Goal: Transaction & Acquisition: Purchase product/service

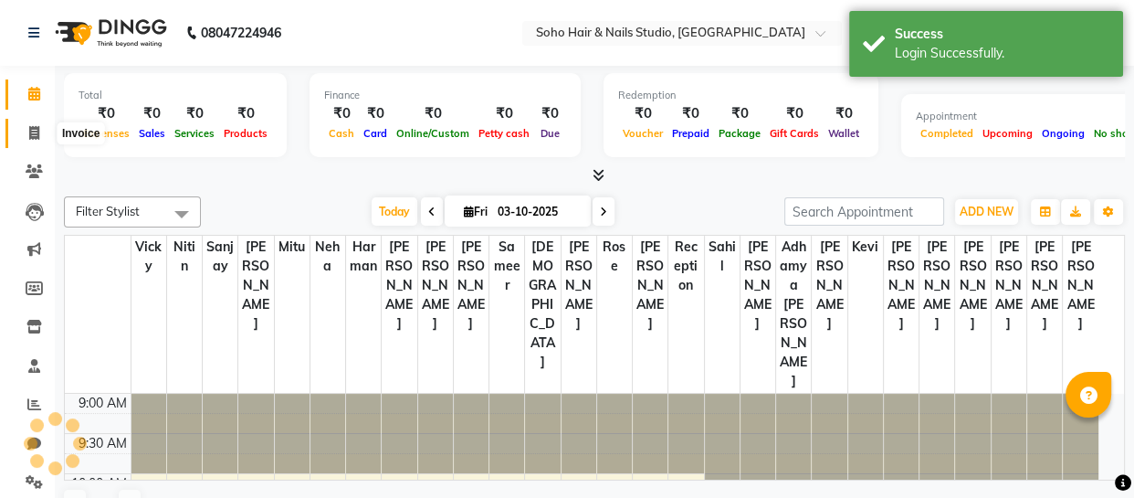
select select "en"
click at [29, 132] on icon at bounding box center [34, 133] width 10 height 14
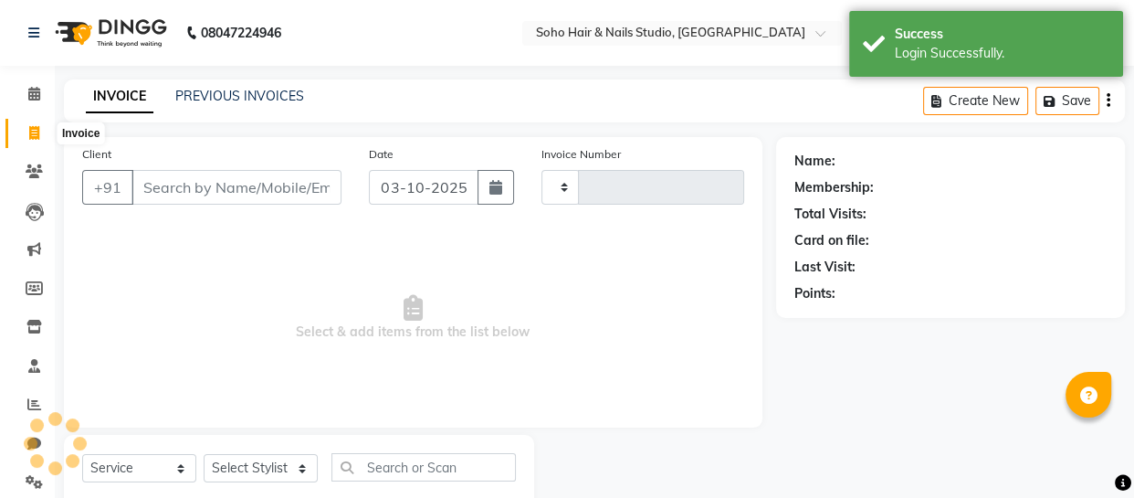
click at [29, 132] on icon at bounding box center [34, 133] width 10 height 14
select select "service"
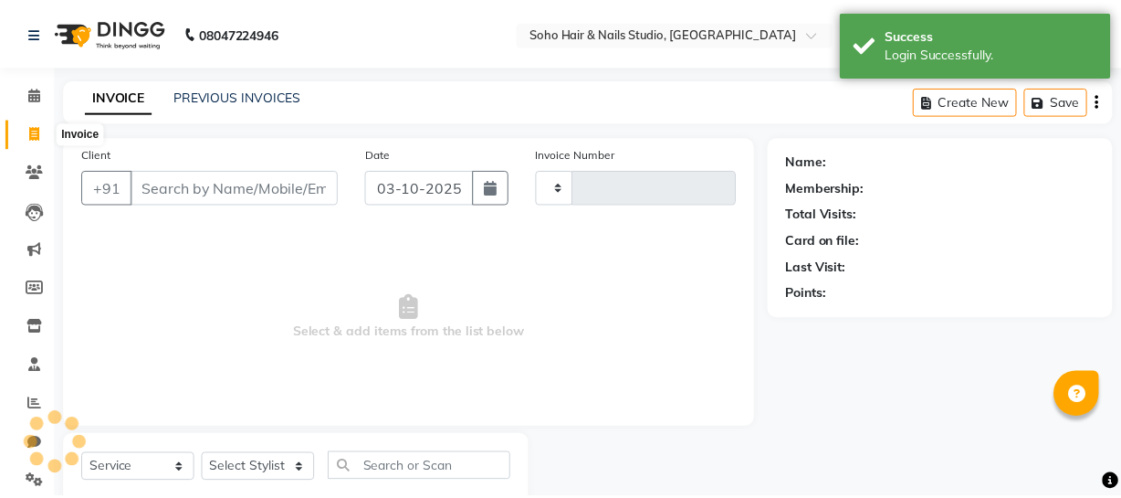
scroll to position [52, 0]
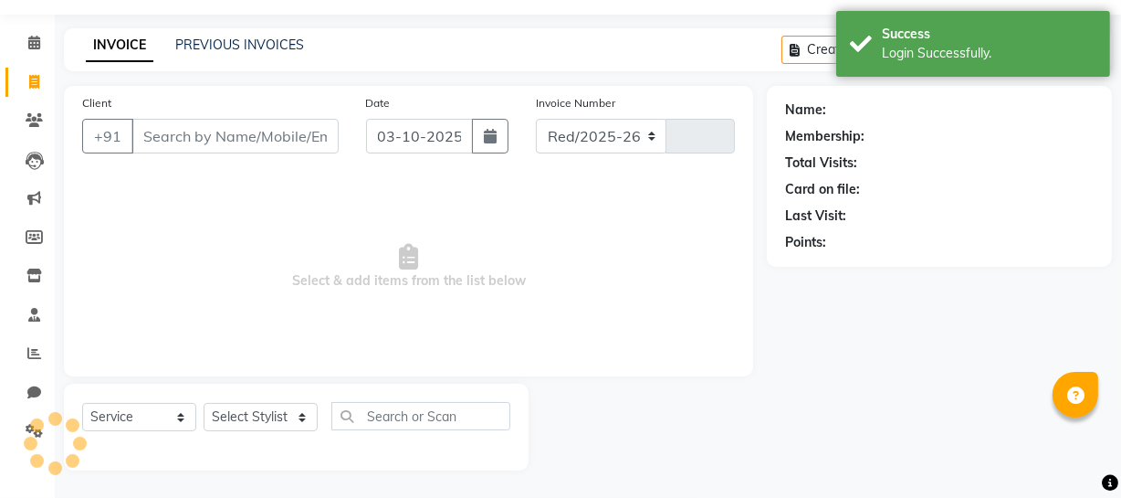
select select "735"
type input "4751"
select select "membership"
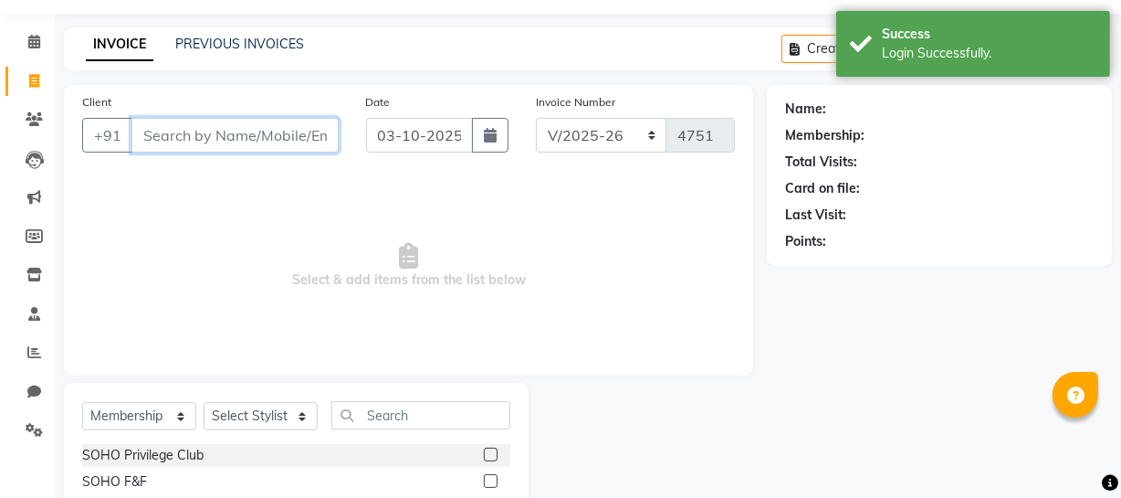
scroll to position [0, 0]
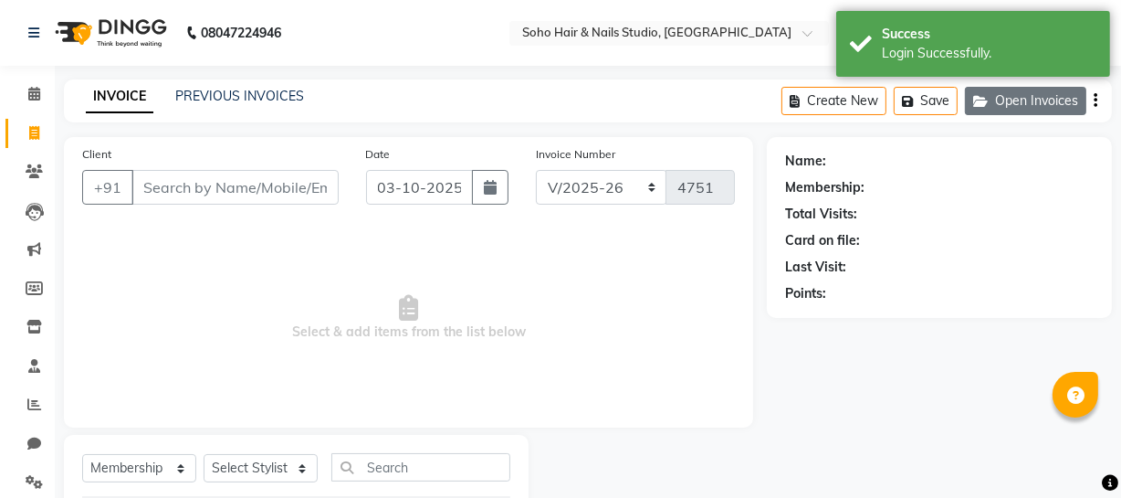
click at [1030, 97] on button "Open Invoices" at bounding box center [1025, 101] width 121 height 28
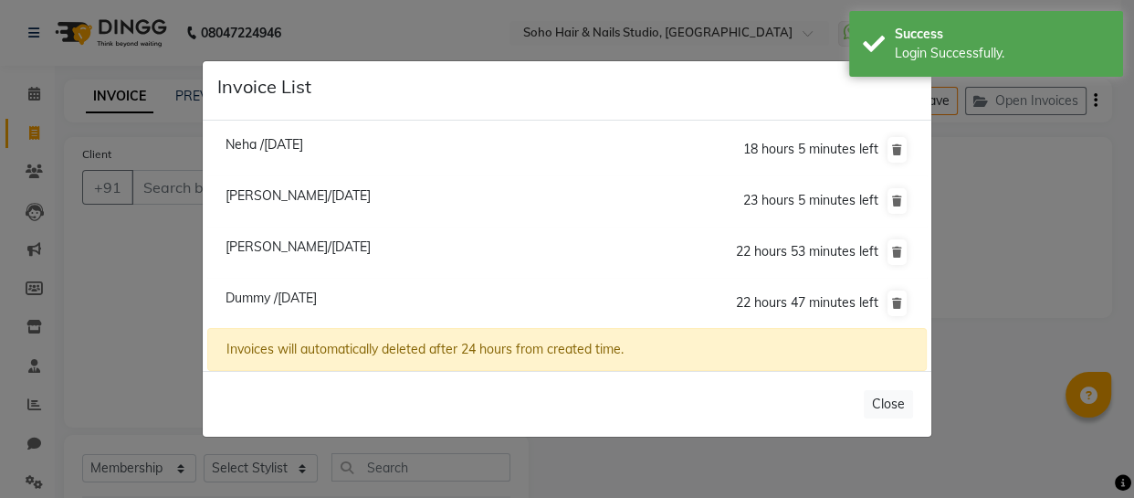
click at [289, 300] on span "Dummy /[DATE]" at bounding box center [271, 297] width 91 height 16
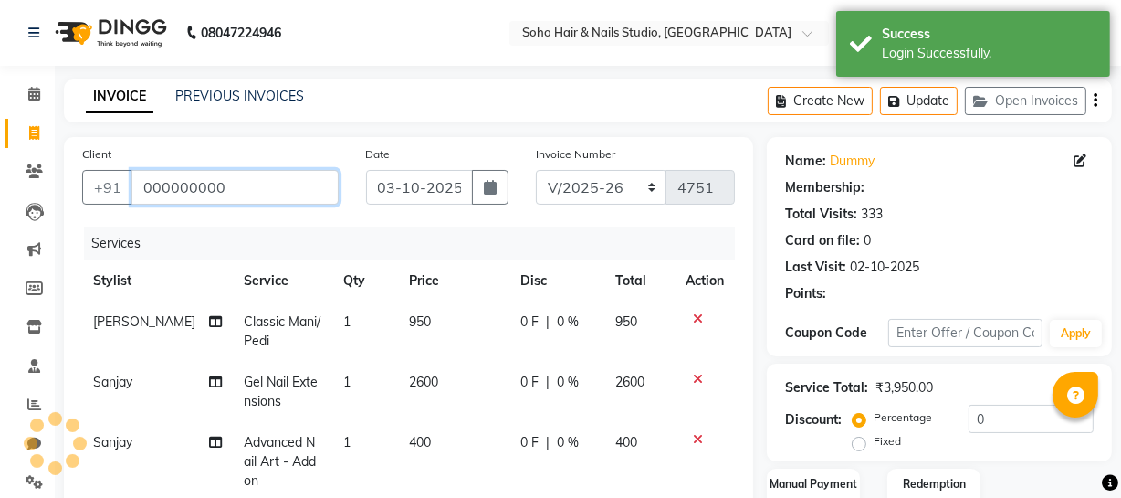
click at [0, 186] on app-home "08047224946 Select Location × Soho Hair & Nails Studio, [GEOGRAPHIC_DATA] Whats…" at bounding box center [560, 409] width 1121 height 818
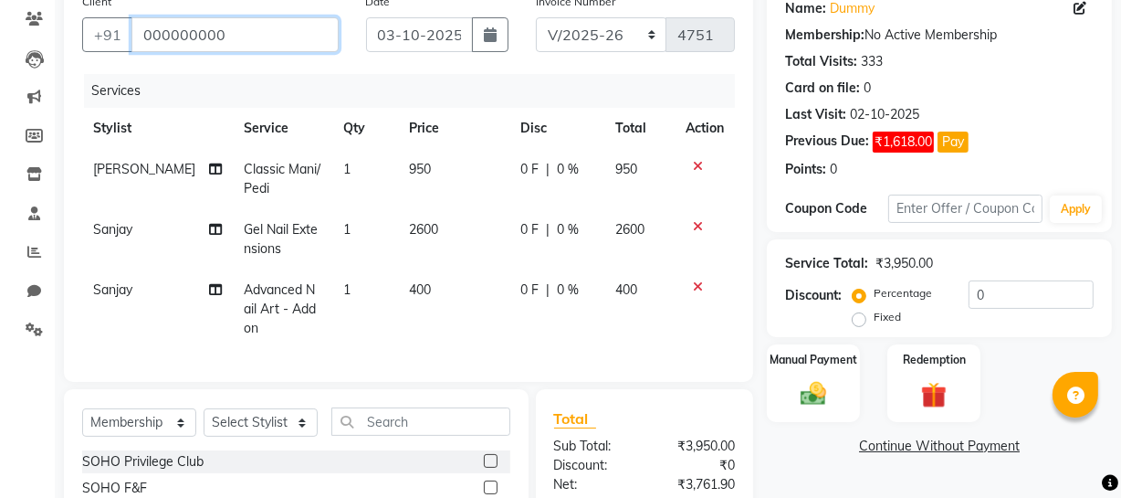
scroll to position [165, 0]
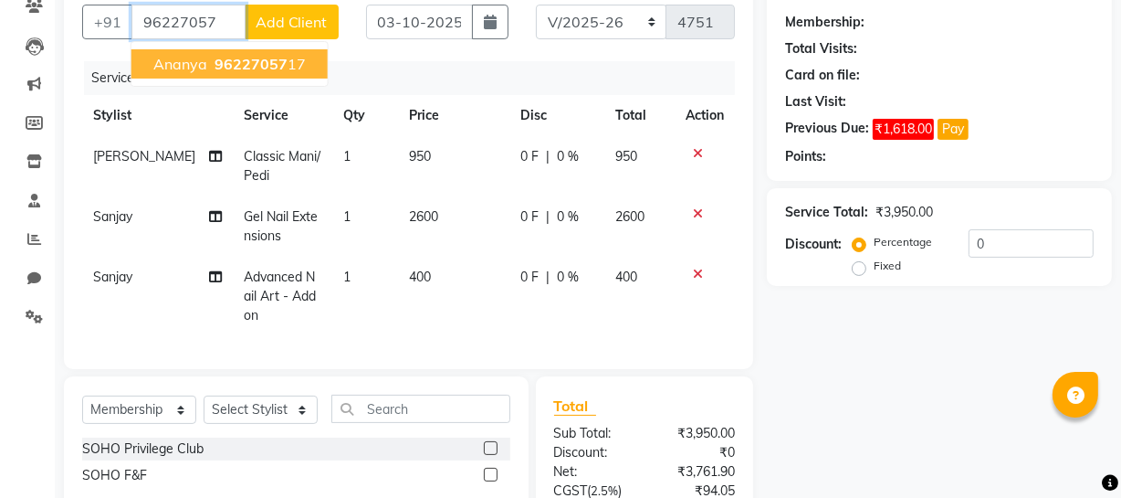
click at [218, 56] on span "96227057" at bounding box center [251, 64] width 73 height 18
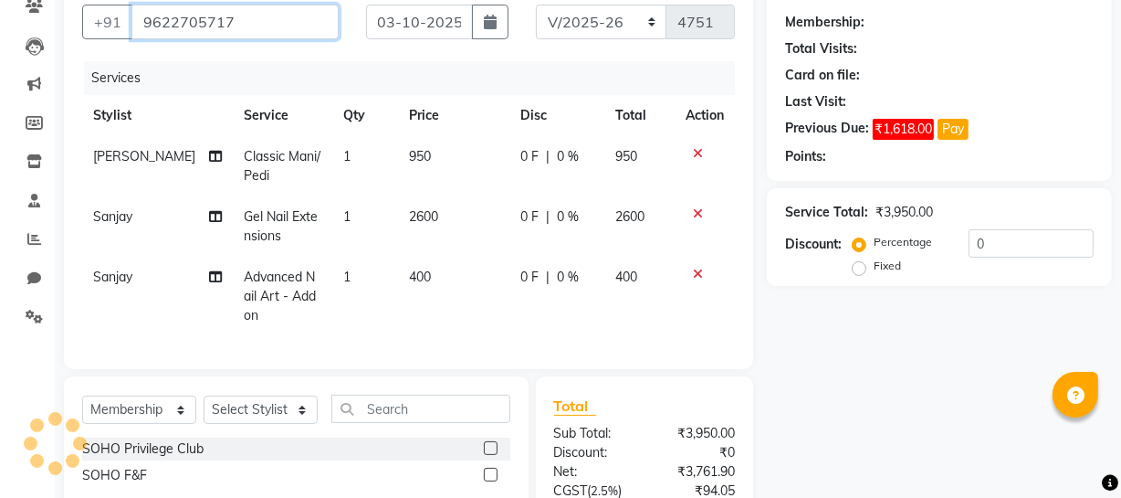
type input "9622705717"
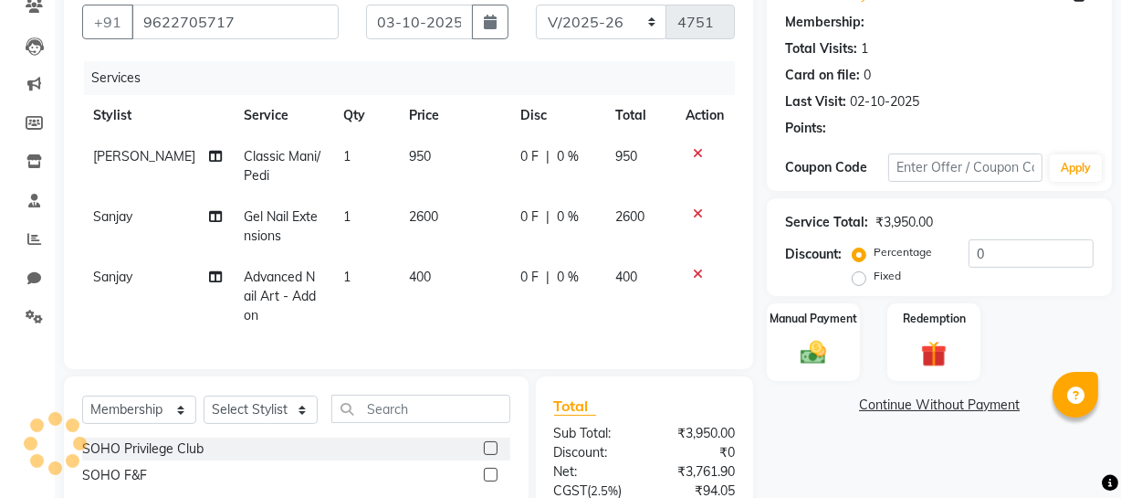
select select "1: Object"
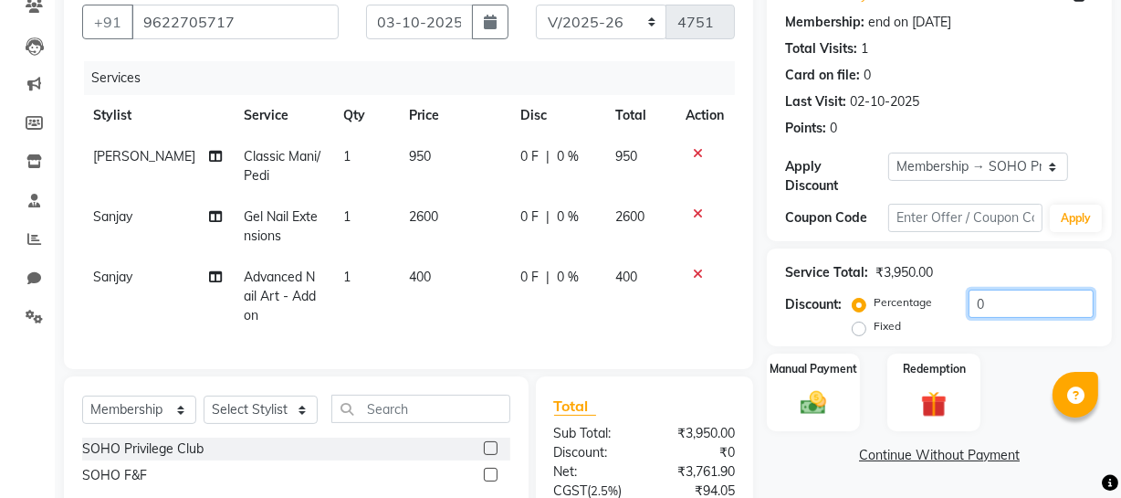
drag, startPoint x: 1024, startPoint y: 295, endPoint x: 646, endPoint y: 301, distance: 378.1
click at [688, 302] on div "Client [PHONE_NUMBER] Date [DATE] Invoice Number Red/2025-26 V/2025 V/[PHONE_NU…" at bounding box center [588, 308] width 1076 height 673
type input "28"
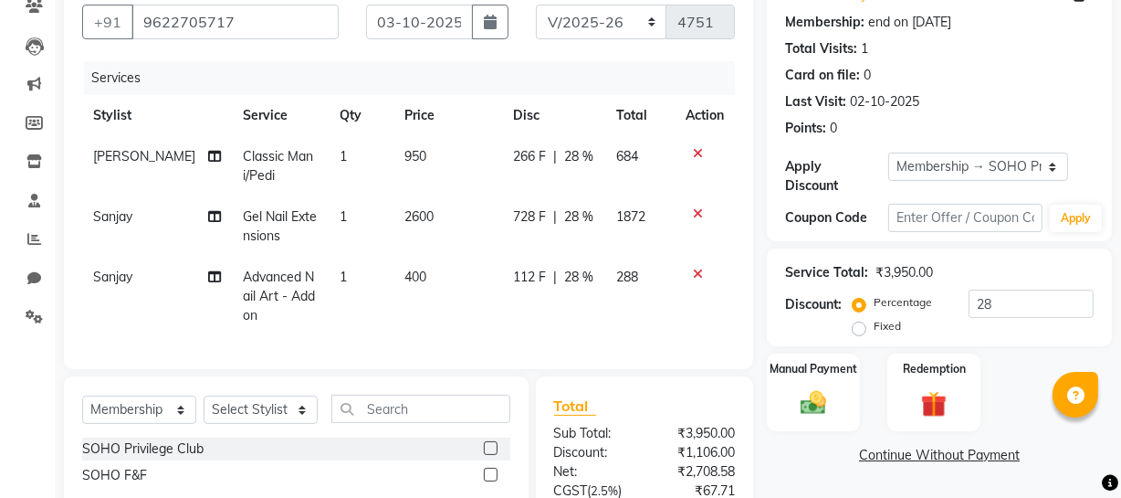
click at [584, 205] on td "728 F | 28 %" at bounding box center [553, 226] width 103 height 60
select select "11755"
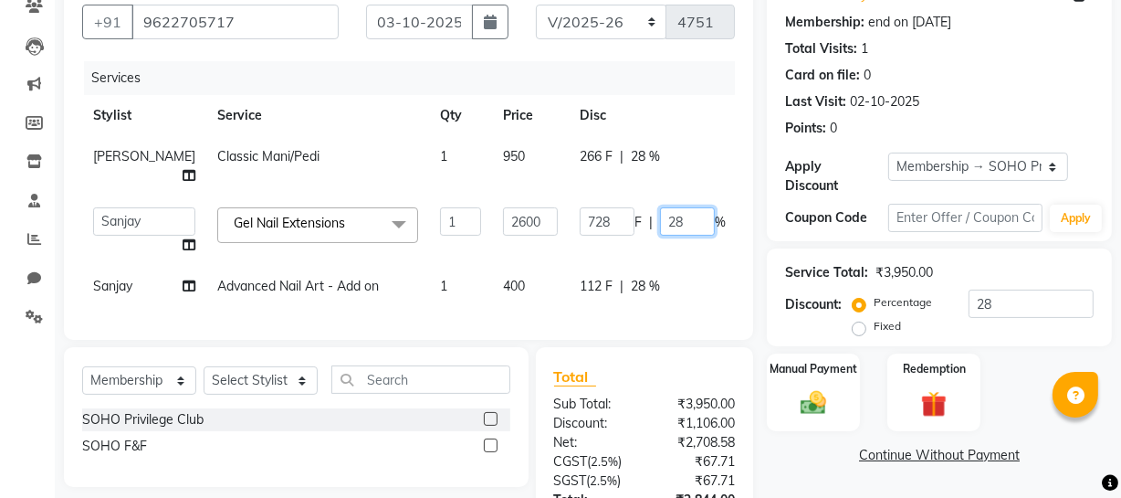
drag, startPoint x: 617, startPoint y: 219, endPoint x: 634, endPoint y: 220, distance: 16.5
click at [660, 220] on input "28" at bounding box center [687, 221] width 55 height 28
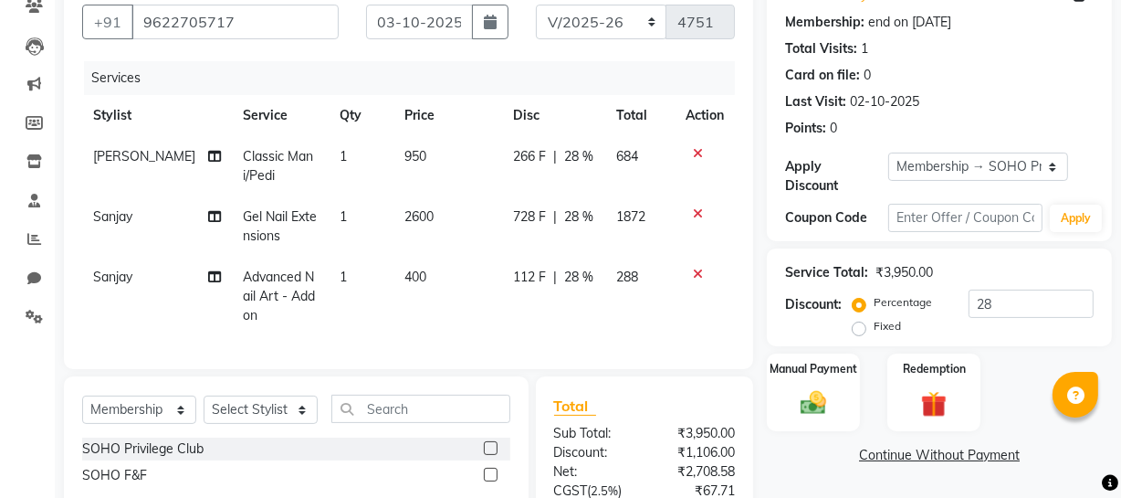
click at [648, 168] on tr "Nicky Classic Mani/Pedi 1 950 266 F | 28 % 684" at bounding box center [408, 166] width 653 height 60
click at [580, 154] on span "28 %" at bounding box center [578, 156] width 29 height 19
select select "86261"
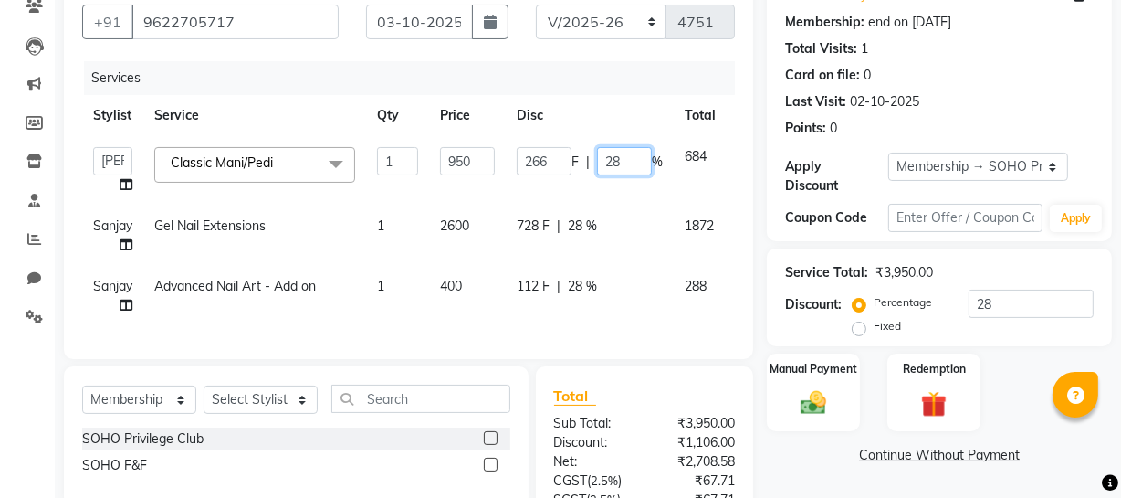
drag, startPoint x: 606, startPoint y: 157, endPoint x: 638, endPoint y: 162, distance: 32.3
click at [644, 162] on input "28" at bounding box center [624, 161] width 55 height 28
type input "20"
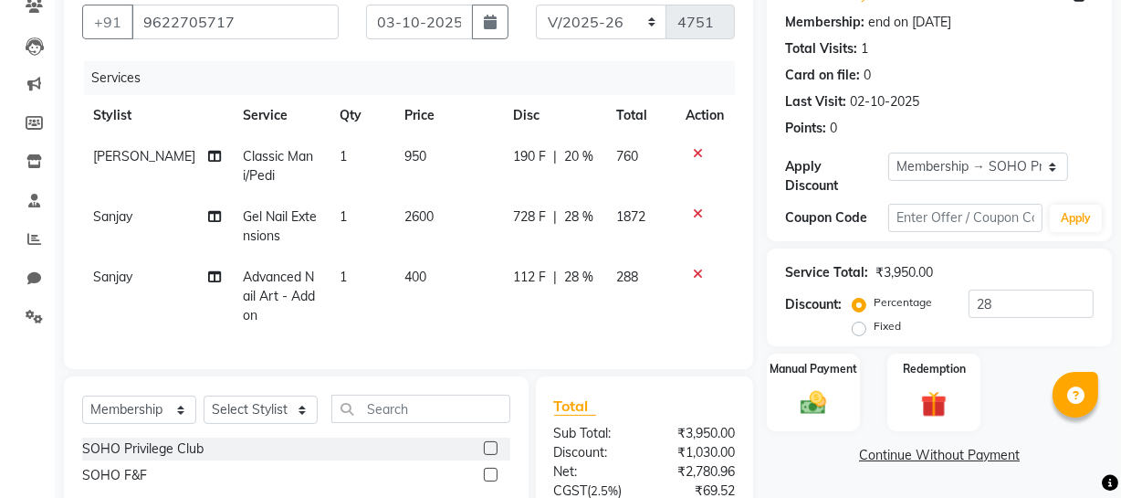
click at [619, 94] on div "Services" at bounding box center [416, 78] width 665 height 34
click at [110, 424] on select "Select Service Product Membership Package Voucher Prepaid Gift Card" at bounding box center [139, 409] width 114 height 28
select select "V"
click at [82, 407] on select "Select Service Product Membership Package Voucher Prepaid Gift Card" at bounding box center [139, 409] width 114 height 28
click at [253, 418] on select "Select Stylist [PERSON_NAME] Adhamya [PERSON_NAME] [PERSON_NAME] [PERSON_NAME] …" at bounding box center [261, 409] width 114 height 28
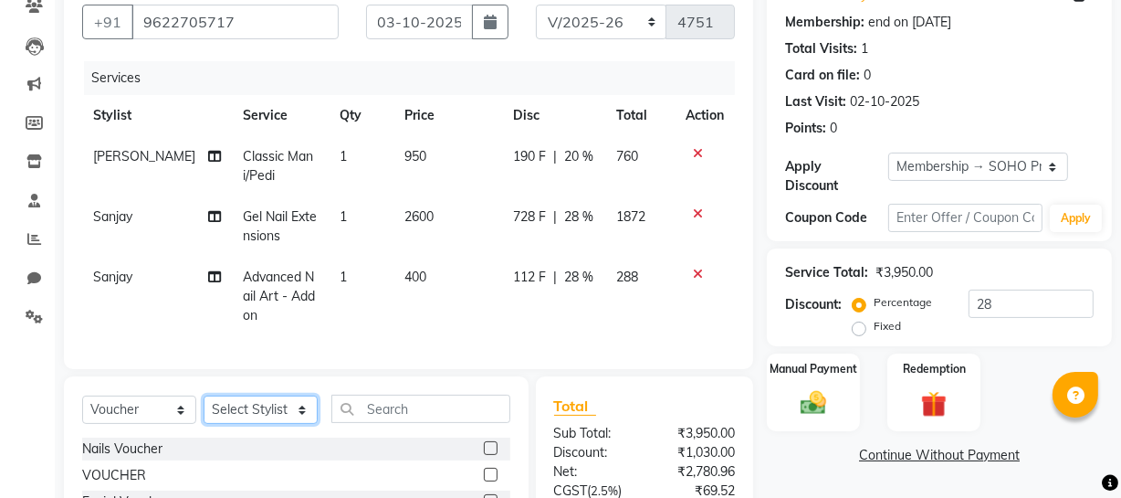
select select "22783"
click at [204, 407] on select "Select Stylist [PERSON_NAME] Adhamya [PERSON_NAME] [PERSON_NAME] [PERSON_NAME] …" at bounding box center [261, 409] width 114 height 28
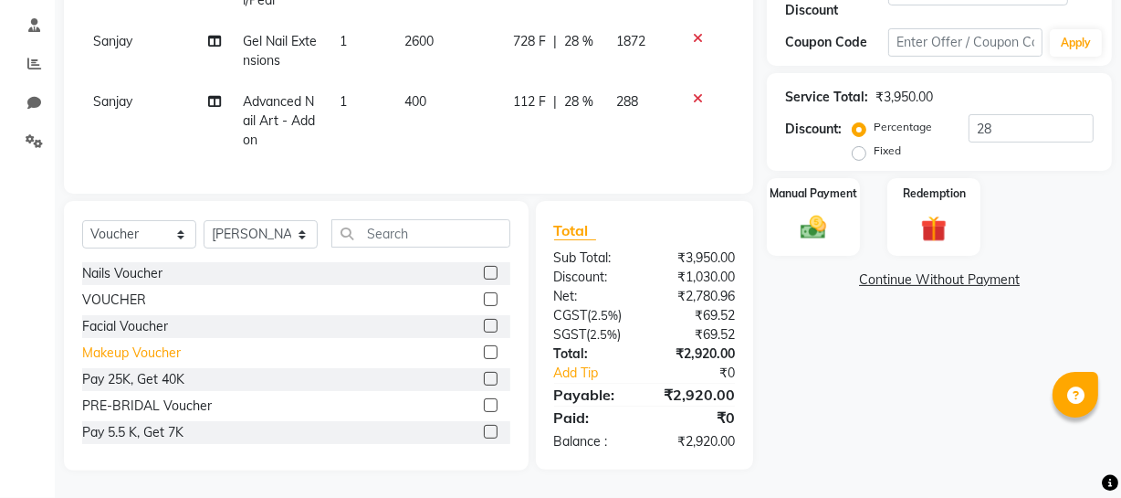
click at [125, 354] on div "Makeup Voucher" at bounding box center [131, 352] width 99 height 19
checkbox input "false"
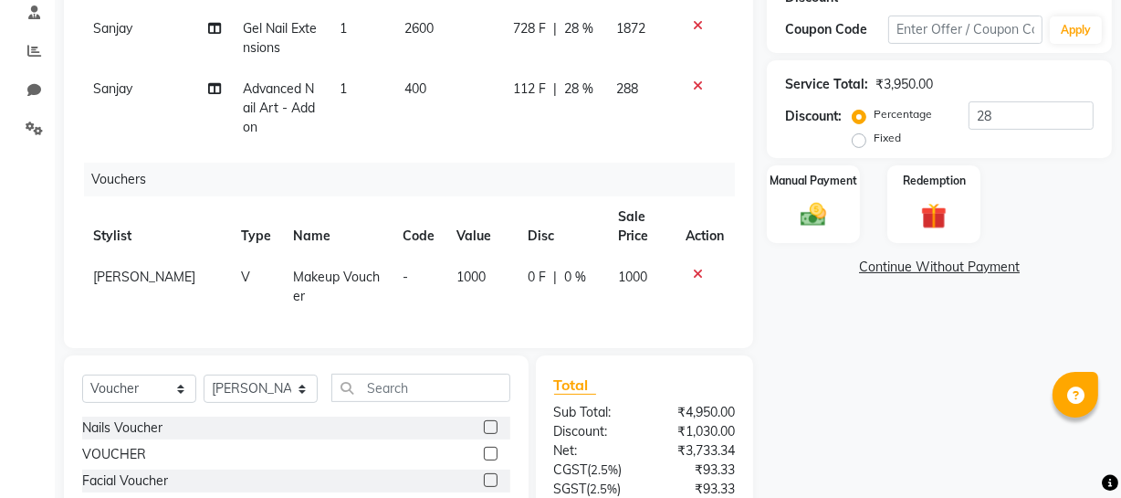
drag, startPoint x: 405, startPoint y: 284, endPoint x: 468, endPoint y: 277, distance: 62.5
click at [407, 283] on td "-" at bounding box center [419, 287] width 54 height 60
select select "22783"
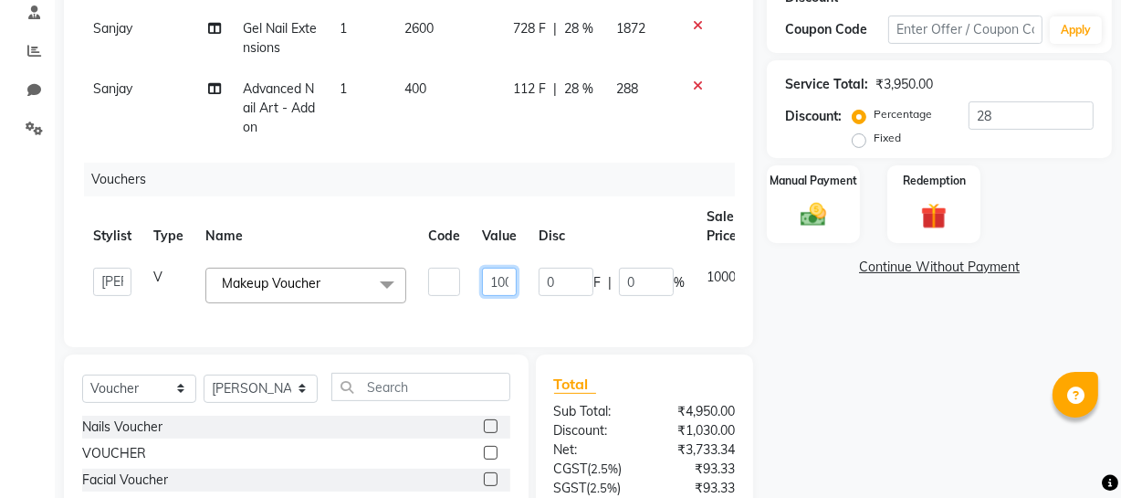
scroll to position [0, 12]
drag, startPoint x: 480, startPoint y: 275, endPoint x: 695, endPoint y: 265, distance: 214.8
click at [695, 265] on tr "[PERSON_NAME] Adhamya [PERSON_NAME] [PERSON_NAME] [PERSON_NAME] [PERSON_NAME] […" at bounding box center [445, 286] width 726 height 58
type input "7"
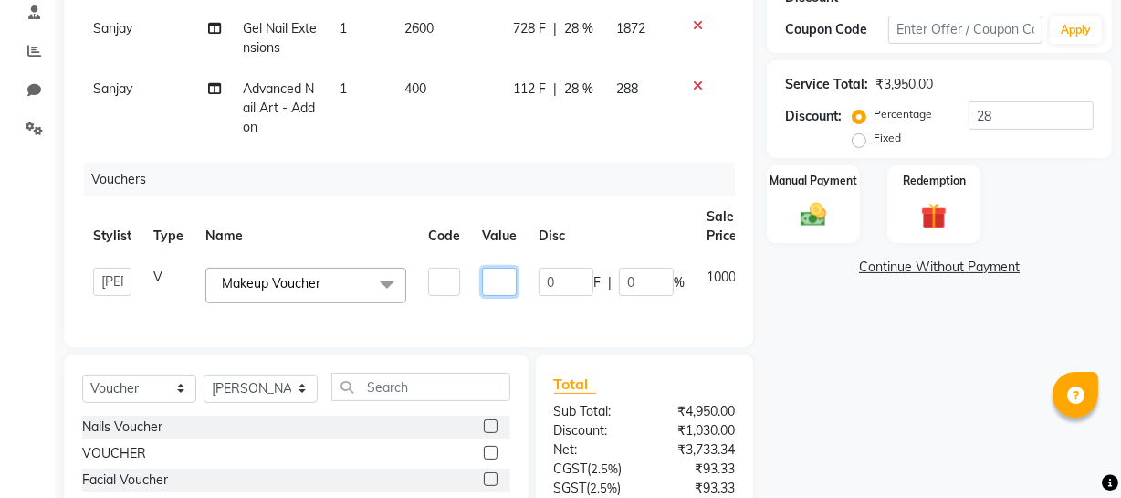
scroll to position [0, 0]
type input "10500"
click at [632, 237] on tr "Stylist Type Name Code Value Disc Sale Price Action" at bounding box center [445, 226] width 726 height 60
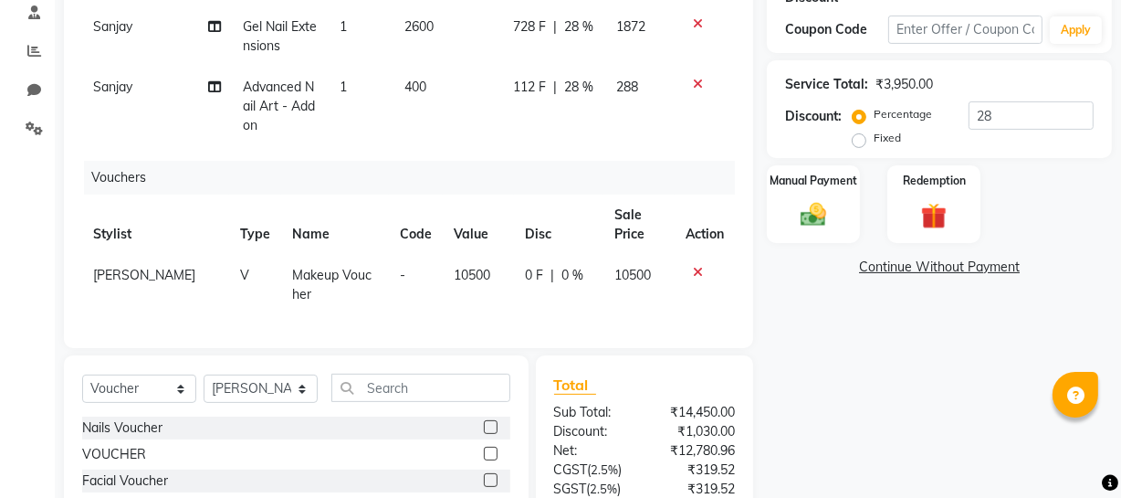
click at [525, 268] on span "0 F" at bounding box center [534, 275] width 18 height 19
select select "22783"
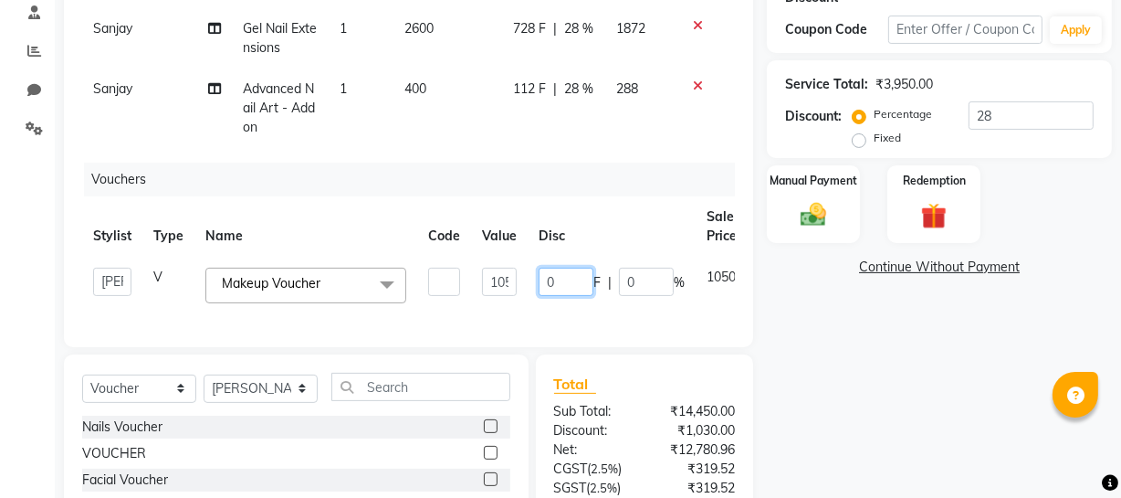
drag, startPoint x: 565, startPoint y: 270, endPoint x: 428, endPoint y: 274, distance: 137.0
click at [404, 269] on tr "[PERSON_NAME] Adhamya [PERSON_NAME] [PERSON_NAME] [PERSON_NAME] [PERSON_NAME] […" at bounding box center [448, 286] width 732 height 58
type input "3000"
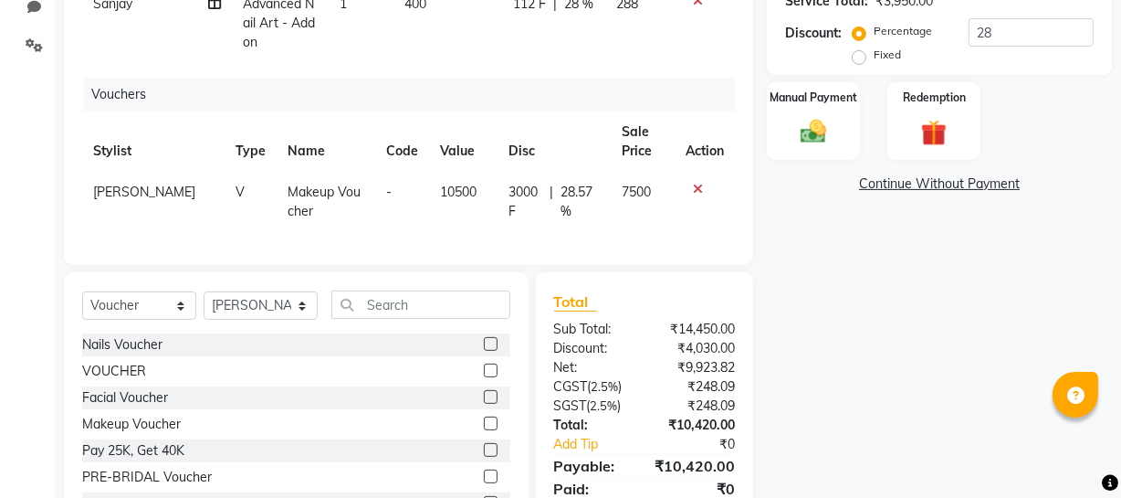
click at [861, 301] on div "Name: [PERSON_NAME] Membership: end on [DATE] Total Visits: 1 Card on file: 0 L…" at bounding box center [946, 121] width 359 height 841
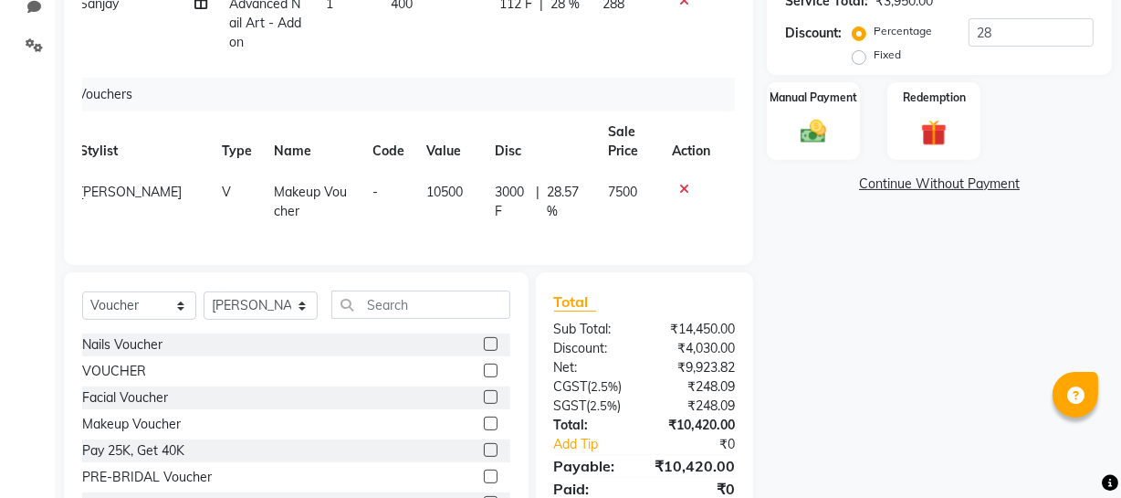
click at [495, 190] on span "3000 F" at bounding box center [512, 202] width 34 height 38
select select "22783"
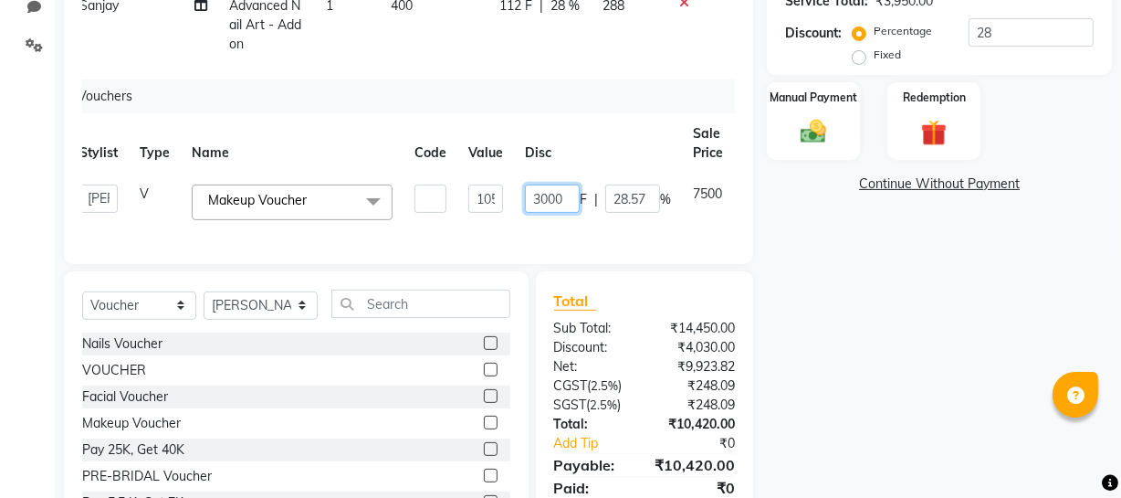
drag, startPoint x: 562, startPoint y: 184, endPoint x: 492, endPoint y: 184, distance: 69.4
click at [492, 184] on tr "[PERSON_NAME] Adhamya [PERSON_NAME] [PERSON_NAME] [PERSON_NAME] [PERSON_NAME] […" at bounding box center [431, 202] width 726 height 58
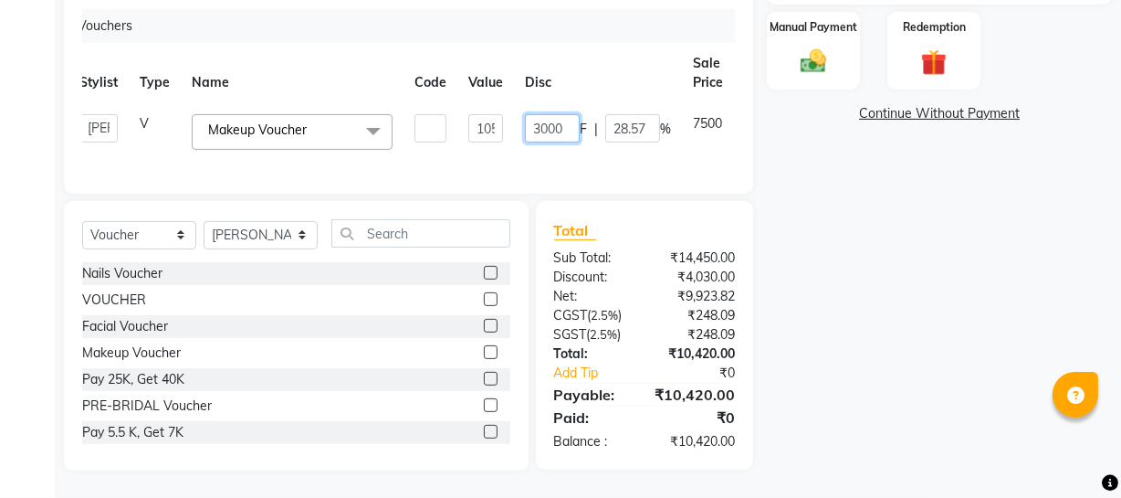
type input "2"
type input "1500"
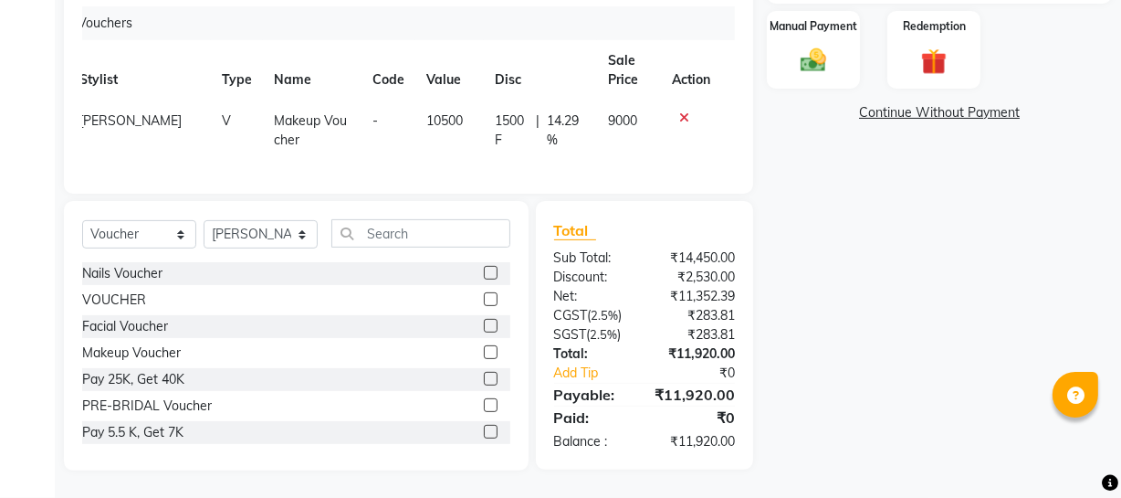
click at [619, 26] on div "Vouchers" at bounding box center [402, 23] width 665 height 34
drag, startPoint x: 805, startPoint y: 199, endPoint x: 908, endPoint y: 282, distance: 131.8
click at [902, 296] on div "Name: Ananya Membership: end on 02-10-2026 Total Visits: 1 Card on file: 0 Last…" at bounding box center [946, 49] width 359 height 841
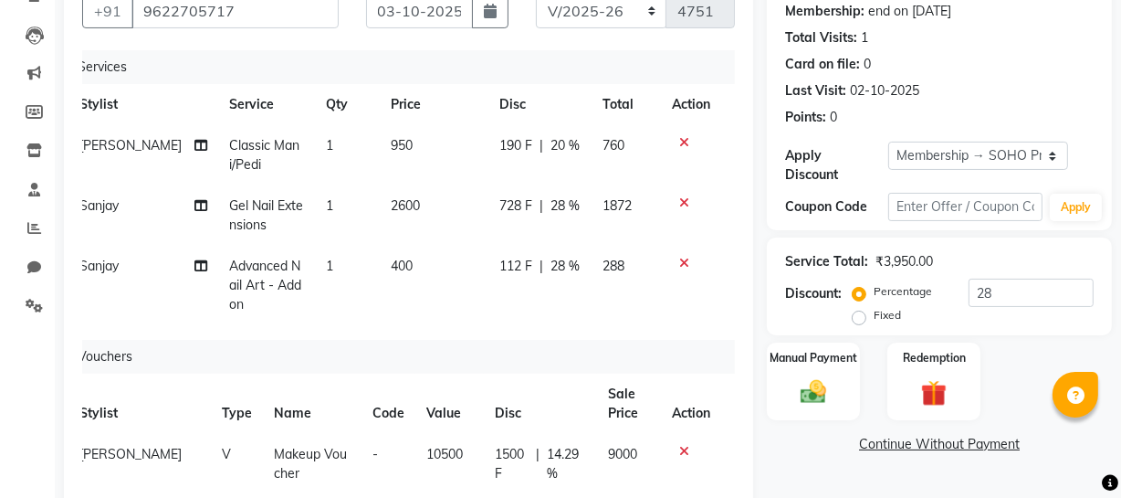
scroll to position [0, 0]
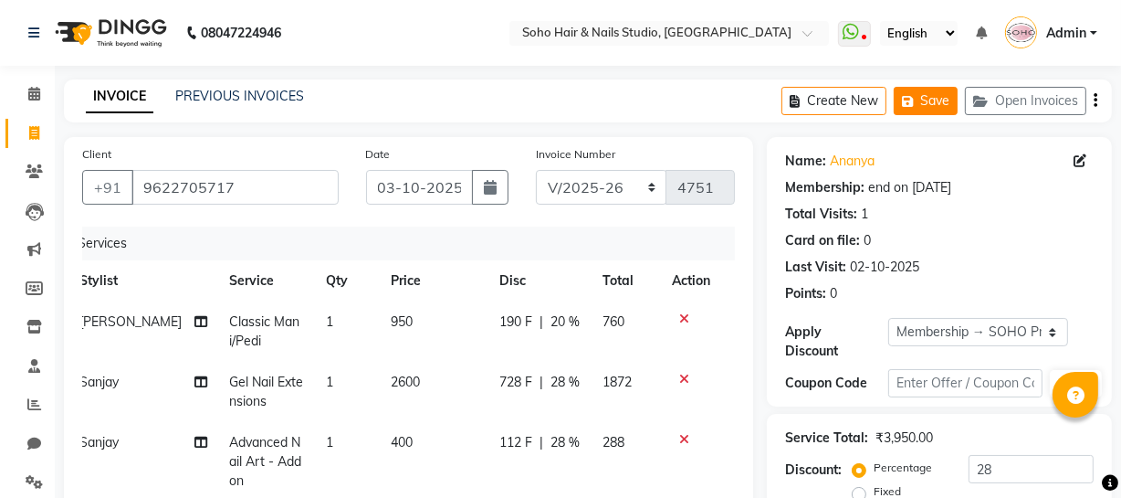
click at [930, 100] on button "Save" at bounding box center [926, 101] width 64 height 28
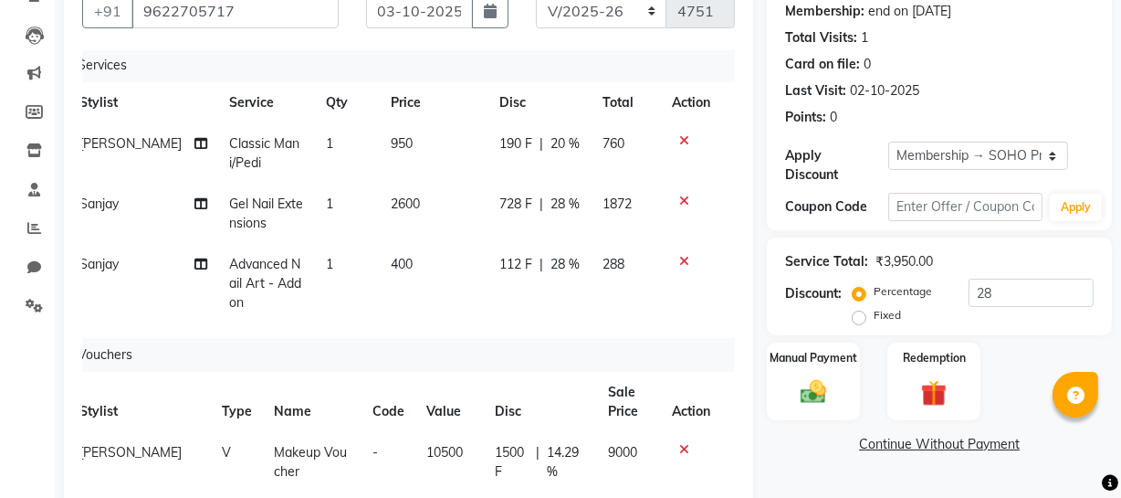
scroll to position [509, 0]
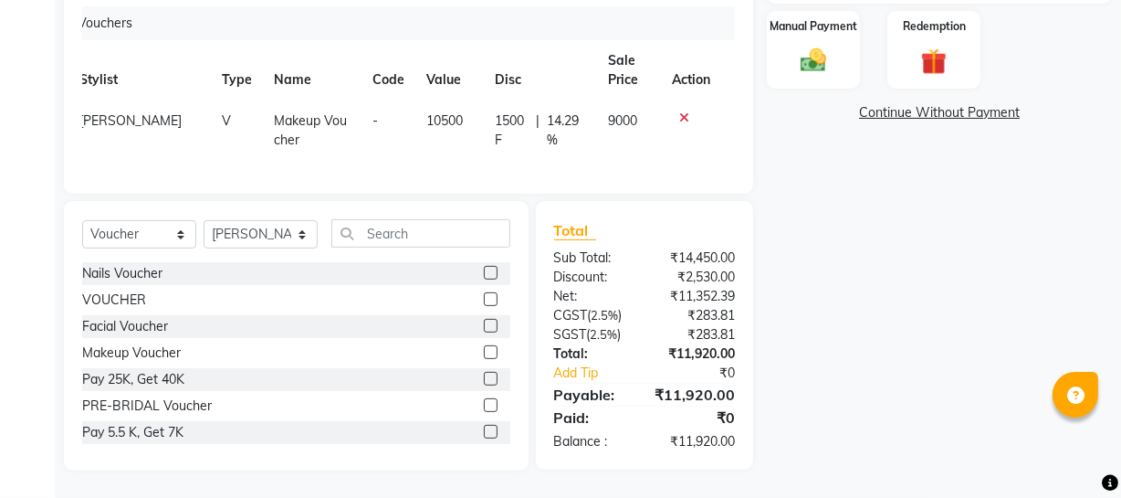
click at [484, 86] on th "Disc" at bounding box center [540, 70] width 112 height 60
click at [451, 116] on td "10500" at bounding box center [449, 130] width 68 height 60
select select "22783"
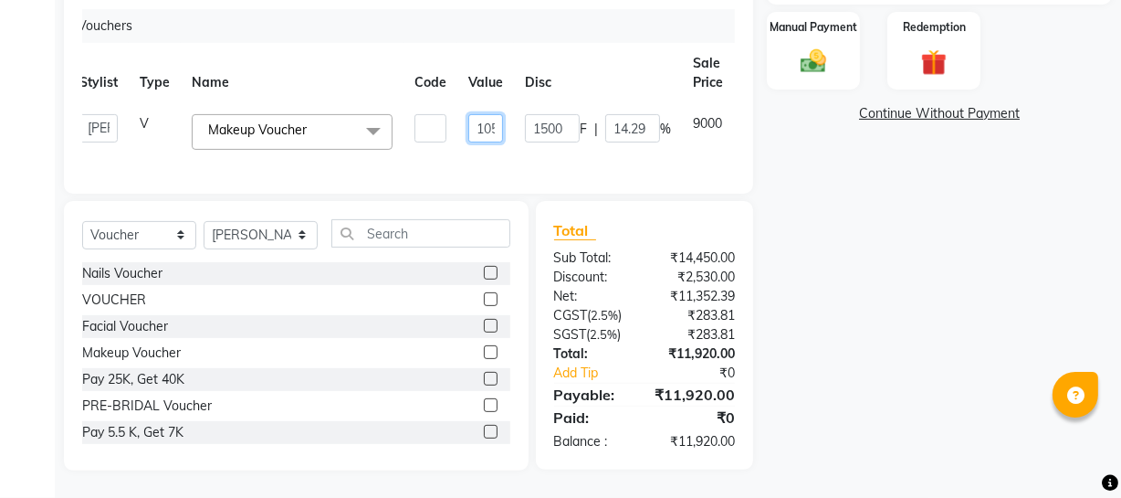
drag, startPoint x: 457, startPoint y: 110, endPoint x: 482, endPoint y: 108, distance: 25.6
click at [482, 108] on td "10500" at bounding box center [485, 132] width 57 height 58
click at [482, 114] on input "10500" at bounding box center [485, 128] width 35 height 28
click at [486, 114] on input "10500" at bounding box center [485, 128] width 35 height 28
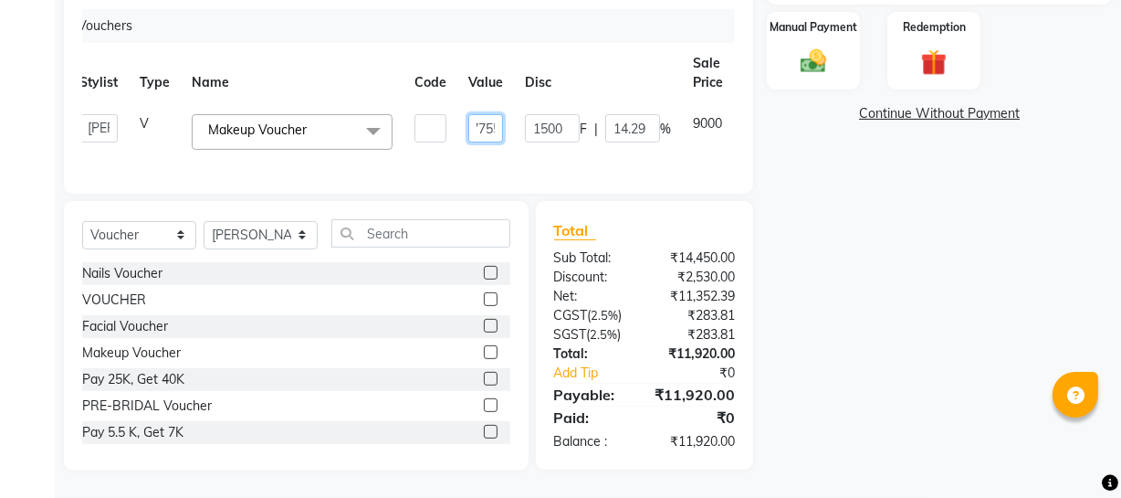
type input "777500"
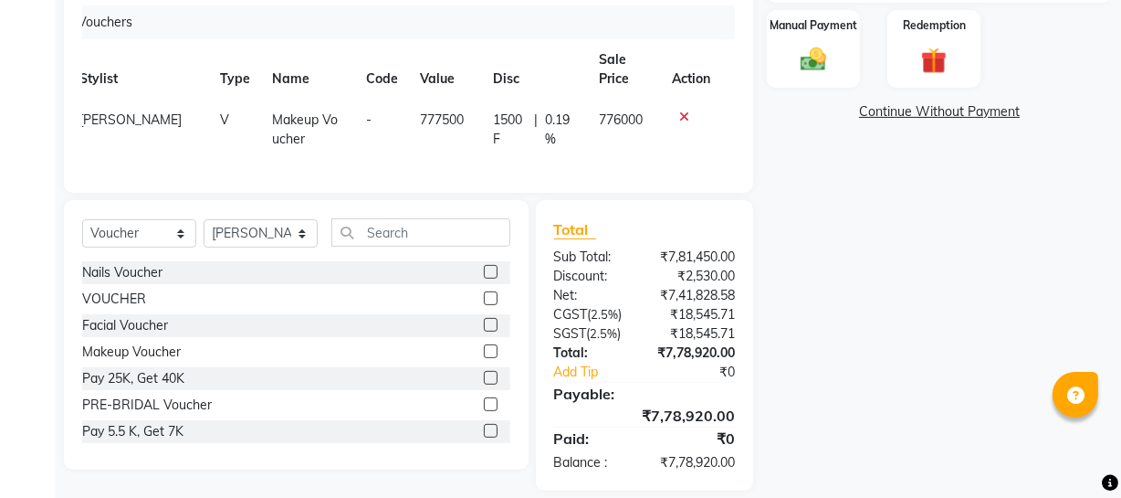
click at [579, 56] on tr "Stylist Type Name Code Value Disc Sale Price Action" at bounding box center [394, 69] width 653 height 60
click at [438, 115] on span "777500" at bounding box center [442, 119] width 44 height 16
select select "22783"
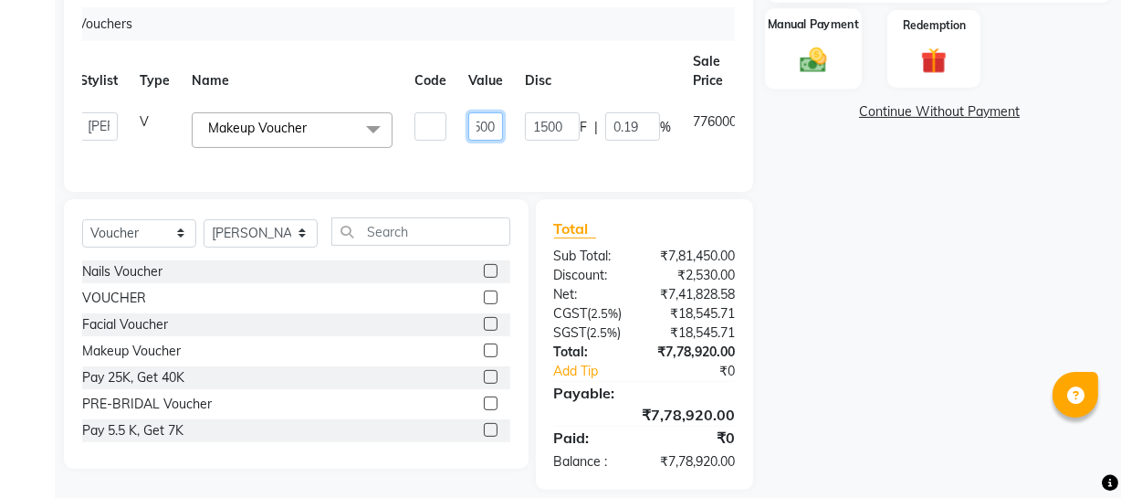
scroll to position [11, 98]
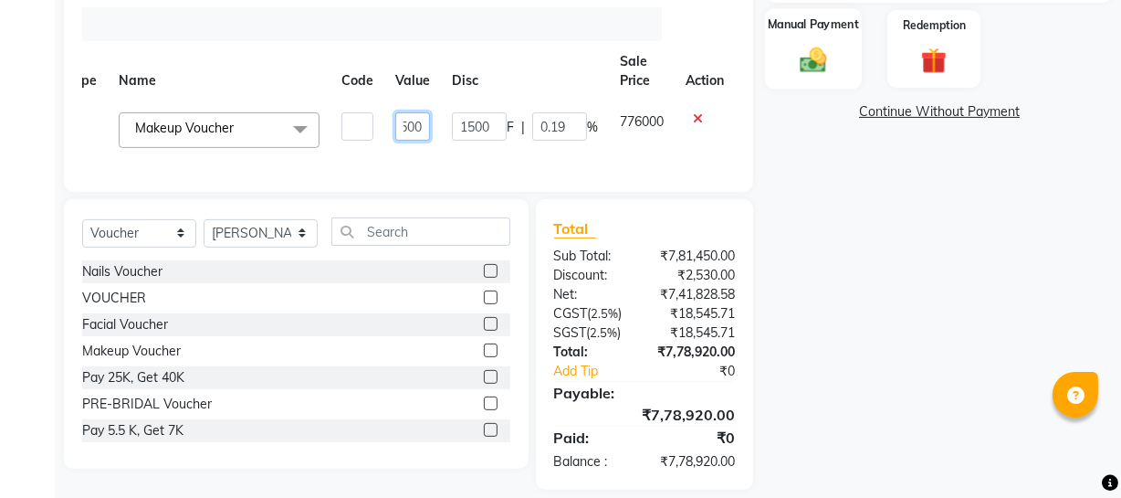
drag, startPoint x: 469, startPoint y: 111, endPoint x: 788, endPoint y: 61, distance: 322.6
click at [788, 61] on div "Client +91 9622705717 Date 03-10-2025 Invoice Number Red/2025-26 V/2025 V/2025-…" at bounding box center [588, 58] width 1076 height 861
type input "7500"
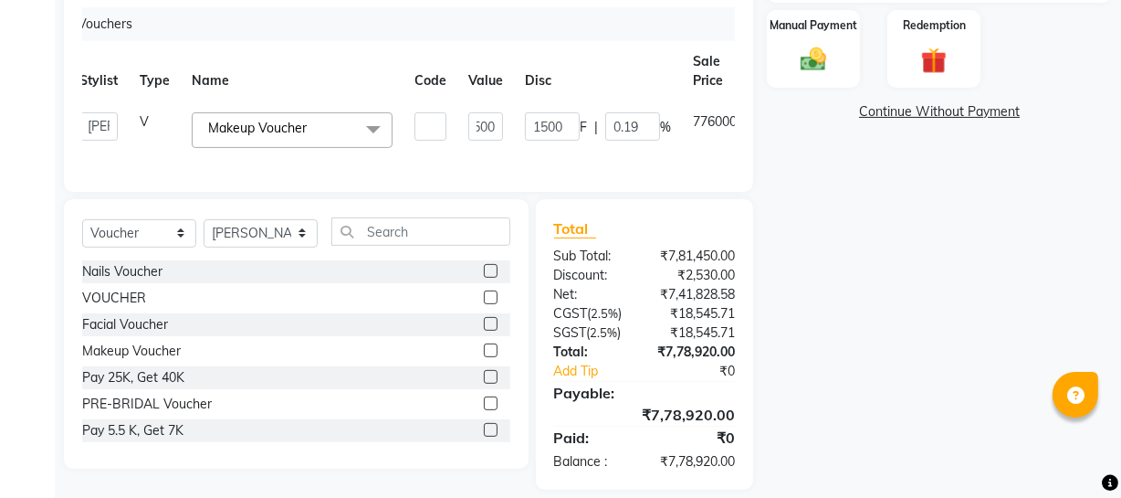
click at [514, 58] on th "Disc" at bounding box center [598, 71] width 168 height 60
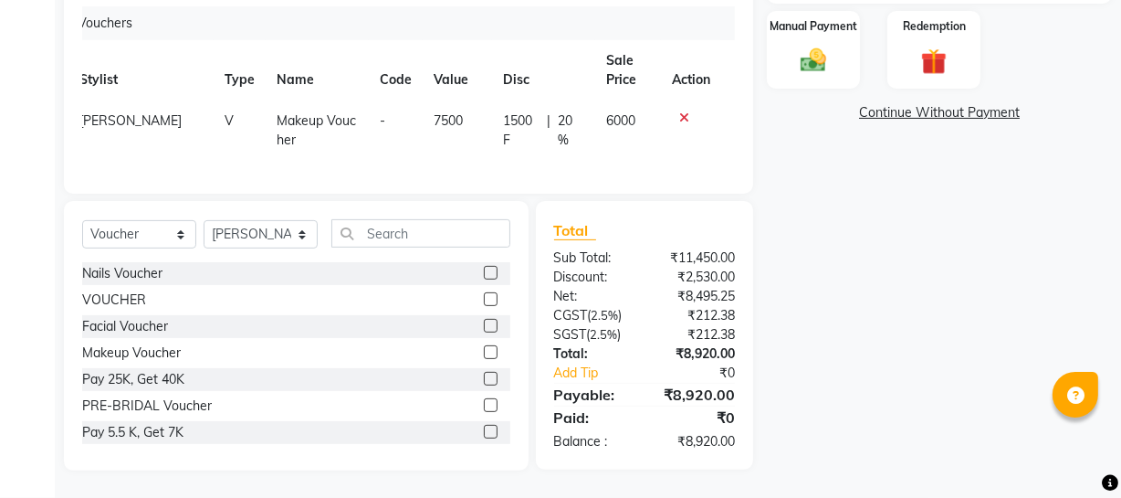
scroll to position [14, 14]
click at [823, 51] on img at bounding box center [814, 60] width 44 height 31
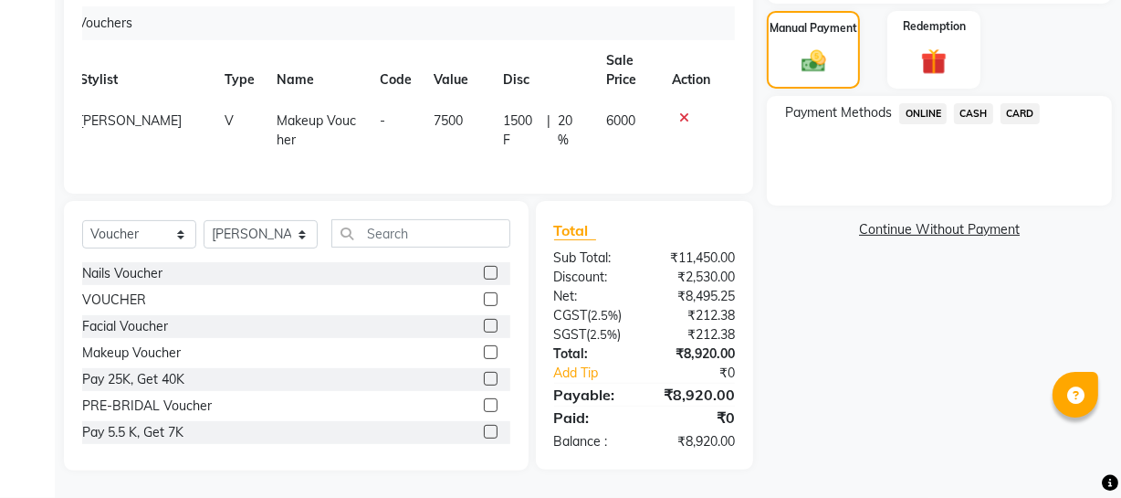
click at [968, 99] on div "Payment Methods ONLINE CASH CARD" at bounding box center [939, 151] width 345 height 110
click at [974, 107] on span "CASH" at bounding box center [973, 113] width 39 height 21
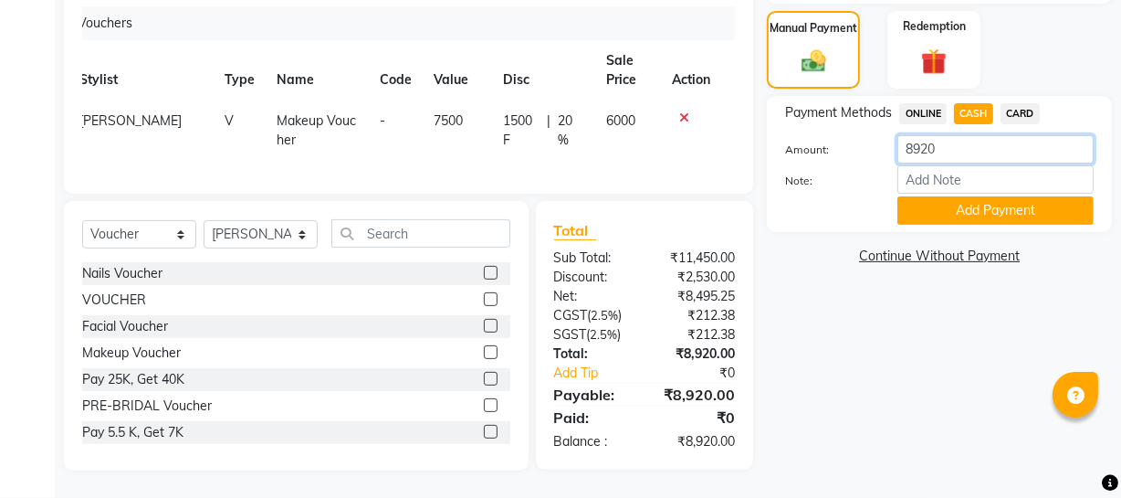
drag, startPoint x: 945, startPoint y: 152, endPoint x: 802, endPoint y: 173, distance: 145.0
click at [810, 173] on div "Amount: 8920 Note: Add Payment" at bounding box center [939, 179] width 309 height 89
type input "4920"
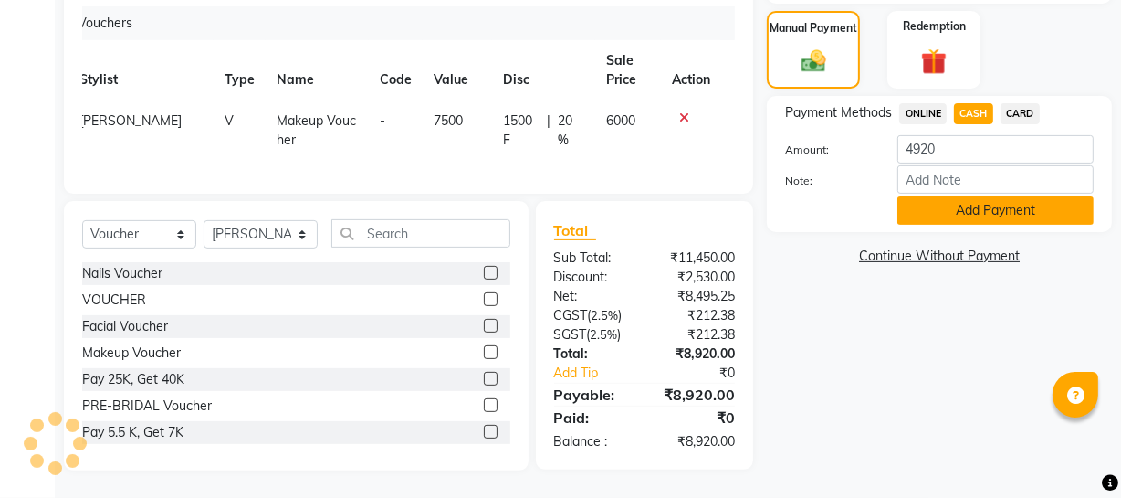
click at [973, 204] on button "Add Payment" at bounding box center [996, 210] width 196 height 28
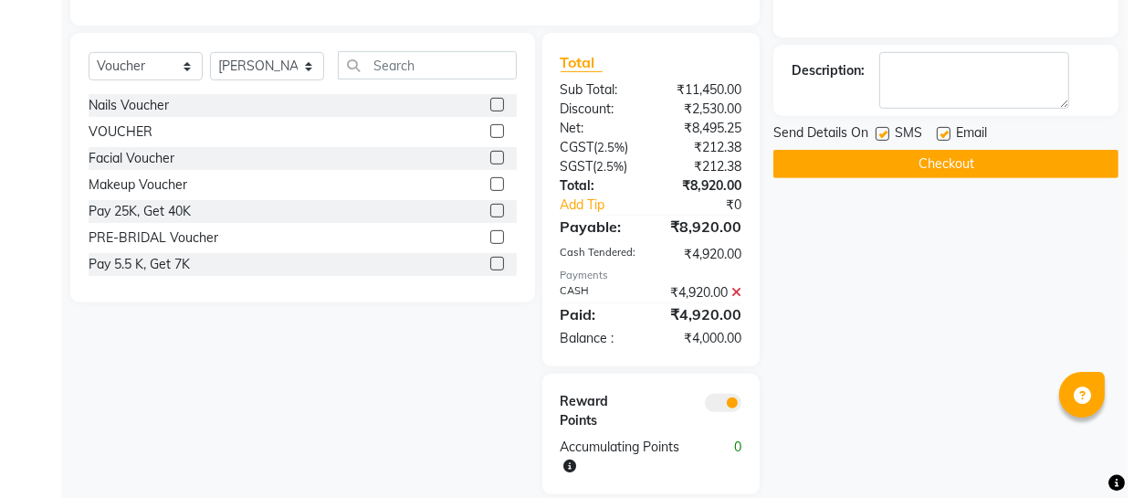
scroll to position [700, 0]
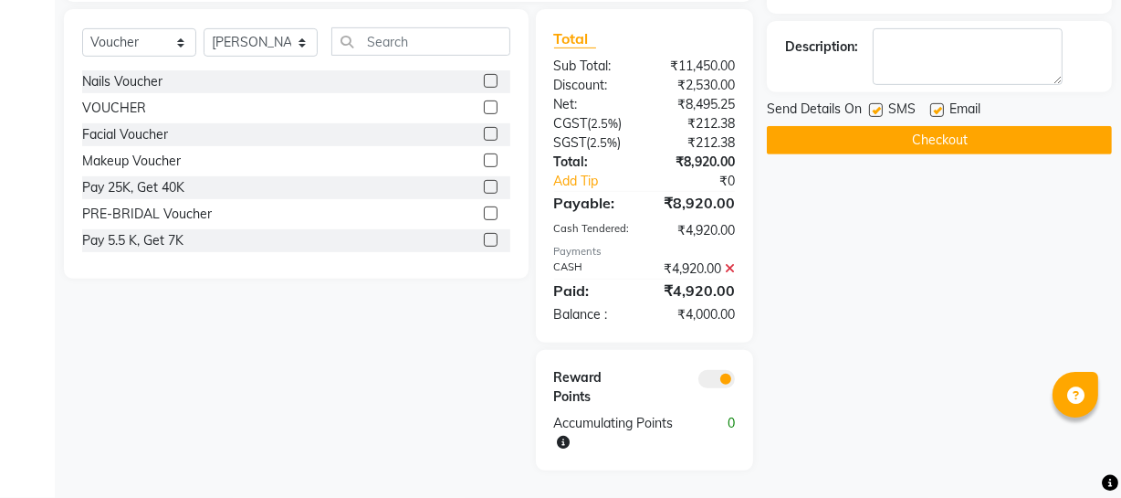
click at [908, 136] on button "Checkout" at bounding box center [939, 140] width 345 height 28
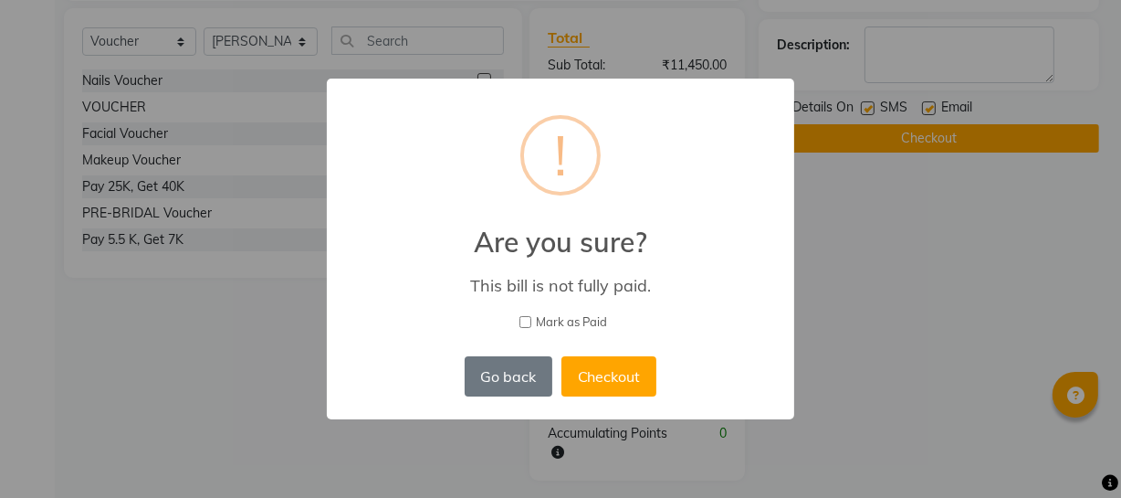
scroll to position [14, 13]
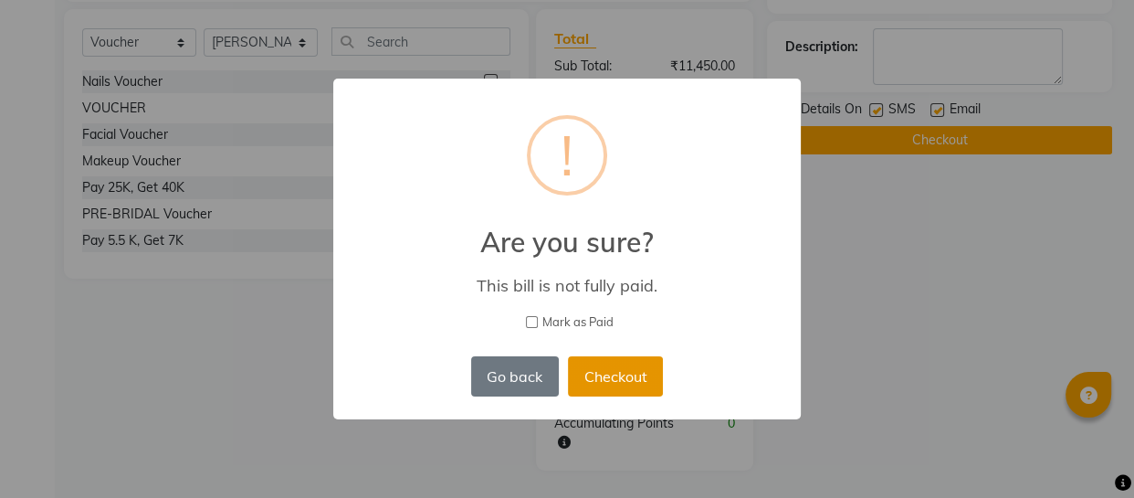
click at [628, 379] on button "Checkout" at bounding box center [615, 376] width 95 height 40
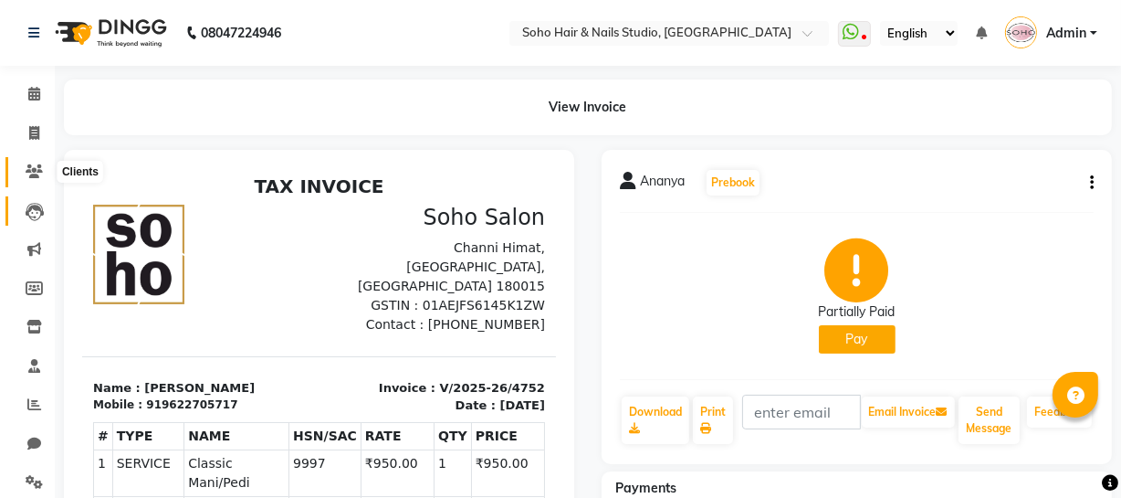
drag, startPoint x: 36, startPoint y: 168, endPoint x: 48, endPoint y: 203, distance: 37.0
click at [36, 168] on icon at bounding box center [34, 171] width 17 height 14
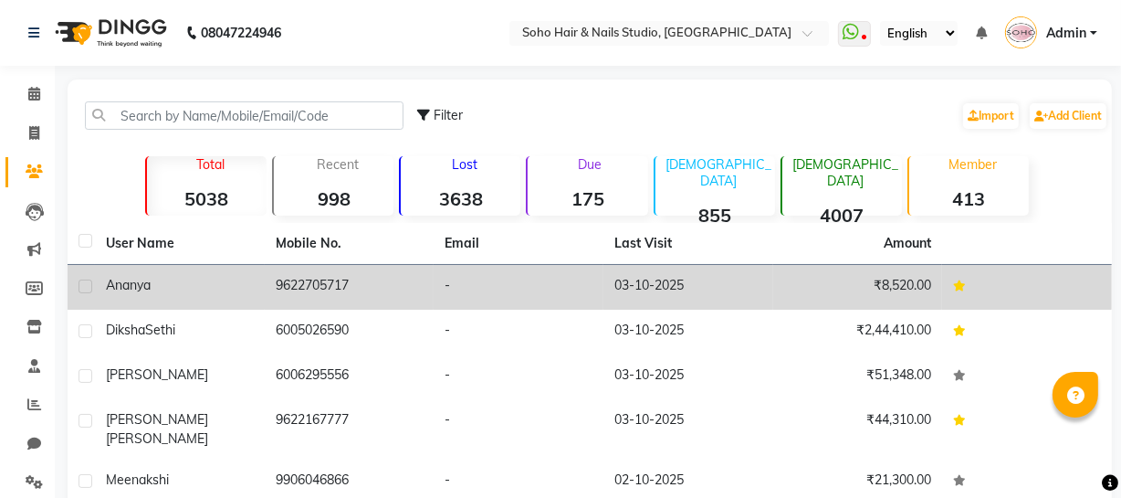
click at [282, 279] on td "9622705717" at bounding box center [350, 287] width 170 height 45
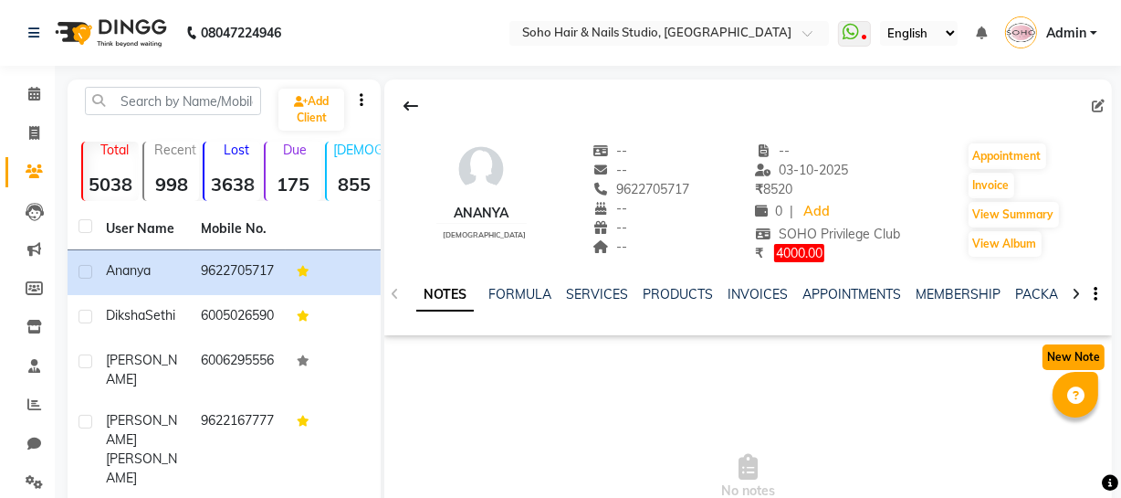
click at [1066, 356] on button "New Note" at bounding box center [1074, 357] width 62 height 26
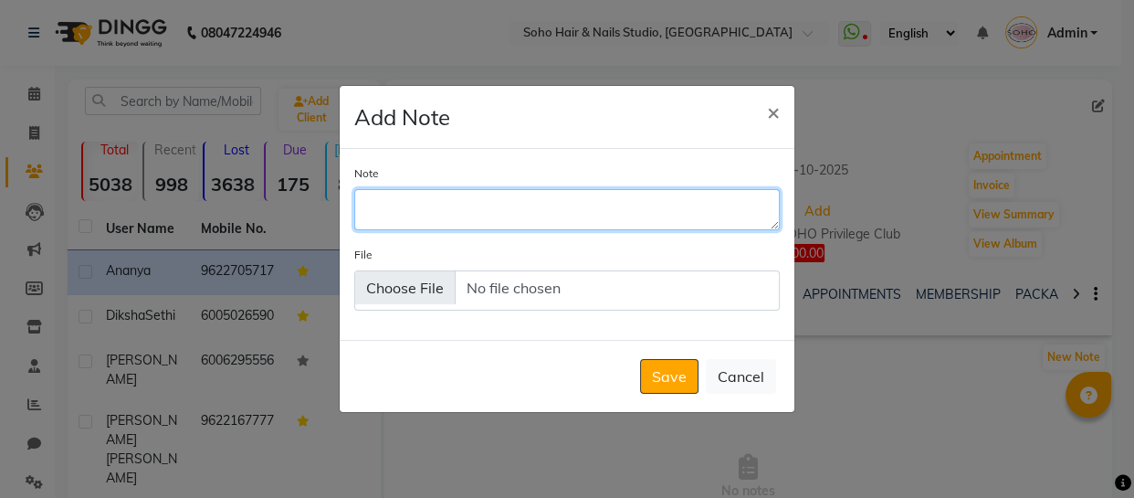
click at [531, 215] on textarea "Note" at bounding box center [567, 209] width 426 height 40
type textarea "8th OCT 3:30 Premium Party Makeup"
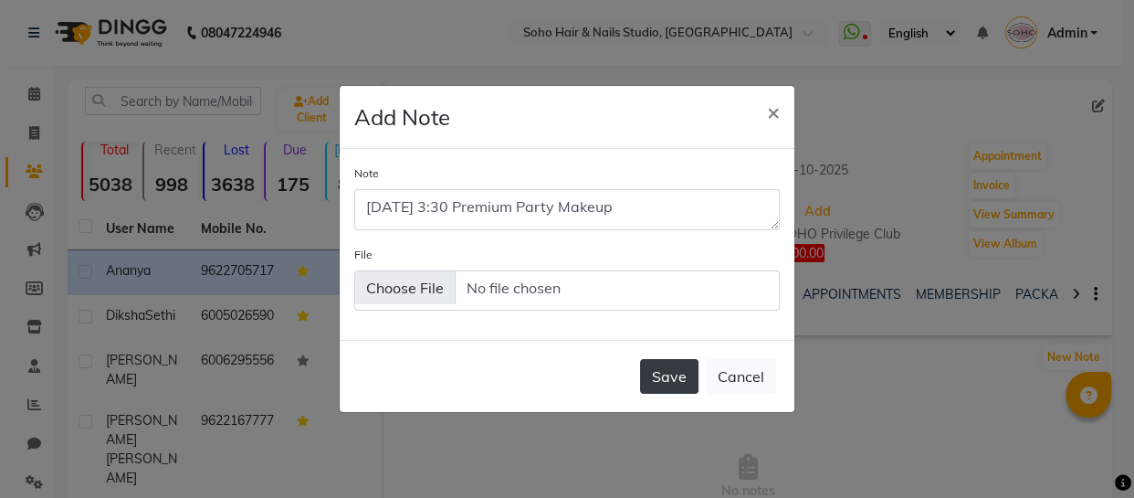
drag, startPoint x: 672, startPoint y: 354, endPoint x: 671, endPoint y: 363, distance: 9.2
click at [672, 357] on div "Save Cancel" at bounding box center [567, 376] width 455 height 72
click at [671, 365] on button "Save" at bounding box center [669, 376] width 58 height 35
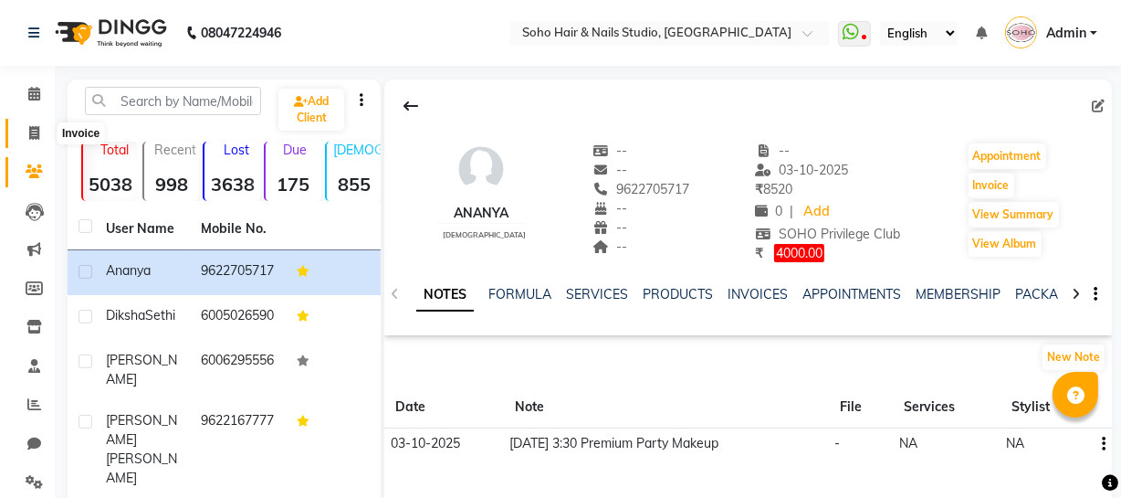
click at [29, 131] on icon at bounding box center [34, 133] width 10 height 14
select select "service"
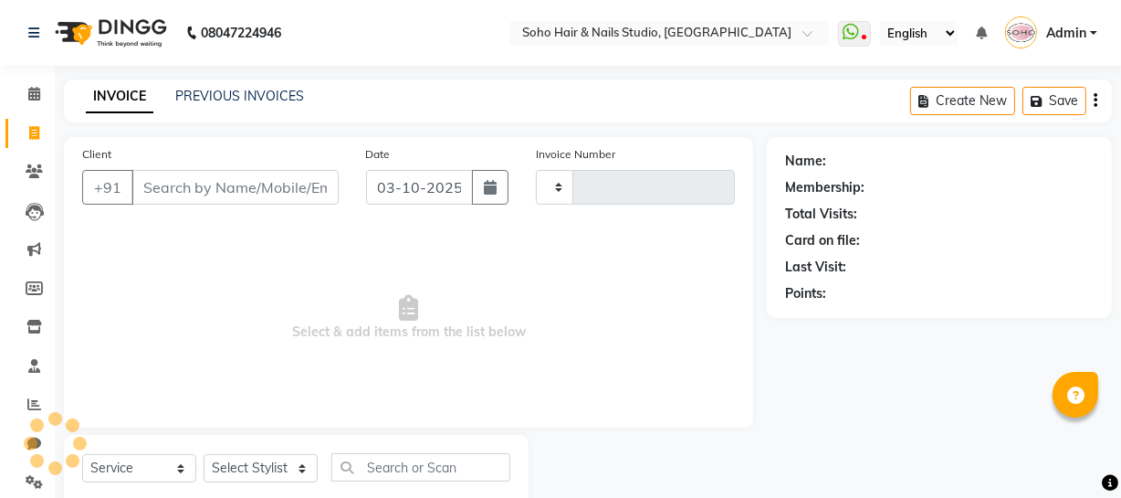
scroll to position [52, 0]
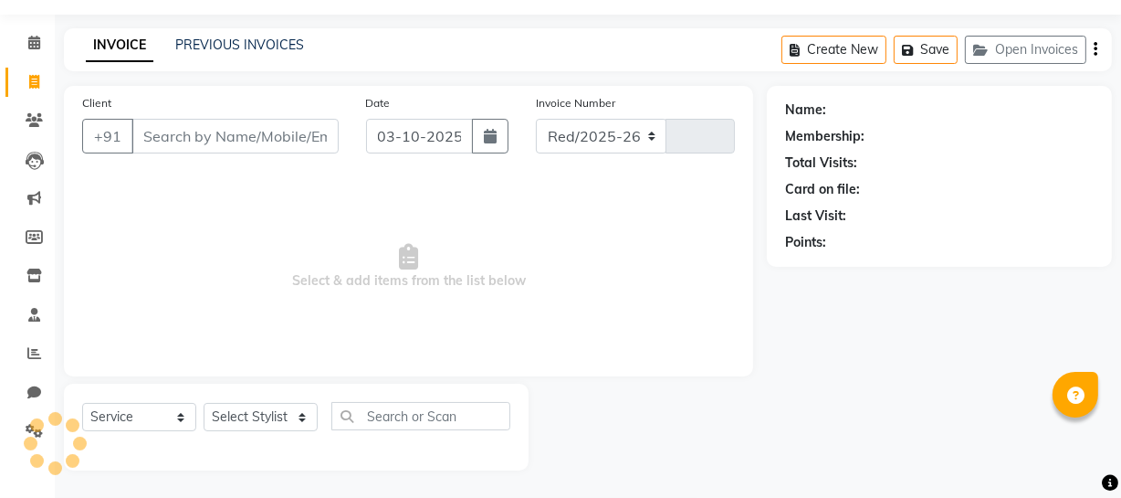
select select "735"
type input "4753"
select select "membership"
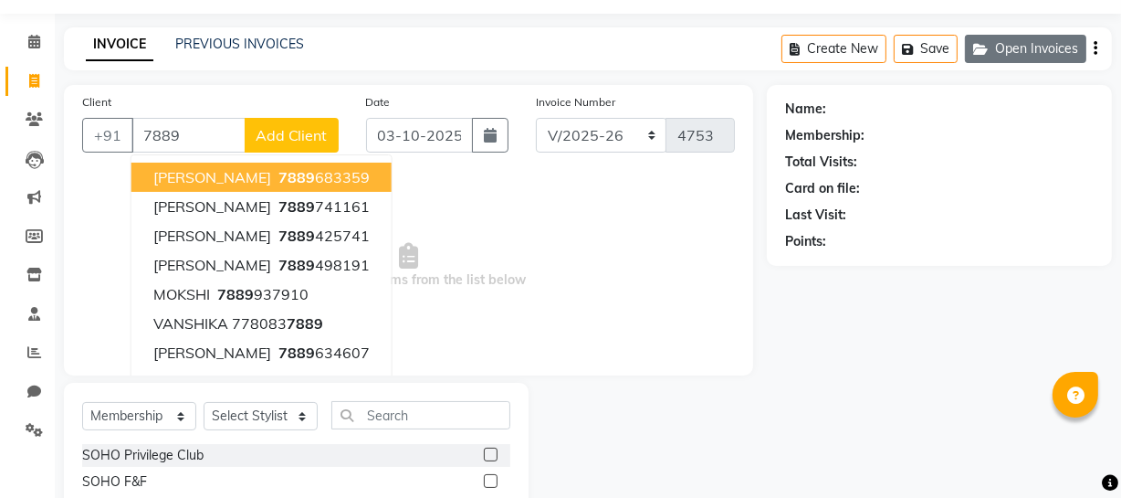
click at [1028, 54] on button "Open Invoices" at bounding box center [1025, 49] width 121 height 28
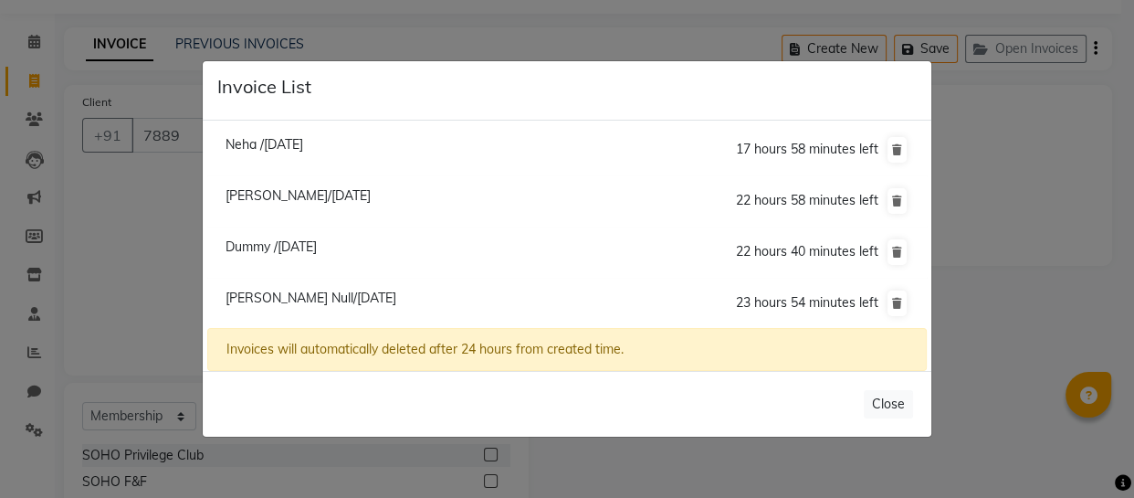
click at [297, 149] on span "Neha /03 October 2025" at bounding box center [265, 144] width 78 height 16
type input "7889783296"
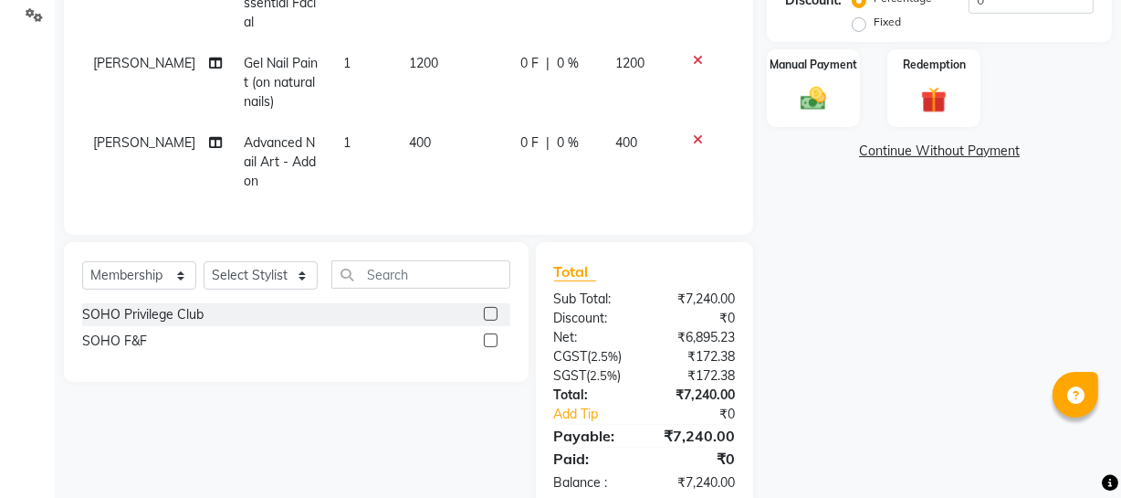
scroll to position [508, 0]
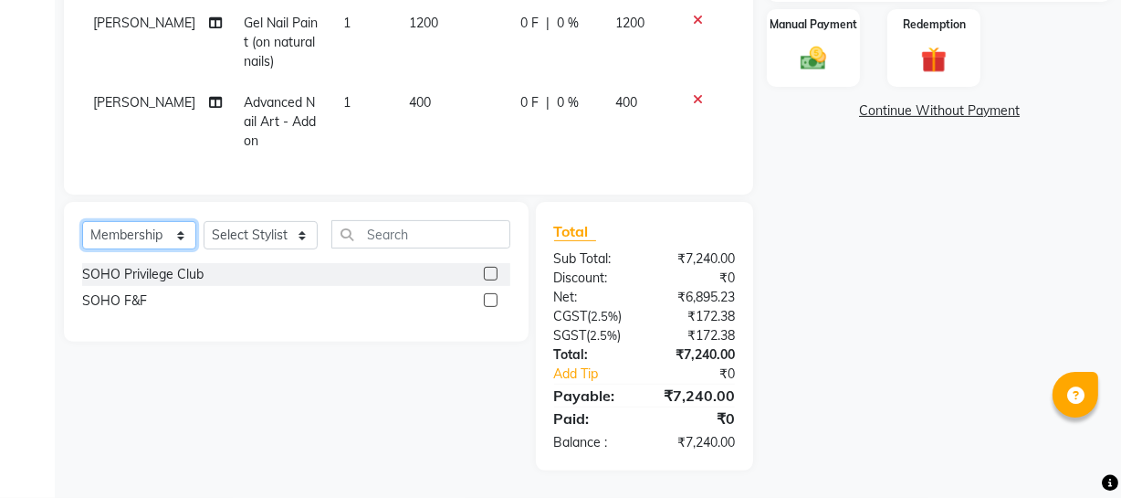
click at [181, 236] on select "Select Service Product Membership Package Voucher Prepaid Gift Card" at bounding box center [139, 235] width 114 height 28
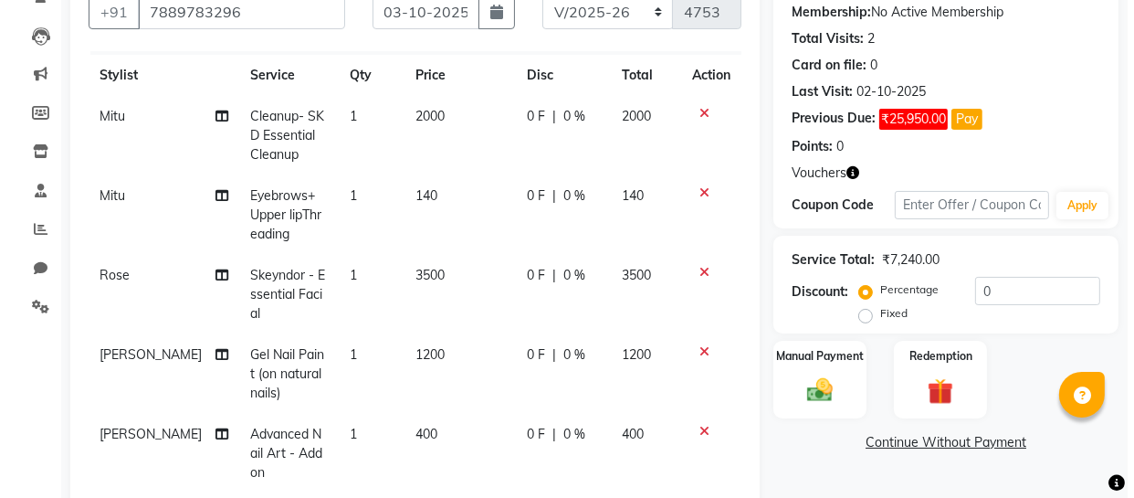
scroll to position [0, 0]
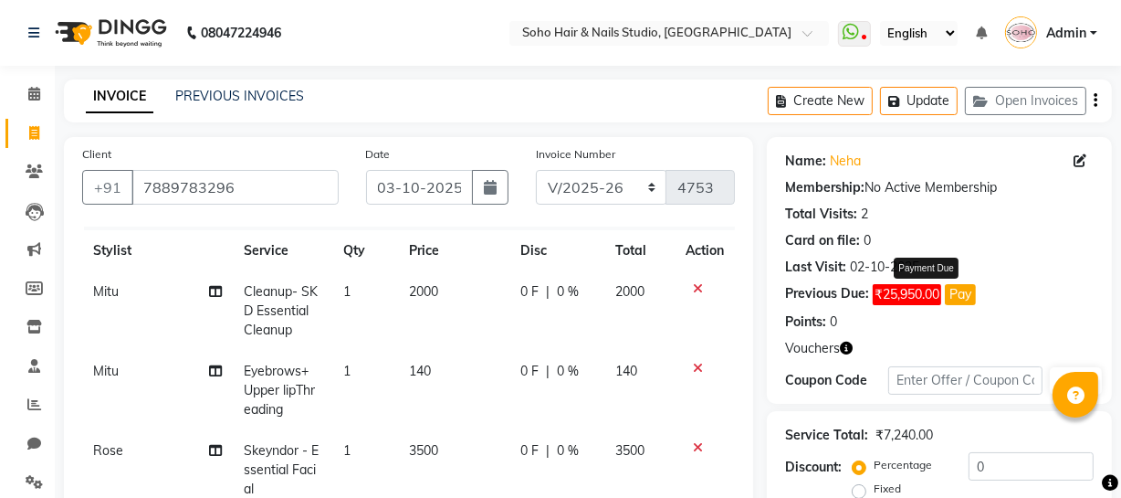
click at [968, 288] on button "Pay" at bounding box center [960, 294] width 31 height 21
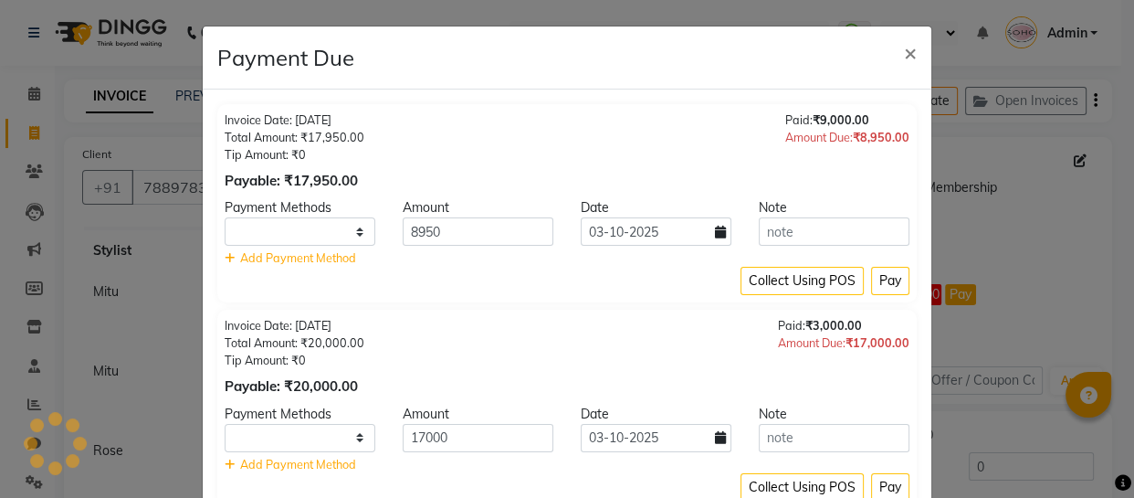
select select "1"
drag, startPoint x: 908, startPoint y: 50, endPoint x: 888, endPoint y: 64, distance: 23.6
click at [906, 50] on span "×" at bounding box center [910, 51] width 13 height 27
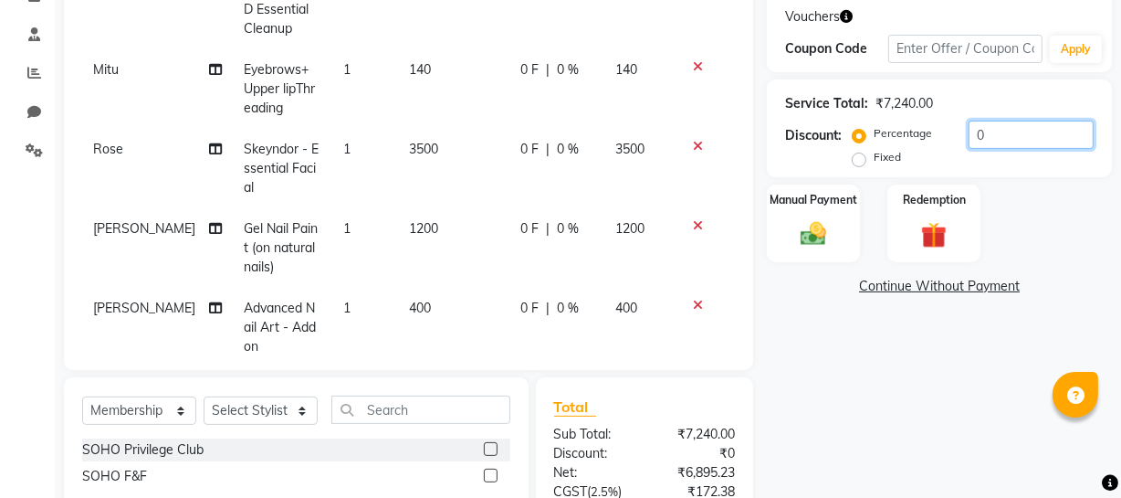
drag, startPoint x: 1007, startPoint y: 143, endPoint x: 815, endPoint y: 122, distance: 192.9
click at [822, 123] on div "Discount: Percentage Fixed 0" at bounding box center [939, 145] width 309 height 49
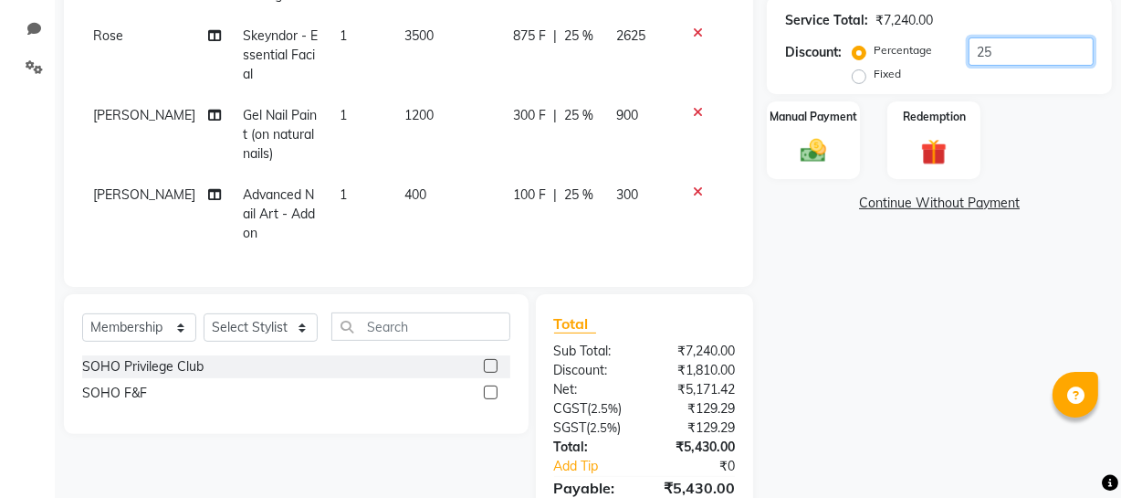
scroll to position [508, 0]
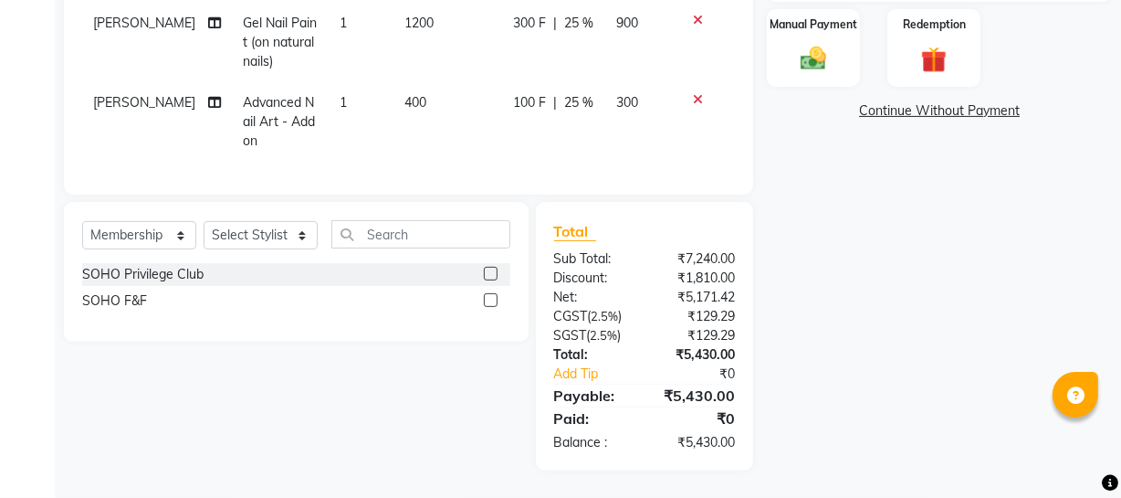
drag, startPoint x: 679, startPoint y: 256, endPoint x: 792, endPoint y: 257, distance: 112.3
click at [792, 257] on div "Client +91 7889783296 Date 03-10-2025 Invoice Number Red/2025-26 V/2025 V/2025-…" at bounding box center [588, 50] width 1076 height 840
click at [782, 257] on div "Name: Neha Membership: No Active Membership Total Visits: 2 Card on file: 0 Las…" at bounding box center [946, 50] width 359 height 840
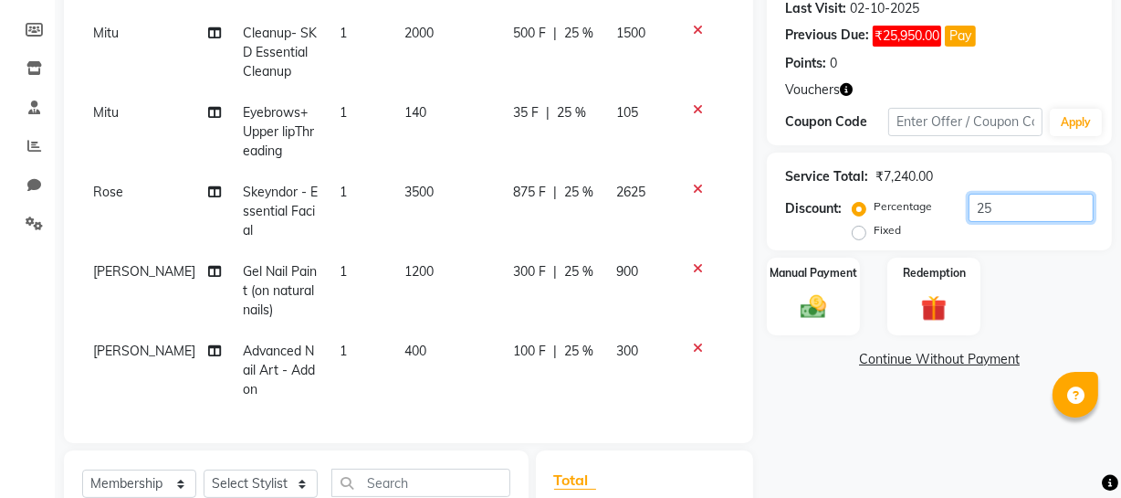
drag, startPoint x: 1014, startPoint y: 204, endPoint x: 914, endPoint y: 207, distance: 100.5
click at [923, 207] on div "Percentage Fixed 25" at bounding box center [974, 218] width 237 height 49
type input "20"
click at [964, 32] on button "Pay" at bounding box center [960, 36] width 31 height 21
select select "1"
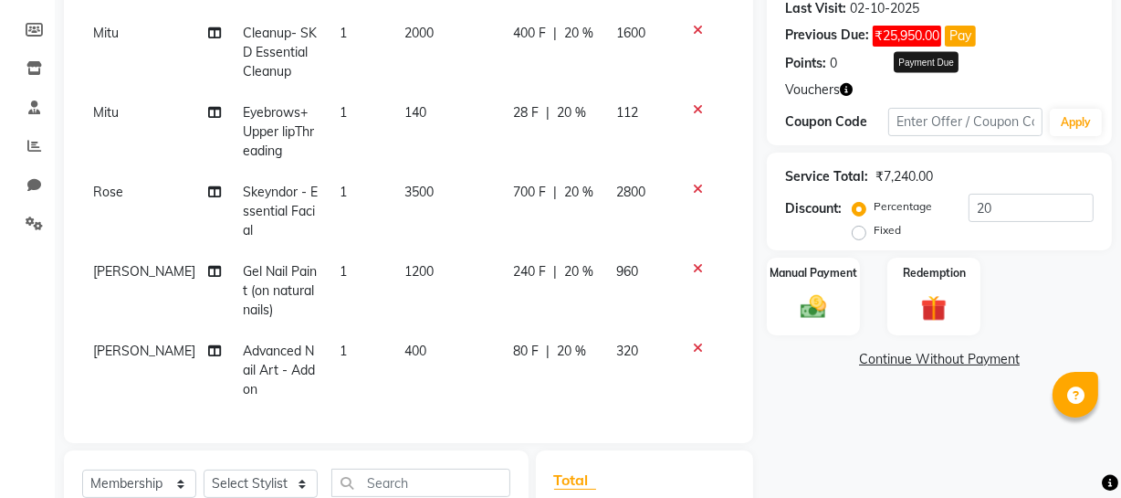
select select "1"
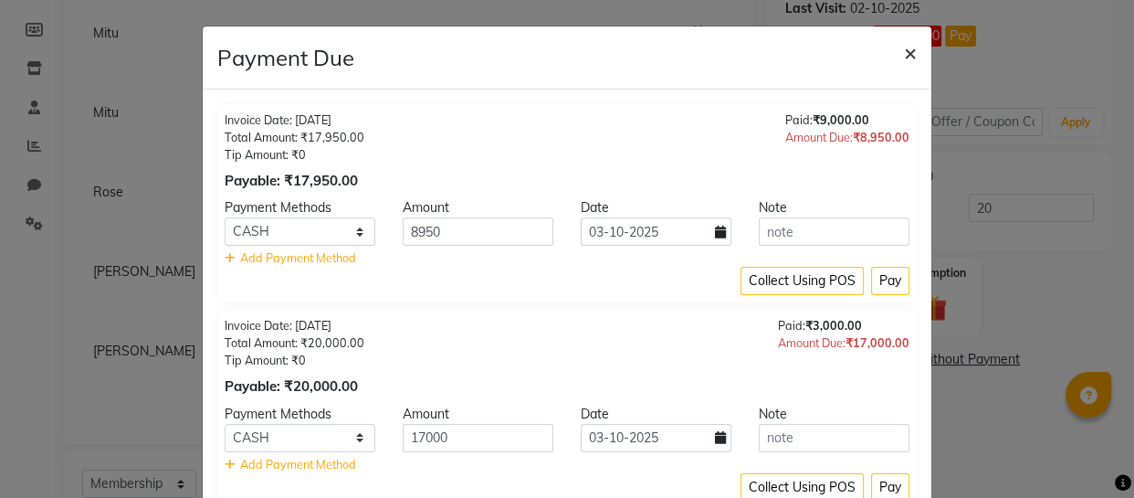
click at [904, 50] on span "×" at bounding box center [910, 51] width 13 height 27
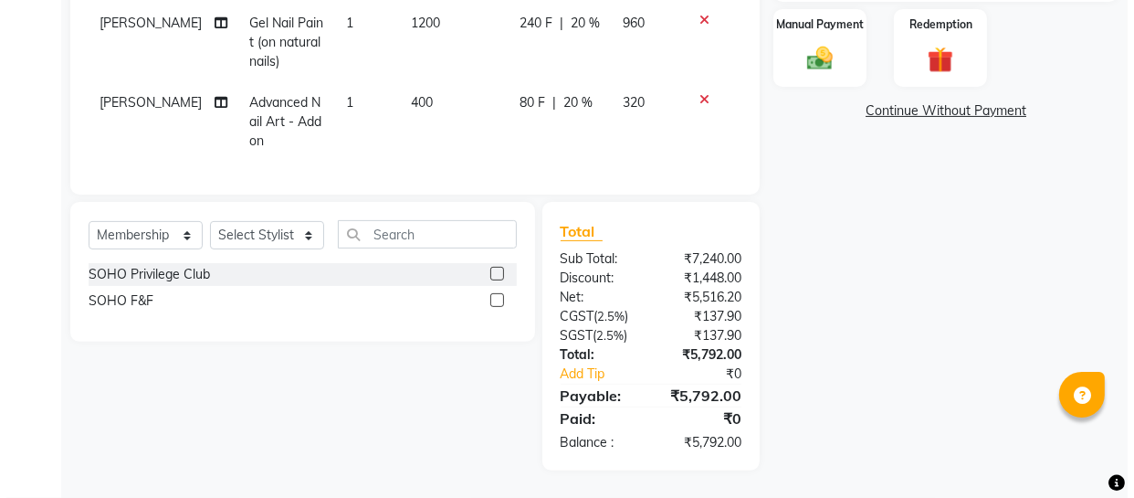
scroll to position [9, 0]
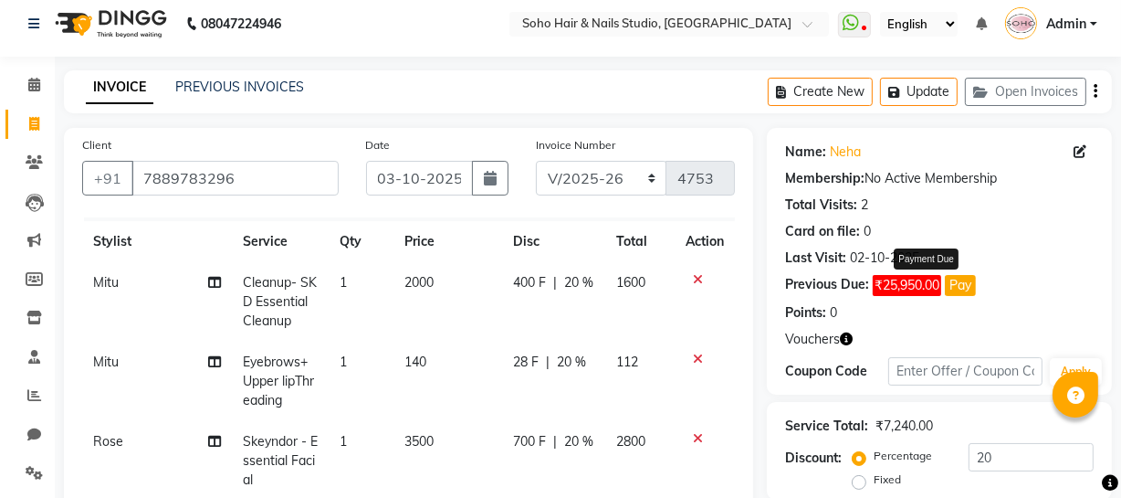
click at [961, 280] on button "Pay" at bounding box center [960, 285] width 31 height 21
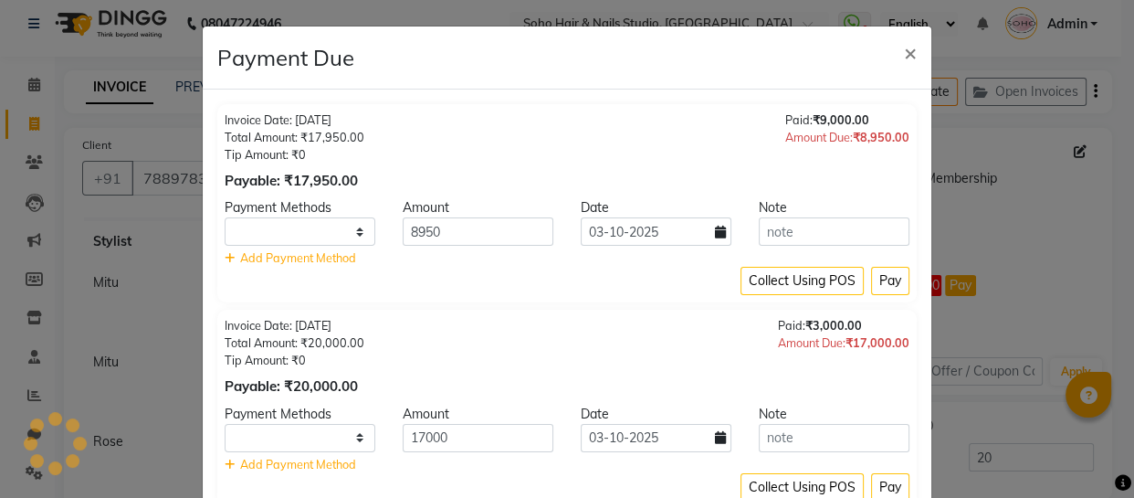
select select "1"
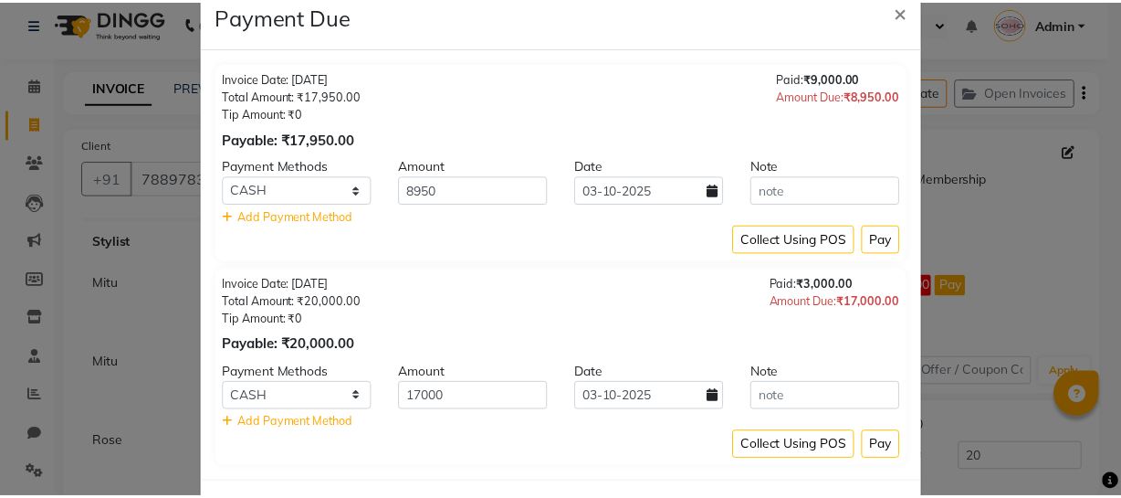
scroll to position [122, 0]
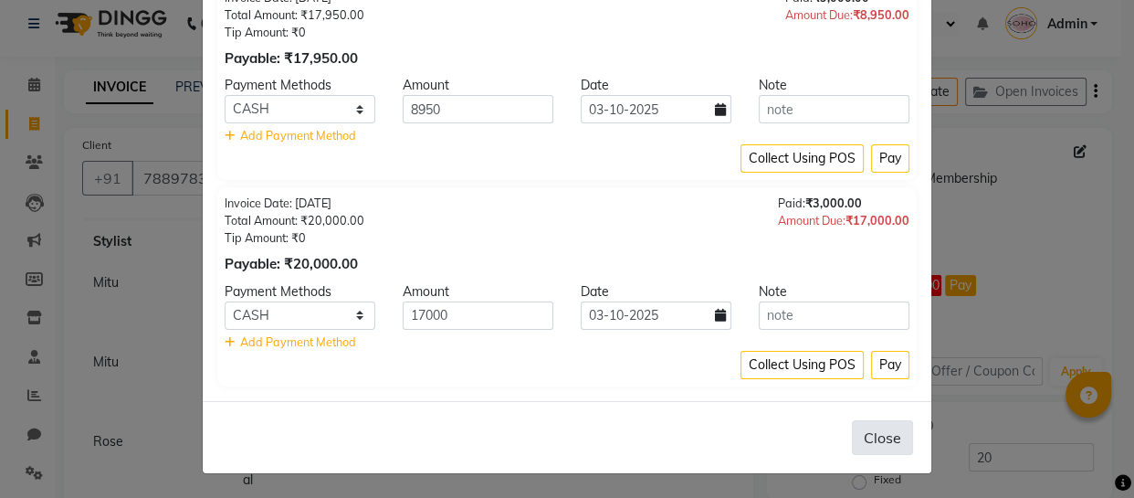
click at [879, 447] on button "Close" at bounding box center [882, 437] width 61 height 35
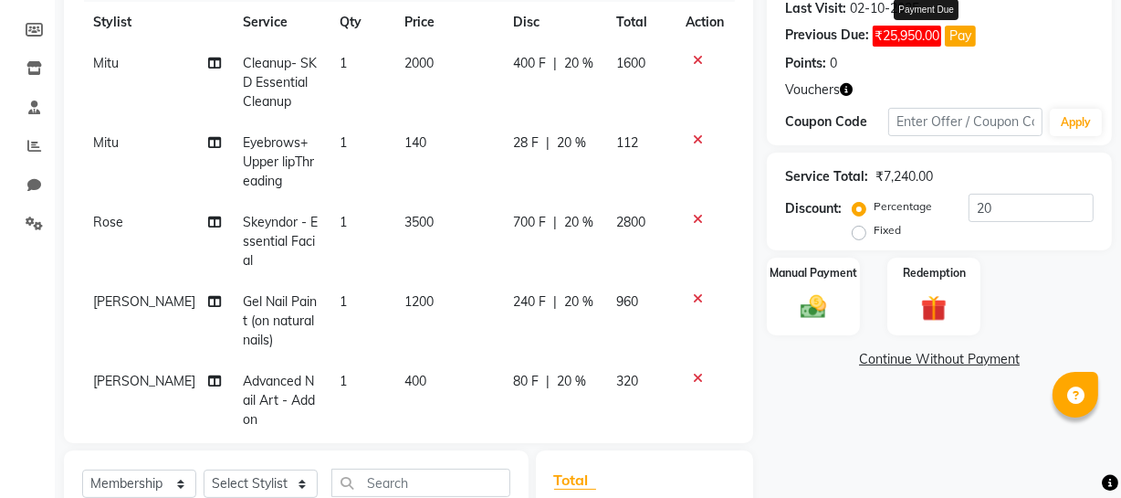
scroll to position [0, 0]
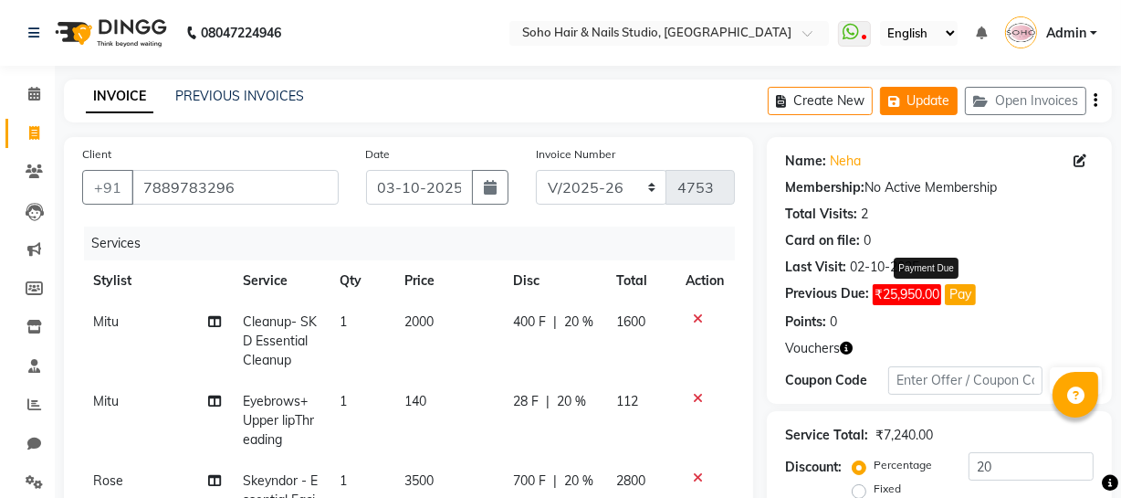
click at [919, 109] on button "Update" at bounding box center [919, 101] width 78 height 28
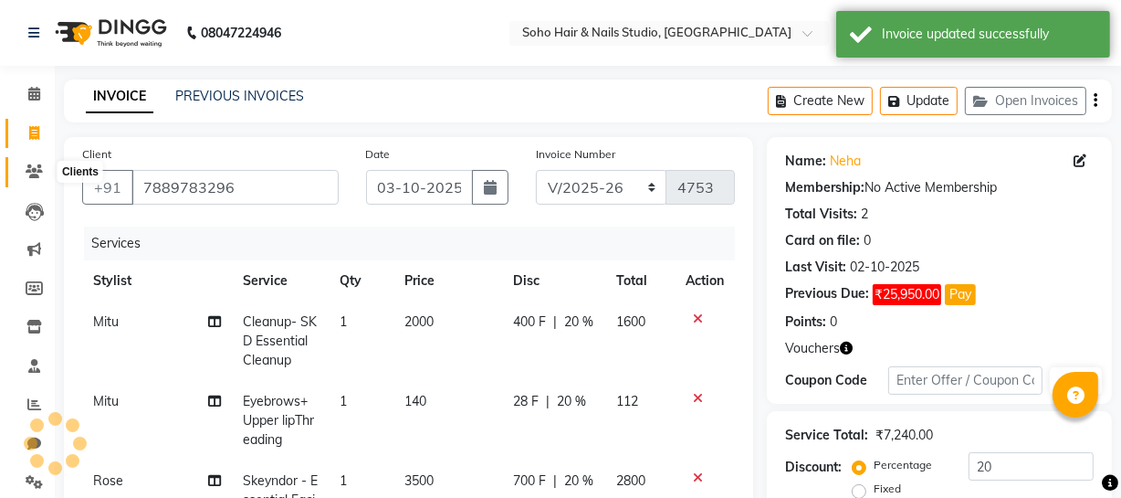
click at [29, 170] on icon at bounding box center [34, 171] width 17 height 14
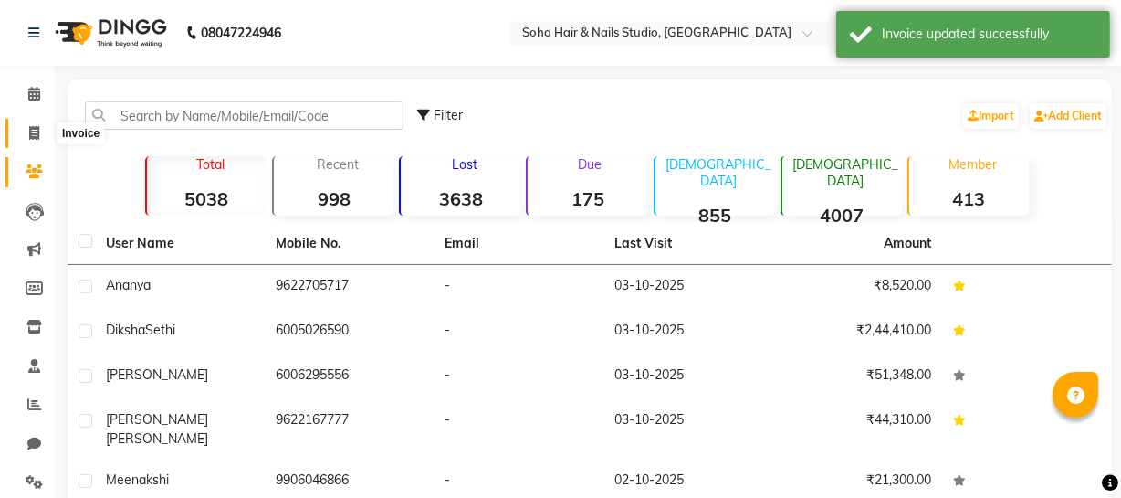
click at [31, 130] on icon at bounding box center [34, 133] width 10 height 14
select select "service"
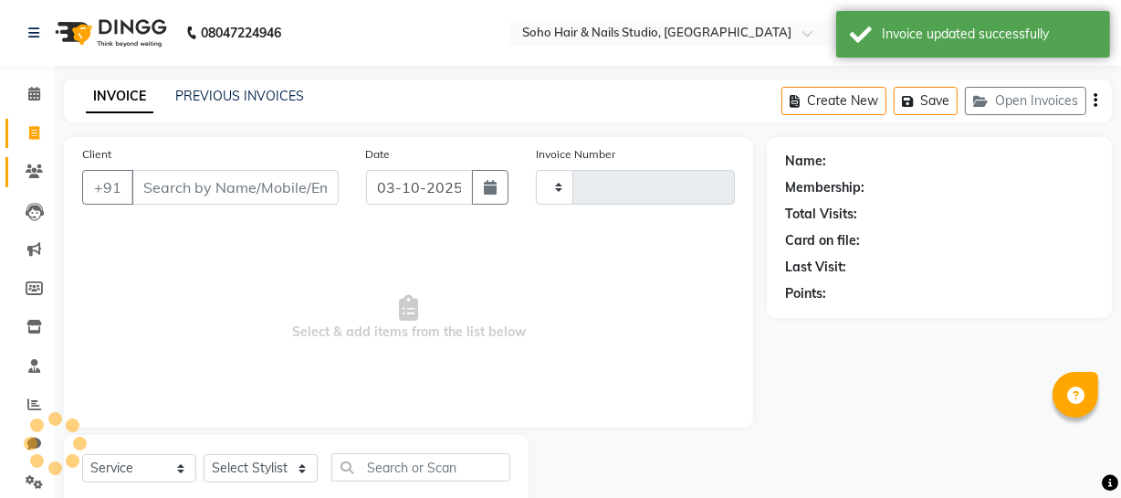
type input "4753"
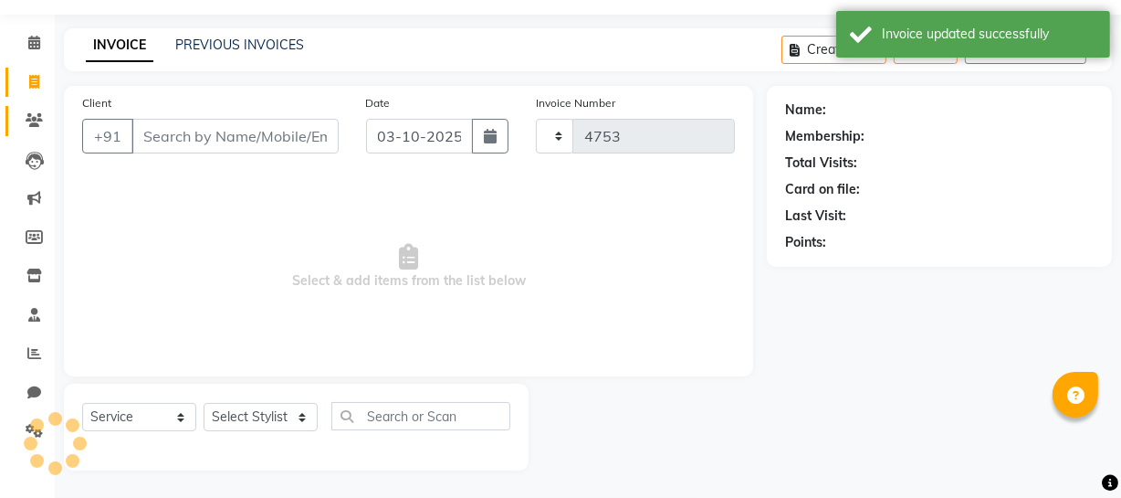
select select "735"
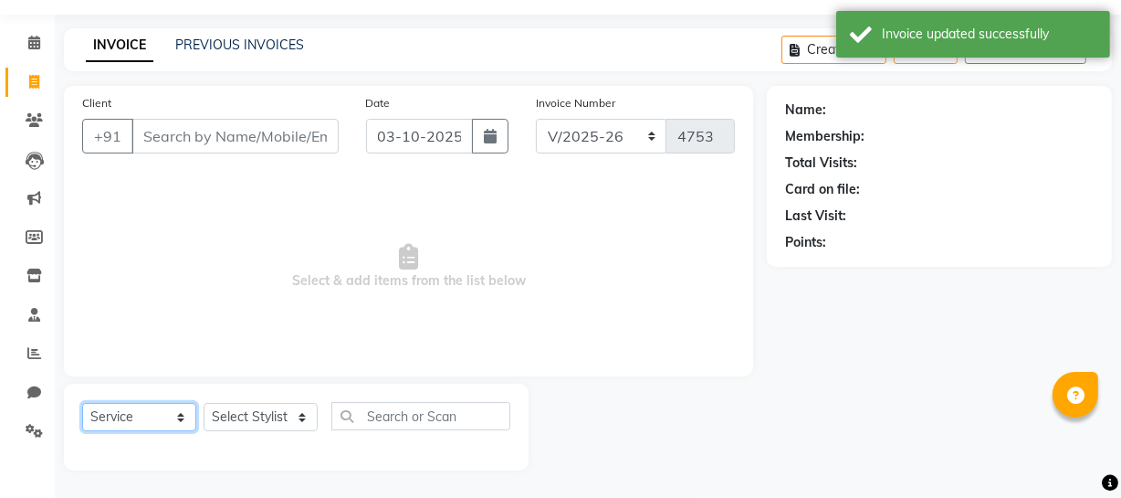
drag, startPoint x: 171, startPoint y: 420, endPoint x: 171, endPoint y: 403, distance: 17.3
click at [171, 415] on select "Select Service Product Membership Package Voucher Prepaid Gift Card" at bounding box center [139, 417] width 114 height 28
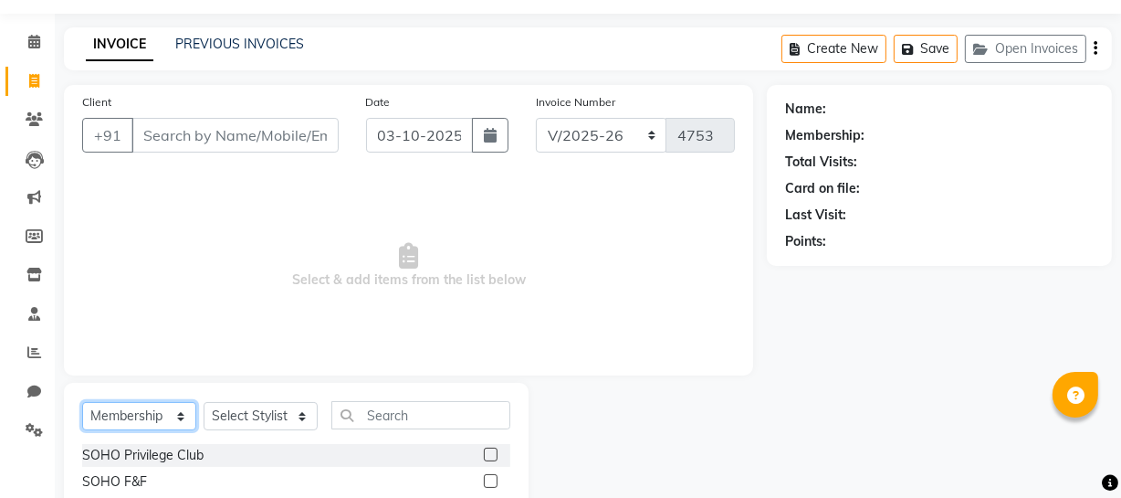
select select "service"
click at [82, 402] on select "Select Service Product Membership Package Voucher Prepaid Gift Card" at bounding box center [139, 416] width 114 height 28
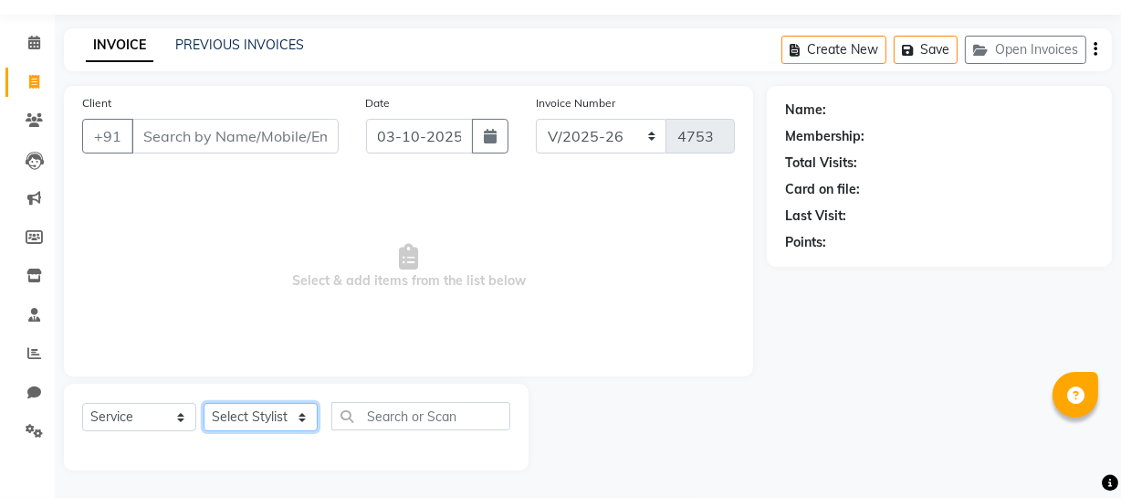
click at [294, 413] on select "Select Stylist Abhishek Kohli Adhamya Bamotra Amit Anita Kumari Arun Sain Aviji…" at bounding box center [261, 417] width 114 height 28
select select "62579"
click at [204, 403] on select "Select Stylist Abhishek Kohli Adhamya Bamotra Amit Anita Kumari Arun Sain Aviji…" at bounding box center [261, 417] width 114 height 28
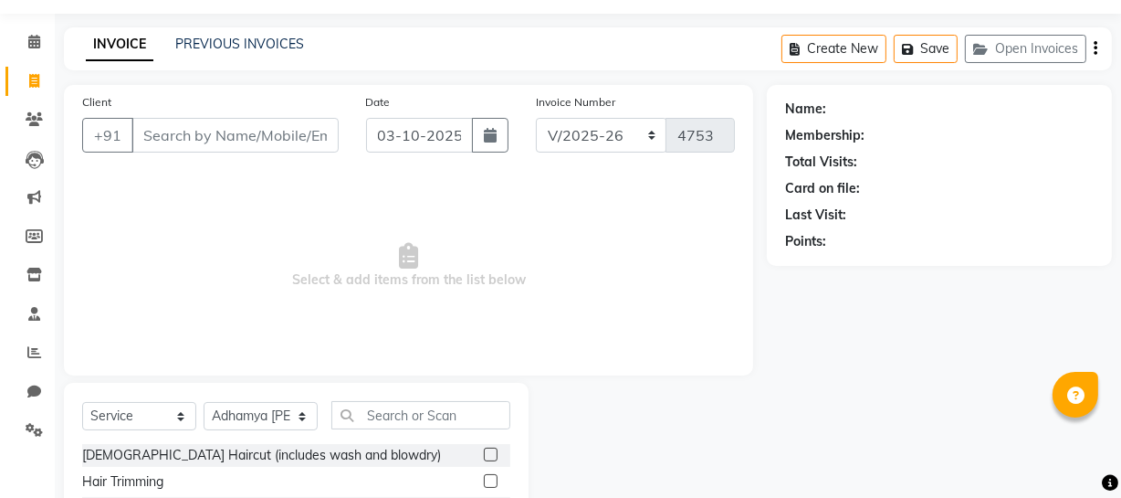
click at [178, 152] on div "Client +91" at bounding box center [210, 129] width 284 height 75
click at [161, 134] on input "Client" at bounding box center [234, 135] width 207 height 35
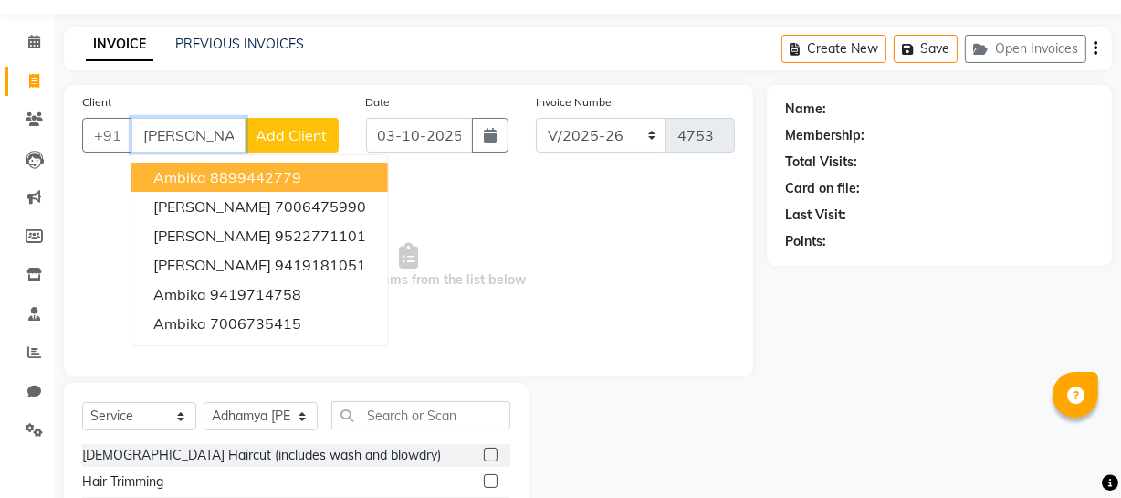
click at [273, 177] on ngb-highlight "8899442779" at bounding box center [255, 177] width 91 height 18
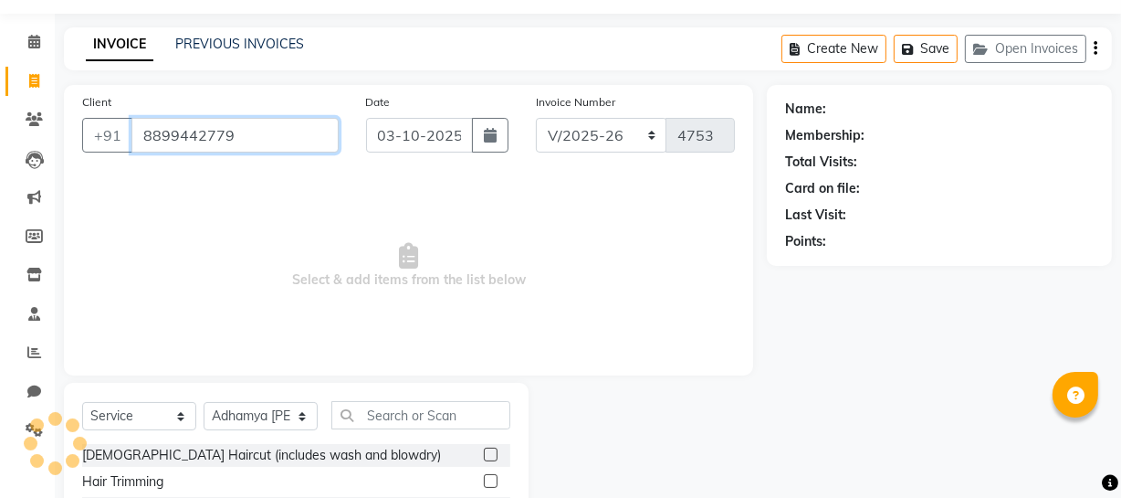
type input "8899442779"
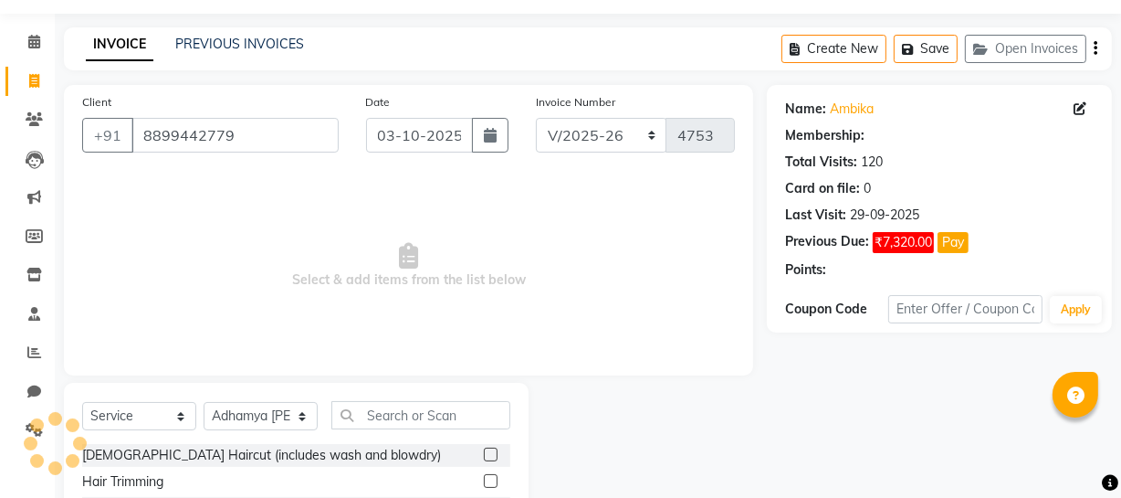
select select "1: Object"
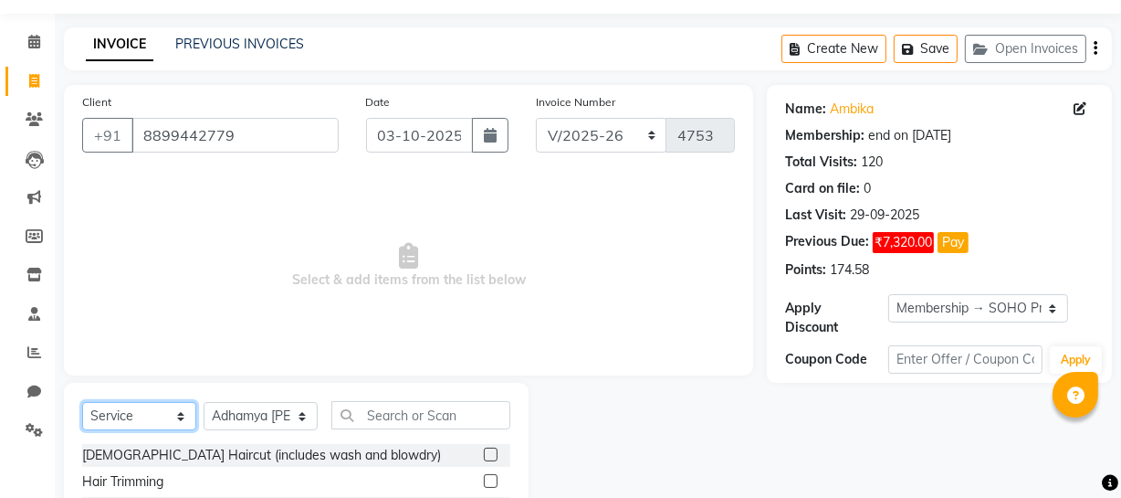
click at [126, 417] on select "Select Service Product Membership Package Voucher Prepaid Gift Card" at bounding box center [139, 416] width 114 height 28
select select "product"
click at [82, 402] on select "Select Service Product Membership Package Voucher Prepaid Gift Card" at bounding box center [139, 416] width 114 height 28
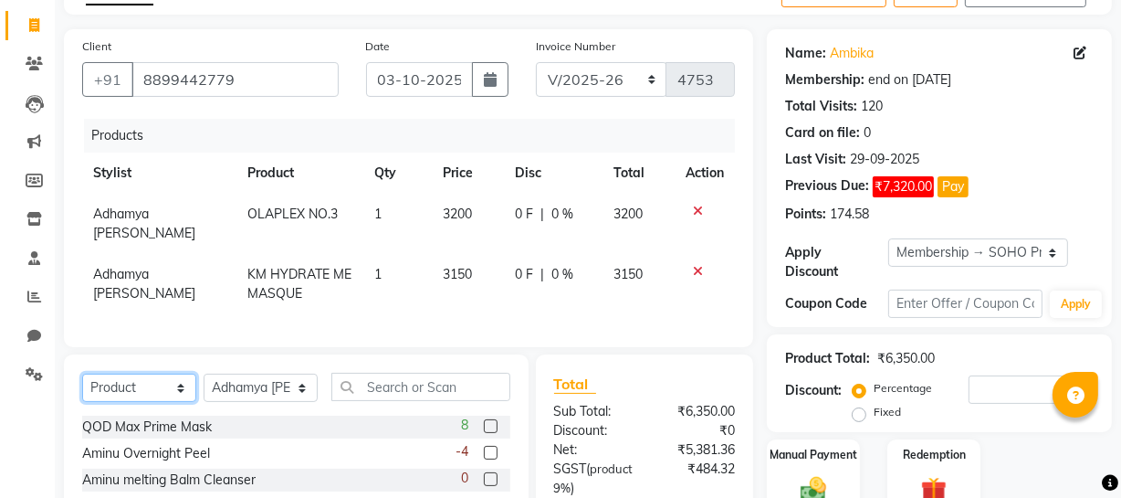
scroll to position [191, 0]
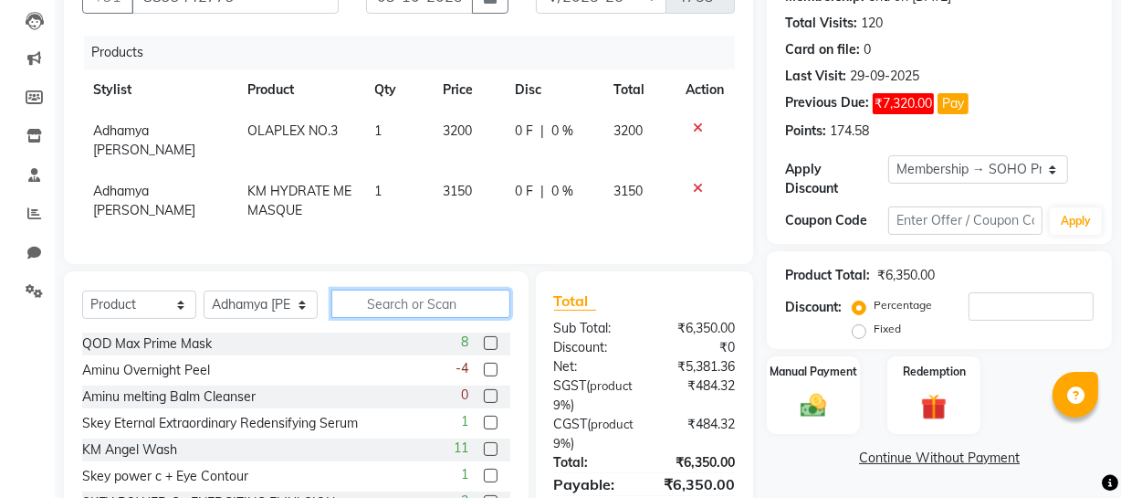
click at [376, 299] on input "text" at bounding box center [420, 303] width 179 height 28
type input "9339341016724"
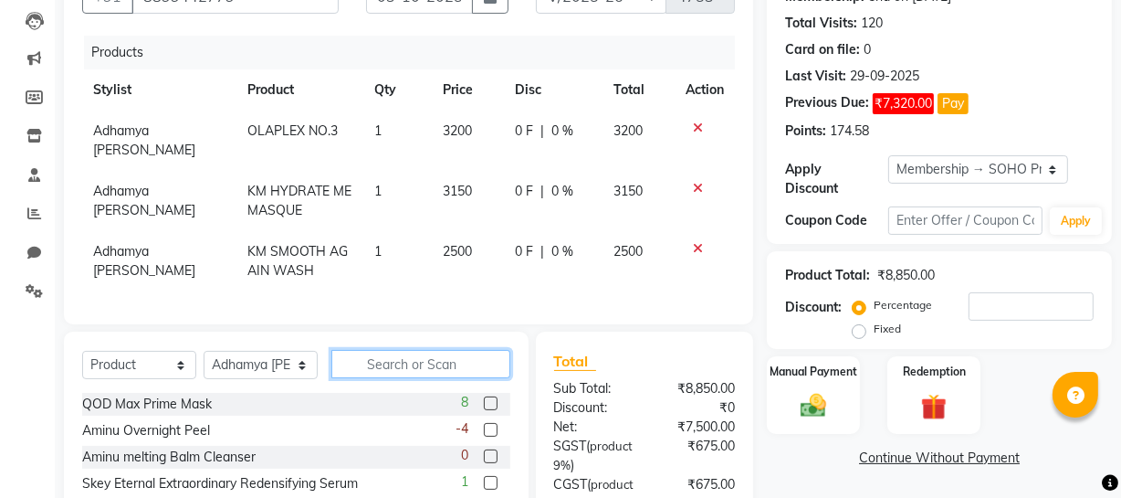
scroll to position [334, 0]
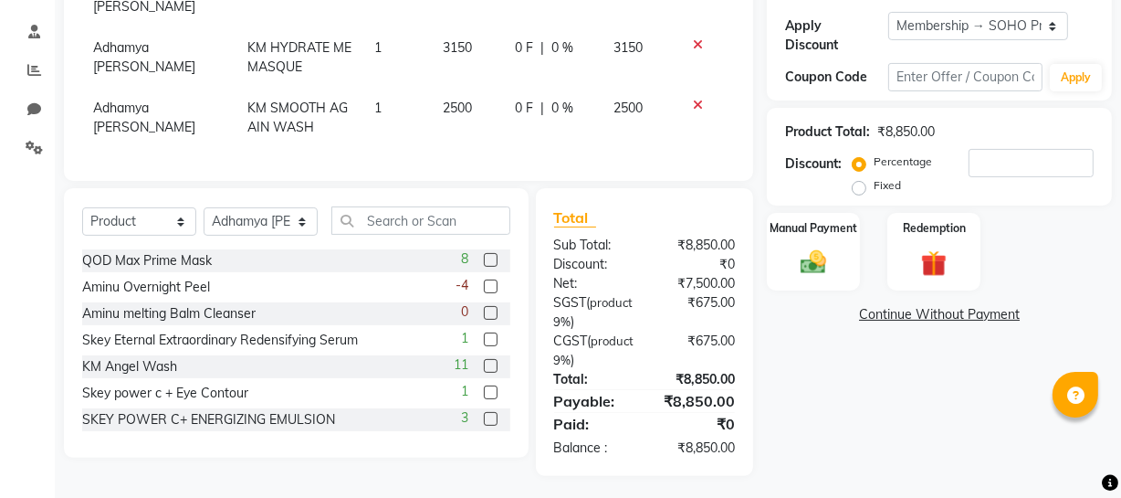
click at [573, 99] on div "0 F | 0 %" at bounding box center [553, 108] width 77 height 19
select select "62579"
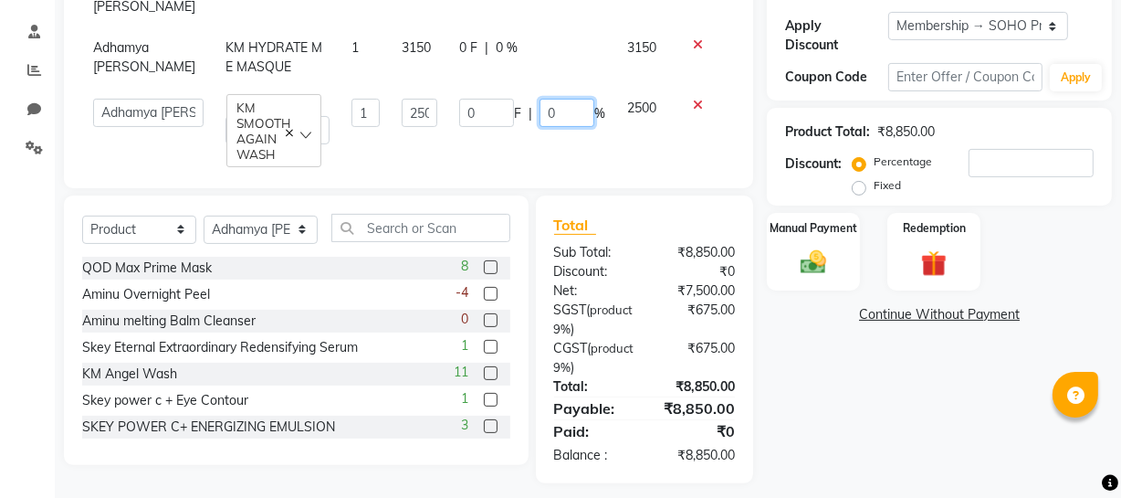
drag, startPoint x: 561, startPoint y: 106, endPoint x: 275, endPoint y: 91, distance: 286.2
click at [388, 104] on tr "Abhishek Kohli Adhamya Bamotra Amit Anita Kumari Arun Sain Avijit Das Bhabesh D…" at bounding box center [408, 122] width 653 height 68
type input "11"
click at [830, 410] on div "Name: Ambika Membership: end on 24-02-2026 Total Visits: 120 Card on file: 0 La…" at bounding box center [946, 143] width 359 height 680
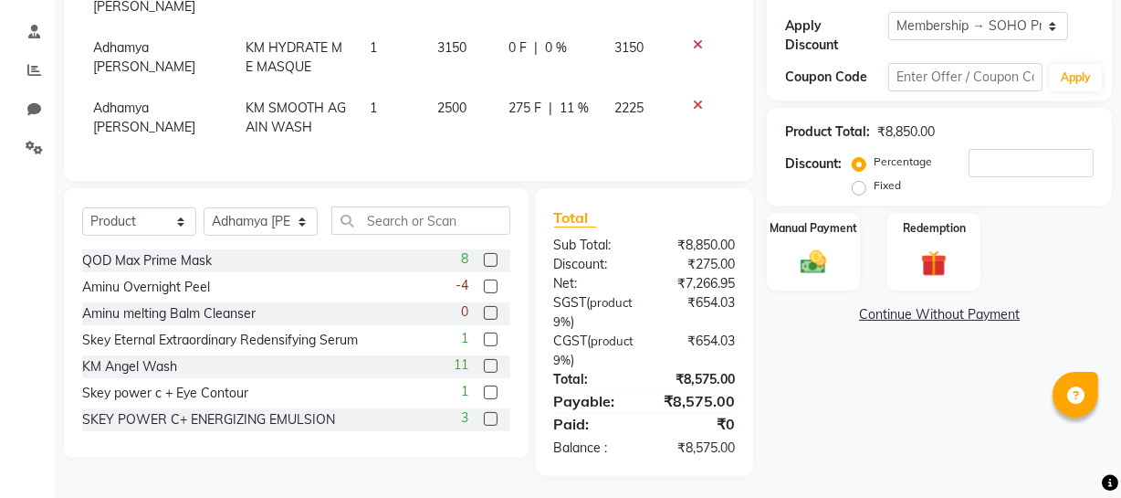
scroll to position [168, 0]
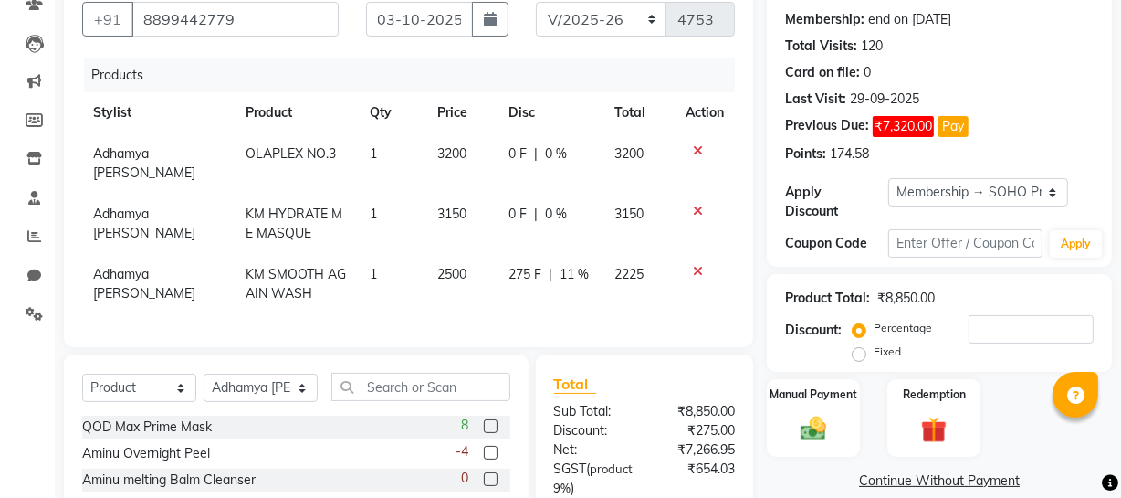
drag, startPoint x: 618, startPoint y: 152, endPoint x: 601, endPoint y: 164, distance: 21.5
click at [620, 152] on span "3200" at bounding box center [629, 153] width 29 height 16
select select "62579"
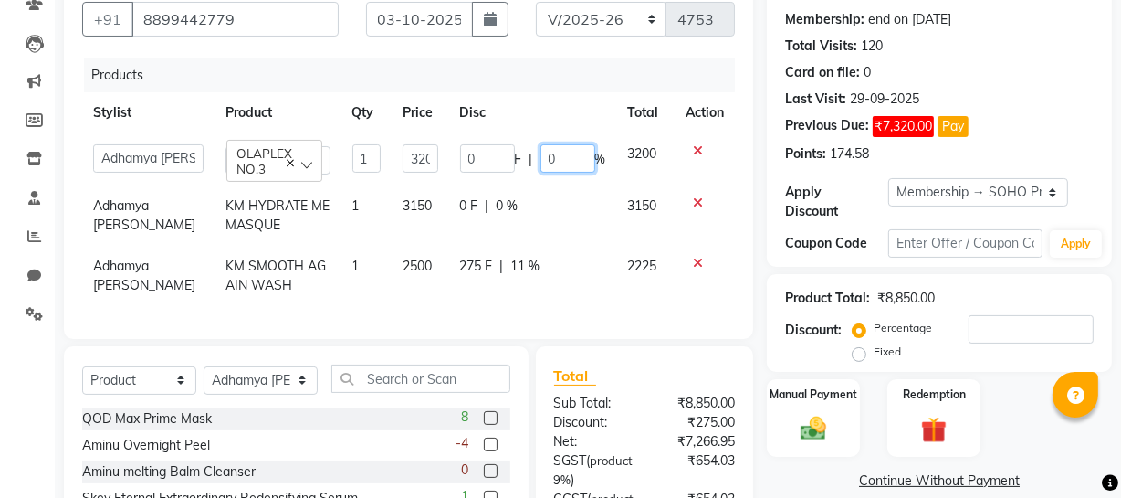
drag, startPoint x: 565, startPoint y: 156, endPoint x: 267, endPoint y: 144, distance: 298.8
click at [331, 164] on tr "Abhishek Kohli Adhamya Bamotra Amit Anita Kumari Arun Sain Avijit Das Bhabesh D…" at bounding box center [408, 159] width 653 height 52
type input "5"
click at [982, 49] on div "Total Visits: 120" at bounding box center [939, 46] width 309 height 19
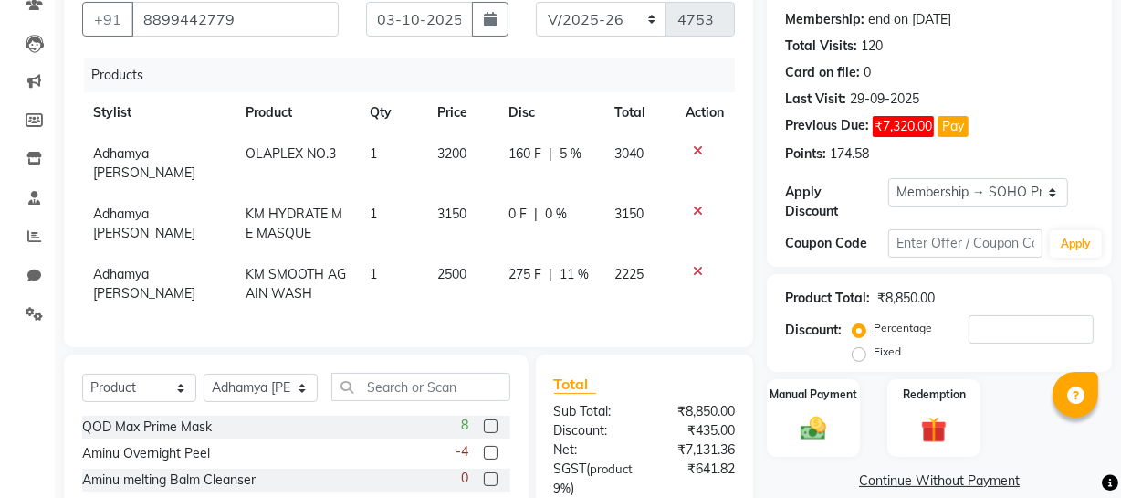
click at [573, 205] on div "0 F | 0 %" at bounding box center [551, 214] width 84 height 19
select select "62579"
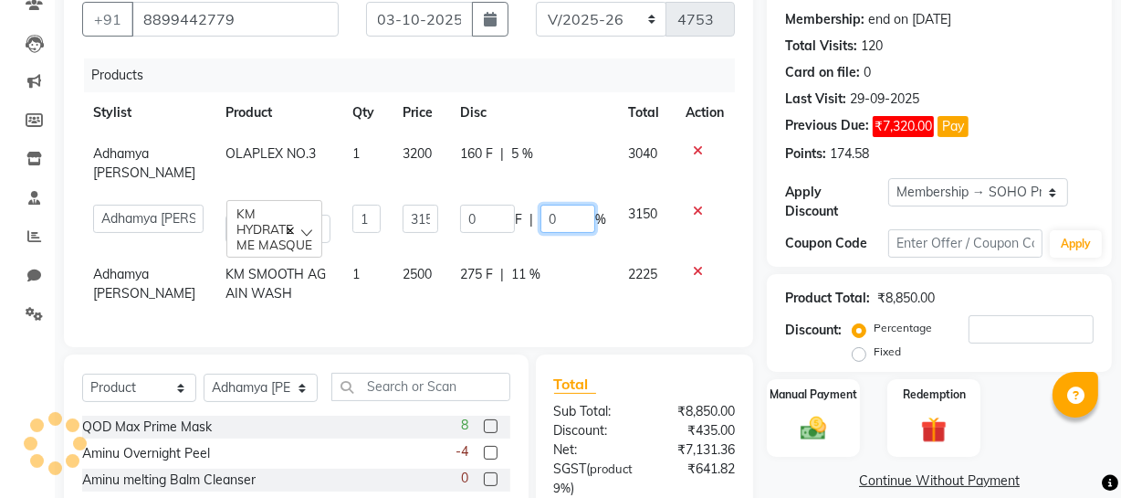
drag, startPoint x: 558, startPoint y: 225, endPoint x: 274, endPoint y: 245, distance: 284.7
click at [339, 247] on tbody "Adhamya Bamotra OLAPLEX NO.3 1 3200 160 F | 5 % 3040 Abhishek Kohli Adhamya Bam…" at bounding box center [408, 223] width 653 height 181
type input "5"
click at [935, 64] on div "Card on file: 0" at bounding box center [939, 72] width 309 height 19
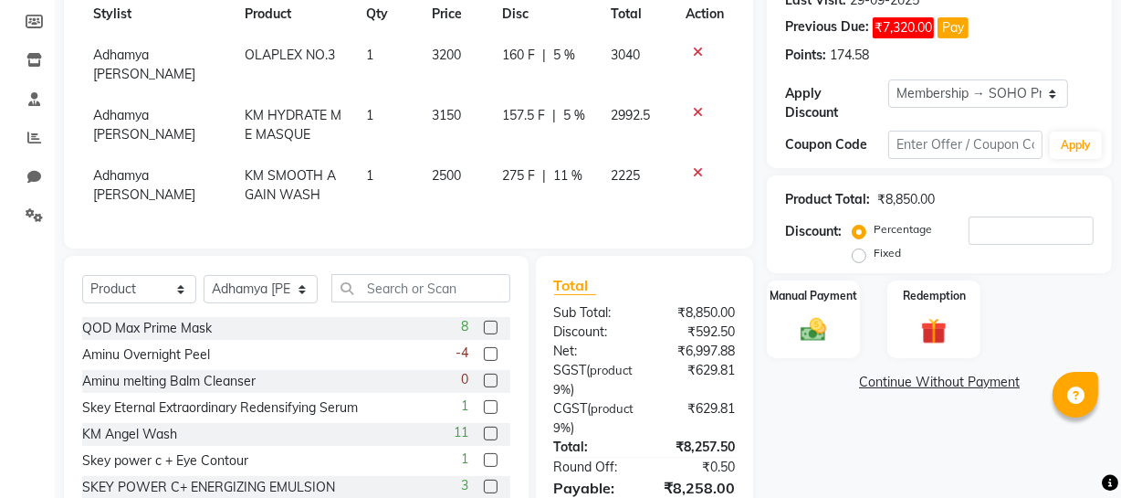
scroll to position [373, 0]
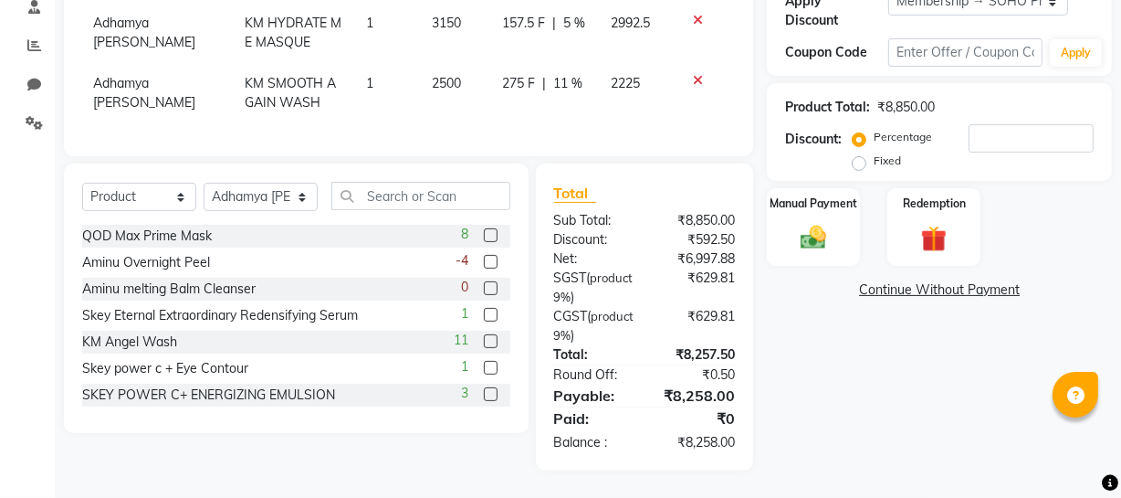
click at [912, 280] on link "Continue Without Payment" at bounding box center [940, 289] width 338 height 19
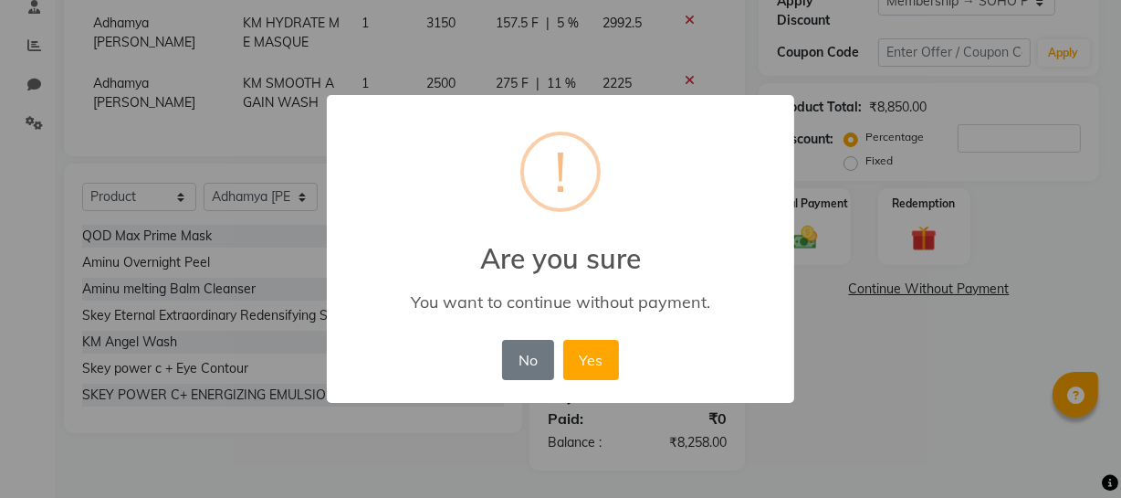
scroll to position [353, 0]
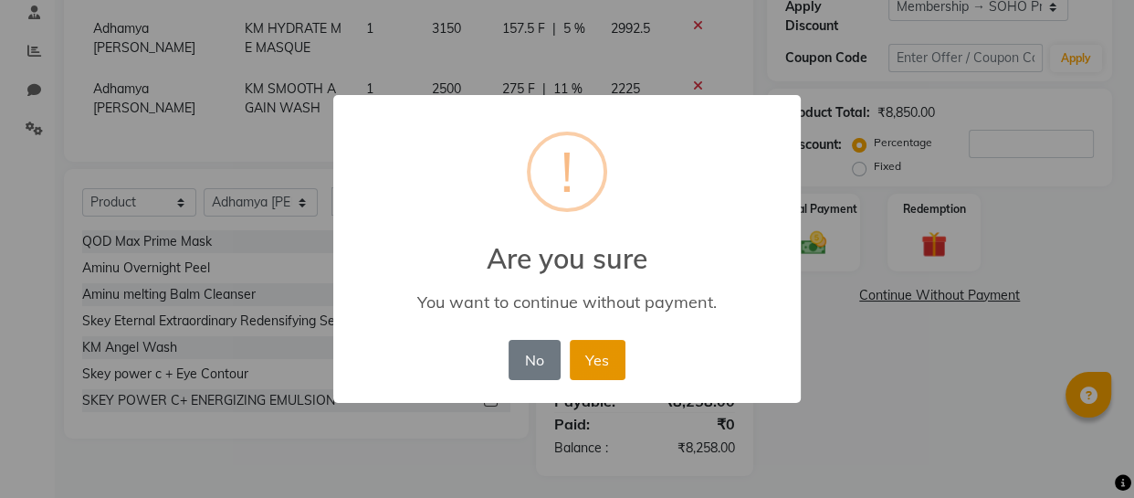
click at [598, 353] on button "Yes" at bounding box center [598, 360] width 56 height 40
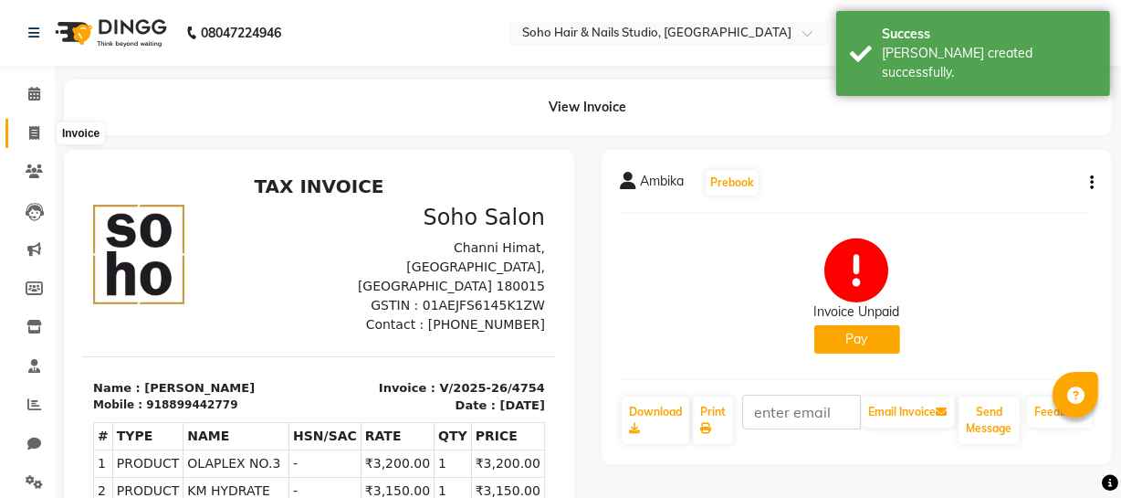
click at [26, 134] on span at bounding box center [34, 133] width 32 height 21
select select "service"
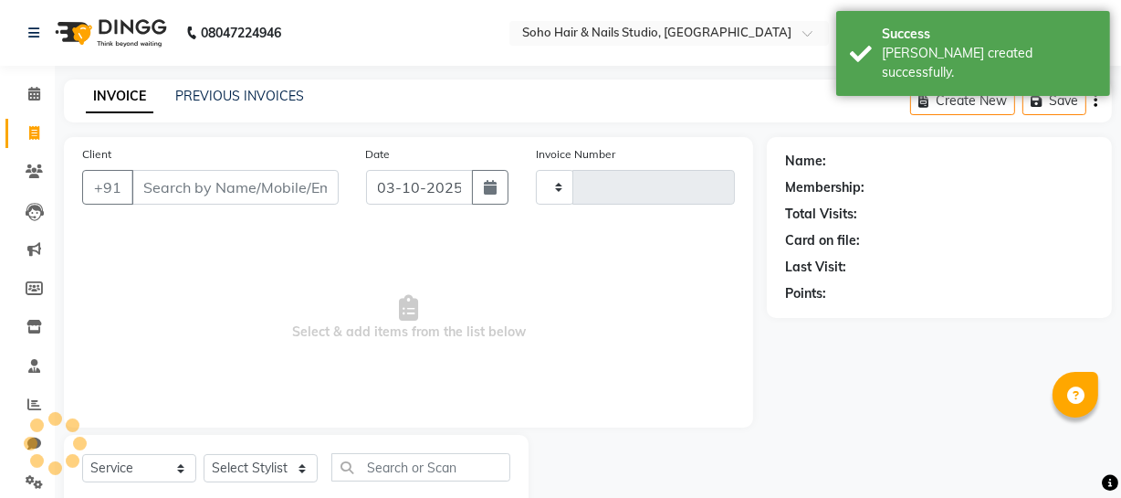
type input "4755"
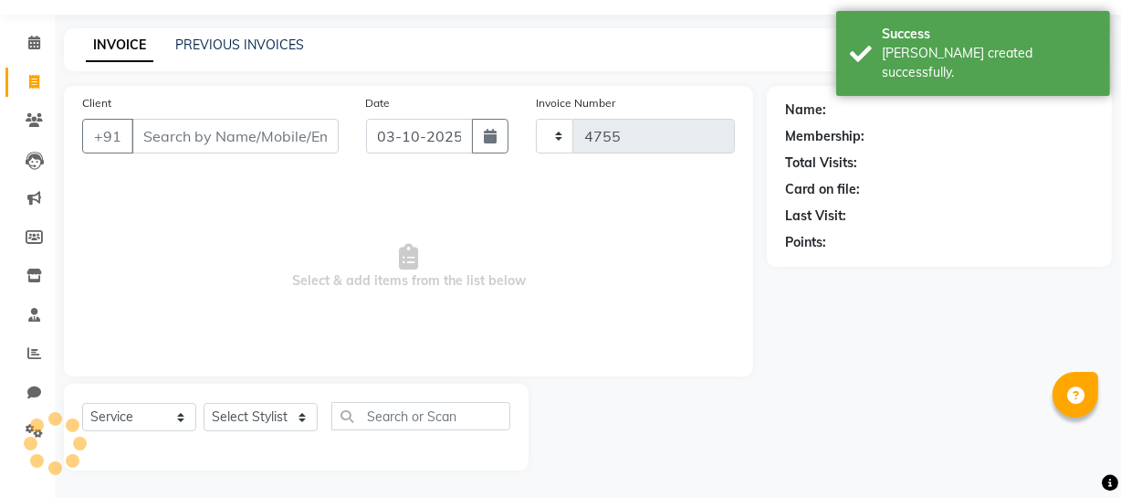
select select "735"
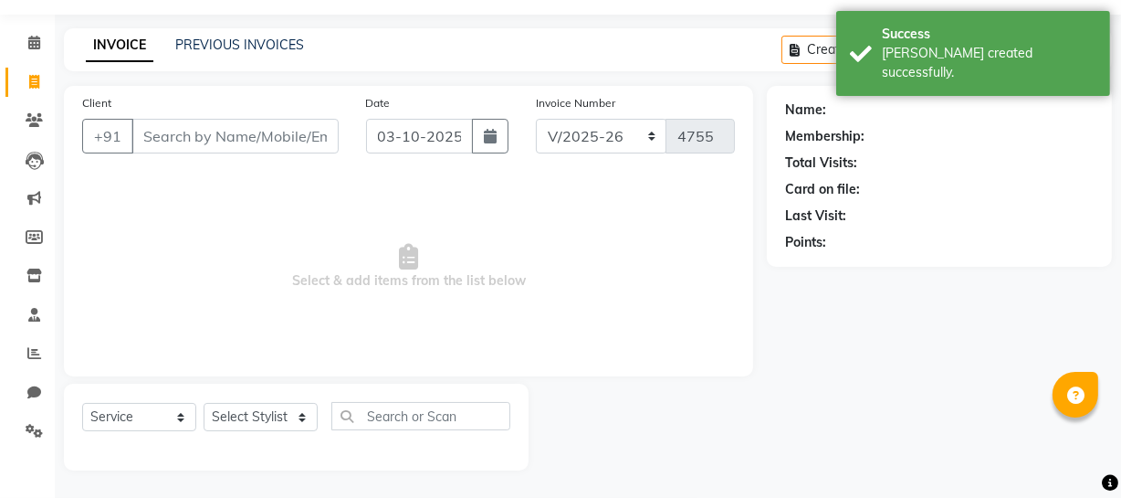
select select "membership"
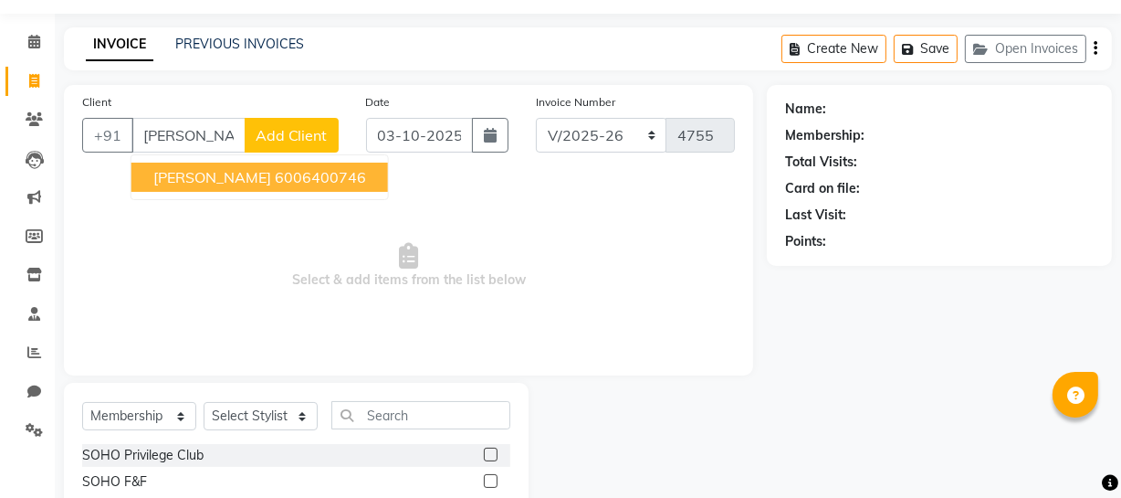
click at [192, 173] on span "[PERSON_NAME]" at bounding box center [212, 177] width 118 height 18
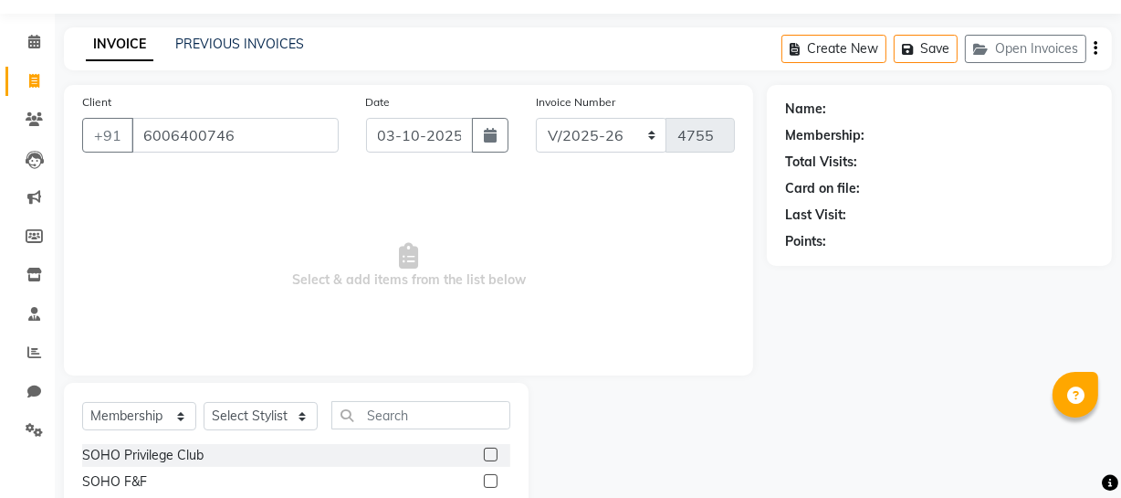
type input "6006400746"
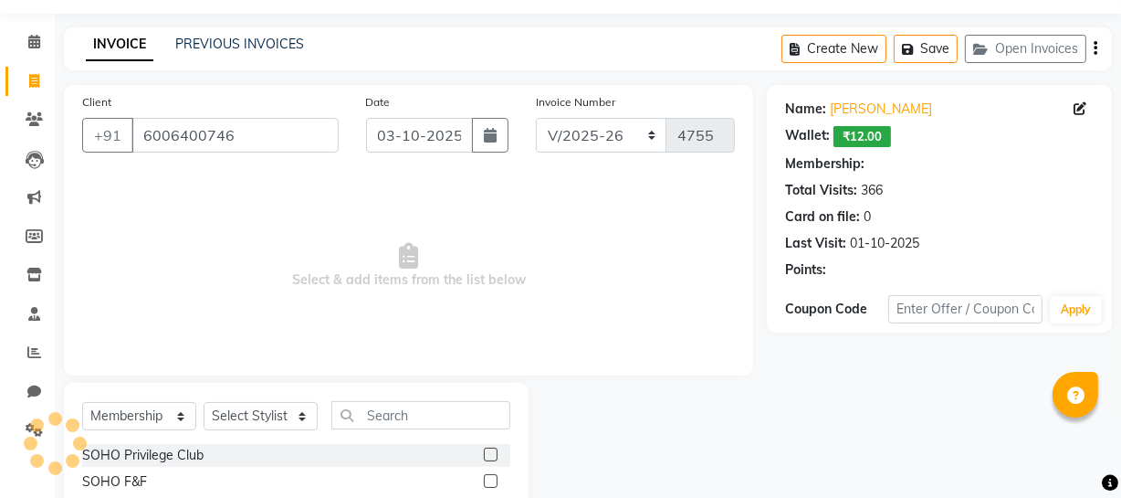
select select "1: Object"
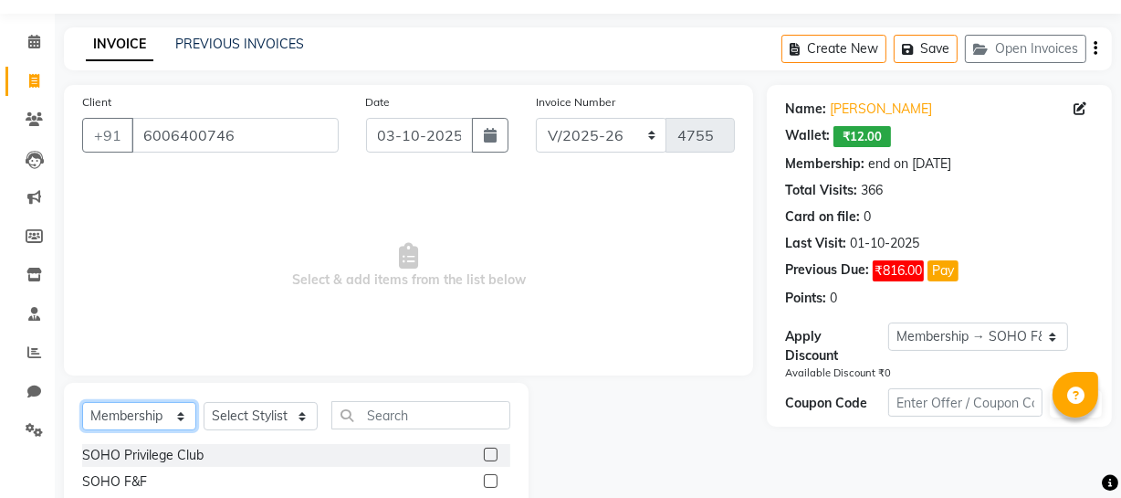
click at [100, 410] on select "Select Service Product Membership Package Voucher Prepaid Gift Card" at bounding box center [139, 416] width 114 height 28
select select "service"
click at [82, 402] on select "Select Service Product Membership Package Voucher Prepaid Gift Card" at bounding box center [139, 416] width 114 height 28
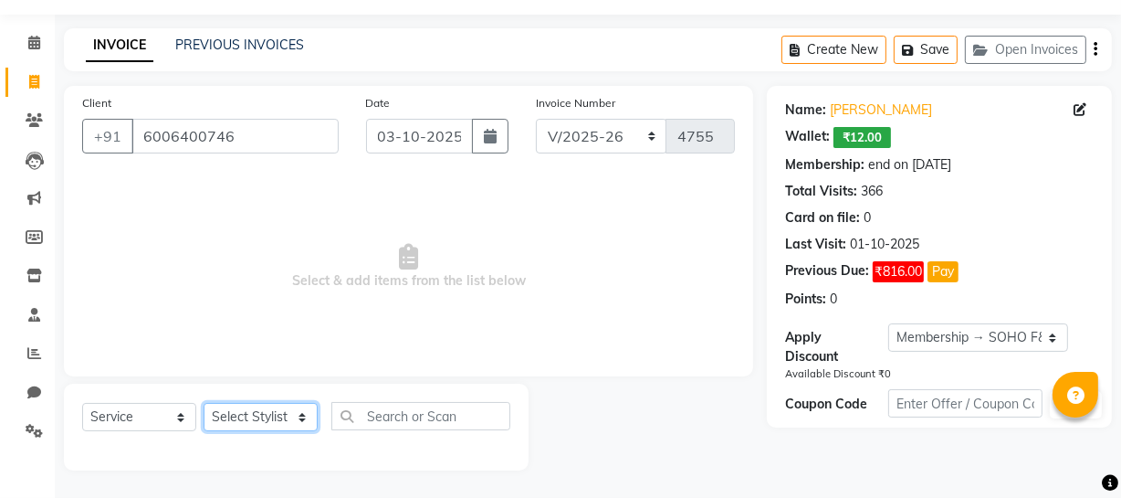
click at [266, 425] on select "Select Stylist Abhishek Kohli Adhamya Bamotra Amit Anita Kumari Arun Sain Aviji…" at bounding box center [261, 417] width 114 height 28
select select "29543"
click at [204, 403] on select "Select Stylist Abhishek Kohli Adhamya Bamotra Amit Anita Kumari Arun Sain Aviji…" at bounding box center [261, 417] width 114 height 28
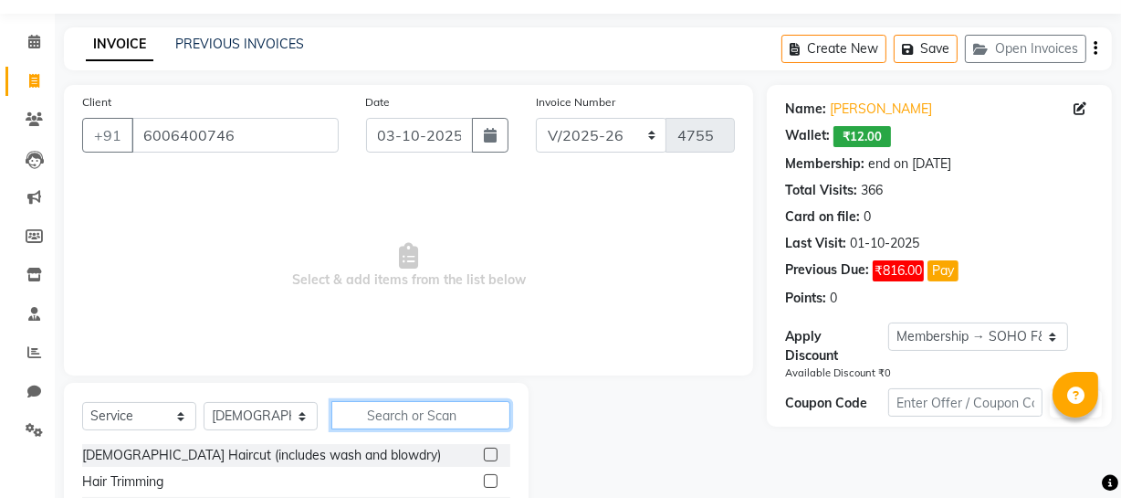
click at [361, 413] on input "text" at bounding box center [420, 415] width 179 height 28
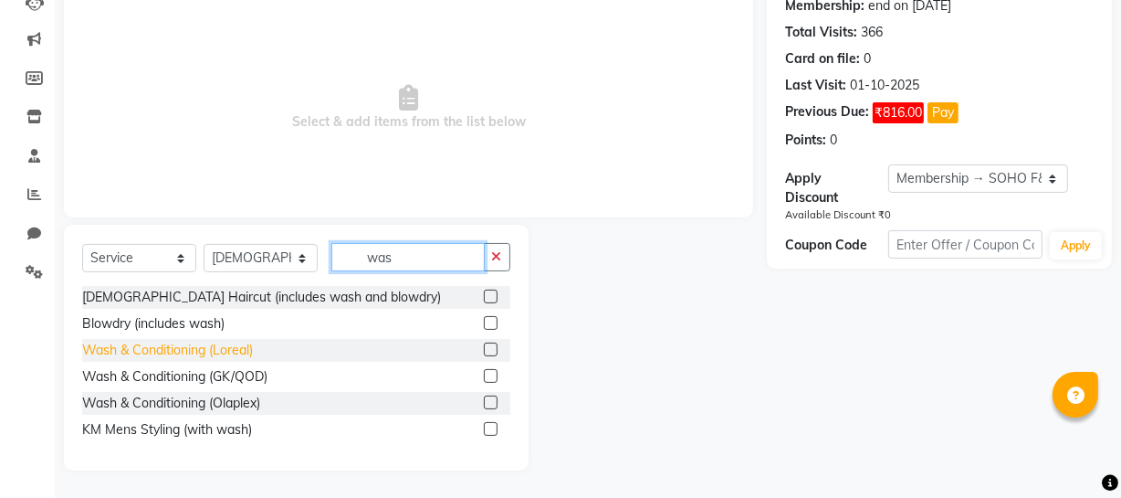
type input "was"
click at [188, 349] on div "Wash & Conditioning (Loreal)" at bounding box center [167, 350] width 171 height 19
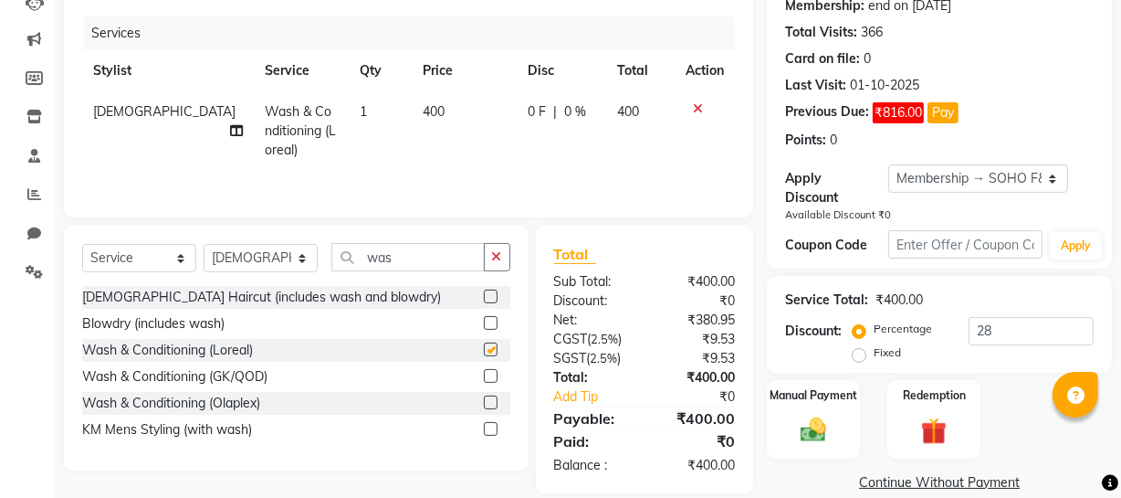
checkbox input "false"
click at [961, 179] on select "Select Membership → SOHO F&F" at bounding box center [978, 178] width 180 height 28
select select "0:"
click at [888, 164] on select "Select Membership → SOHO F&F" at bounding box center [978, 178] width 180 height 28
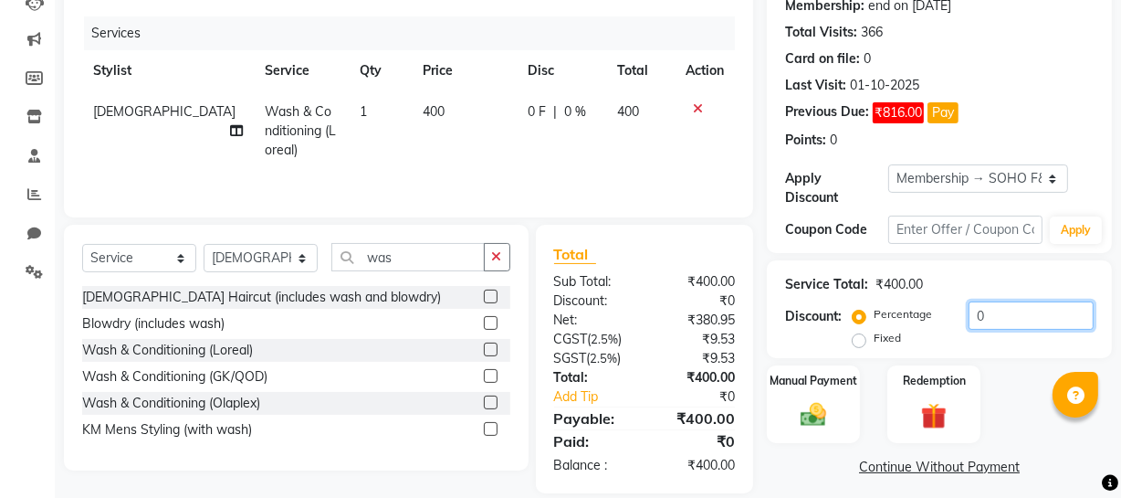
drag, startPoint x: 1006, startPoint y: 310, endPoint x: 628, endPoint y: 238, distance: 384.7
click at [727, 274] on div "Client +91 6006400746 Date 03-10-2025 Invoice Number Red/2025-26 V/2025 V/2025-…" at bounding box center [588, 210] width 1076 height 566
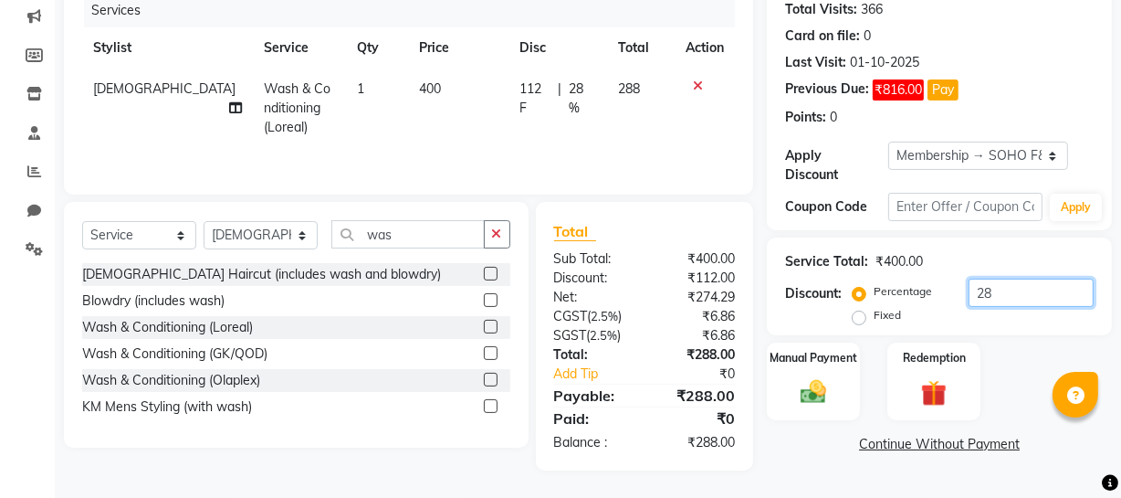
type input "28"
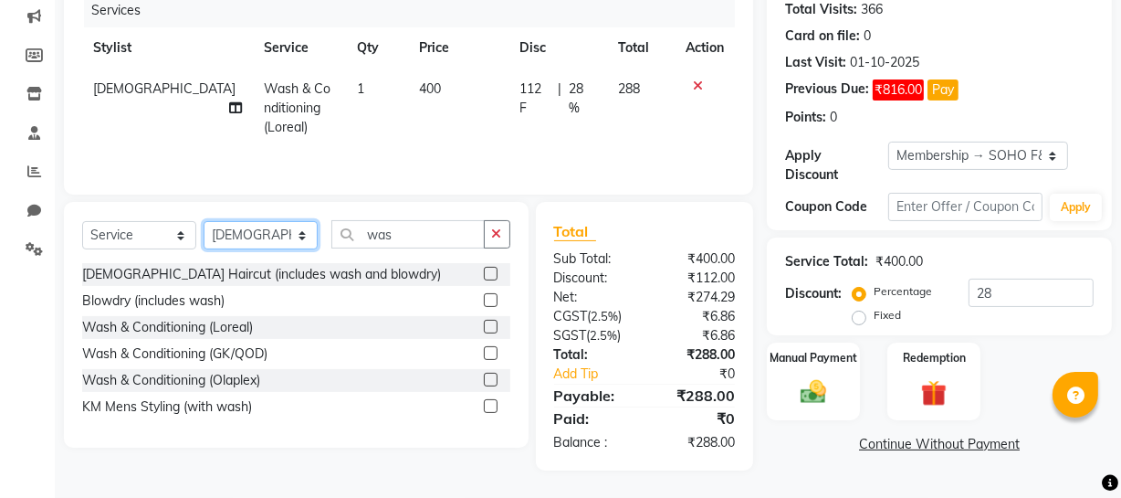
click at [218, 221] on select "Select Stylist Abhishek Kohli Adhamya Bamotra Amit Anita Kumari Arun Sain Aviji…" at bounding box center [261, 235] width 114 height 28
select select "38041"
click at [204, 221] on select "Select Stylist Abhishek Kohli Adhamya Bamotra Amit Anita Kumari Arun Sain Aviji…" at bounding box center [261, 235] width 114 height 28
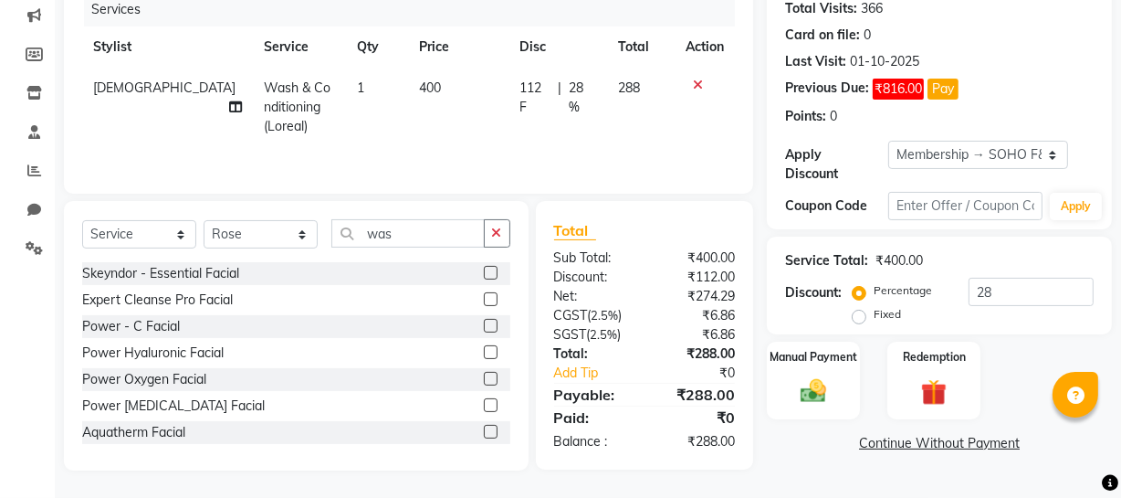
drag, startPoint x: 428, startPoint y: 247, endPoint x: 320, endPoint y: 221, distance: 111.6
click at [373, 219] on div "Select Service Product Membership Package Voucher Prepaid Gift Card Select Styl…" at bounding box center [296, 240] width 428 height 43
click at [134, 231] on select "Select Service Product Membership Package Voucher Prepaid Gift Card" at bounding box center [139, 234] width 114 height 28
select select "product"
click at [82, 220] on select "Select Service Product Membership Package Voucher Prepaid Gift Card" at bounding box center [139, 234] width 114 height 28
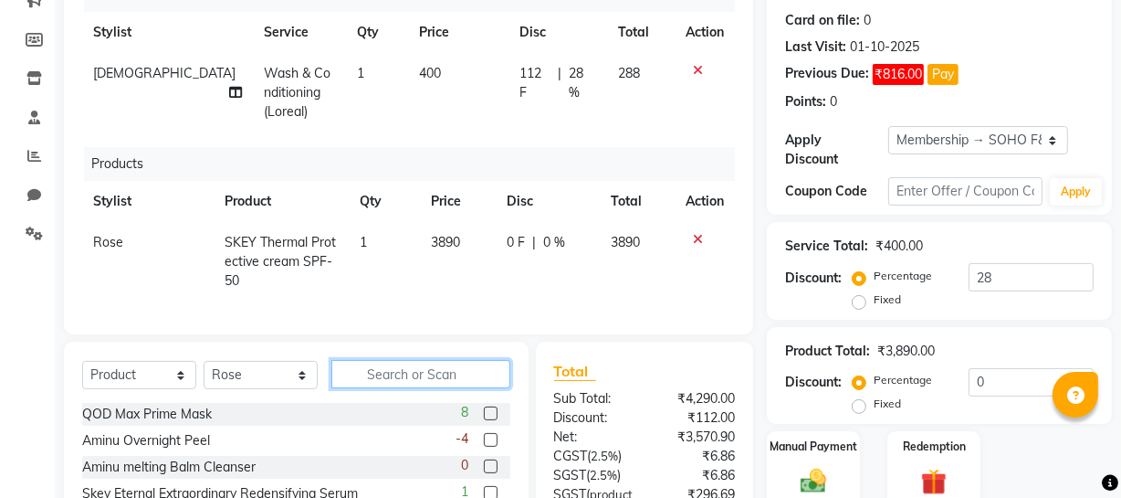
scroll to position [0, 0]
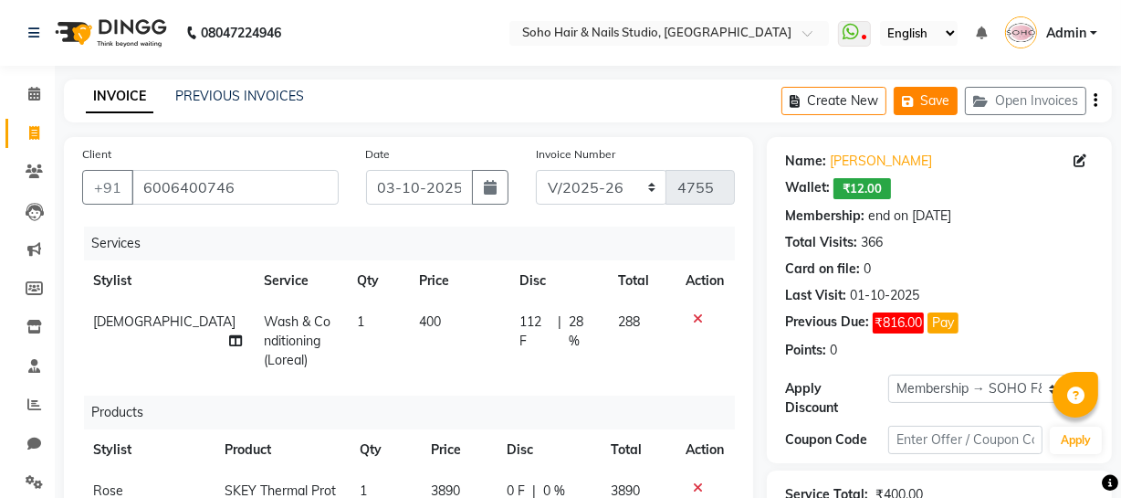
click at [923, 100] on button "Save" at bounding box center [926, 101] width 64 height 28
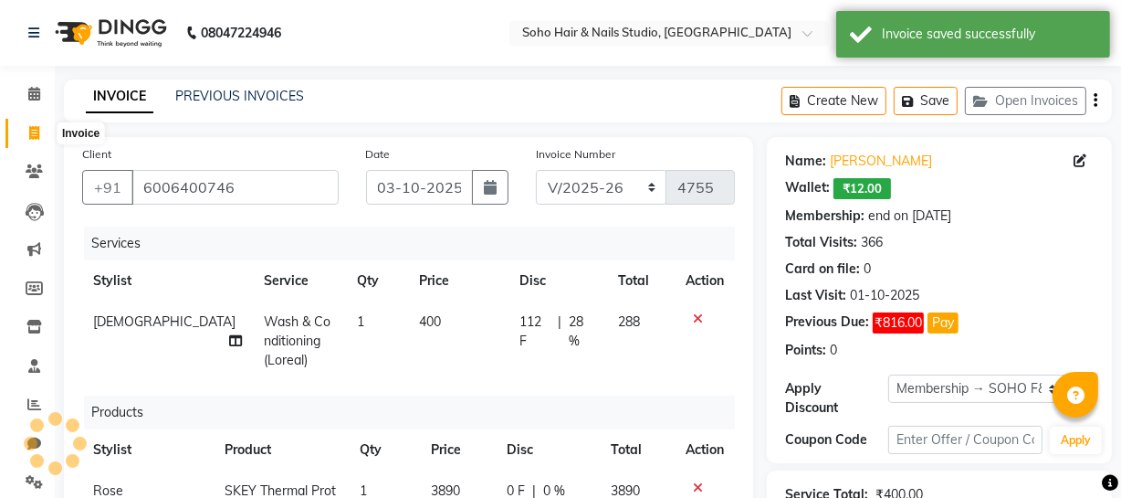
click at [44, 131] on span at bounding box center [34, 133] width 32 height 21
select select "735"
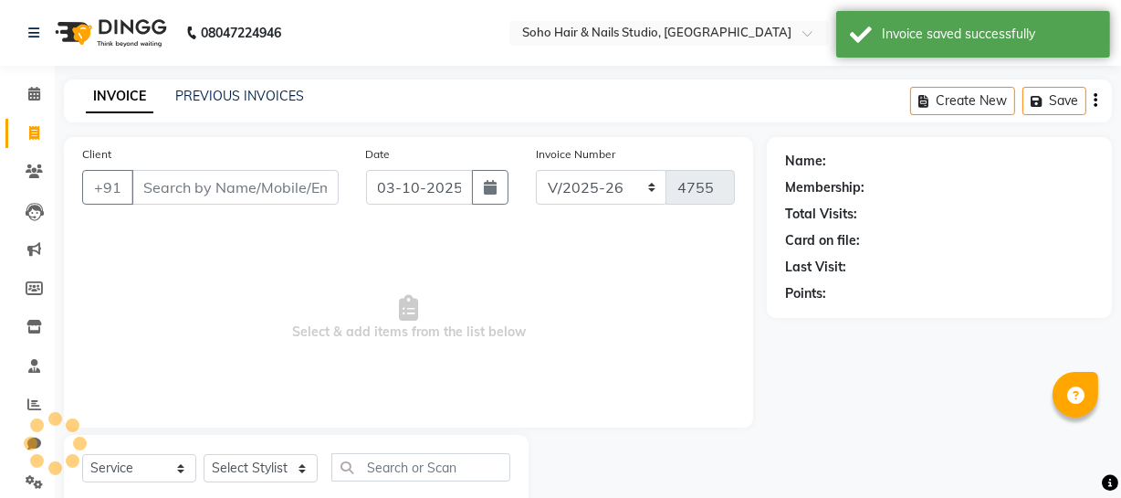
scroll to position [52, 0]
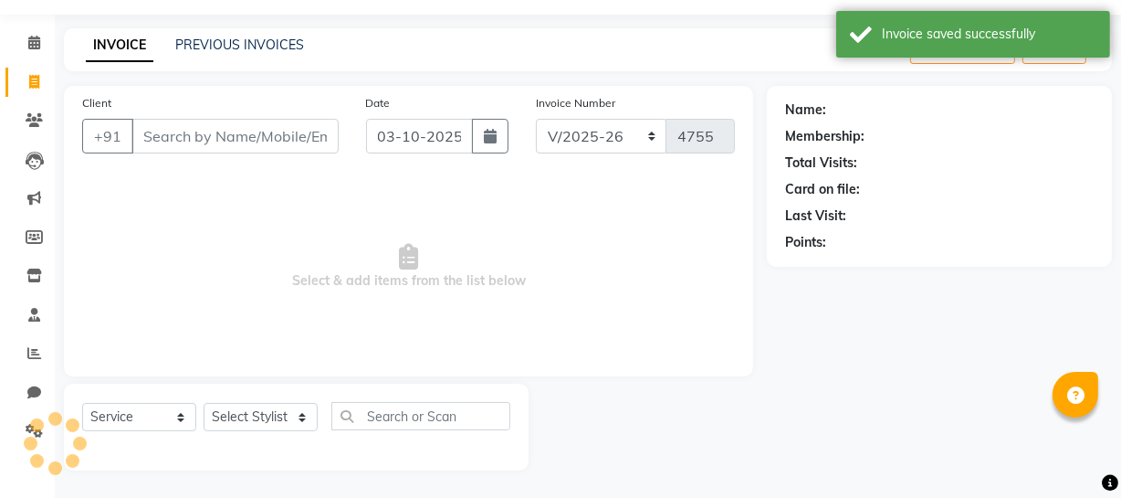
select select "membership"
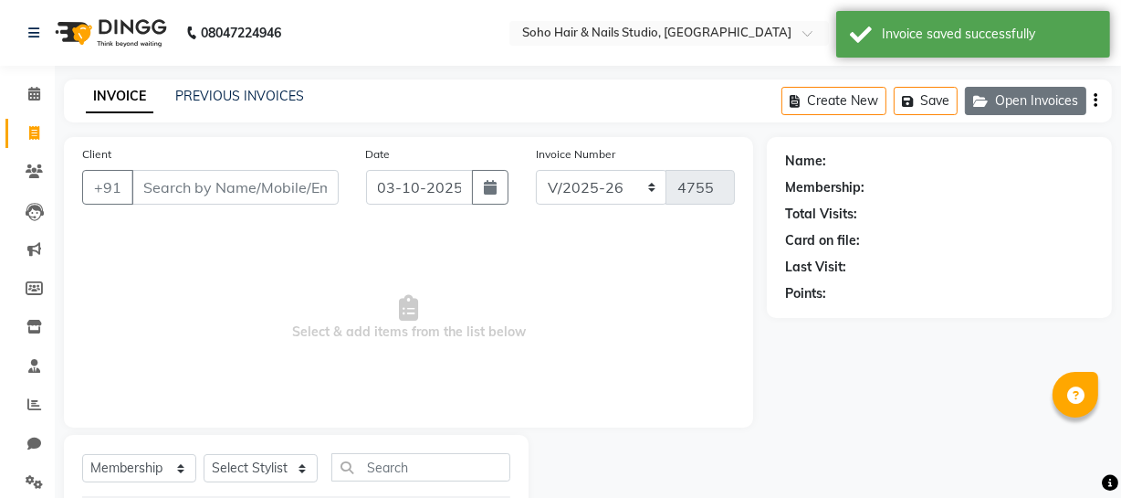
click at [1014, 100] on button "Open Invoices" at bounding box center [1025, 101] width 121 height 28
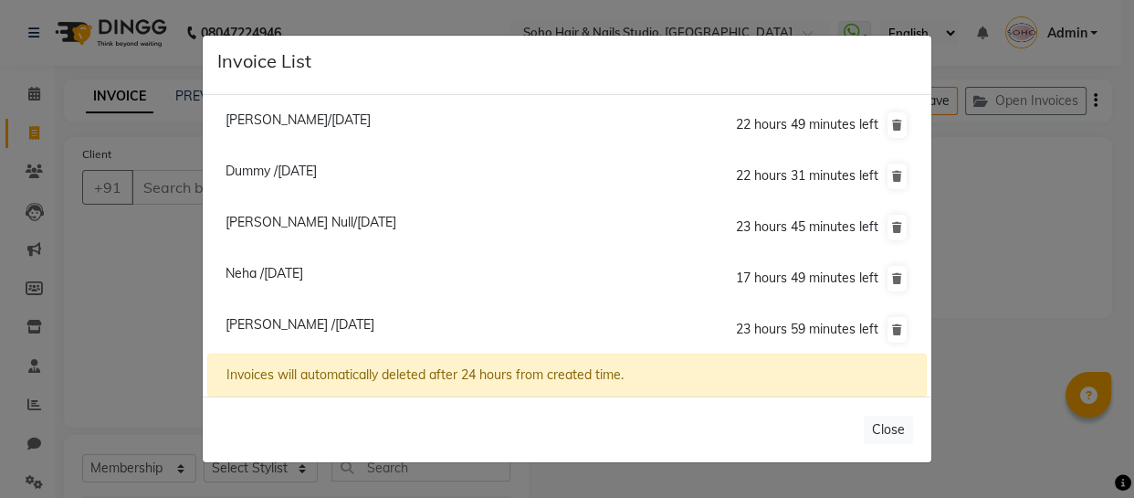
click at [369, 128] on li "Sabjot Kour/03 October 2025 22 hours 49 minutes left" at bounding box center [567, 126] width 720 height 52
click at [367, 105] on li "Sabjot Kour/03 October 2025 22 hours 49 minutes left" at bounding box center [567, 126] width 720 height 52
click at [359, 115] on span "Sabjot Kour/03 October 2025" at bounding box center [298, 119] width 145 height 16
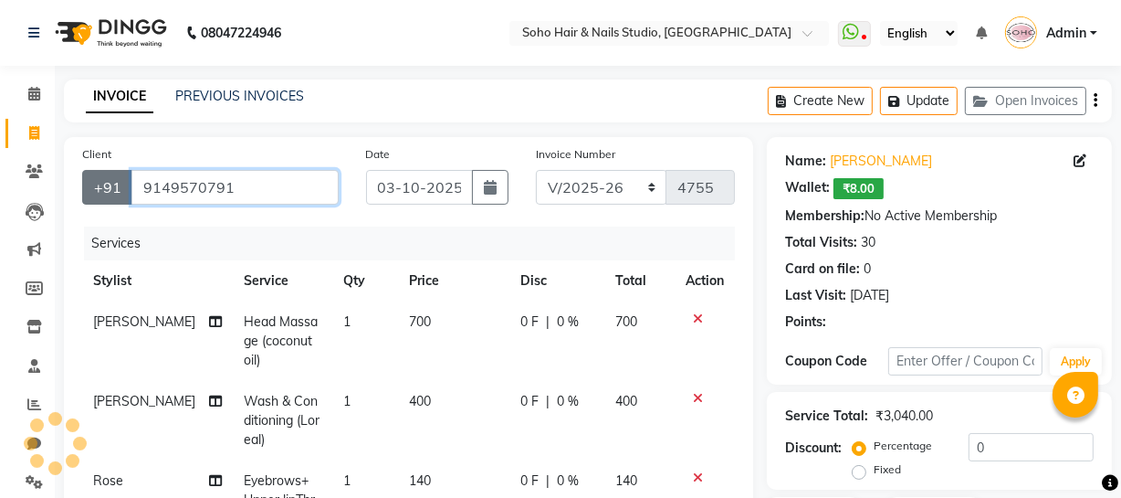
drag, startPoint x: 244, startPoint y: 188, endPoint x: 105, endPoint y: 179, distance: 139.1
click at [105, 179] on div "+91 9149570791" at bounding box center [210, 187] width 257 height 35
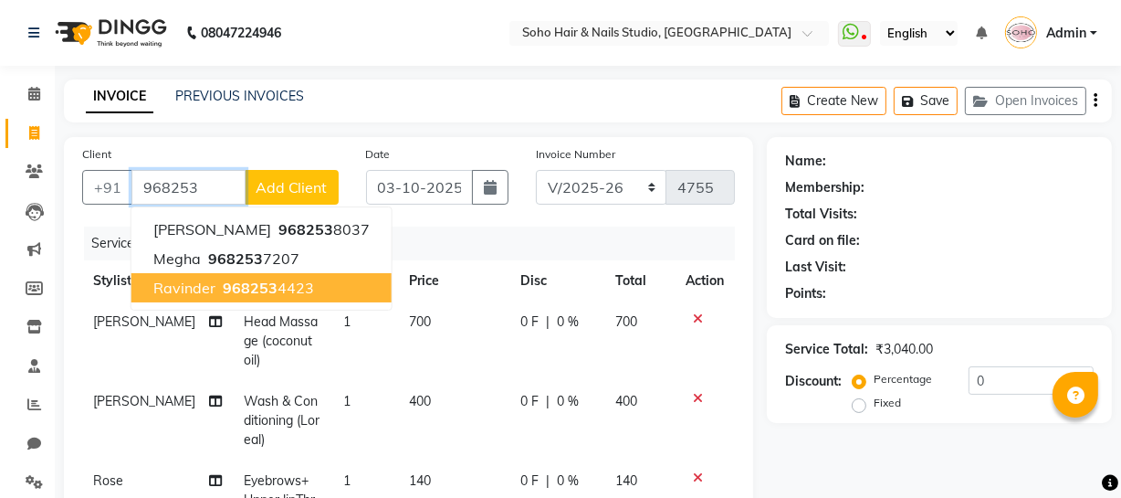
click at [236, 288] on span "968253" at bounding box center [250, 287] width 55 height 18
type input "9682534423"
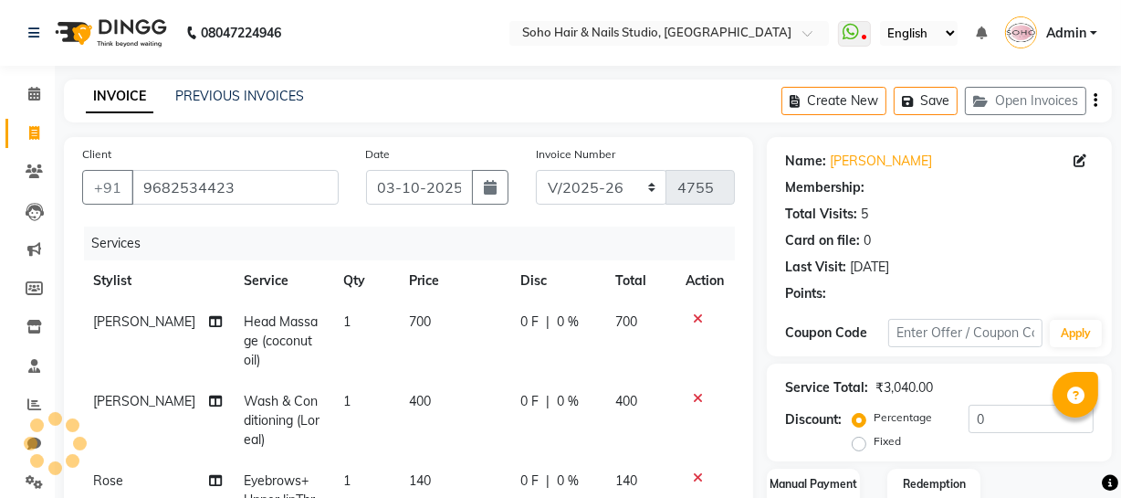
select select "1: Object"
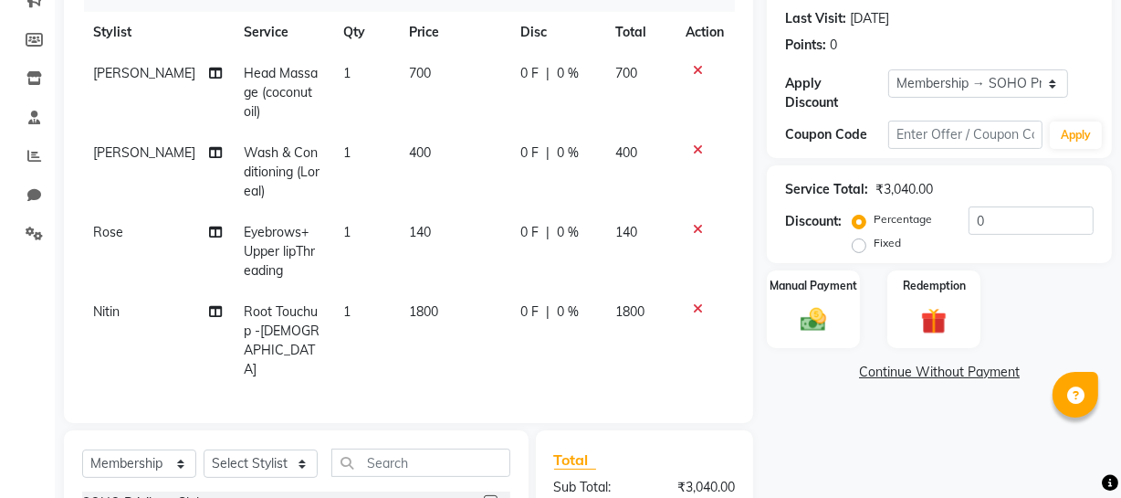
scroll to position [331, 0]
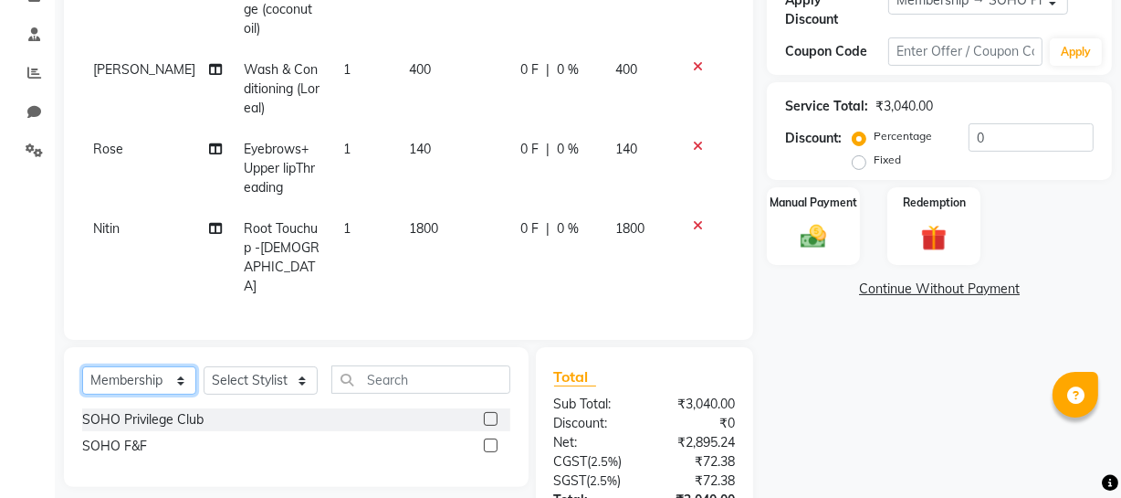
click at [152, 366] on select "Select Service Product Membership Package Voucher Prepaid Gift Card" at bounding box center [139, 380] width 114 height 28
select select "service"
click at [82, 366] on select "Select Service Product Membership Package Voucher Prepaid Gift Card" at bounding box center [139, 380] width 114 height 28
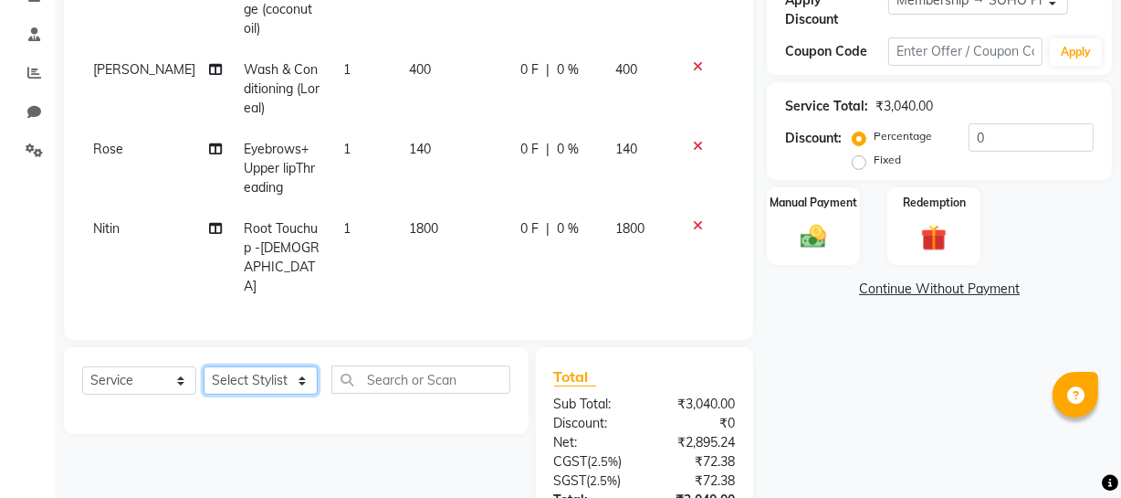
click at [273, 366] on select "Select Stylist Abhishek Kohli Adhamya Bamotra Amit Anita Kumari Arun Sain Aviji…" at bounding box center [261, 380] width 114 height 28
select select "81211"
click at [204, 366] on select "Select Stylist Abhishek Kohli Adhamya Bamotra Amit Anita Kumari Arun Sain Aviji…" at bounding box center [261, 380] width 114 height 28
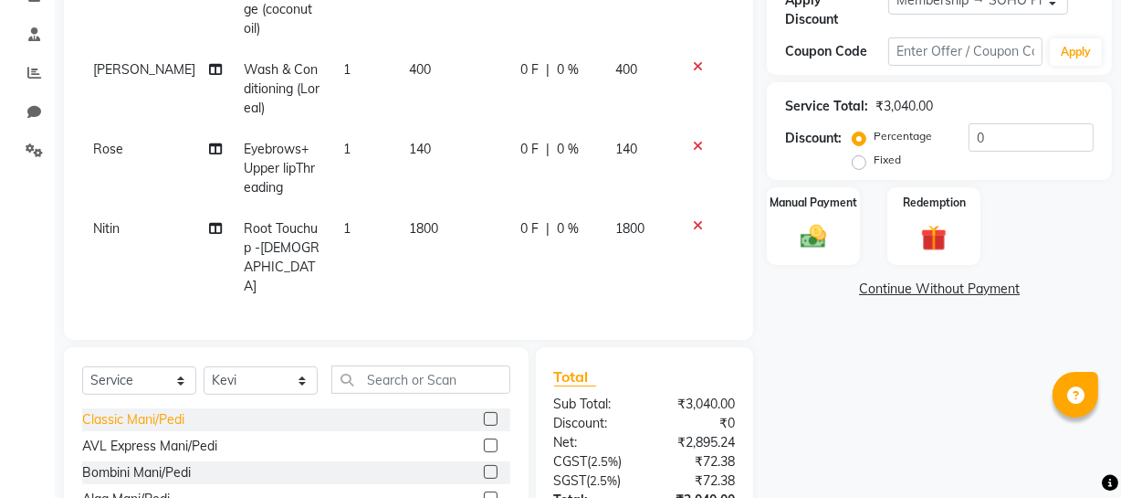
click at [145, 410] on div "Classic Mani/Pedi" at bounding box center [133, 419] width 102 height 19
checkbox input "false"
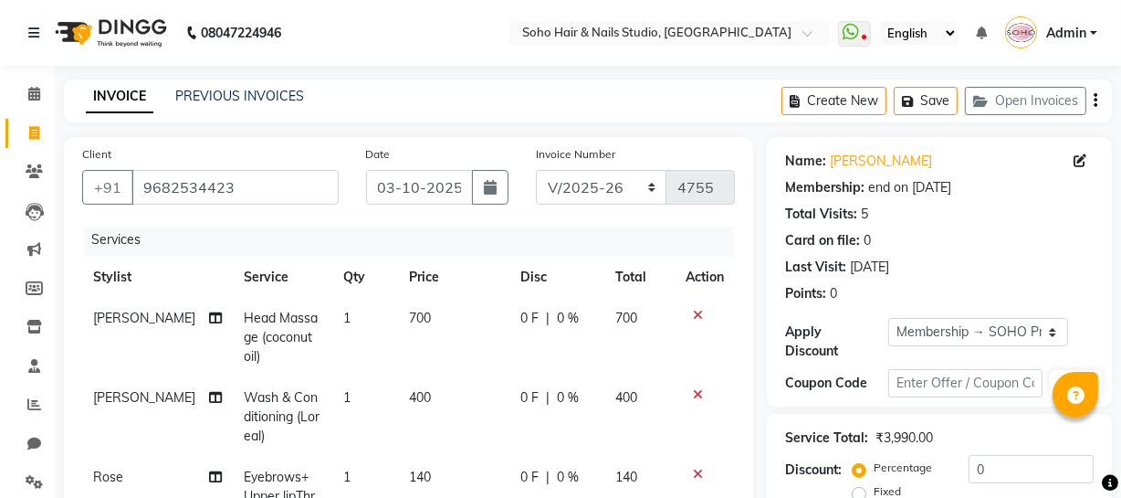
scroll to position [415, 0]
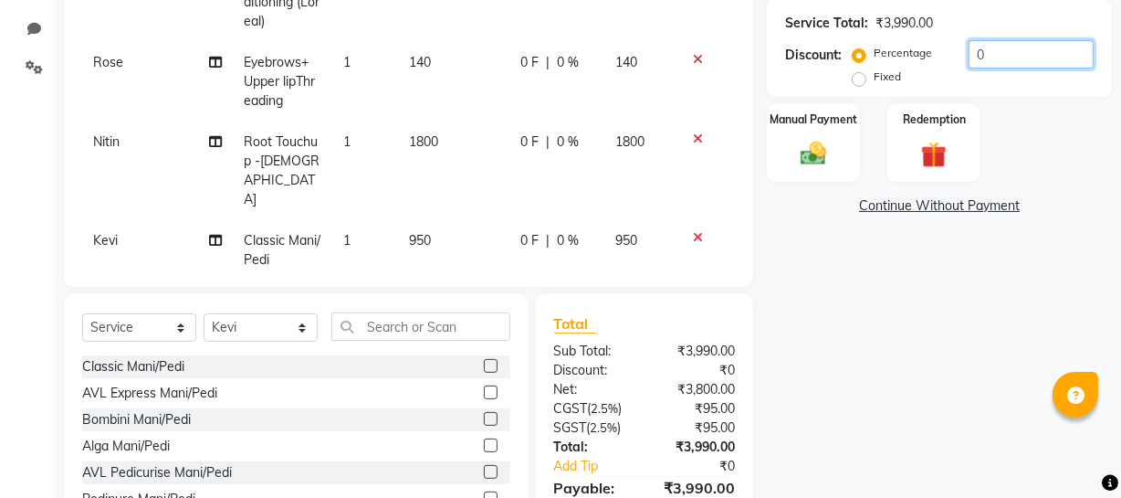
drag, startPoint x: 995, startPoint y: 54, endPoint x: 687, endPoint y: 108, distance: 313.3
click at [808, 89] on div "Service Total: ₹3,990.00 Discount: Percentage Fixed 0" at bounding box center [939, 48] width 345 height 98
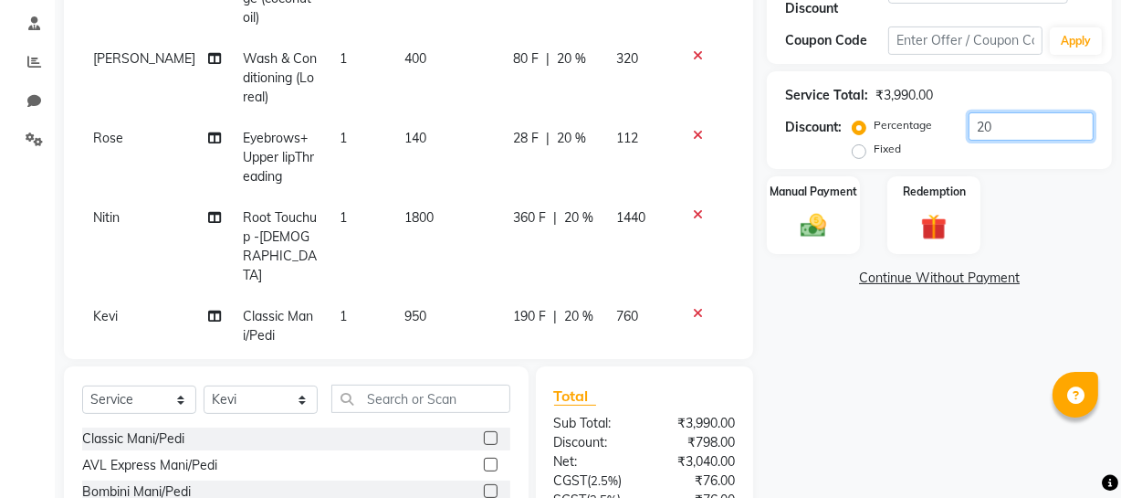
scroll to position [509, 0]
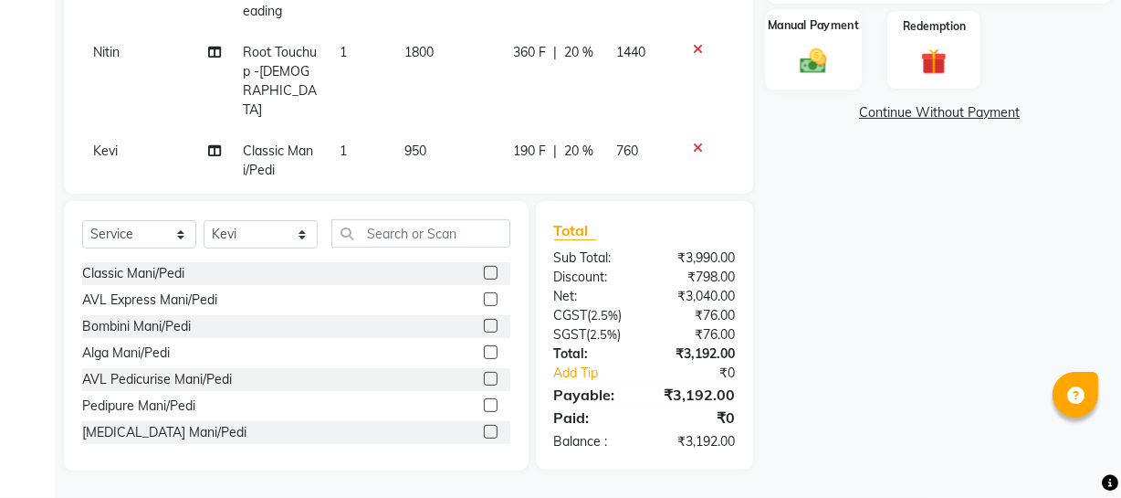
type input "20"
click at [835, 85] on div "Manual Payment" at bounding box center [813, 49] width 97 height 81
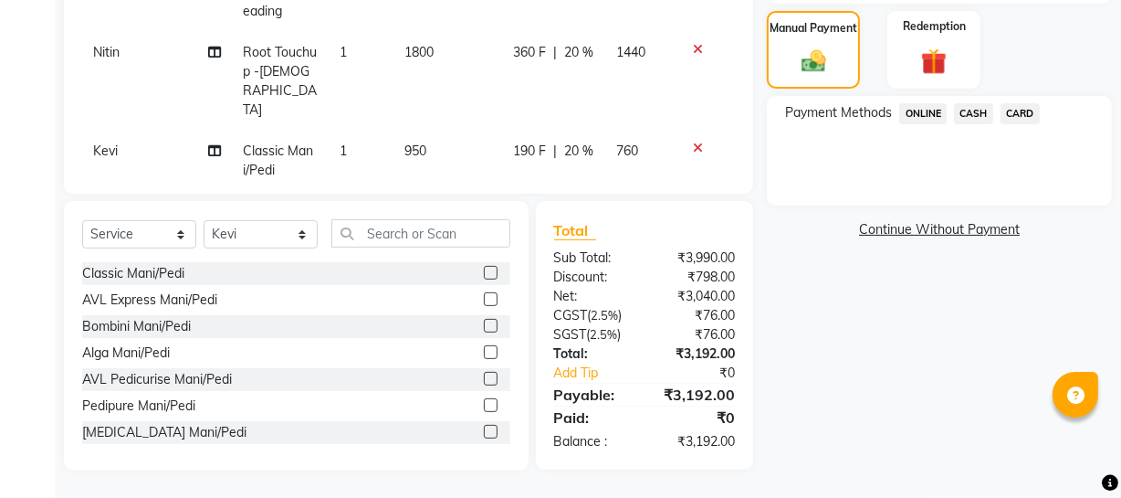
click at [921, 110] on span "ONLINE" at bounding box center [922, 113] width 47 height 21
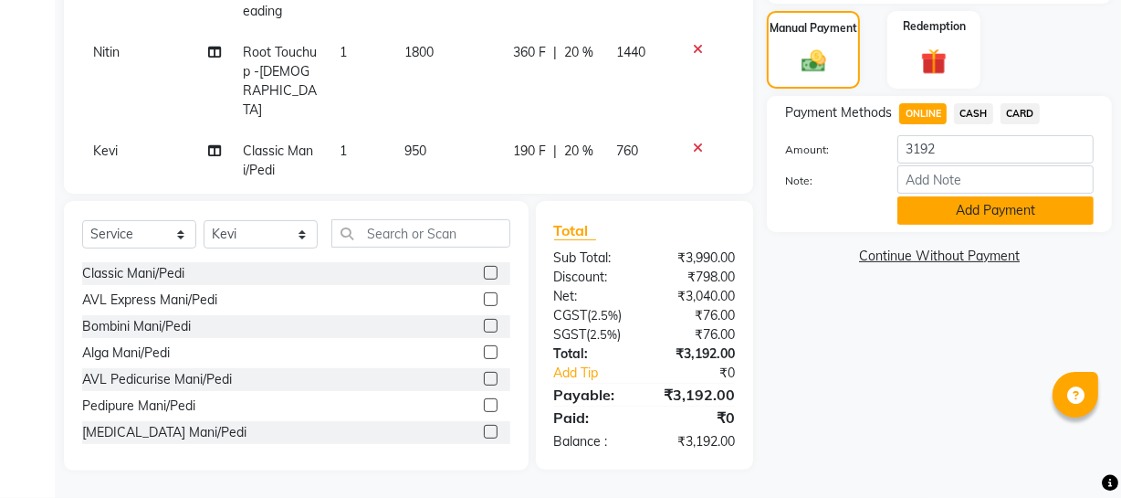
click at [926, 205] on button "Add Payment" at bounding box center [996, 210] width 196 height 28
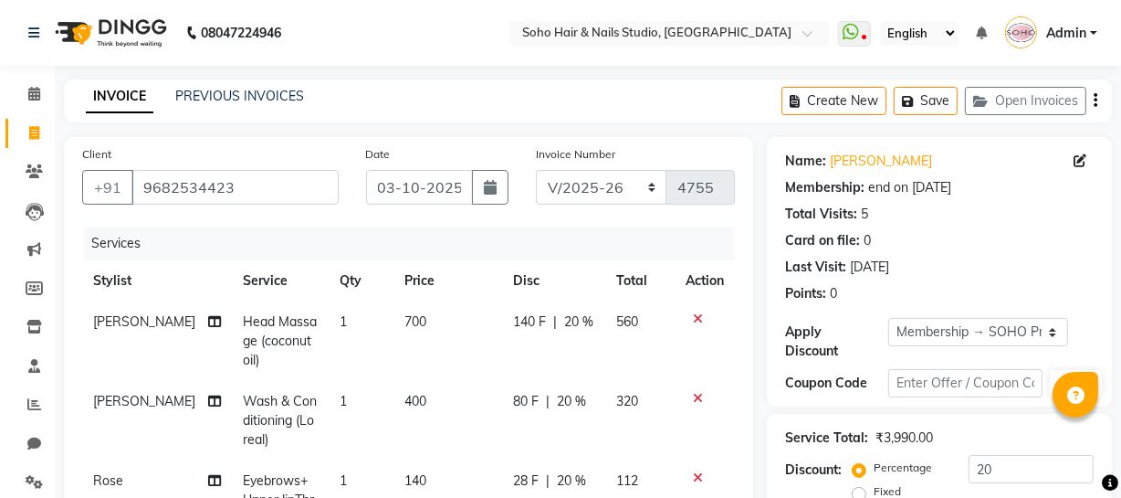
scroll to position [664, 0]
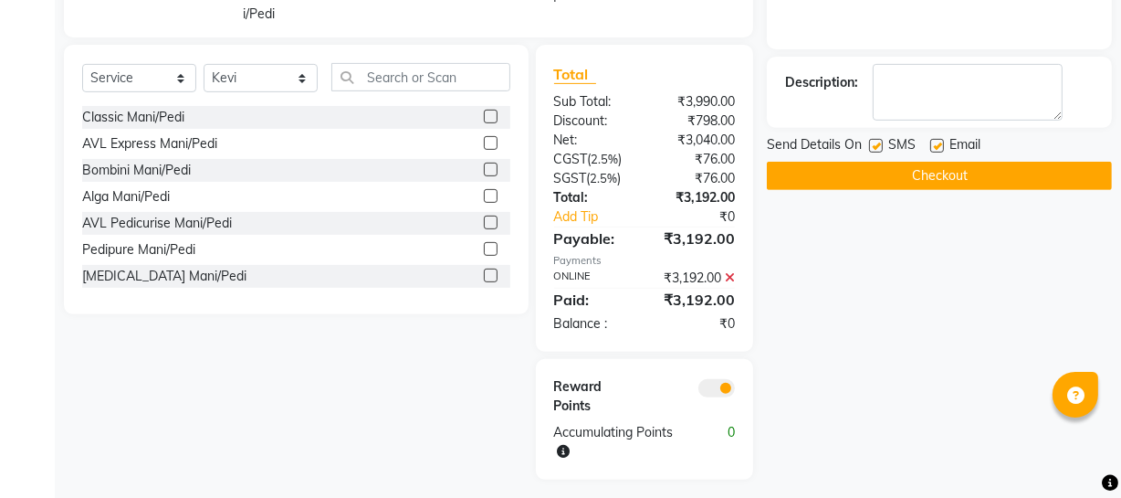
click at [845, 184] on button "Checkout" at bounding box center [939, 176] width 345 height 28
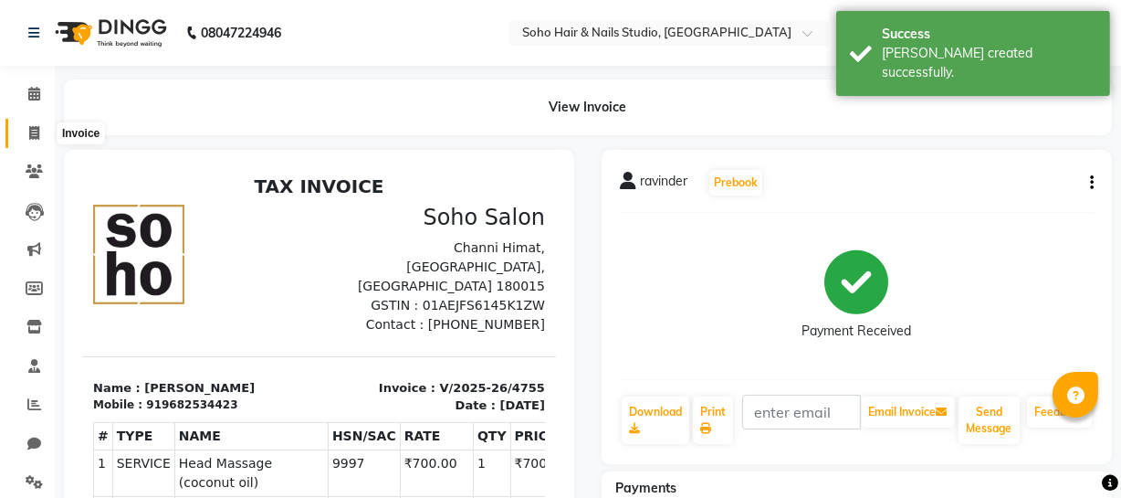
click at [29, 124] on span at bounding box center [34, 133] width 32 height 21
select select "735"
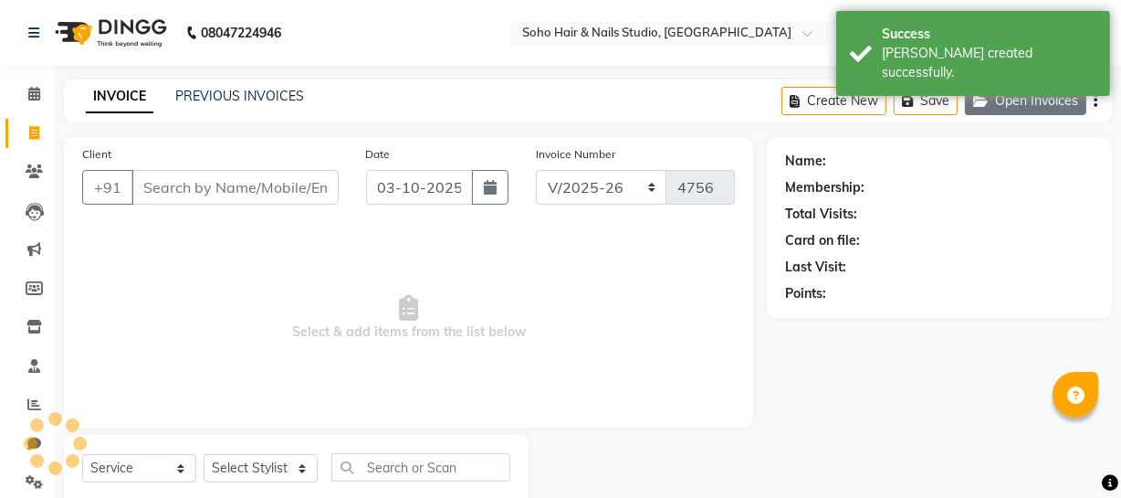
select select "membership"
click at [1055, 103] on button "Open Invoices" at bounding box center [1025, 101] width 121 height 28
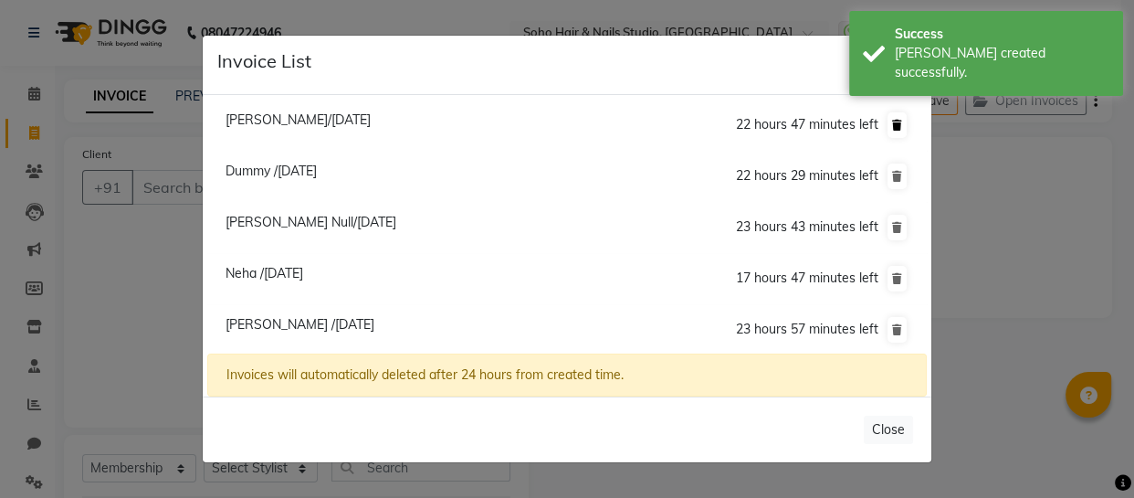
click at [893, 129] on button at bounding box center [897, 125] width 19 height 26
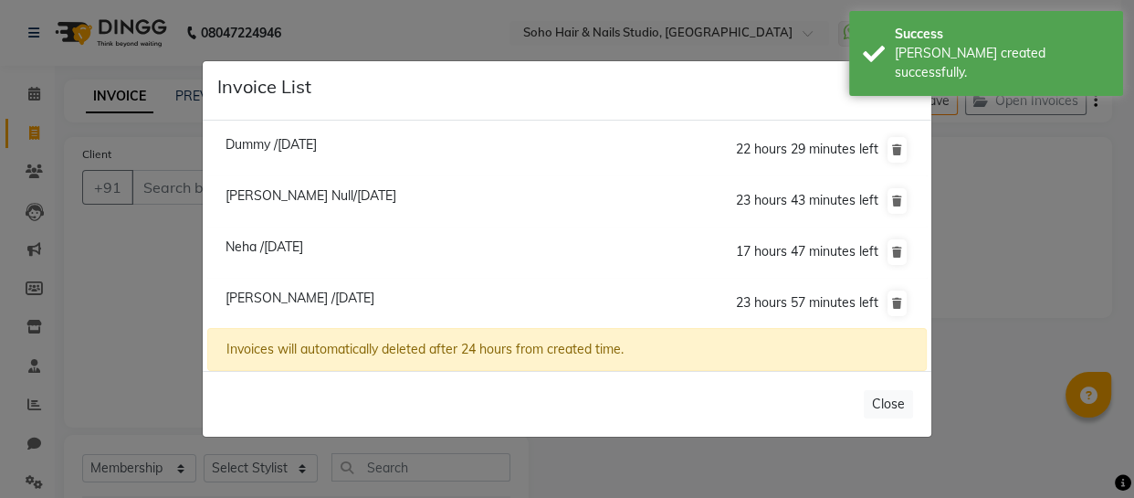
click at [317, 144] on span "Dummy /03 October 2025" at bounding box center [271, 144] width 91 height 16
type input "000000000"
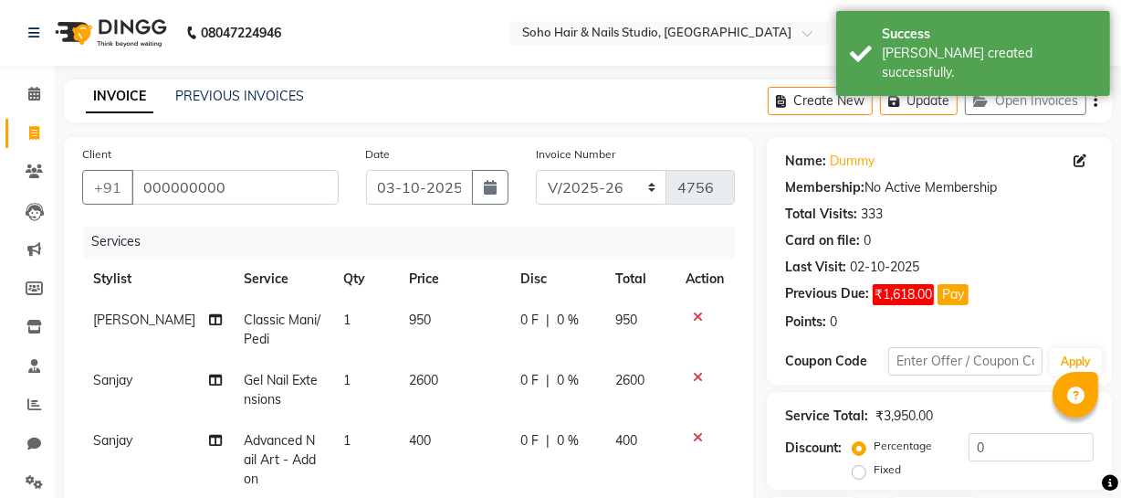
scroll to position [14, 0]
click at [33, 132] on icon at bounding box center [34, 133] width 10 height 14
select select "service"
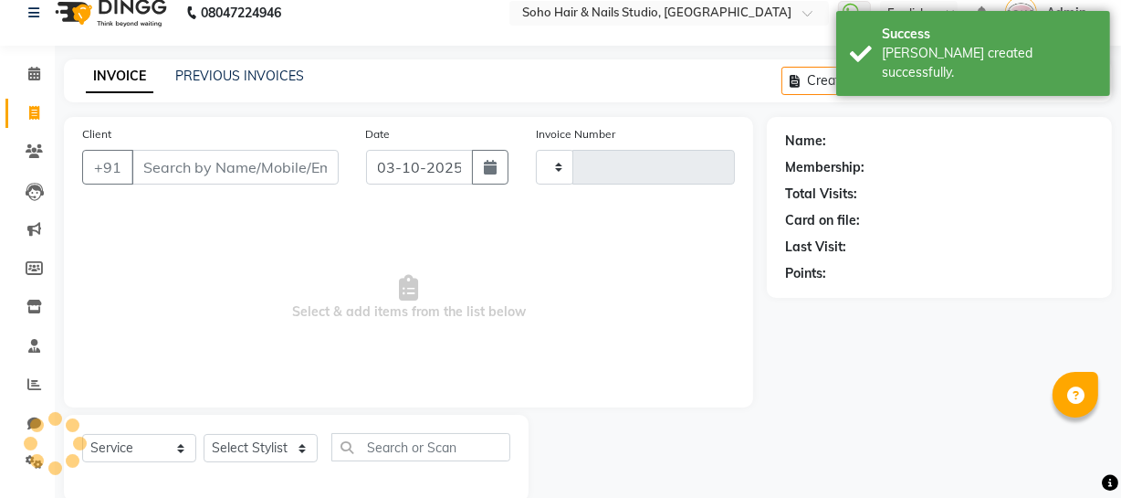
type input "4756"
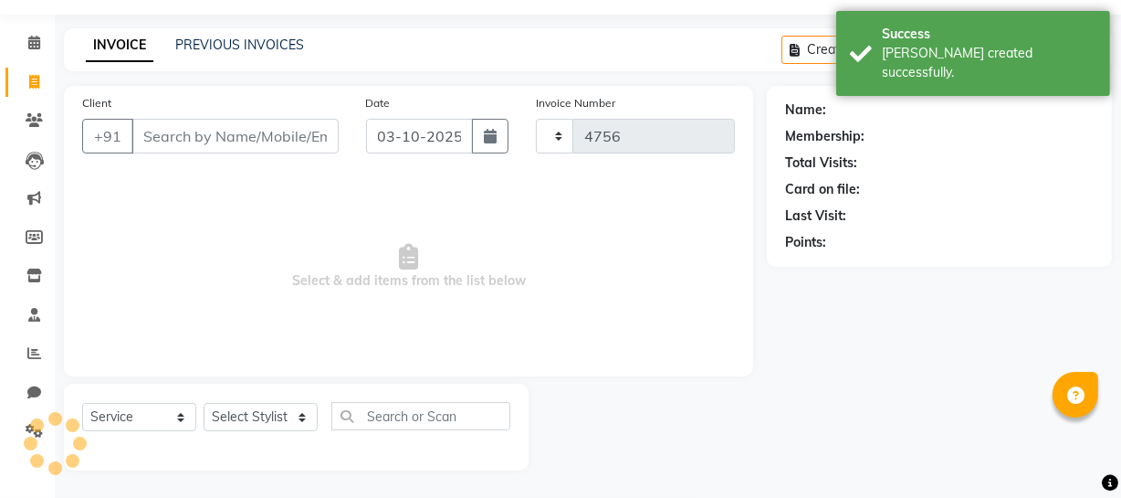
select select "735"
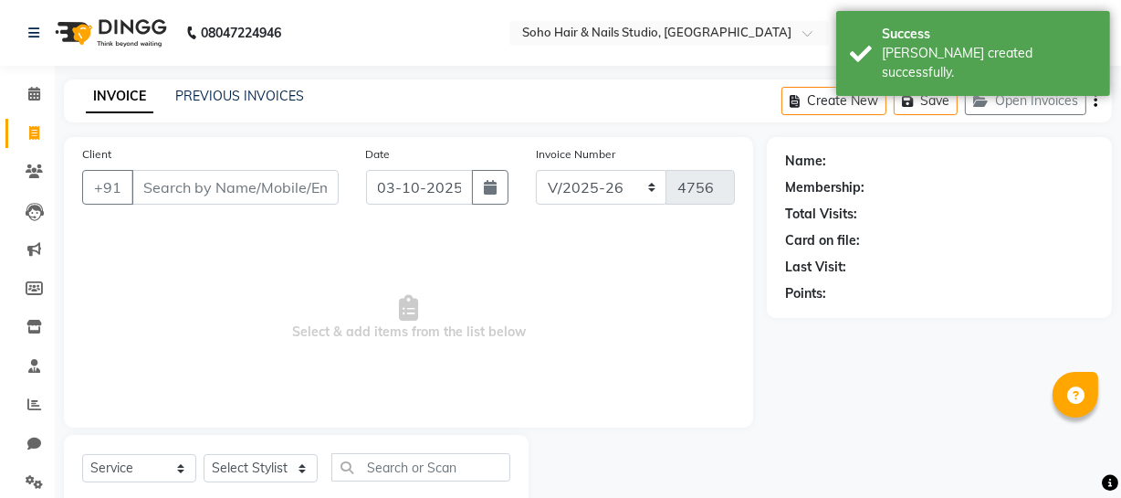
select select "membership"
click at [1046, 106] on button "Open Invoices" at bounding box center [1025, 101] width 121 height 28
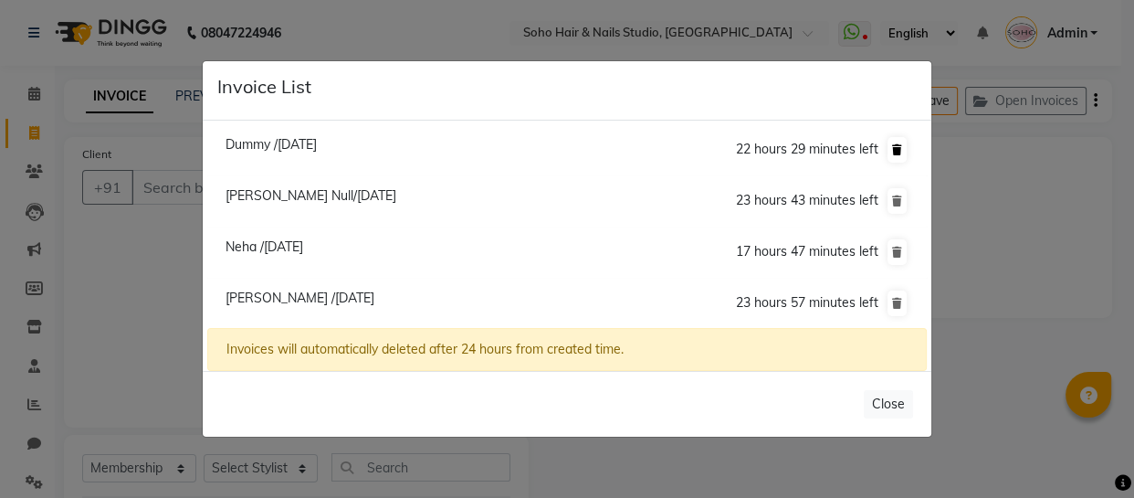
click at [903, 146] on button at bounding box center [897, 150] width 19 height 26
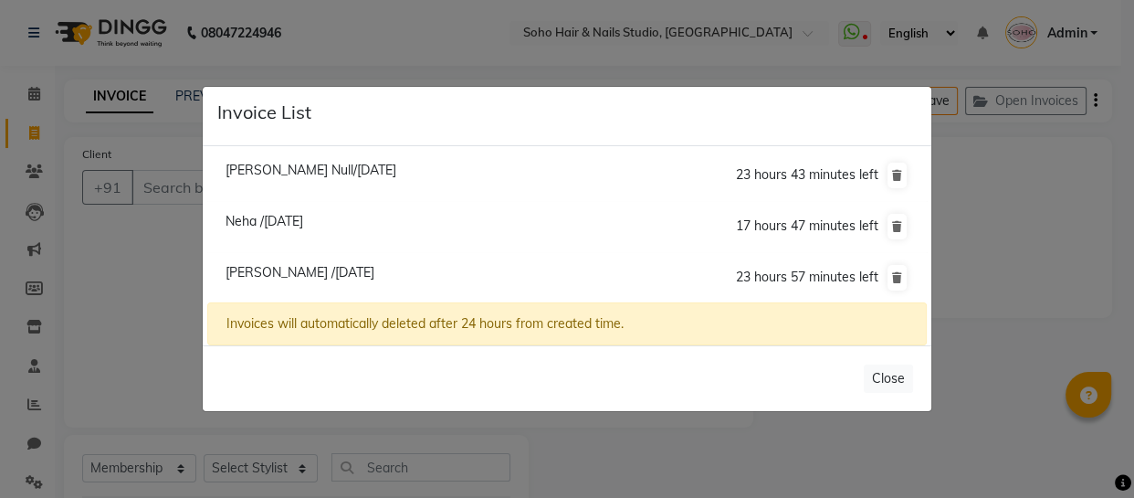
click at [327, 173] on span "Ananya Null/03 October 2025" at bounding box center [311, 170] width 171 height 16
type input "9622705717"
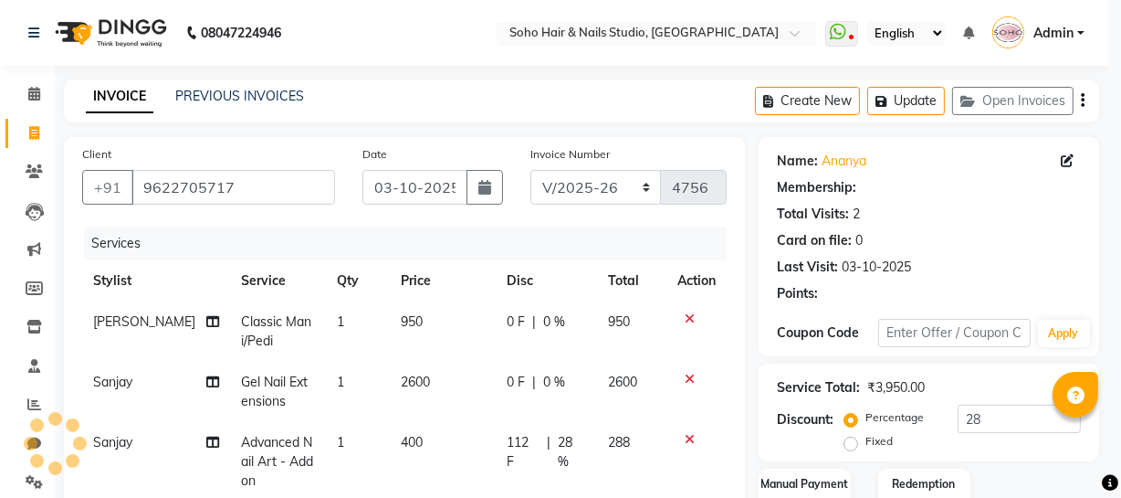
type input "0"
select select "1: Object"
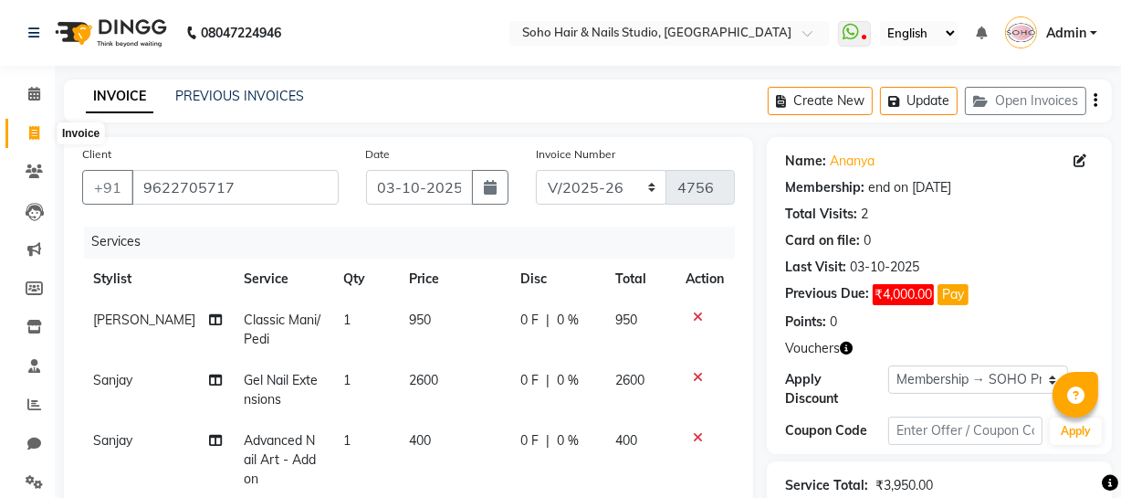
click at [33, 134] on icon at bounding box center [34, 133] width 10 height 14
select select "service"
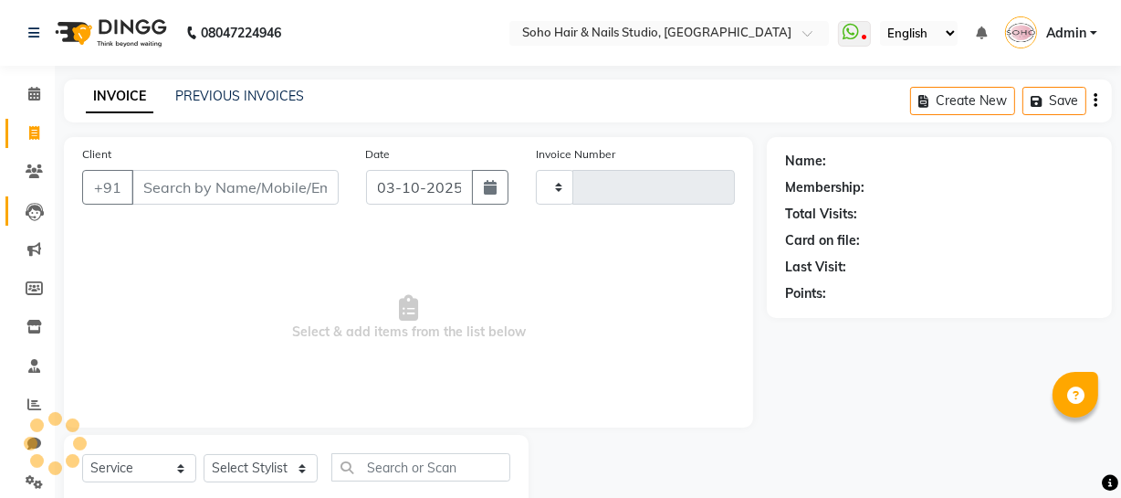
type input "4756"
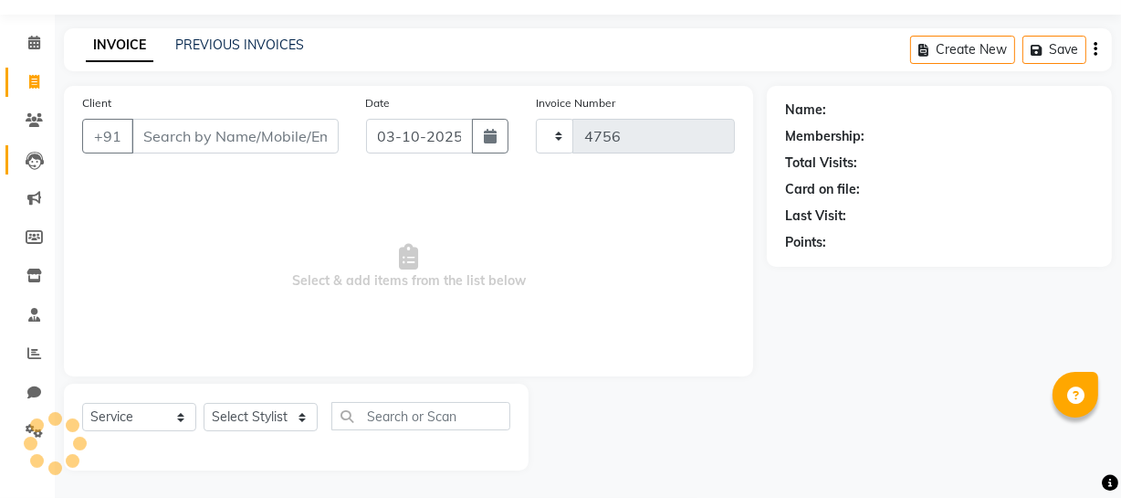
select select "735"
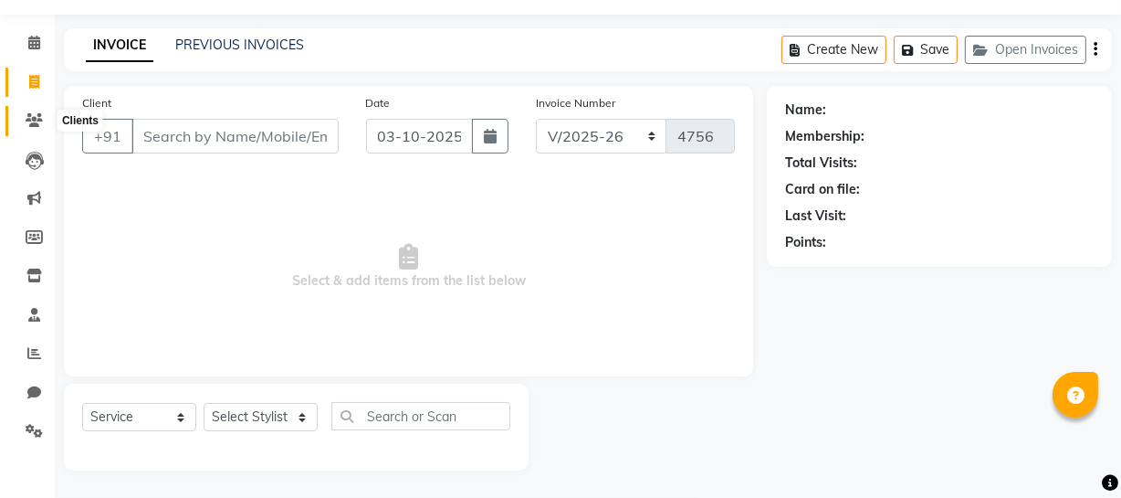
click at [23, 121] on span at bounding box center [34, 120] width 32 height 21
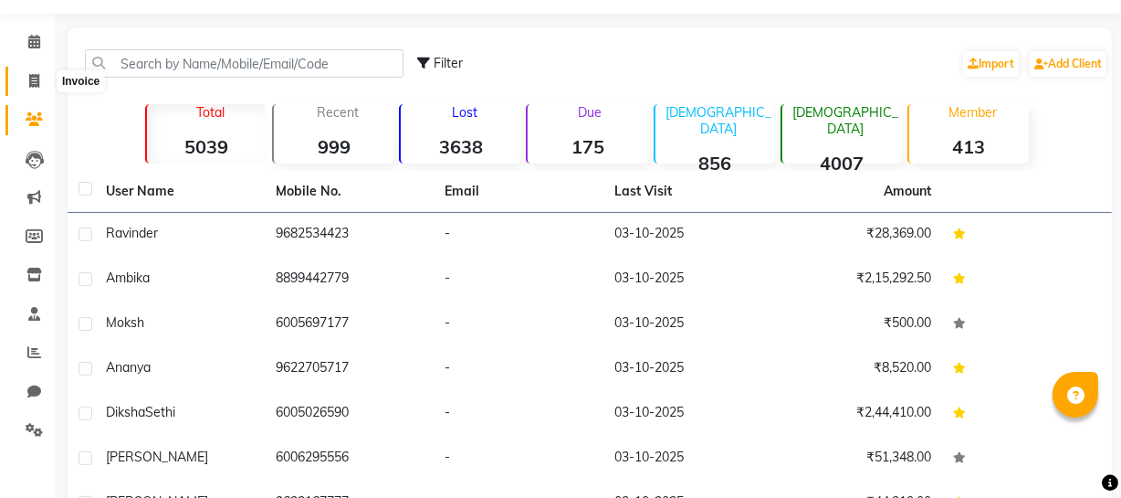
click at [37, 80] on icon at bounding box center [34, 81] width 10 height 14
select select "735"
select select "service"
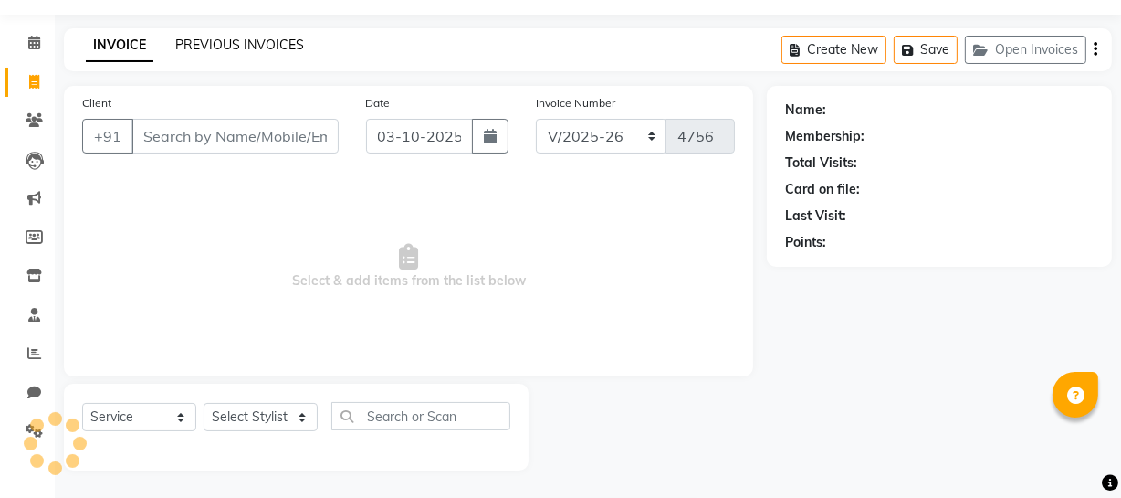
click at [195, 47] on link "PREVIOUS INVOICES" at bounding box center [239, 45] width 129 height 16
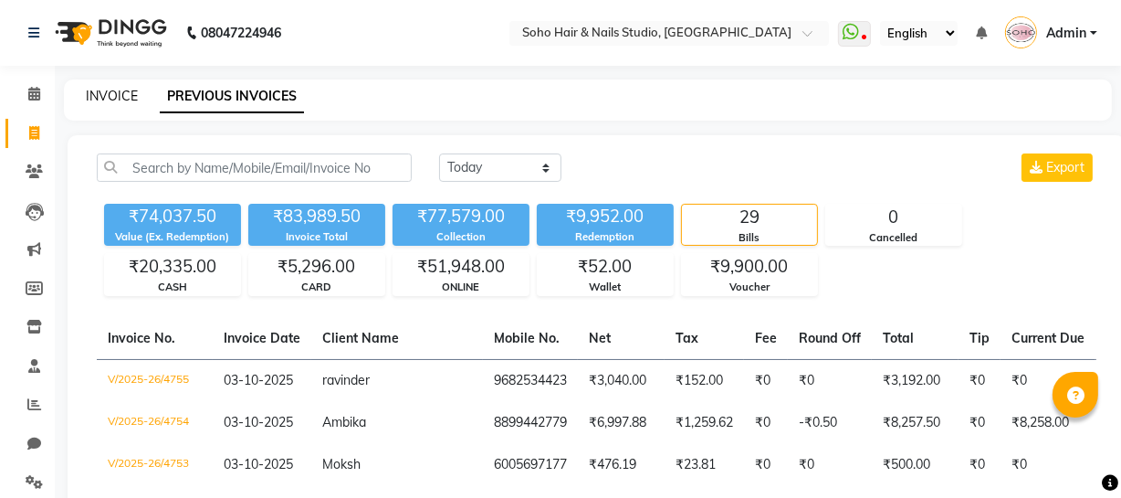
click at [122, 98] on link "INVOICE" at bounding box center [112, 96] width 52 height 16
select select "service"
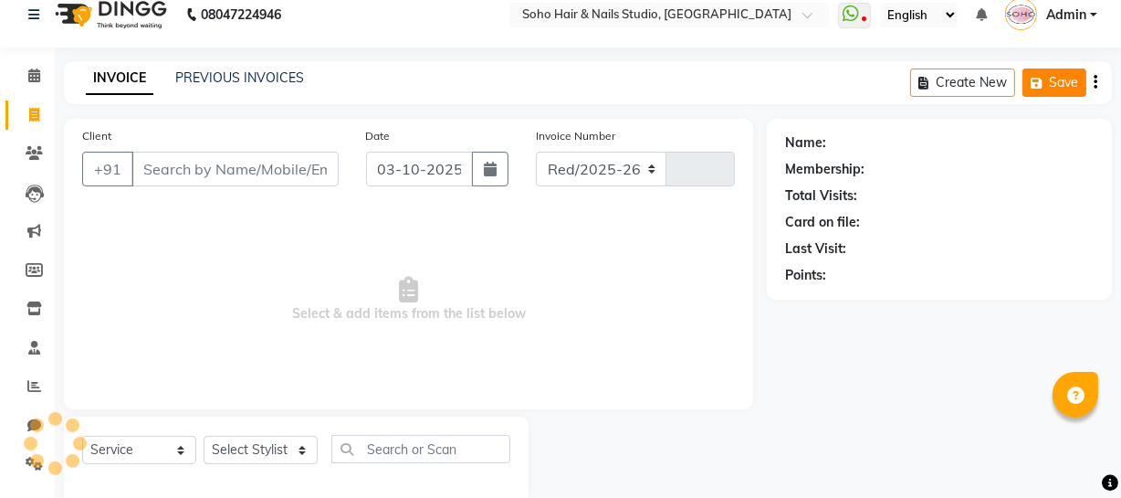
select select "735"
type input "4756"
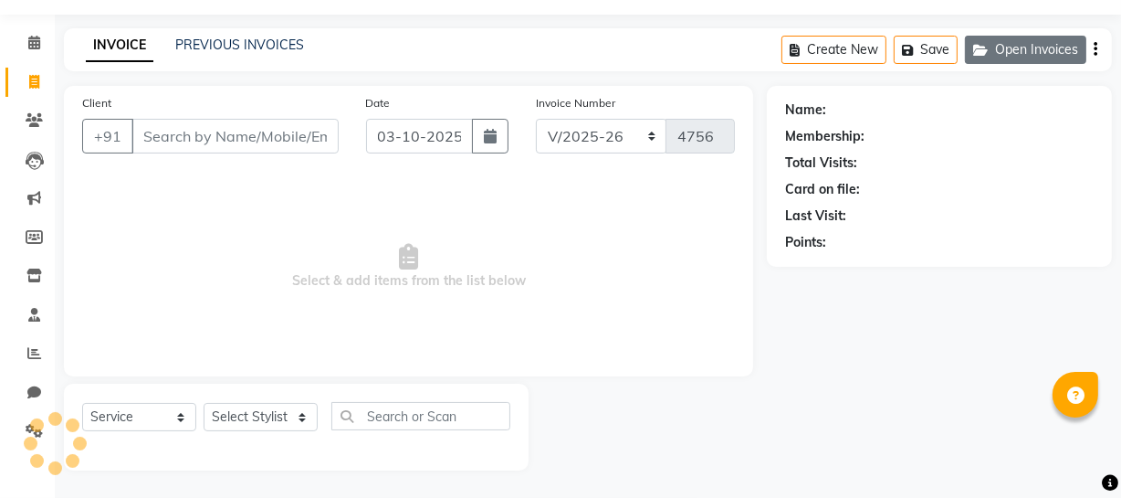
click at [1074, 43] on button "Open Invoices" at bounding box center [1025, 50] width 121 height 28
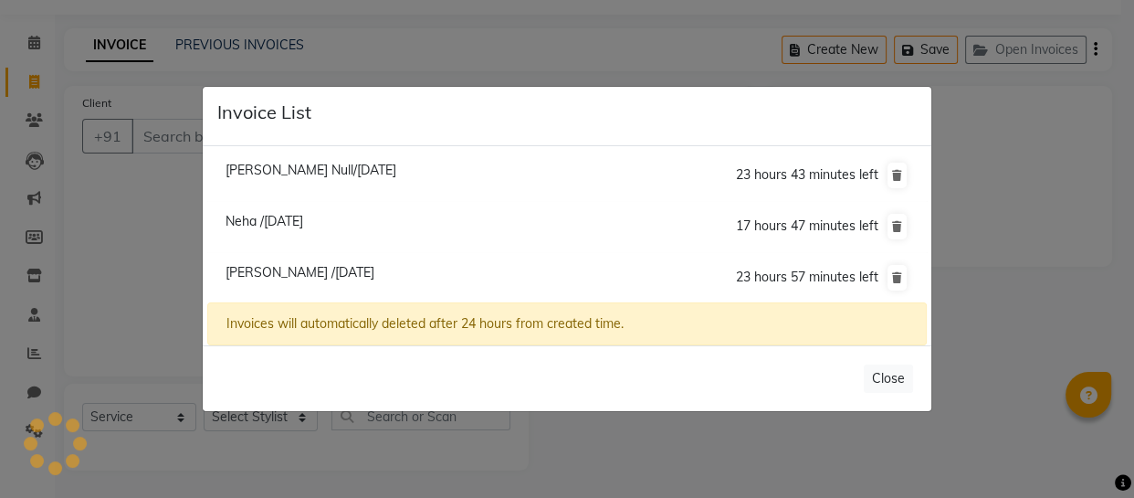
select select "membership"
click at [898, 165] on button at bounding box center [897, 176] width 19 height 26
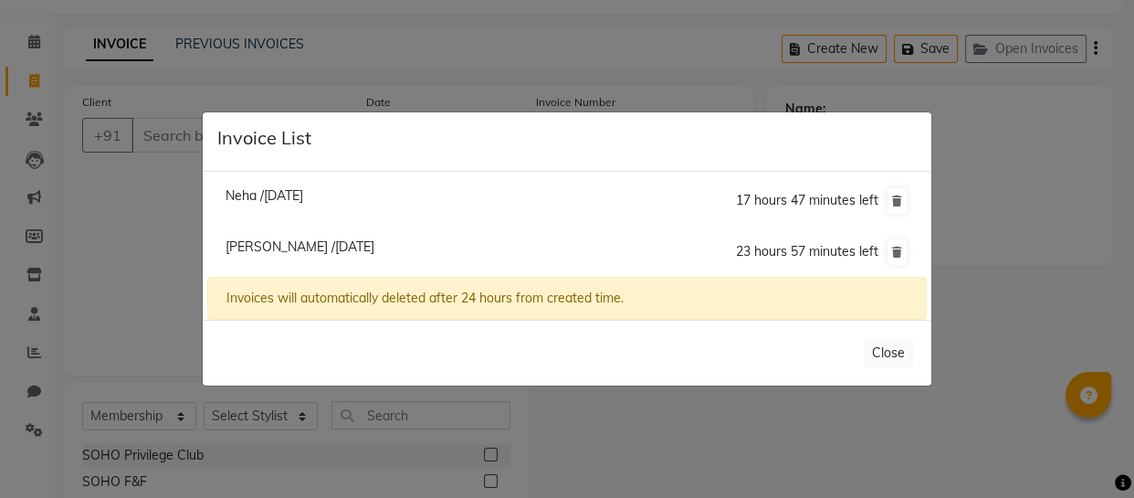
click at [289, 200] on span "Neha /03 October 2025" at bounding box center [265, 195] width 78 height 16
type input "7889783296"
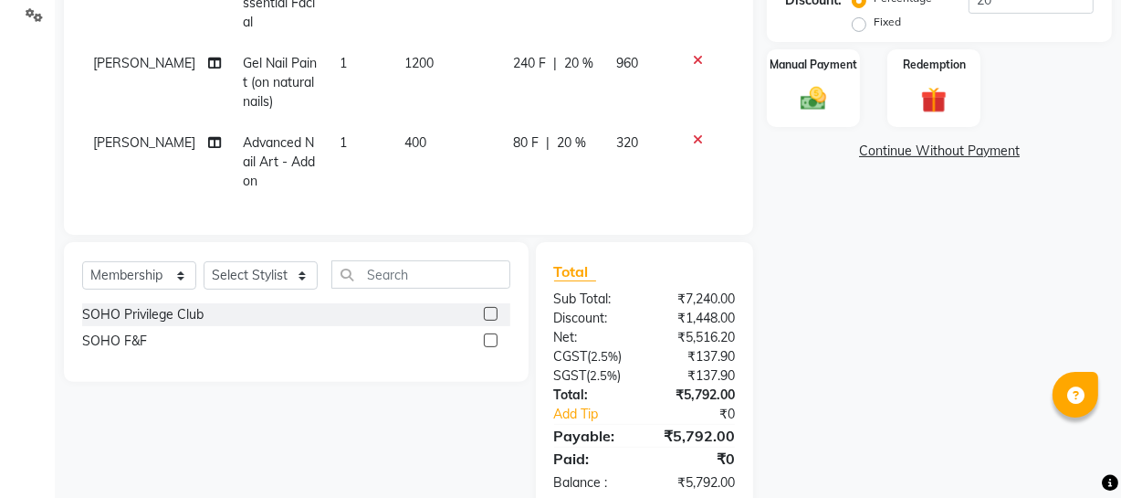
scroll to position [0, 0]
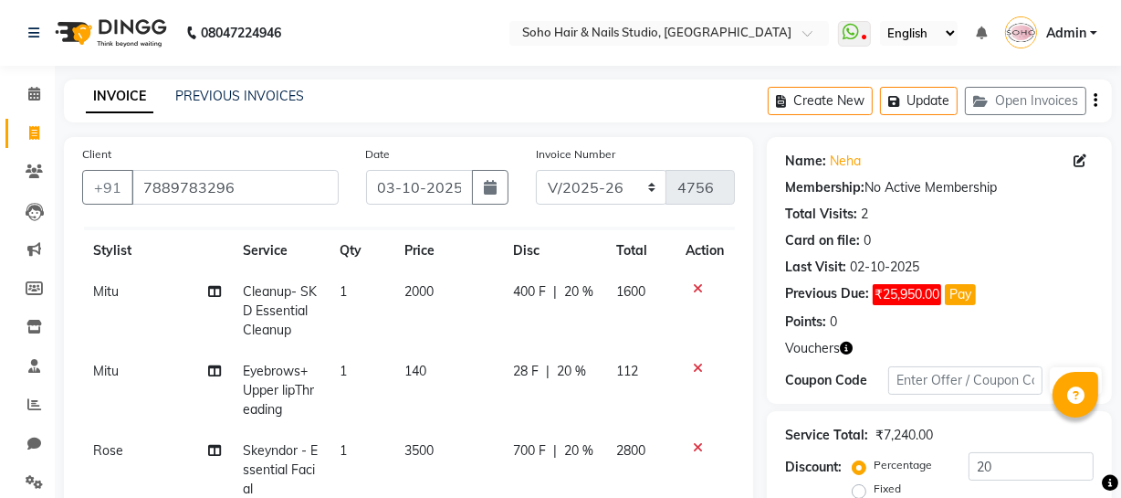
click at [931, 110] on button "Update" at bounding box center [919, 101] width 78 height 28
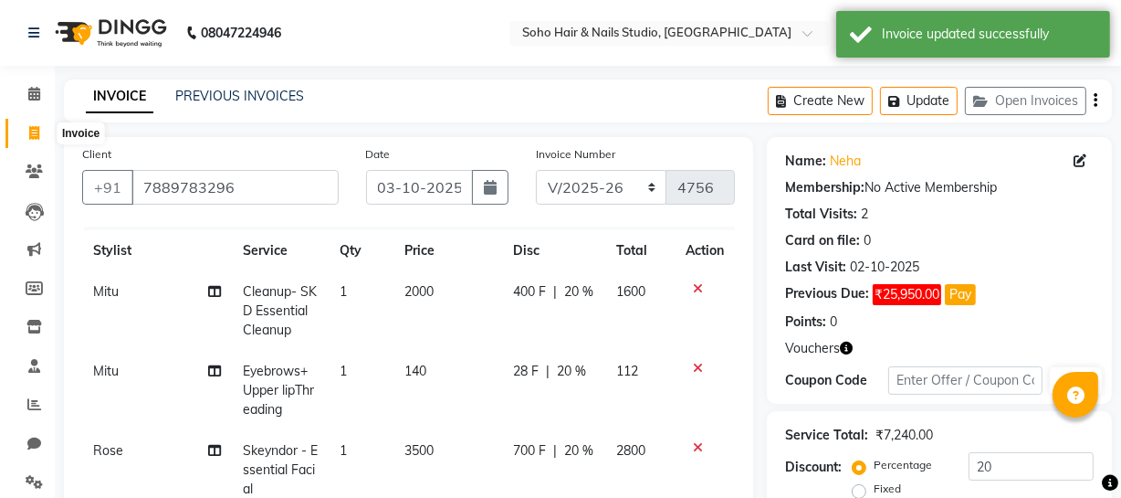
click at [46, 131] on span at bounding box center [34, 133] width 32 height 21
select select "735"
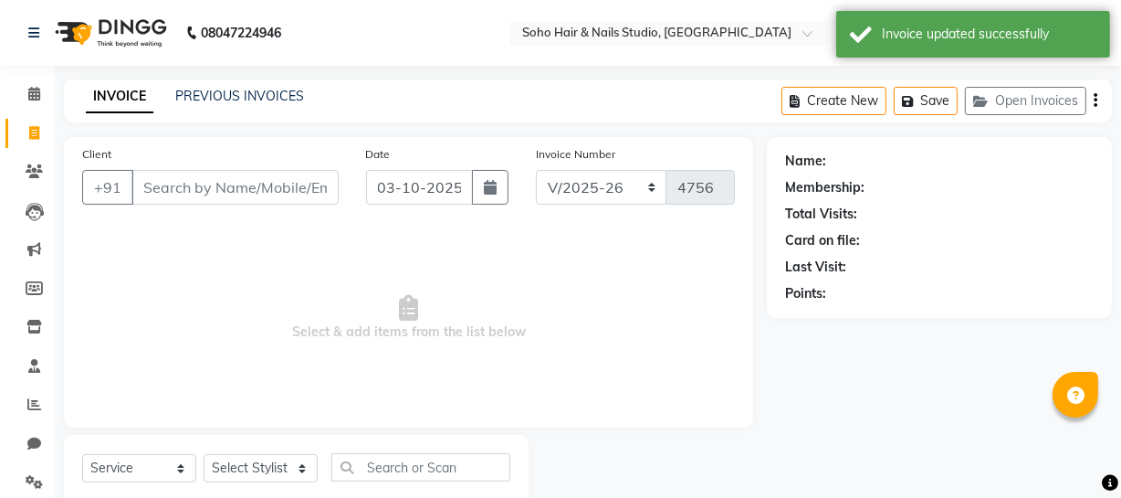
scroll to position [52, 0]
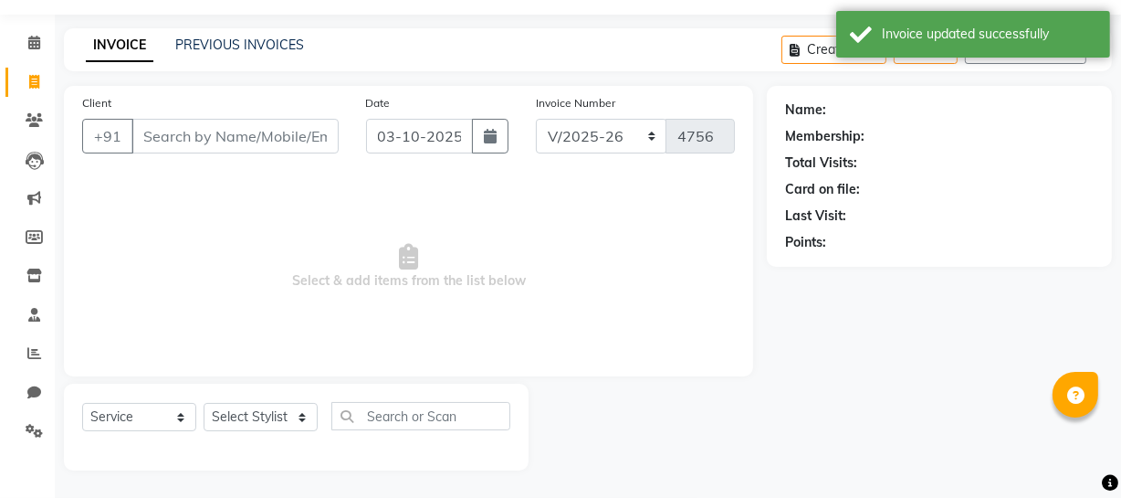
select select "membership"
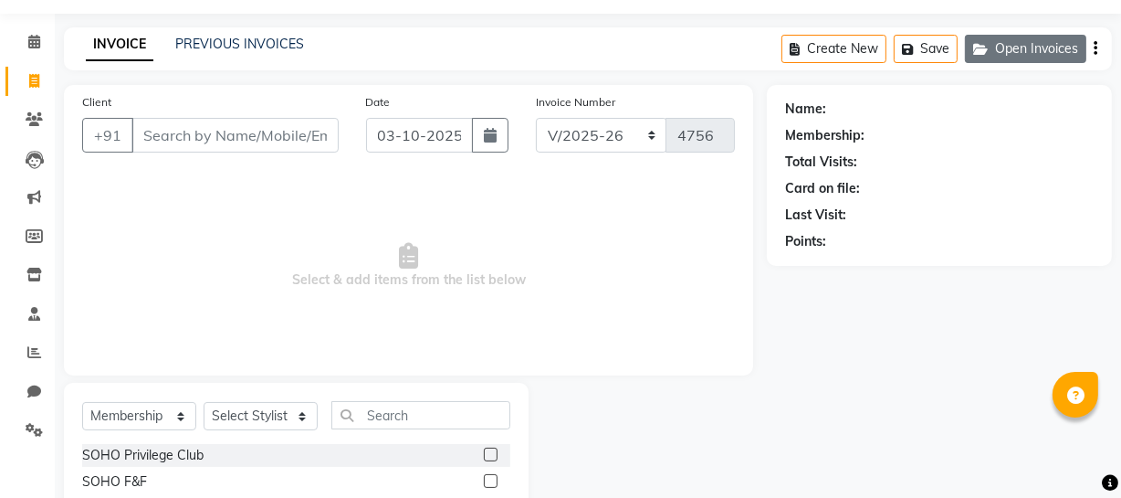
click at [1008, 45] on button "Open Invoices" at bounding box center [1025, 49] width 121 height 28
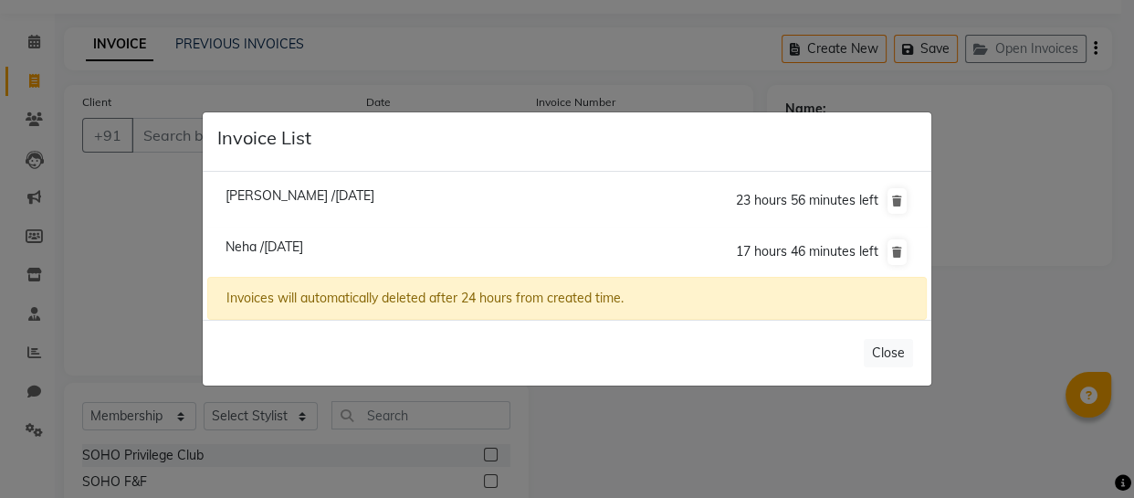
click at [248, 195] on span "Mouli /03 October 2025" at bounding box center [300, 195] width 149 height 16
type input "6006400746"
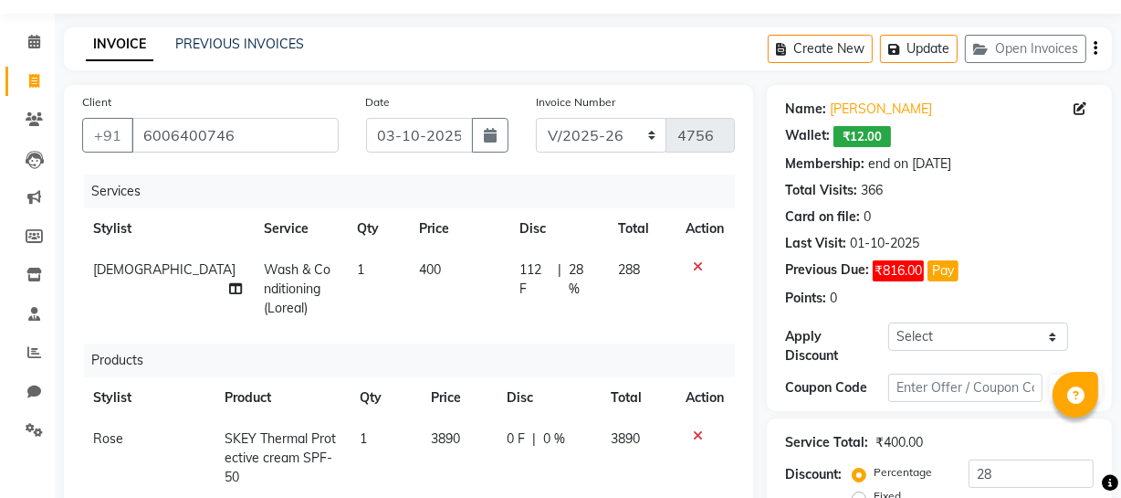
scroll to position [478, 0]
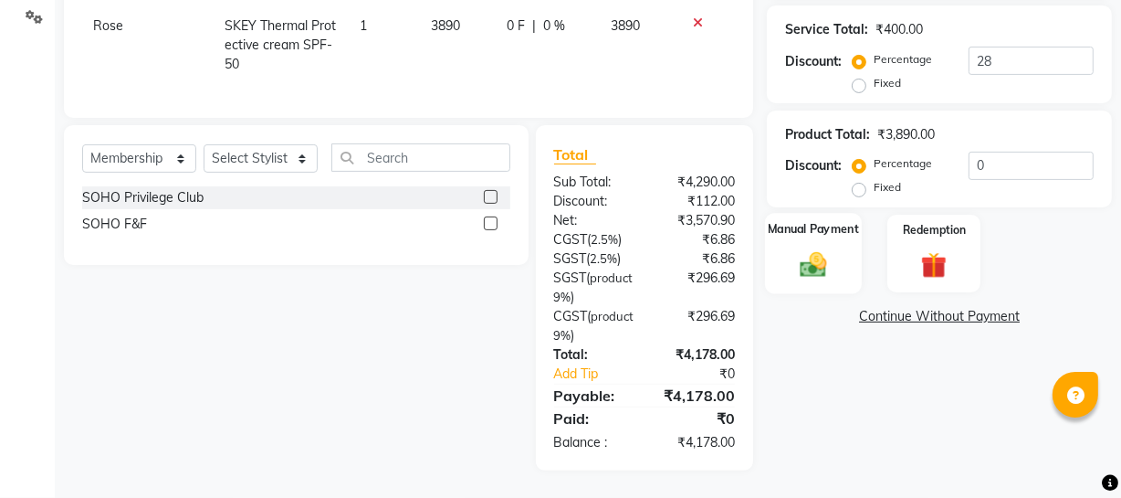
click at [840, 249] on div "Manual Payment" at bounding box center [813, 253] width 97 height 81
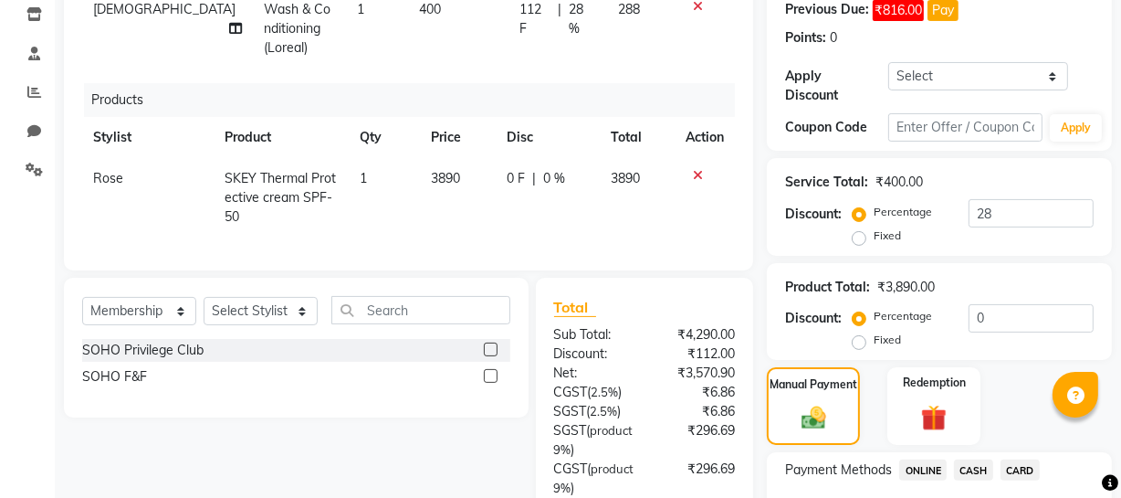
scroll to position [229, 0]
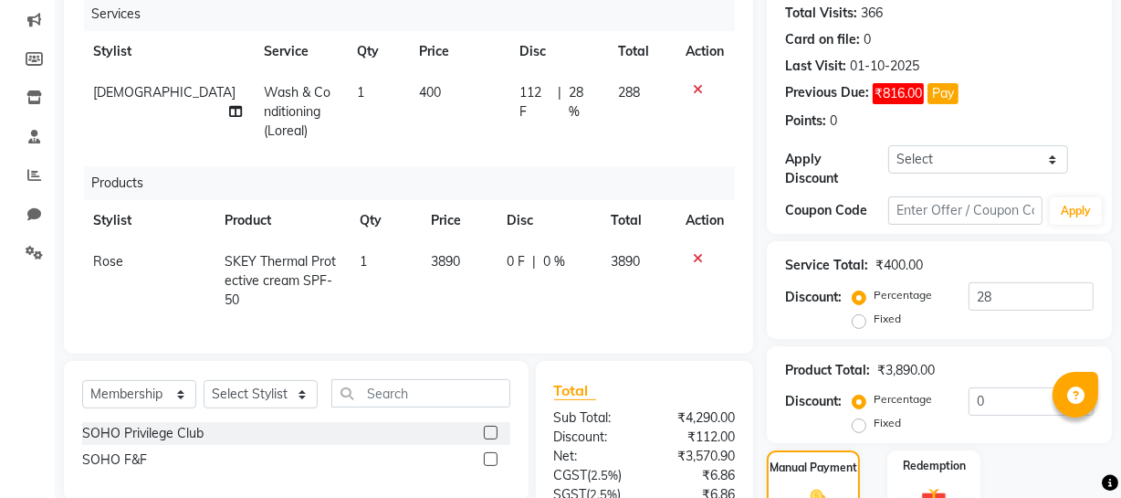
click at [578, 264] on div "0 F | 0 %" at bounding box center [548, 261] width 82 height 19
select select "38041"
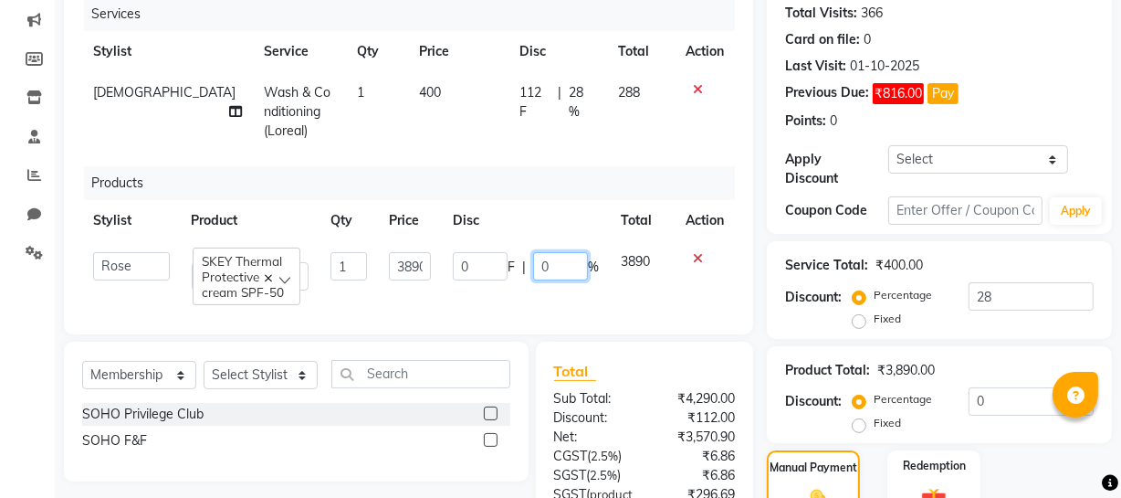
drag, startPoint x: 545, startPoint y: 263, endPoint x: 493, endPoint y: 247, distance: 54.3
click at [498, 252] on div "0 F | 0 %" at bounding box center [526, 266] width 146 height 28
type input "5"
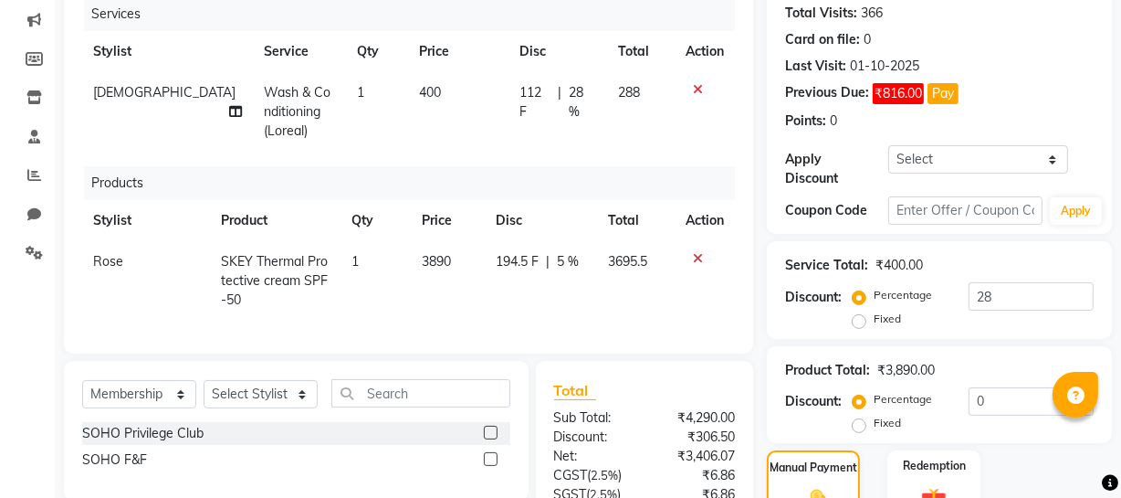
click at [532, 187] on div "Products" at bounding box center [416, 183] width 665 height 34
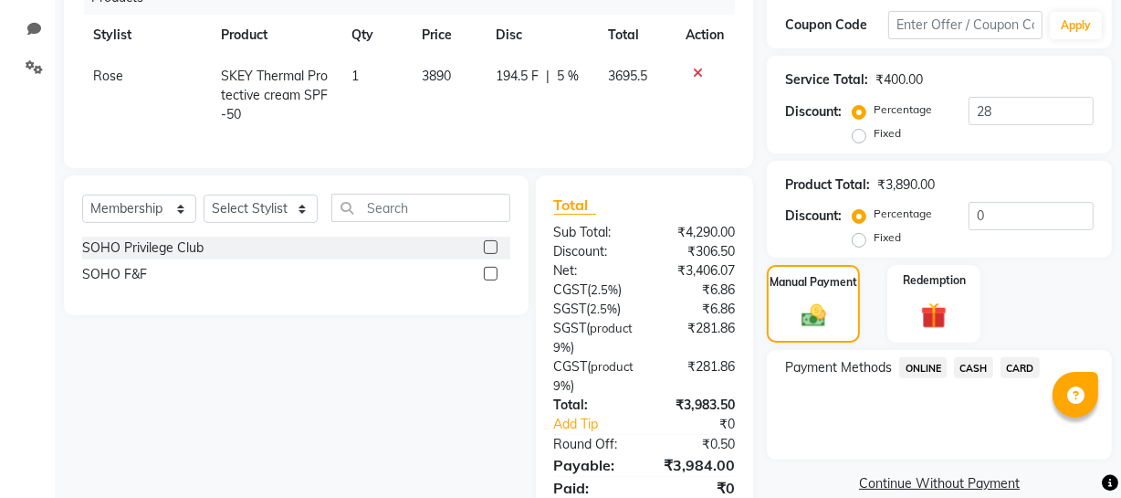
scroll to position [498, 0]
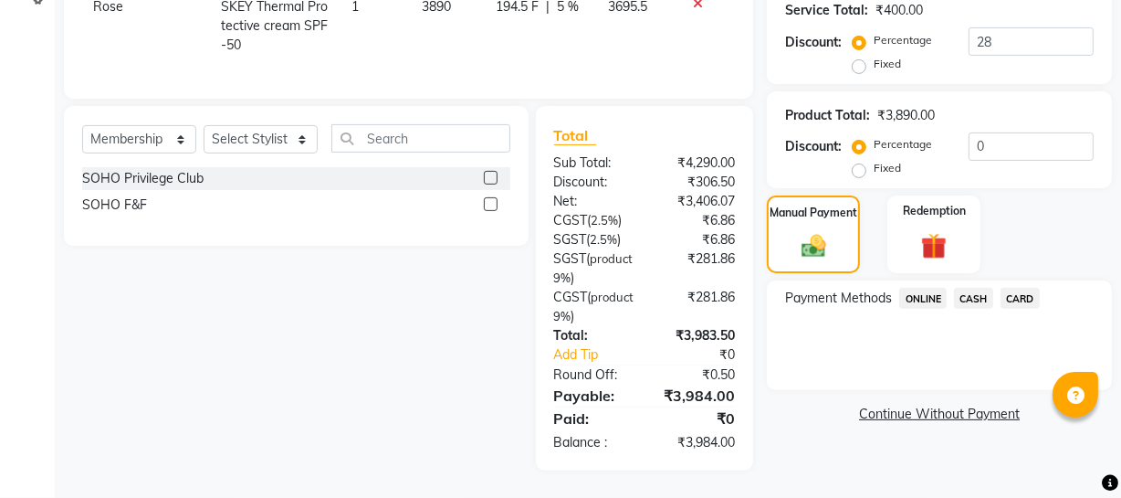
click at [916, 404] on link "Continue Without Payment" at bounding box center [940, 413] width 338 height 19
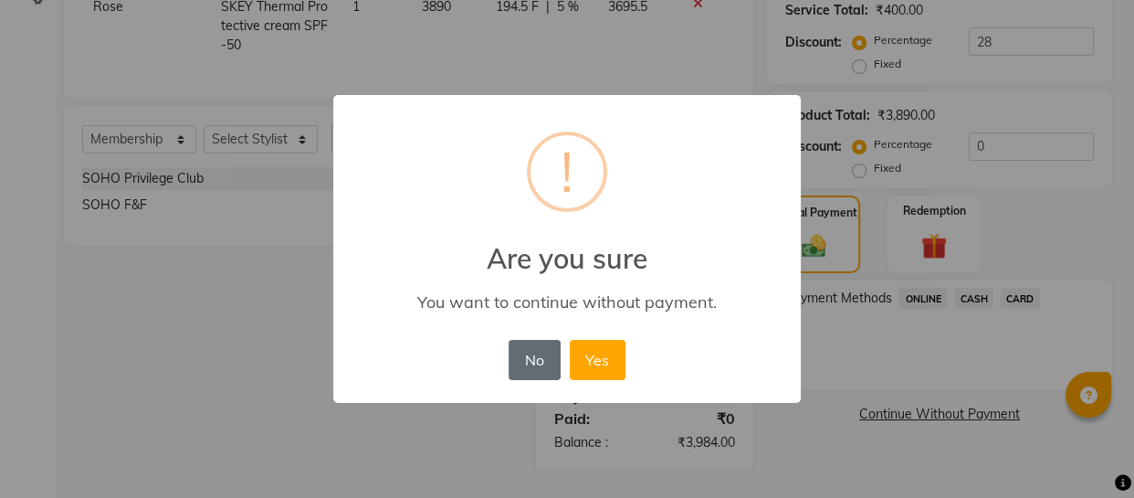
click at [546, 358] on button "No" at bounding box center [534, 360] width 51 height 40
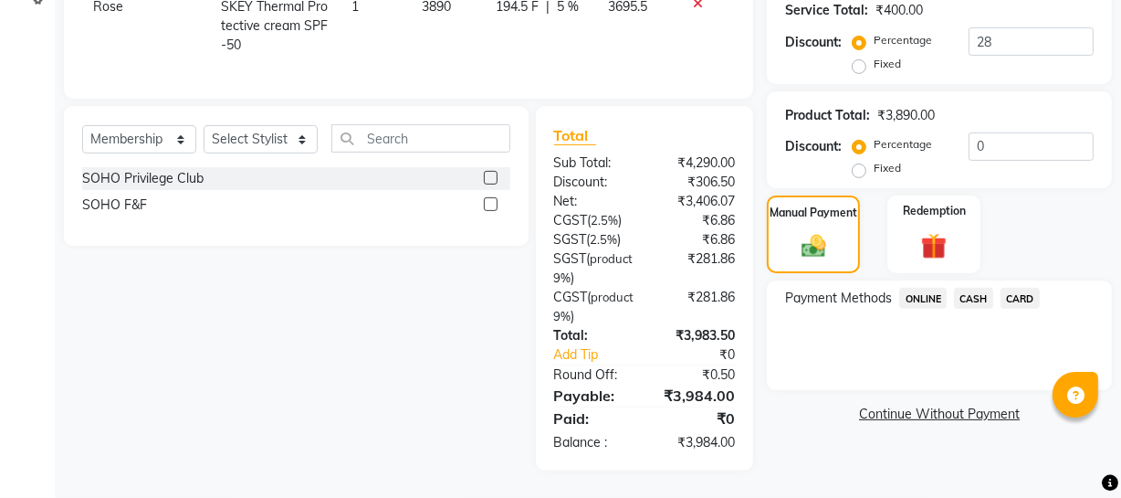
click at [967, 406] on link "Continue Without Payment" at bounding box center [940, 413] width 338 height 19
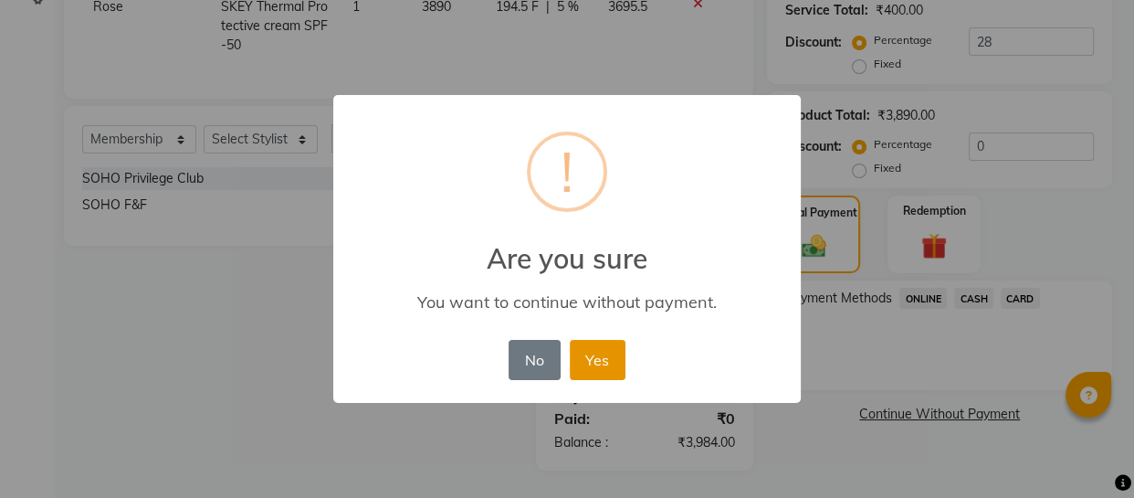
click at [603, 366] on button "Yes" at bounding box center [598, 360] width 56 height 40
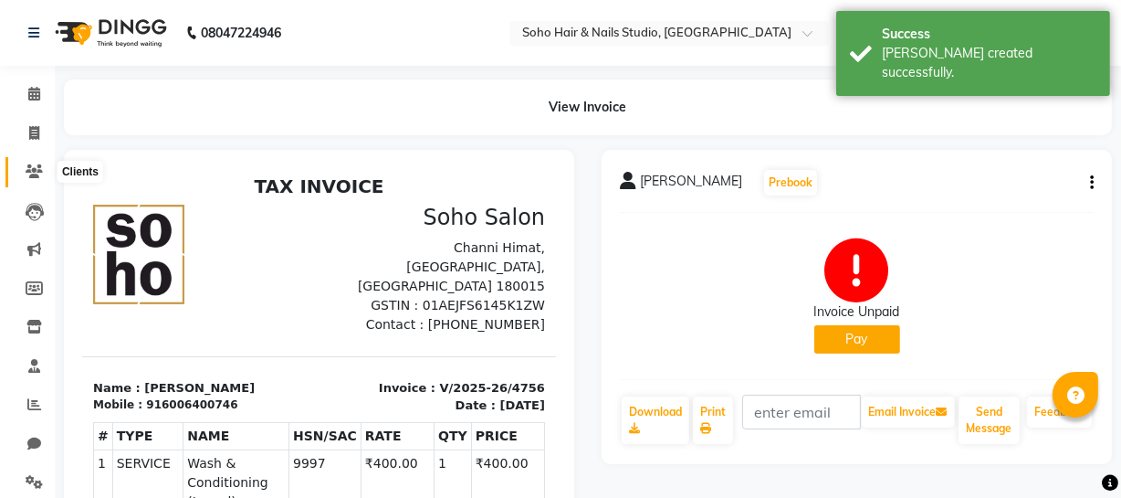
click at [27, 179] on span at bounding box center [34, 172] width 32 height 21
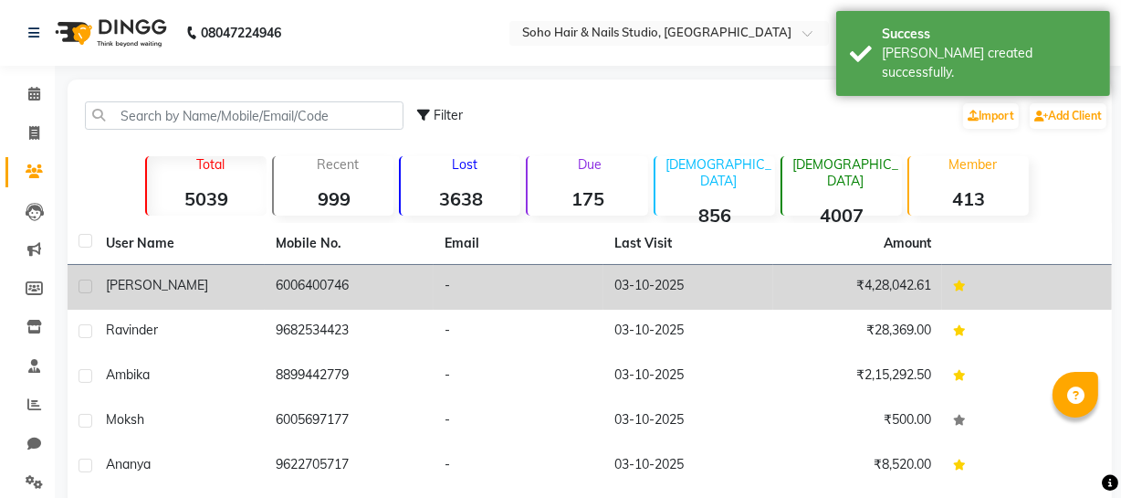
click at [321, 288] on td "6006400746" at bounding box center [350, 287] width 170 height 45
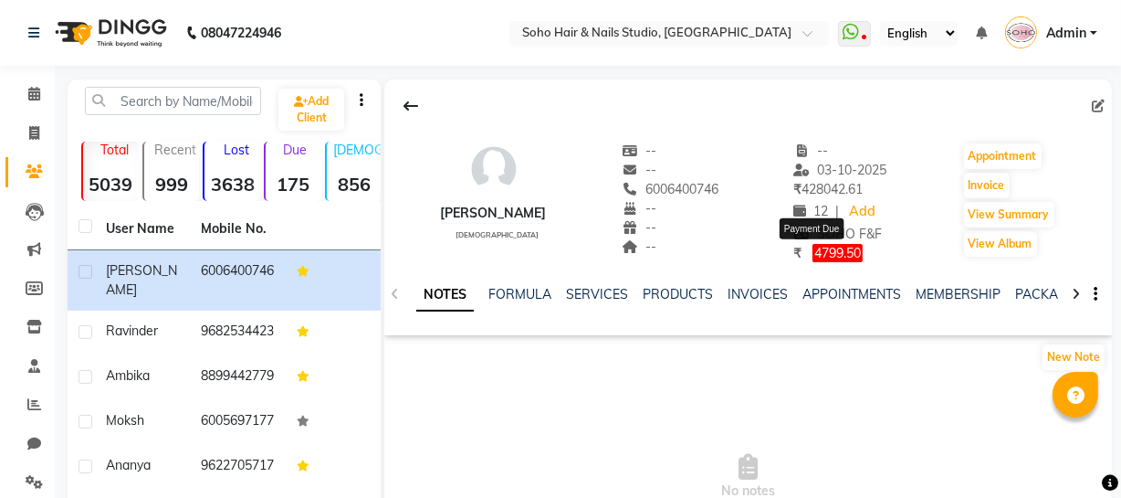
click at [813, 254] on span "4799.50" at bounding box center [838, 253] width 50 height 18
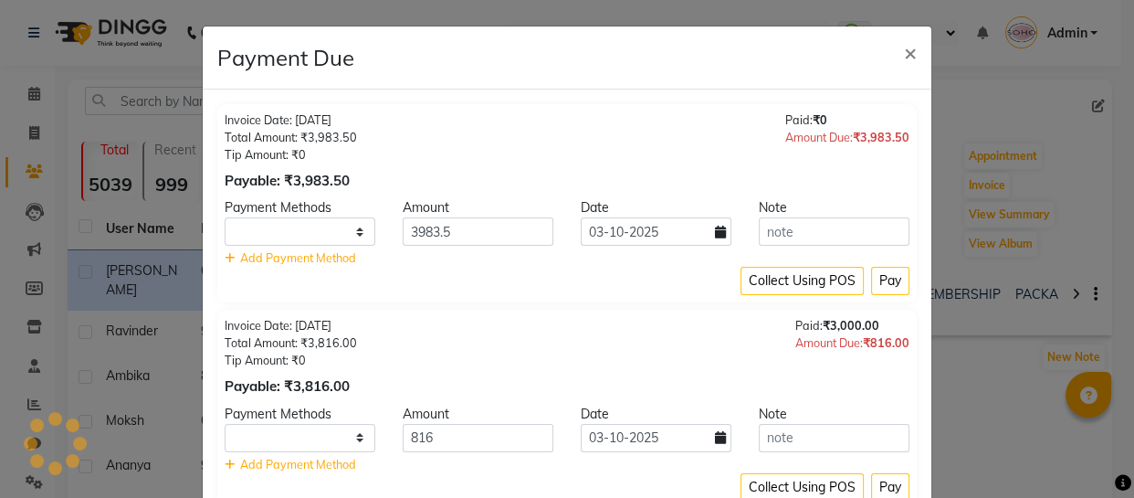
select select "1"
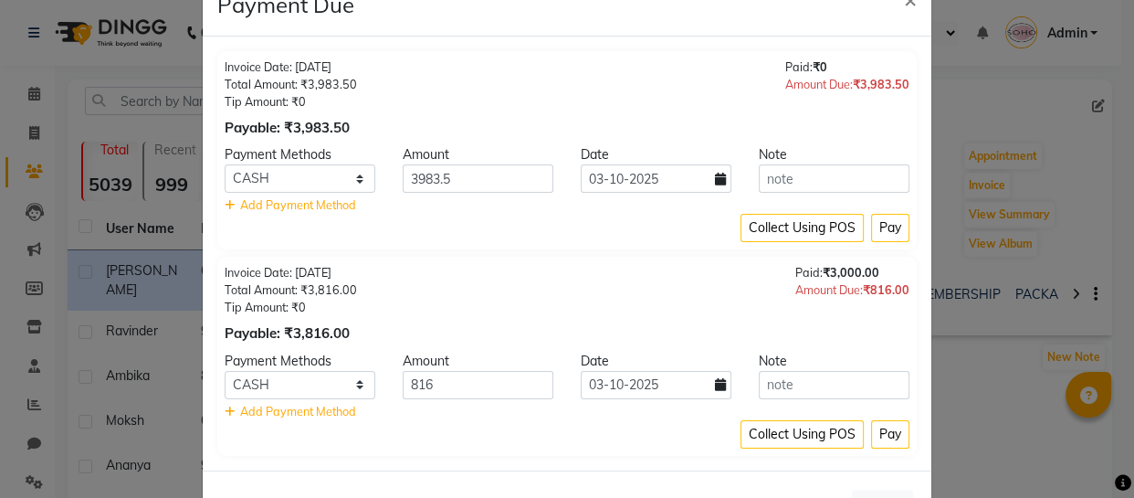
scroll to position [82, 0]
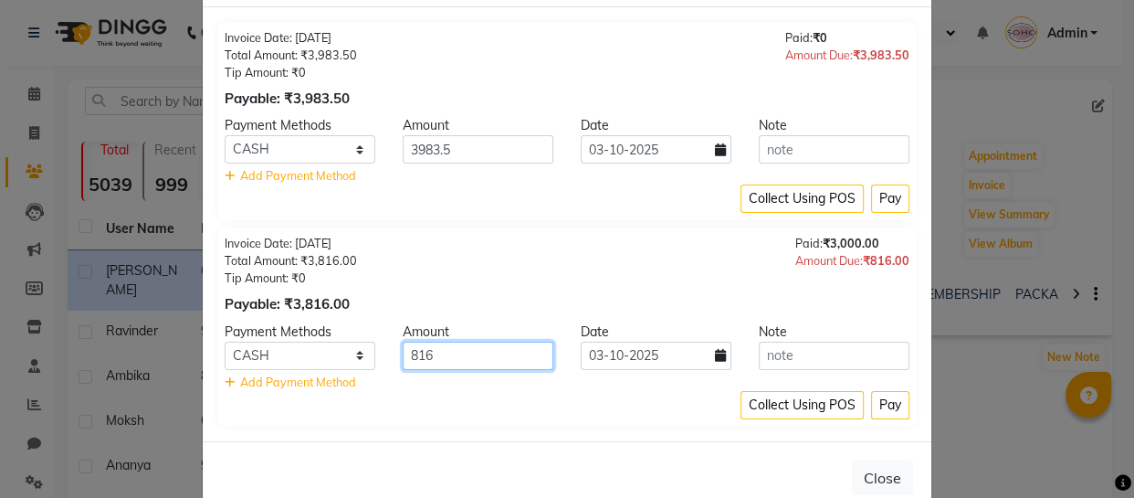
drag, startPoint x: 522, startPoint y: 362, endPoint x: 2, endPoint y: 183, distance: 550.4
click at [0, 183] on ngb-modal-window "Payment Due × Invoice Date: 03-10-2025 Total Amount: ₹3,983.50 Tip Amount: ₹0 P…" at bounding box center [567, 249] width 1134 height 498
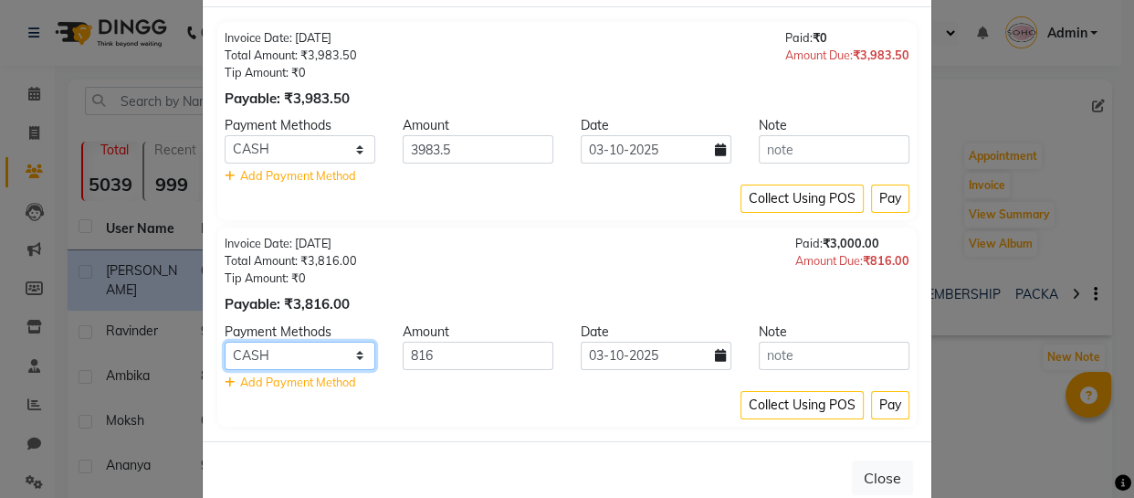
click at [310, 359] on select "ONLINE CASH CARD" at bounding box center [300, 355] width 151 height 28
select select "3"
click at [225, 341] on select "ONLINE CASH CARD" at bounding box center [300, 355] width 151 height 28
click at [874, 407] on button "Pay" at bounding box center [890, 405] width 38 height 28
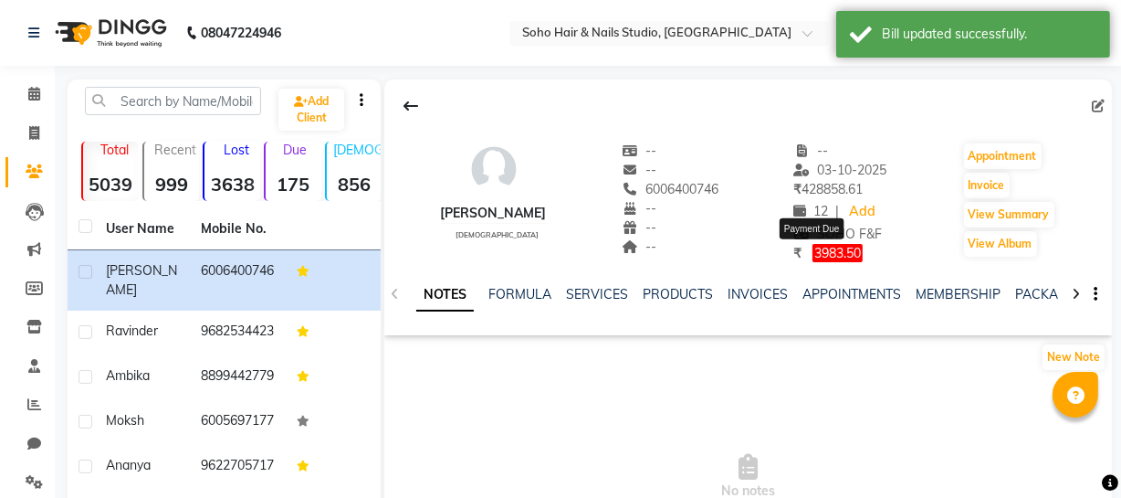
click at [827, 254] on span "3983.50" at bounding box center [838, 253] width 50 height 18
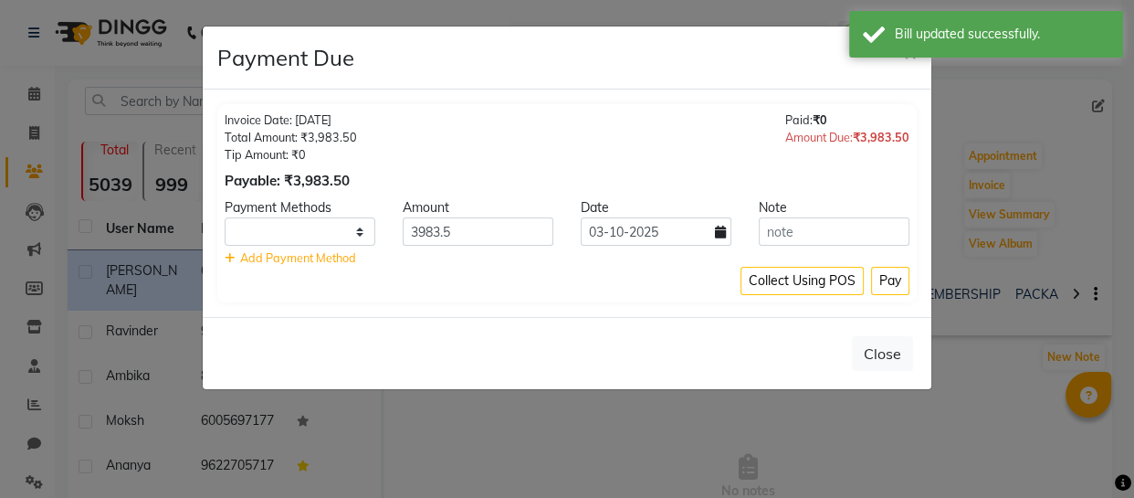
select select "1"
drag, startPoint x: 476, startPoint y: 227, endPoint x: 320, endPoint y: 205, distance: 157.7
click at [328, 207] on div "Payment Methods Amount Date Note ONLINE CASH CARD 3983.5 03-10-2025 Add Payment…" at bounding box center [567, 232] width 685 height 68
type input "289"
click at [329, 239] on select "ONLINE CASH CARD" at bounding box center [300, 231] width 151 height 28
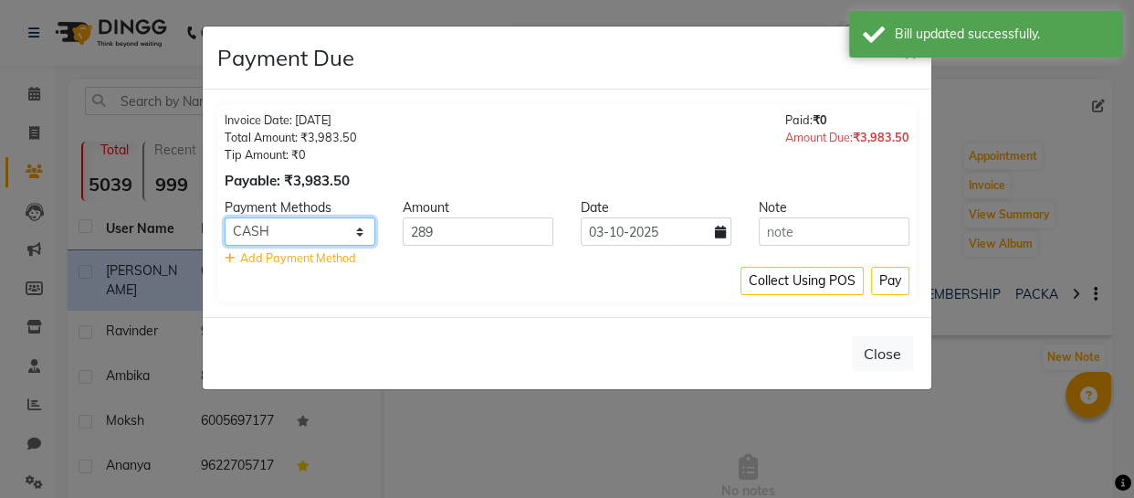
select select "3"
click at [225, 217] on select "ONLINE CASH CARD" at bounding box center [300, 231] width 151 height 28
click at [883, 287] on button "Pay" at bounding box center [890, 281] width 38 height 28
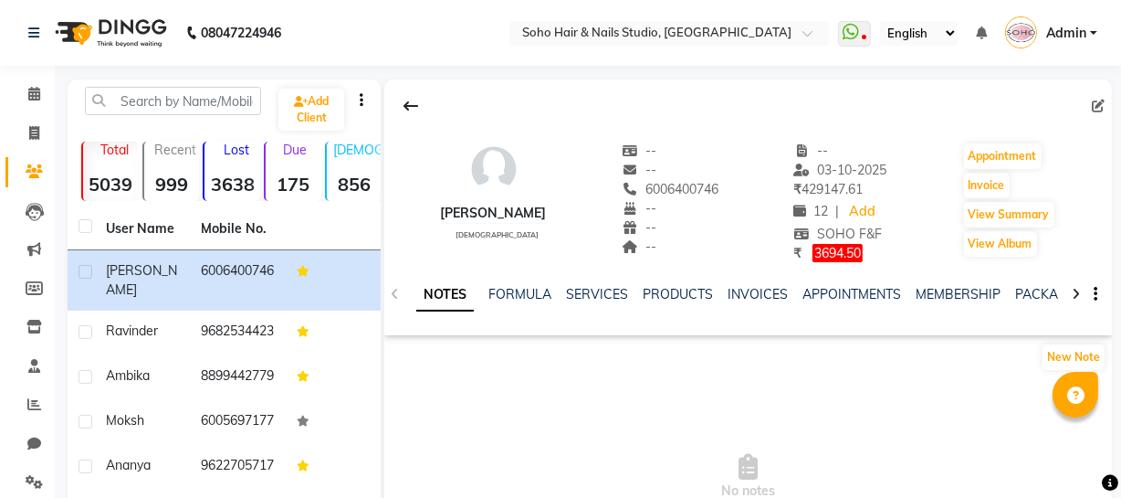
click at [721, 287] on ul "NOTES FORMULA SERVICES PRODUCTS INVOICES APPOINTMENTS MEMBERSHIP PACKAGES VOUCH…" at bounding box center [996, 294] width 1160 height 19
click at [740, 291] on link "INVOICES" at bounding box center [758, 294] width 60 height 16
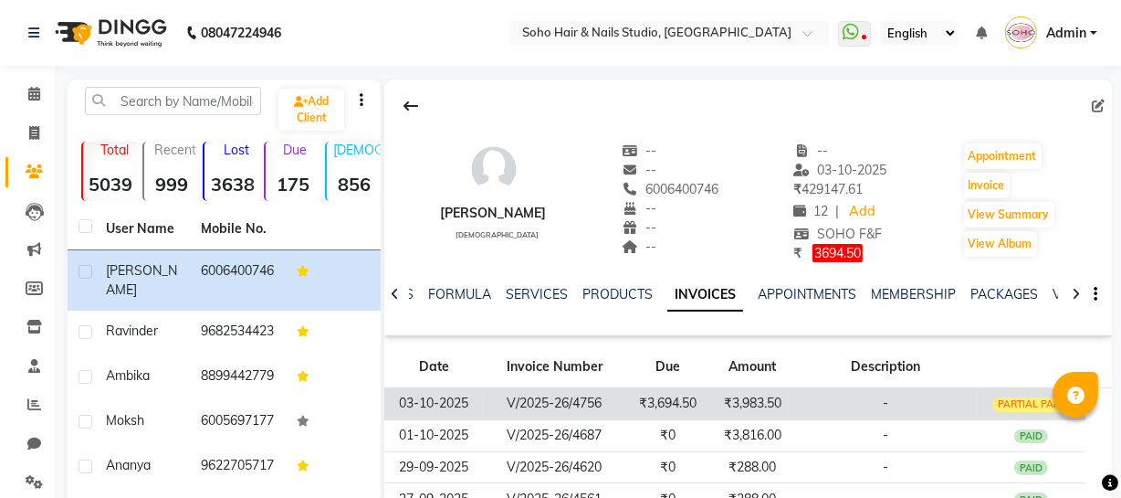
click at [657, 405] on td "₹3,694.50" at bounding box center [668, 403] width 84 height 32
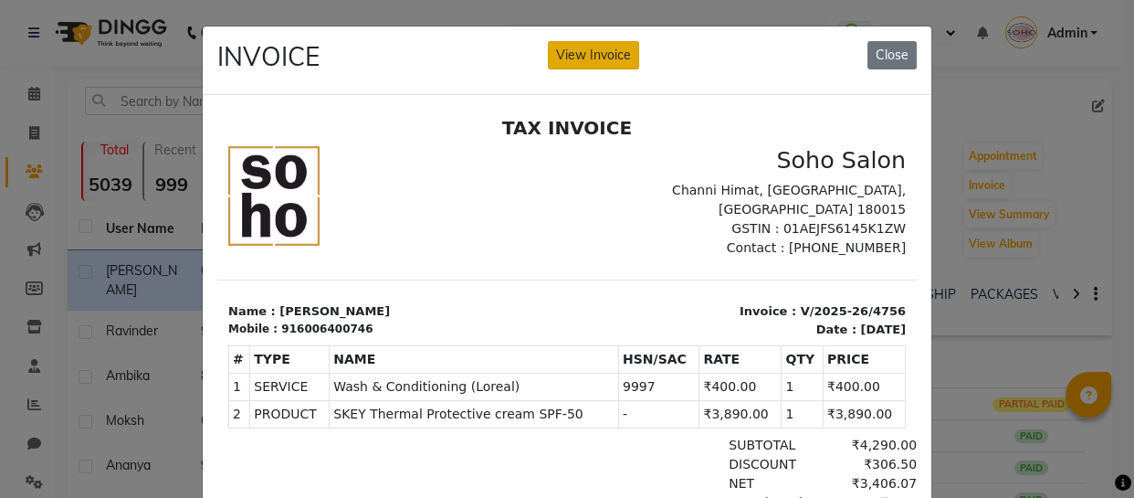
click at [594, 49] on button "View Invoice" at bounding box center [593, 55] width 91 height 28
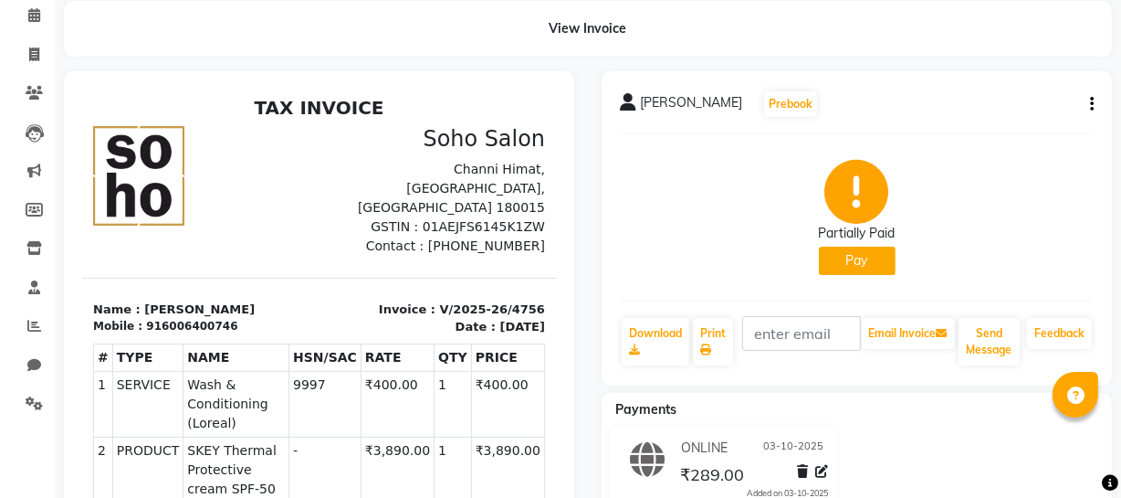
scroll to position [58, 0]
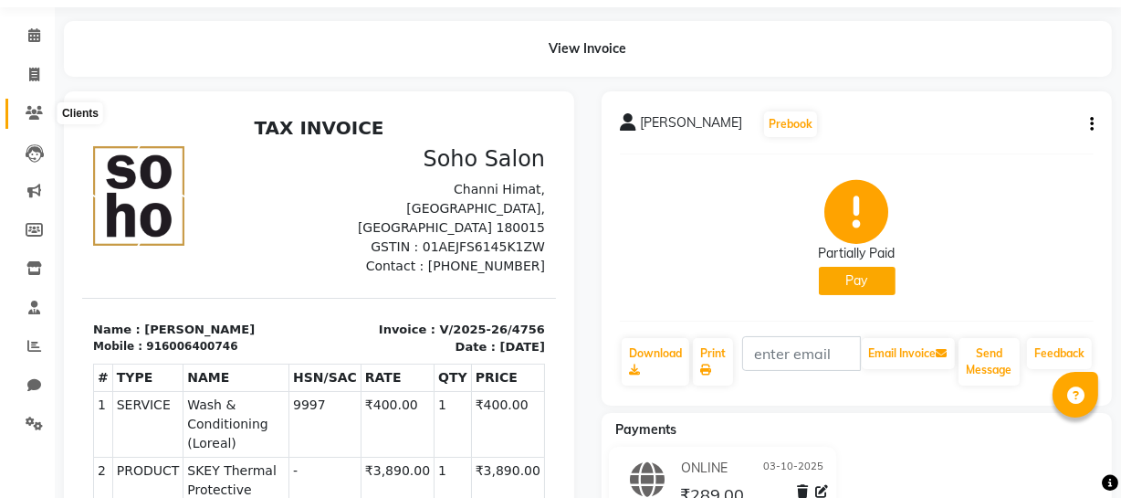
click at [26, 109] on icon at bounding box center [34, 113] width 17 height 14
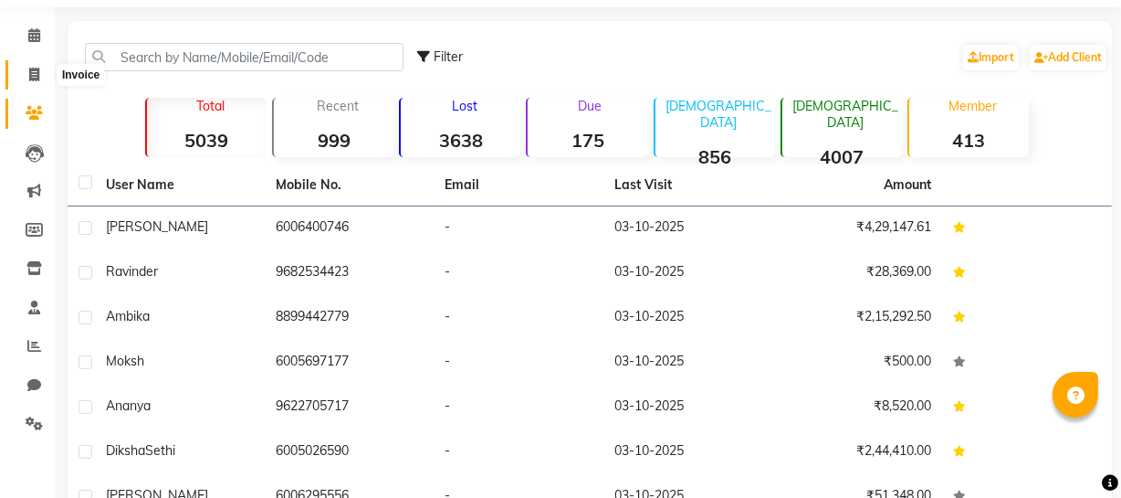
click at [39, 80] on span at bounding box center [34, 75] width 32 height 21
select select "service"
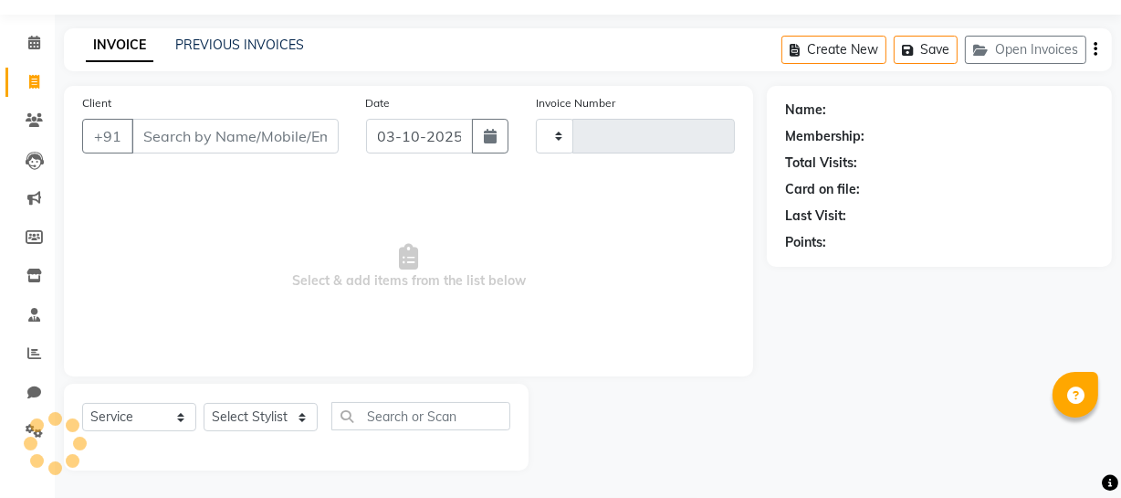
scroll to position [52, 0]
type input "4757"
click at [1032, 39] on button "Open Invoices" at bounding box center [1025, 50] width 121 height 28
select select "735"
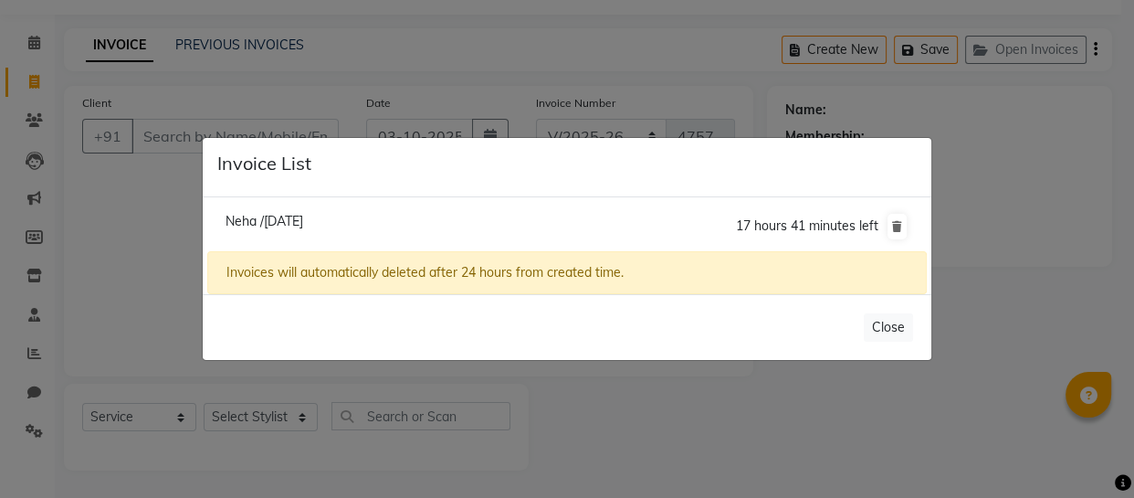
click at [257, 223] on span "Neha /03 October 2025" at bounding box center [265, 221] width 78 height 16
type input "7889783296"
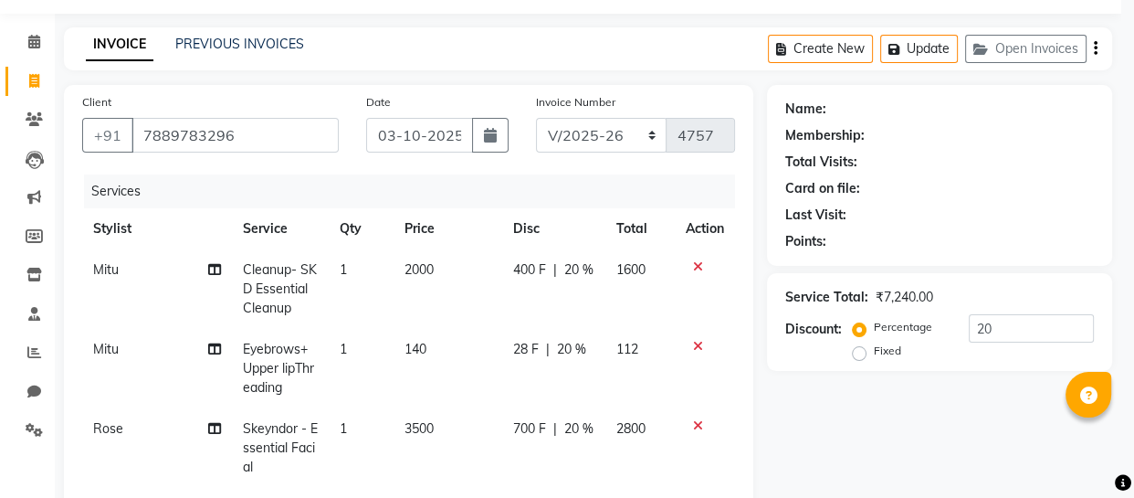
select select "membership"
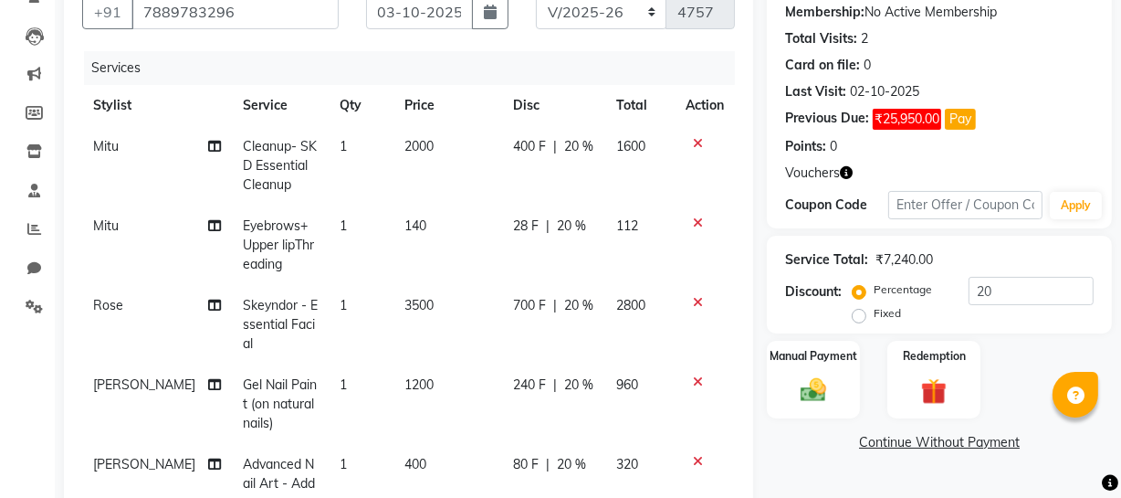
scroll to position [508, 0]
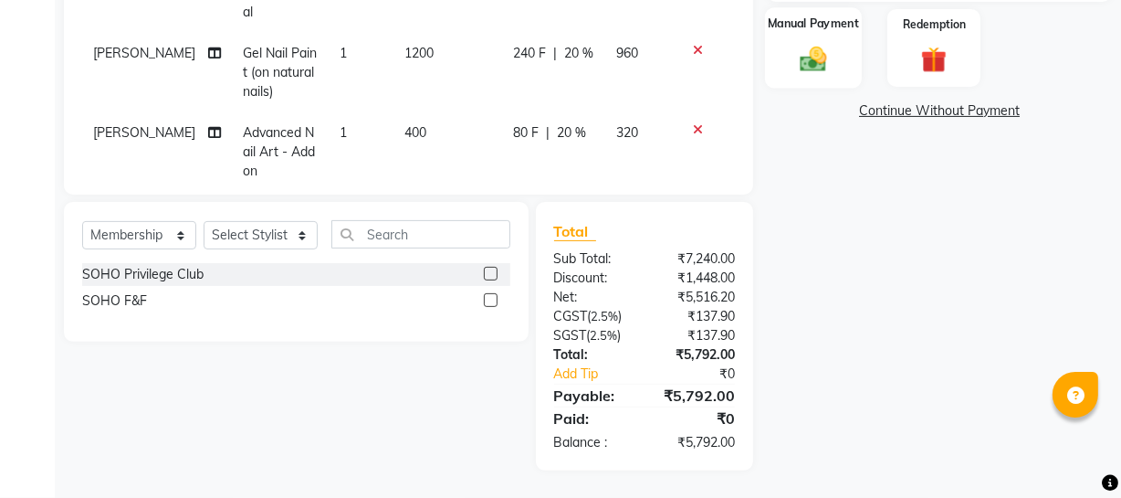
click at [844, 75] on div "Manual Payment" at bounding box center [813, 47] width 97 height 81
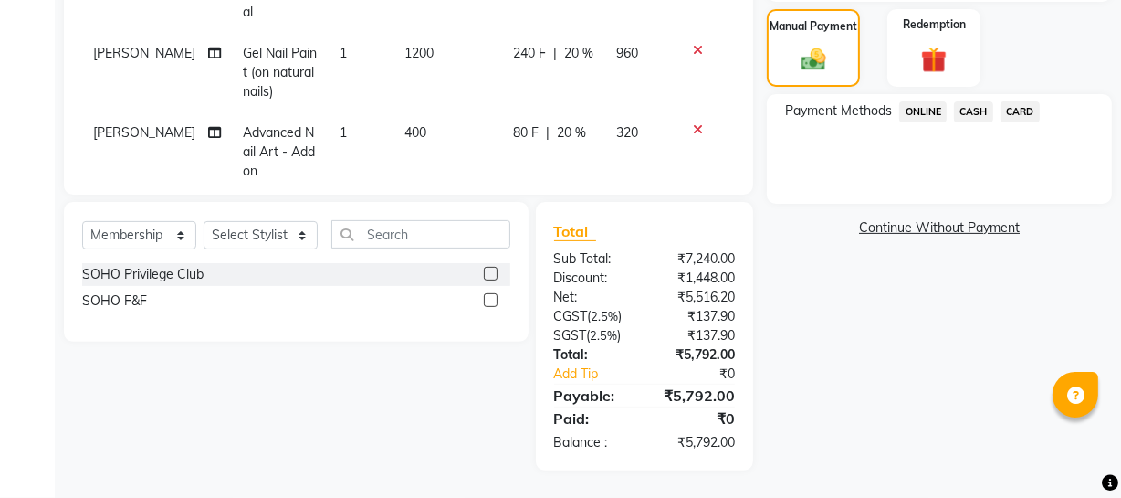
click at [998, 109] on div "CARD" at bounding box center [1016, 113] width 47 height 25
drag, startPoint x: 1005, startPoint y: 109, endPoint x: 1014, endPoint y: 121, distance: 15.7
click at [1019, 109] on span "CARD" at bounding box center [1020, 111] width 39 height 21
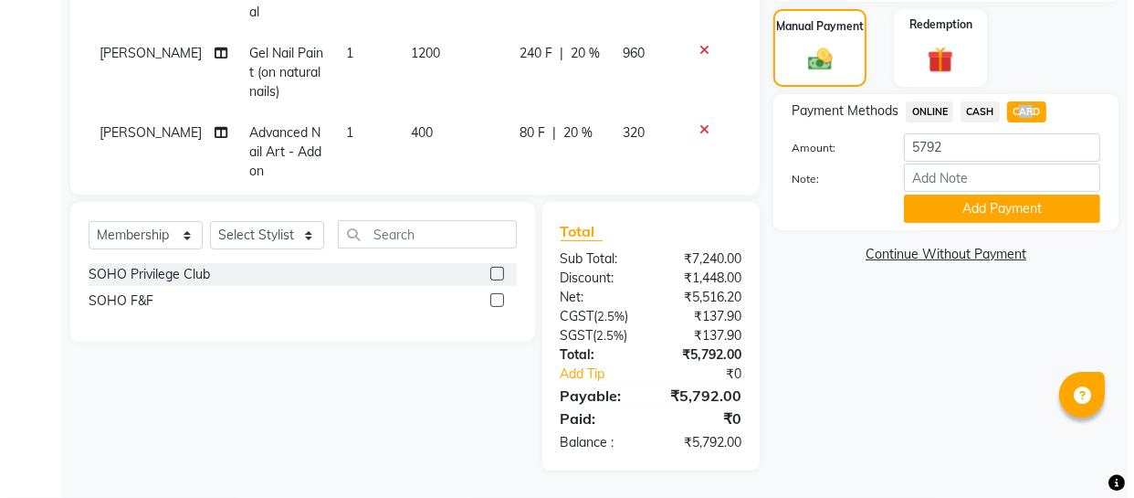
scroll to position [258, 0]
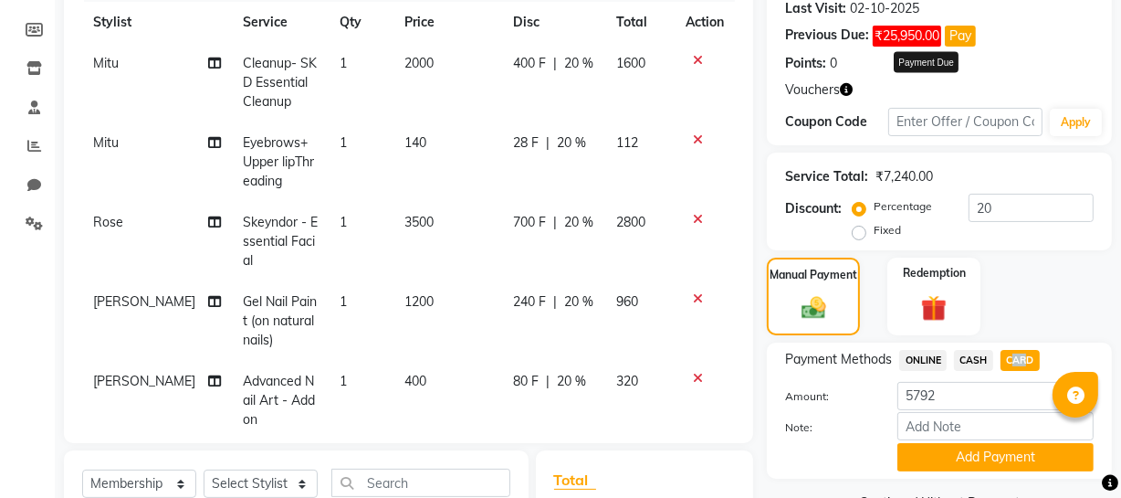
click at [962, 33] on button "Pay" at bounding box center [960, 36] width 31 height 21
select select "1"
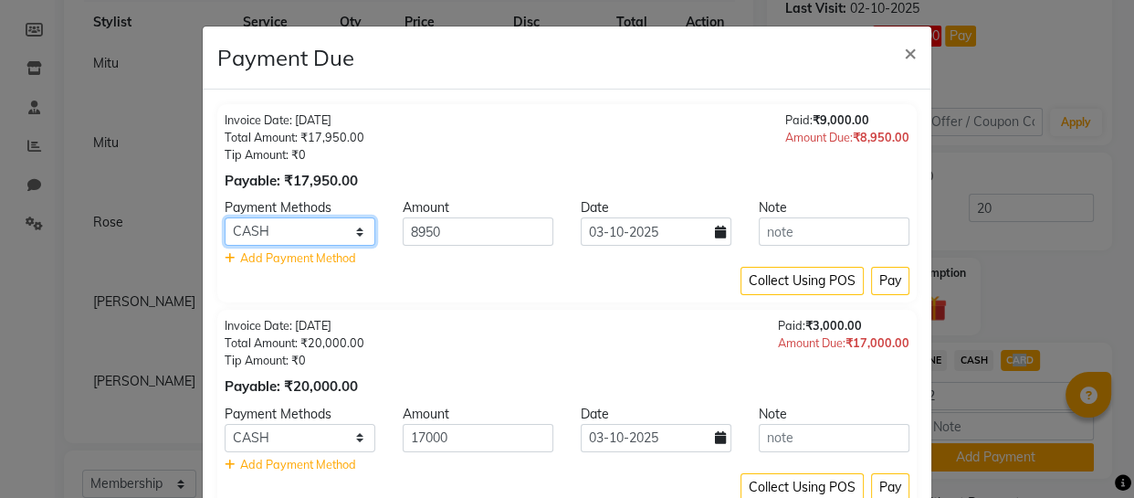
click at [320, 243] on select "ONLINE CASH CARD" at bounding box center [300, 231] width 151 height 28
select select "2"
click at [225, 217] on select "ONLINE CASH CARD" at bounding box center [300, 231] width 151 height 28
drag, startPoint x: 860, startPoint y: 279, endPoint x: 876, endPoint y: 281, distance: 15.6
click at [876, 281] on div "Collect Using POS Pay" at bounding box center [567, 281] width 685 height 28
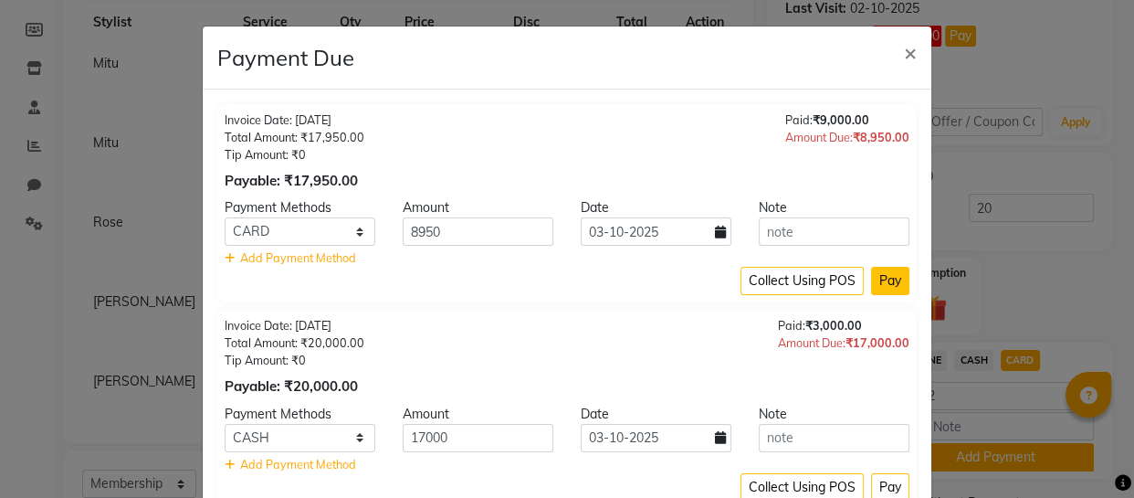
click at [876, 280] on button "Pay" at bounding box center [890, 281] width 38 height 28
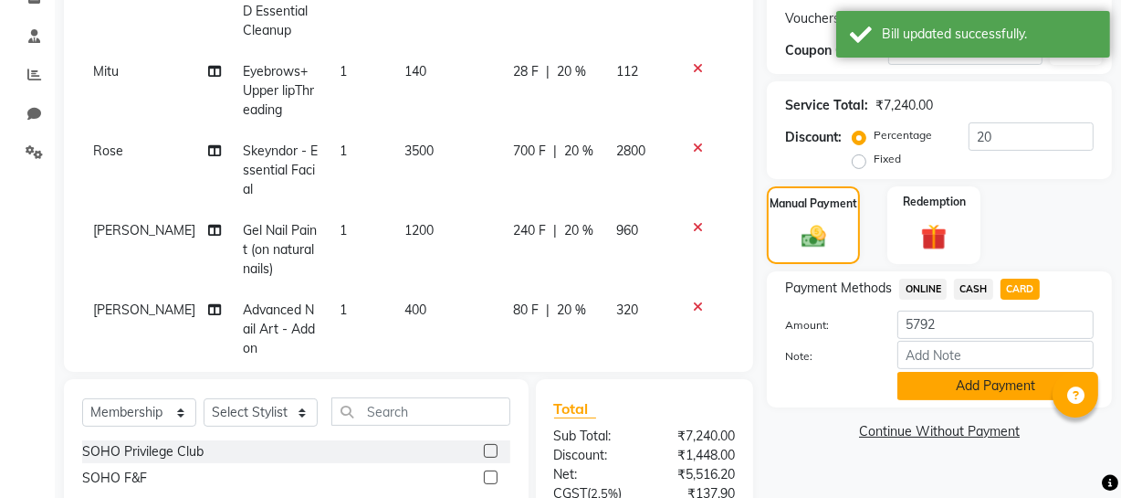
scroll to position [508, 0]
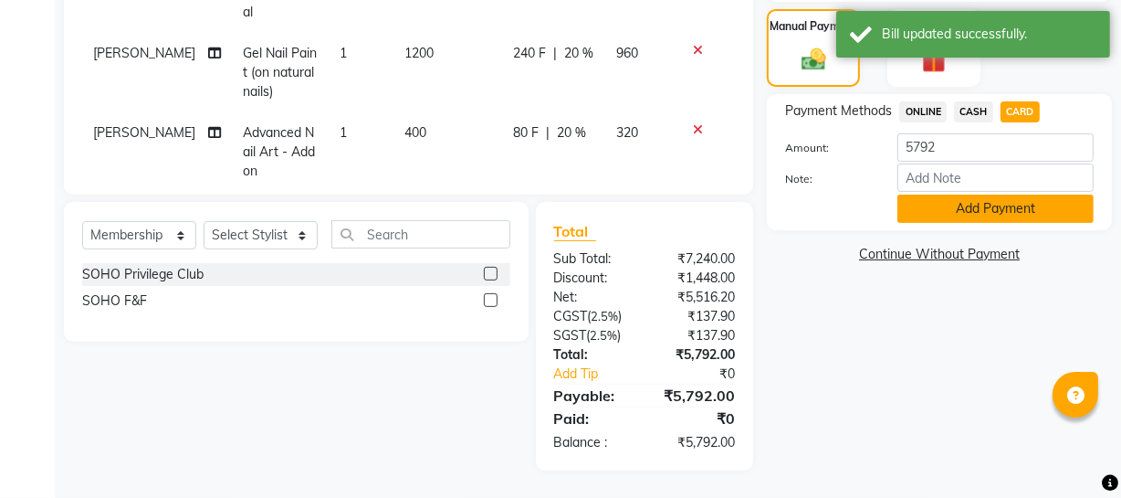
click at [1010, 211] on button "Add Payment" at bounding box center [996, 208] width 196 height 28
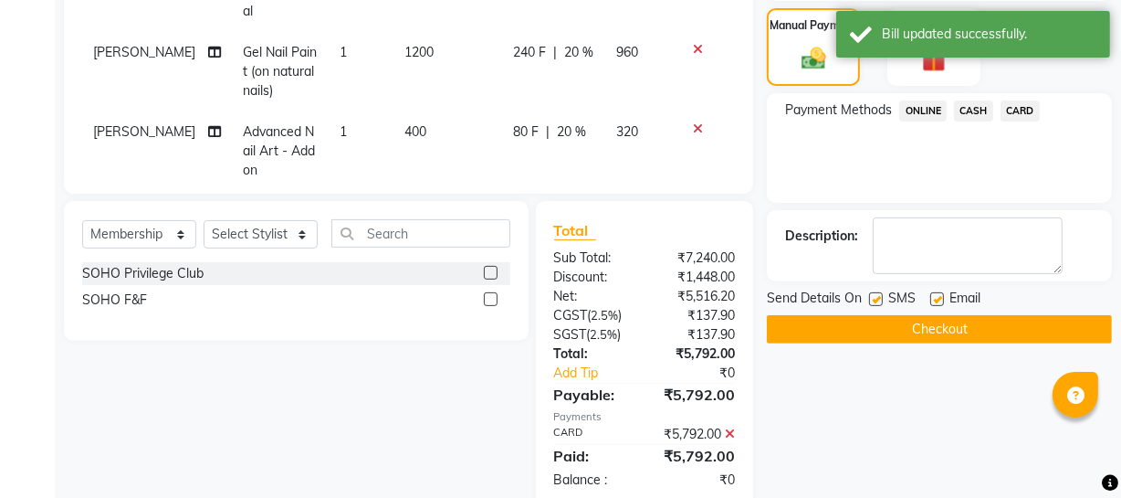
scroll to position [546, 0]
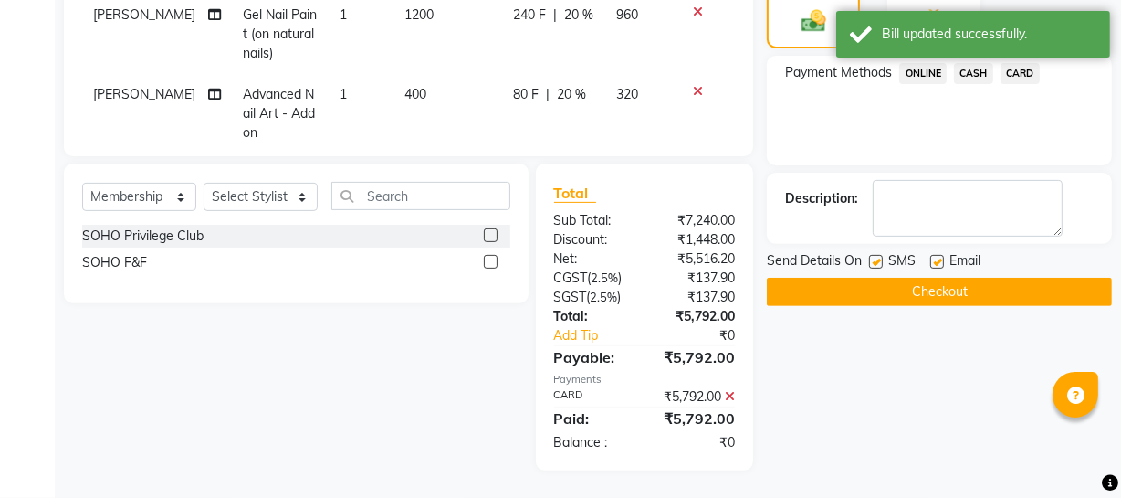
drag, startPoint x: 920, startPoint y: 286, endPoint x: 885, endPoint y: 201, distance: 92.1
click at [888, 208] on div "Name: Neha Membership: No Active Membership Total Visits: 2 Card on file: 0 Las…" at bounding box center [946, 31] width 359 height 878
click at [881, 264] on label at bounding box center [876, 262] width 14 height 14
click at [881, 264] on input "checkbox" at bounding box center [875, 263] width 12 height 12
checkbox input "false"
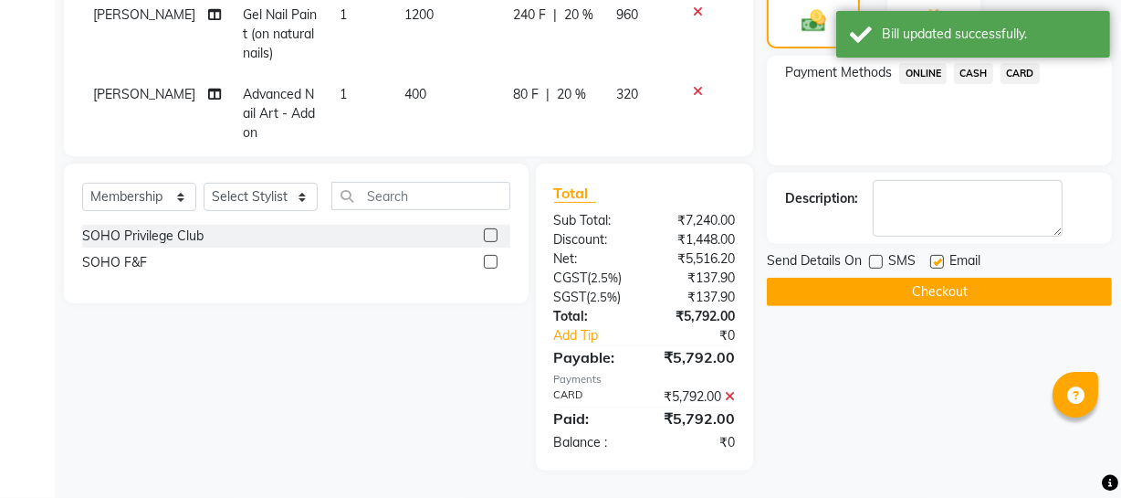
click at [898, 284] on button "Checkout" at bounding box center [939, 292] width 345 height 28
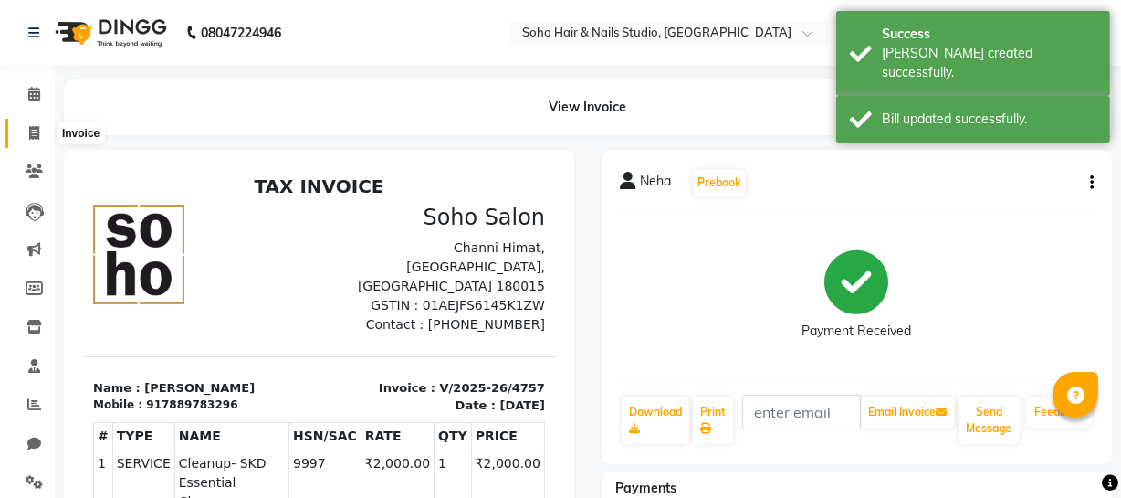
click at [35, 134] on icon at bounding box center [34, 133] width 10 height 14
select select "service"
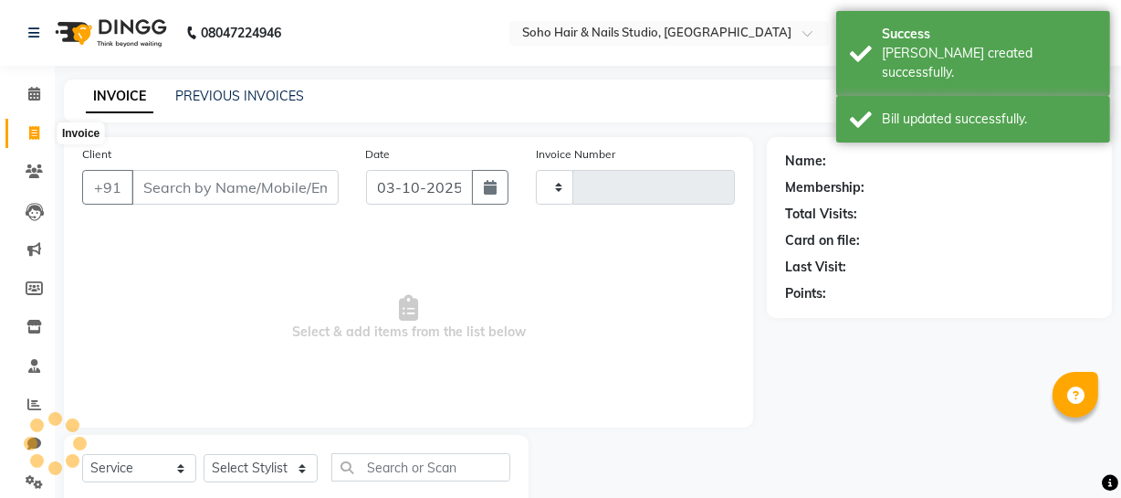
type input "4758"
select select "735"
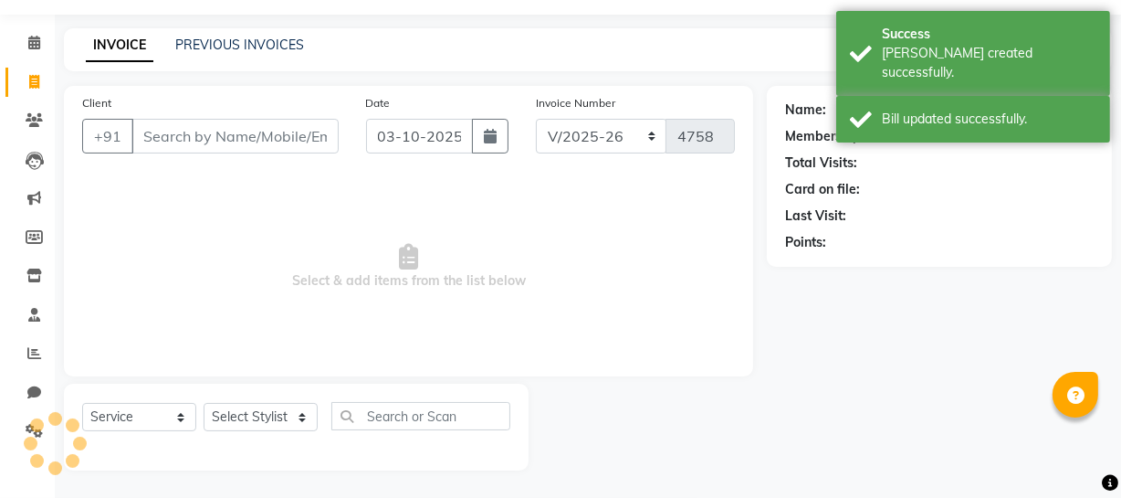
select select "membership"
click at [237, 36] on div "PREVIOUS INVOICES" at bounding box center [239, 45] width 129 height 19
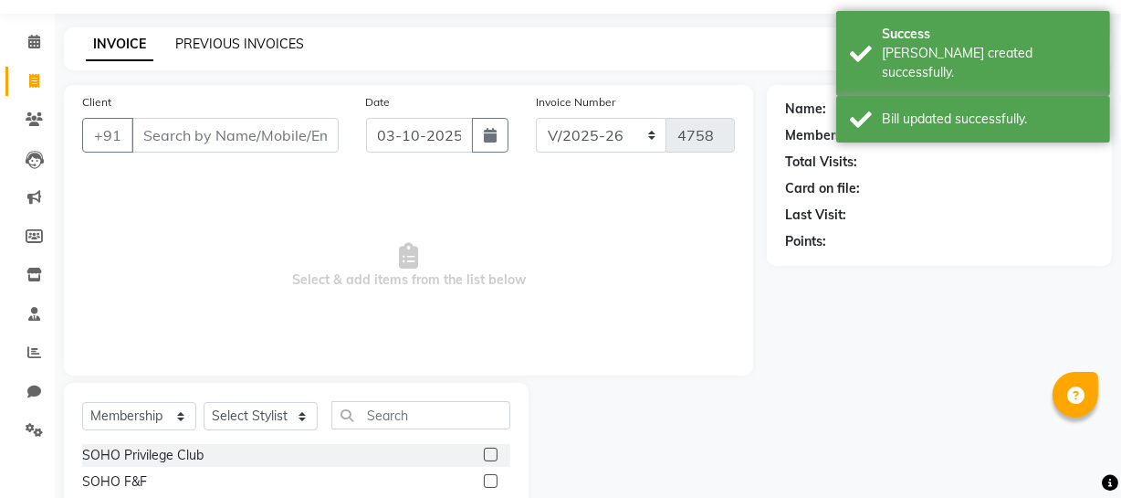
click at [235, 40] on link "PREVIOUS INVOICES" at bounding box center [239, 44] width 129 height 16
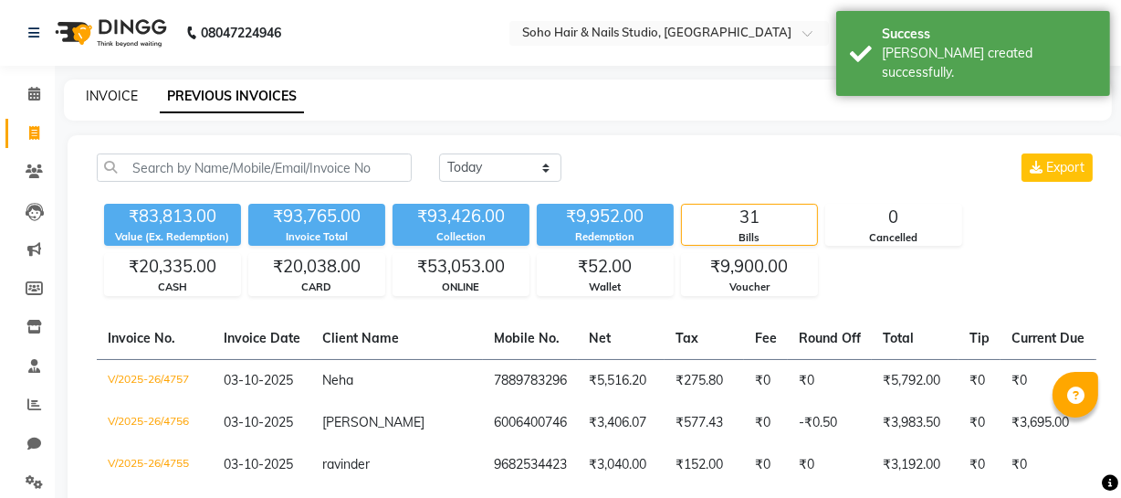
click at [126, 102] on link "INVOICE" at bounding box center [112, 96] width 52 height 16
select select "735"
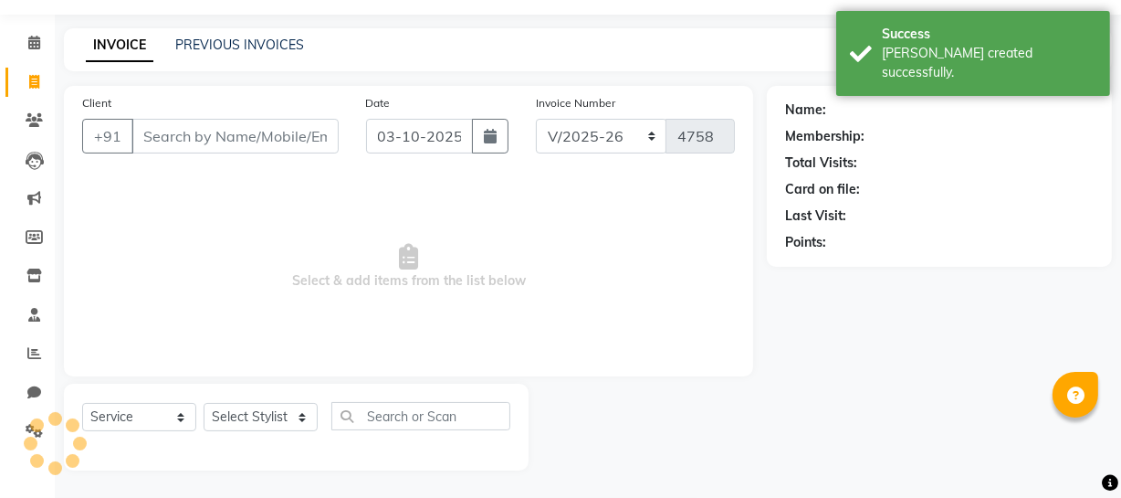
select select "membership"
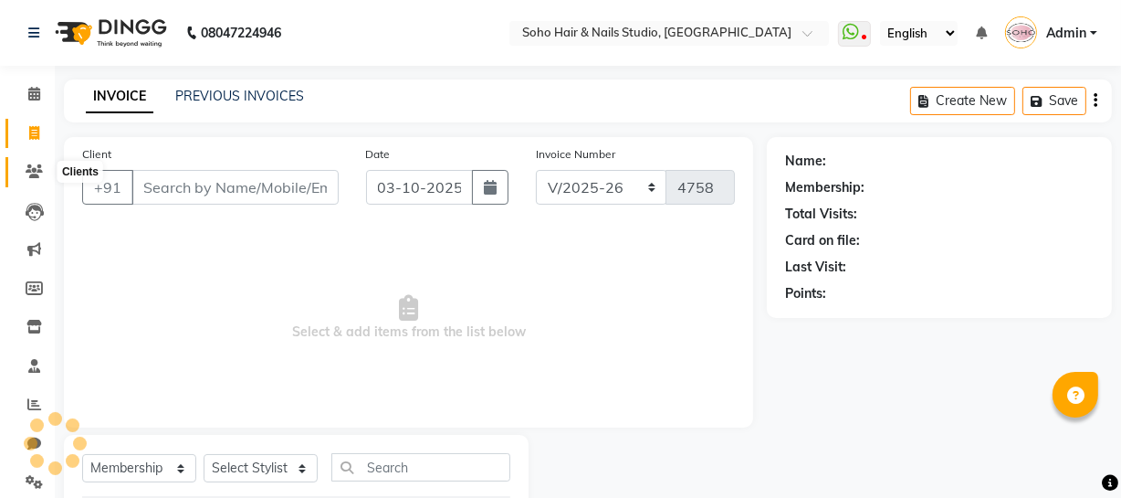
click at [40, 172] on icon at bounding box center [34, 171] width 17 height 14
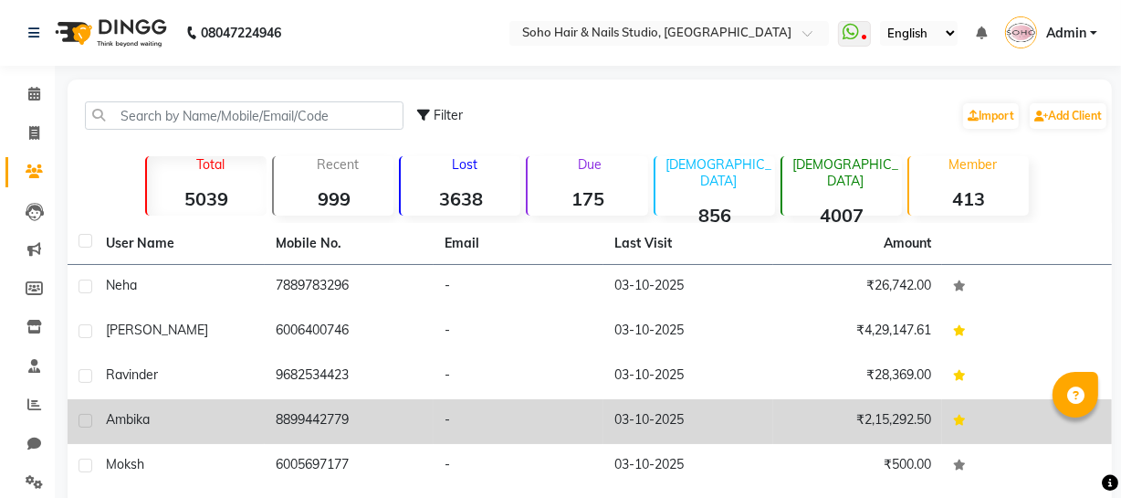
click at [297, 436] on td "8899442779" at bounding box center [350, 421] width 170 height 45
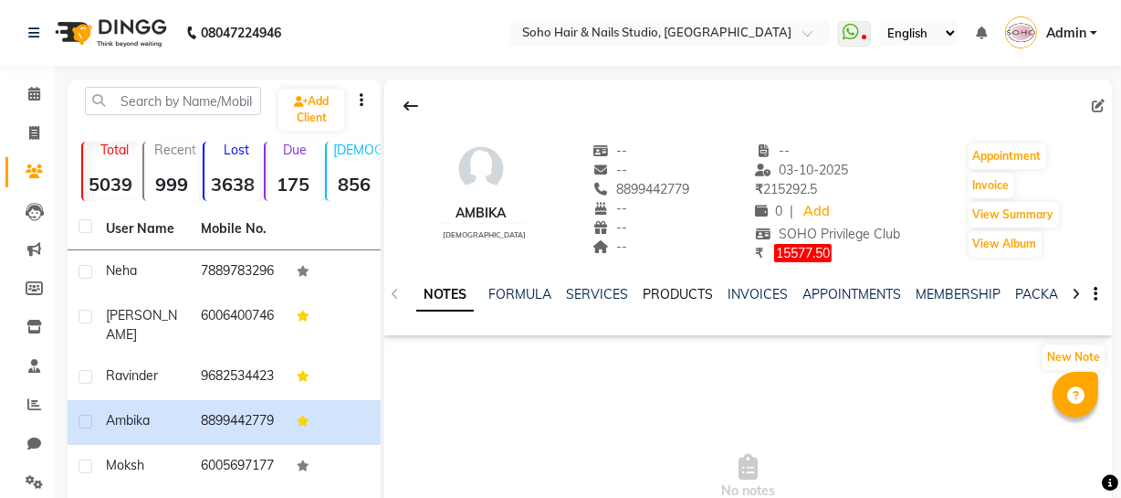
click at [648, 294] on link "PRODUCTS" at bounding box center [678, 294] width 70 height 16
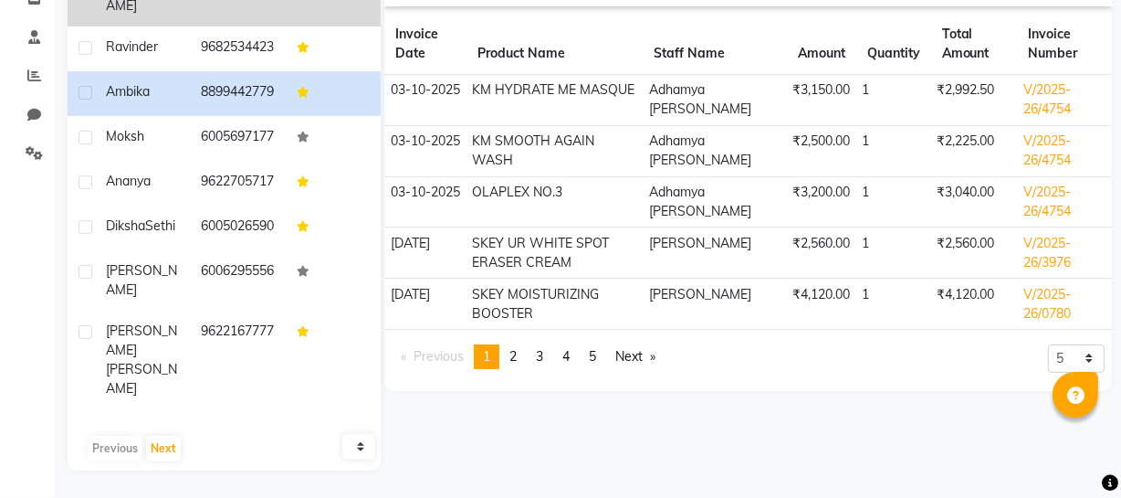
scroll to position [79, 0]
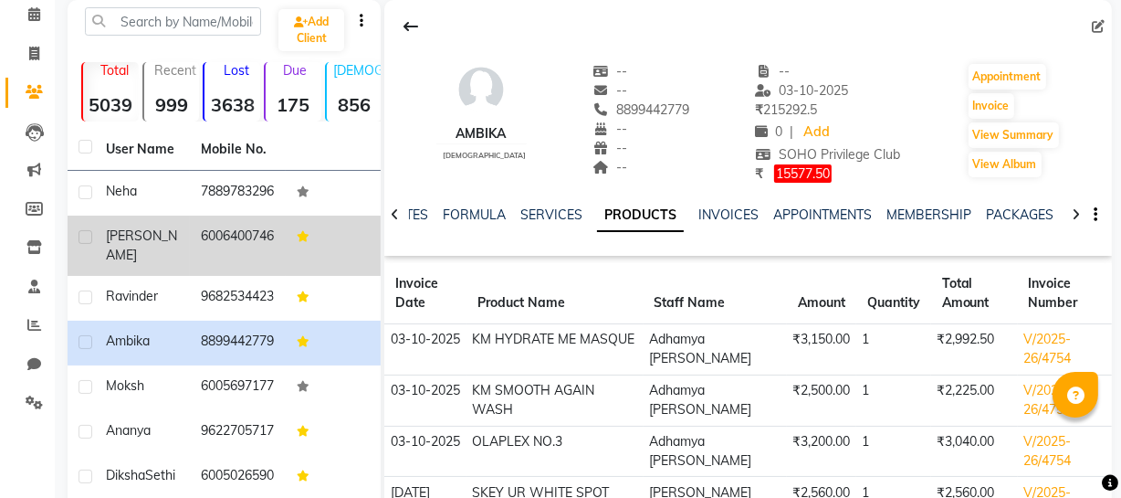
drag, startPoint x: 103, startPoint y: 242, endPoint x: 117, endPoint y: 242, distance: 13.7
click at [101, 242] on td "[PERSON_NAME]" at bounding box center [142, 245] width 95 height 60
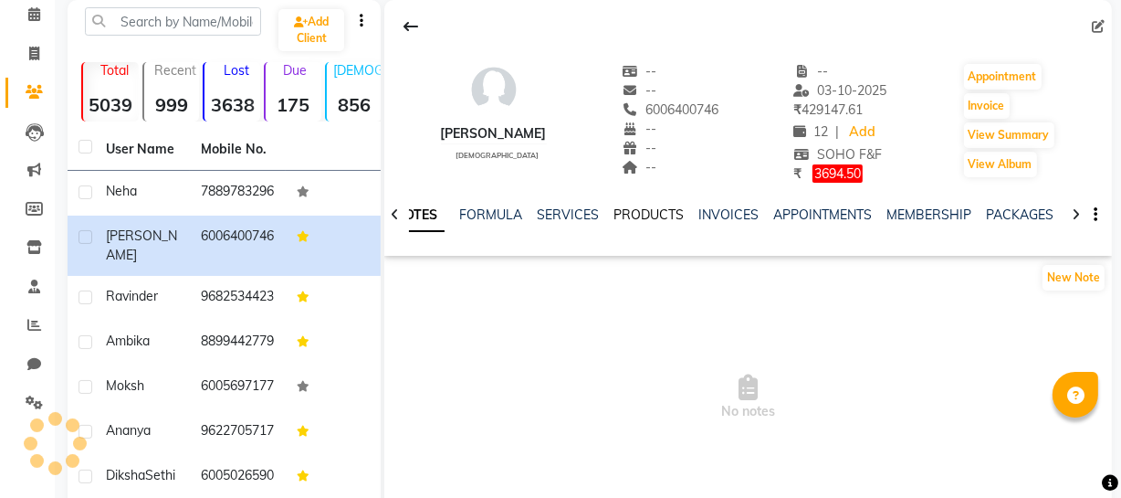
click at [638, 215] on link "PRODUCTS" at bounding box center [649, 214] width 70 height 16
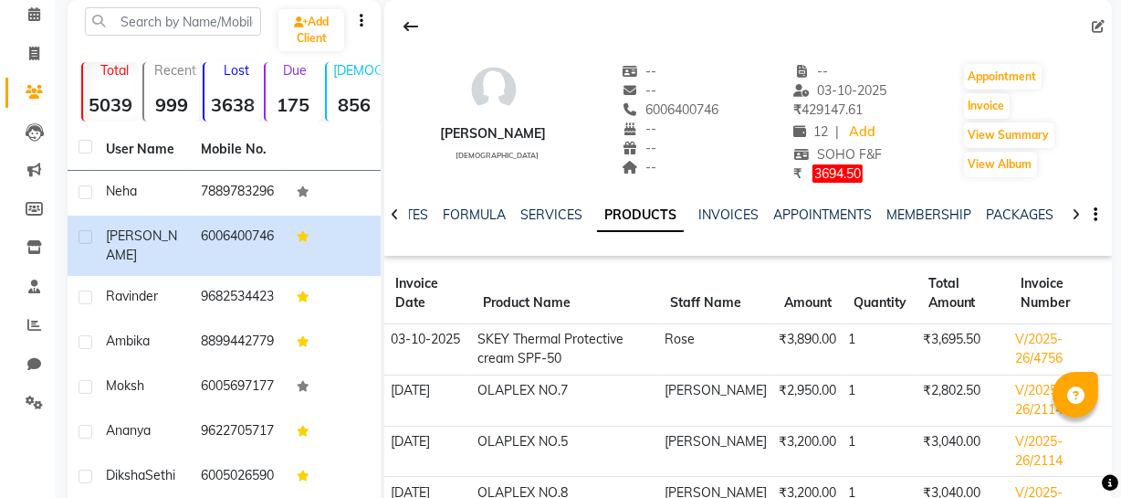
click at [638, 215] on link "PRODUCTS" at bounding box center [640, 215] width 87 height 33
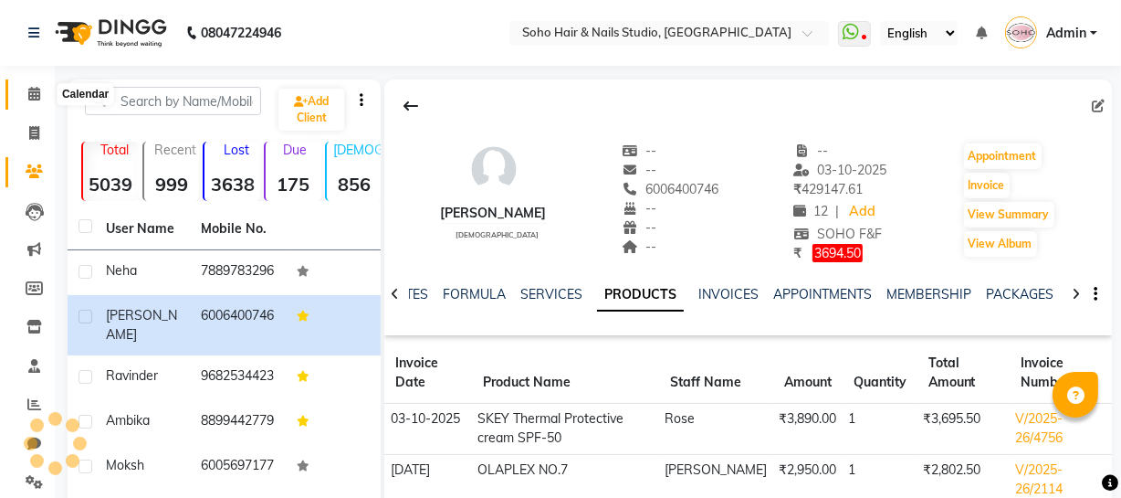
click at [28, 95] on icon at bounding box center [34, 94] width 12 height 14
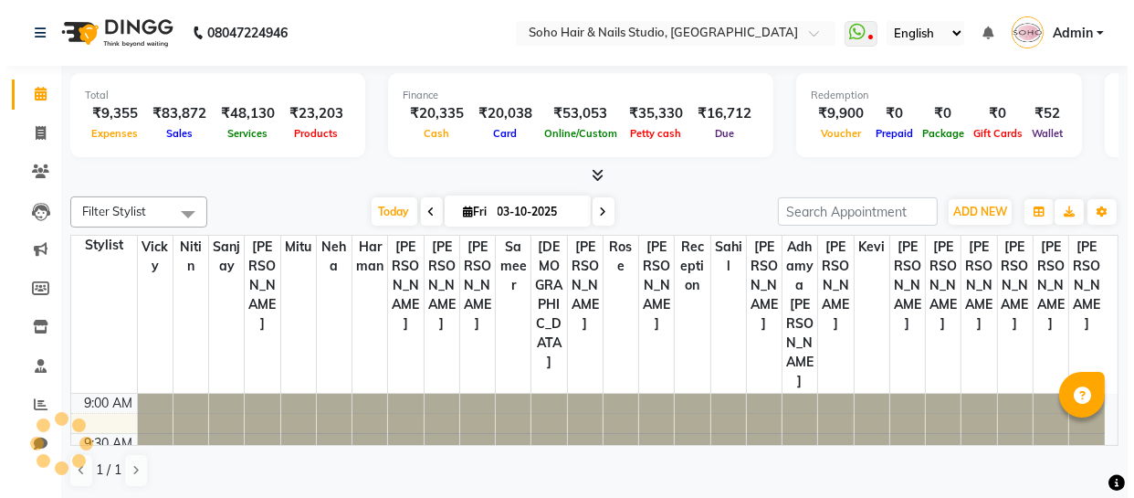
scroll to position [802, 0]
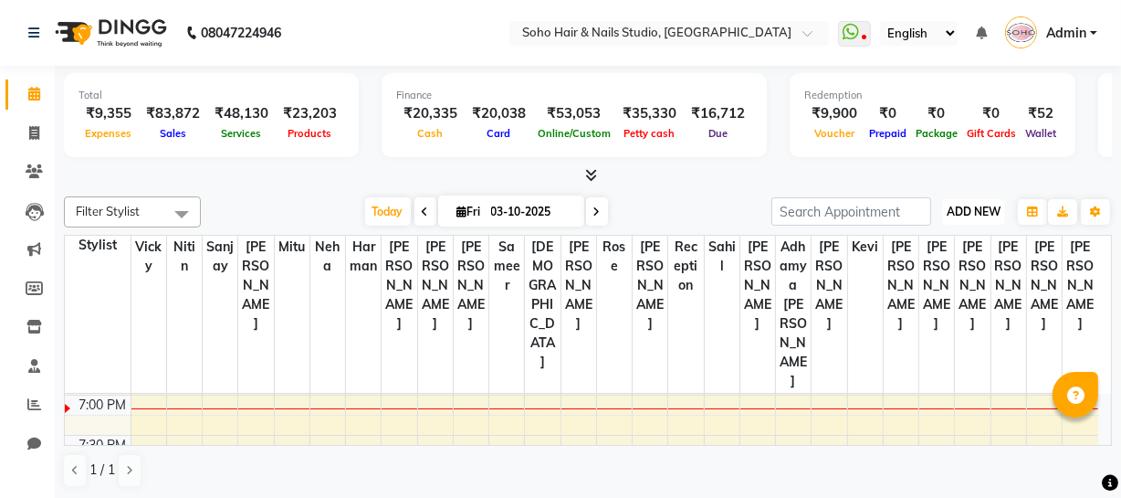
click at [991, 215] on span "ADD NEW" at bounding box center [974, 212] width 54 height 14
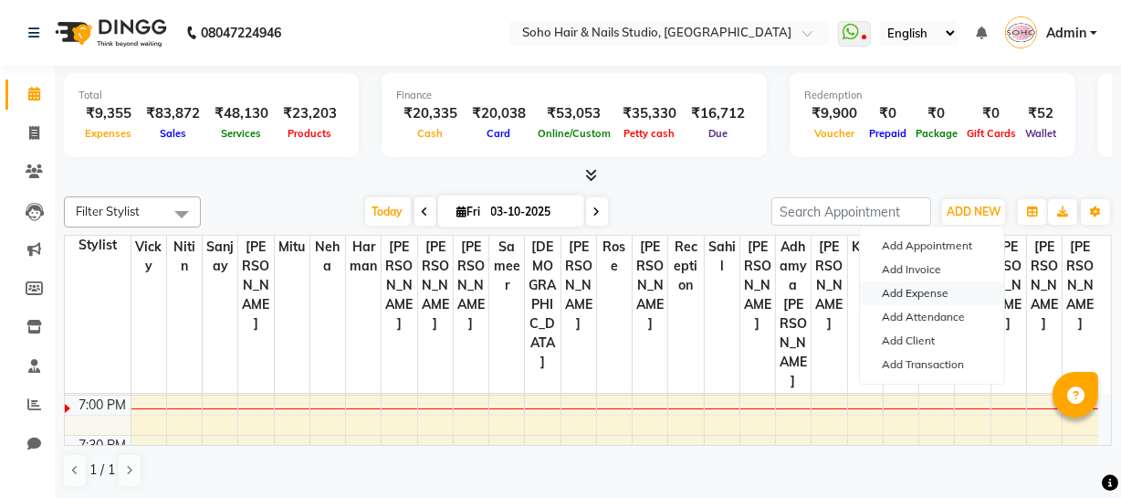
click at [912, 291] on link "Add Expense" at bounding box center [932, 293] width 144 height 24
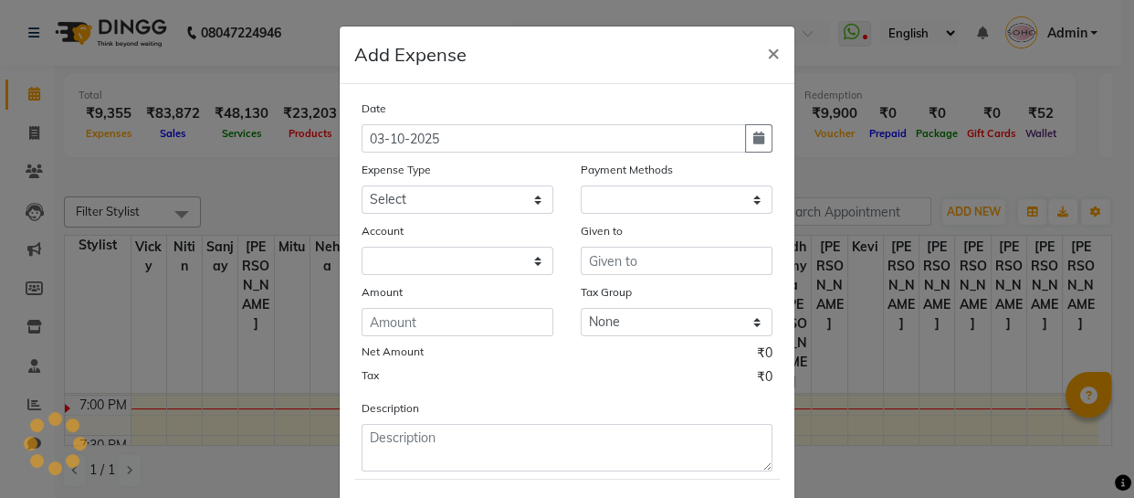
select select "1"
select select "2529"
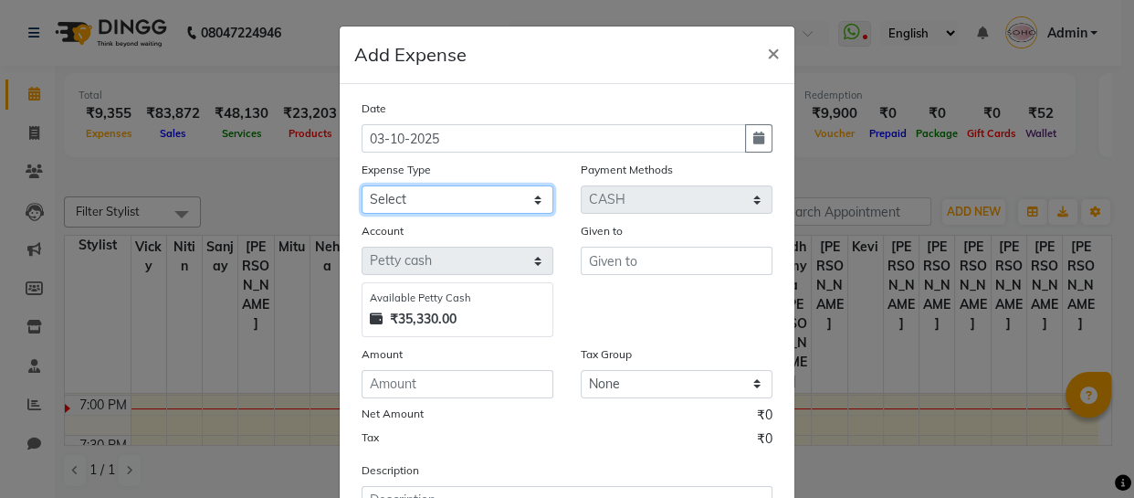
click at [488, 194] on select "Select Cash transfer to bank Client Snacks Fuel Govt fee Incentive Maintenance …" at bounding box center [458, 199] width 192 height 28
select select "22568"
click at [362, 186] on select "Select Cash transfer to bank Client Snacks Fuel Govt fee Incentive Maintenance …" at bounding box center [458, 199] width 192 height 28
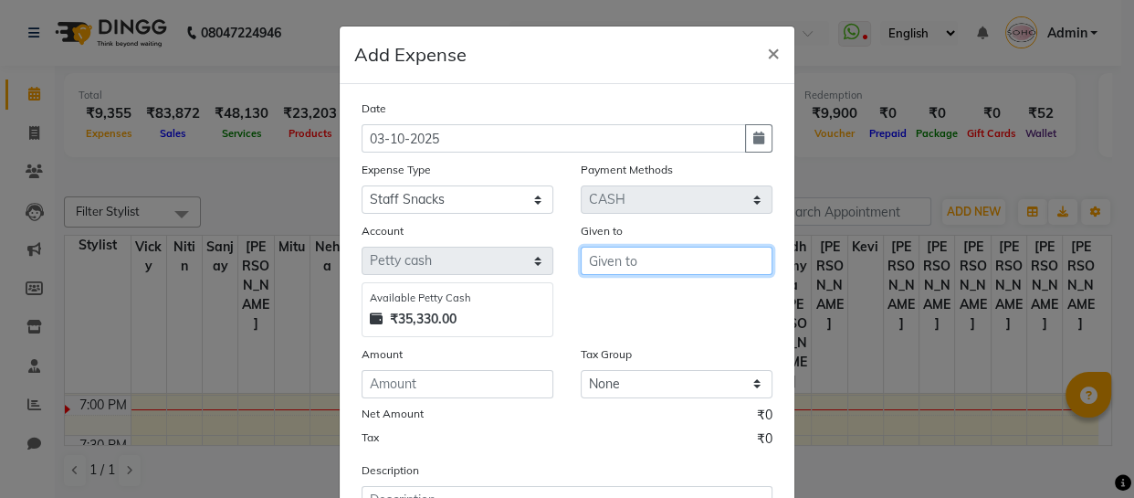
click at [608, 255] on input "text" at bounding box center [677, 261] width 192 height 28
type input "[PERSON_NAME]"
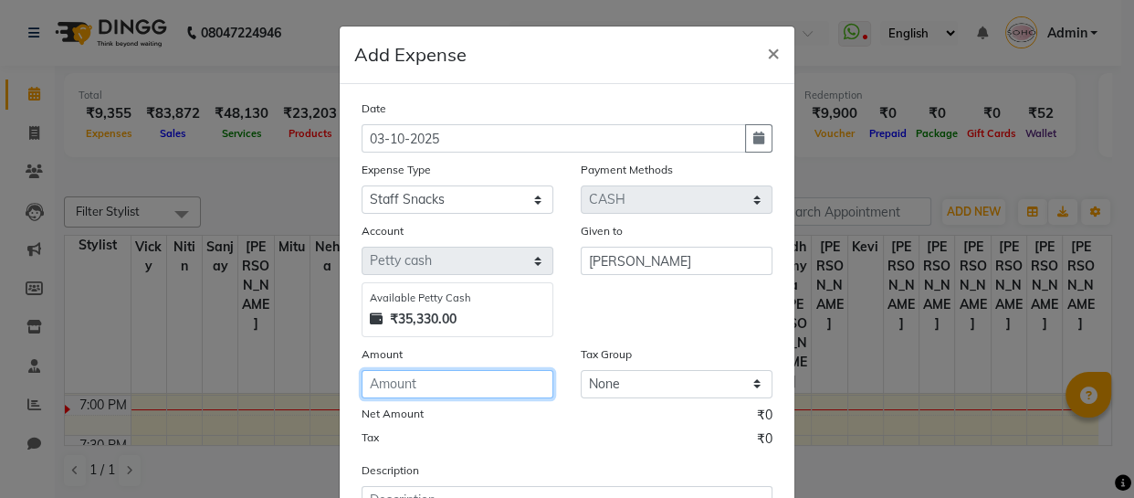
click at [515, 381] on input "number" at bounding box center [458, 384] width 192 height 28
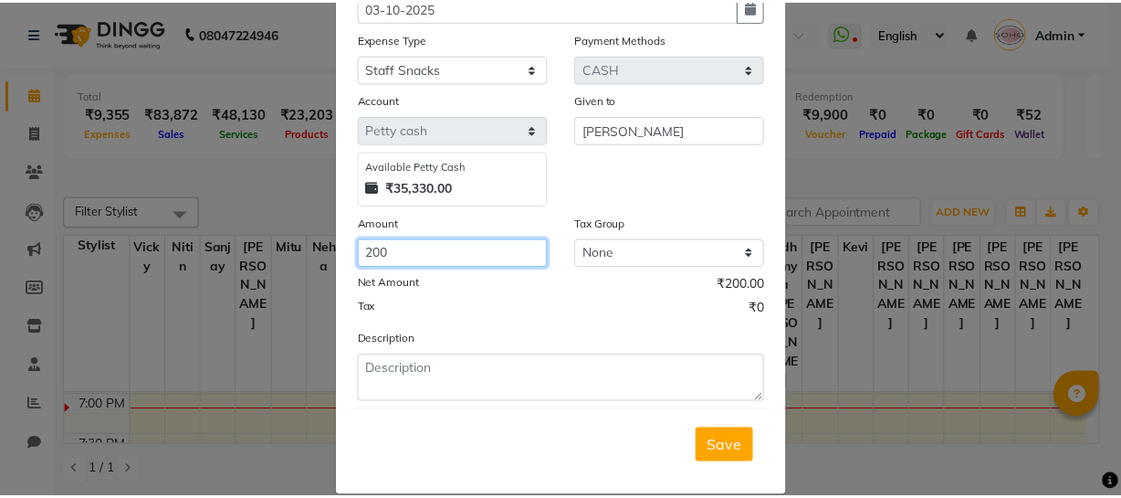
scroll to position [158, 0]
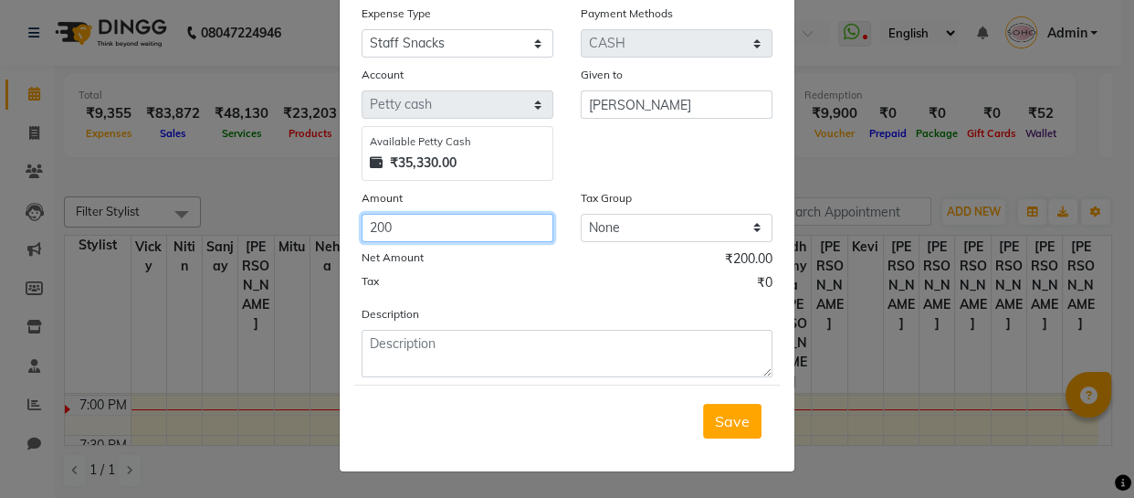
type input "200"
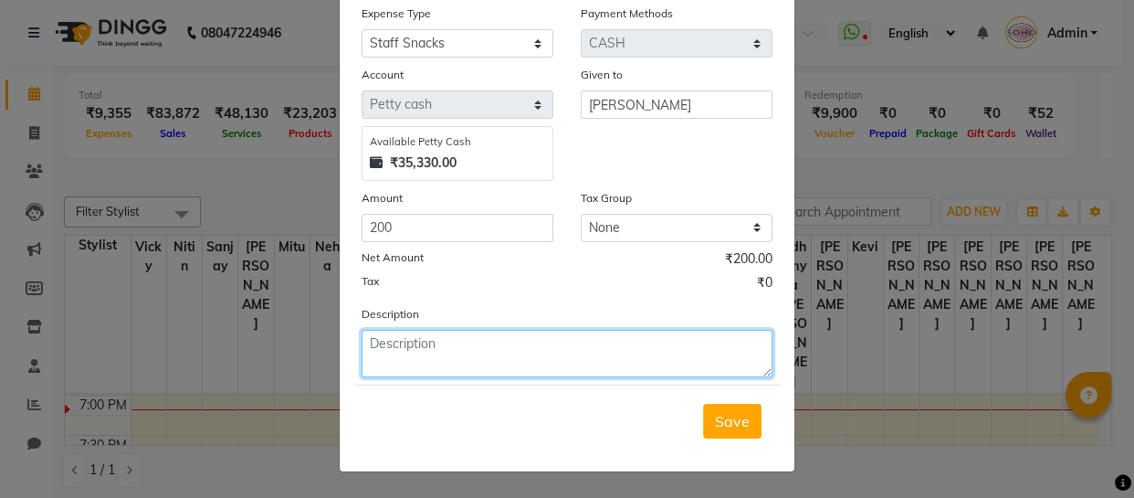
click at [436, 342] on textarea at bounding box center [567, 353] width 411 height 47
type textarea "dinner ady yest"
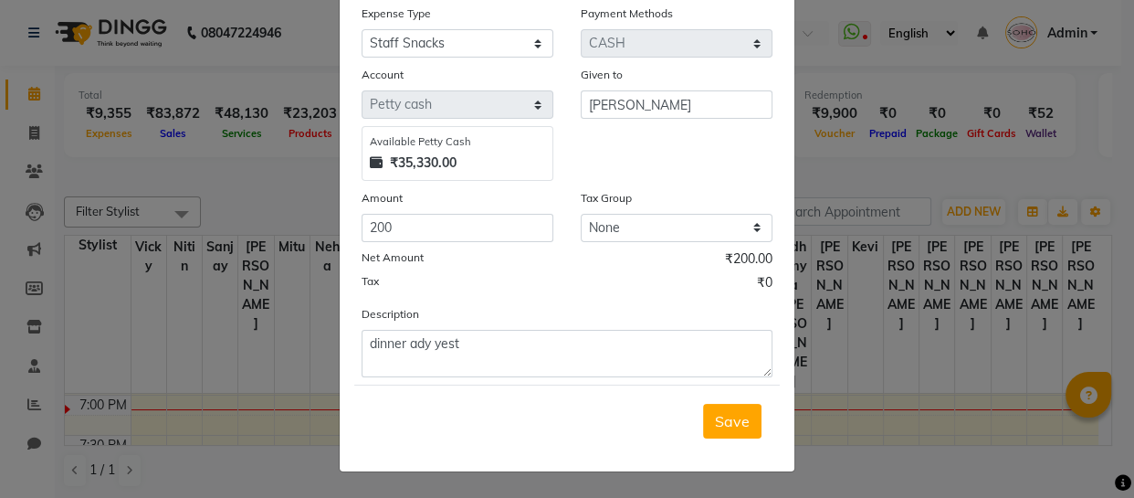
drag, startPoint x: 730, startPoint y: 406, endPoint x: 719, endPoint y: 376, distance: 32.4
click at [728, 404] on button "Save" at bounding box center [732, 421] width 58 height 35
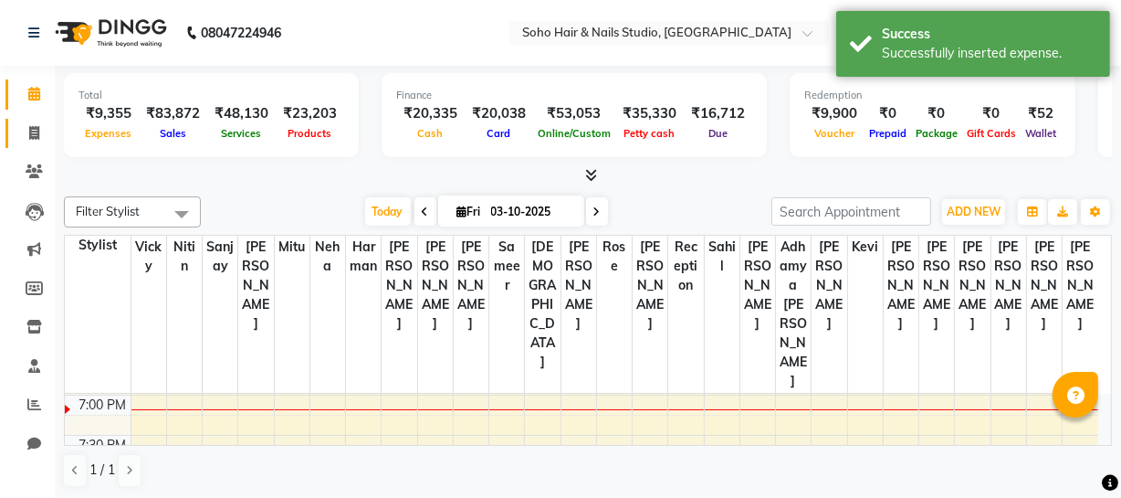
drag, startPoint x: 25, startPoint y: 143, endPoint x: 35, endPoint y: 142, distance: 10.2
click at [25, 142] on link "Invoice" at bounding box center [27, 134] width 44 height 30
select select "service"
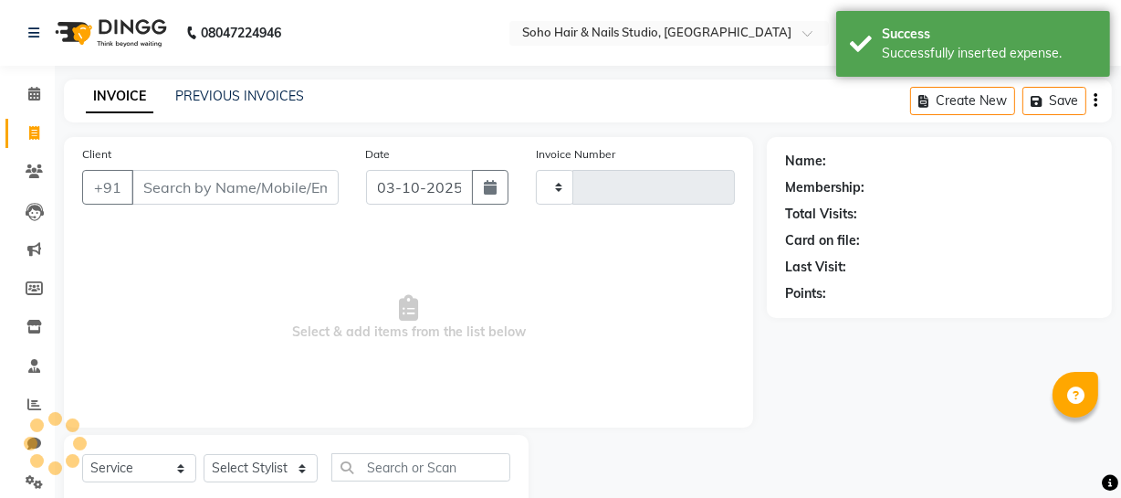
type input "4758"
select select "735"
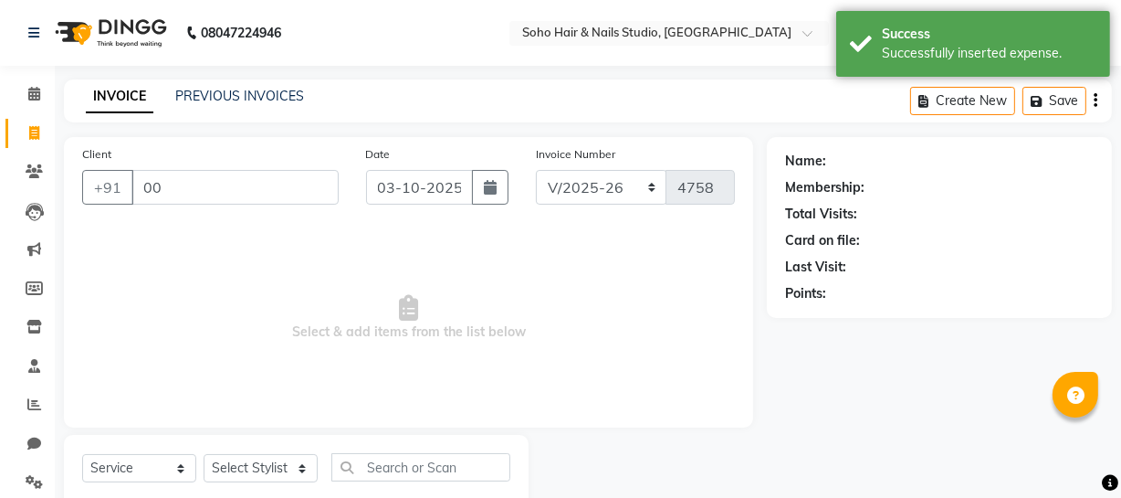
type input "000"
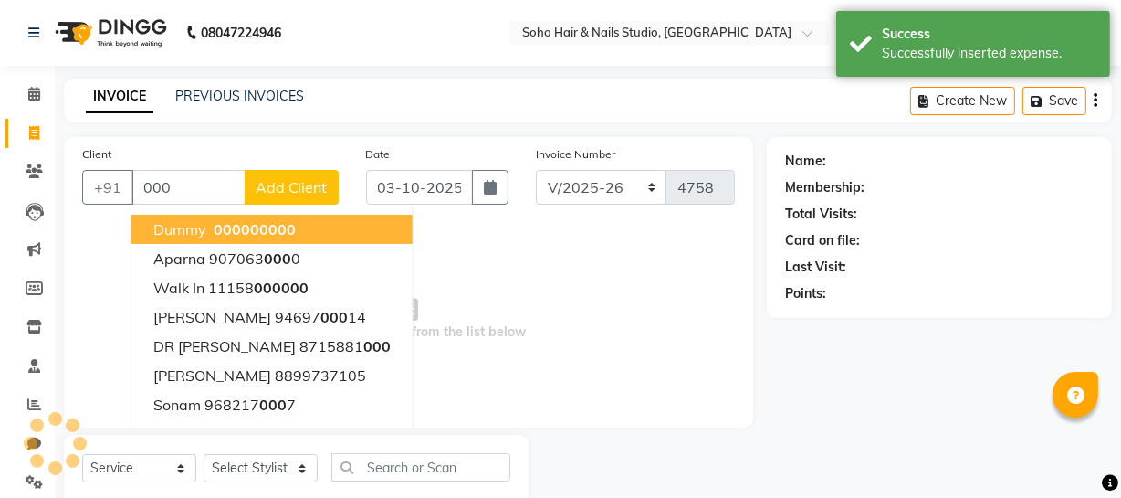
select select "membership"
click at [237, 233] on span "000" at bounding box center [227, 229] width 27 height 18
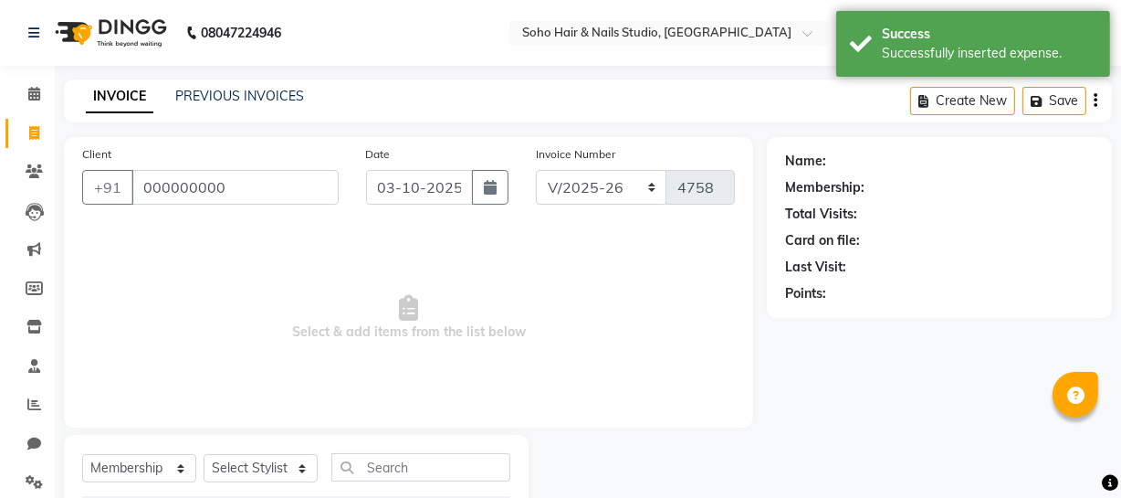
type input "000000000"
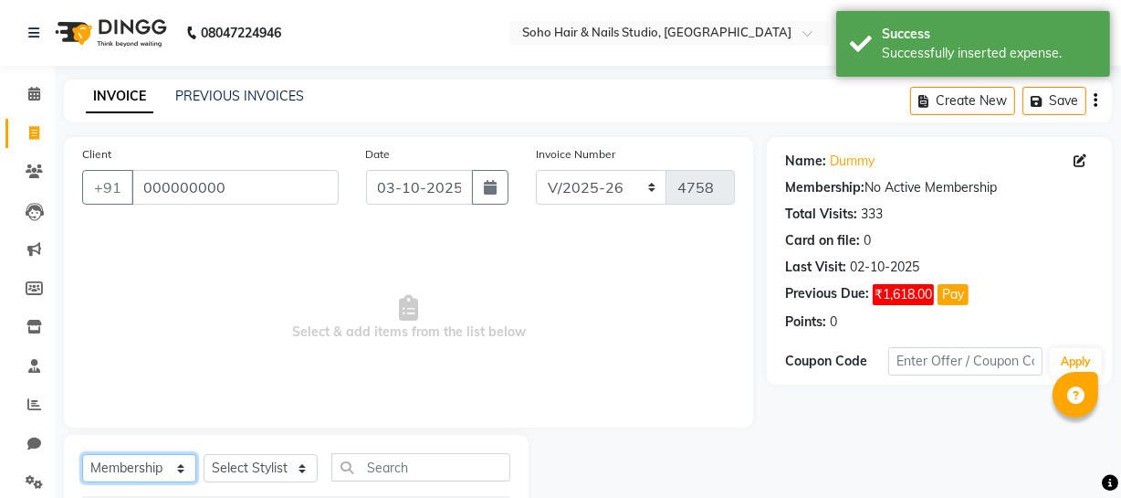
click at [158, 468] on select "Select Service Product Membership Package Voucher Prepaid Gift Card" at bounding box center [139, 468] width 114 height 28
select select "service"
click at [82, 454] on select "Select Service Product Membership Package Voucher Prepaid Gift Card" at bounding box center [139, 468] width 114 height 28
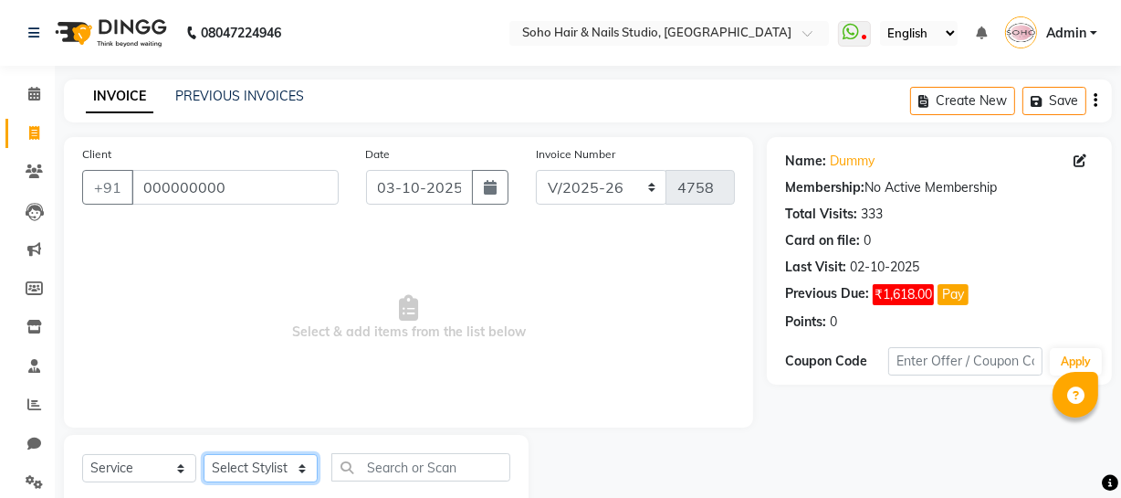
click at [240, 456] on select "Select Stylist Abhishek Kohli Adhamya Bamotra Amit Anita Kumari Arun Sain Aviji…" at bounding box center [261, 468] width 114 height 28
select select "86892"
click at [204, 454] on select "Select Stylist Abhishek Kohli Adhamya Bamotra Amit Anita Kumari Arun Sain Aviji…" at bounding box center [261, 468] width 114 height 28
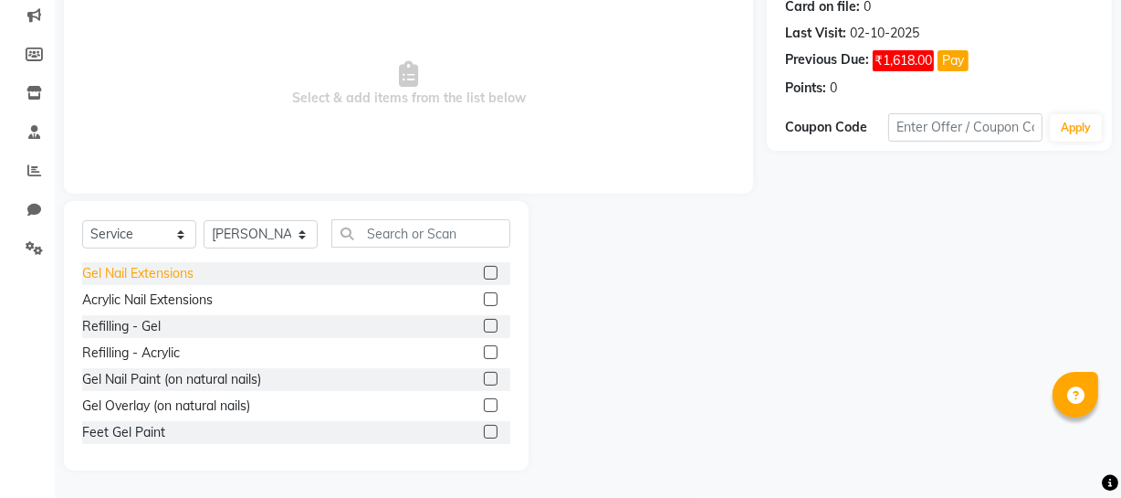
click at [155, 278] on div "Gel Nail Extensions" at bounding box center [137, 273] width 111 height 19
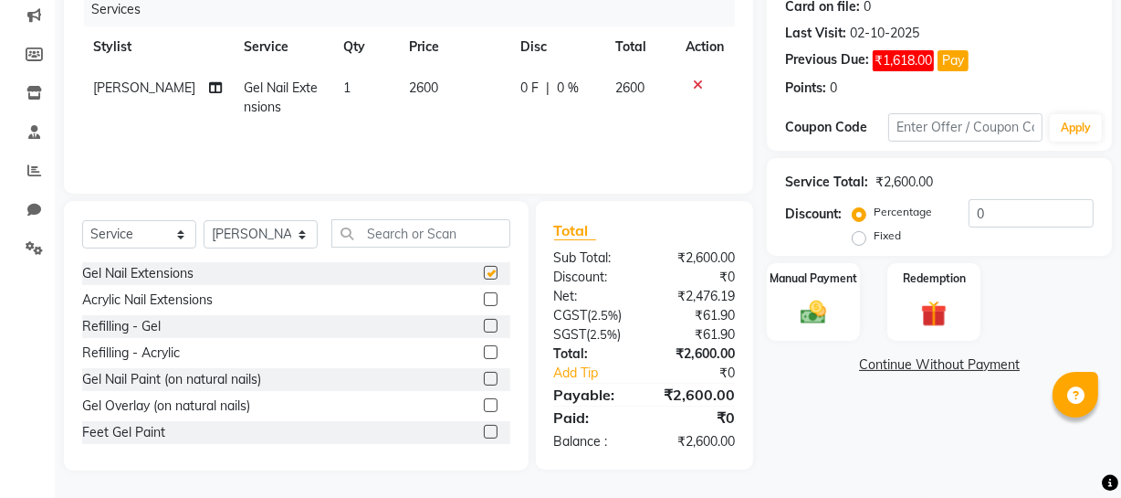
checkbox input "false"
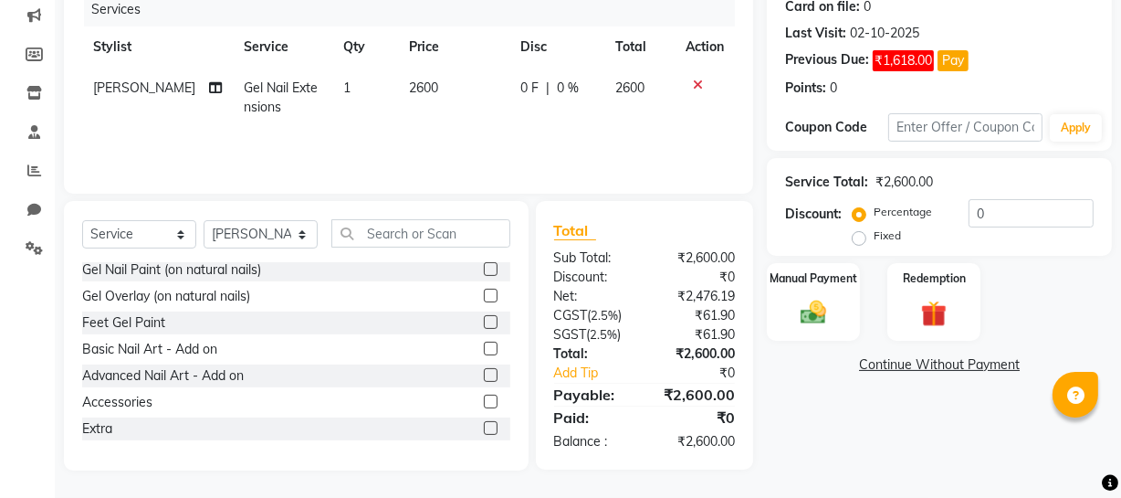
scroll to position [214, 0]
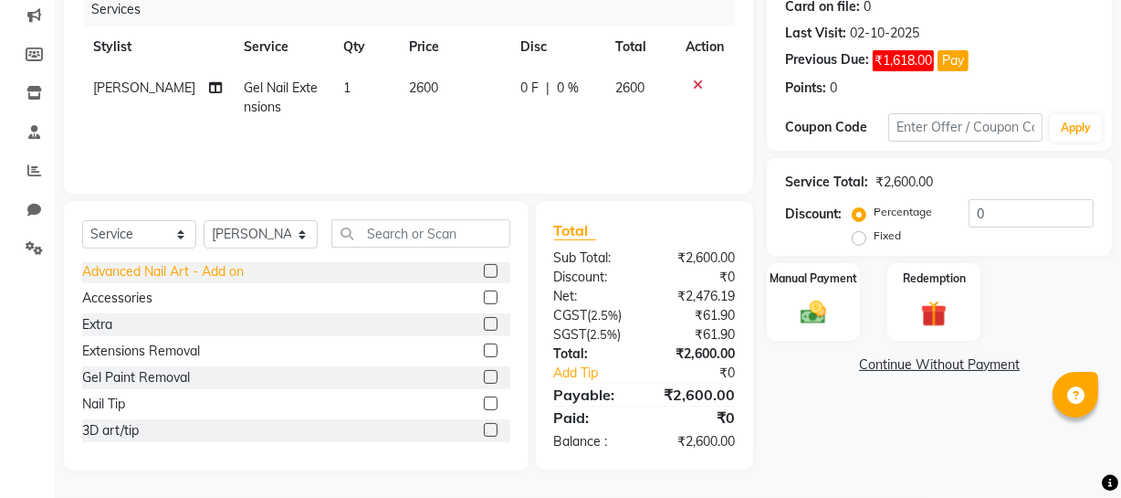
click at [190, 274] on div "Advanced Nail Art - Add on" at bounding box center [163, 271] width 162 height 19
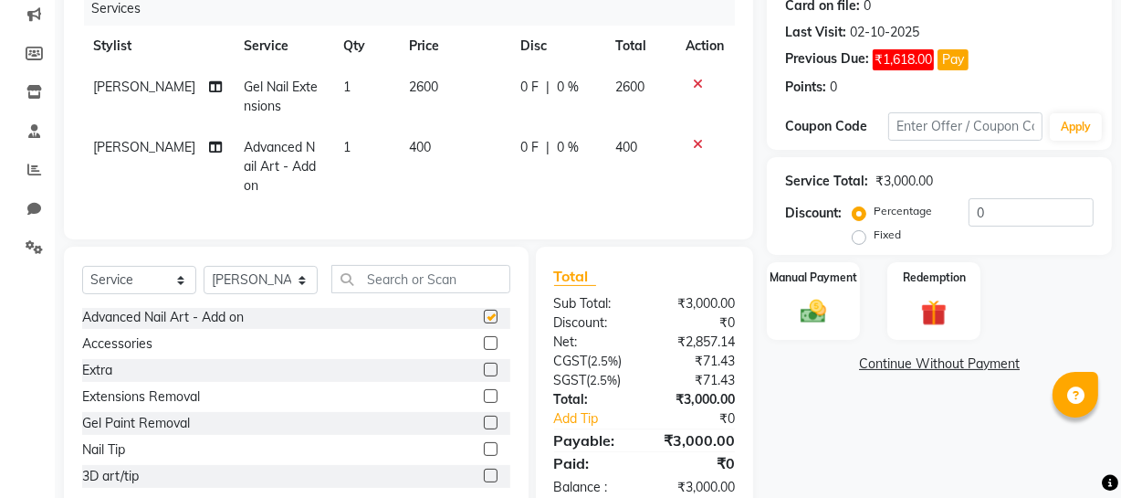
checkbox input "false"
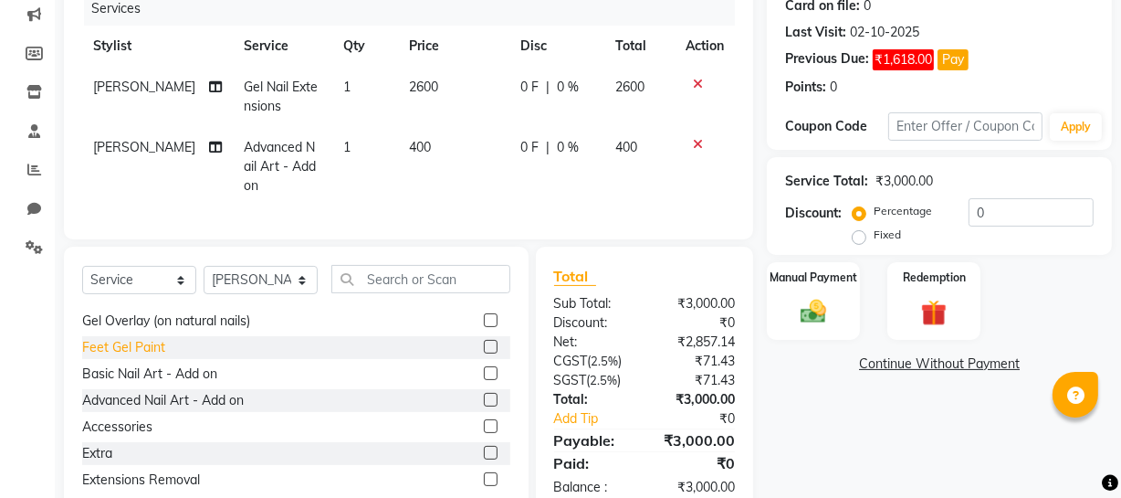
click at [142, 357] on div "Feet Gel Paint" at bounding box center [123, 347] width 83 height 19
checkbox input "false"
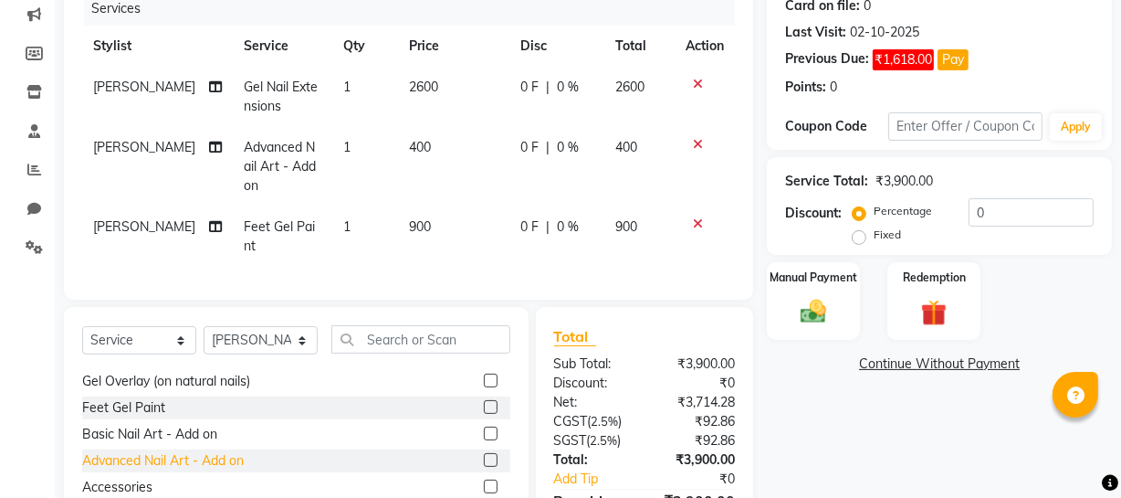
click at [158, 470] on div "Advanced Nail Art - Add on" at bounding box center [163, 460] width 162 height 19
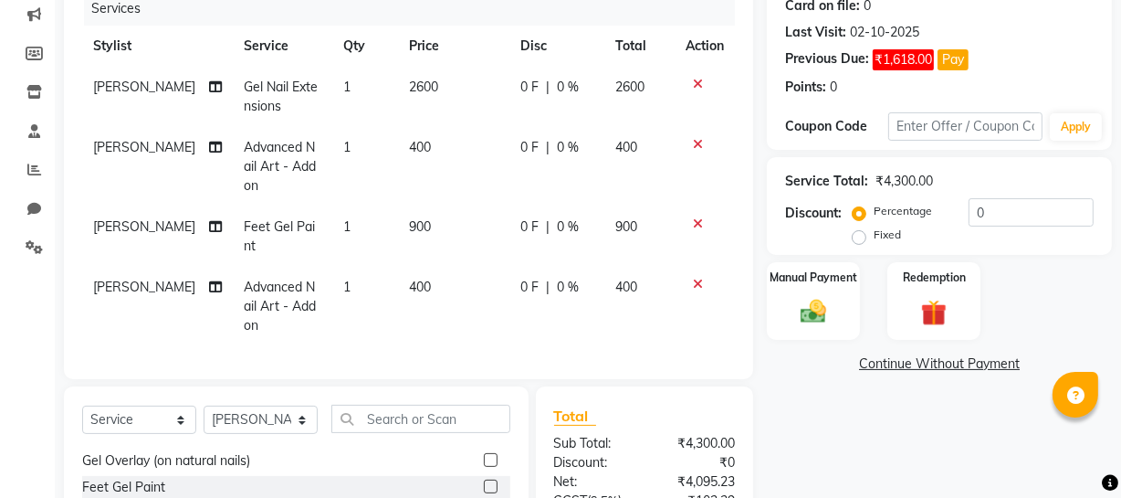
checkbox input "false"
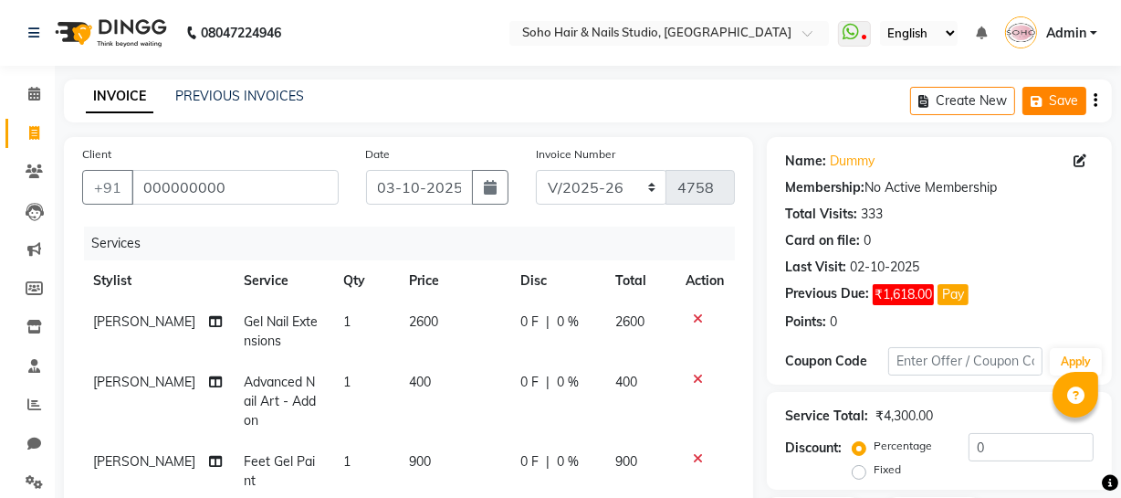
click at [1042, 105] on icon "button" at bounding box center [1040, 101] width 18 height 13
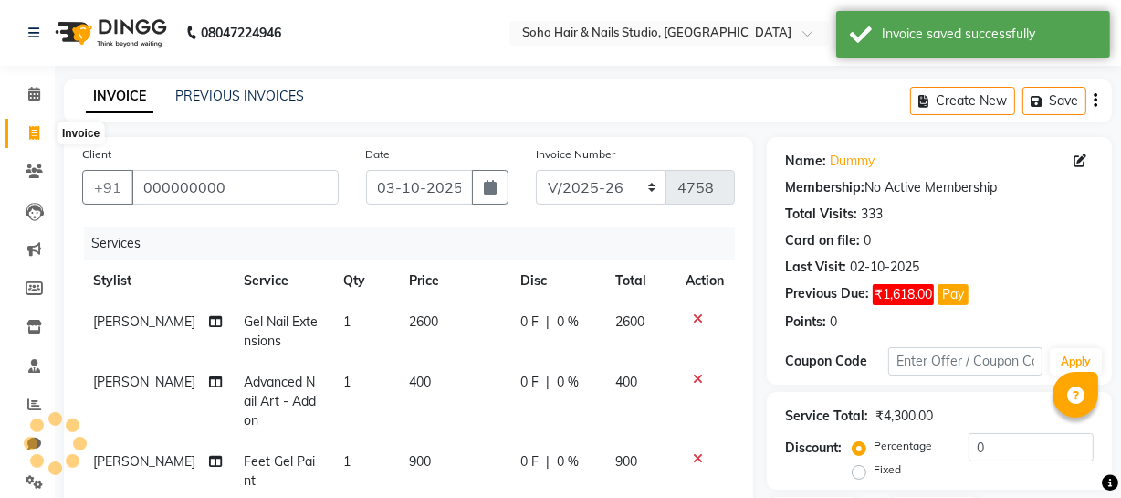
click at [42, 131] on span at bounding box center [34, 133] width 32 height 21
select select "service"
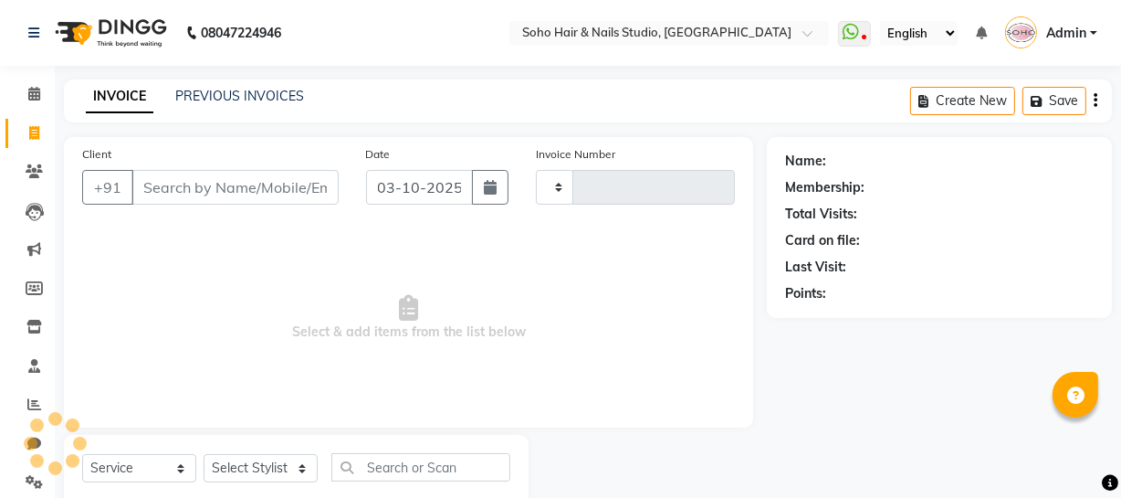
type input "4758"
select select "735"
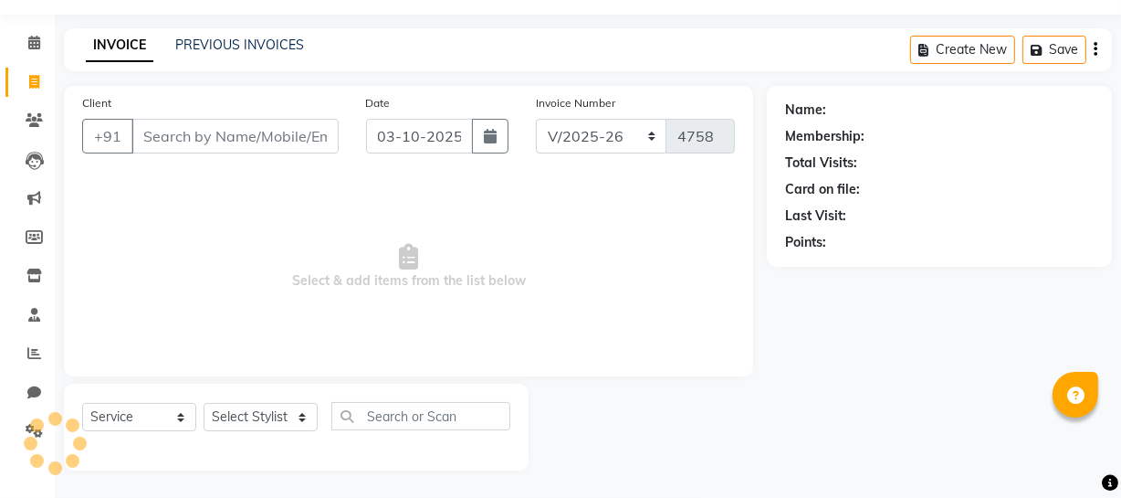
select select "membership"
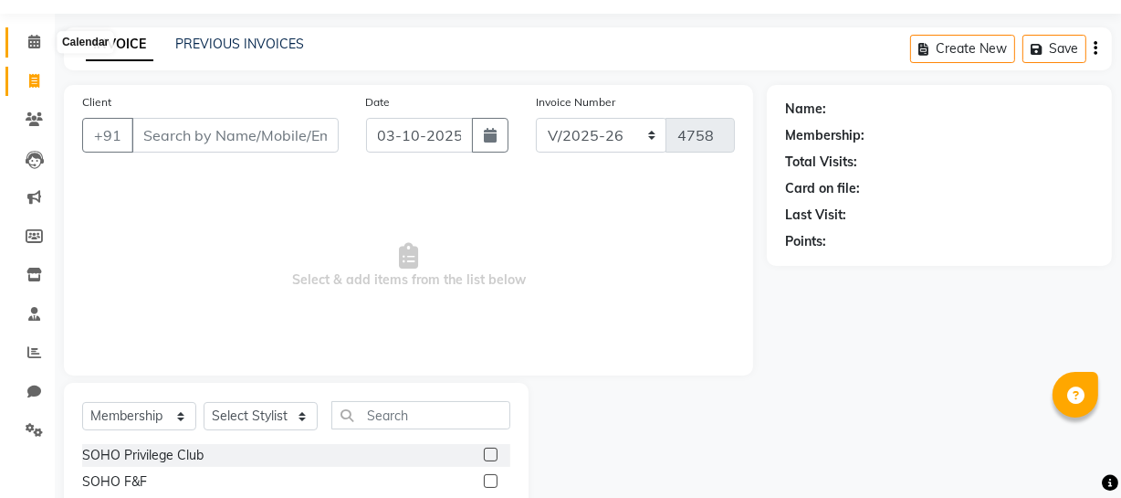
click at [37, 42] on icon at bounding box center [34, 42] width 12 height 14
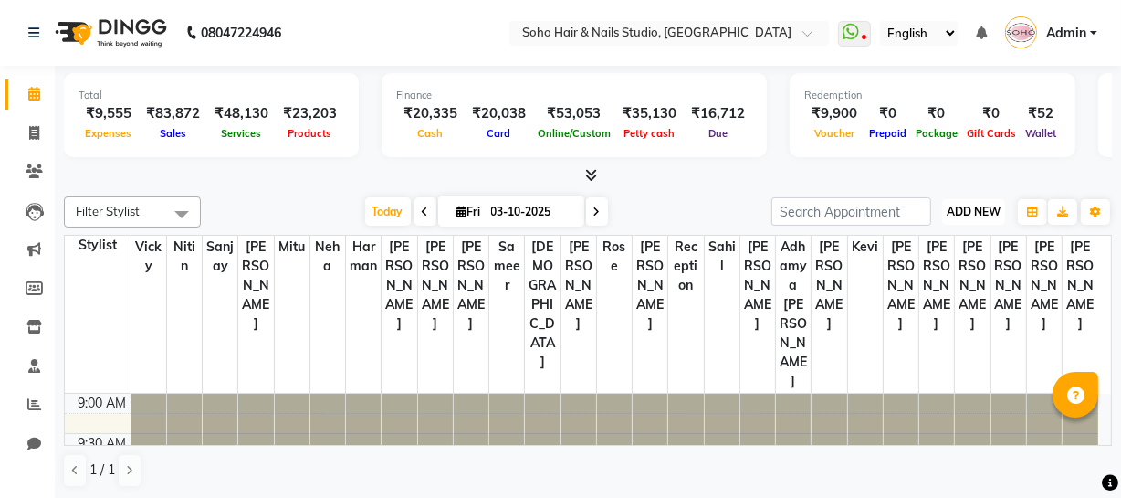
click at [977, 206] on span "ADD NEW" at bounding box center [974, 212] width 54 height 14
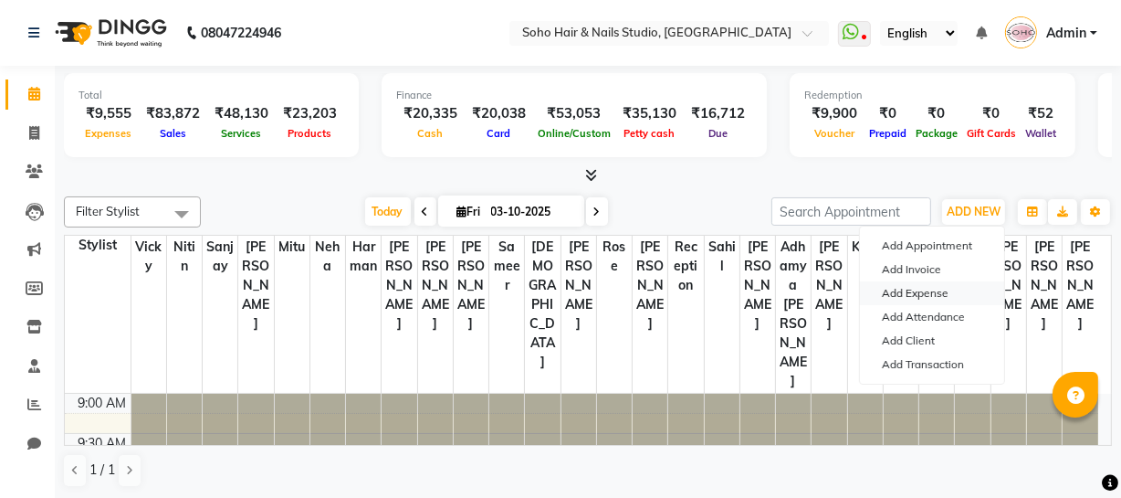
click at [909, 289] on link "Add Expense" at bounding box center [932, 293] width 144 height 24
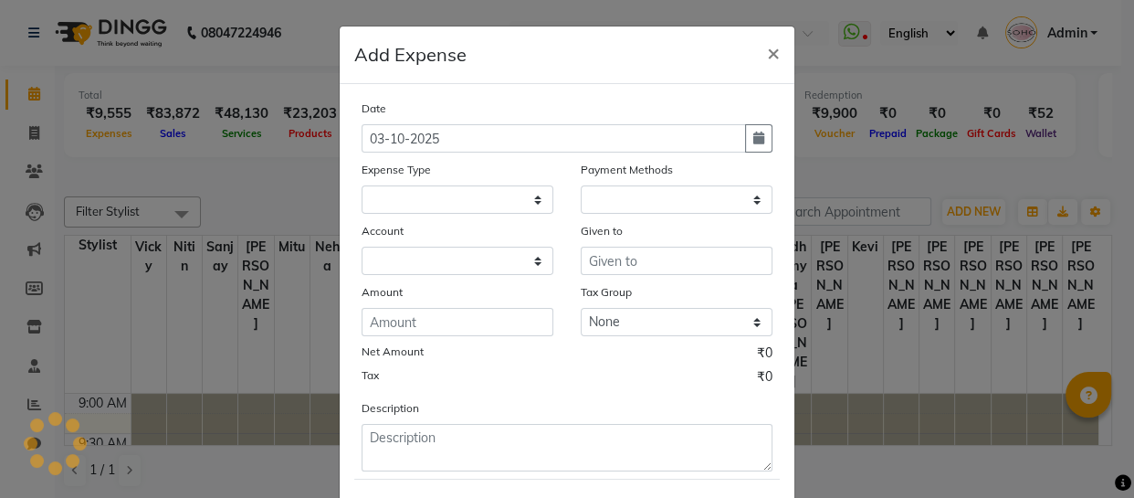
select select
click at [445, 205] on select "Select Cash transfer to bank Client Snacks Fuel Govt fee Incentive Maintenance …" at bounding box center [458, 199] width 192 height 28
select select "22572"
click at [362, 186] on select "Select Cash transfer to bank Client Snacks Fuel Govt fee Incentive Maintenance …" at bounding box center [458, 199] width 192 height 28
click at [621, 282] on div "Date 03-10-2025 Expense Type Select Cash transfer to bank Client Snacks Fuel Go…" at bounding box center [567, 285] width 411 height 373
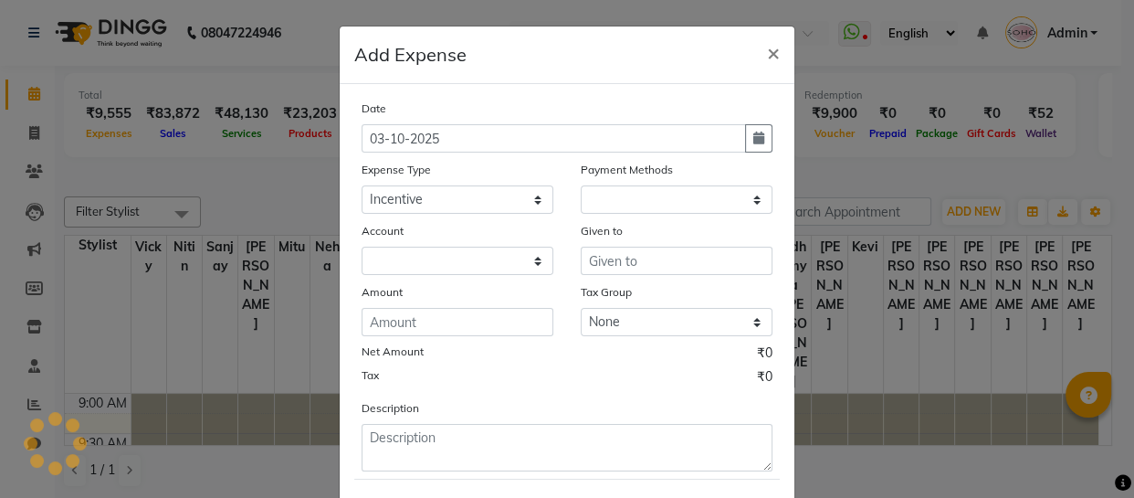
select select "1"
select select "2529"
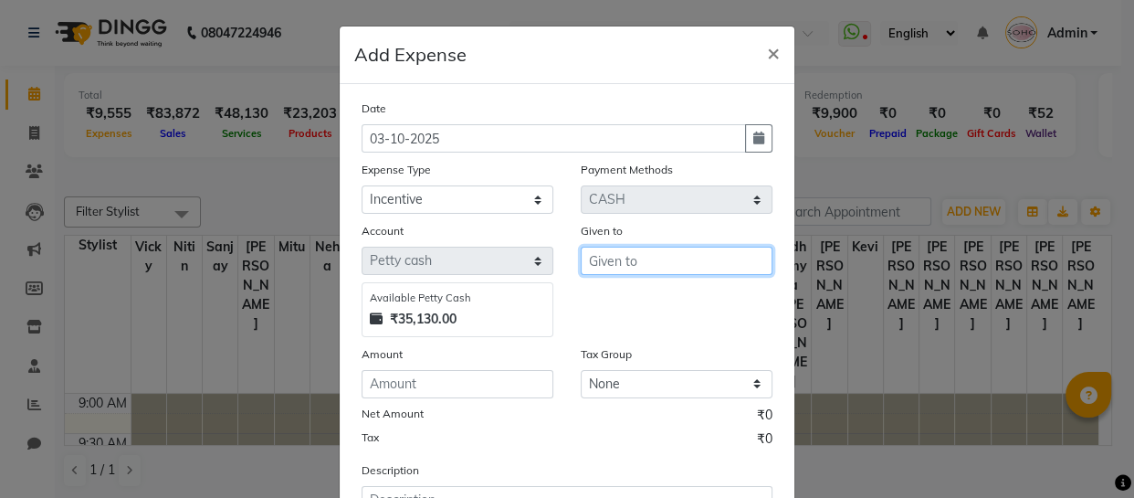
click at [634, 263] on input "text" at bounding box center [677, 261] width 192 height 28
type input "Adhamya [PERSON_NAME]"
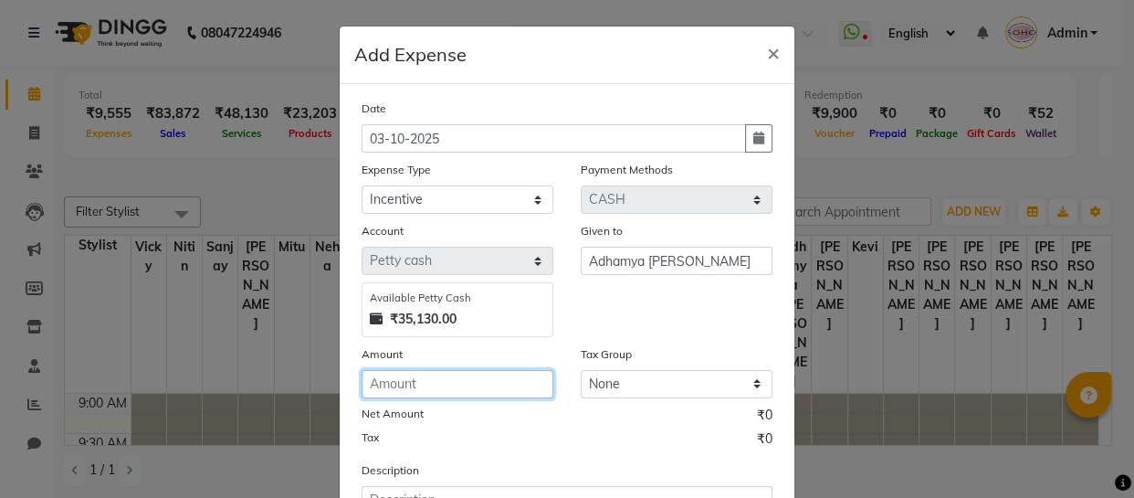
click at [477, 392] on input "number" at bounding box center [458, 384] width 192 height 28
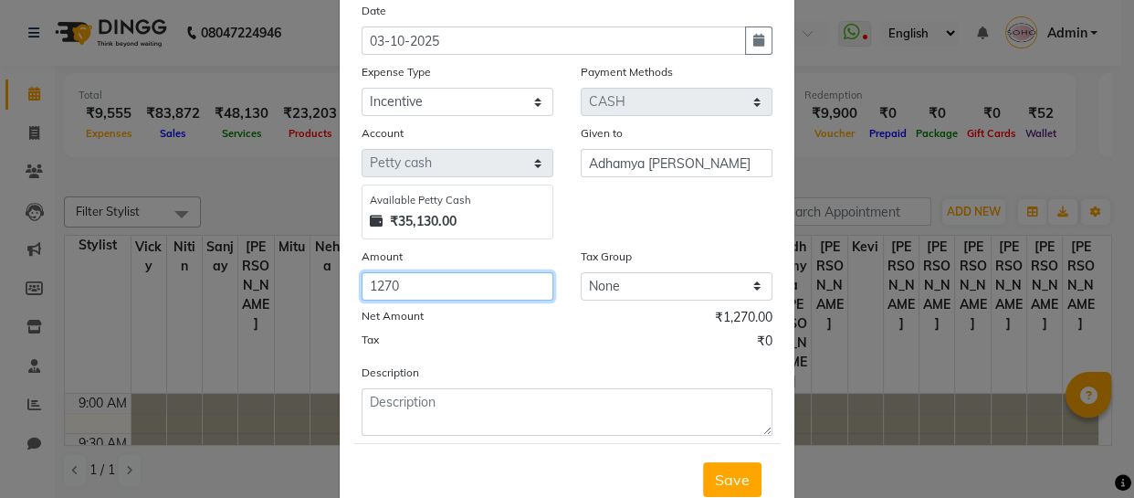
scroll to position [158, 0]
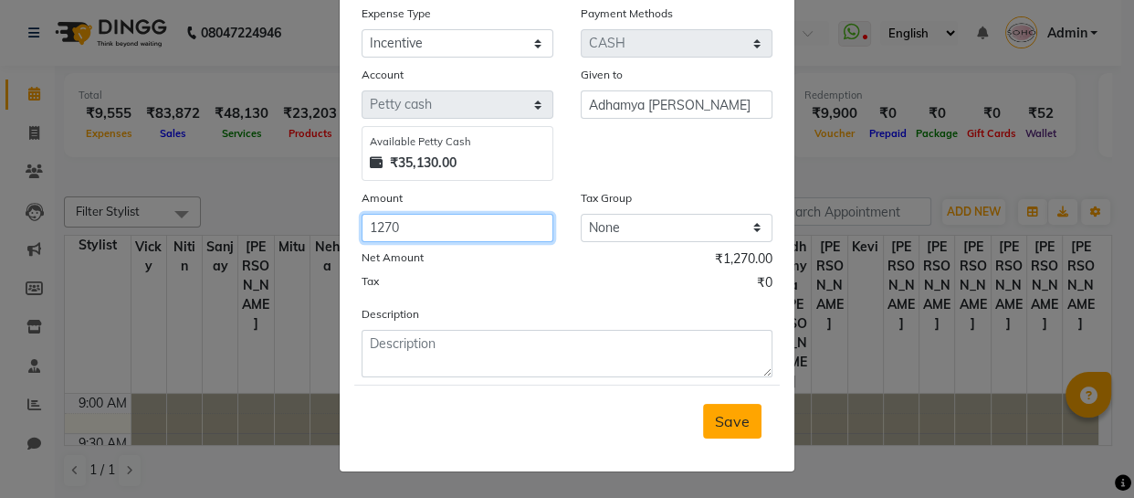
type input "1270"
click at [728, 419] on span "Save" at bounding box center [732, 421] width 35 height 18
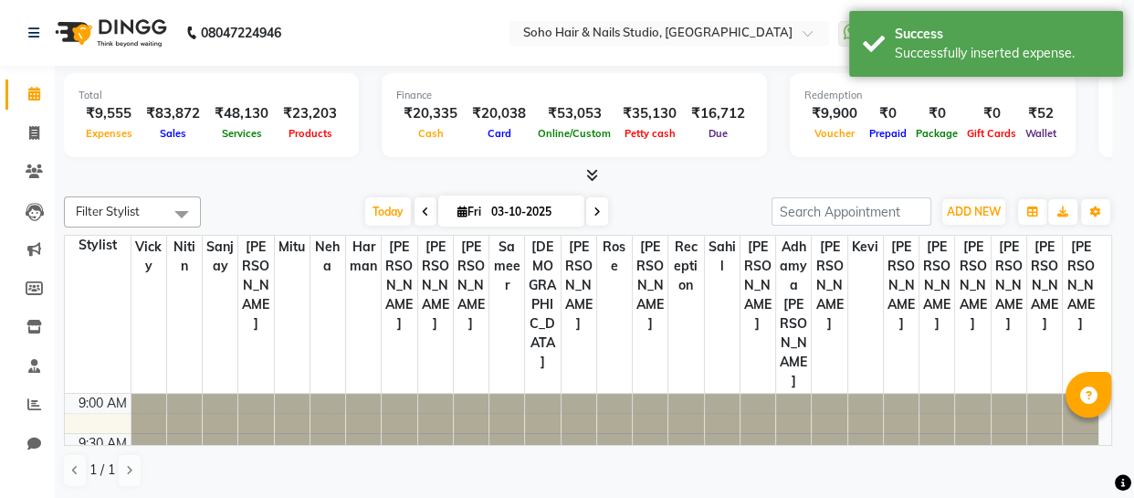
scroll to position [0, 0]
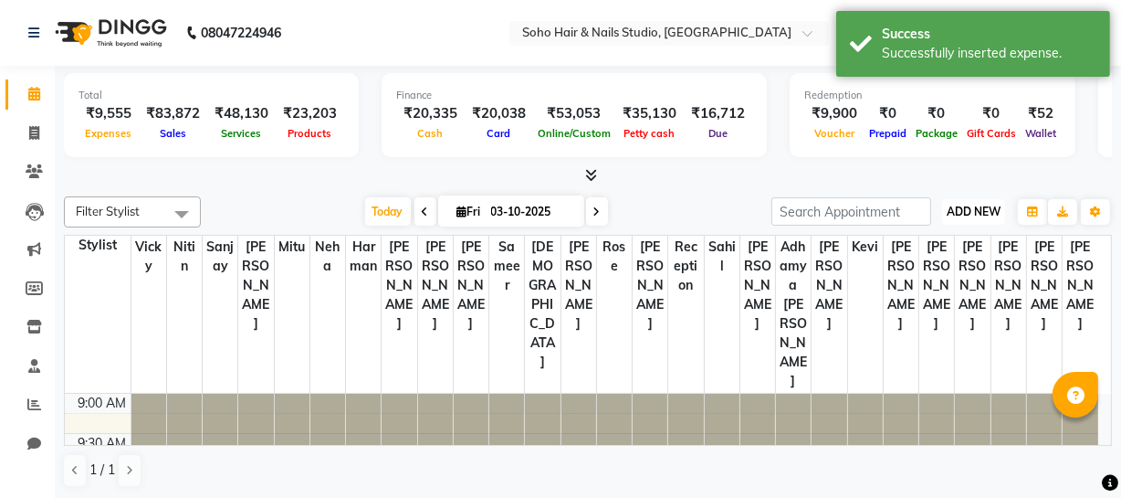
click at [990, 216] on span "ADD NEW" at bounding box center [974, 212] width 54 height 14
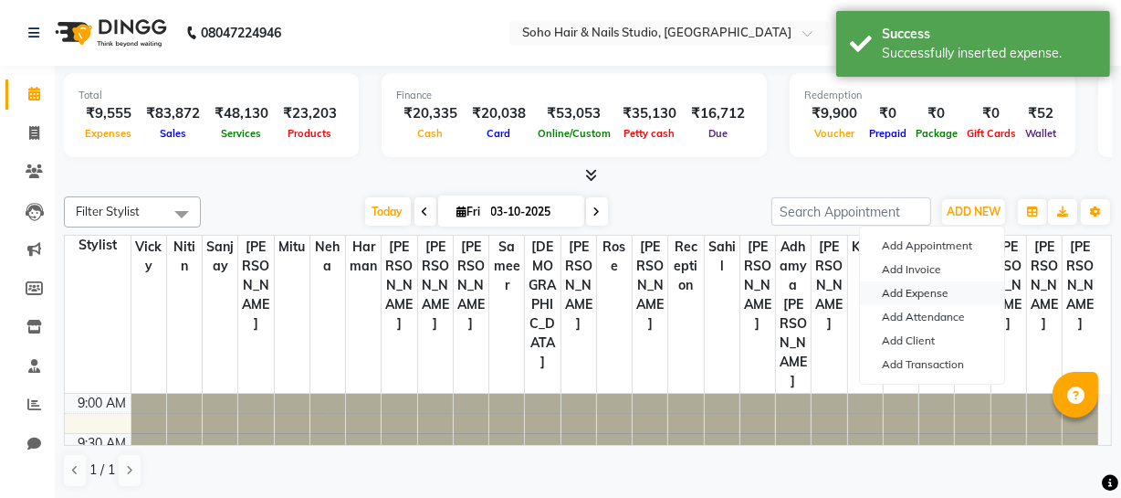
click at [933, 288] on link "Add Expense" at bounding box center [932, 293] width 144 height 24
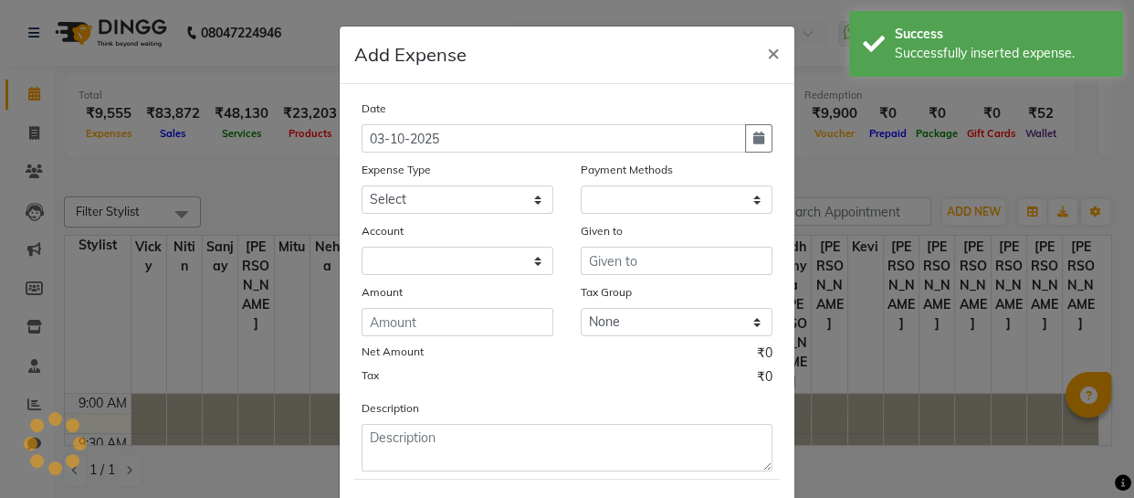
select select "1"
select select "2529"
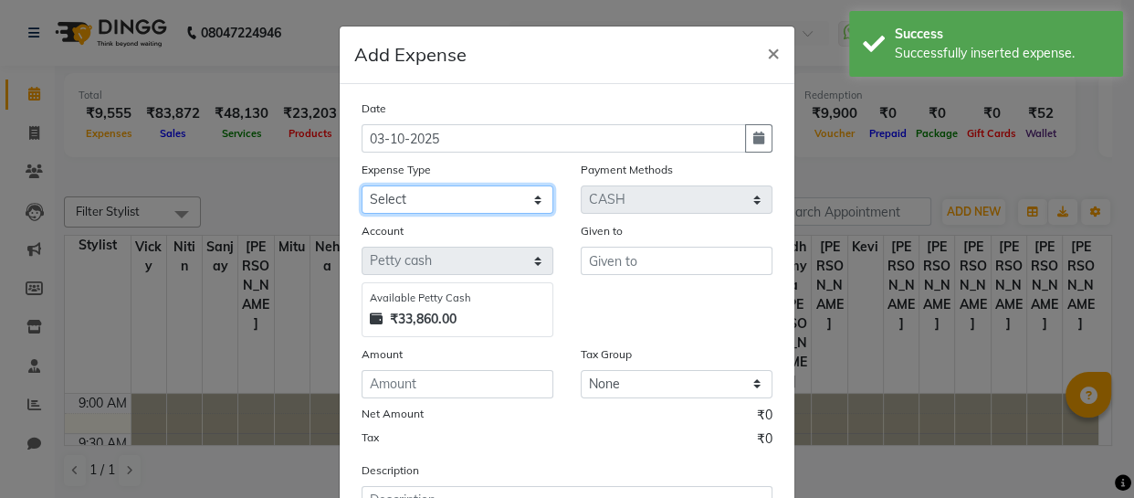
click at [512, 199] on select "Select Cash transfer to bank Client Snacks Fuel Govt fee Incentive Maintenance …" at bounding box center [458, 199] width 192 height 28
select select "22572"
click at [362, 186] on select "Select Cash transfer to bank Client Snacks Fuel Govt fee Incentive Maintenance …" at bounding box center [458, 199] width 192 height 28
click at [654, 247] on div "Given to" at bounding box center [677, 234] width 192 height 26
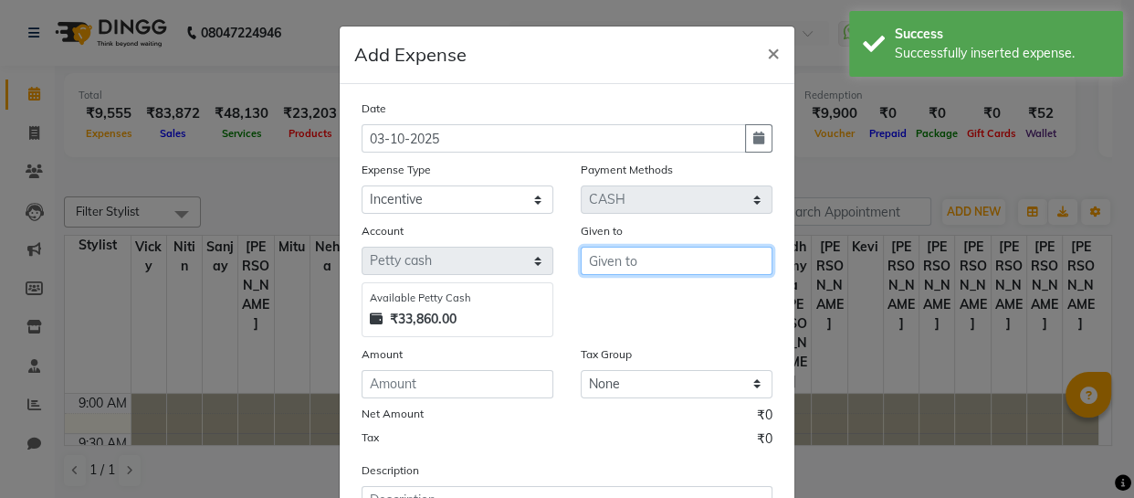
click at [653, 253] on input "text" at bounding box center [677, 261] width 192 height 28
type input "Reception"
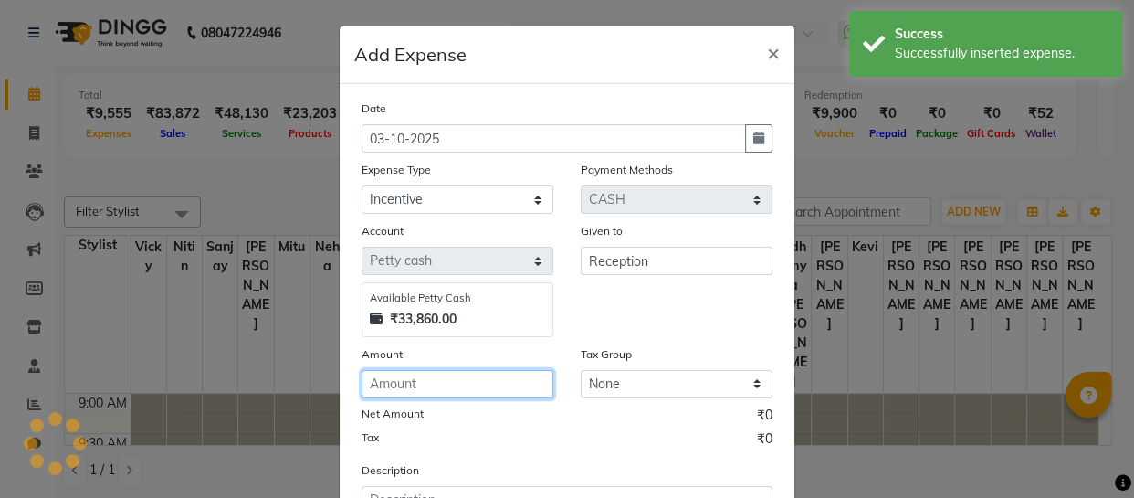
click at [387, 394] on input "number" at bounding box center [458, 384] width 192 height 28
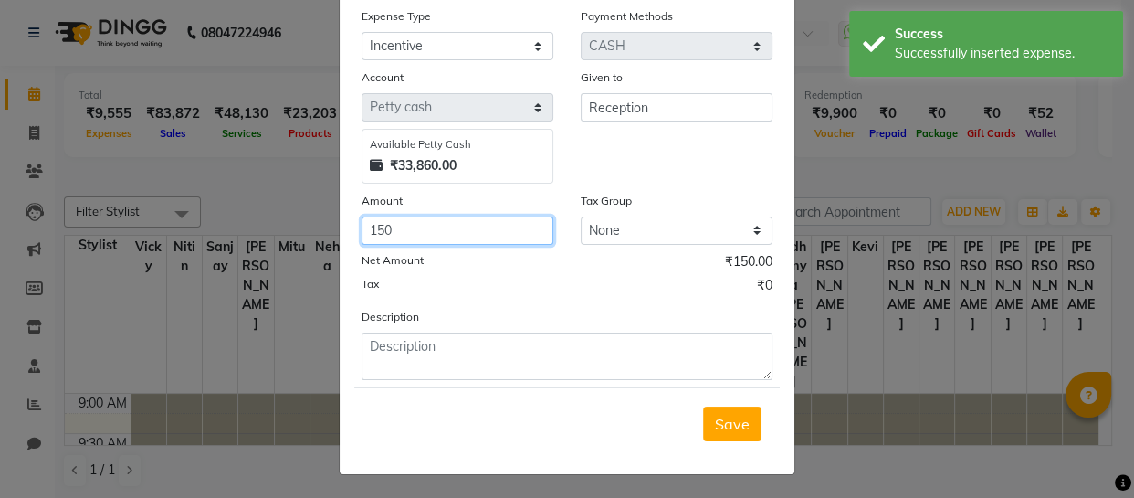
scroll to position [158, 0]
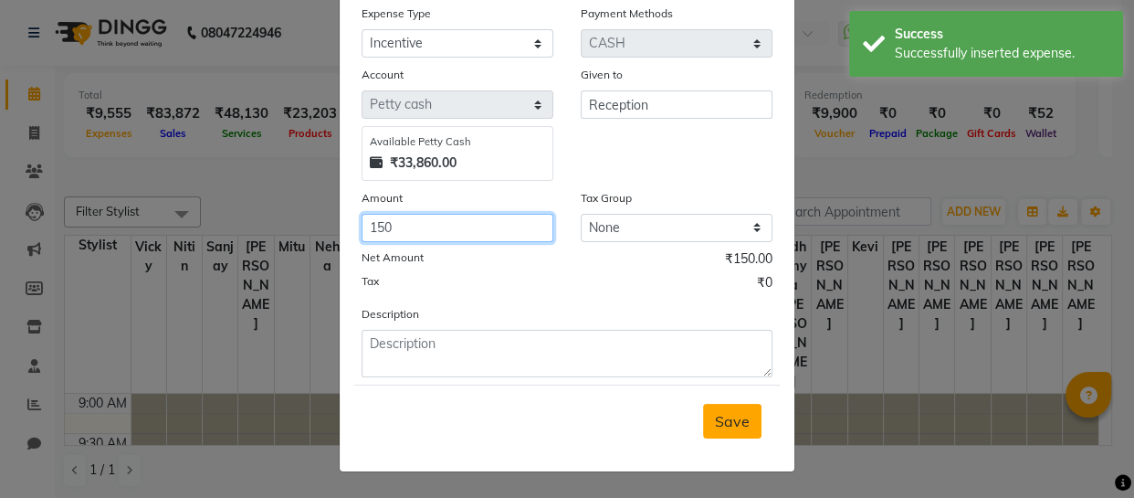
type input "150"
click at [743, 428] on button "Save" at bounding box center [732, 421] width 58 height 35
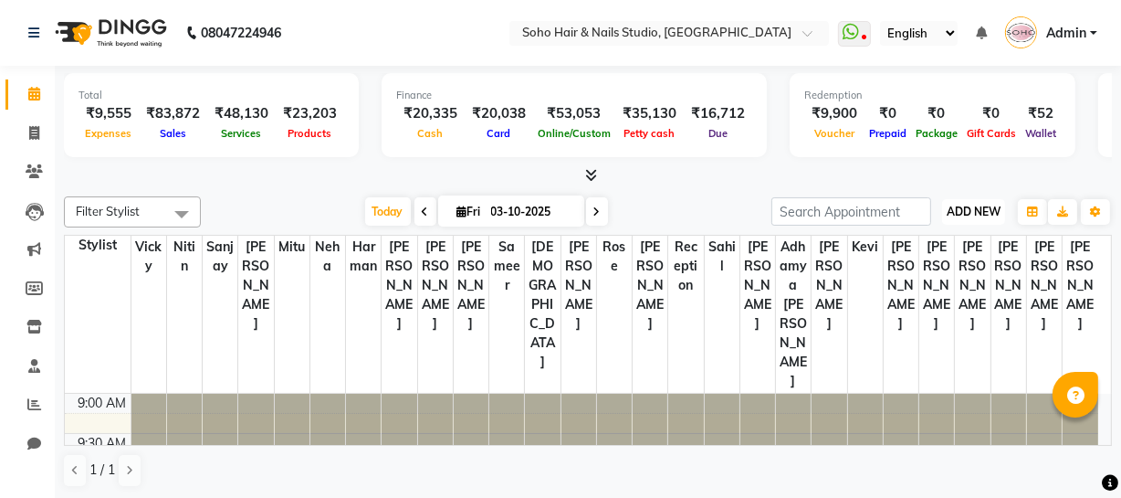
click at [968, 221] on button "ADD NEW Toggle Dropdown" at bounding box center [973, 212] width 63 height 26
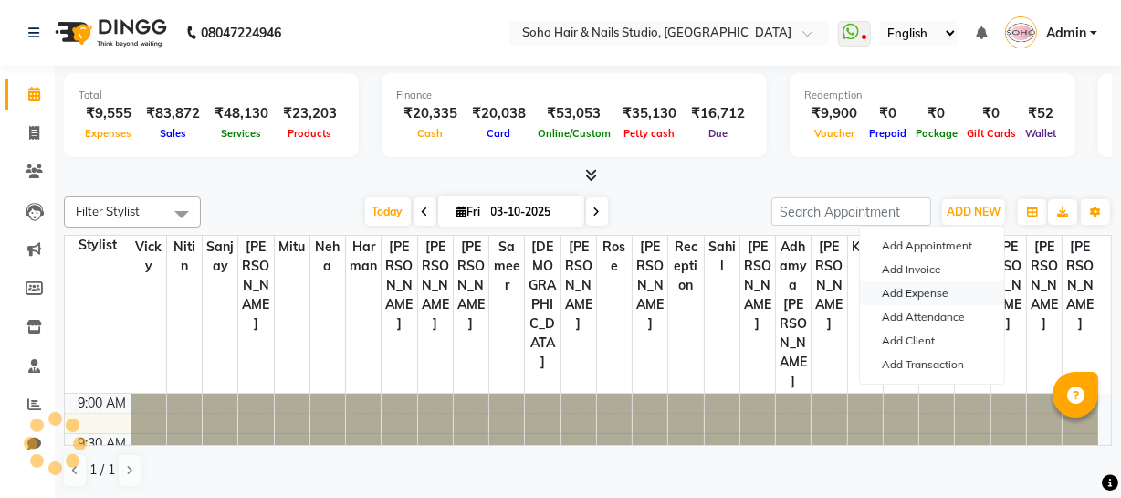
click at [930, 292] on link "Add Expense" at bounding box center [932, 293] width 144 height 24
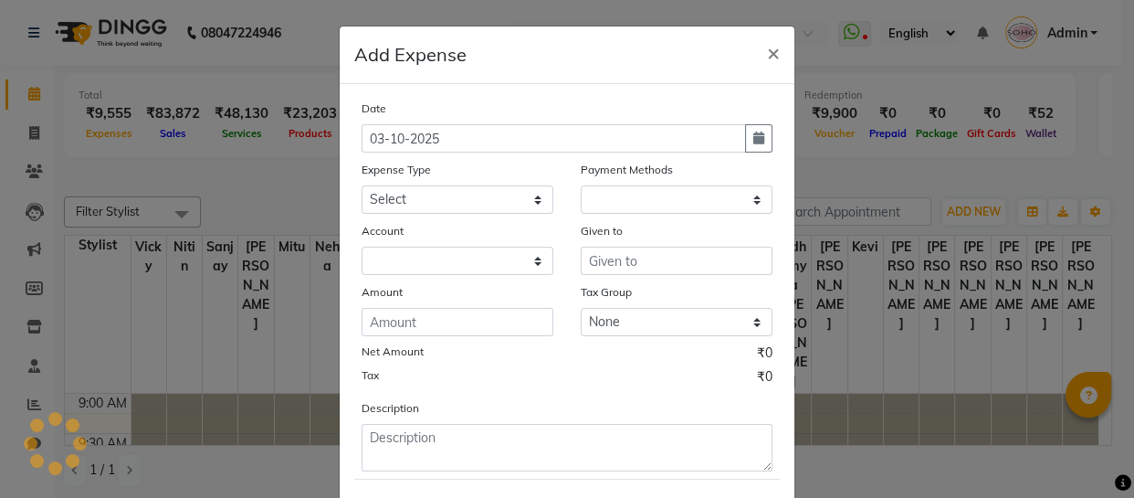
select select "1"
select select "2529"
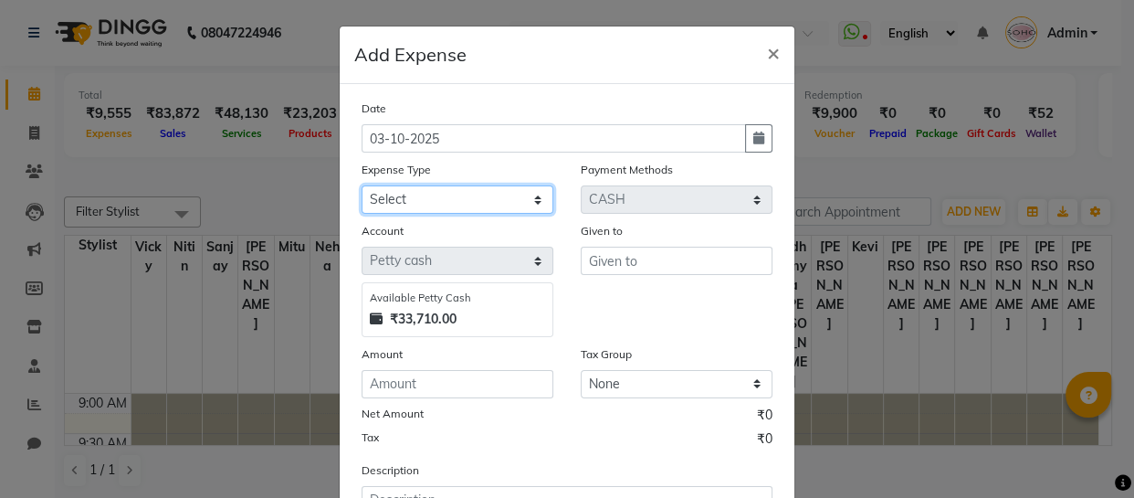
click at [404, 209] on select "Select Cash transfer to bank Client Snacks Fuel Govt fee Incentive Maintenance …" at bounding box center [458, 199] width 192 height 28
click at [362, 186] on select "Select Cash transfer to bank Client Snacks Fuel Govt fee Incentive Maintenance …" at bounding box center [458, 199] width 192 height 28
drag, startPoint x: 398, startPoint y: 205, endPoint x: 396, endPoint y: 193, distance: 12.0
click at [398, 204] on select "Select Cash transfer to bank Client Snacks Fuel Govt fee Incentive Maintenance …" at bounding box center [458, 199] width 192 height 28
select select "22572"
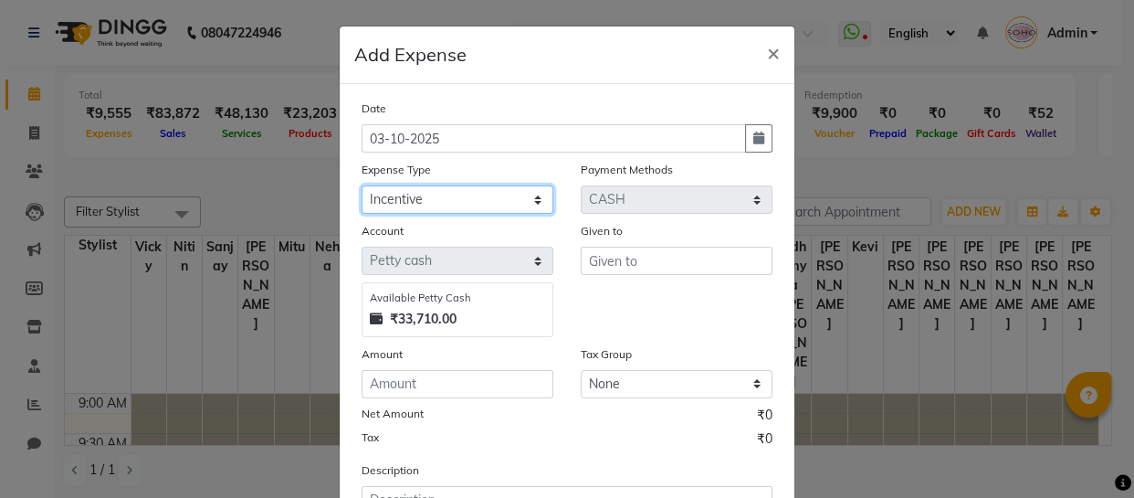
click at [362, 186] on select "Select Cash transfer to bank Client Snacks Fuel Govt fee Incentive Maintenance …" at bounding box center [458, 199] width 192 height 28
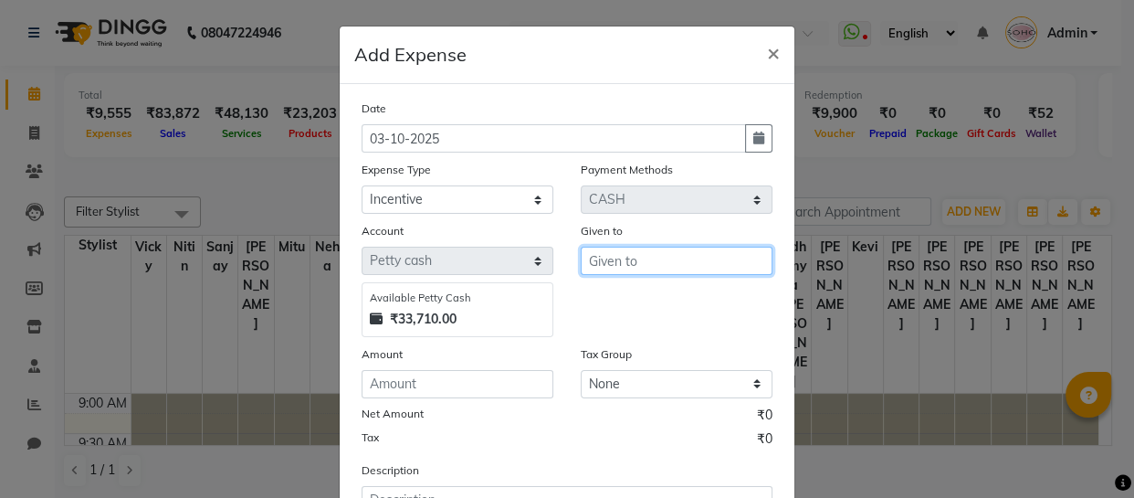
click at [595, 254] on input "text" at bounding box center [677, 261] width 192 height 28
type input "[DEMOGRAPHIC_DATA]"
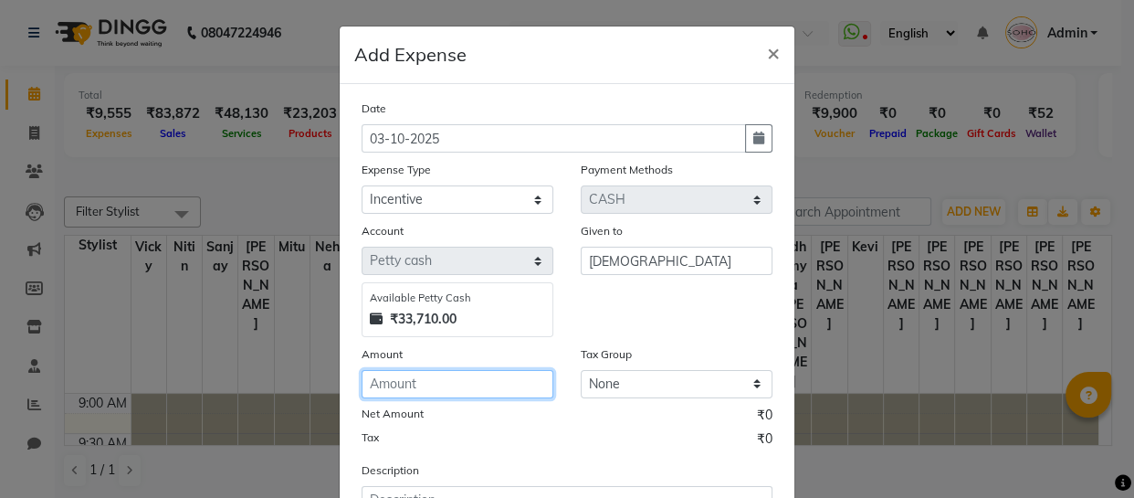
click at [514, 382] on input "number" at bounding box center [458, 384] width 192 height 28
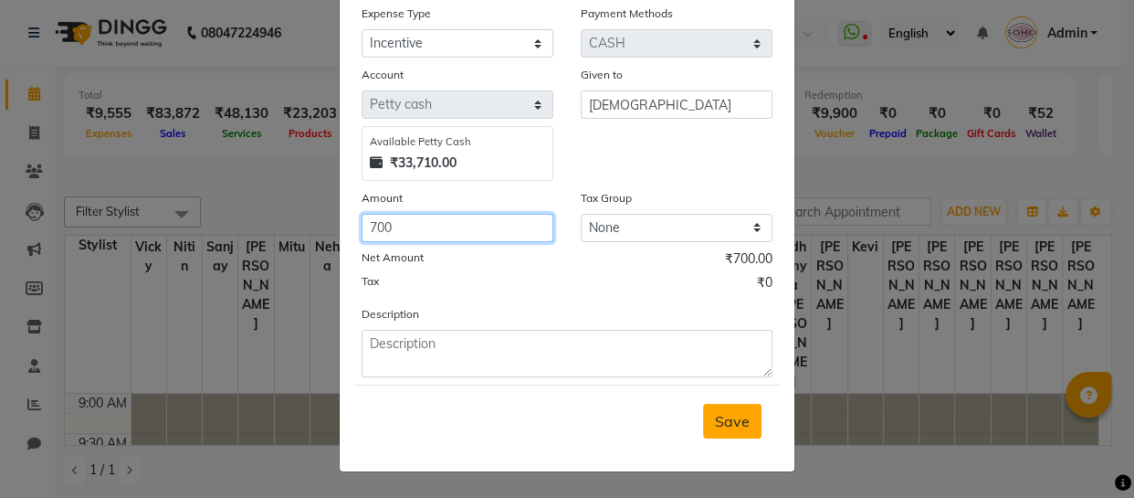
type input "700"
click at [730, 409] on button "Save" at bounding box center [732, 421] width 58 height 35
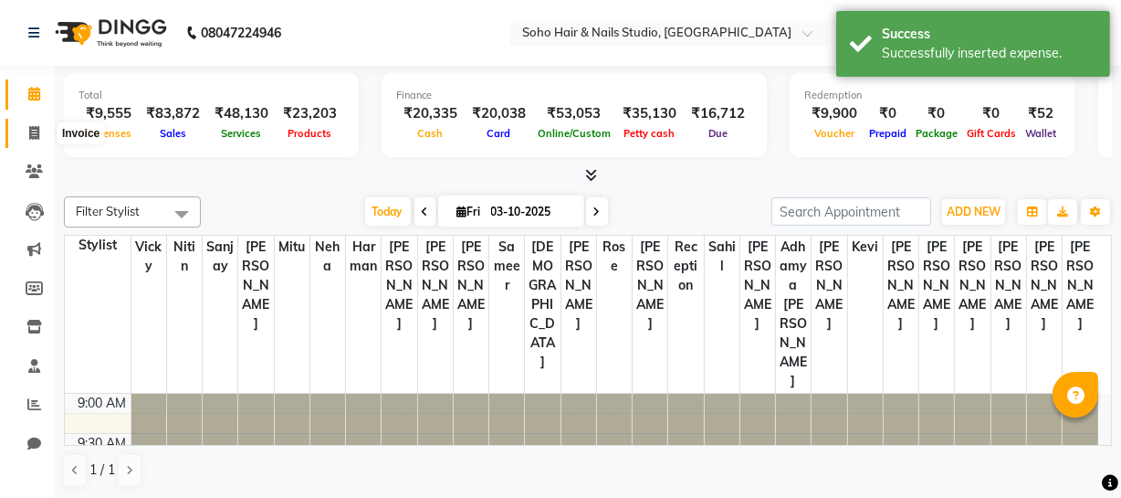
click at [44, 124] on span at bounding box center [34, 133] width 32 height 21
select select "service"
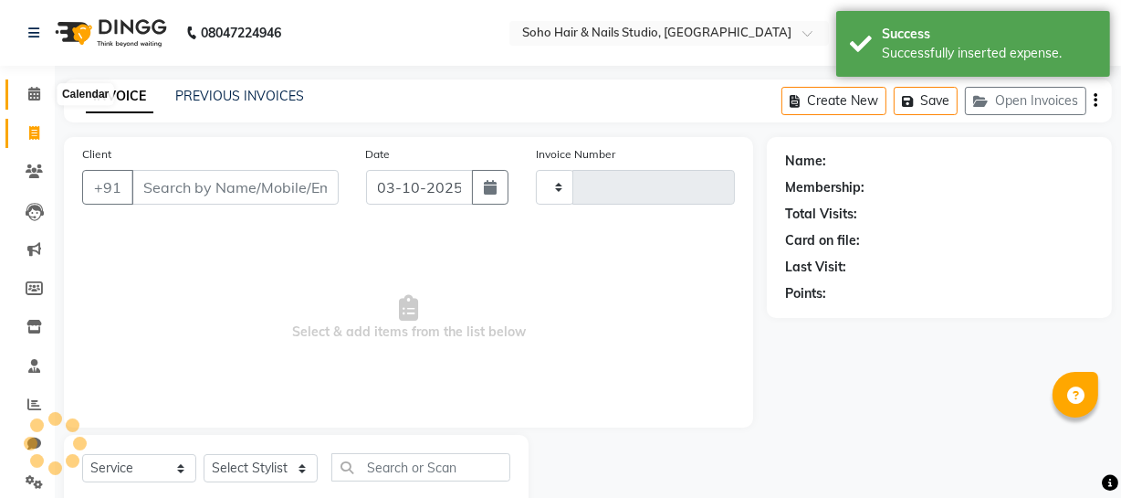
click at [28, 87] on icon at bounding box center [34, 94] width 12 height 14
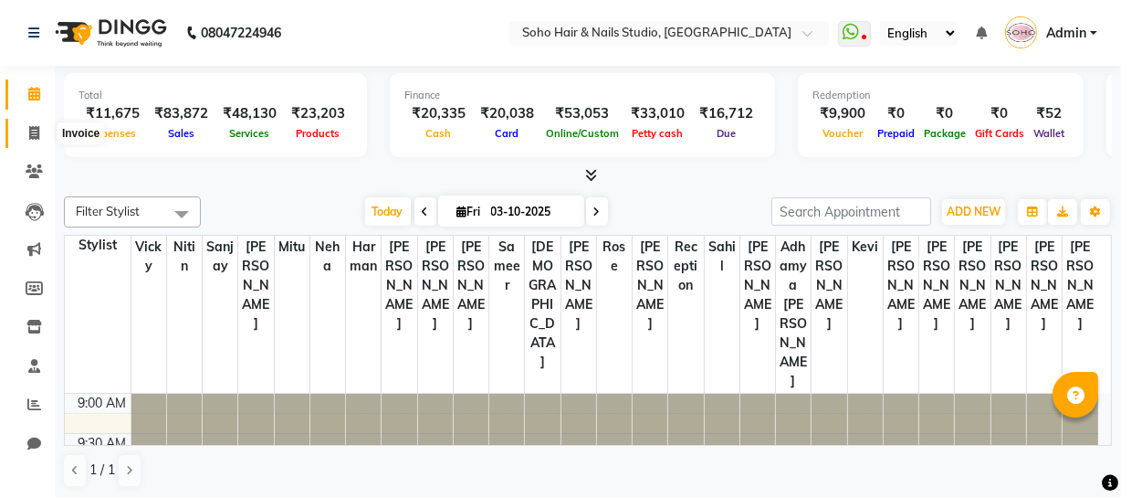
click at [26, 123] on span at bounding box center [34, 133] width 32 height 21
select select "service"
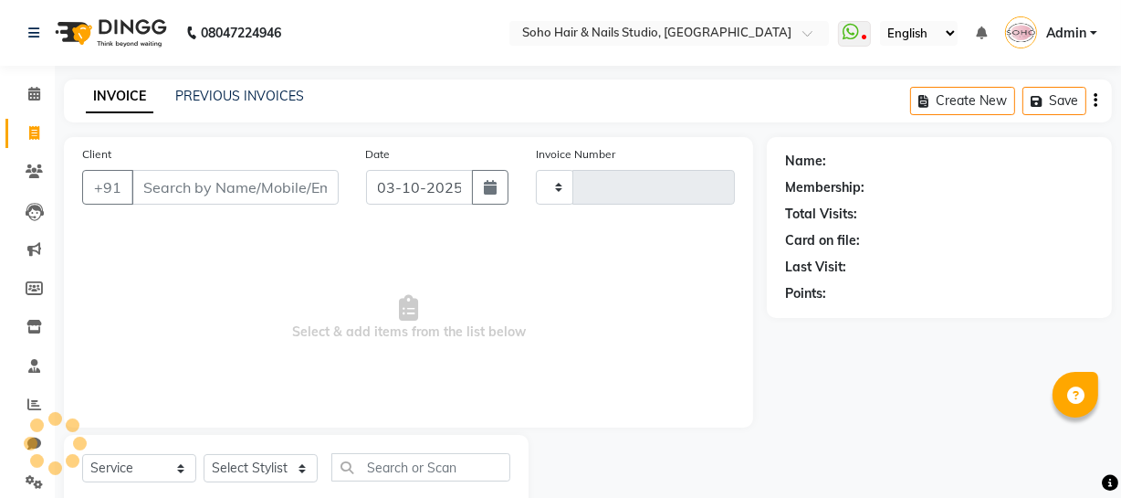
type input "4758"
select select "735"
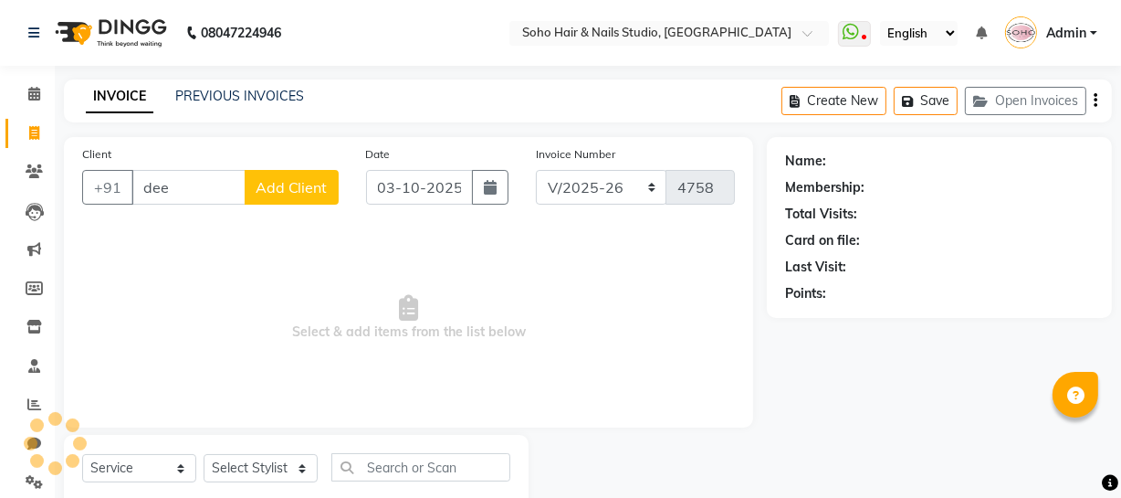
type input "deep"
select select "membership"
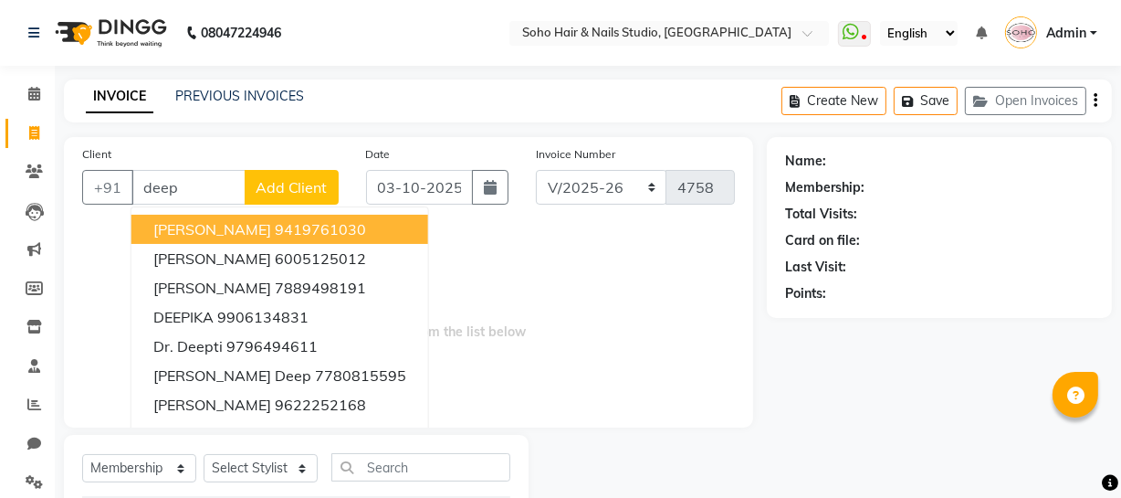
click at [261, 216] on button "Deepa bhalla 9419761030" at bounding box center [279, 229] width 297 height 29
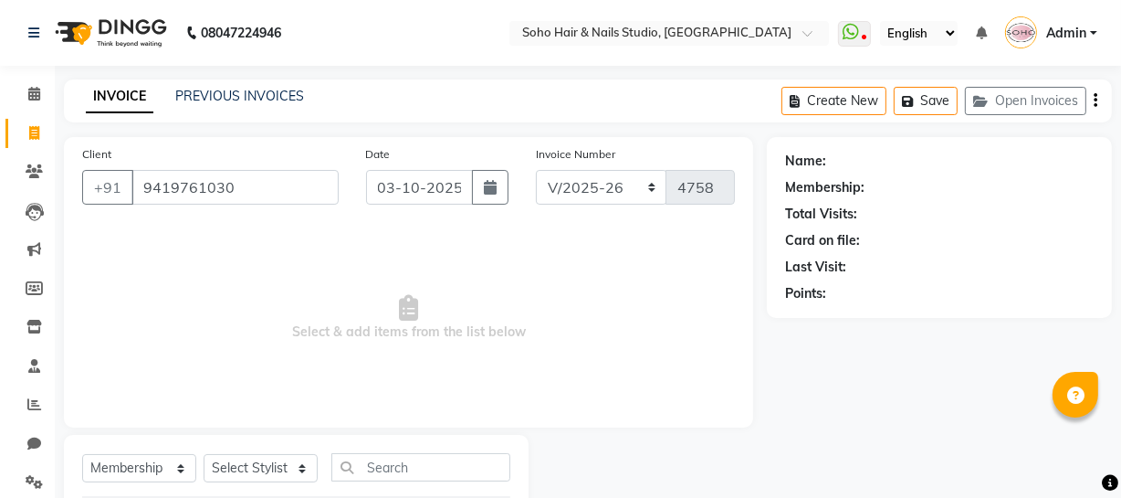
type input "9419761030"
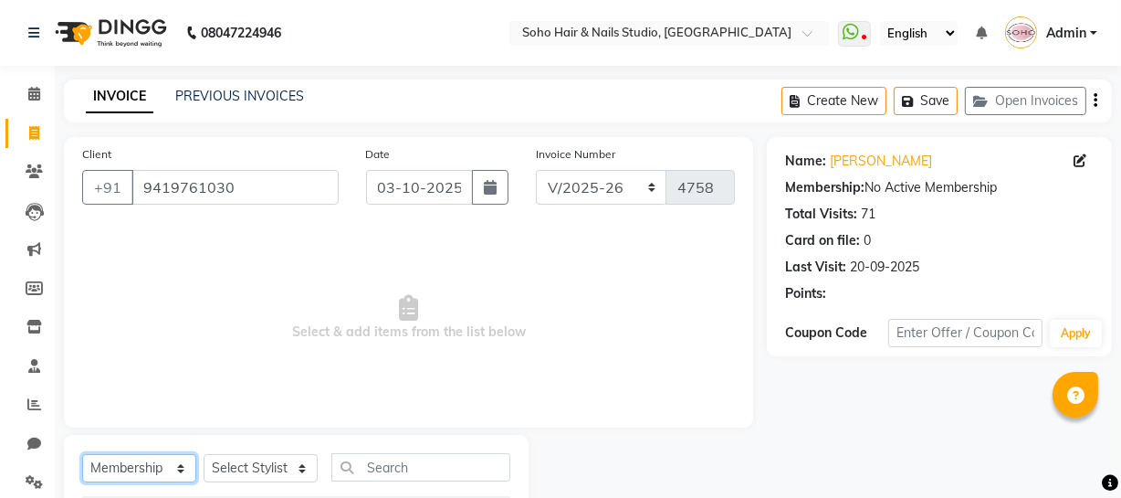
click at [131, 471] on select "Select Service Product Membership Package Voucher Prepaid Gift Card" at bounding box center [139, 468] width 114 height 28
select select "service"
click at [82, 454] on select "Select Service Product Membership Package Voucher Prepaid Gift Card" at bounding box center [139, 468] width 114 height 28
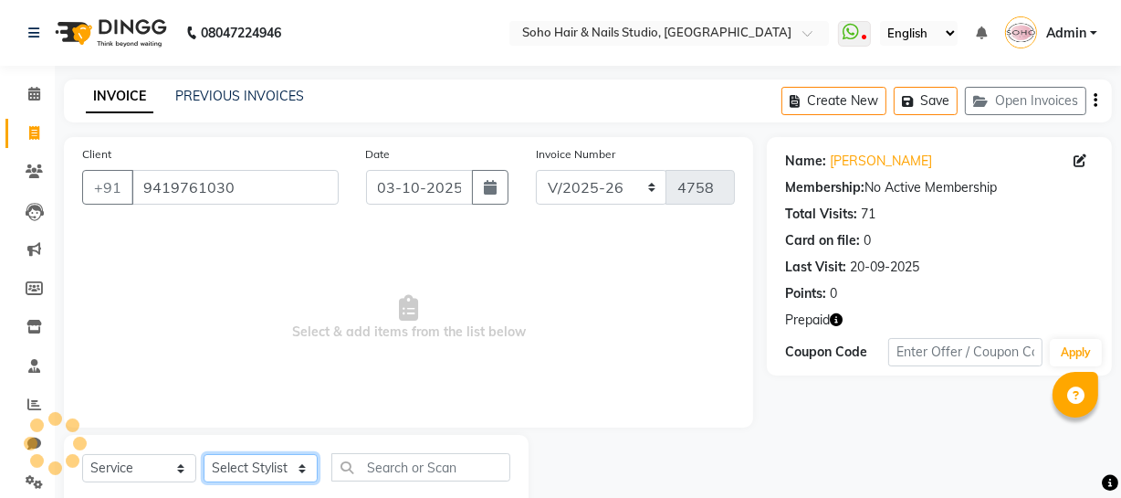
click at [289, 466] on select "Select Stylist Abhishek Kohli Adhamya Bamotra Amit Anita Kumari Arun Sain Aviji…" at bounding box center [261, 468] width 114 height 28
select select "38041"
click at [204, 454] on select "Select Stylist Abhishek Kohli Adhamya Bamotra Amit Anita Kumari Arun Sain Aviji…" at bounding box center [261, 468] width 114 height 28
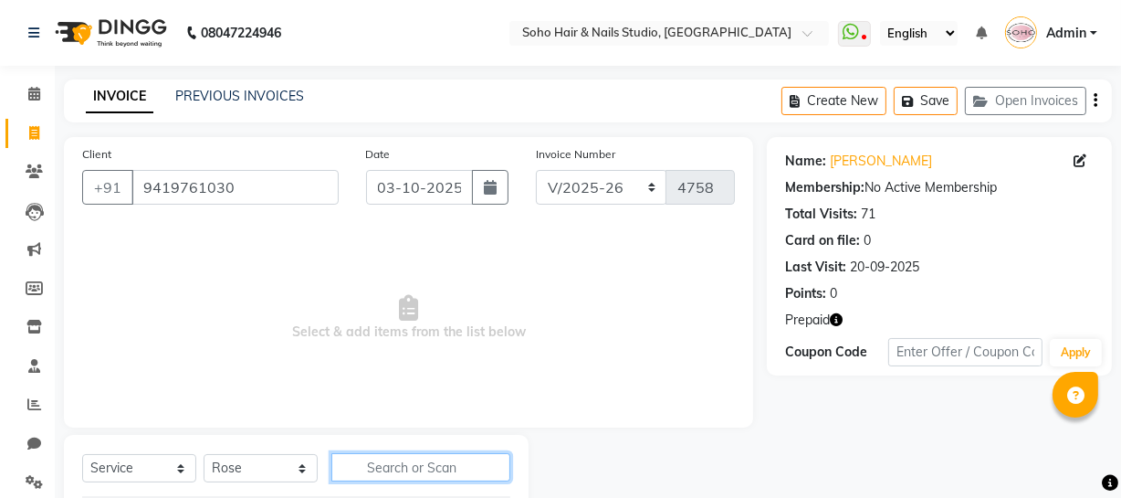
click at [367, 462] on input "text" at bounding box center [420, 467] width 179 height 28
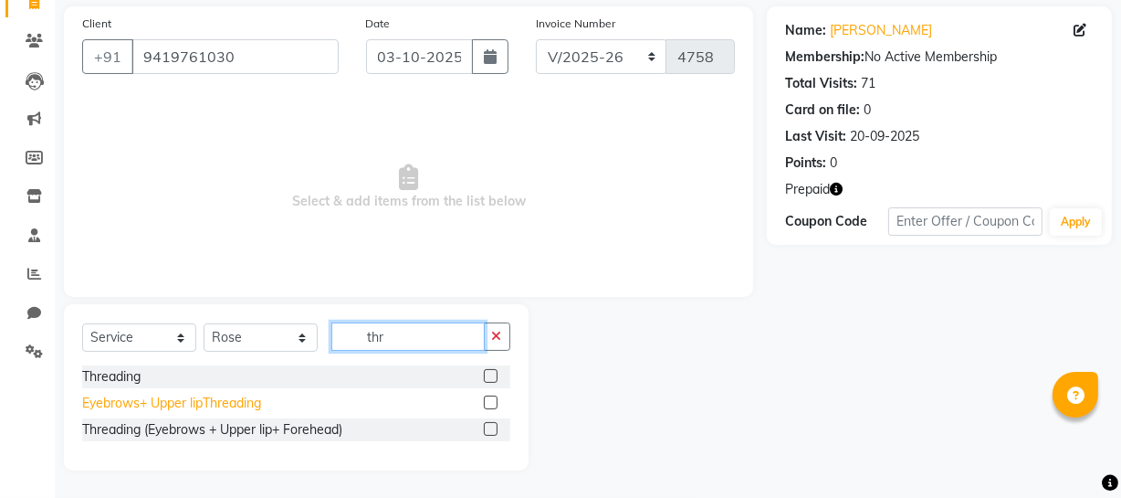
type input "thr"
click at [137, 408] on div "Eyebrows+ Upper lipThreading" at bounding box center [171, 403] width 179 height 19
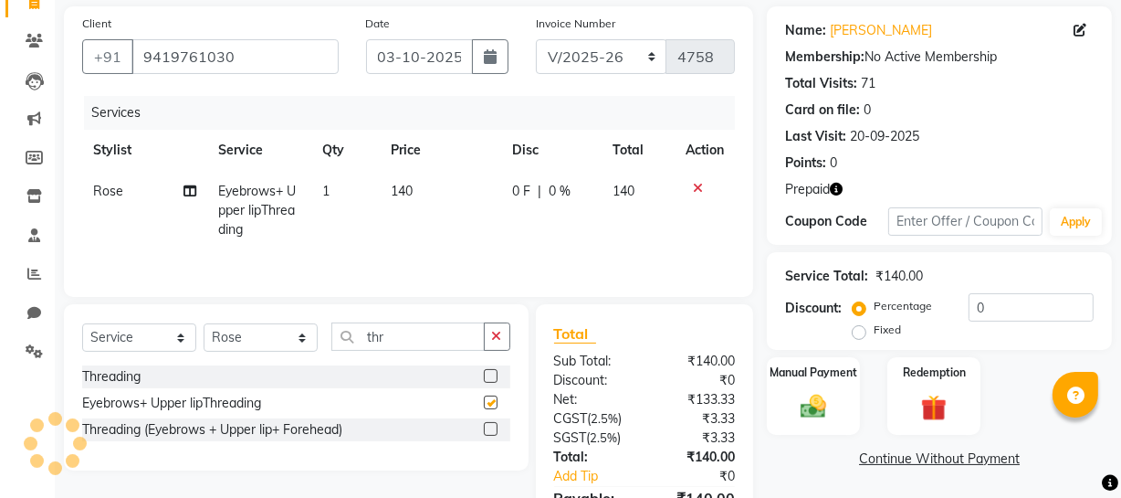
checkbox input "false"
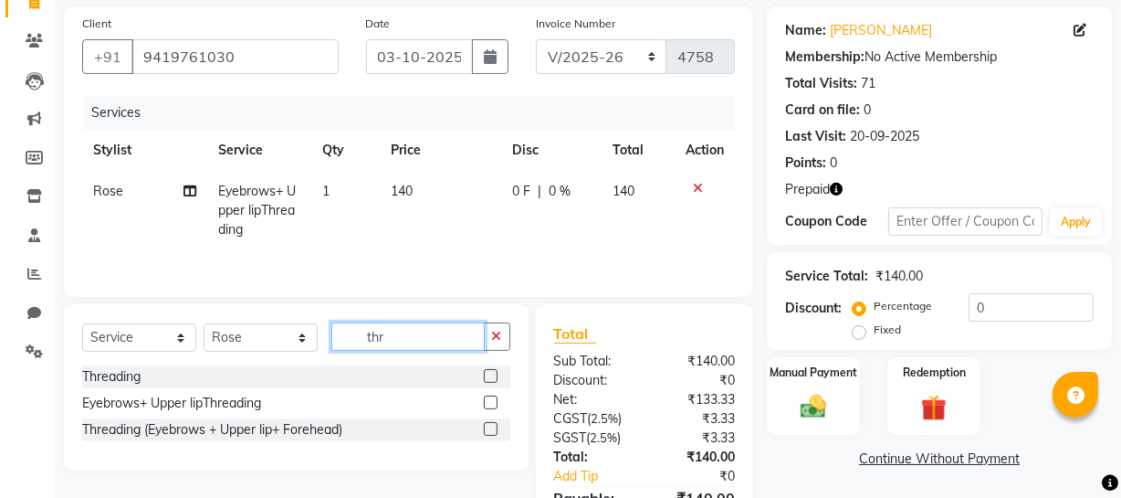
drag, startPoint x: 386, startPoint y: 336, endPoint x: 315, endPoint y: 349, distance: 72.4
click at [326, 346] on div "Select Service Product Membership Package Voucher Prepaid Gift Card Select Styl…" at bounding box center [296, 343] width 428 height 43
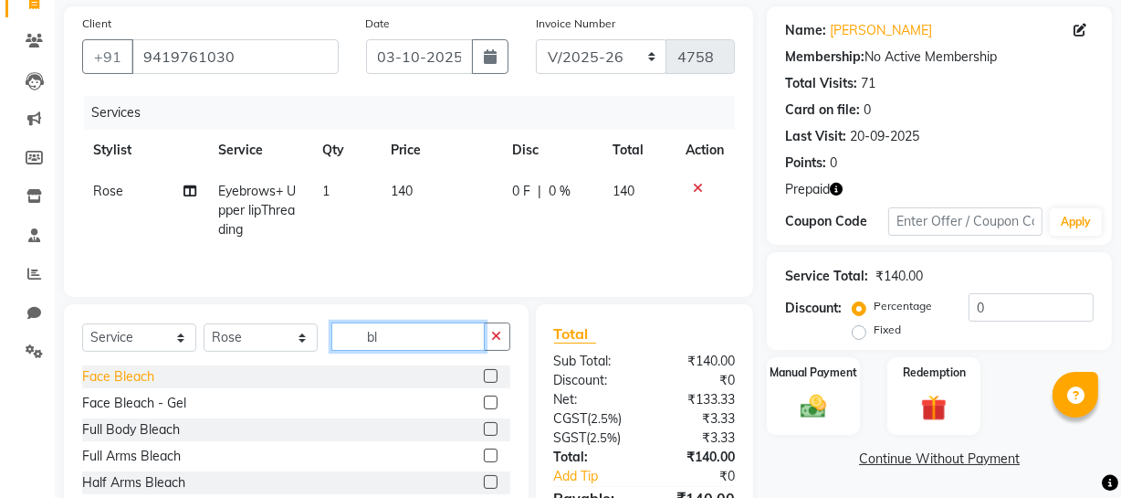
type input "bl"
click at [145, 383] on div "Face Bleach" at bounding box center [118, 376] width 72 height 19
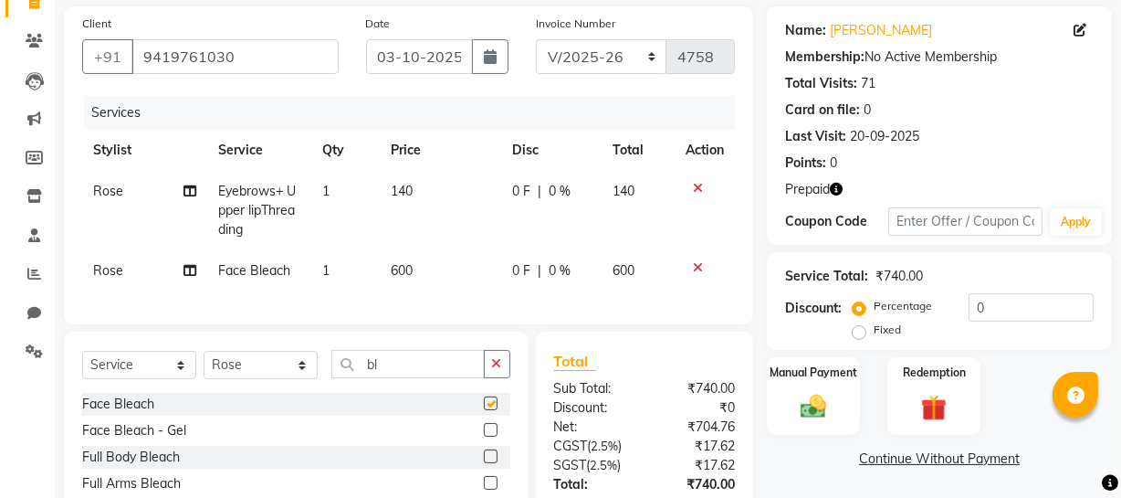
checkbox input "false"
click at [231, 374] on select "Select Stylist Abhishek Kohli Adhamya Bamotra Amit Anita Kumari Arun Sain Aviji…" at bounding box center [261, 365] width 114 height 28
select select "11750"
click at [204, 362] on select "Select Stylist Abhishek Kohli Adhamya Bamotra Amit Anita Kumari Arun Sain Aviji…" at bounding box center [261, 365] width 114 height 28
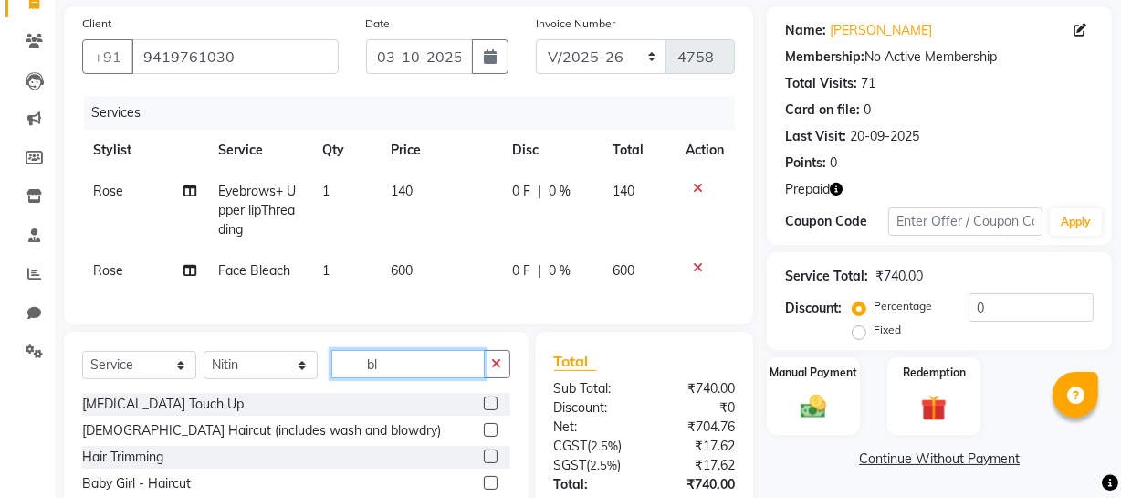
drag, startPoint x: 416, startPoint y: 365, endPoint x: 292, endPoint y: 392, distance: 127.0
click at [292, 392] on div "Select Service Product Membership Package Voucher Prepaid Gift Card Select Styl…" at bounding box center [296, 371] width 428 height 43
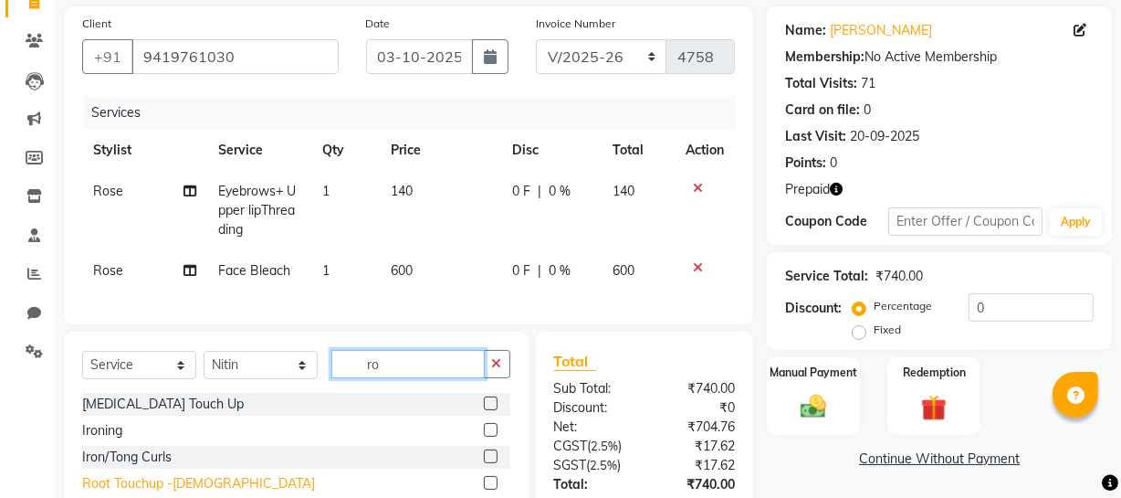
type input "ro"
click at [200, 489] on div "Root Touchup -Female" at bounding box center [198, 483] width 233 height 19
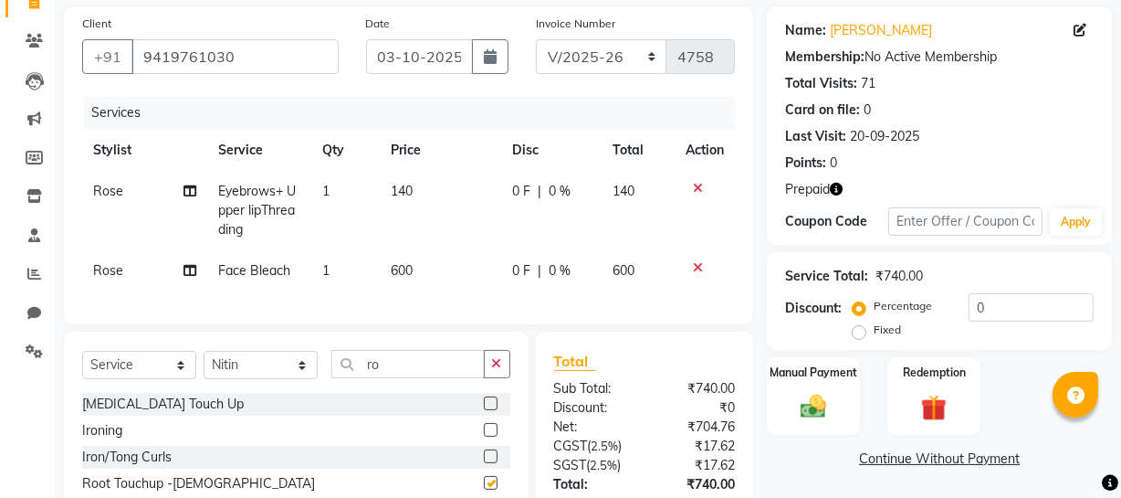
checkbox input "false"
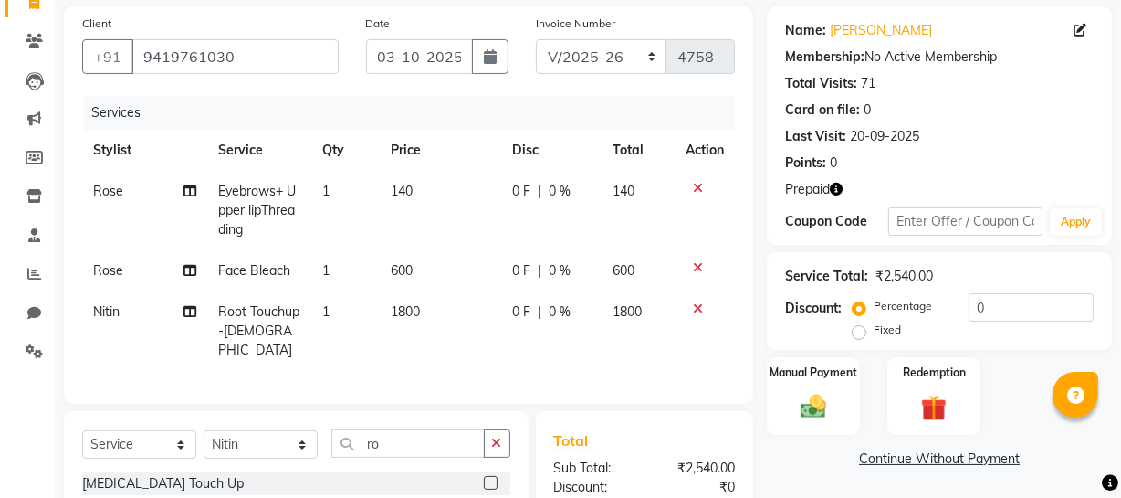
scroll to position [0, 0]
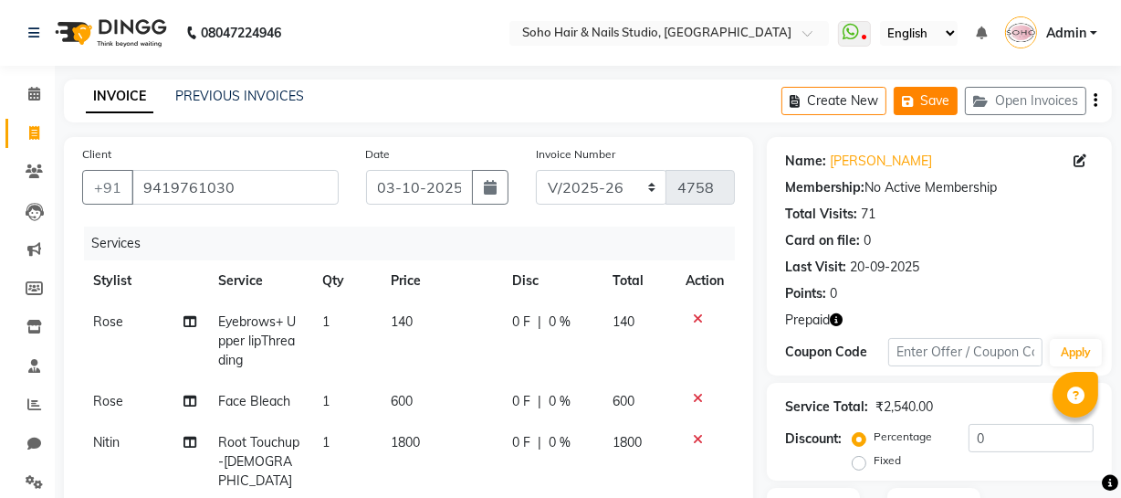
click at [957, 100] on button "Save" at bounding box center [926, 101] width 64 height 28
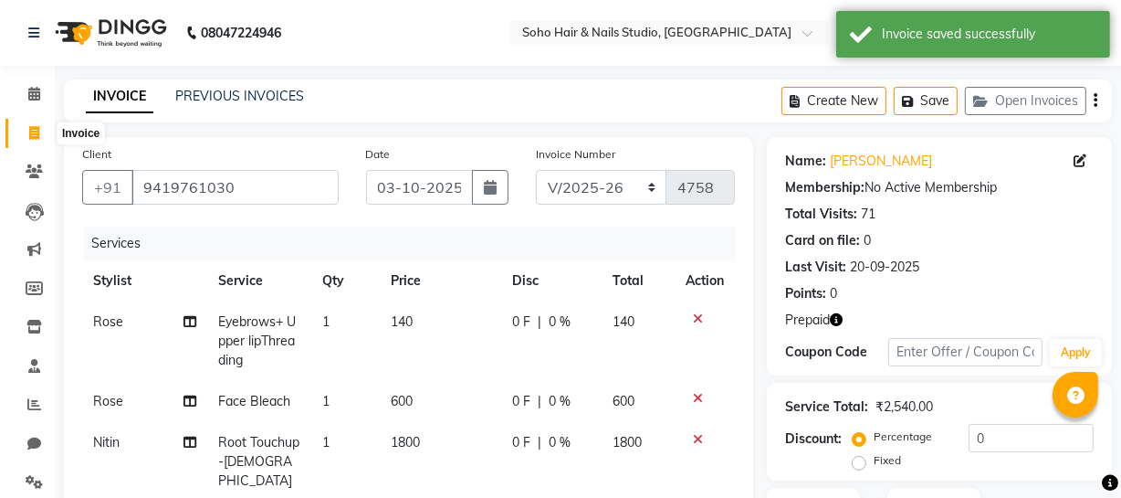
click at [35, 129] on icon at bounding box center [34, 133] width 10 height 14
select select "service"
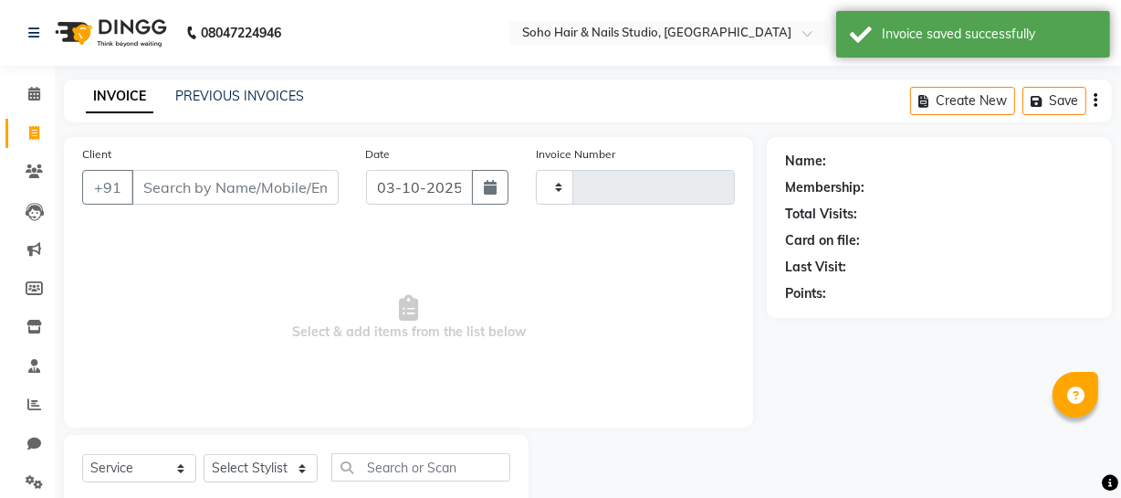
type input "4758"
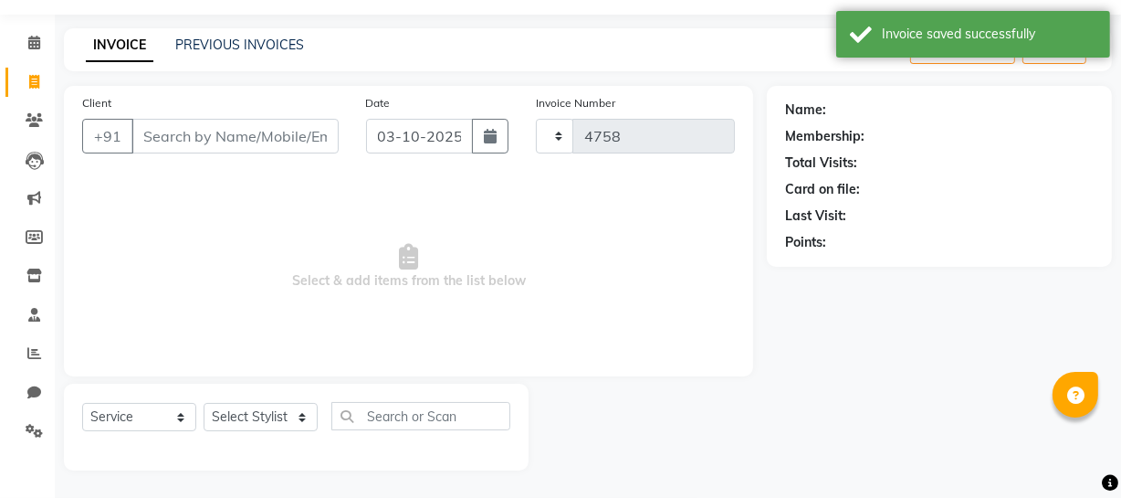
select select "735"
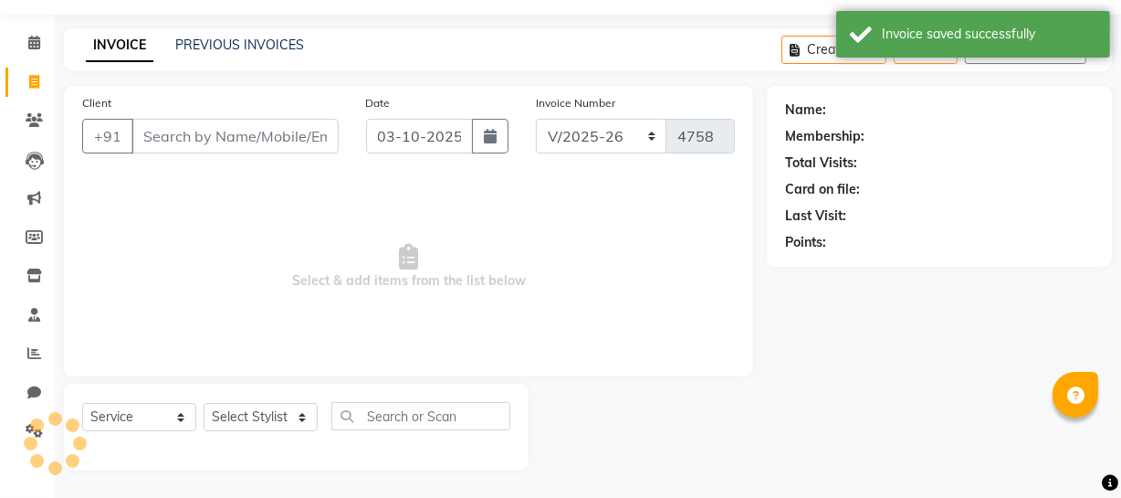
select select "membership"
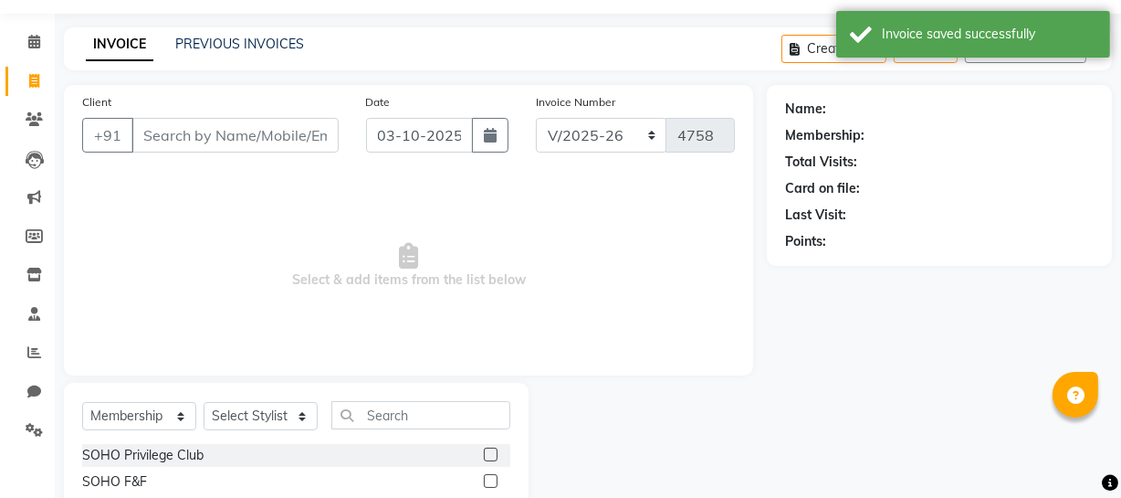
scroll to position [0, 0]
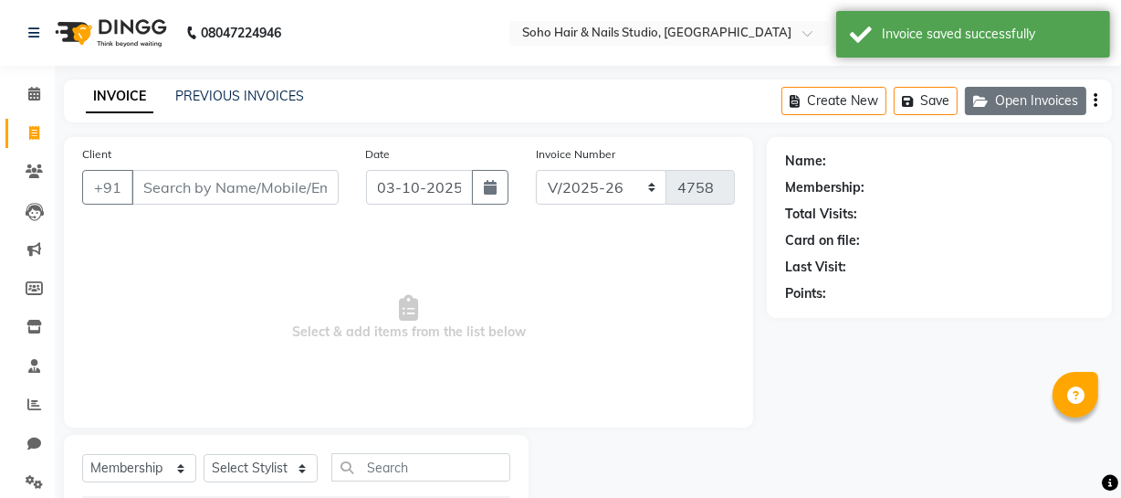
click at [1027, 90] on button "Open Invoices" at bounding box center [1025, 101] width 121 height 28
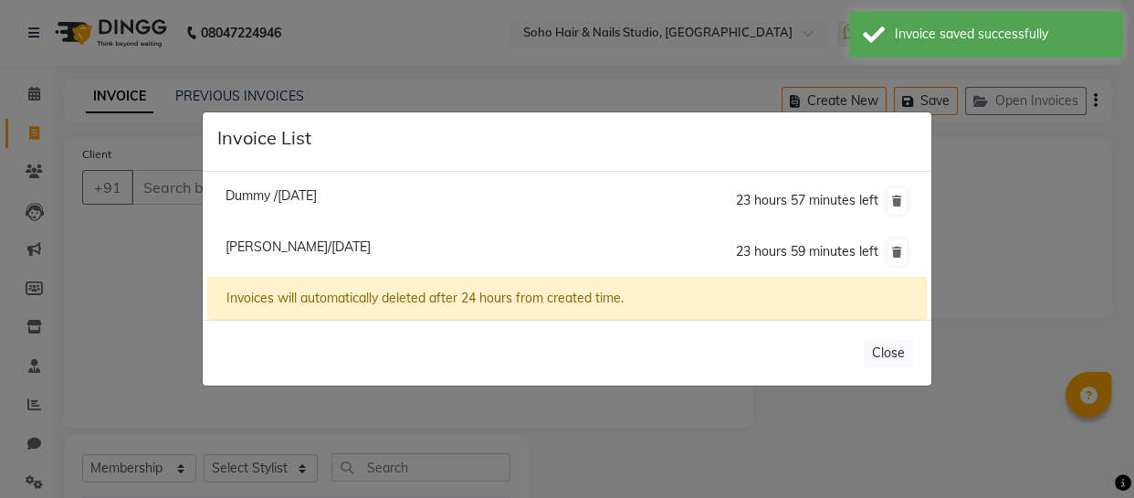
click at [973, 236] on ngb-modal-window "Invoice List Dummy /03 October 2025 23 hours 57 minutes left Deepa Bhalla/03 Oc…" at bounding box center [567, 249] width 1134 height 498
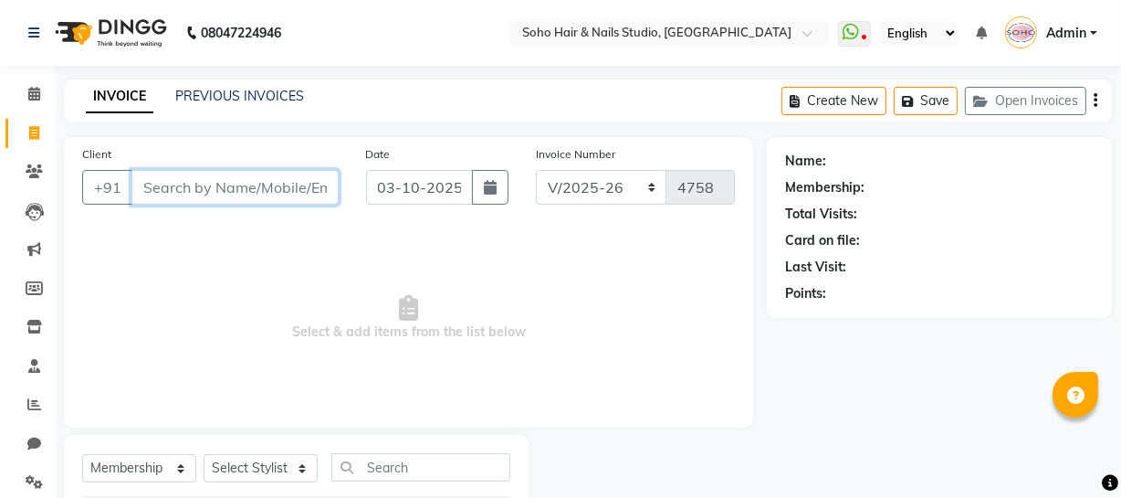
click at [222, 194] on input "Client" at bounding box center [234, 187] width 207 height 35
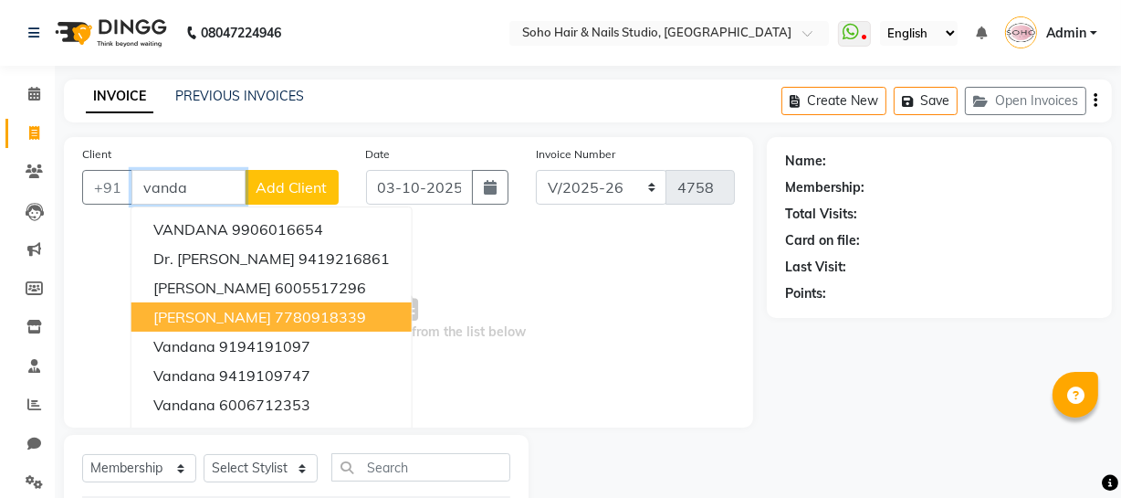
click at [231, 322] on span "Vandana Jain" at bounding box center [212, 317] width 118 height 18
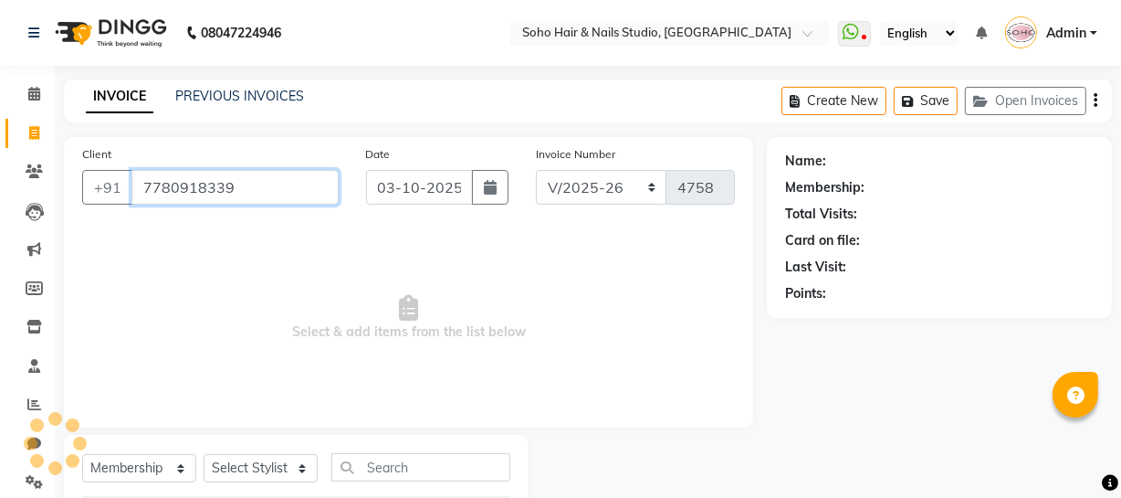
type input "7780918339"
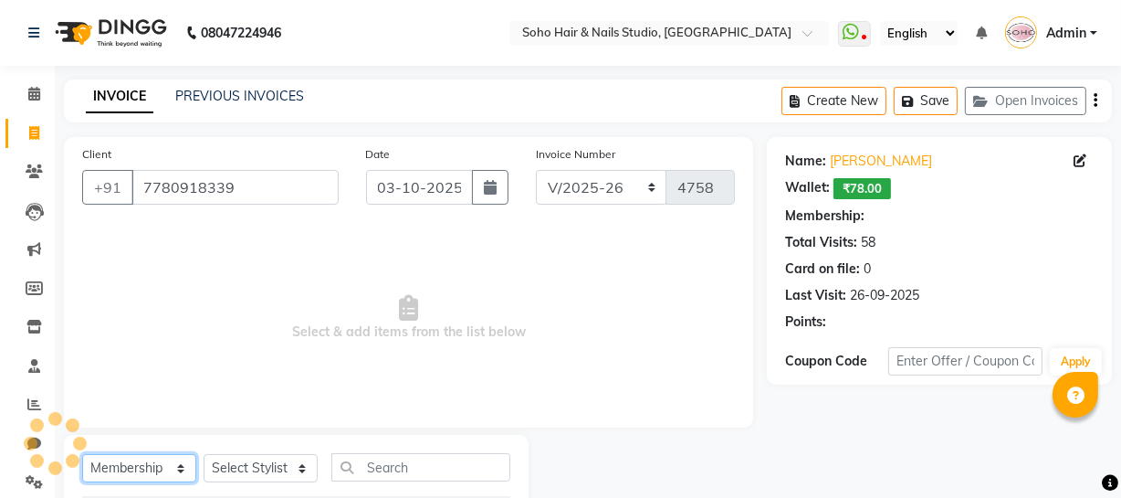
click at [115, 466] on select "Select Service Product Membership Package Voucher Prepaid Gift Card" at bounding box center [139, 468] width 114 height 28
select select "1: Object"
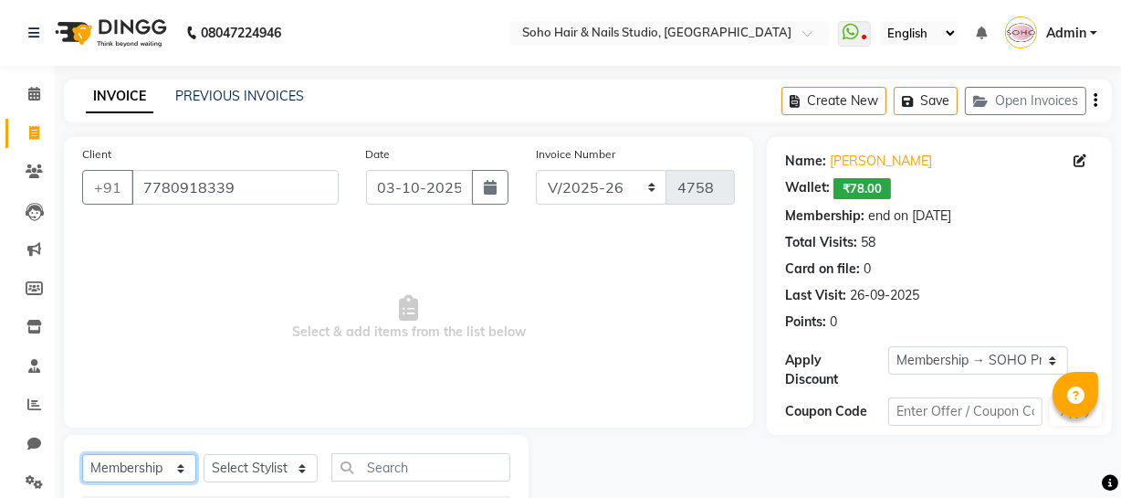
select select "product"
click at [82, 454] on select "Select Service Product Membership Package Voucher Prepaid Gift Card" at bounding box center [139, 468] width 114 height 28
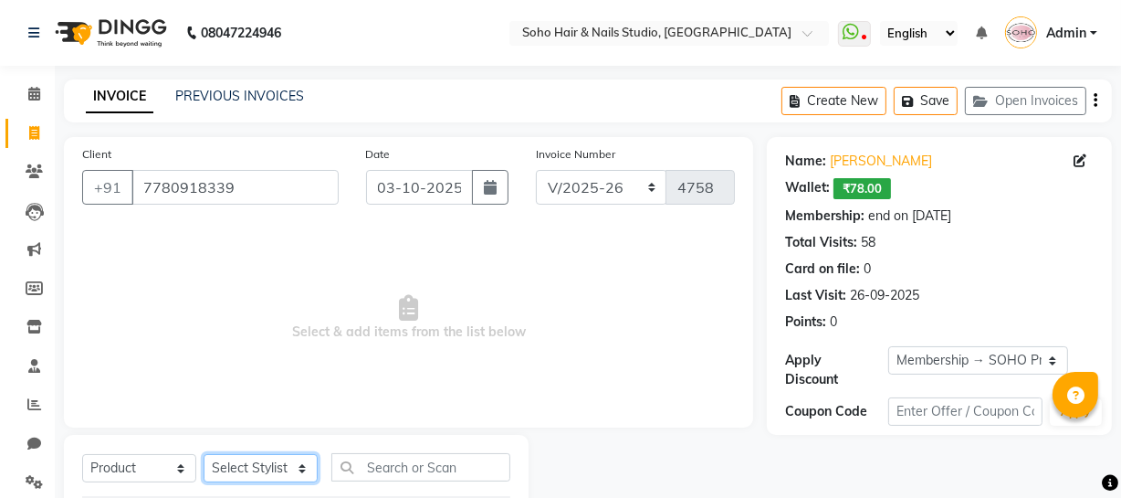
click at [249, 465] on select "Select Stylist Abhishek Kohli Adhamya Bamotra Amit Anita Kumari Arun Sain Aviji…" at bounding box center [261, 468] width 114 height 28
select select "22783"
click at [204, 454] on select "Select Stylist Abhishek Kohli Adhamya Bamotra Amit Anita Kumari Arun Sain Aviji…" at bounding box center [261, 468] width 114 height 28
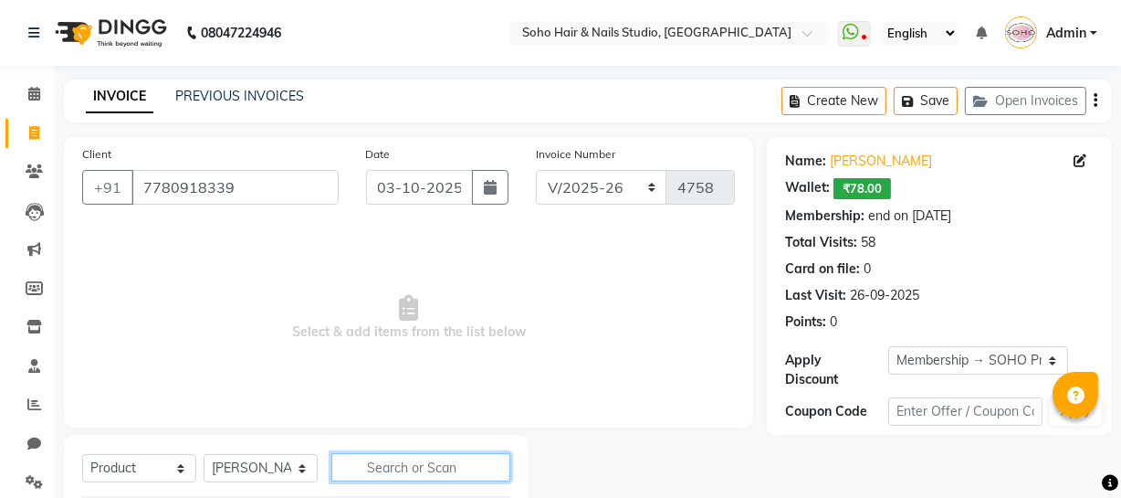
click at [379, 472] on input "text" at bounding box center [420, 467] width 179 height 28
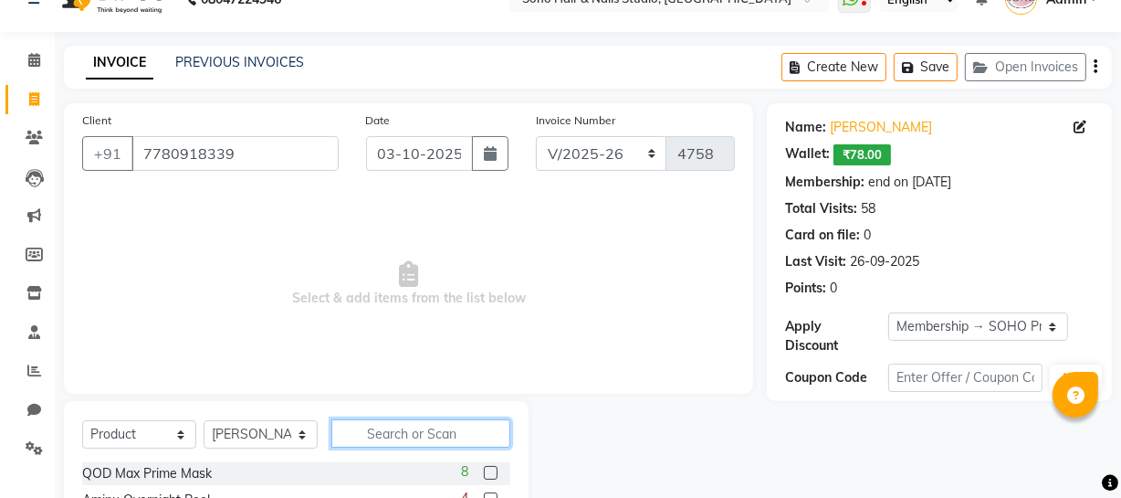
scroll to position [165, 0]
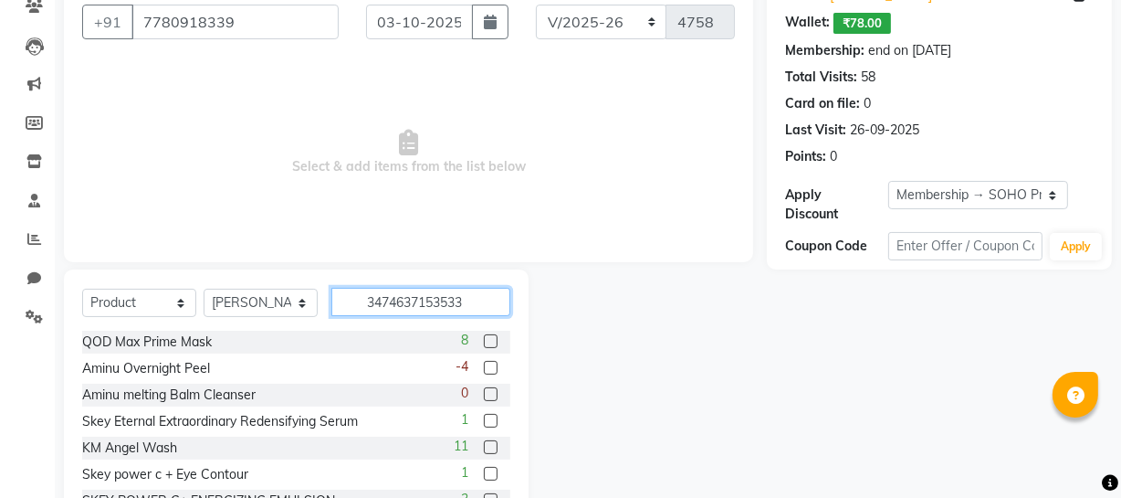
type input "3474637153533"
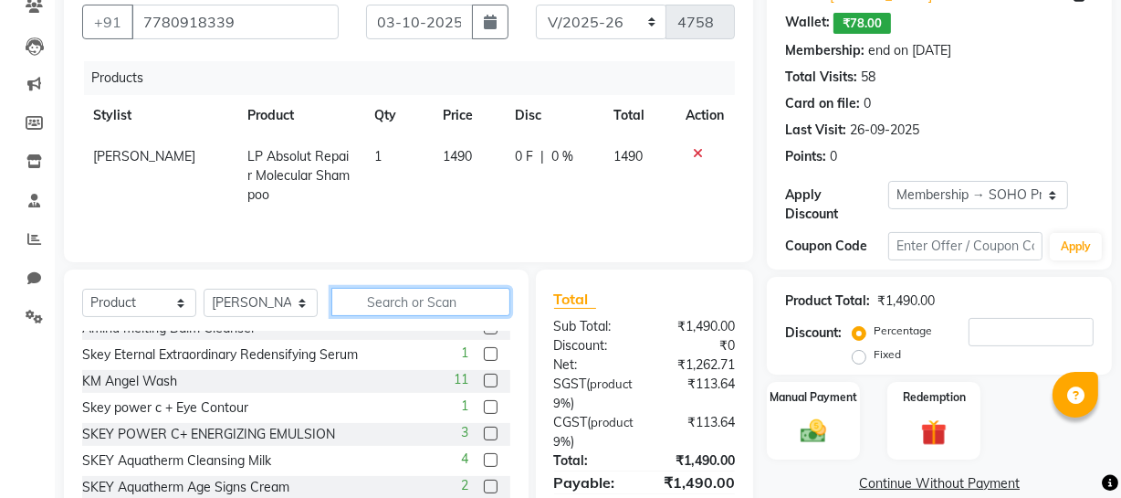
scroll to position [82, 0]
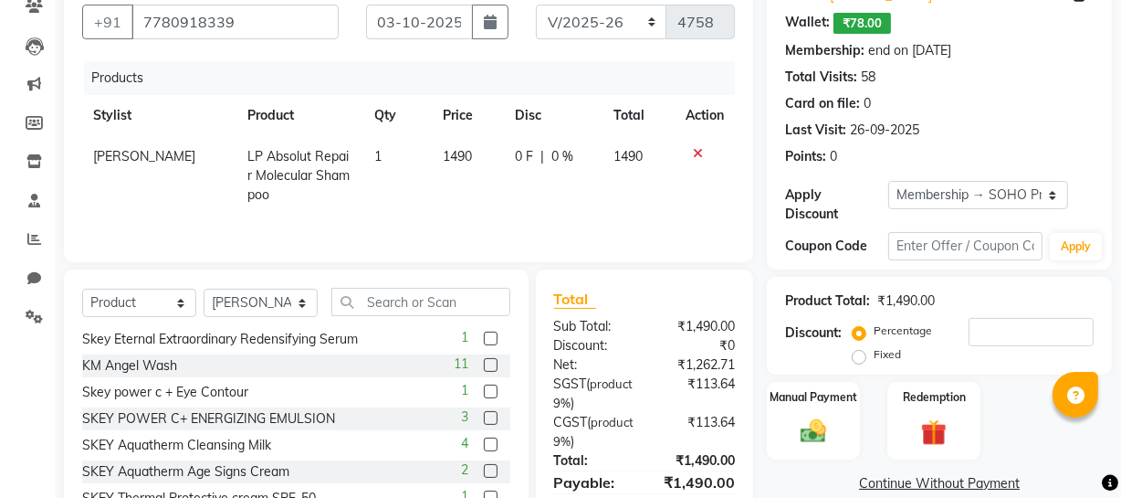
click at [520, 182] on td "0 F | 0 %" at bounding box center [553, 175] width 99 height 79
select select "22783"
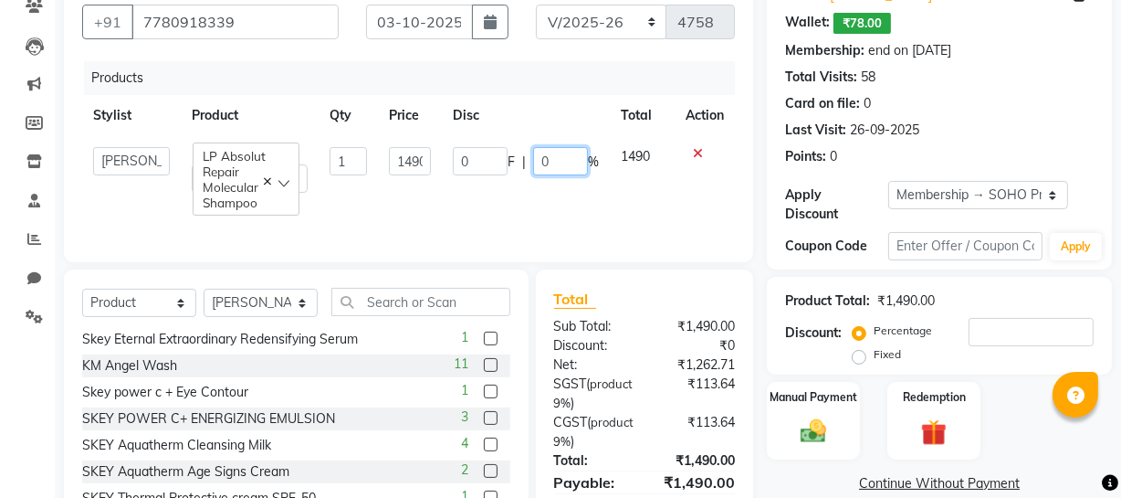
drag, startPoint x: 552, startPoint y: 161, endPoint x: 539, endPoint y: 163, distance: 14.0
click at [537, 163] on input "0" at bounding box center [560, 161] width 55 height 28
type input "1"
click at [562, 215] on div "Products Stylist Product Qty Price Disc Total Action Abhishek Kohli Adhamya Bam…" at bounding box center [408, 152] width 653 height 183
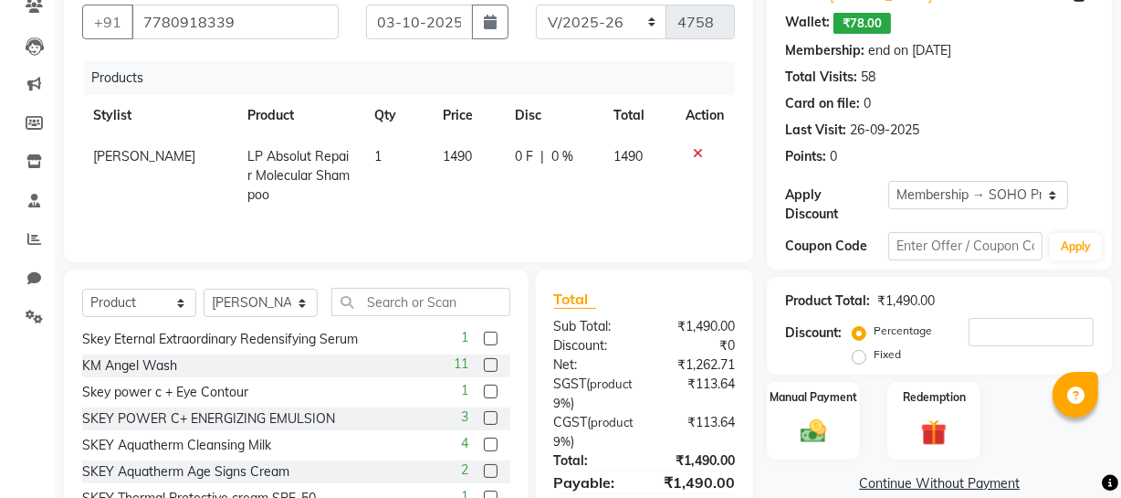
click at [538, 156] on div "0 F | 0 %" at bounding box center [553, 156] width 77 height 19
select select "22783"
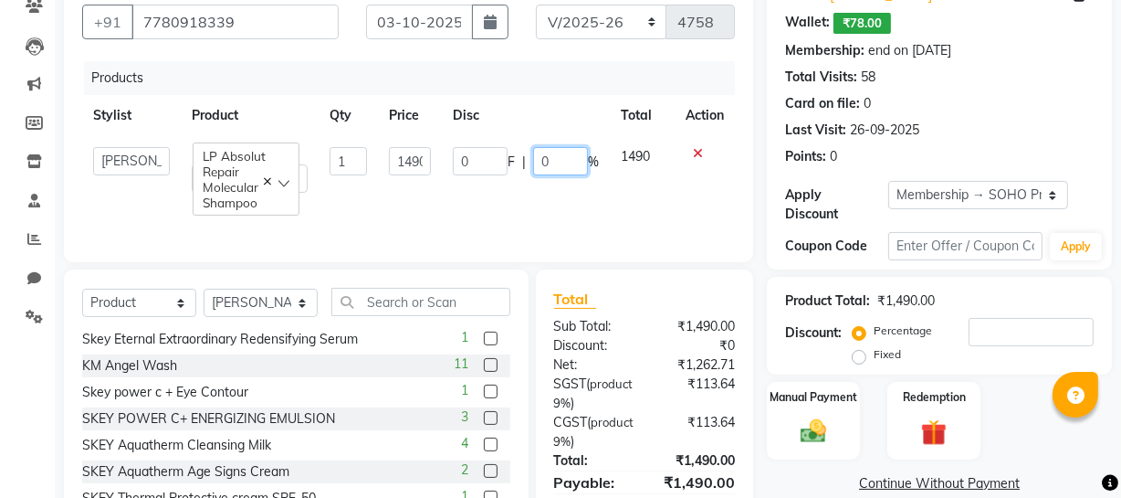
drag, startPoint x: 557, startPoint y: 158, endPoint x: 516, endPoint y: 169, distance: 42.5
click at [516, 169] on div "0 F | 0 %" at bounding box center [526, 161] width 146 height 28
type input "5"
click at [508, 190] on td "0 F | 5 %" at bounding box center [526, 170] width 168 height 68
select select "22783"
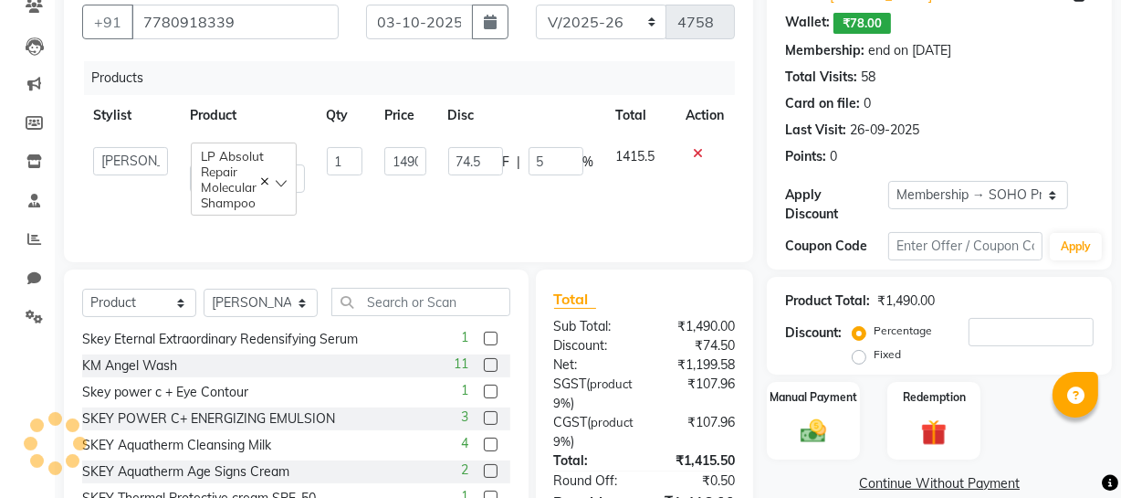
scroll to position [248, 0]
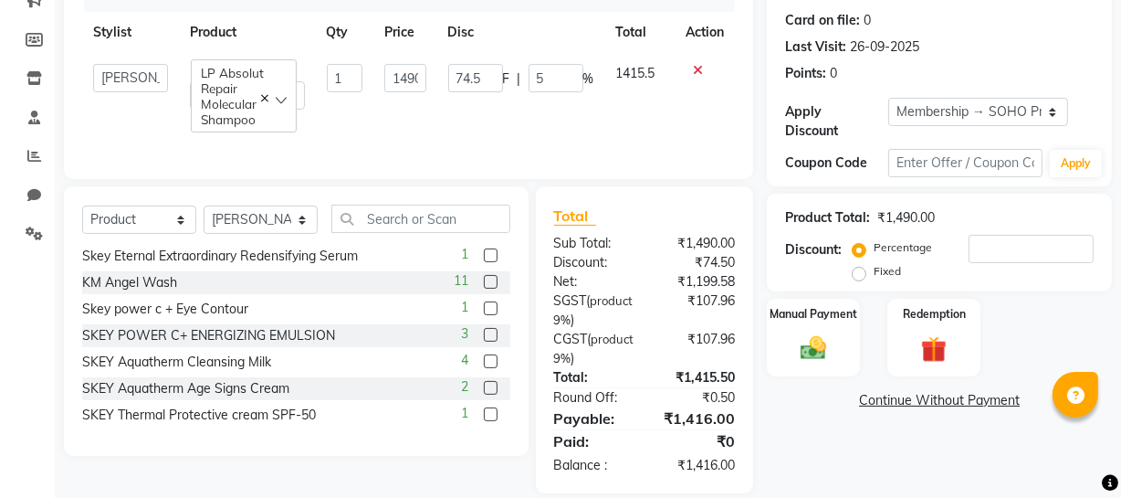
click at [582, 120] on td "74.5 F | 5 %" at bounding box center [521, 87] width 168 height 68
drag, startPoint x: 550, startPoint y: 78, endPoint x: 529, endPoint y: 79, distance: 21.0
click at [529, 79] on input "5" at bounding box center [556, 78] width 55 height 28
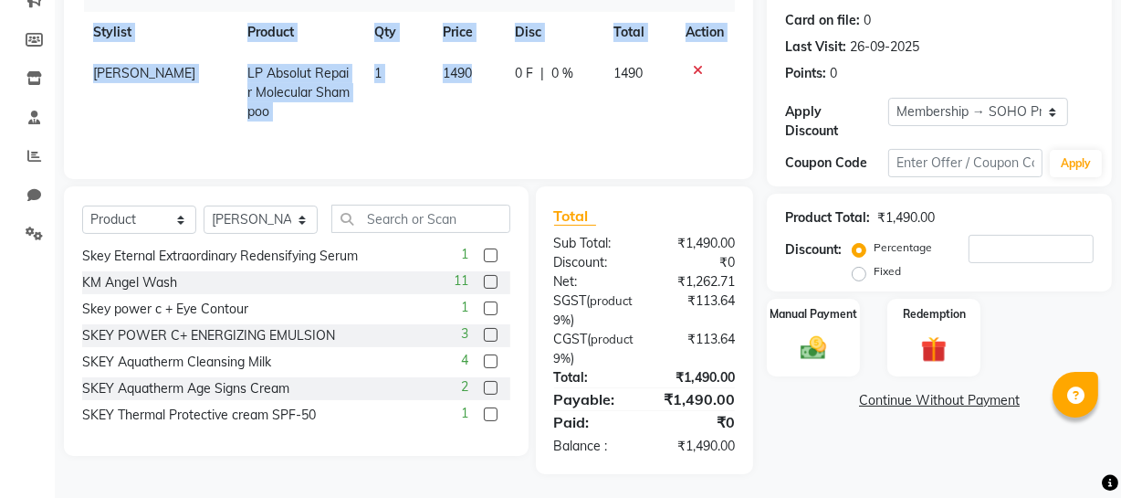
click at [530, 128] on div "Products Stylist Product Qty Price Disc Total Action VISHAL DOGRA LP Absolut Re…" at bounding box center [408, 69] width 653 height 183
click at [536, 128] on td "0 F | 0 %" at bounding box center [553, 92] width 99 height 79
select select "22783"
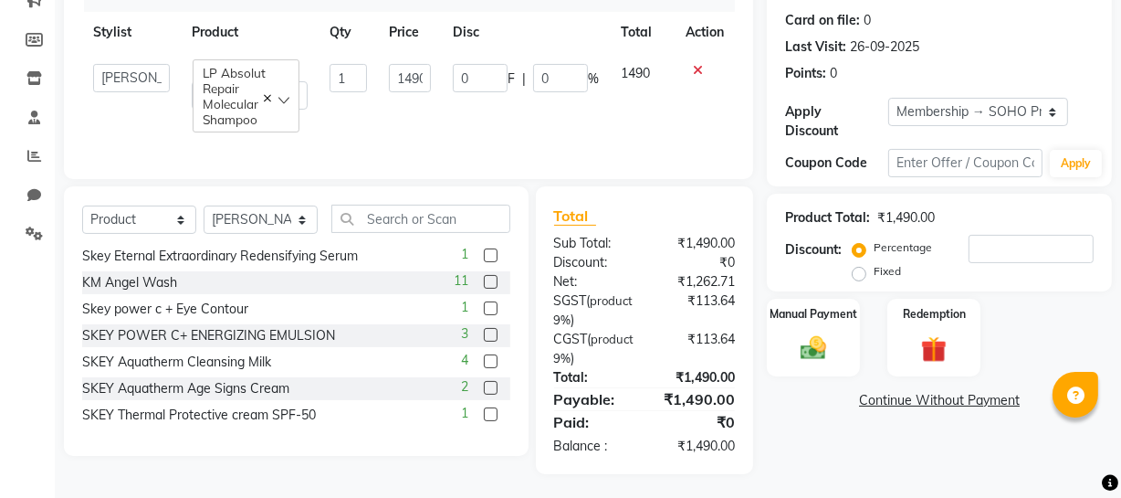
click at [874, 267] on label "Fixed" at bounding box center [887, 271] width 27 height 16
click at [858, 267] on input "Fixed" at bounding box center [862, 271] width 13 height 13
radio input "true"
click at [996, 249] on input "number" at bounding box center [1031, 249] width 125 height 28
type input "7"
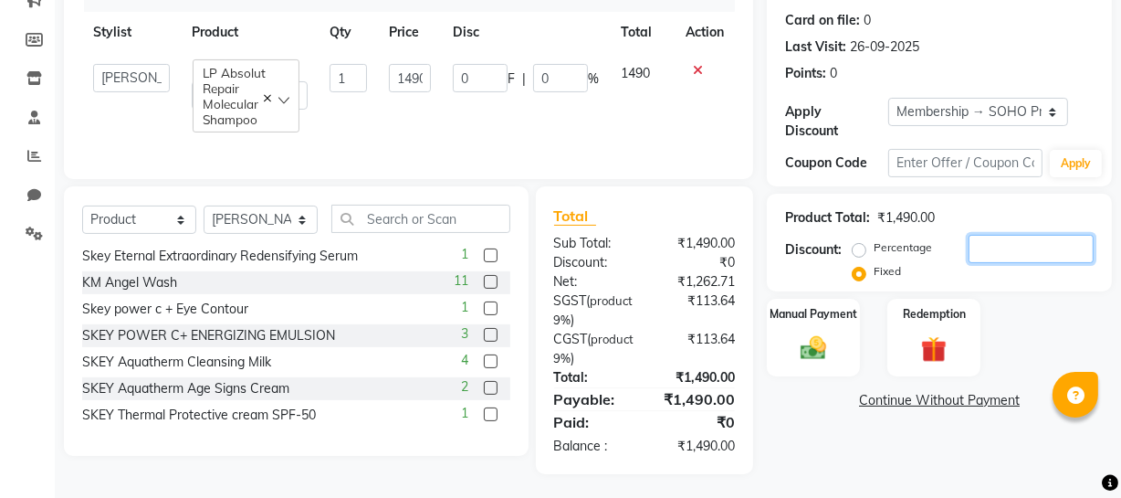
type input "7"
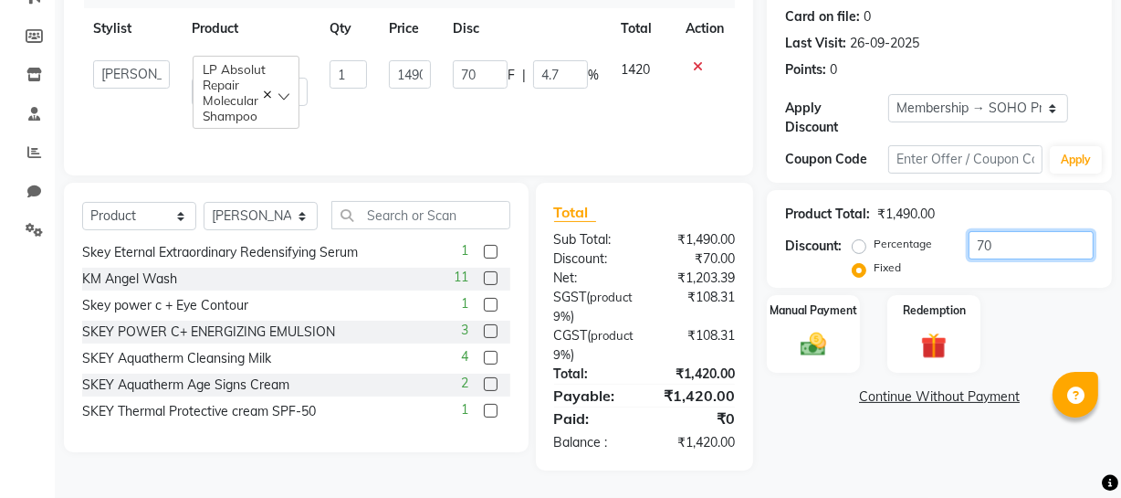
drag, startPoint x: 1038, startPoint y: 256, endPoint x: 880, endPoint y: 264, distance: 158.2
click at [896, 268] on div "Percentage Fixed 70" at bounding box center [974, 255] width 237 height 49
click at [820, 320] on div "Manual Payment" at bounding box center [813, 334] width 93 height 78
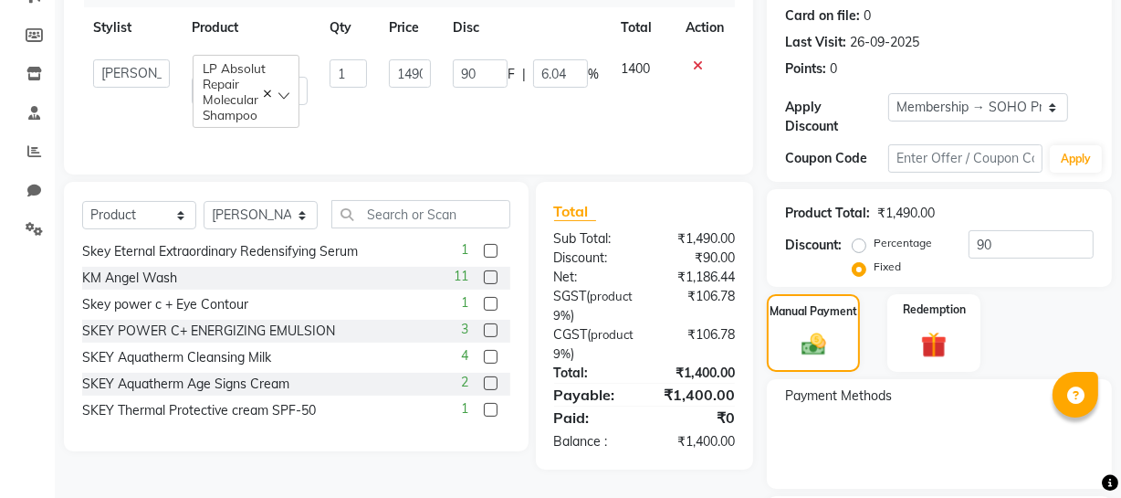
click at [805, 374] on div "Name: Vandana Jain Wallet: ₹78.00 Membership: end on 07-03-2026 Total Visits: 5…" at bounding box center [946, 225] width 359 height 683
click at [835, 395] on span "Payment Methods" at bounding box center [838, 395] width 107 height 19
click at [834, 402] on span "Payment Methods" at bounding box center [838, 395] width 107 height 19
click at [814, 366] on div "Manual Payment" at bounding box center [813, 332] width 97 height 81
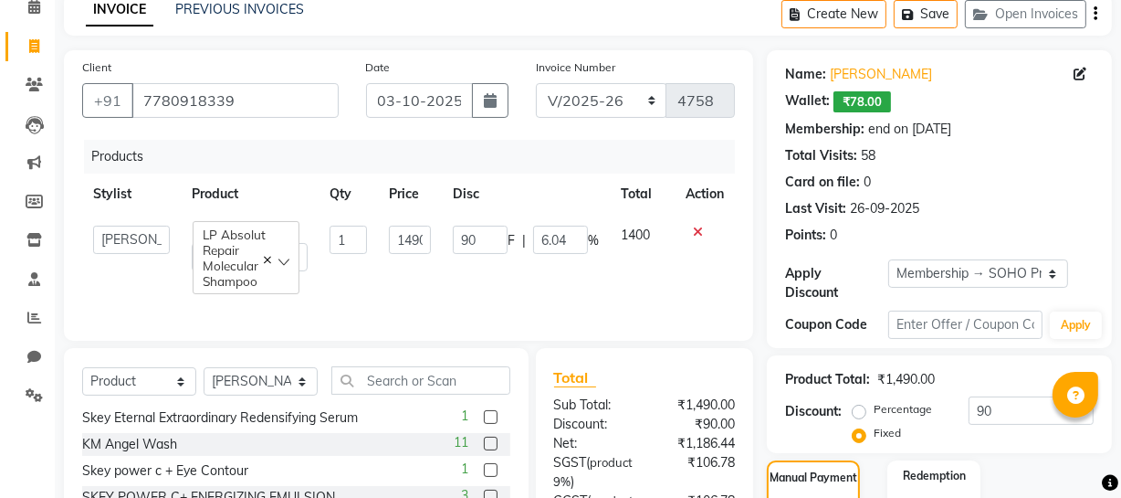
click at [699, 233] on icon at bounding box center [698, 232] width 10 height 13
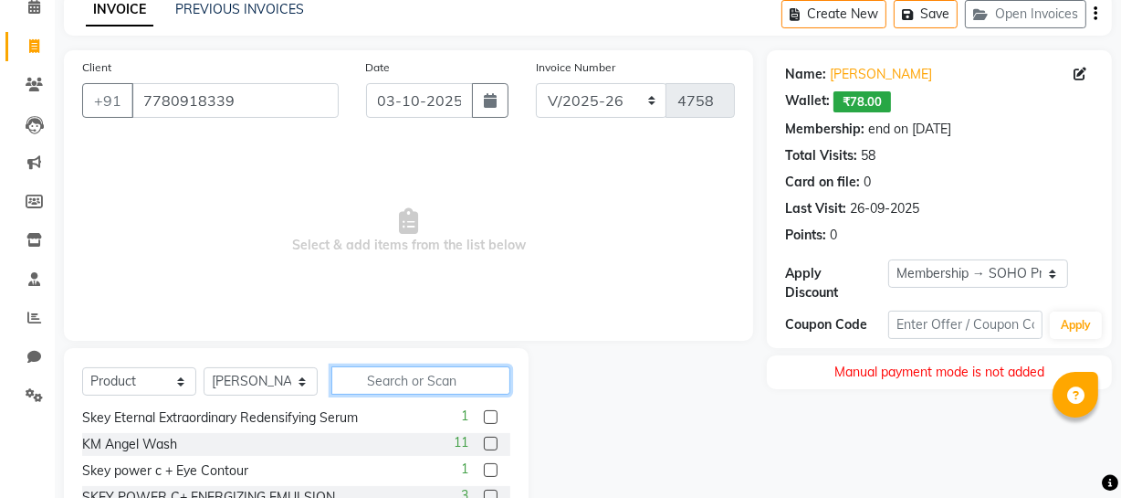
click at [361, 385] on input "text" at bounding box center [420, 380] width 179 height 28
click at [41, 45] on span at bounding box center [34, 47] width 32 height 21
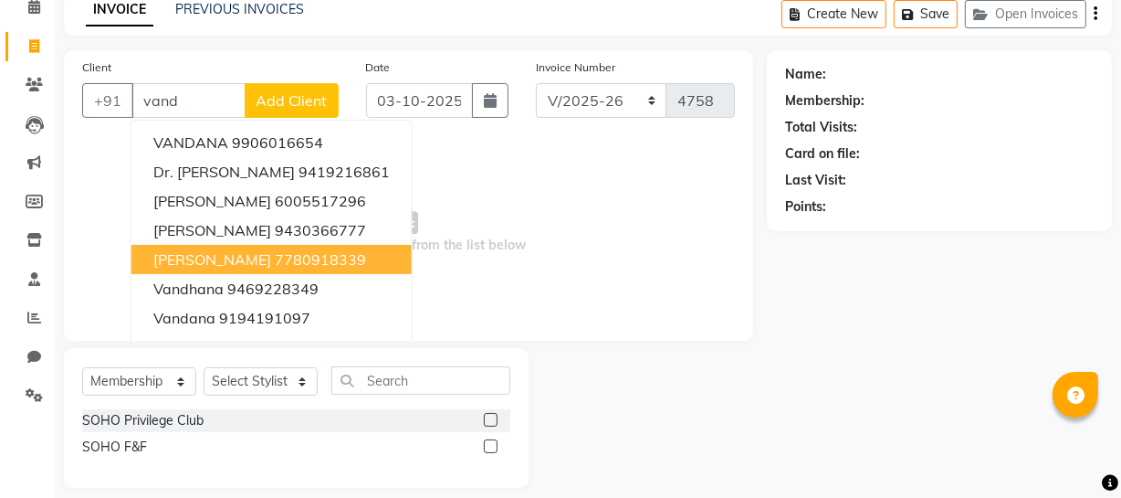
click at [244, 252] on button "Vandana Jain 7780918339" at bounding box center [271, 259] width 280 height 29
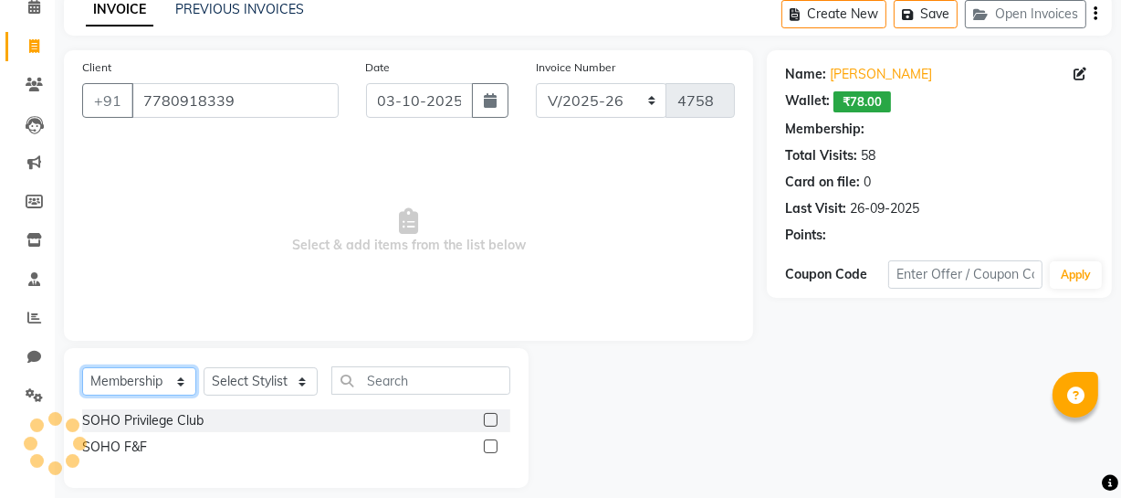
drag, startPoint x: 158, startPoint y: 384, endPoint x: 159, endPoint y: 372, distance: 12.8
click at [159, 385] on select "Select Service Product Membership Package Voucher Prepaid Gift Card" at bounding box center [139, 381] width 114 height 28
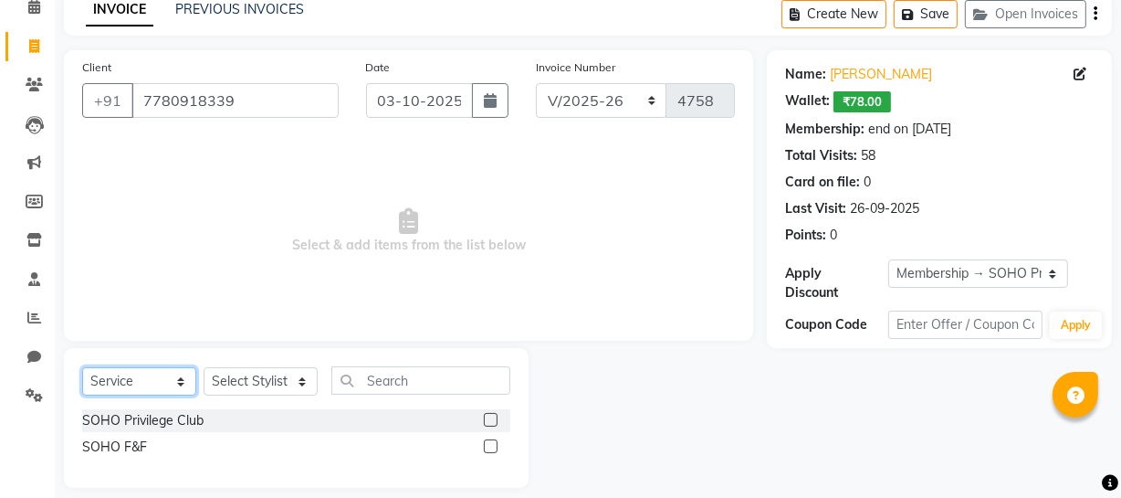
click at [82, 395] on select "Select Service Product Membership Package Voucher Prepaid Gift Card" at bounding box center [139, 381] width 114 height 28
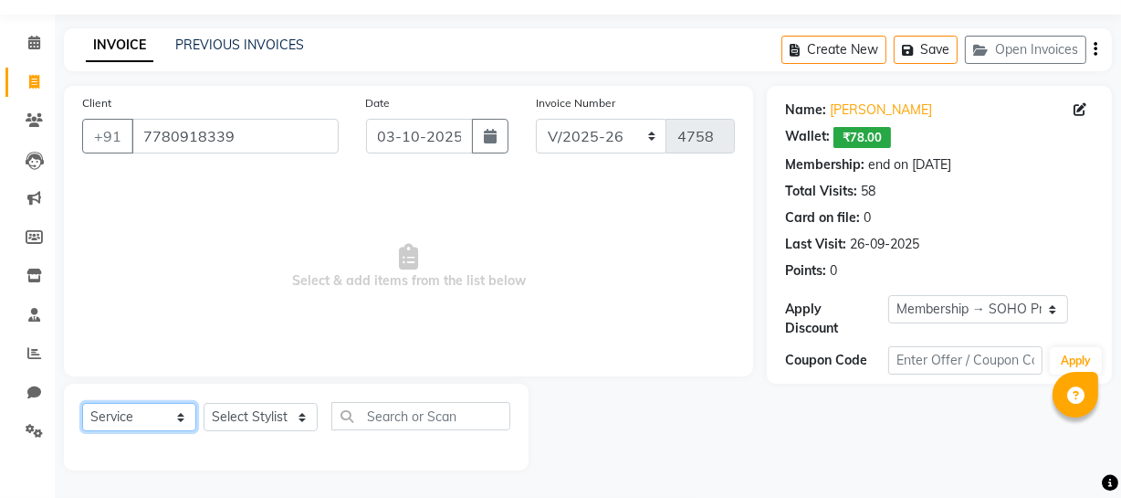
scroll to position [52, 0]
click at [237, 411] on select "Select Stylist Abhishek Kohli Adhamya Bamotra Amit Anita Kumari Arun Sain Aviji…" at bounding box center [261, 417] width 114 height 28
click at [204, 403] on select "Select Stylist Abhishek Kohli Adhamya Bamotra Amit Anita Kumari Arun Sain Aviji…" at bounding box center [261, 417] width 114 height 28
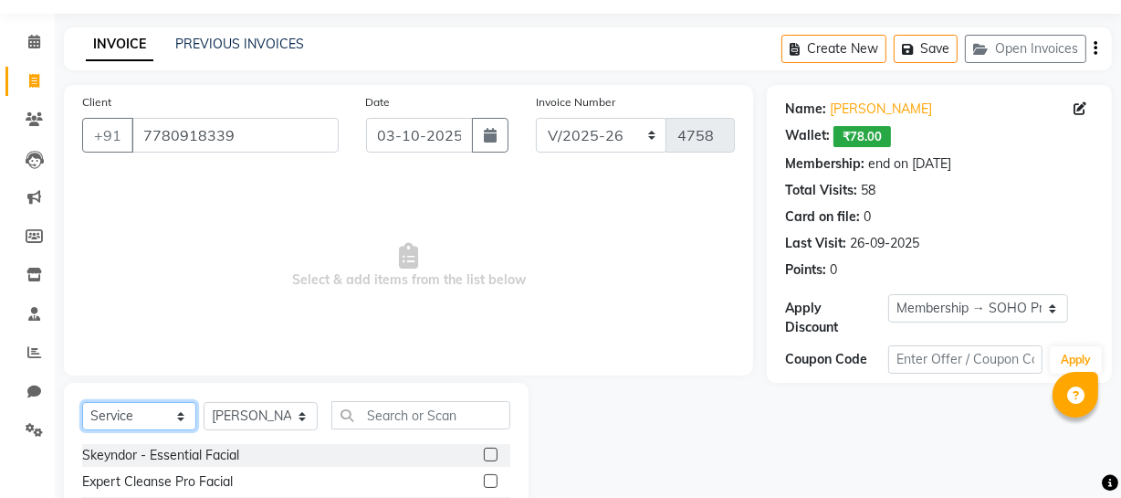
click at [149, 422] on select "Select Service Product Membership Package Voucher Prepaid Gift Card" at bounding box center [139, 416] width 114 height 28
click at [82, 402] on select "Select Service Product Membership Package Voucher Prepaid Gift Card" at bounding box center [139, 416] width 114 height 28
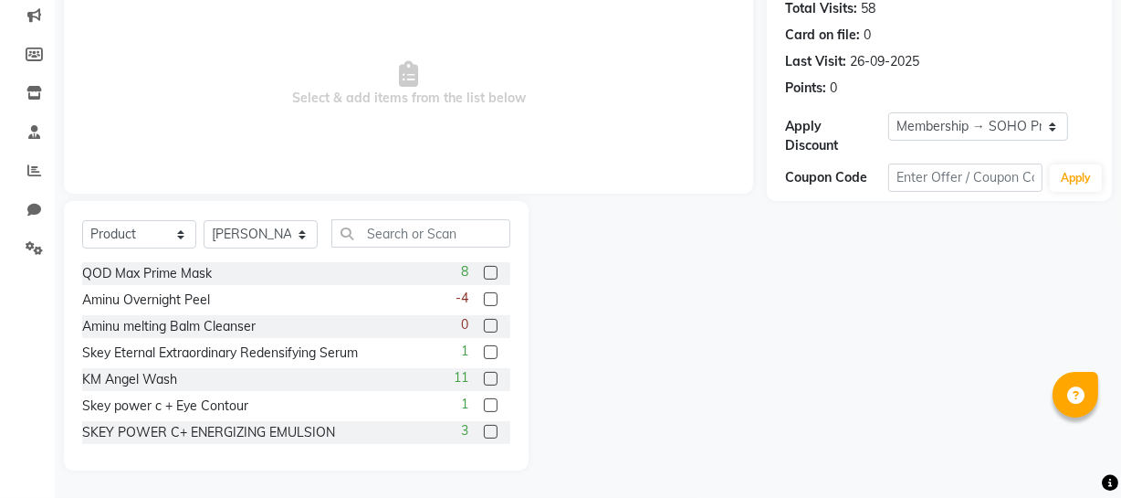
click at [390, 247] on div "Select Service Product Membership Package Voucher Prepaid Gift Card Select Styl…" at bounding box center [296, 240] width 428 height 43
click at [391, 239] on input "text" at bounding box center [420, 233] width 179 height 28
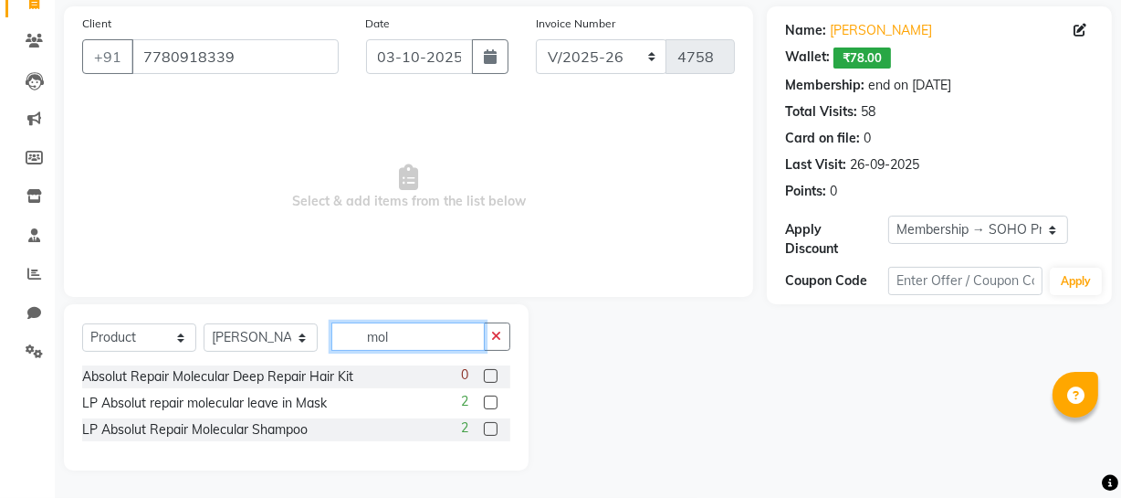
scroll to position [131, 0]
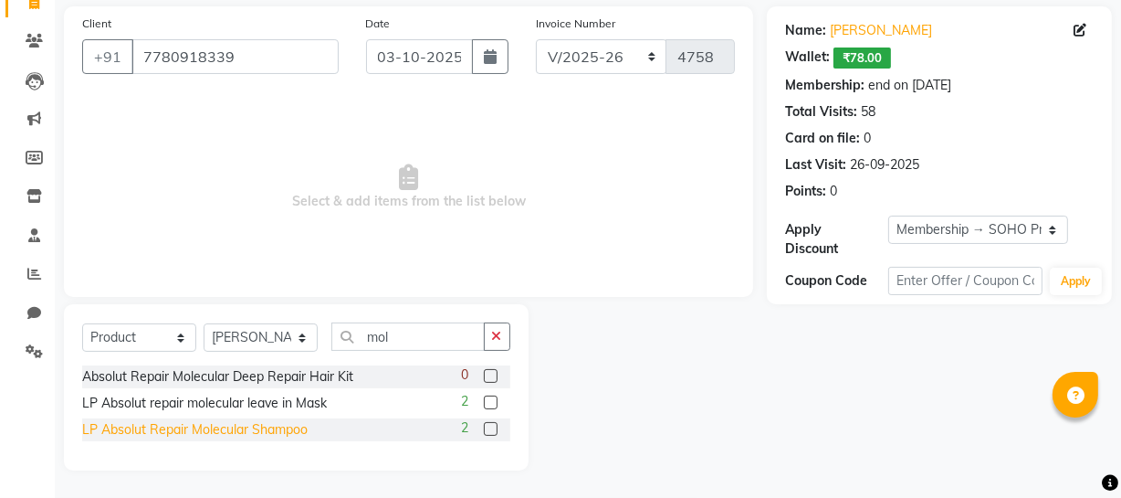
click at [276, 437] on div "LP Absolut Repair Molecular Shampoo" at bounding box center [195, 429] width 226 height 19
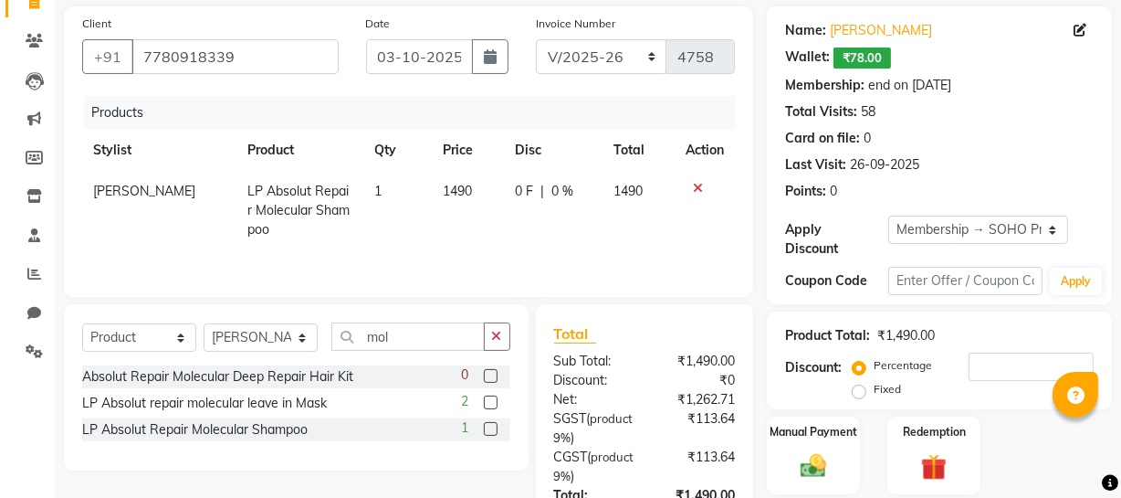
scroll to position [253, 0]
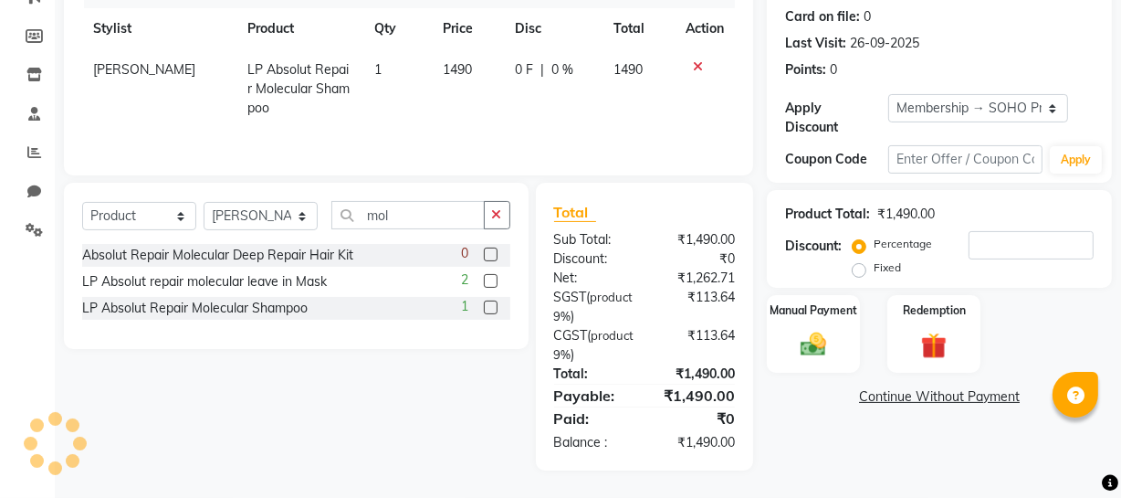
drag, startPoint x: 873, startPoint y: 266, endPoint x: 962, endPoint y: 249, distance: 91.0
click at [874, 266] on div "Fixed" at bounding box center [878, 268] width 45 height 22
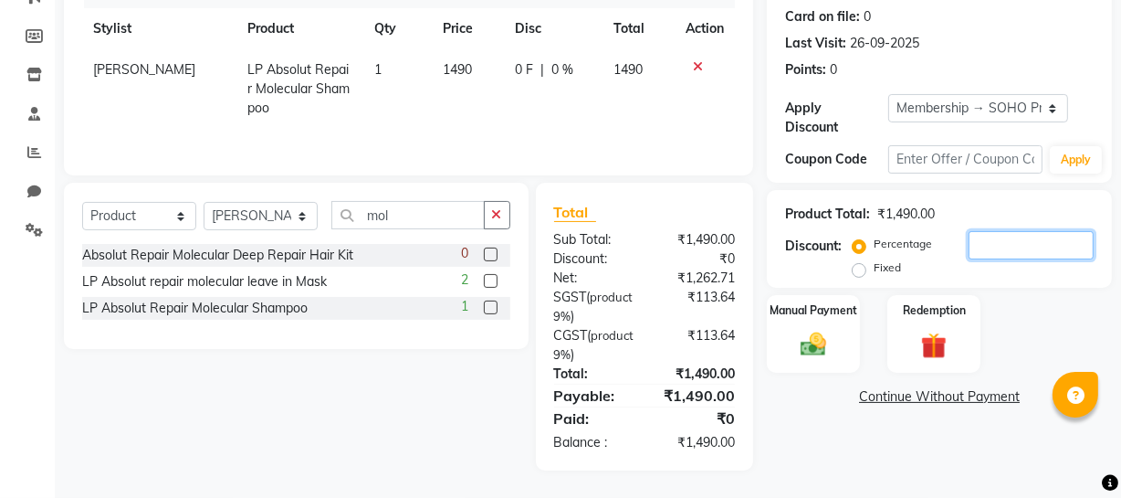
click at [982, 247] on input "number" at bounding box center [1031, 245] width 125 height 28
click at [898, 261] on label "Fixed" at bounding box center [887, 267] width 27 height 16
click at [869, 261] on input "Fixed" at bounding box center [862, 267] width 13 height 13
click at [1003, 236] on input "number" at bounding box center [1031, 245] width 125 height 28
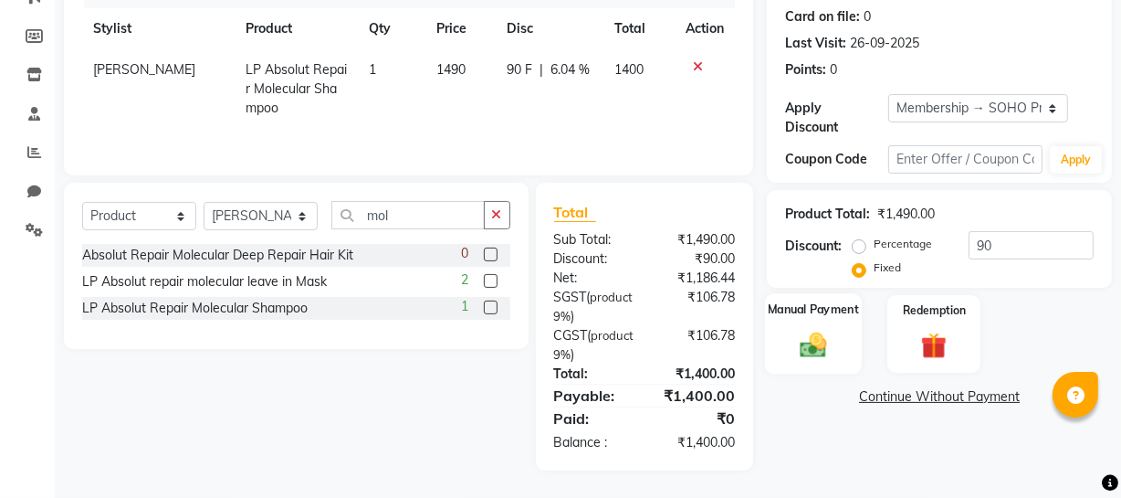
click at [830, 319] on div "Manual Payment" at bounding box center [813, 333] width 97 height 81
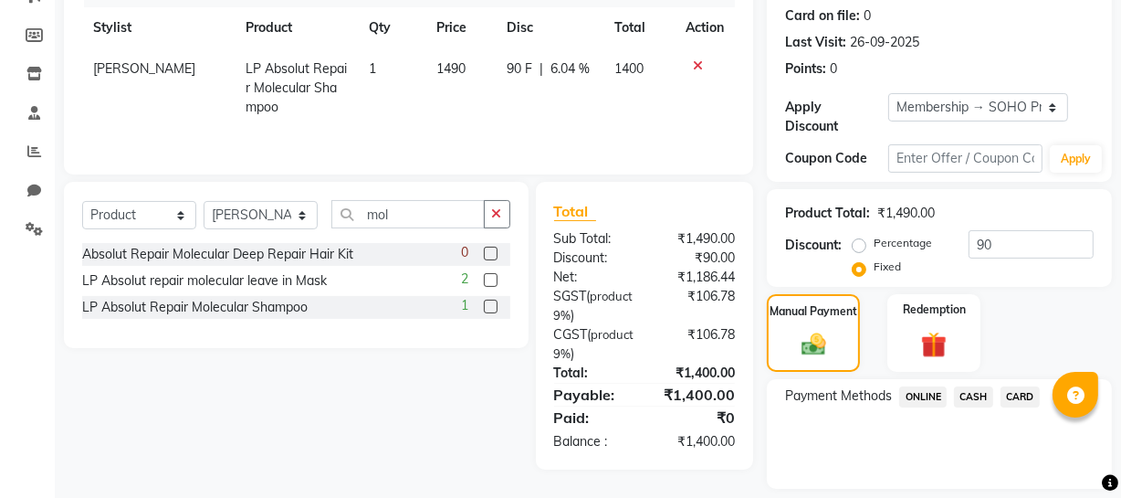
scroll to position [309, 0]
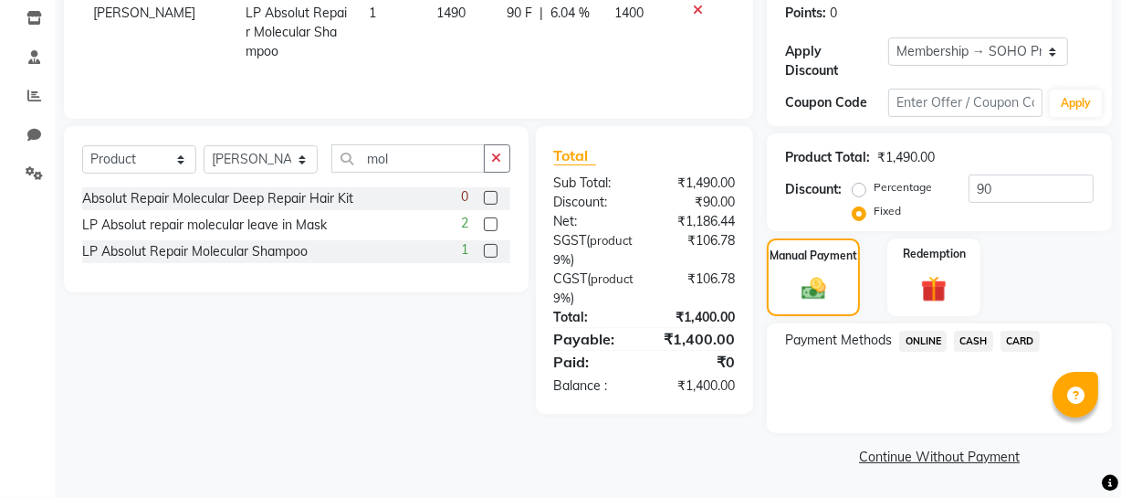
click at [987, 345] on span "CASH" at bounding box center [973, 341] width 39 height 21
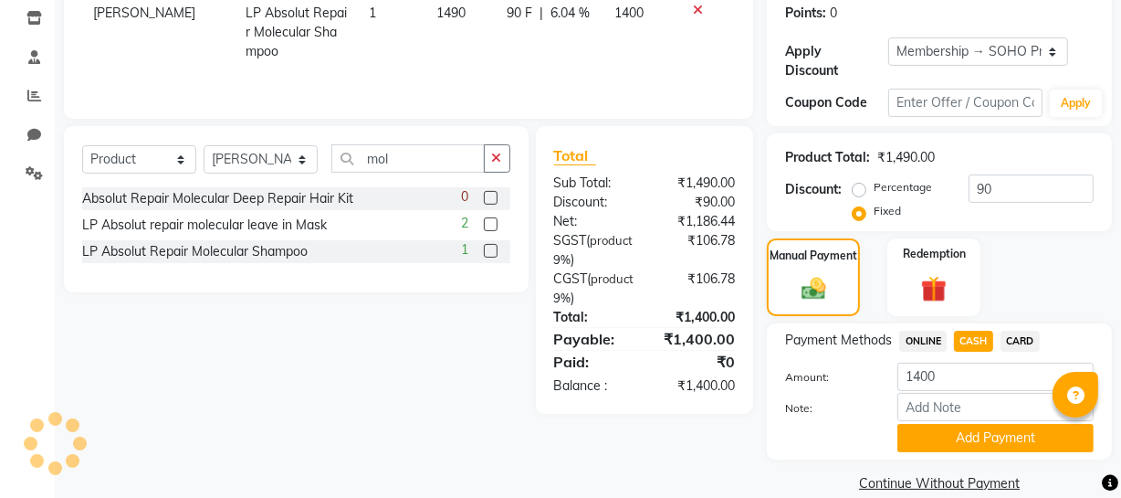
click at [986, 432] on button "Add Payment" at bounding box center [996, 438] width 196 height 28
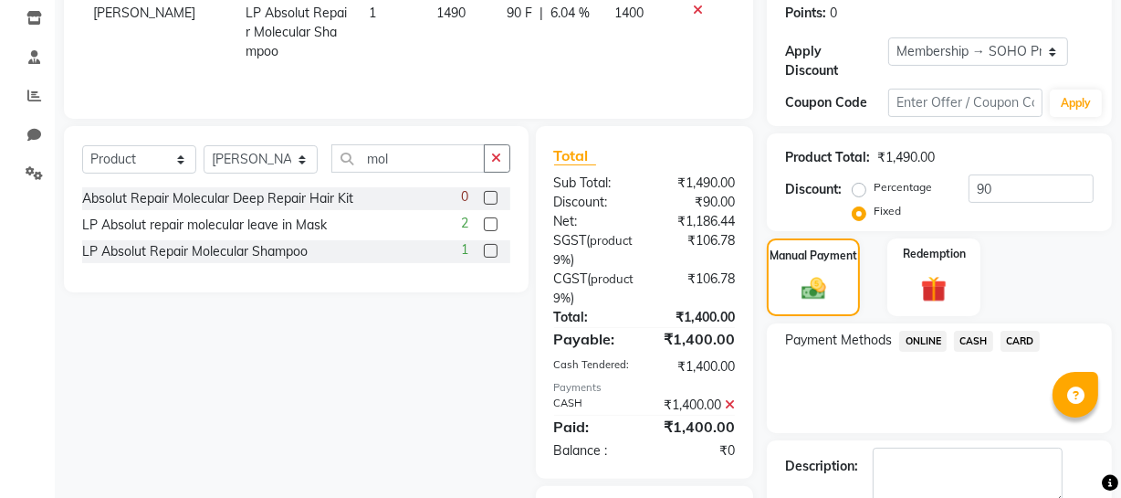
scroll to position [465, 0]
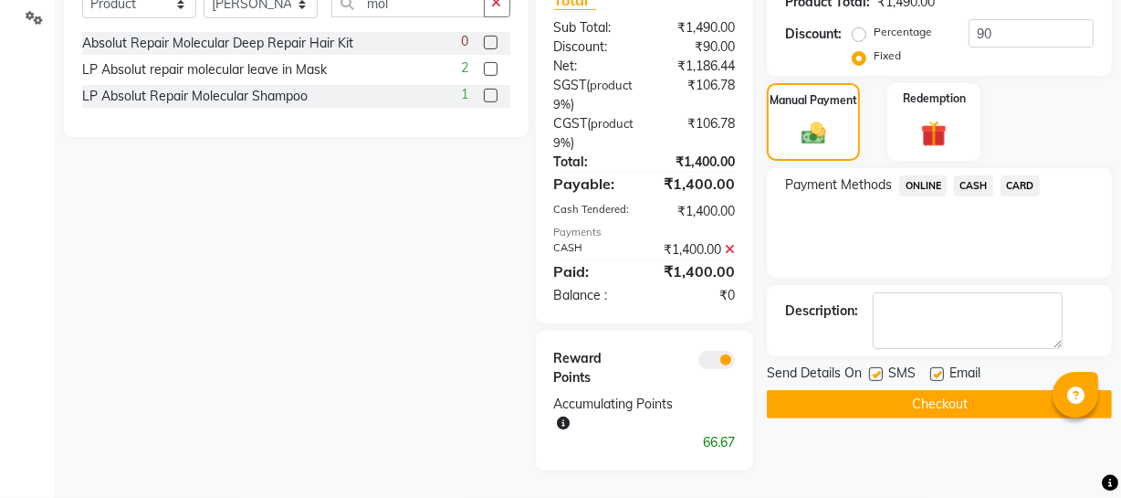
drag, startPoint x: 879, startPoint y: 406, endPoint x: 878, endPoint y: 395, distance: 11.0
click at [878, 398] on button "Checkout" at bounding box center [939, 404] width 345 height 28
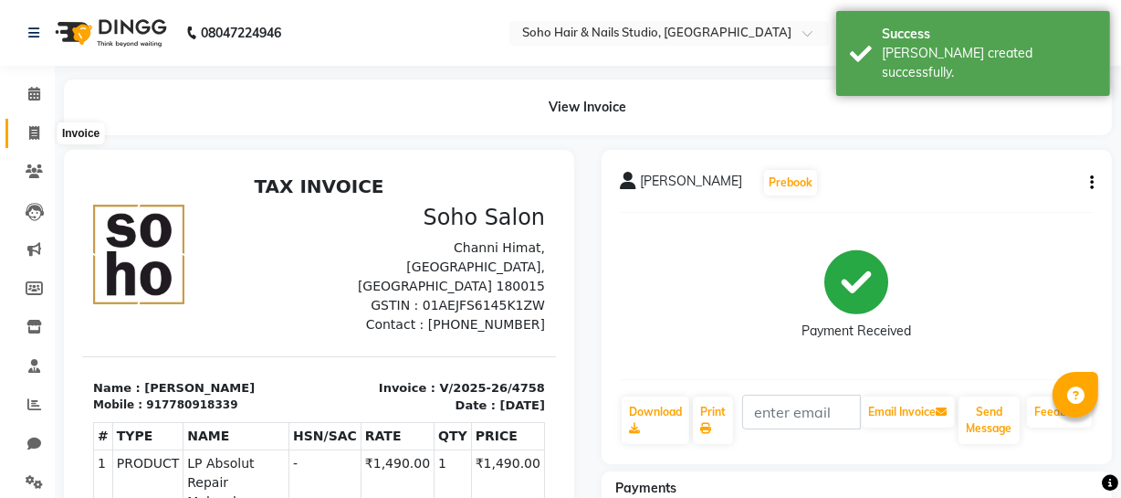
click at [38, 134] on icon at bounding box center [34, 133] width 10 height 14
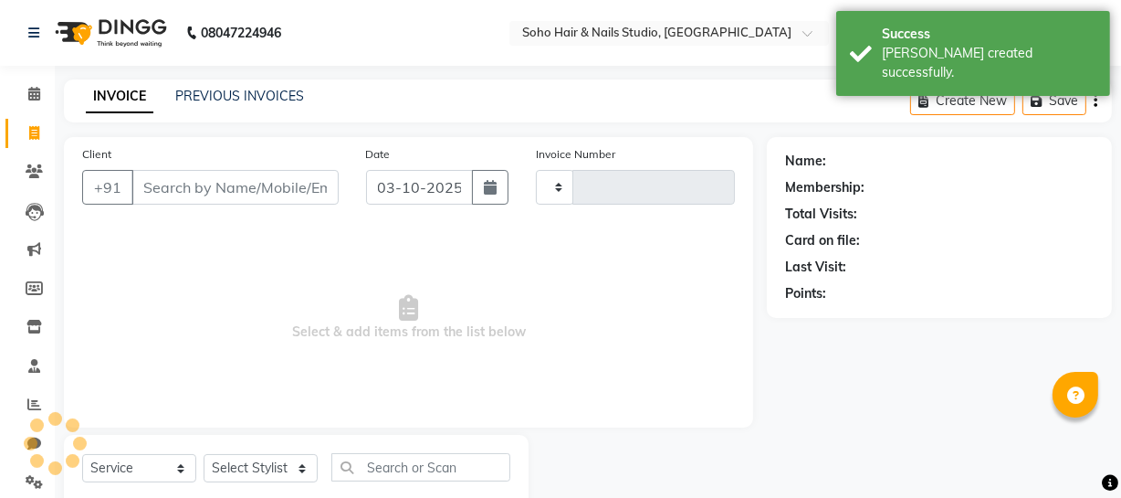
scroll to position [52, 0]
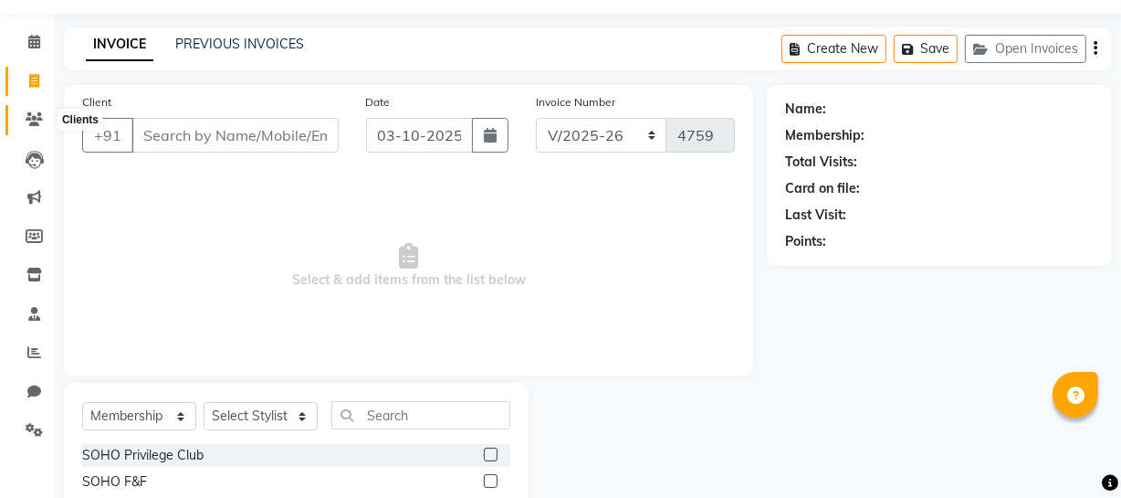
click at [26, 121] on icon at bounding box center [34, 119] width 17 height 14
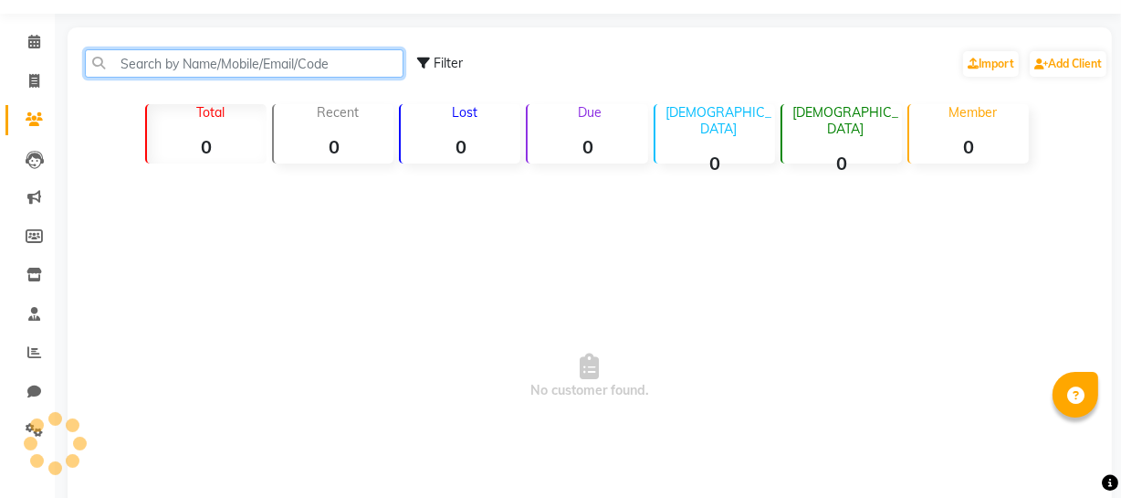
click at [153, 56] on input "text" at bounding box center [244, 63] width 319 height 28
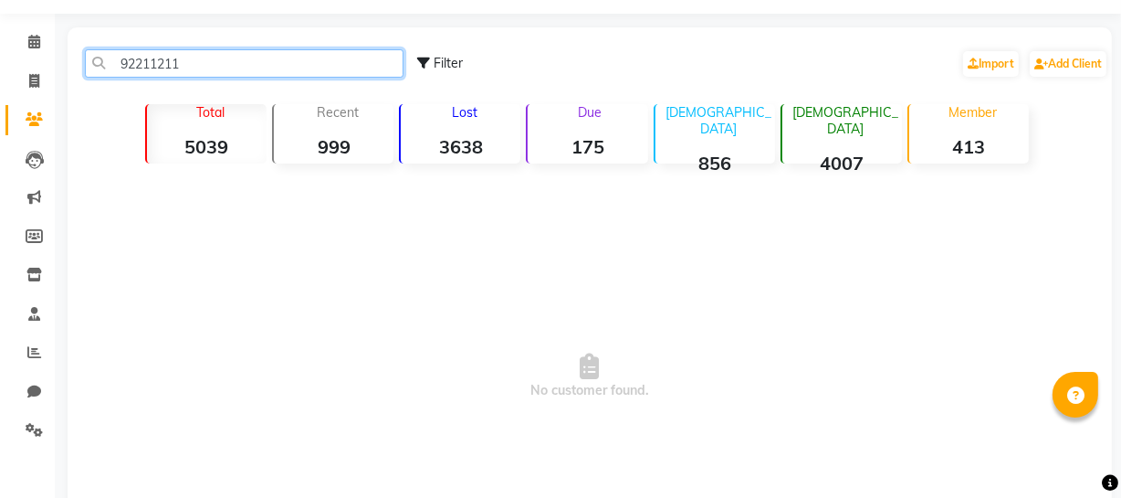
click at [129, 60] on input "92211211" at bounding box center [244, 63] width 319 height 28
click at [208, 68] on input "962211211" at bounding box center [244, 63] width 319 height 28
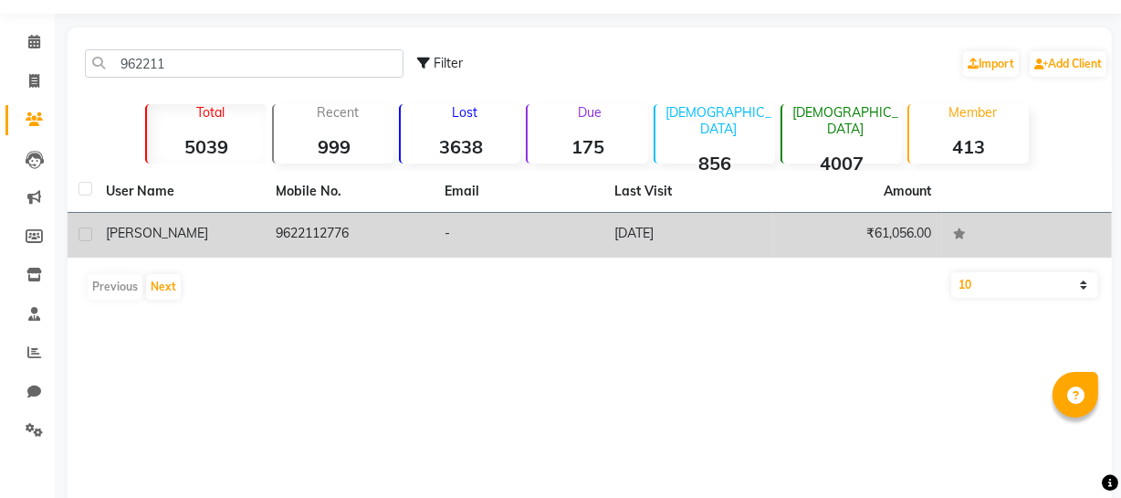
click at [228, 229] on div "[PERSON_NAME]" at bounding box center [180, 233] width 148 height 19
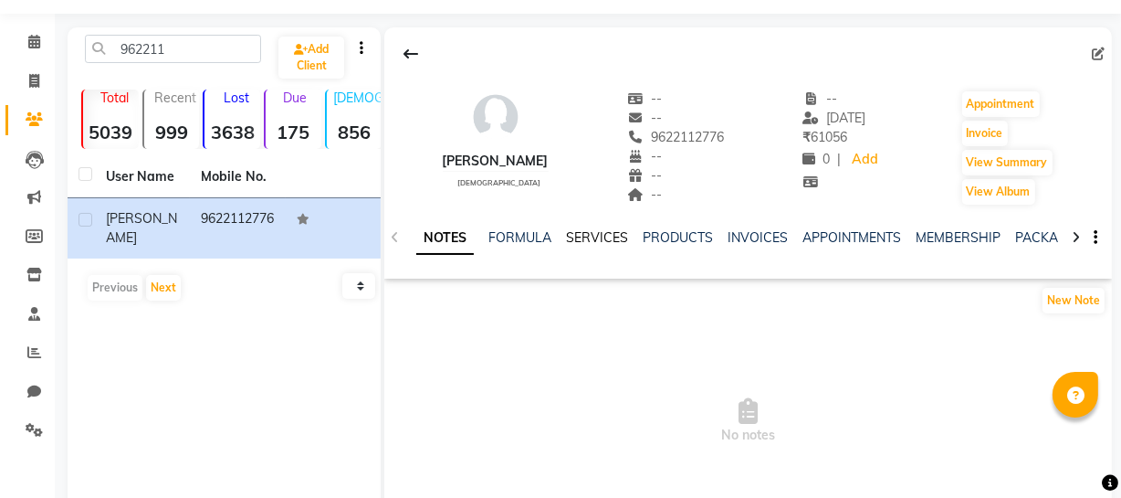
click at [594, 231] on link "SERVICES" at bounding box center [597, 237] width 62 height 16
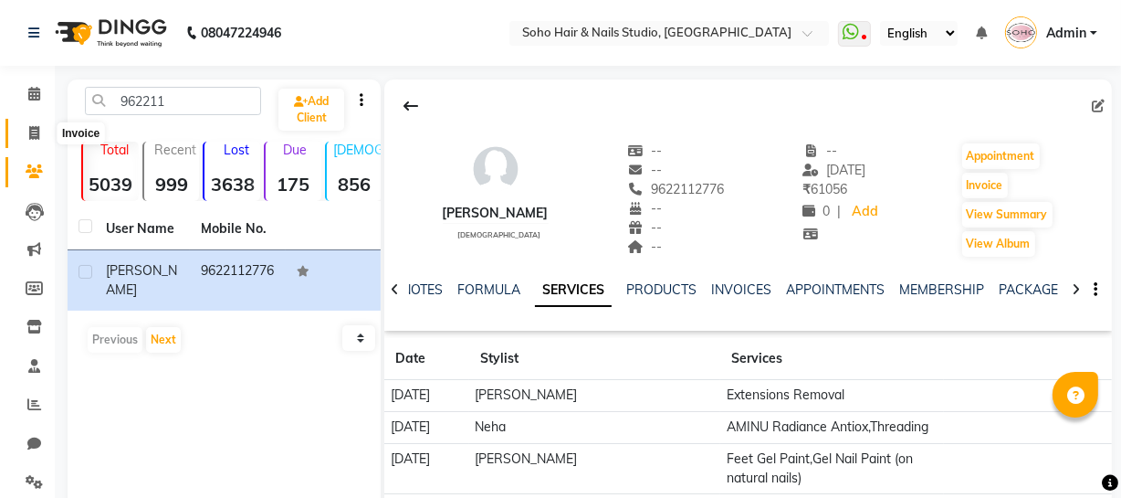
click at [29, 128] on icon at bounding box center [34, 133] width 10 height 14
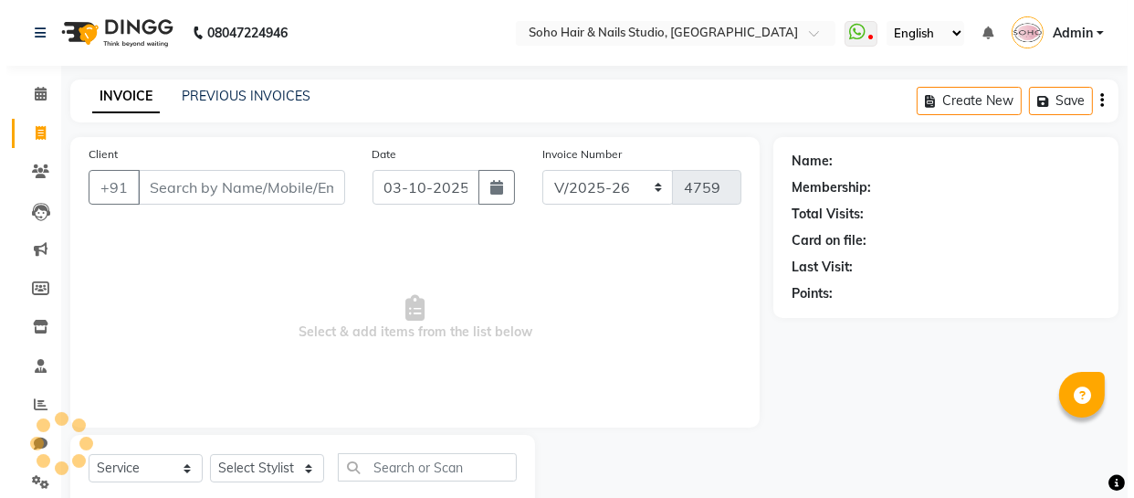
scroll to position [52, 0]
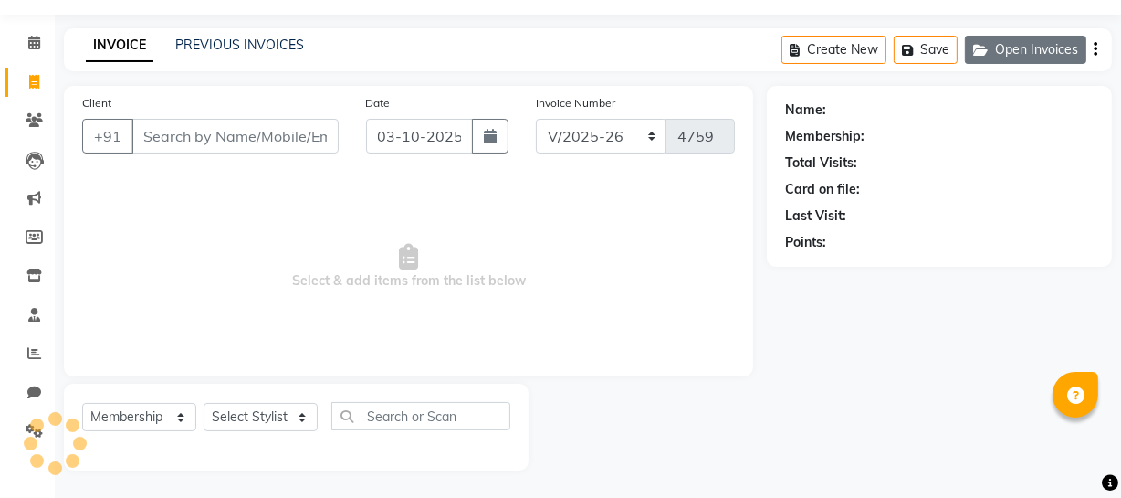
click at [1004, 55] on button "Open Invoices" at bounding box center [1025, 50] width 121 height 28
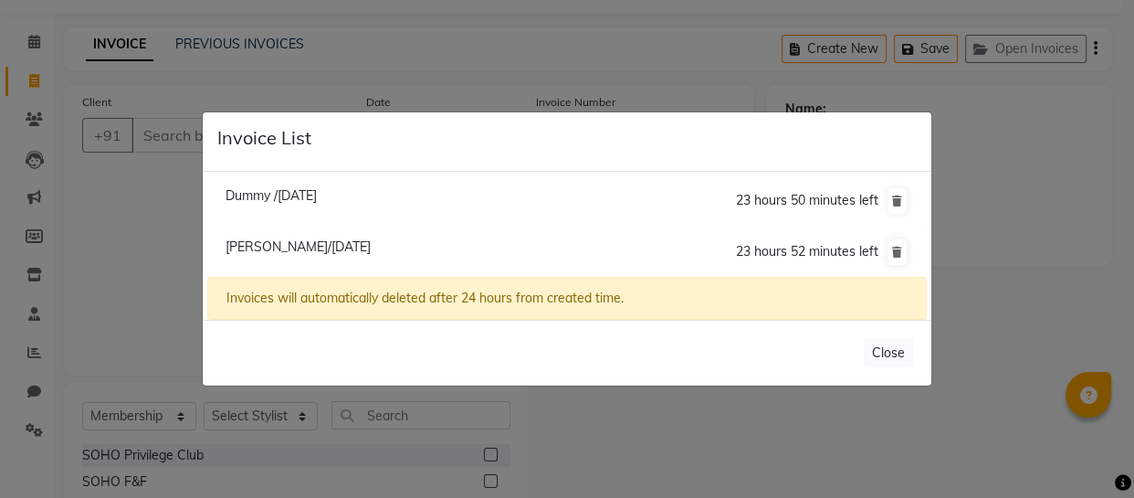
click at [282, 200] on span "Dummy /03 October 2025" at bounding box center [271, 195] width 91 height 16
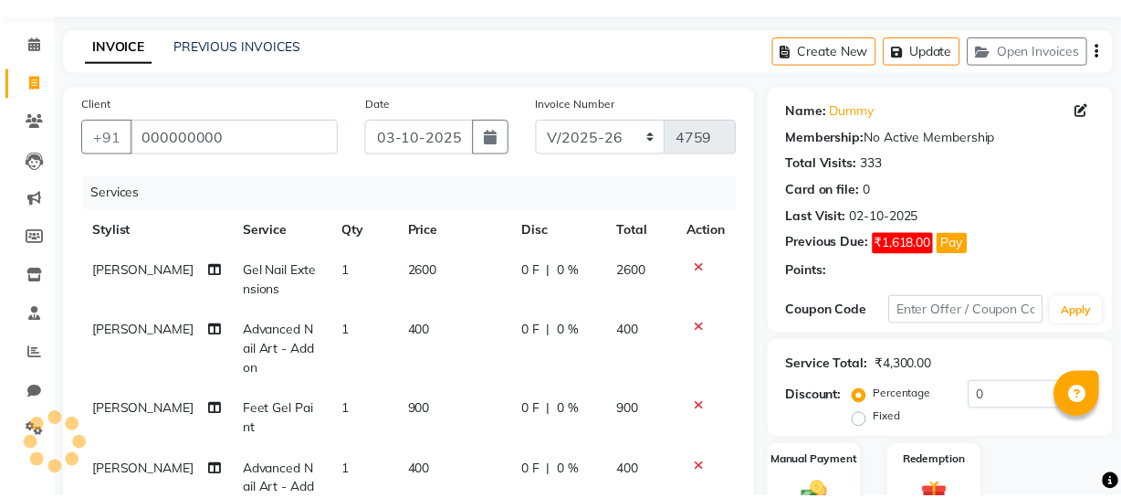
scroll to position [432, 0]
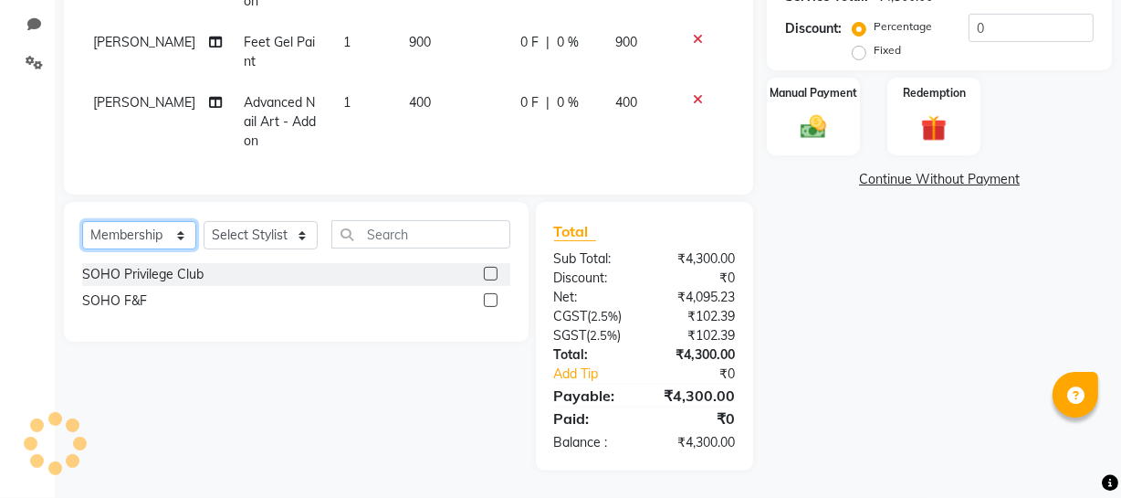
click at [165, 230] on select "Select Service Product Membership Package Voucher Prepaid Gift Card" at bounding box center [139, 235] width 114 height 28
click at [82, 221] on select "Select Service Product Membership Package Voucher Prepaid Gift Card" at bounding box center [139, 235] width 114 height 28
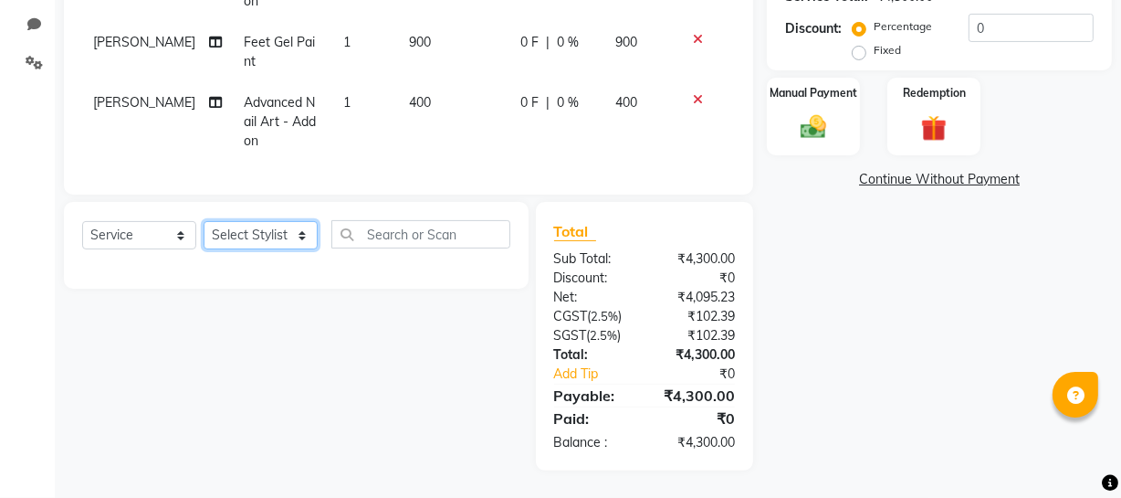
drag, startPoint x: 228, startPoint y: 237, endPoint x: 228, endPoint y: 222, distance: 15.5
click at [228, 237] on select "Select Stylist Abhishek Kohli Adhamya Bamotra Amit Anita Kumari Arun Sain Aviji…" at bounding box center [261, 235] width 114 height 28
click at [204, 221] on select "Select Stylist Abhishek Kohli Adhamya Bamotra Amit Anita Kumari Arun Sain Aviji…" at bounding box center [261, 235] width 114 height 28
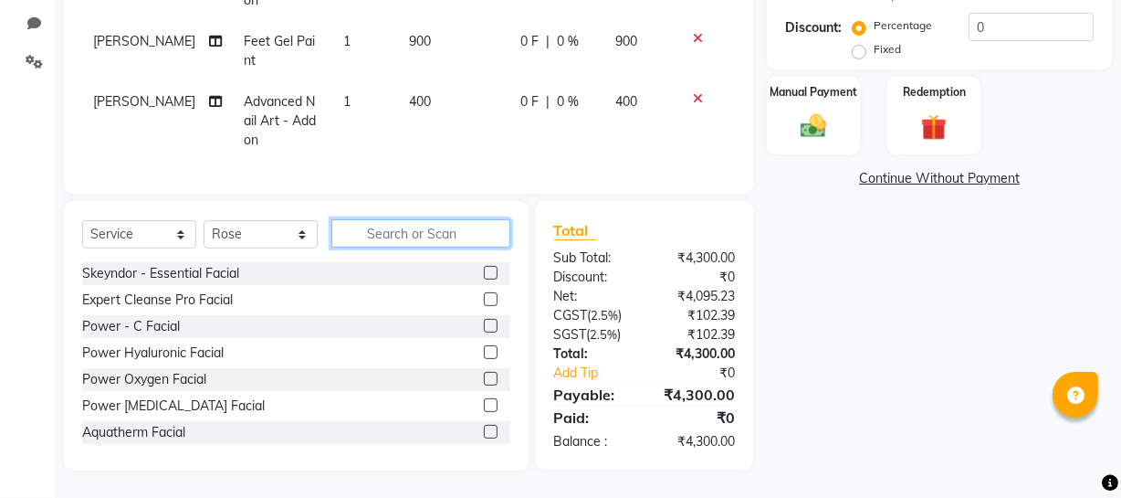
click at [385, 234] on input "text" at bounding box center [420, 233] width 179 height 28
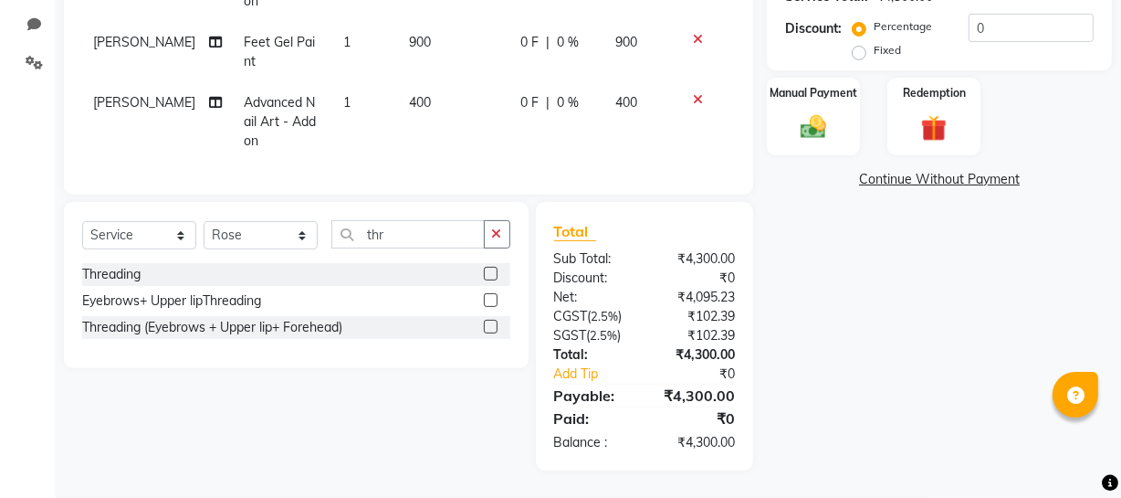
click at [145, 276] on div "Threading" at bounding box center [296, 274] width 428 height 23
click at [131, 276] on div "Threading" at bounding box center [111, 274] width 58 height 19
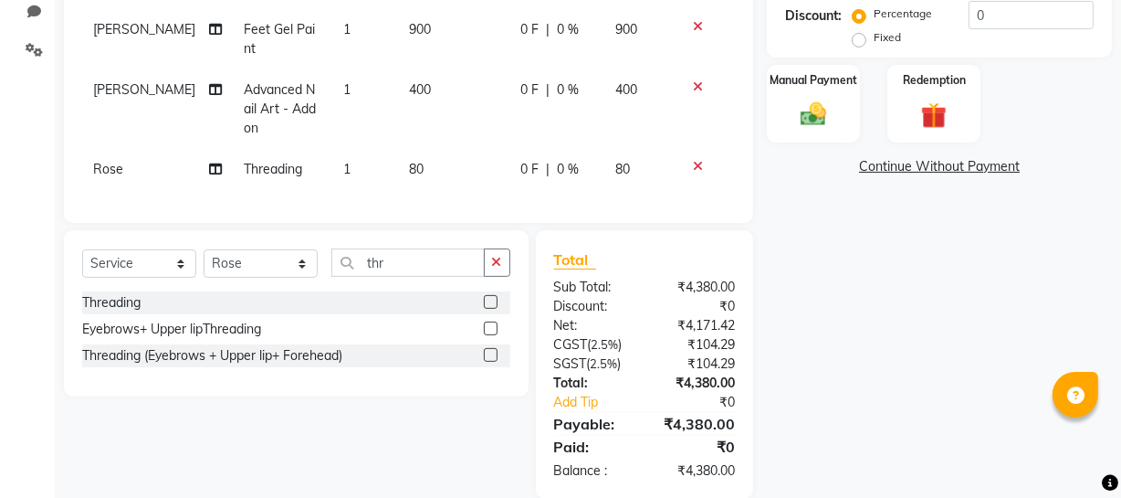
scroll to position [17, 0]
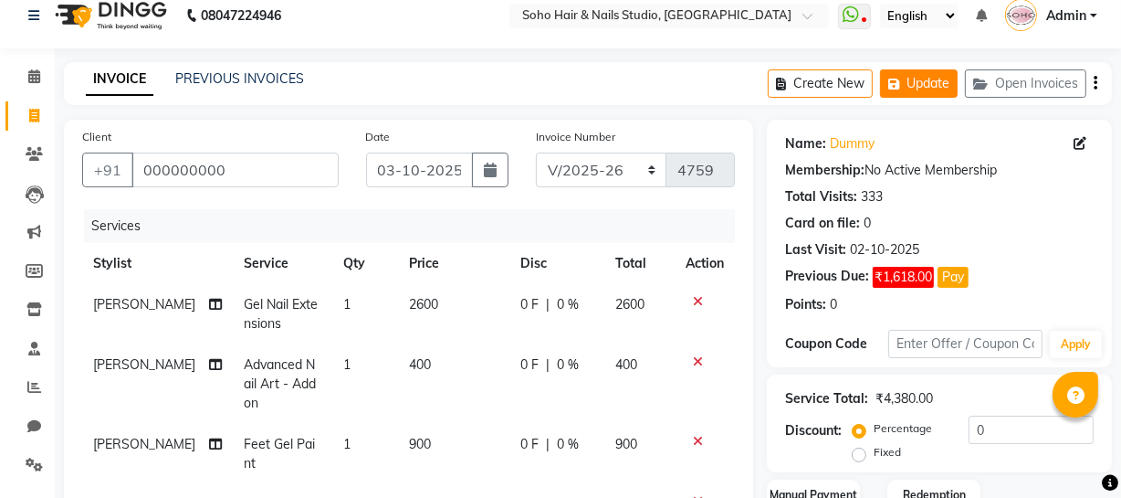
click at [898, 82] on icon "button" at bounding box center [897, 84] width 18 height 13
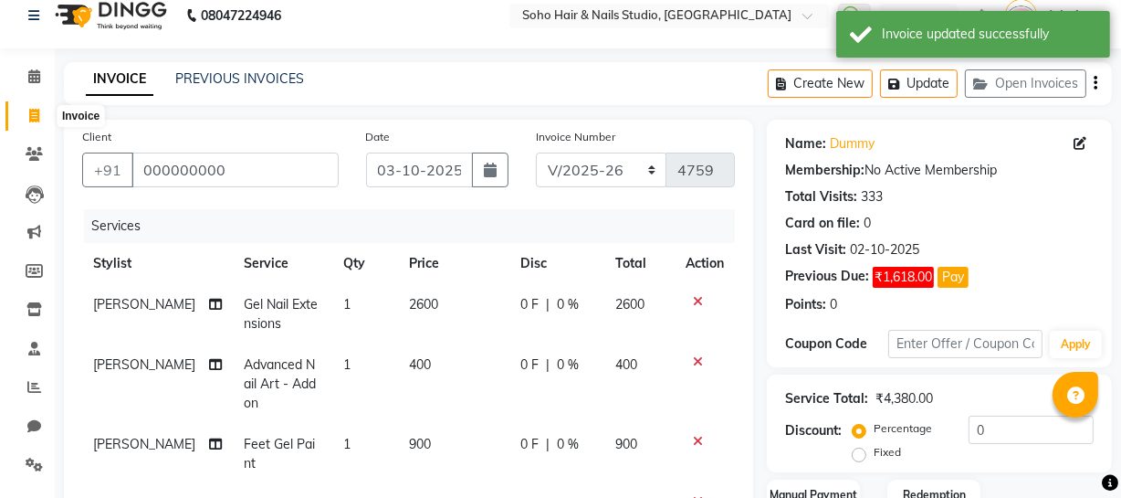
click at [41, 122] on span at bounding box center [34, 116] width 32 height 21
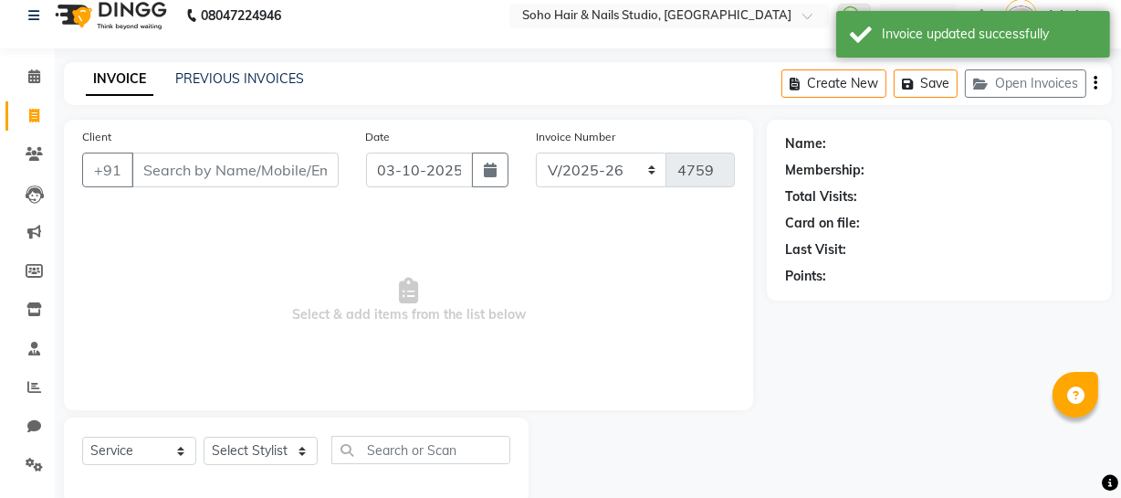
scroll to position [52, 0]
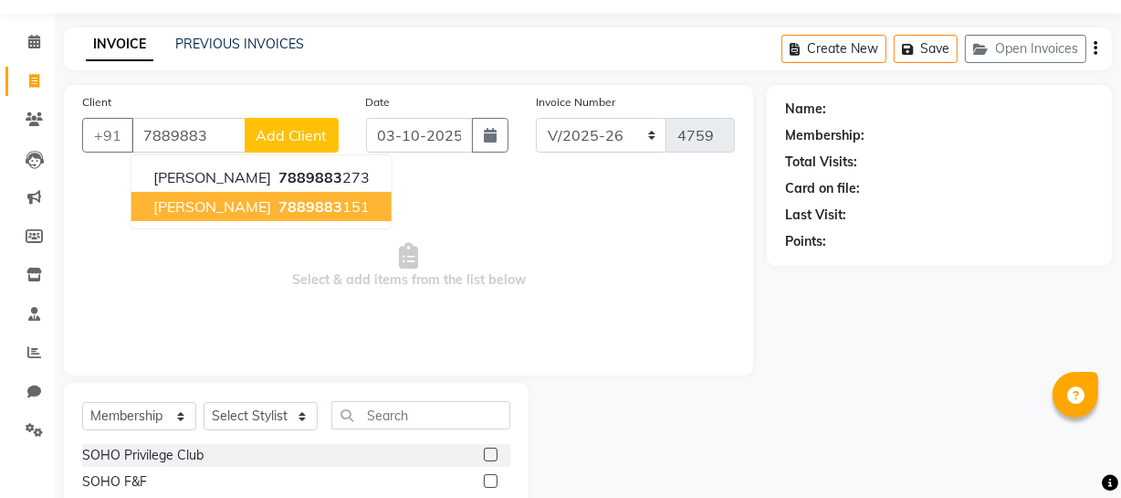
click at [221, 217] on button "Sushma 7889883 151" at bounding box center [261, 206] width 260 height 29
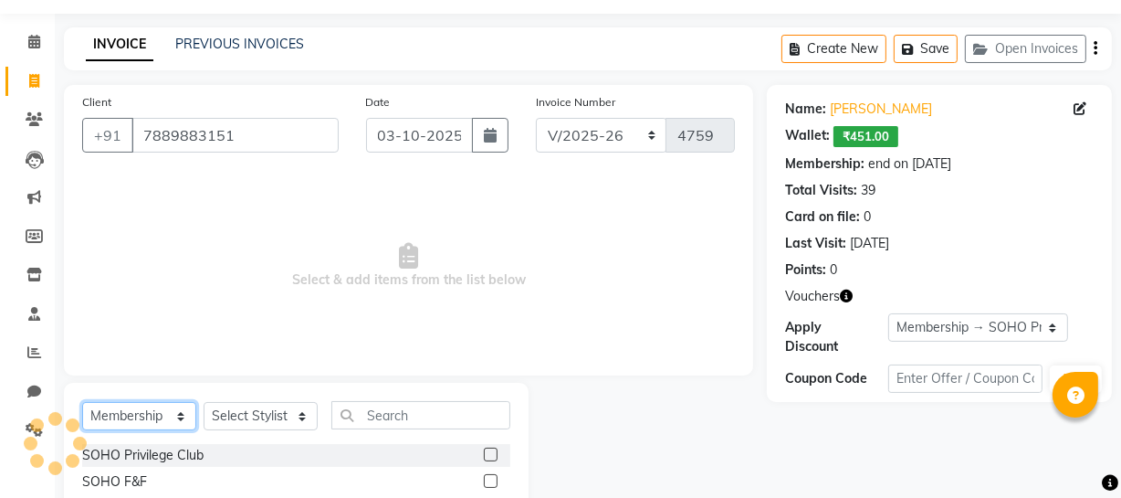
click at [153, 416] on select "Select Service Product Membership Package Voucher Prepaid Gift Card" at bounding box center [139, 416] width 114 height 28
click at [82, 402] on select "Select Service Product Membership Package Voucher Prepaid Gift Card" at bounding box center [139, 416] width 114 height 28
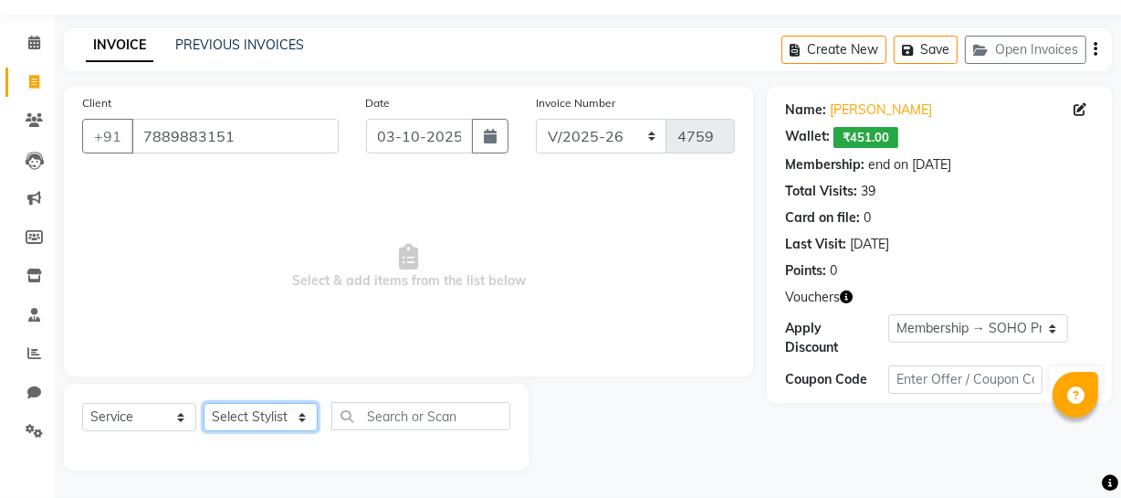
click at [268, 407] on select "Select Stylist Abhishek Kohli Adhamya Bamotra Amit Anita Kumari Arun Sain Aviji…" at bounding box center [261, 417] width 114 height 28
click at [204, 403] on select "Select Stylist Abhishek Kohli Adhamya Bamotra Amit Anita Kumari Arun Sain Aviji…" at bounding box center [261, 417] width 114 height 28
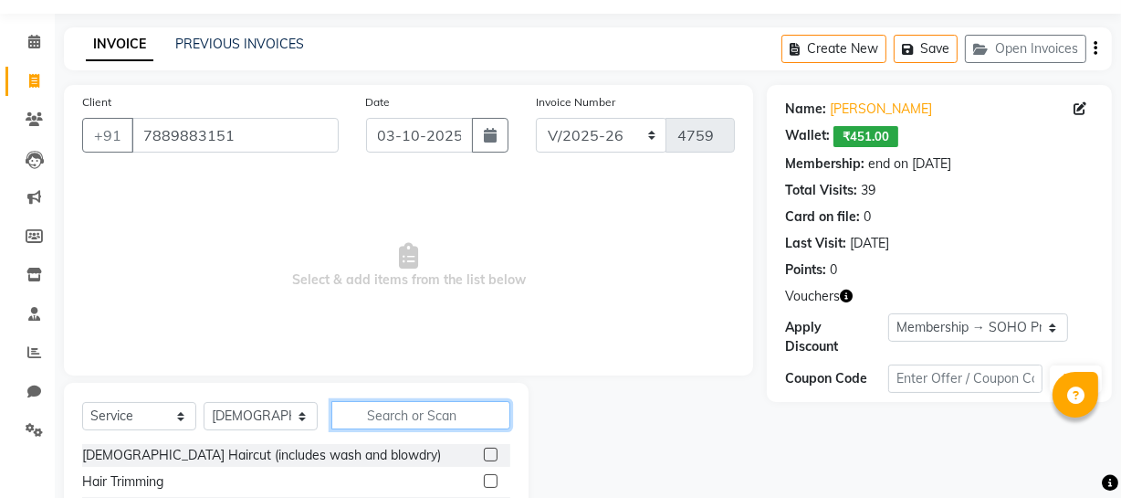
click at [373, 419] on input "text" at bounding box center [420, 415] width 179 height 28
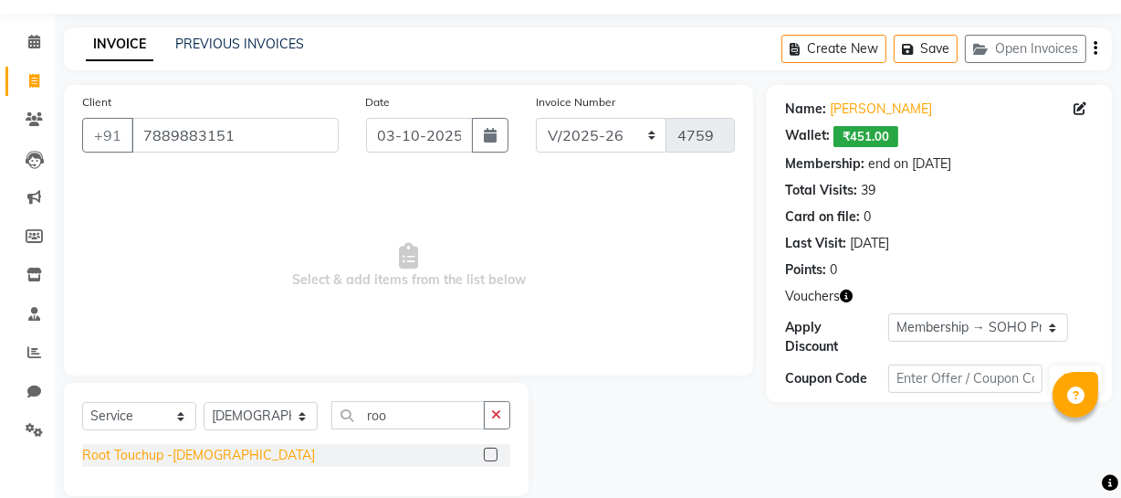
click at [200, 446] on div "Root Touchup -Female" at bounding box center [198, 455] width 233 height 19
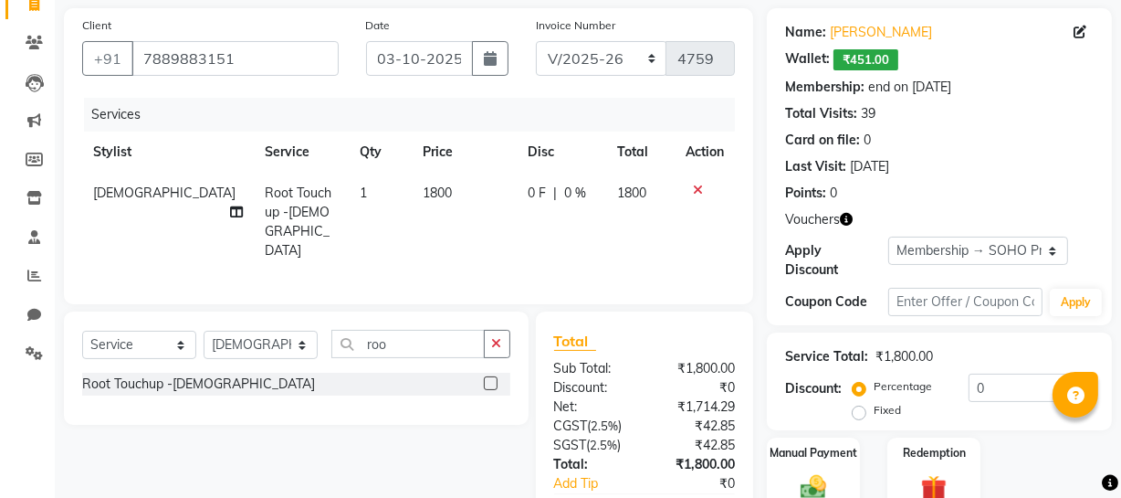
scroll to position [234, 0]
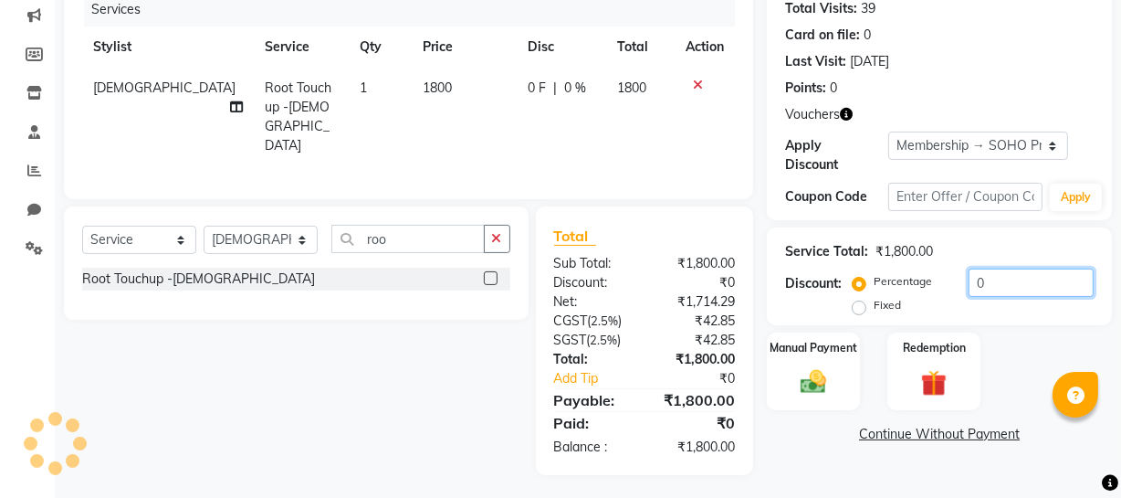
drag, startPoint x: 987, startPoint y: 289, endPoint x: 695, endPoint y: 319, distance: 293.7
click at [747, 310] on div "Client +91 7889883151 Date 03-10-2025 Invoice Number Red/2025-26 V/2025 V/2025-…" at bounding box center [588, 189] width 1076 height 572
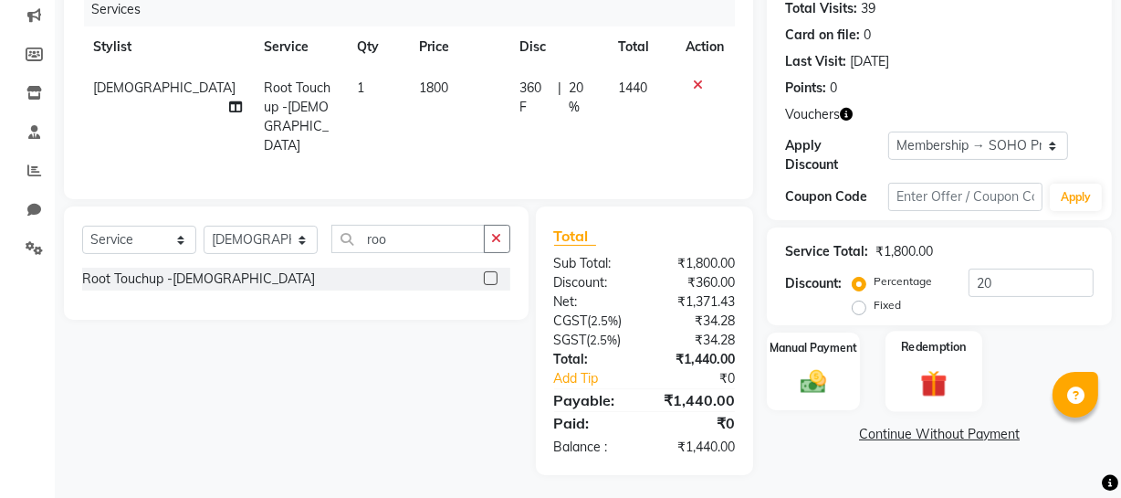
click at [916, 369] on img at bounding box center [934, 383] width 44 height 34
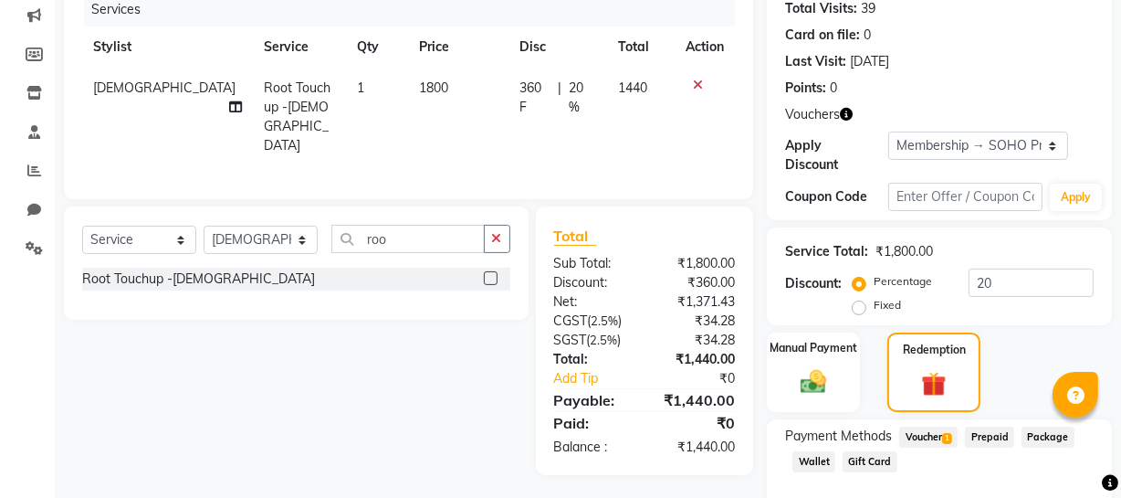
scroll to position [329, 0]
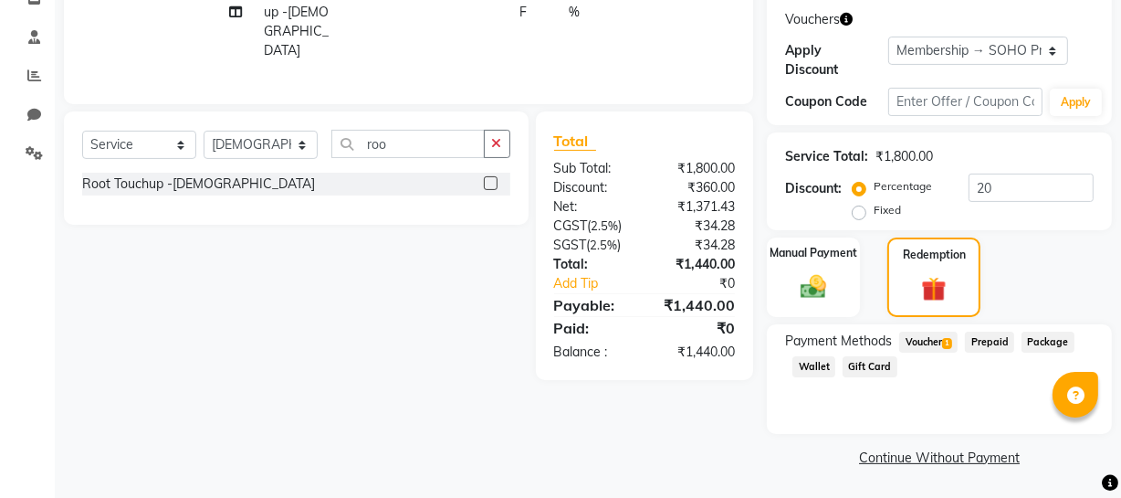
click at [918, 347] on span "Voucher 1" at bounding box center [928, 341] width 58 height 21
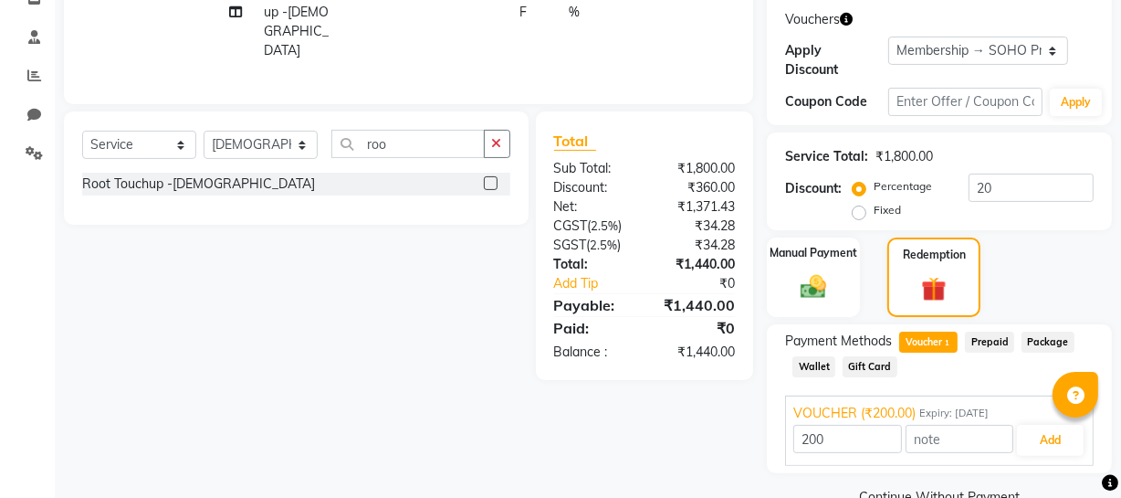
click at [800, 363] on span "Wallet" at bounding box center [814, 366] width 43 height 21
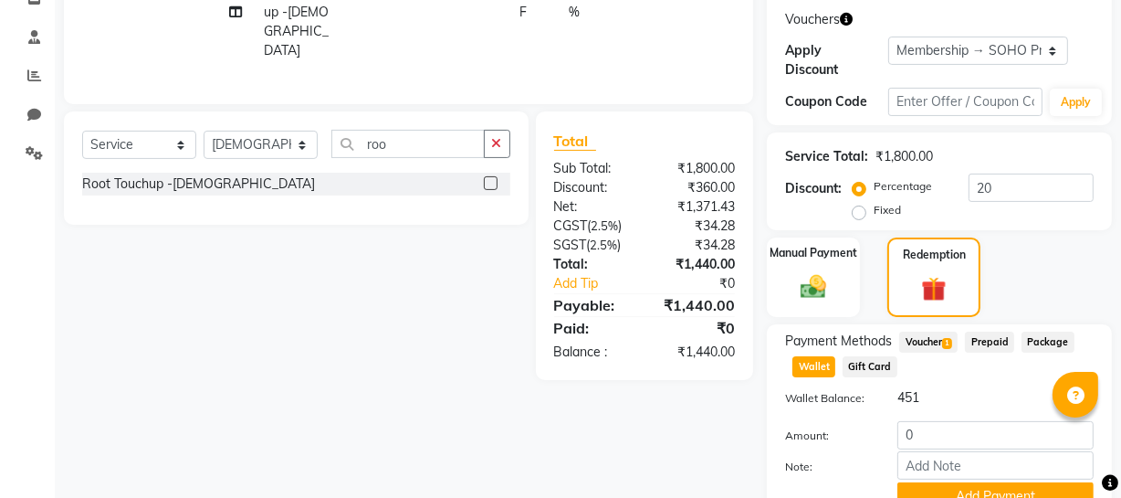
scroll to position [414, 0]
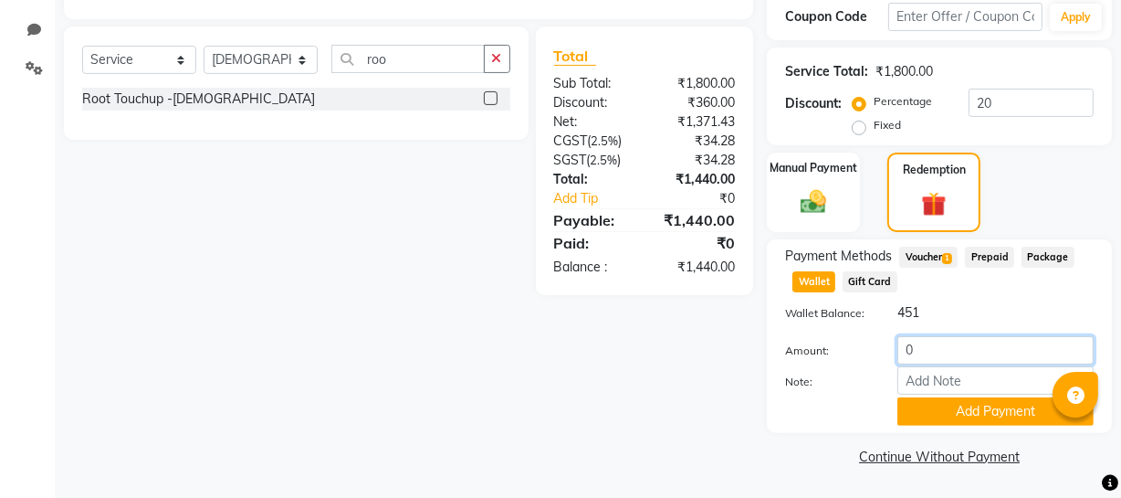
drag, startPoint x: 920, startPoint y: 354, endPoint x: 720, endPoint y: 332, distance: 202.1
click at [764, 359] on div "Client +91 7889883151 Date 03-10-2025 Invoice Number Red/2025-26 V/2025 V/2025-…" at bounding box center [588, 96] width 1076 height 747
click at [1004, 401] on button "Add Payment" at bounding box center [996, 411] width 196 height 28
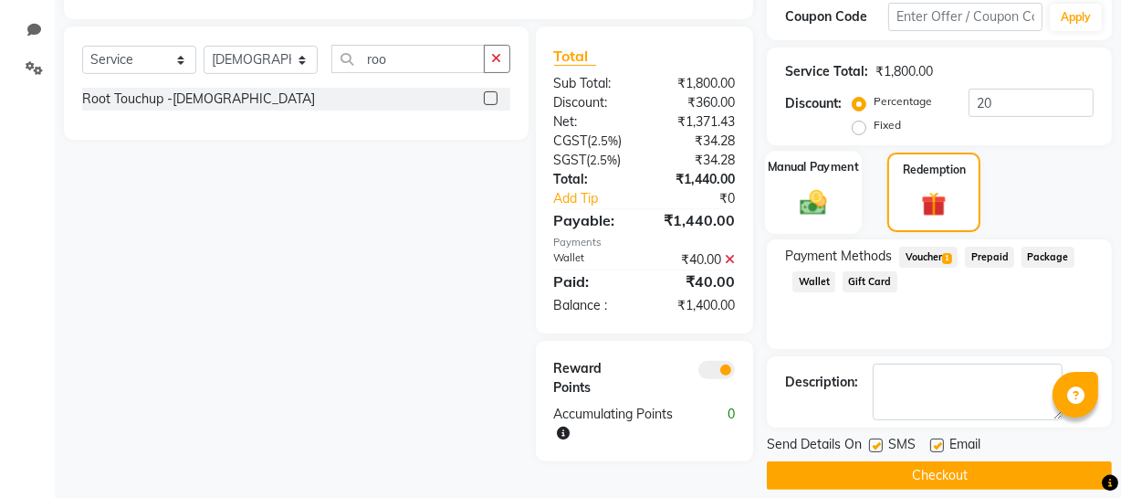
click at [833, 205] on img at bounding box center [814, 201] width 44 height 31
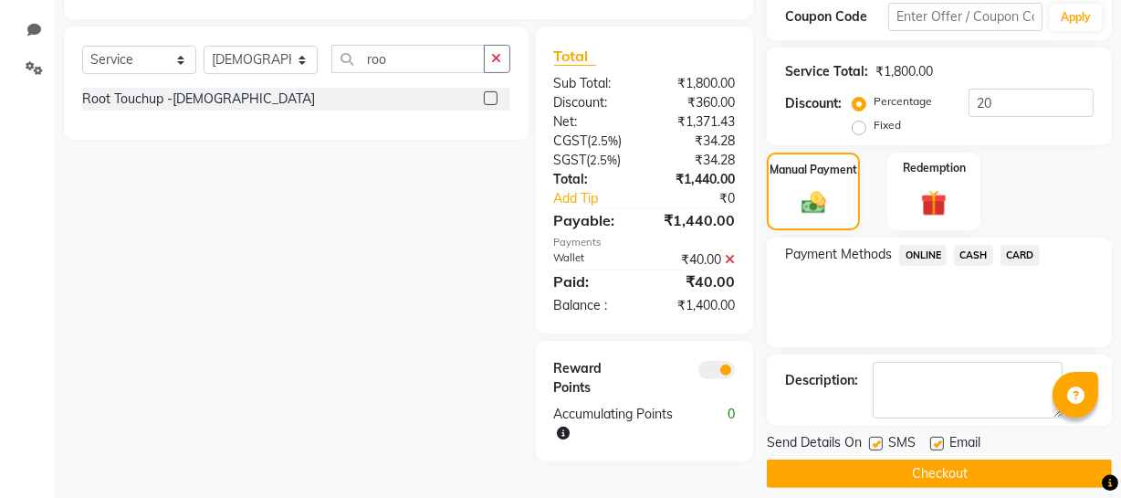
click at [968, 248] on span "CASH" at bounding box center [973, 255] width 39 height 21
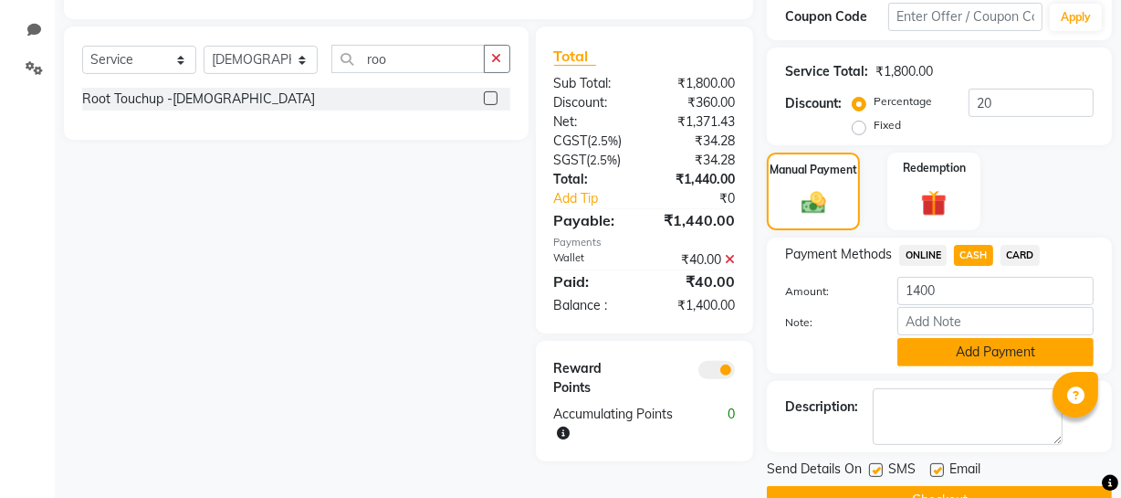
click at [933, 349] on button "Add Payment" at bounding box center [996, 352] width 196 height 28
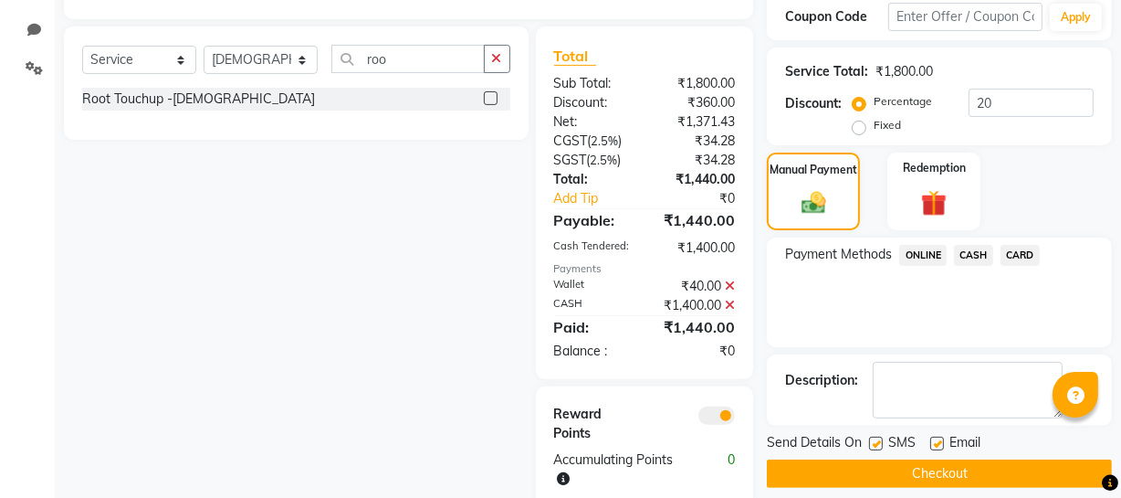
scroll to position [446, 0]
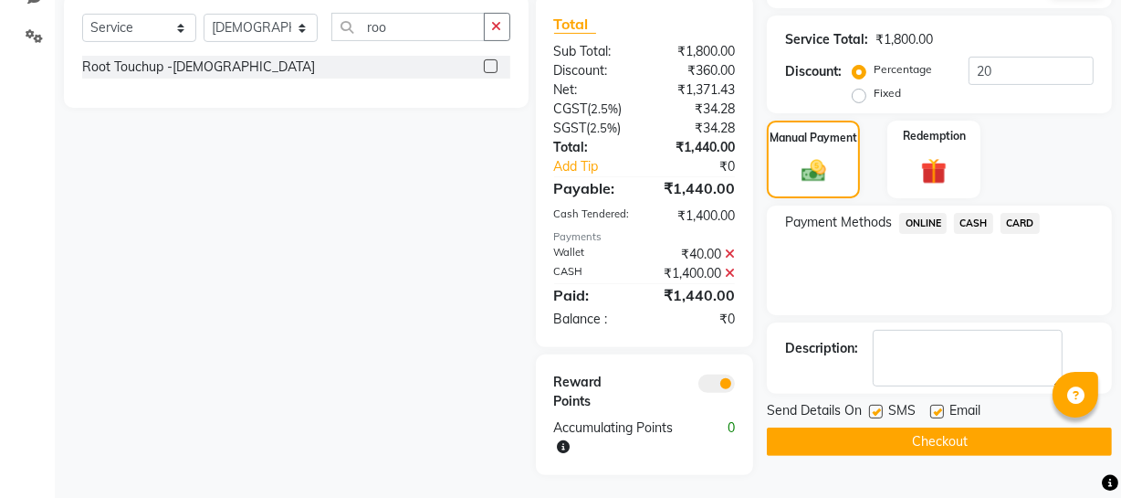
click at [888, 437] on button "Checkout" at bounding box center [939, 441] width 345 height 28
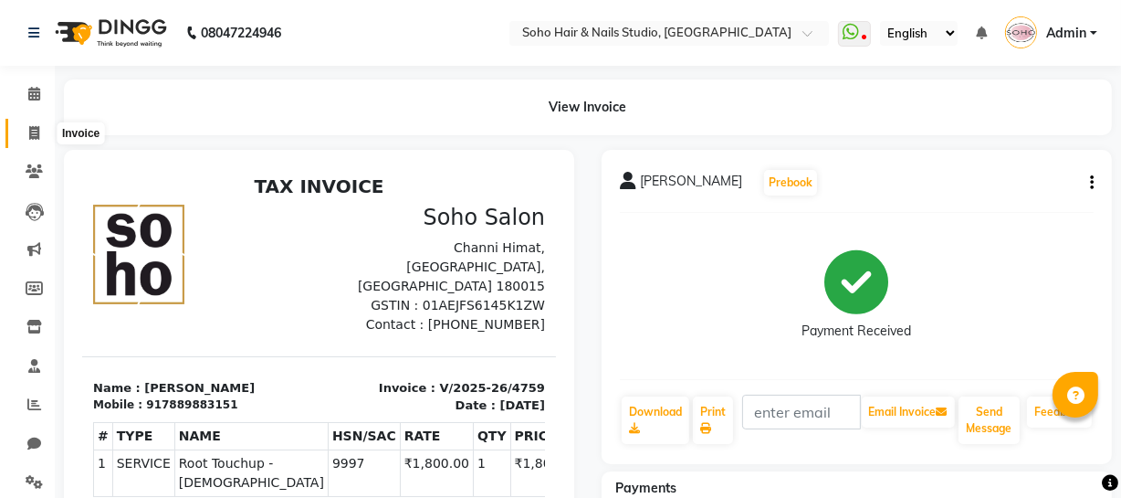
click at [39, 123] on span at bounding box center [34, 133] width 32 height 21
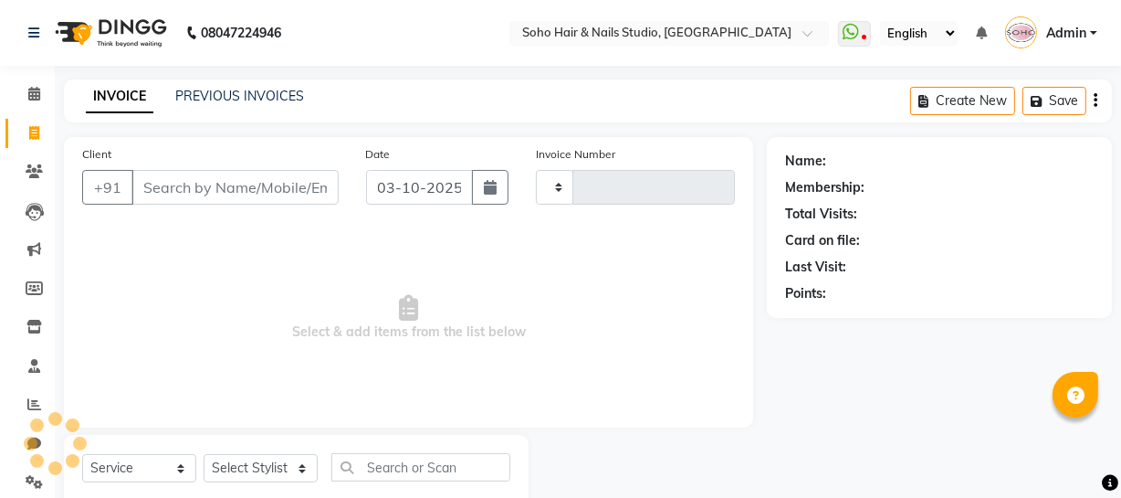
scroll to position [52, 0]
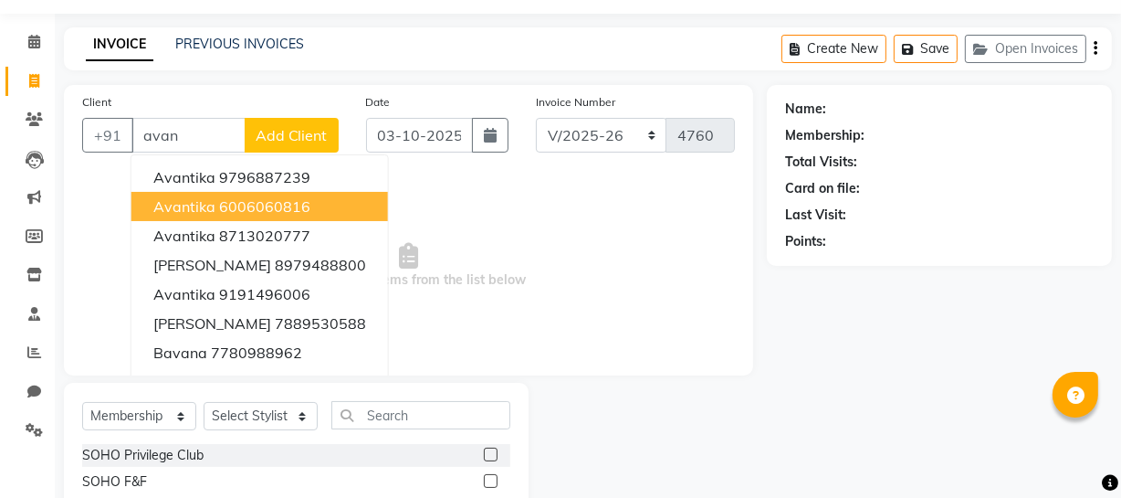
click at [223, 209] on ngb-highlight "6006060816" at bounding box center [264, 206] width 91 height 18
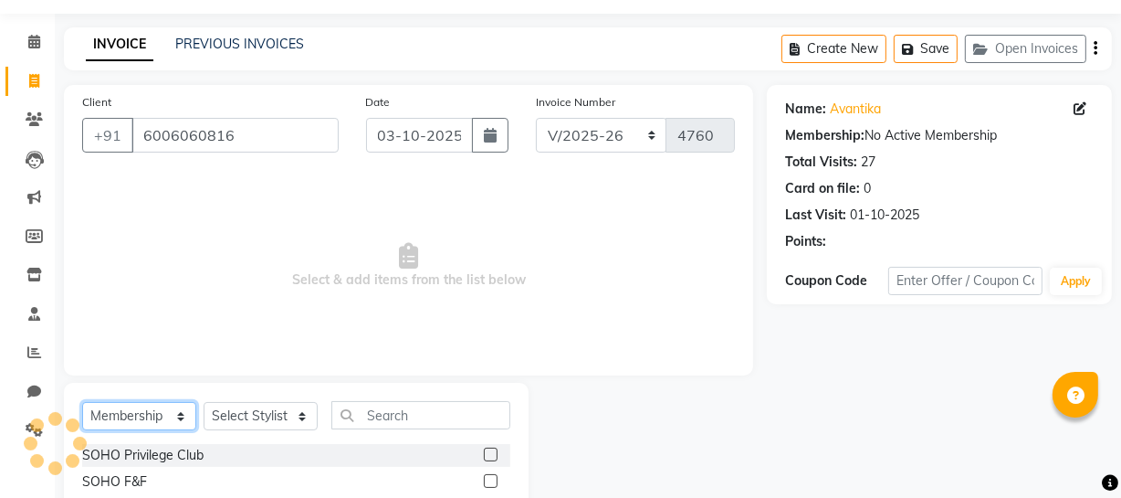
drag, startPoint x: 162, startPoint y: 409, endPoint x: 150, endPoint y: 403, distance: 13.5
click at [160, 409] on select "Select Service Product Membership Package Voucher Prepaid Gift Card" at bounding box center [139, 416] width 114 height 28
click at [82, 402] on select "Select Service Product Membership Package Voucher Prepaid Gift Card" at bounding box center [139, 416] width 114 height 28
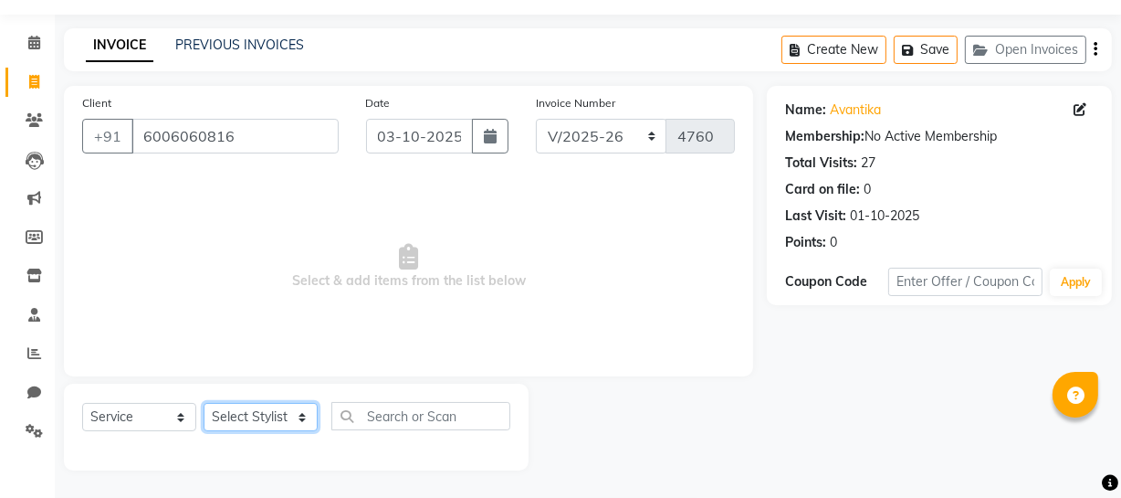
click at [289, 411] on select "Select Stylist Abhishek Kohli Adhamya Bamotra Amit Anita Kumari Arun Sain Aviji…" at bounding box center [261, 417] width 114 height 28
click at [204, 403] on select "Select Stylist Abhishek Kohli Adhamya Bamotra Amit Anita Kumari Arun Sain Aviji…" at bounding box center [261, 417] width 114 height 28
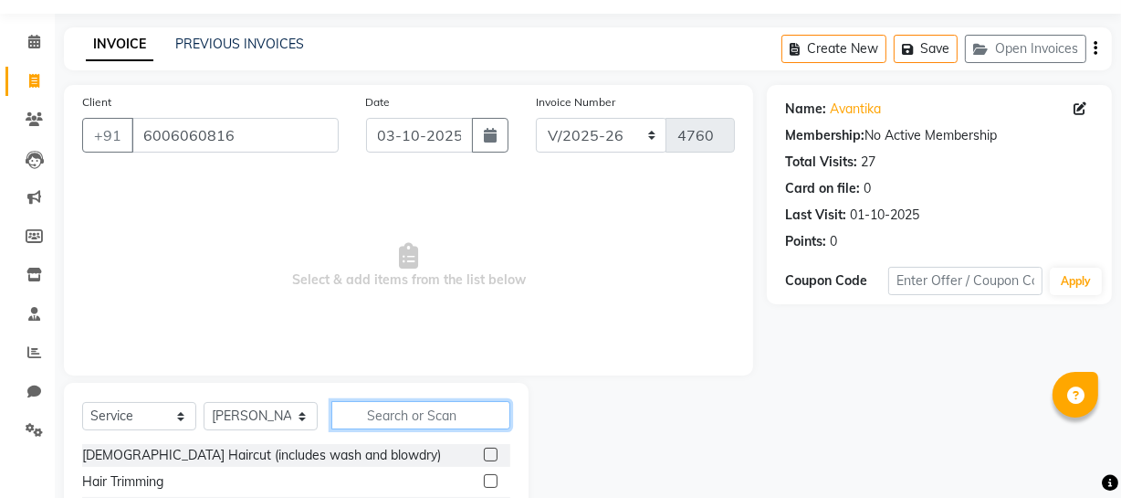
click at [394, 405] on input "text" at bounding box center [420, 415] width 179 height 28
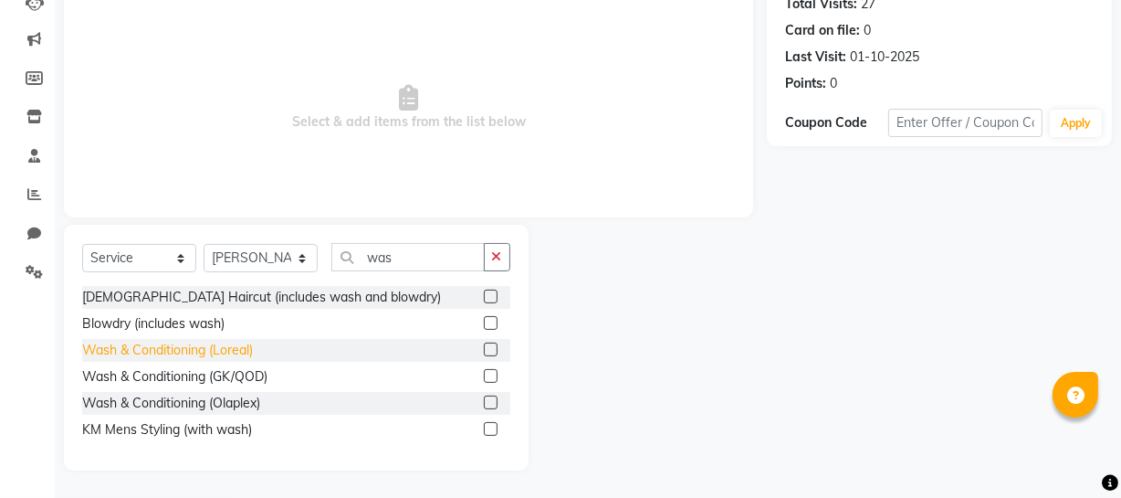
click at [218, 350] on div "Wash & Conditioning (Loreal)" at bounding box center [167, 350] width 171 height 19
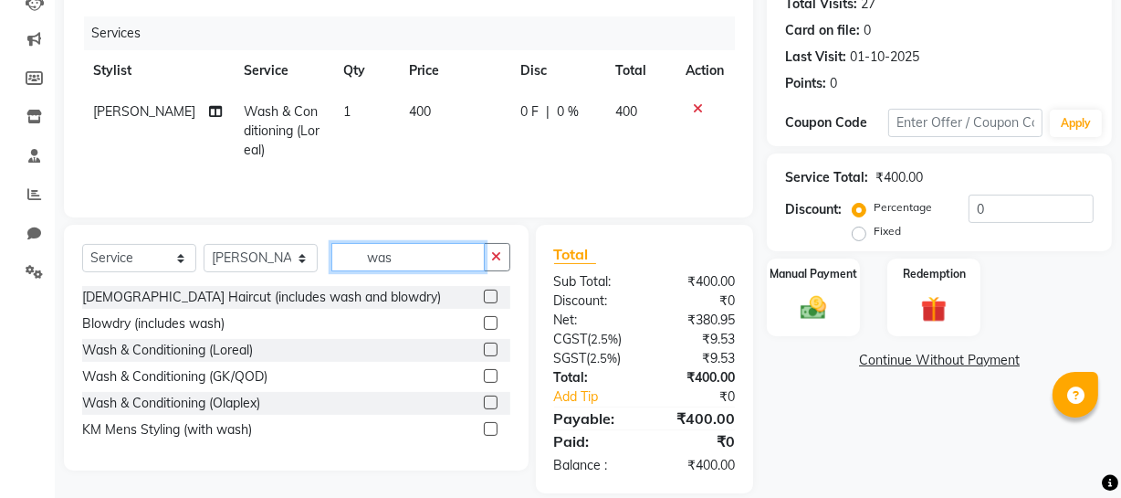
drag, startPoint x: 410, startPoint y: 262, endPoint x: 80, endPoint y: 240, distance: 330.4
click at [209, 253] on div "Select Service Product Membership Package Voucher Prepaid Gift Card Select Styl…" at bounding box center [296, 264] width 428 height 43
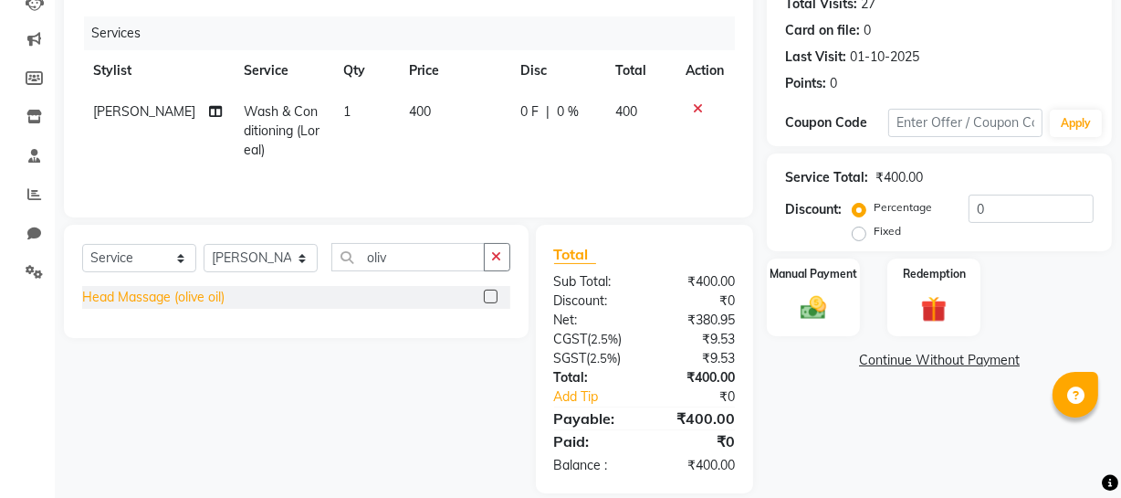
click at [82, 293] on div "Head Massage (olive oil)" at bounding box center [153, 297] width 142 height 19
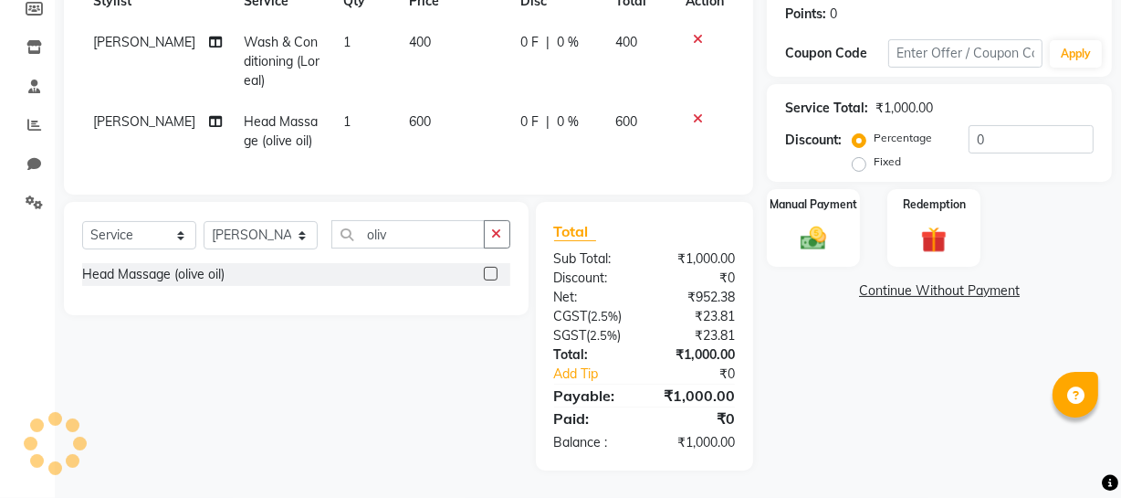
scroll to position [292, 0]
drag, startPoint x: 999, startPoint y: 121, endPoint x: 479, endPoint y: 89, distance: 520.5
click at [650, 135] on div "Client +91 6006060816 Date 03-10-2025 Invoice Number Red/2025-26 V/2025 V/2025-…" at bounding box center [588, 164] width 1076 height 613
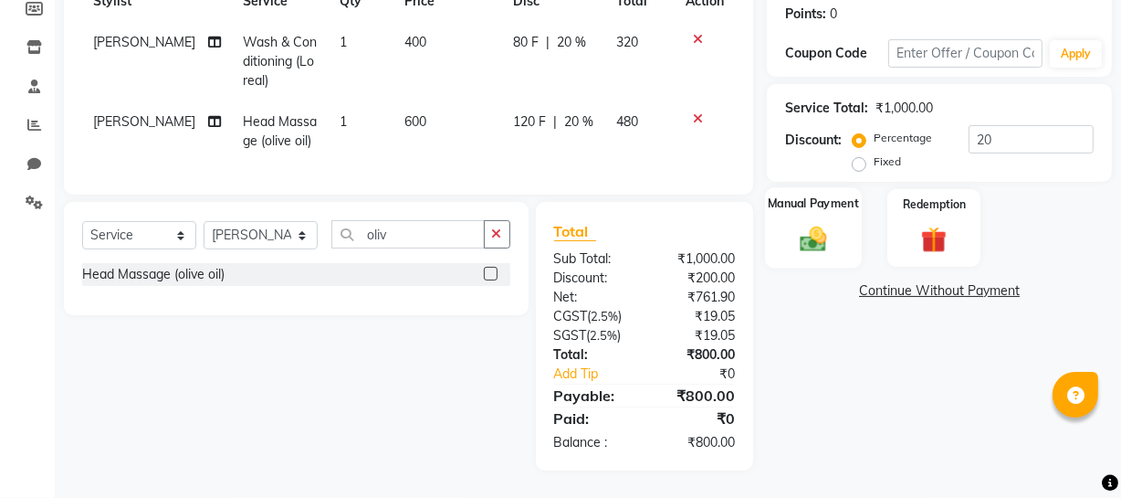
click at [810, 242] on div "Manual Payment" at bounding box center [813, 227] width 97 height 81
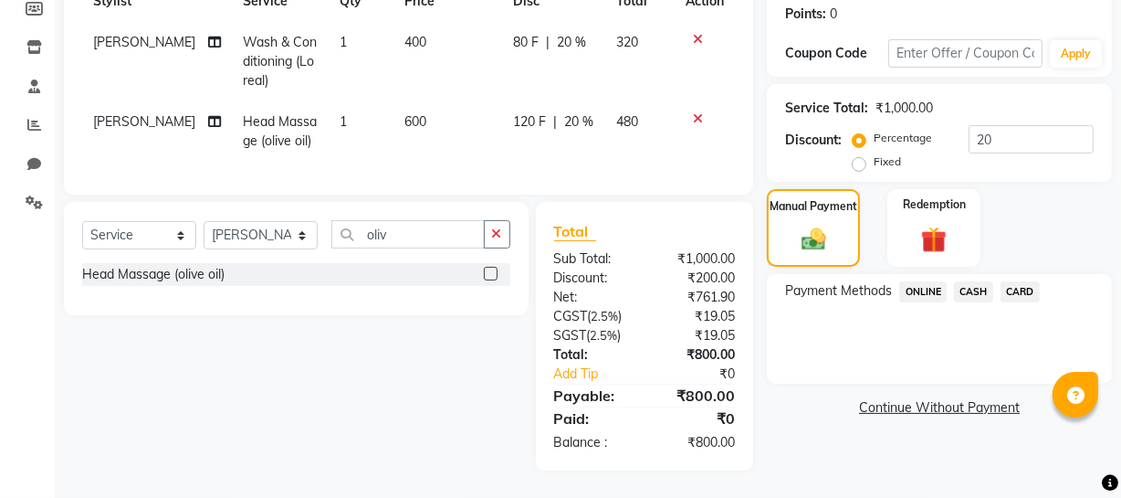
click at [933, 281] on span "ONLINE" at bounding box center [922, 291] width 47 height 21
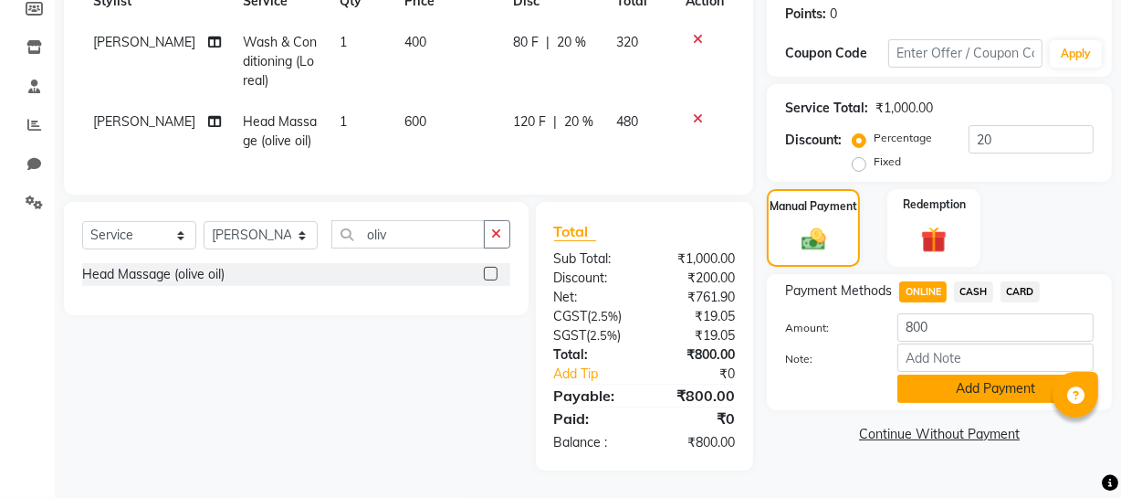
click at [930, 374] on button "Add Payment" at bounding box center [996, 388] width 196 height 28
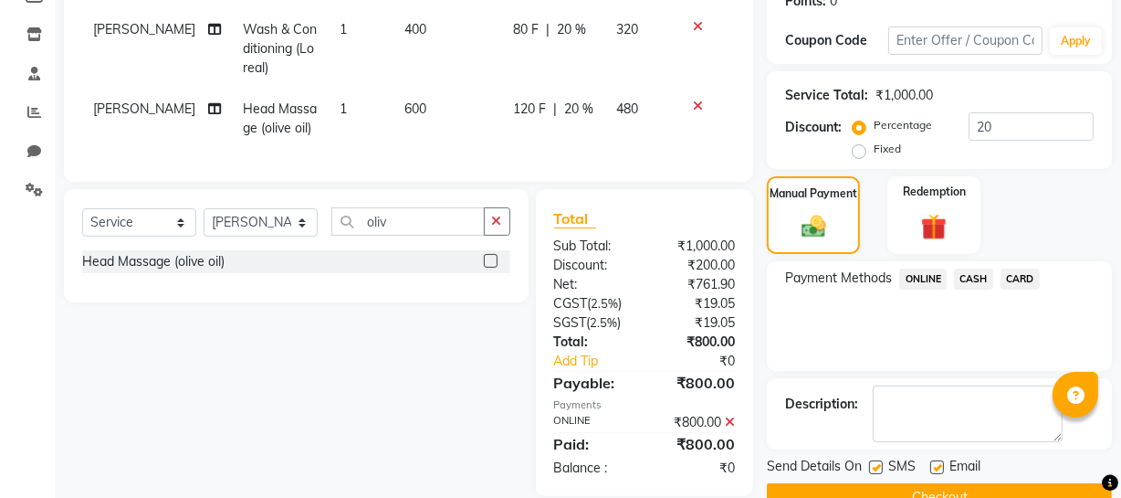
scroll to position [332, 0]
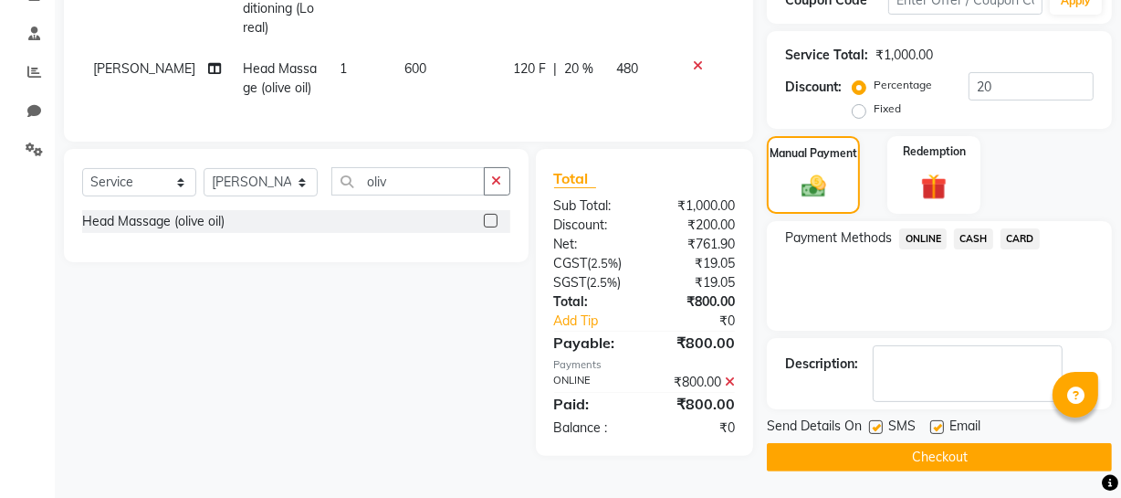
click at [890, 452] on button "Checkout" at bounding box center [939, 457] width 345 height 28
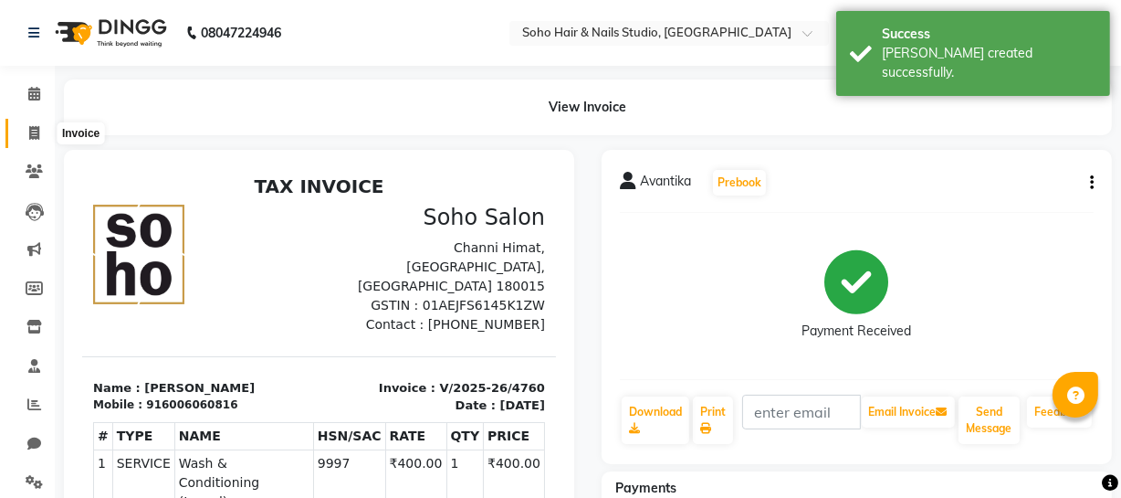
click at [31, 127] on icon at bounding box center [34, 133] width 10 height 14
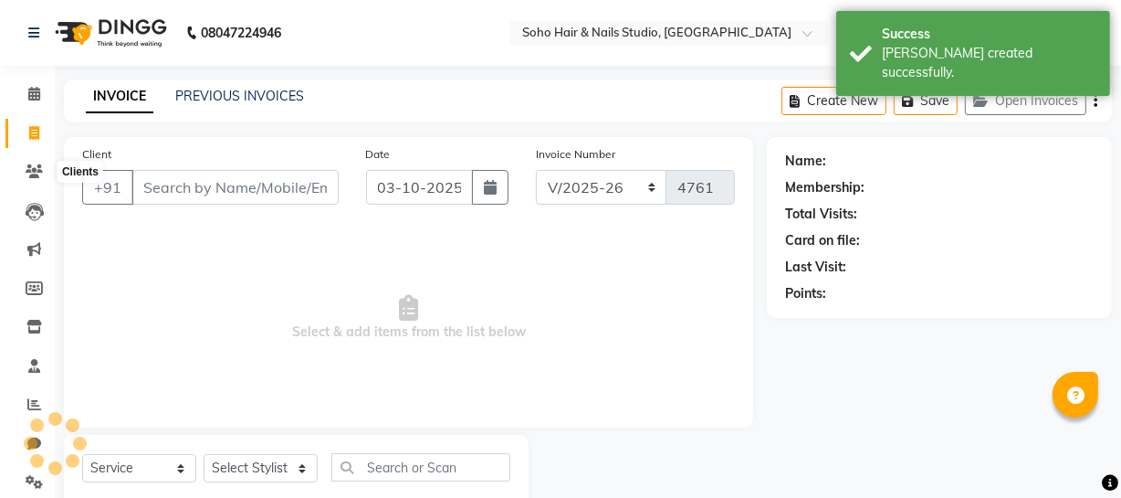
scroll to position [52, 0]
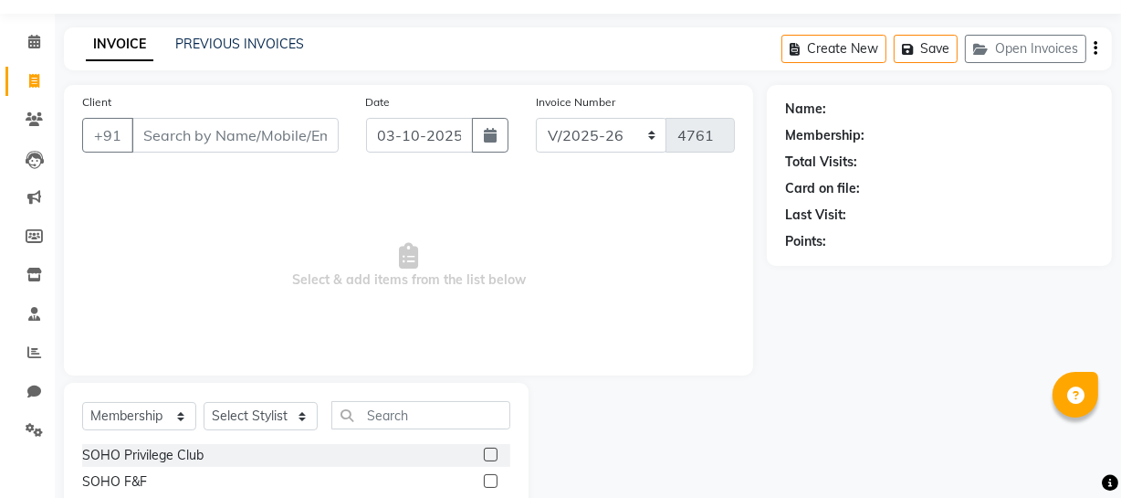
click at [15, 134] on li "Clients" at bounding box center [27, 119] width 55 height 39
click at [47, 112] on span at bounding box center [34, 120] width 32 height 21
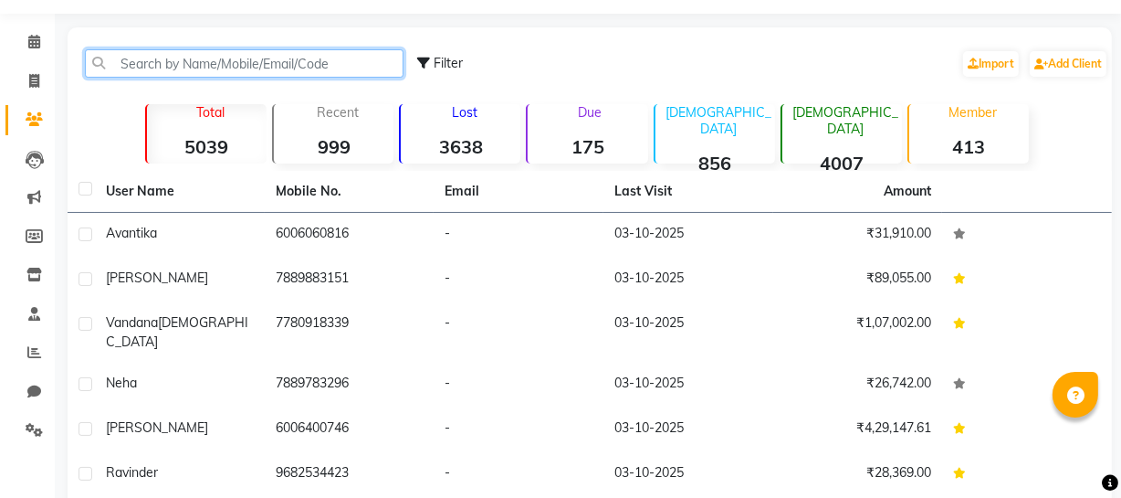
click at [146, 72] on input "text" at bounding box center [244, 63] width 319 height 28
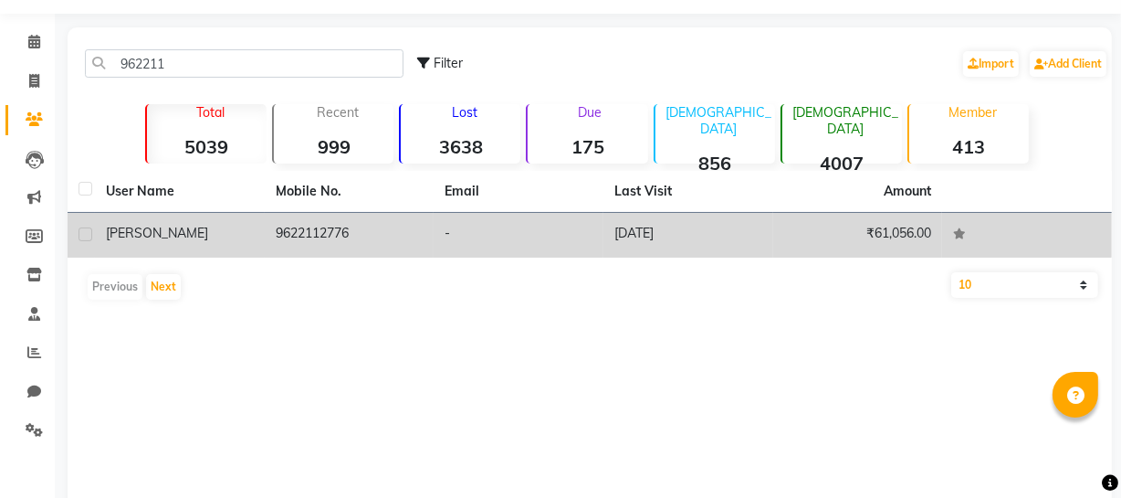
click at [429, 241] on td "9622112776" at bounding box center [350, 235] width 170 height 45
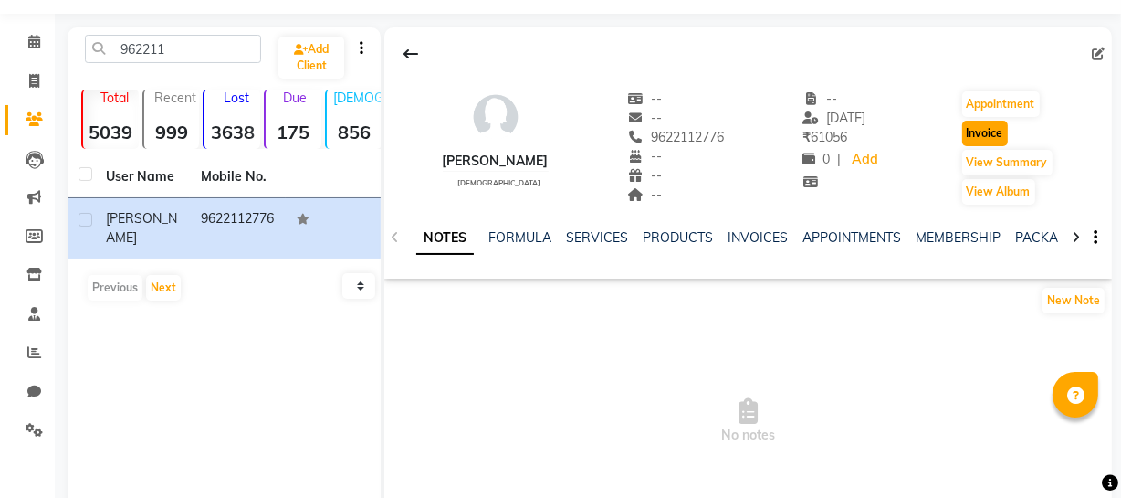
click at [972, 128] on button "Invoice" at bounding box center [985, 134] width 46 height 26
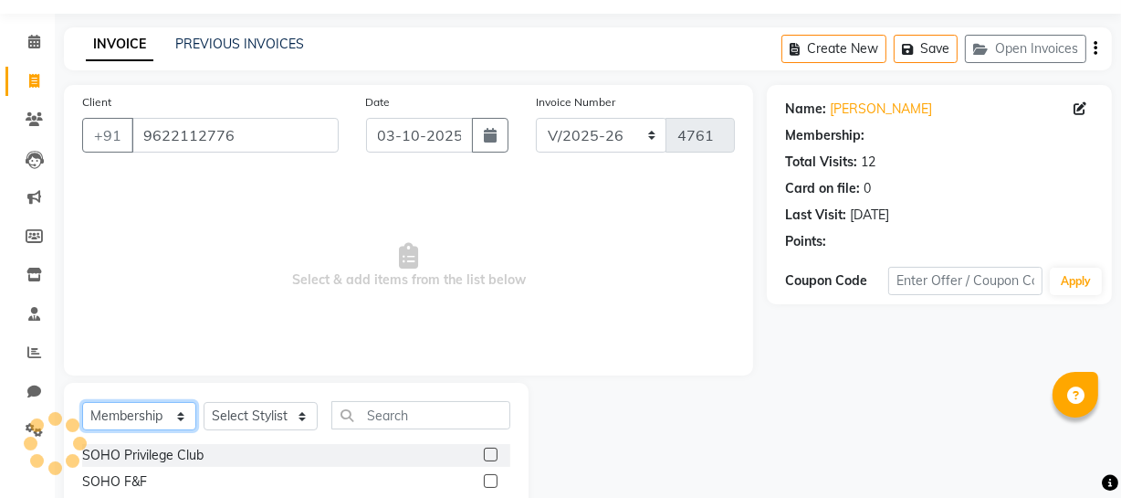
click at [150, 415] on select "Select Service Product Membership Package Voucher Prepaid Gift Card" at bounding box center [139, 416] width 114 height 28
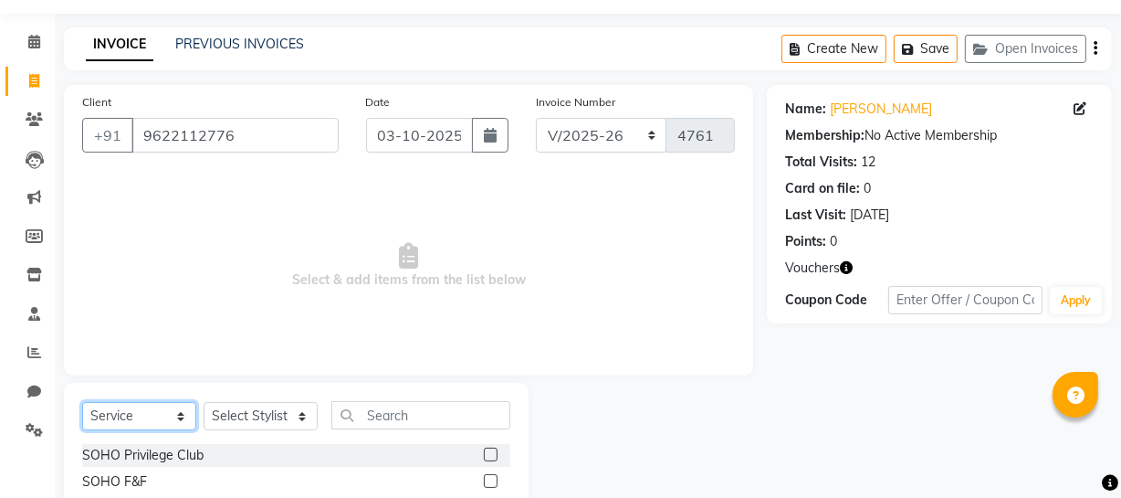
click at [82, 402] on select "Select Service Product Membership Package Voucher Prepaid Gift Card" at bounding box center [139, 416] width 114 height 28
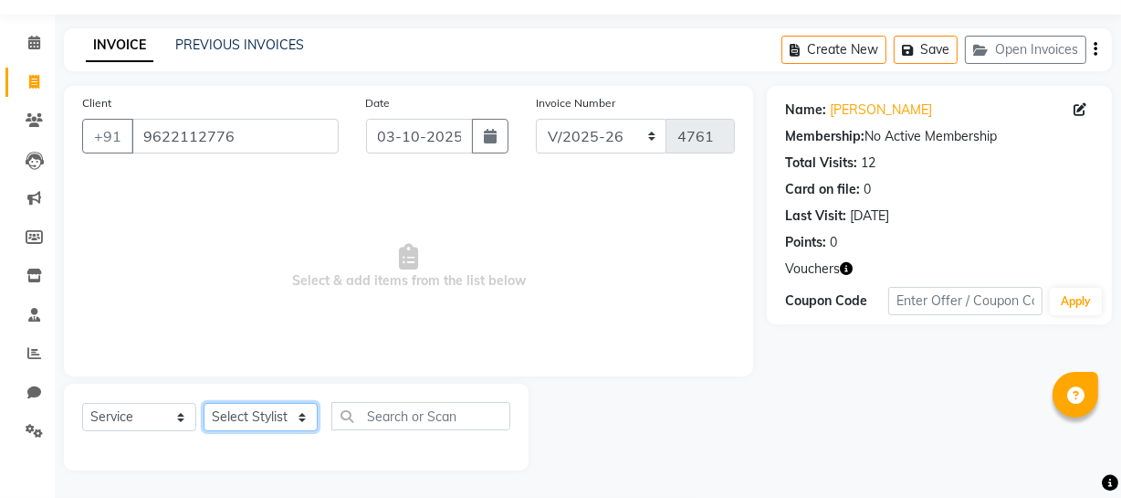
click at [296, 410] on select "Select Stylist Abhishek Kohli Adhamya Bamotra Amit Anita Kumari Arun Sain Aviji…" at bounding box center [261, 417] width 114 height 28
click at [204, 403] on select "Select Stylist Abhishek Kohli Adhamya Bamotra Amit Anita Kumari Arun Sain Aviji…" at bounding box center [261, 417] width 114 height 28
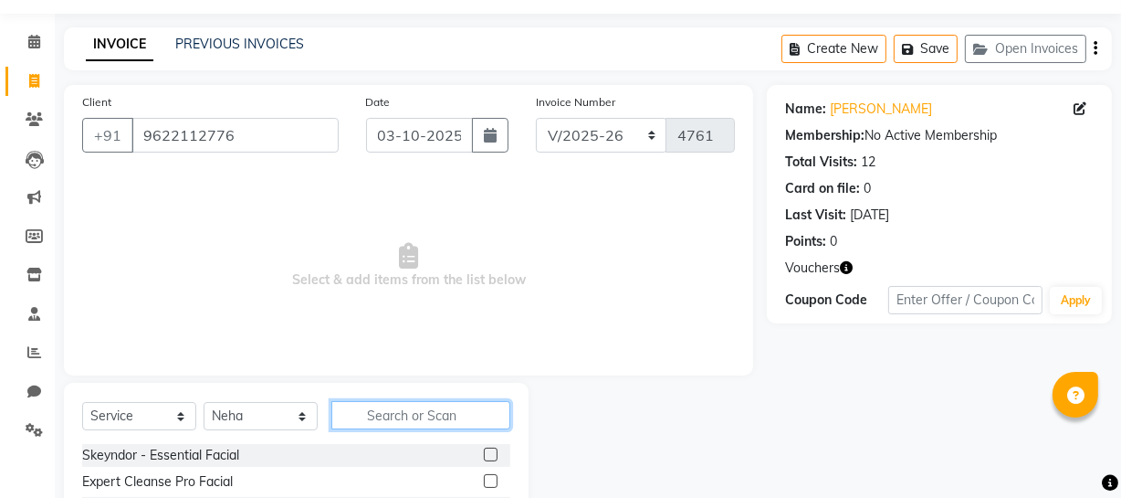
click at [400, 416] on input "text" at bounding box center [420, 415] width 179 height 28
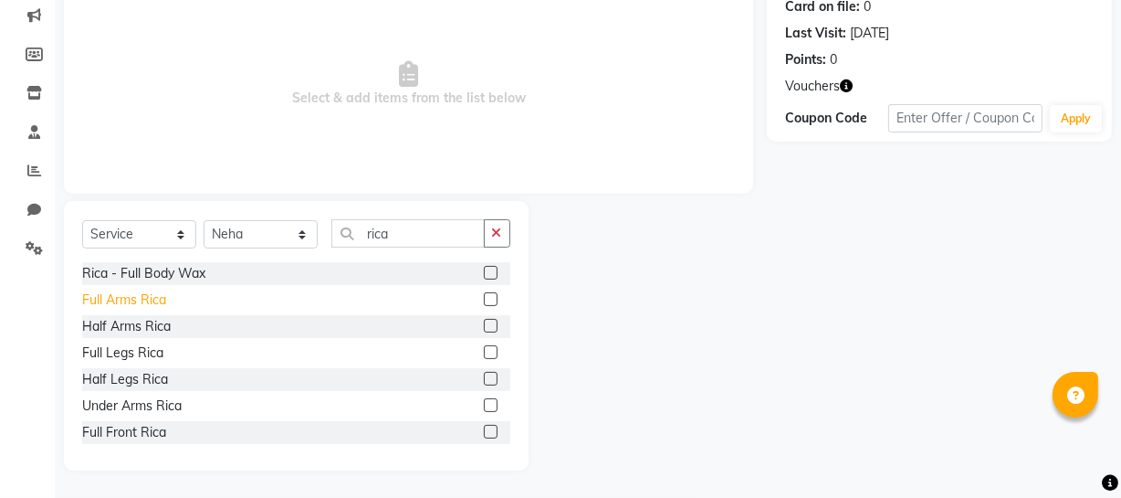
click at [146, 303] on div "Full Arms Rica" at bounding box center [124, 299] width 84 height 19
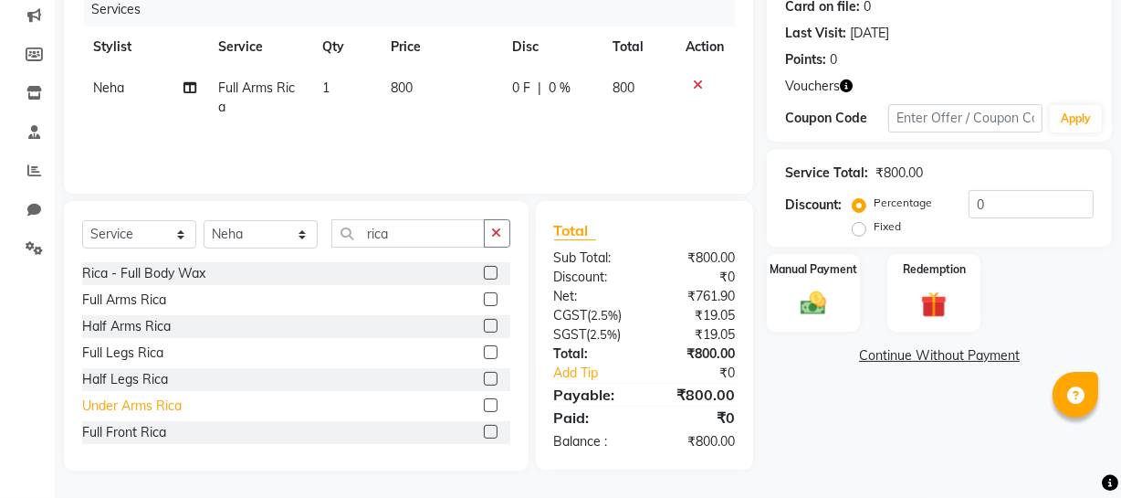
click at [116, 412] on div "Under Arms Rica" at bounding box center [132, 405] width 100 height 19
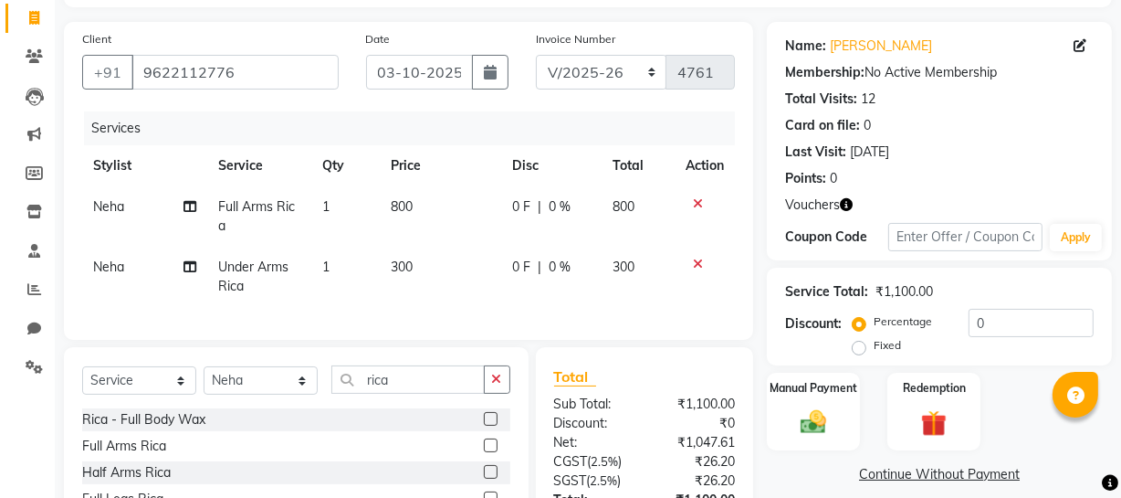
scroll to position [0, 0]
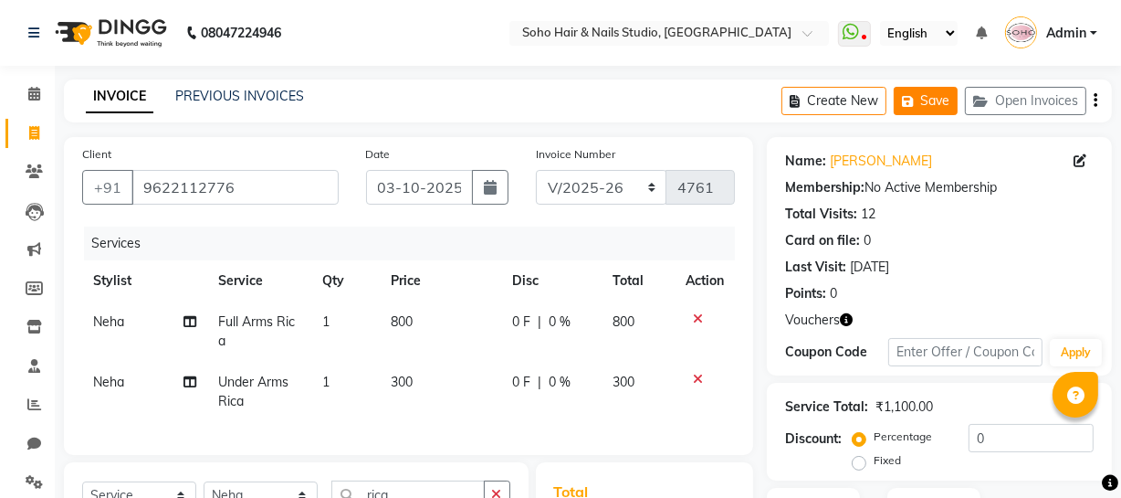
drag, startPoint x: 948, startPoint y: 82, endPoint x: 941, endPoint y: 90, distance: 10.4
click at [947, 85] on div "Create New Save Open Invoices" at bounding box center [947, 100] width 331 height 43
click at [940, 94] on button "Save" at bounding box center [926, 101] width 64 height 28
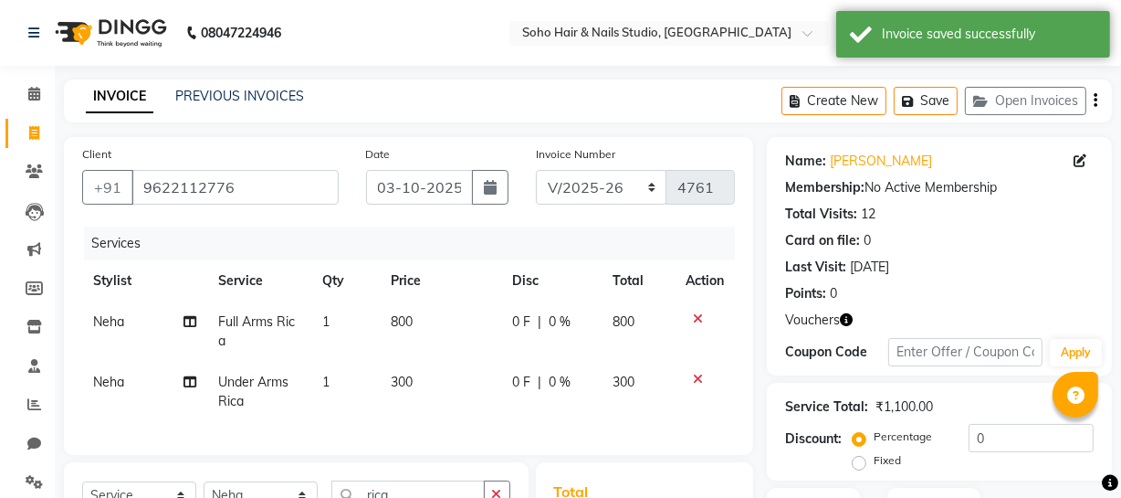
click at [28, 123] on span at bounding box center [34, 133] width 32 height 21
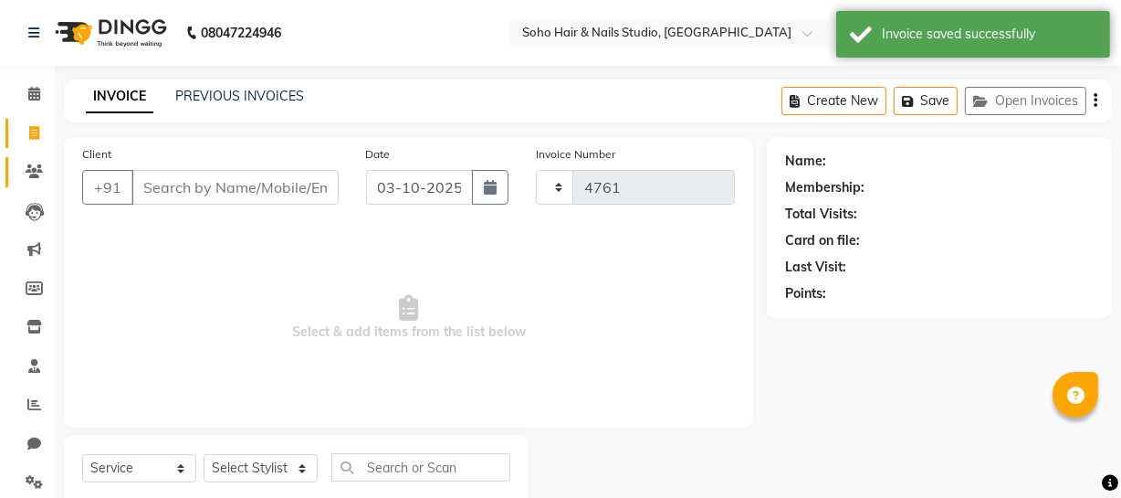
scroll to position [52, 0]
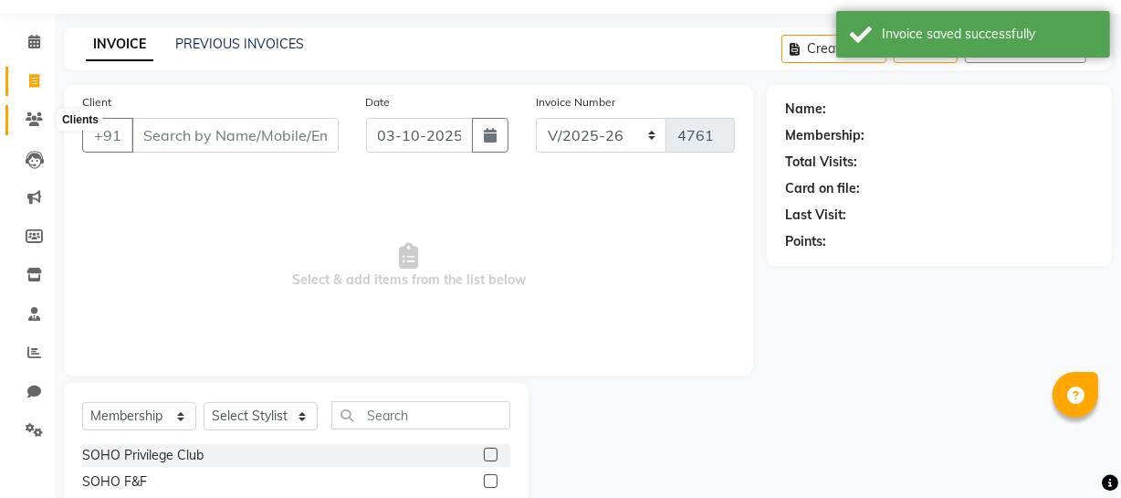
click at [32, 121] on icon at bounding box center [34, 119] width 17 height 14
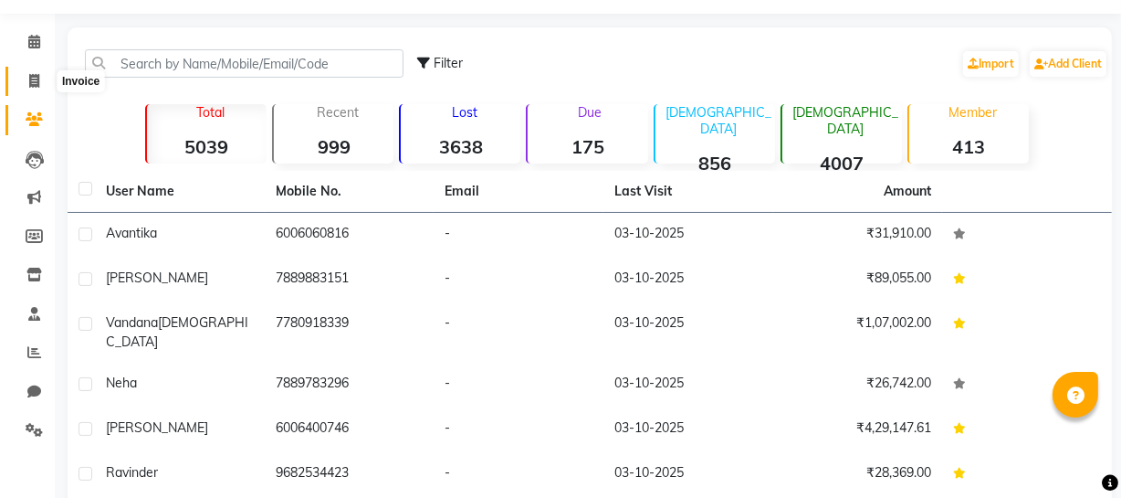
click at [33, 85] on icon at bounding box center [34, 81] width 10 height 14
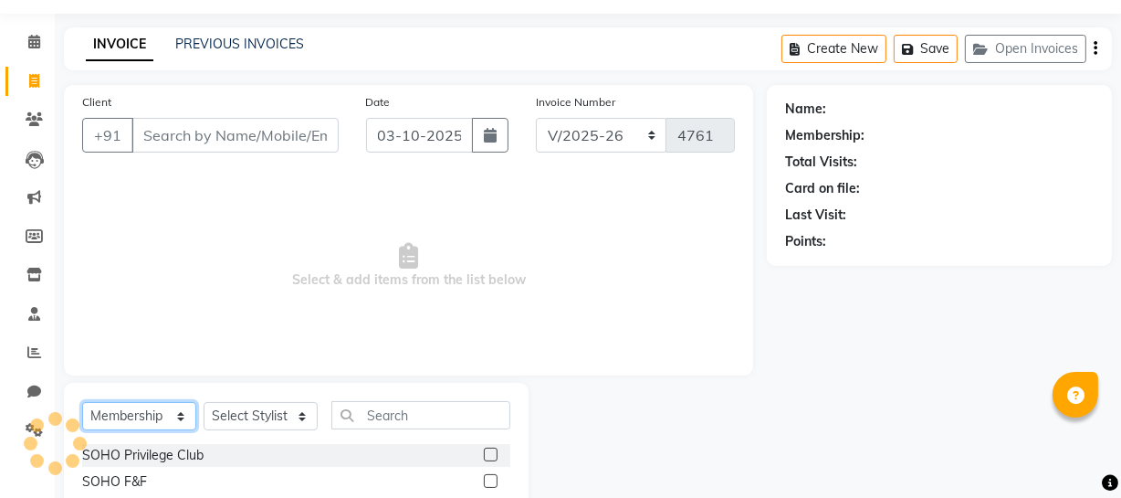
drag, startPoint x: 152, startPoint y: 416, endPoint x: 143, endPoint y: 411, distance: 9.9
click at [146, 415] on select "Select Service Product Membership Package Voucher Prepaid Gift Card" at bounding box center [139, 416] width 114 height 28
click at [82, 402] on select "Select Service Product Membership Package Voucher Prepaid Gift Card" at bounding box center [139, 416] width 114 height 28
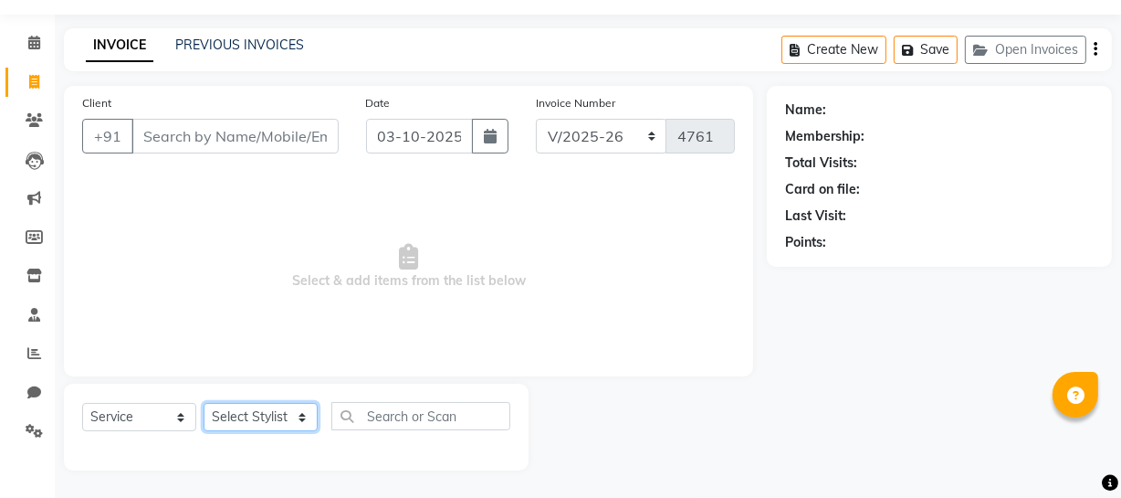
click at [263, 412] on select "Select Stylist Abhishek Kohli Adhamya Bamotra Amit Anita Kumari Arun Sain Aviji…" at bounding box center [261, 417] width 114 height 28
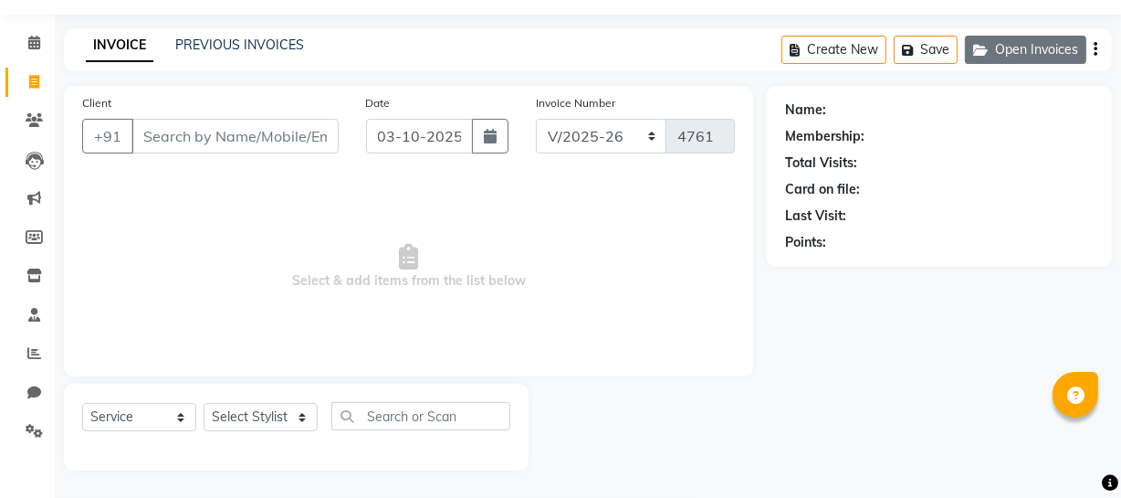
click at [1066, 47] on button "Open Invoices" at bounding box center [1025, 50] width 121 height 28
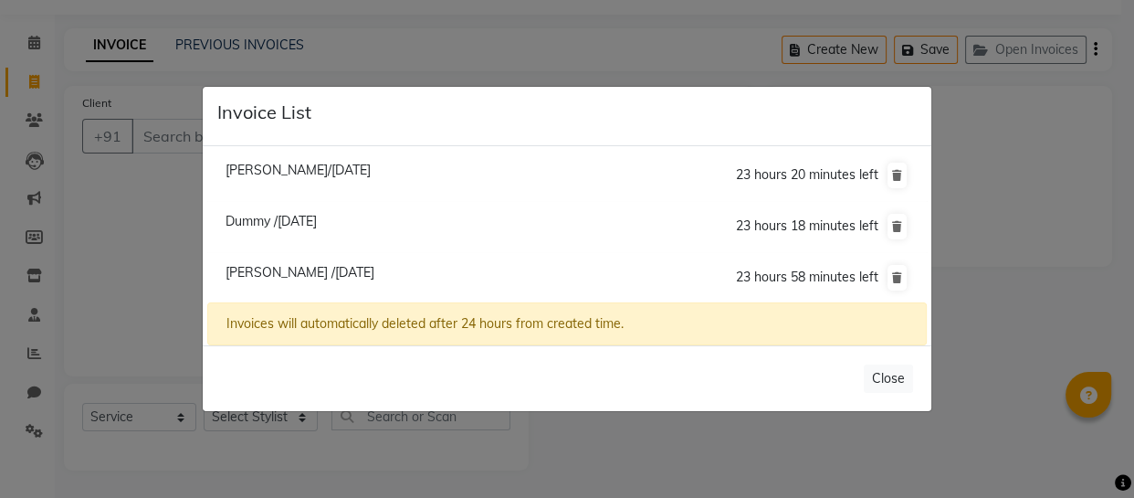
click at [274, 223] on span "Dummy /03 October 2025" at bounding box center [271, 221] width 91 height 16
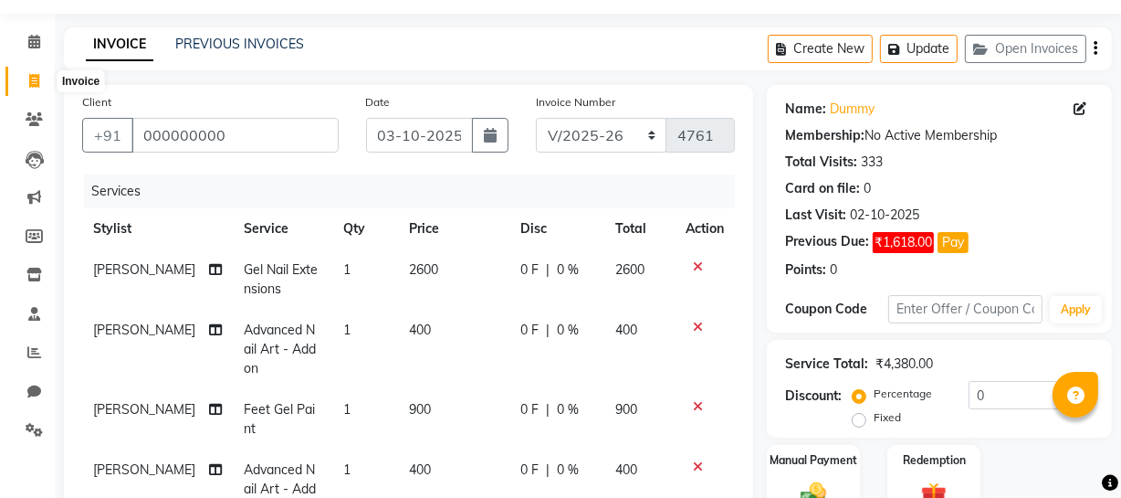
click at [24, 79] on span at bounding box center [34, 81] width 32 height 21
click at [912, 61] on button "Update" at bounding box center [919, 49] width 78 height 28
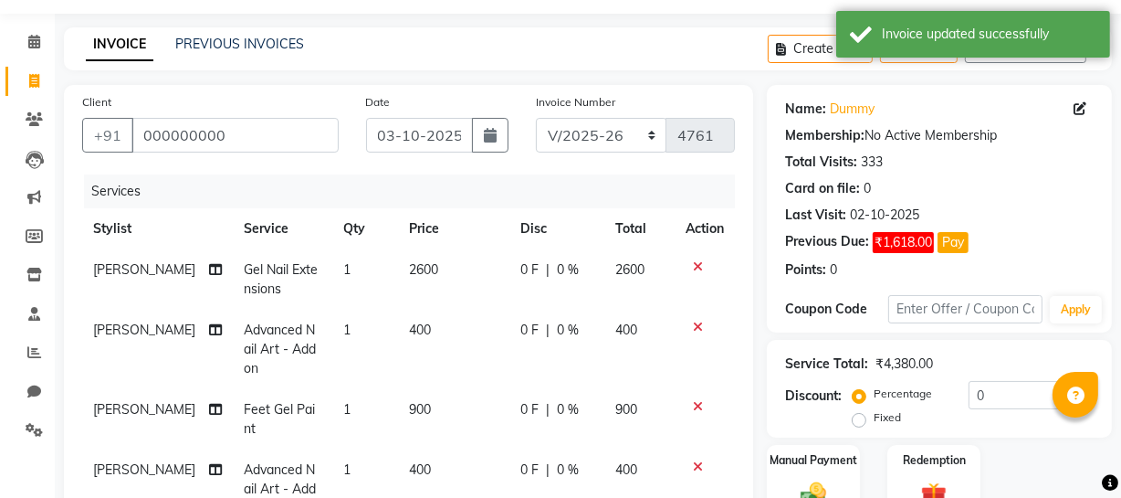
click at [27, 71] on span at bounding box center [34, 81] width 32 height 21
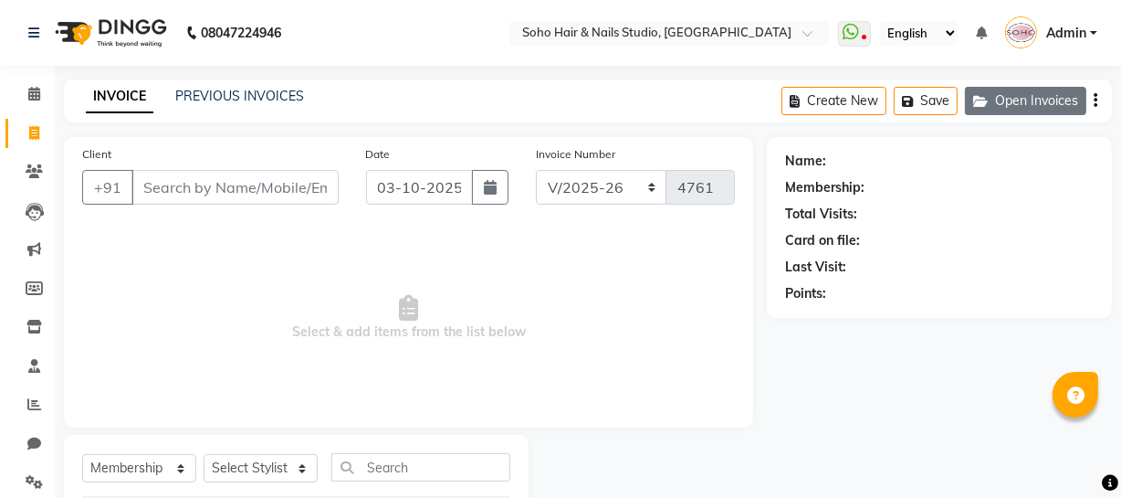
click at [1008, 98] on button "Open Invoices" at bounding box center [1025, 101] width 121 height 28
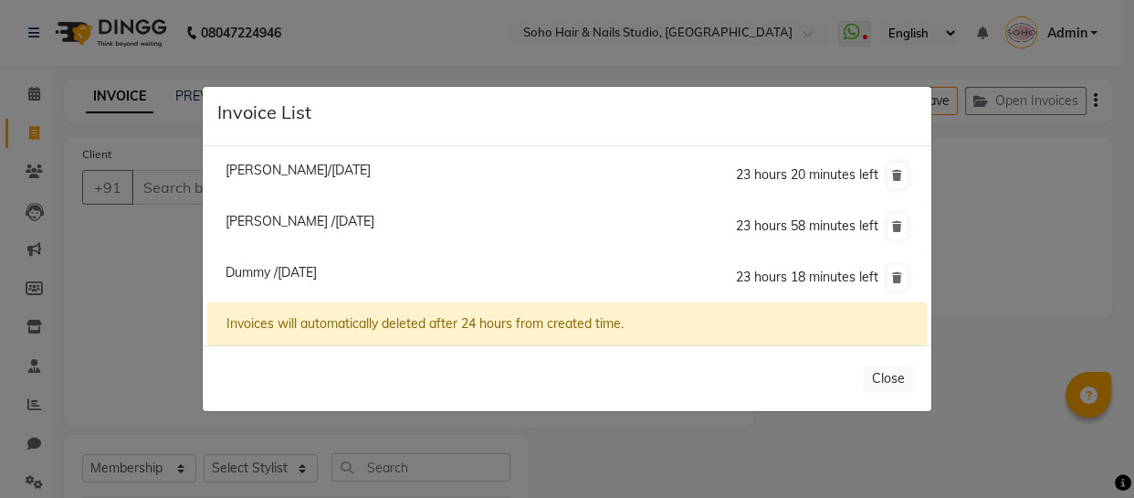
click at [280, 178] on span "Deepa Bhalla/03 October 2025" at bounding box center [298, 170] width 145 height 16
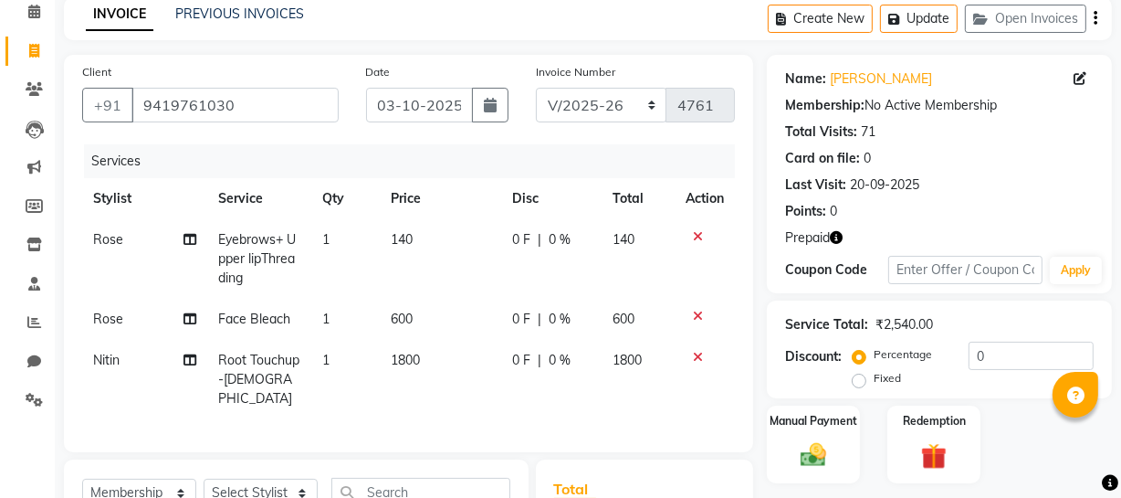
scroll to position [248, 0]
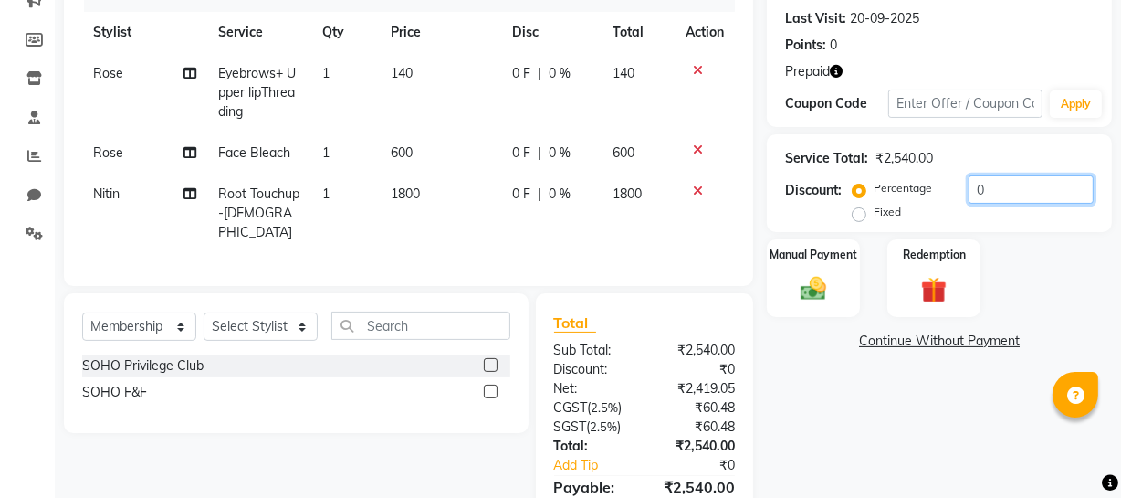
drag, startPoint x: 1022, startPoint y: 194, endPoint x: 483, endPoint y: 186, distance: 538.8
click at [603, 194] on div "Client +91 9419761030 Date 03-10-2025 Invoice Number Red/2025-26 V/2025 V/2025-…" at bounding box center [588, 225] width 1076 height 673
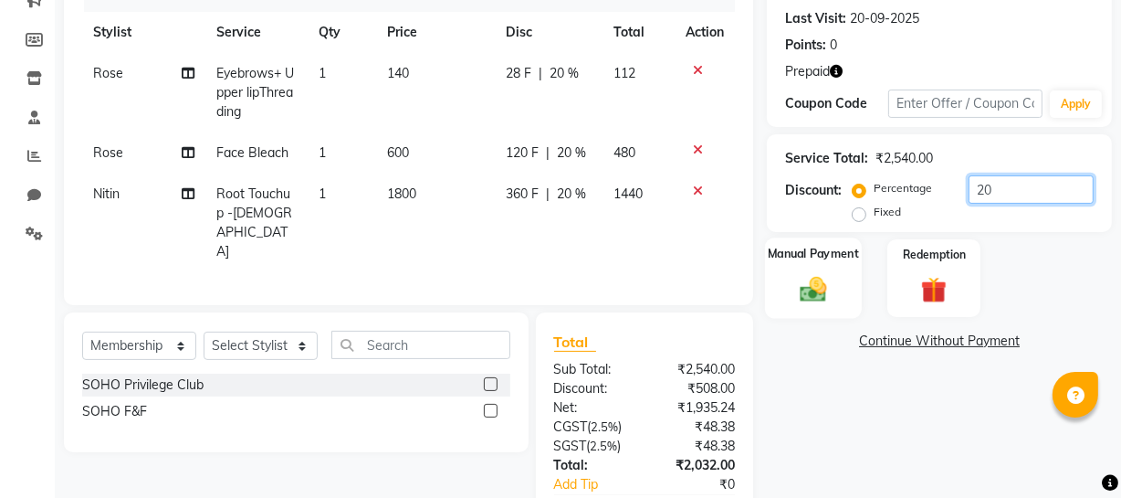
scroll to position [334, 0]
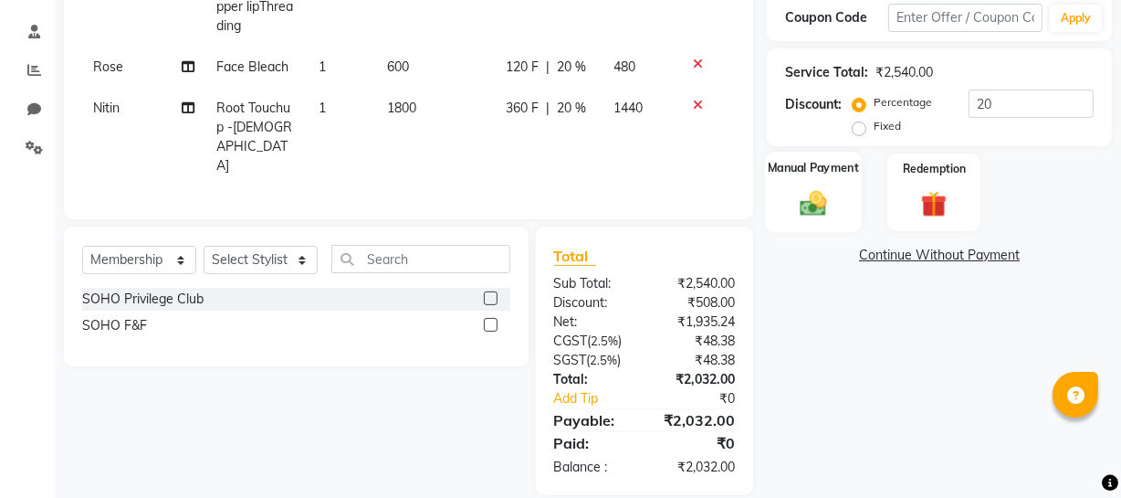
click at [813, 193] on img at bounding box center [814, 202] width 44 height 31
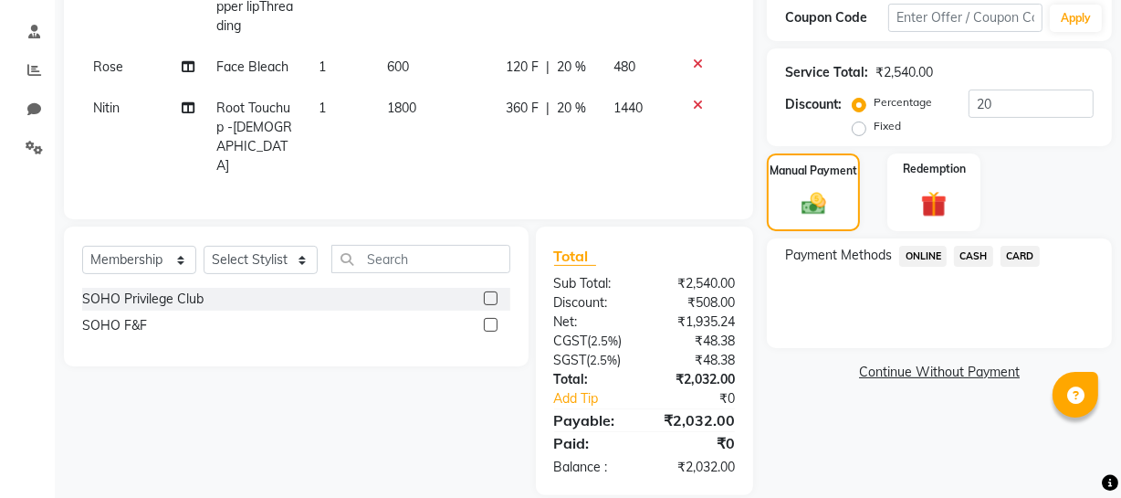
click at [931, 256] on span "ONLINE" at bounding box center [922, 256] width 47 height 21
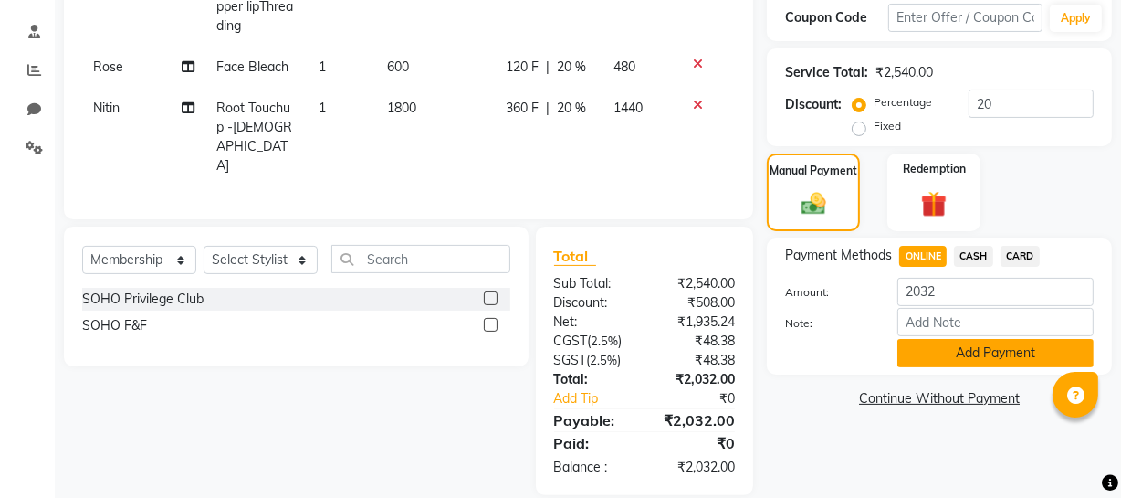
click at [914, 350] on button "Add Payment" at bounding box center [996, 353] width 196 height 28
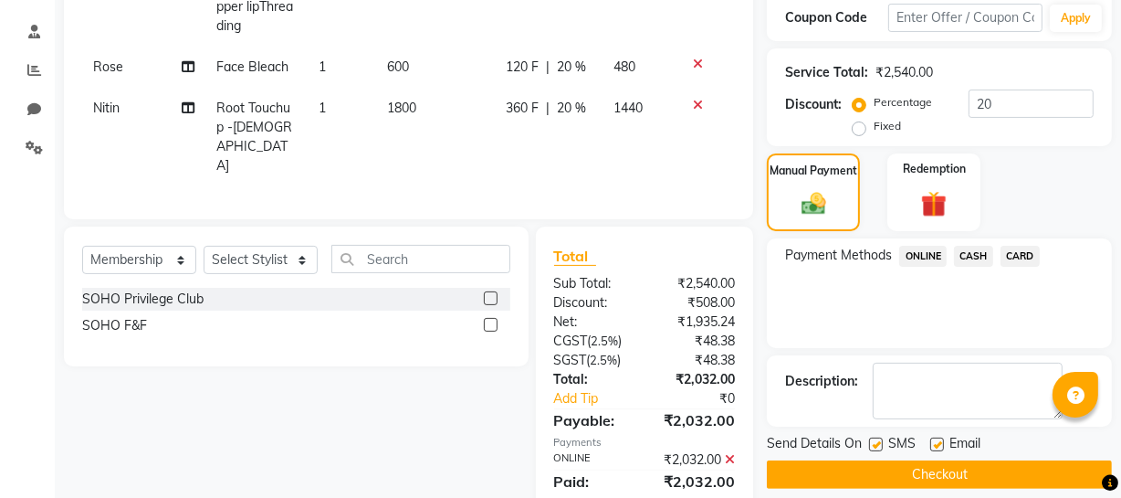
scroll to position [373, 0]
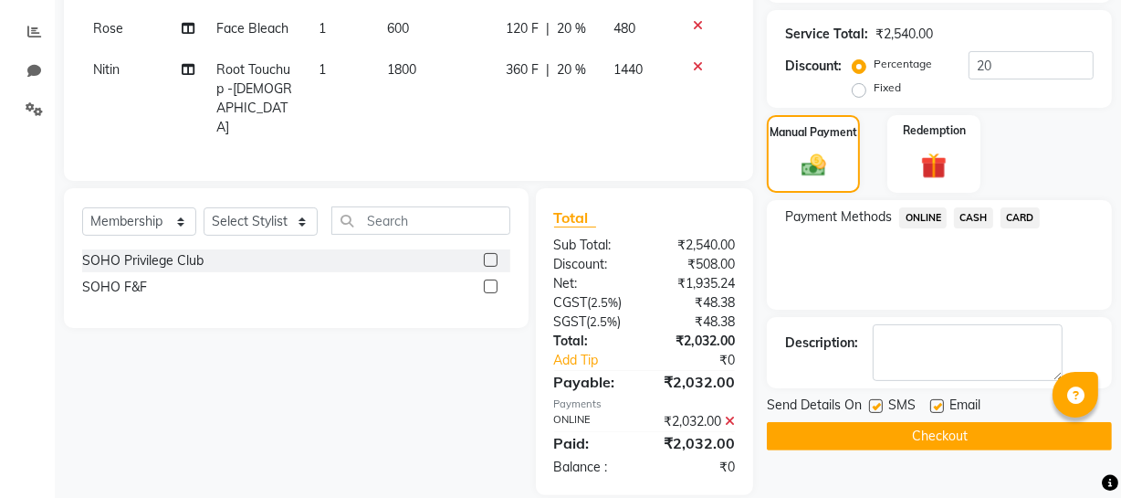
click at [872, 432] on button "Checkout" at bounding box center [939, 436] width 345 height 28
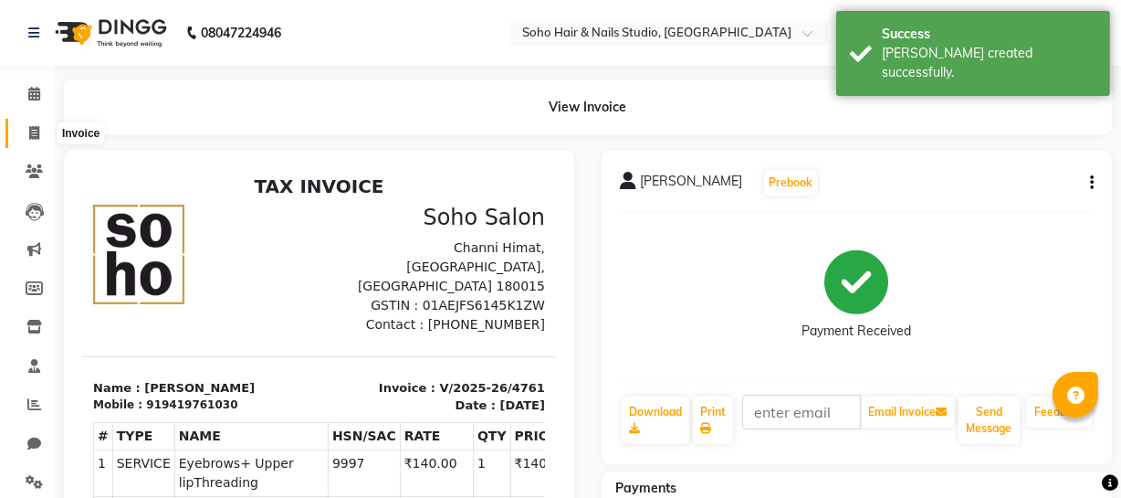
click at [37, 127] on icon at bounding box center [34, 133] width 10 height 14
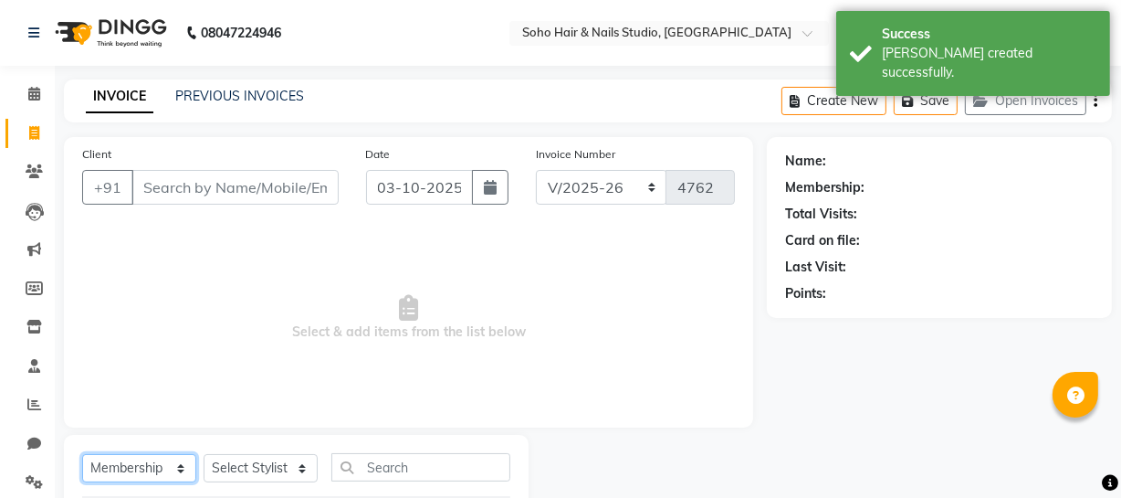
drag, startPoint x: 153, startPoint y: 468, endPoint x: 144, endPoint y: 455, distance: 16.5
click at [152, 468] on select "Select Service Product Membership Package Voucher Prepaid Gift Card" at bounding box center [139, 468] width 114 height 28
click at [82, 454] on select "Select Service Product Membership Package Voucher Prepaid Gift Card" at bounding box center [139, 468] width 114 height 28
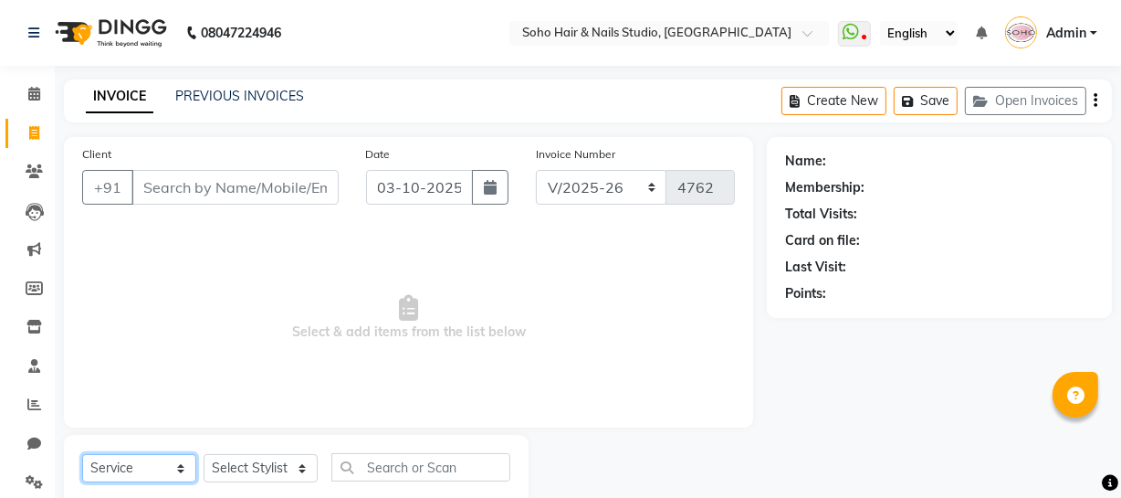
scroll to position [52, 0]
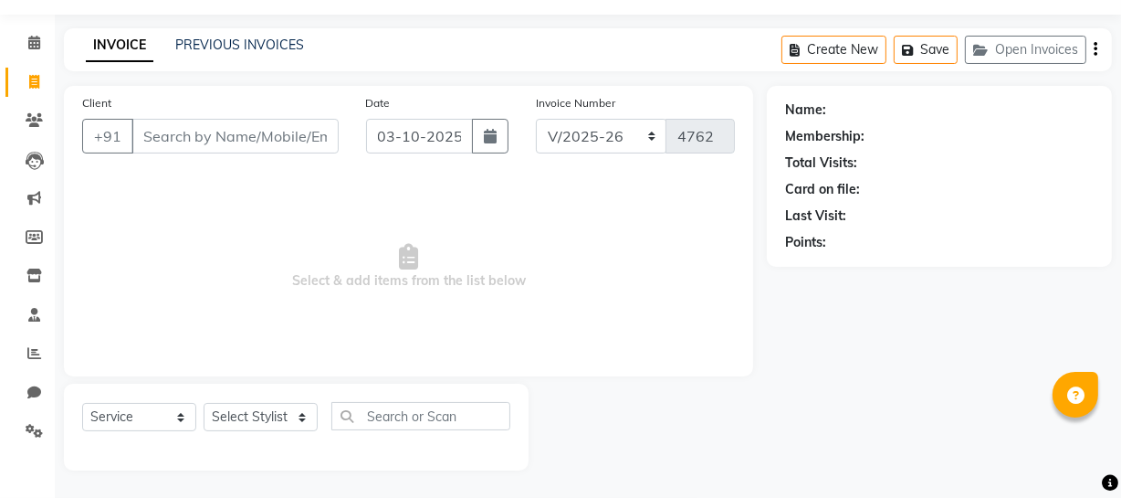
click at [1038, 65] on div "Create New Save Open Invoices" at bounding box center [947, 49] width 331 height 43
click at [1021, 45] on button "Open Invoices" at bounding box center [1025, 50] width 121 height 28
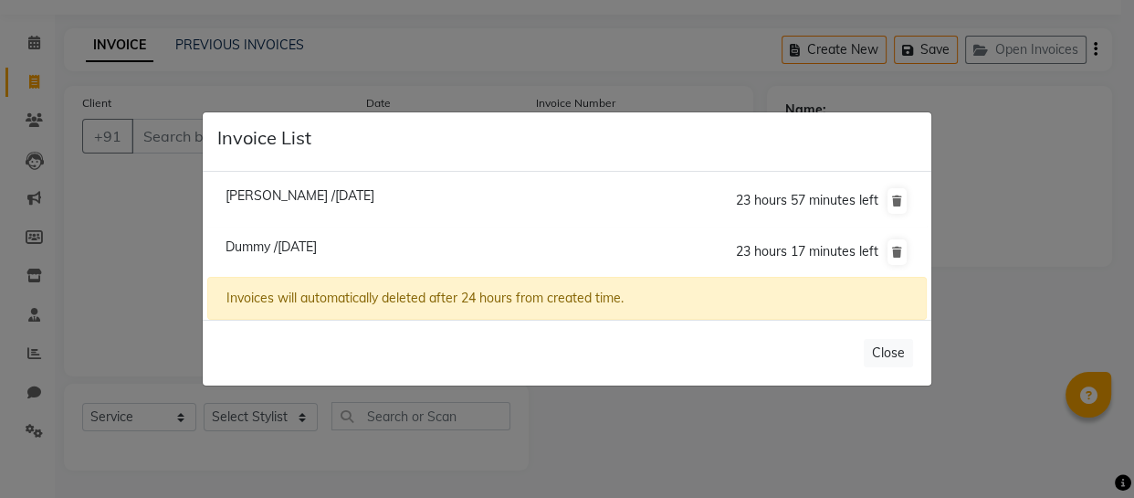
click at [265, 247] on span "Dummy /03 October 2025" at bounding box center [271, 246] width 91 height 16
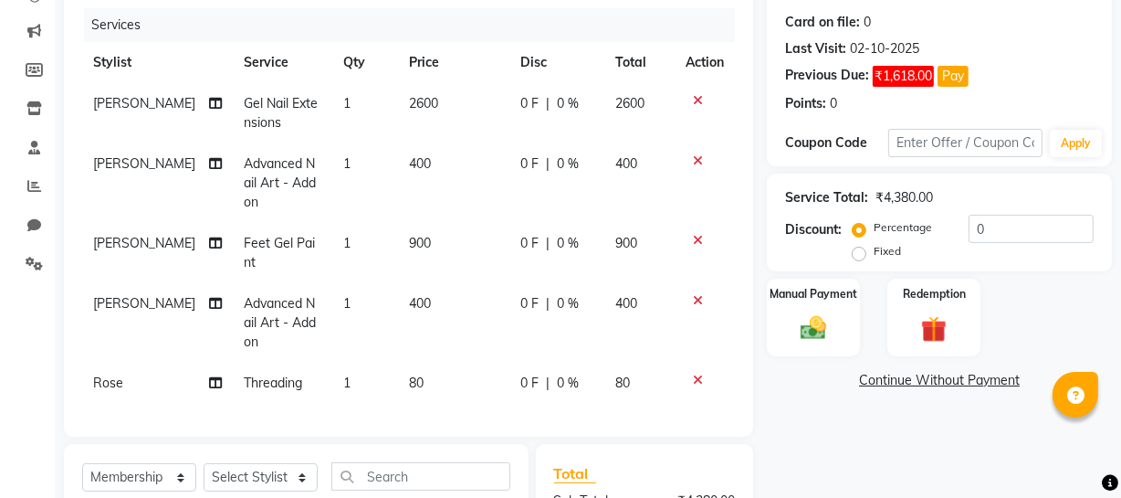
scroll to position [383, 0]
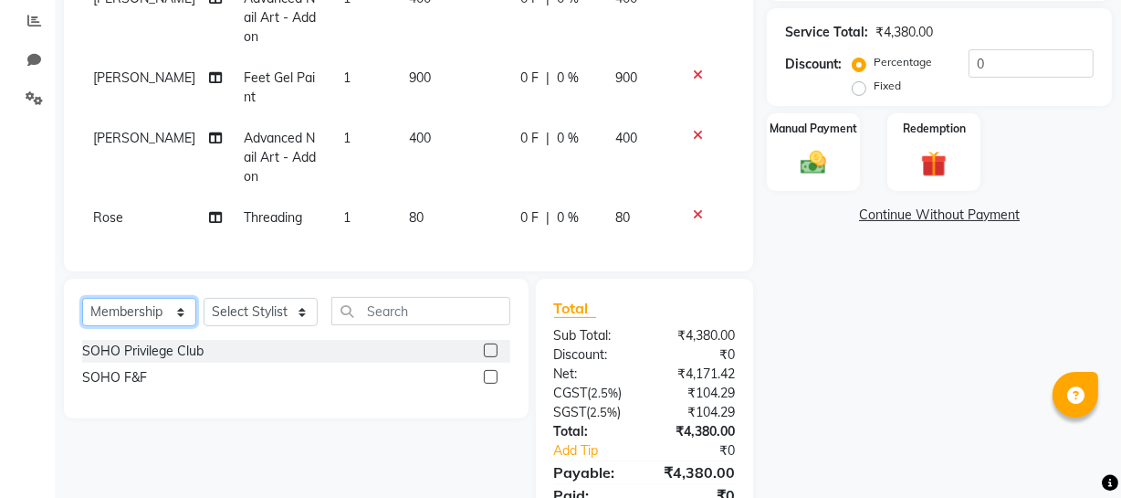
click at [133, 321] on select "Select Service Product Membership Package Voucher Prepaid Gift Card" at bounding box center [139, 312] width 114 height 28
click at [82, 310] on select "Select Service Product Membership Package Voucher Prepaid Gift Card" at bounding box center [139, 312] width 114 height 28
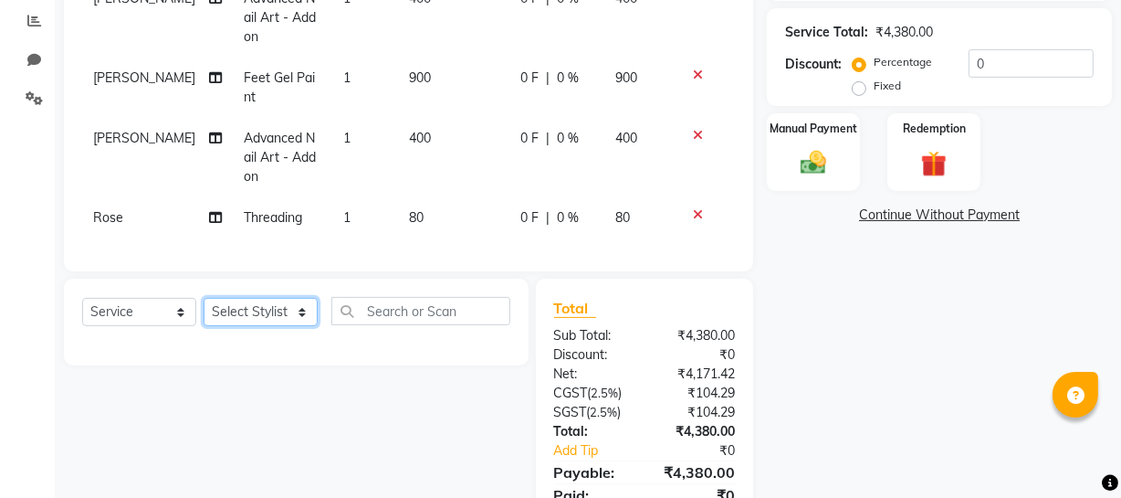
click at [239, 314] on select "Select Stylist Abhishek Kohli Adhamya Bamotra Amit Anita Kumari Arun Sain Aviji…" at bounding box center [261, 312] width 114 height 28
click at [204, 310] on select "Select Stylist Abhishek Kohli Adhamya Bamotra Amit Anita Kumari Arun Sain Aviji…" at bounding box center [261, 312] width 114 height 28
drag, startPoint x: 241, startPoint y: 326, endPoint x: 241, endPoint y: 311, distance: 14.6
click at [241, 311] on select "Select Stylist Abhishek Kohli Adhamya Bamotra Amit Anita Kumari Arun Sain Aviji…" at bounding box center [261, 312] width 114 height 28
click at [204, 310] on select "Select Stylist Abhishek Kohli Adhamya Bamotra Amit Anita Kumari Arun Sain Aviji…" at bounding box center [261, 312] width 114 height 28
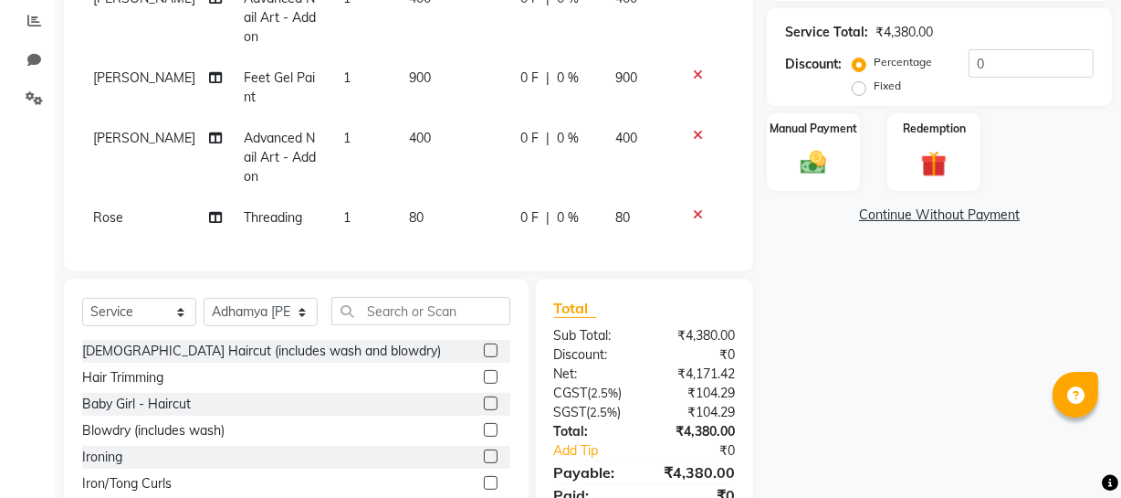
click at [362, 340] on div "Select Service Product Membership Package Voucher Prepaid Gift Card Select Styl…" at bounding box center [296, 318] width 428 height 43
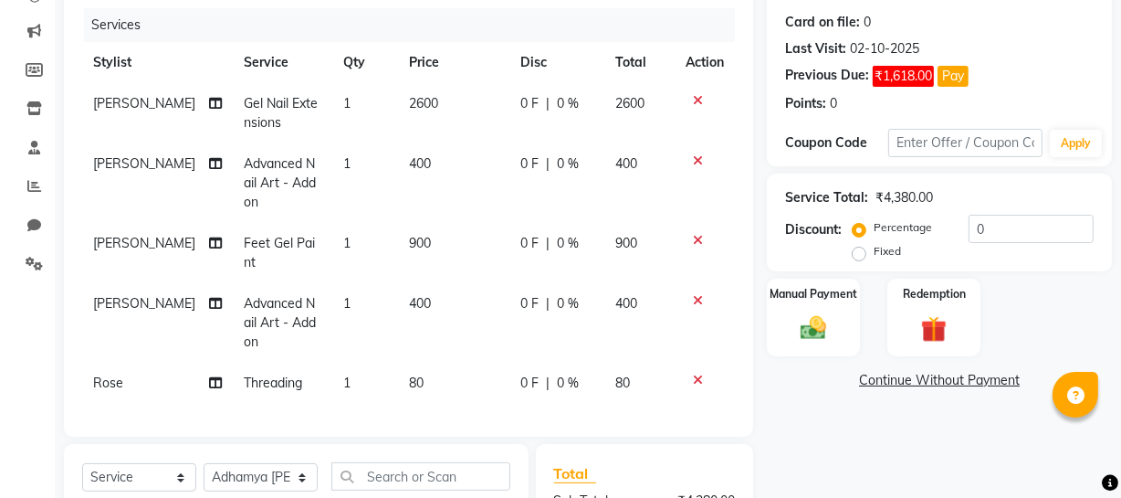
scroll to position [135, 0]
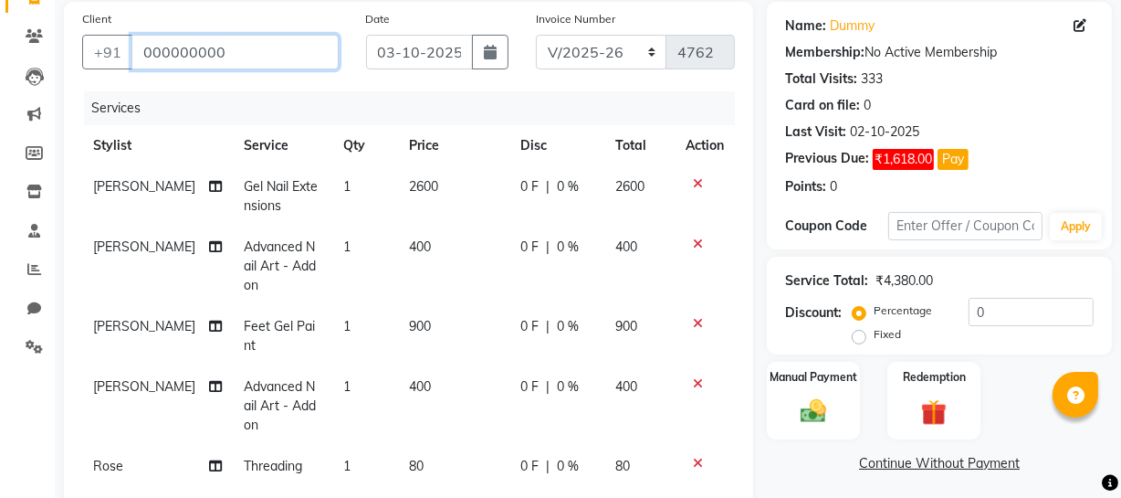
drag, startPoint x: 254, startPoint y: 53, endPoint x: 0, endPoint y: 68, distance: 254.3
click at [0, 68] on app-home "08047224946 Select Location × Soho Hair & Nails Studio, Jammu WhatsApp Status ✕…" at bounding box center [560, 344] width 1121 height 959
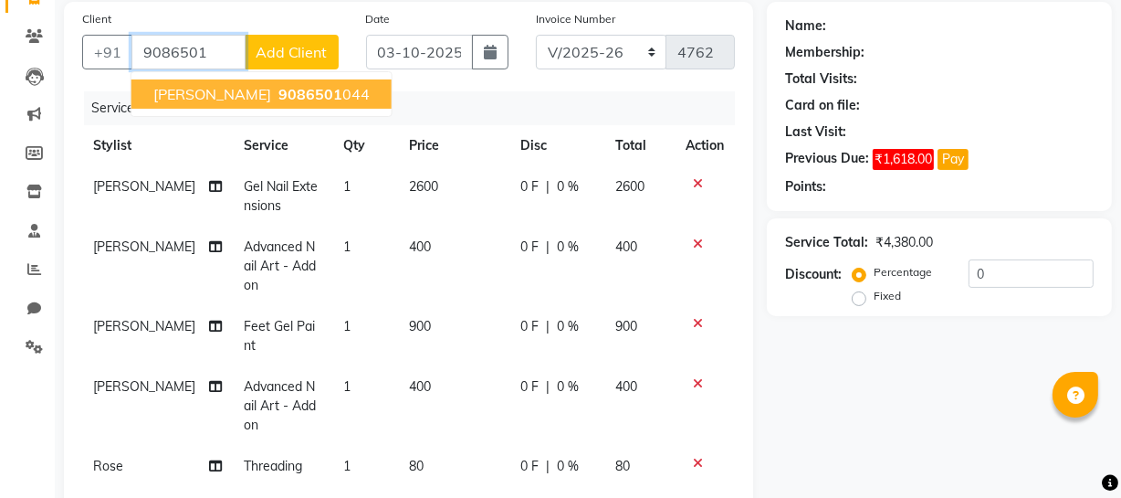
click at [278, 89] on span "9086501" at bounding box center [310, 94] width 64 height 18
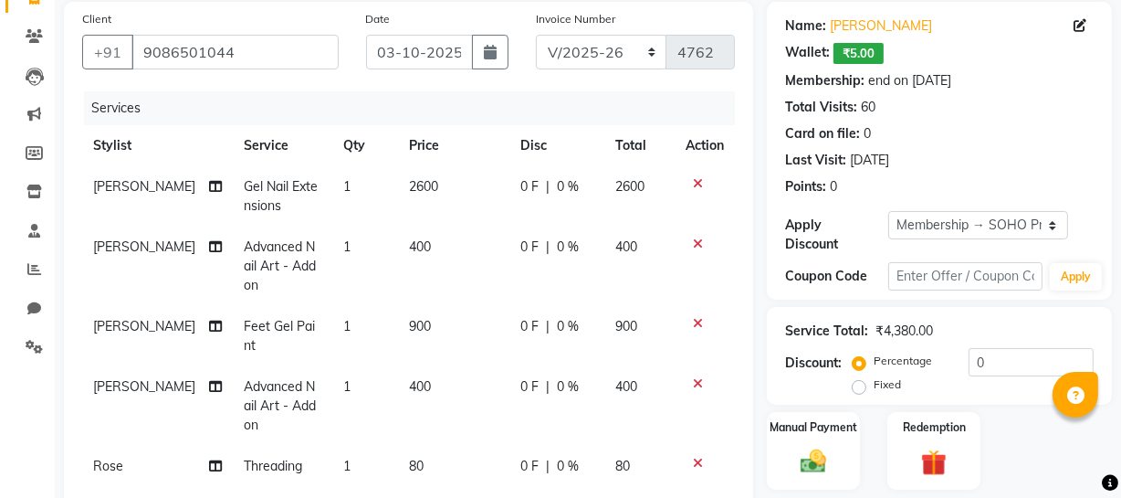
scroll to position [467, 0]
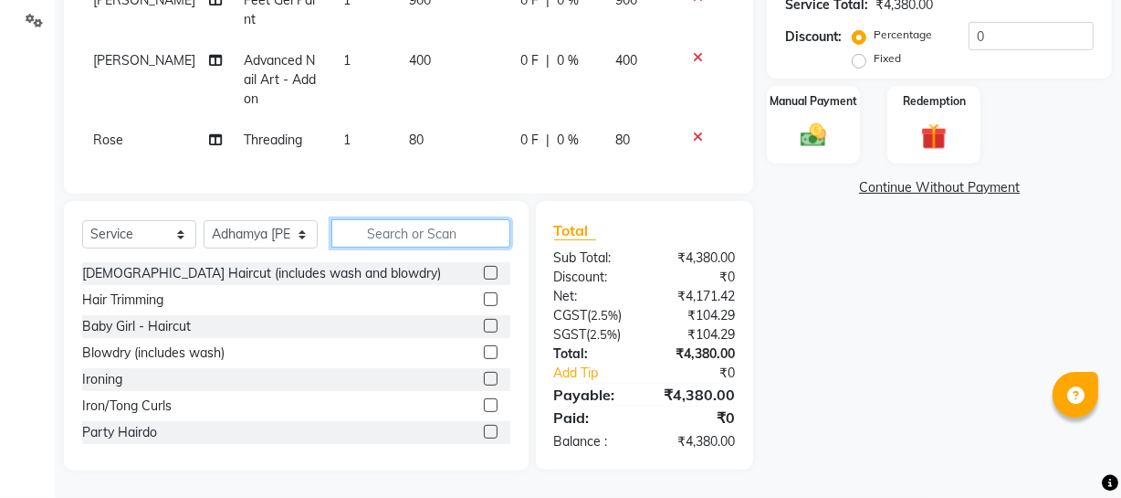
click at [374, 239] on input "text" at bounding box center [420, 233] width 179 height 28
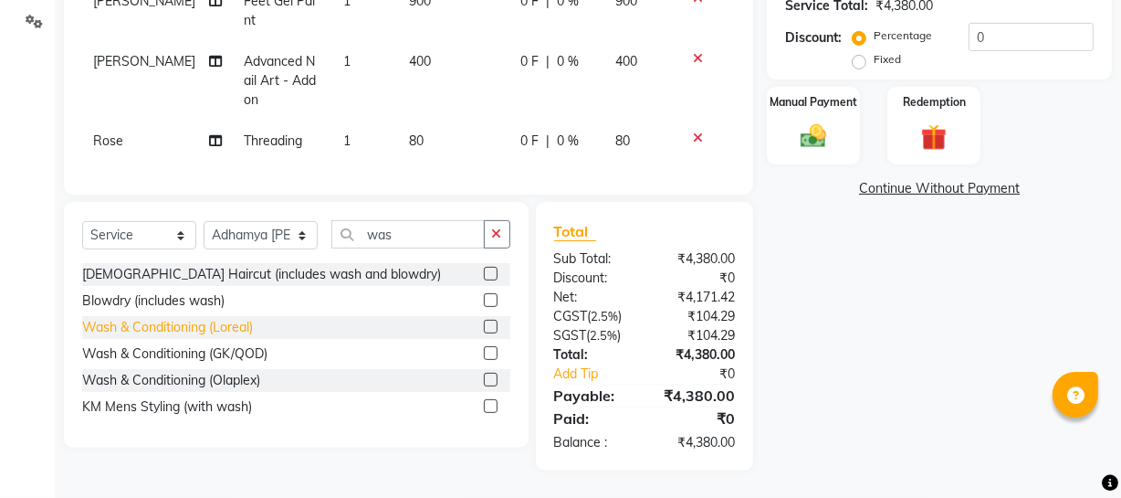
click at [233, 337] on div "Wash & Conditioning (Loreal)" at bounding box center [167, 327] width 171 height 19
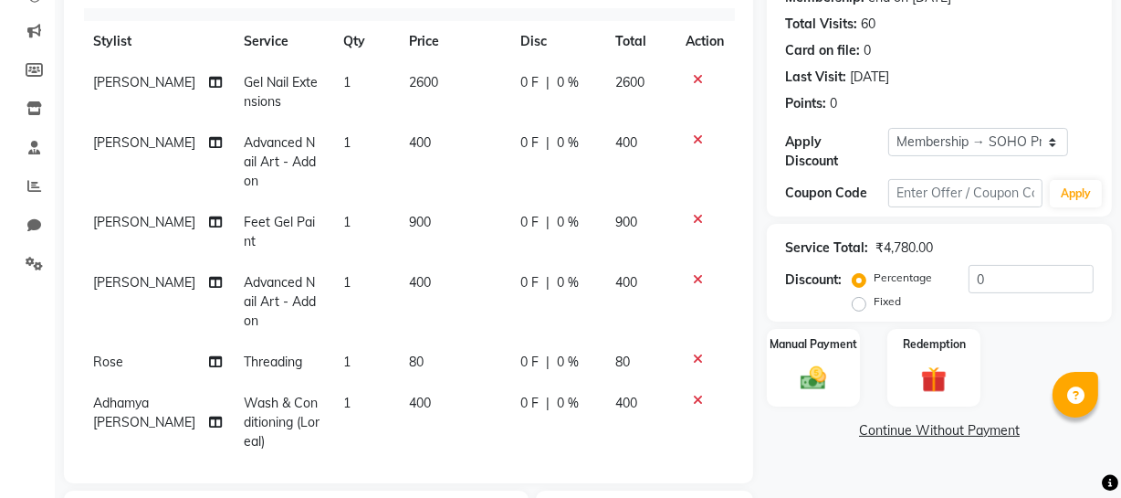
scroll to position [0, 0]
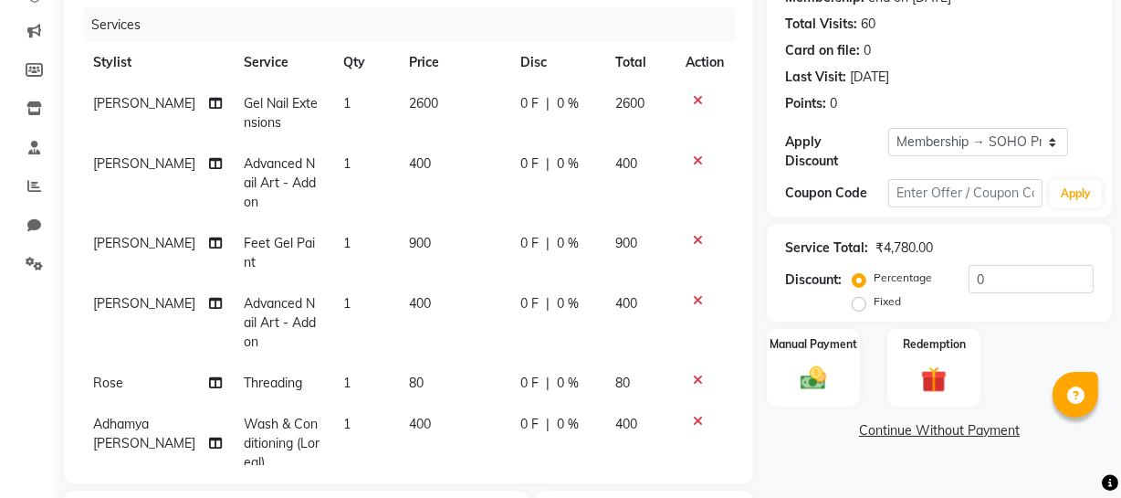
click at [566, 110] on div "0 F | 0 %" at bounding box center [556, 103] width 73 height 19
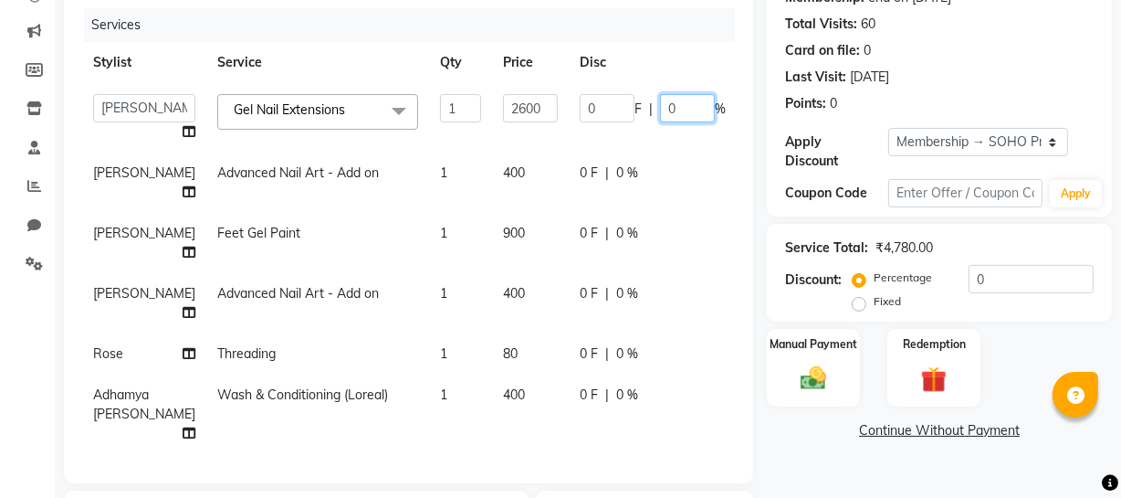
drag, startPoint x: 649, startPoint y: 112, endPoint x: 413, endPoint y: 91, distance: 237.4
click at [520, 110] on tr "Abhishek Kohli Adhamya Bamotra Amit Anita Kumari Arun Sain Avijit Das Bhabesh D…" at bounding box center [466, 117] width 768 height 69
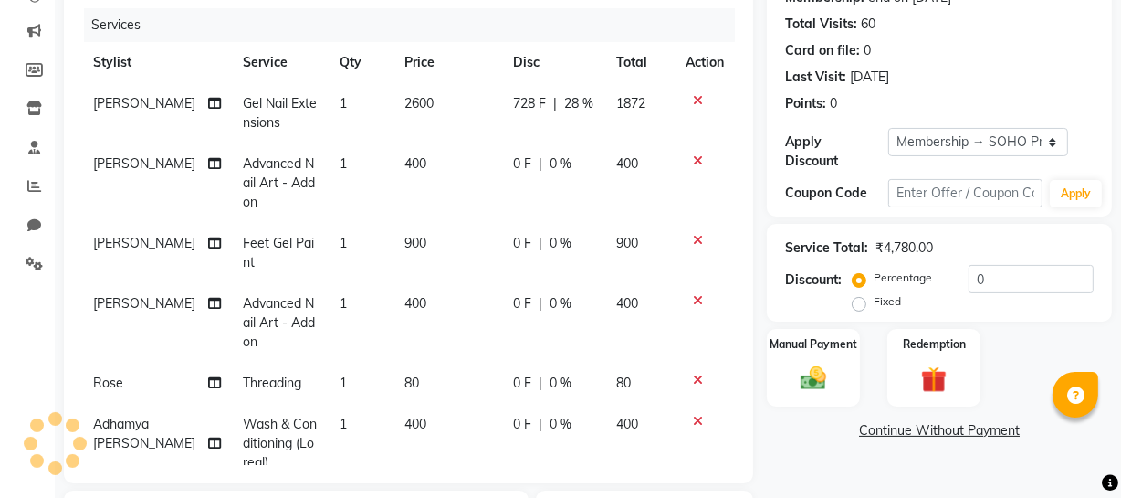
click at [603, 183] on tr "Avijit Das Advanced Nail Art - Add on 1 400 0 F | 0 % 400" at bounding box center [408, 182] width 653 height 79
click at [605, 172] on td "400" at bounding box center [639, 182] width 69 height 79
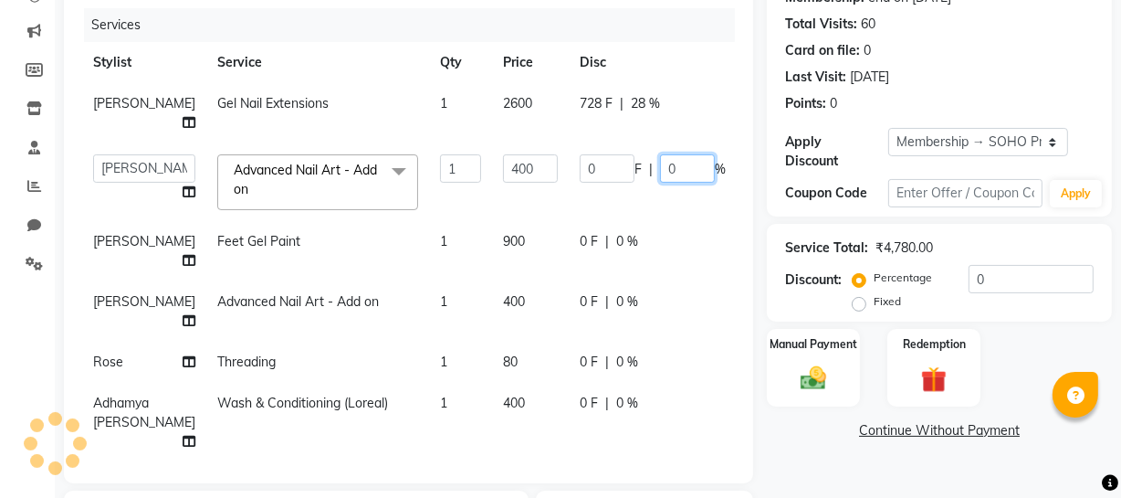
drag, startPoint x: 641, startPoint y: 171, endPoint x: 457, endPoint y: 191, distance: 184.6
click at [590, 172] on div "0 F | 0 %" at bounding box center [653, 168] width 146 height 28
click at [1035, 42] on div "Card on file: 0" at bounding box center [939, 50] width 309 height 19
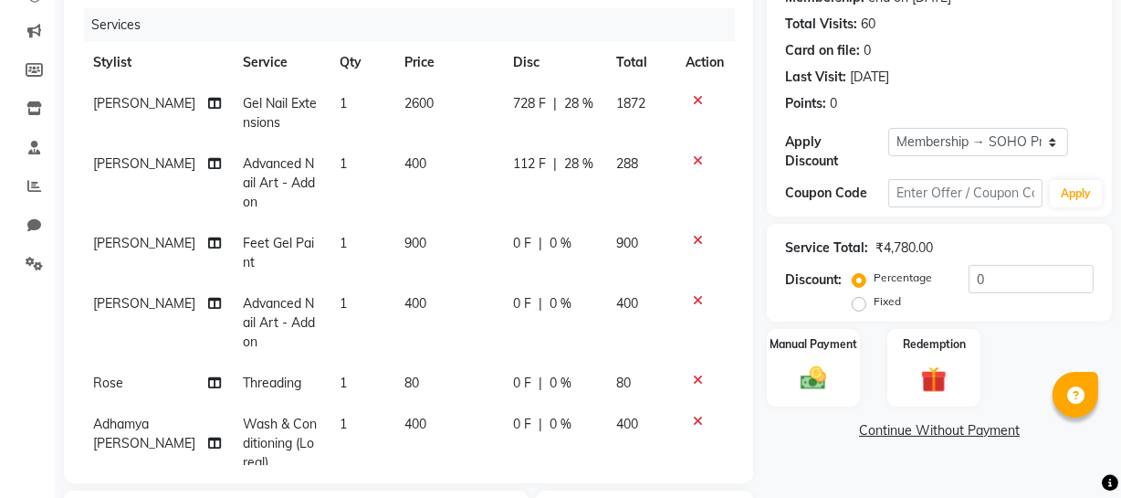
click at [584, 250] on td "0 F | 0 %" at bounding box center [553, 253] width 103 height 60
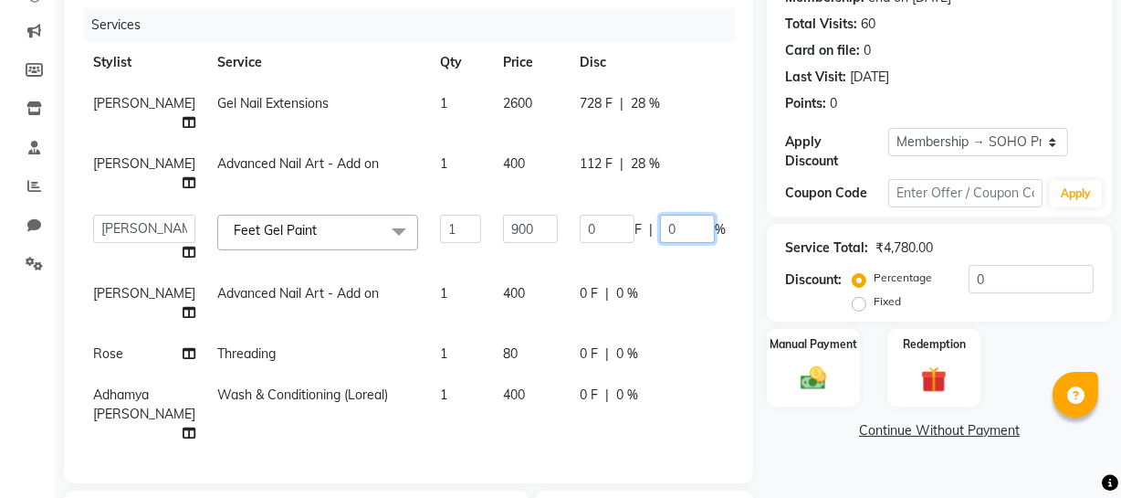
drag, startPoint x: 638, startPoint y: 234, endPoint x: 489, endPoint y: 212, distance: 150.4
click at [569, 228] on td "0 F | 0 %" at bounding box center [653, 238] width 168 height 69
click at [631, 304] on tr "Avijit Das Advanced Nail Art - Add on 1 400 0 F | 0 % 400" at bounding box center [466, 303] width 768 height 60
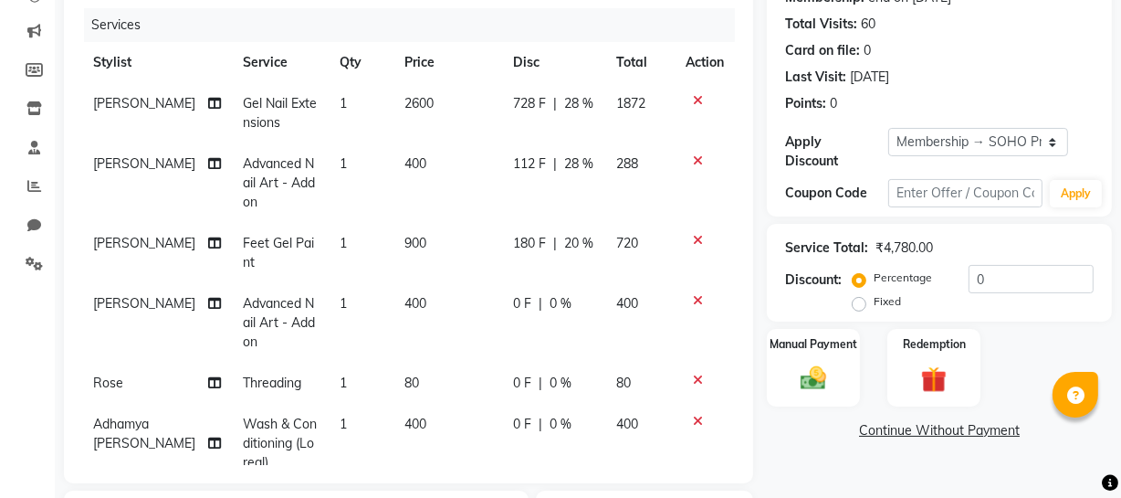
click at [564, 309] on div "0 F | 0 %" at bounding box center [553, 303] width 81 height 19
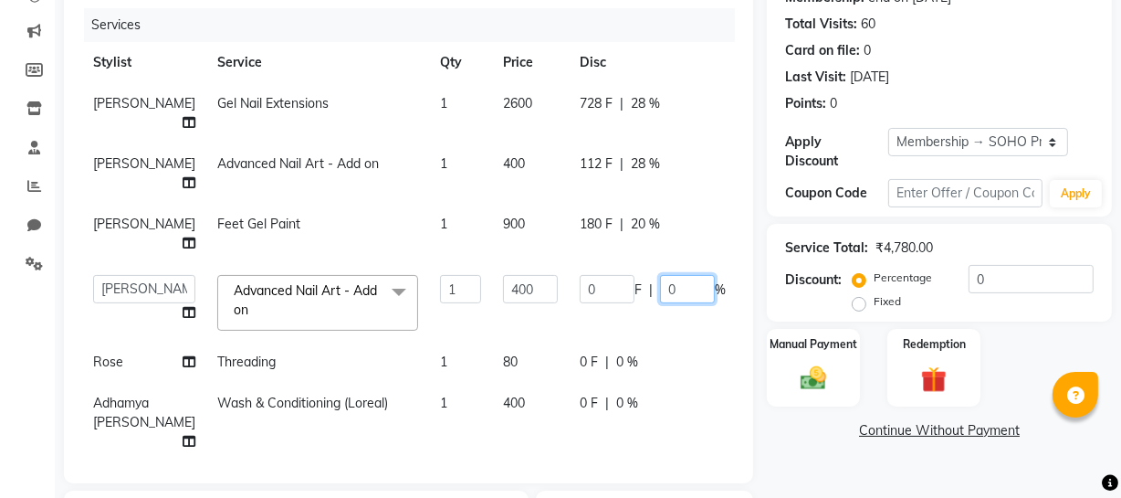
drag, startPoint x: 650, startPoint y: 288, endPoint x: 483, endPoint y: 283, distance: 167.2
click at [498, 286] on tr "Abhishek Kohli Adhamya Bamotra Amit Anita Kumari Arun Sain Avijit Das Bhabesh D…" at bounding box center [466, 303] width 768 height 78
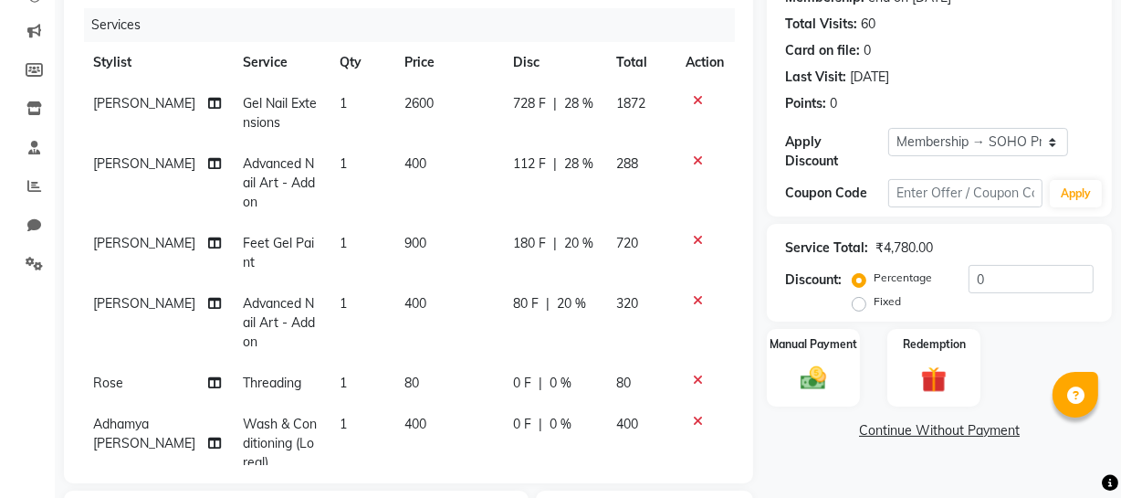
click at [613, 374] on tr "Rose Threading 1 80 0 F | 0 % 80" at bounding box center [408, 382] width 653 height 41
click at [557, 404] on td "0 F | 0 %" at bounding box center [553, 443] width 103 height 79
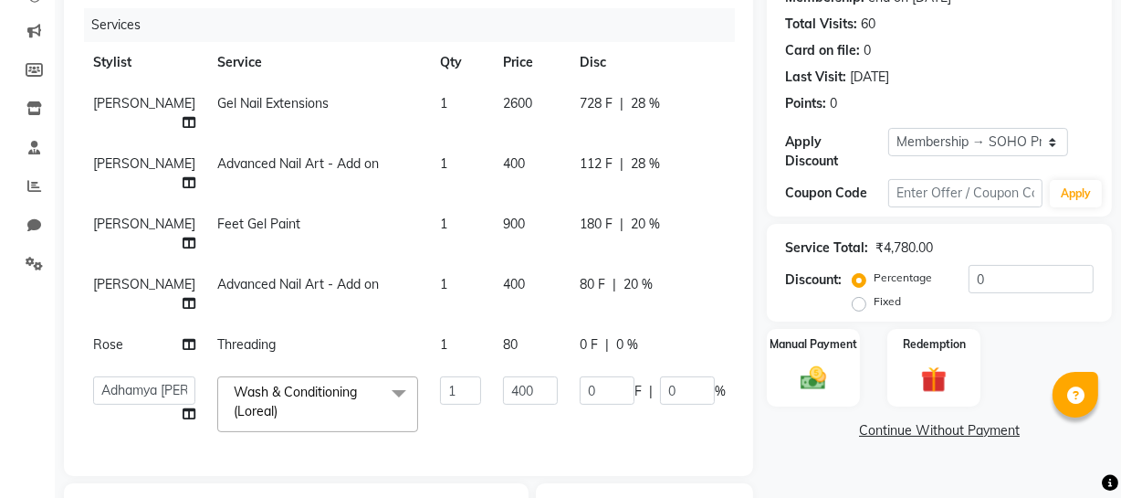
click at [621, 357] on td "0 F | 0 %" at bounding box center [653, 344] width 168 height 41
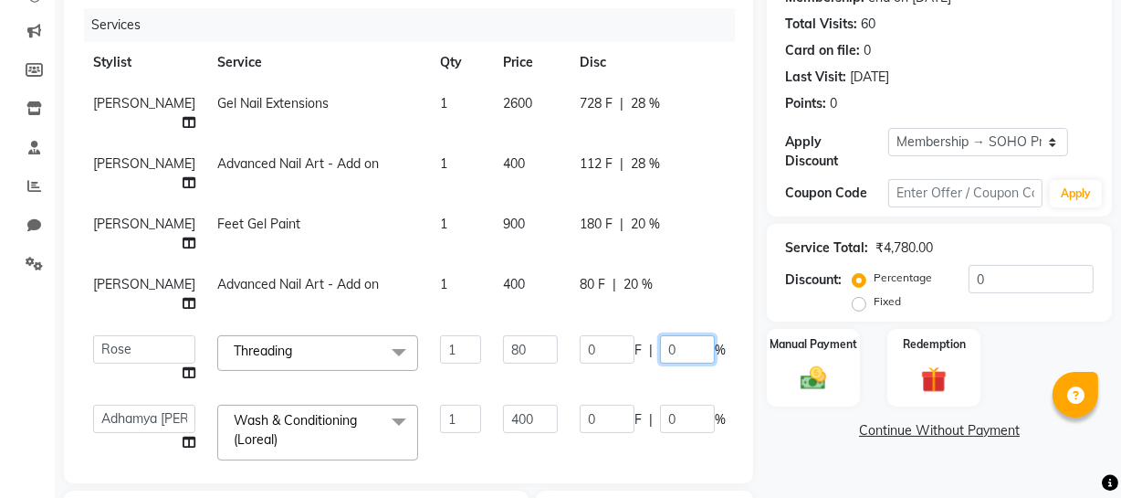
drag, startPoint x: 625, startPoint y: 351, endPoint x: 515, endPoint y: 383, distance: 114.4
click at [569, 366] on td "0 F | 0 %" at bounding box center [653, 358] width 168 height 69
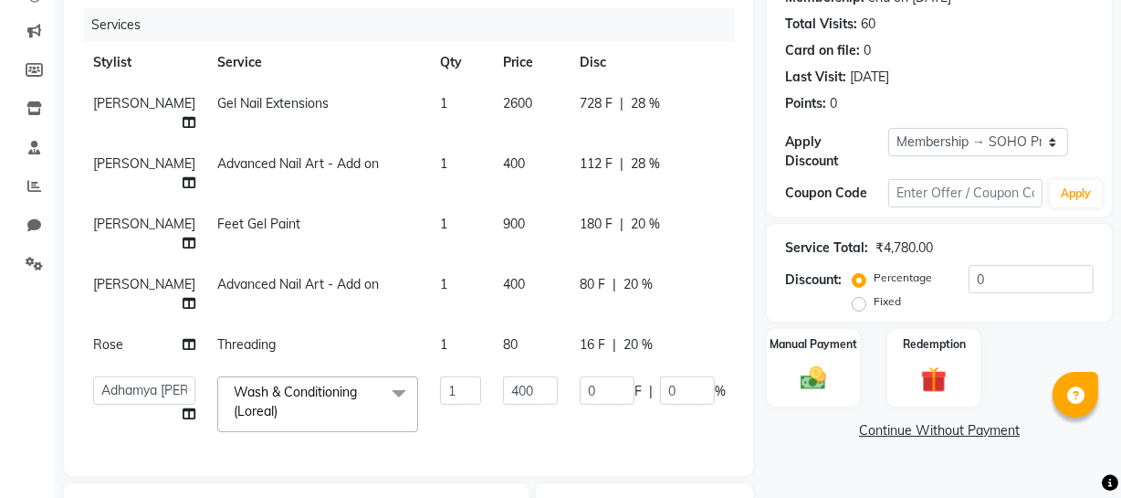
click at [995, 57] on div "Card on file: 0" at bounding box center [939, 50] width 309 height 19
drag, startPoint x: 634, startPoint y: 392, endPoint x: 484, endPoint y: 353, distance: 154.6
click at [511, 352] on tbody "Avijit Das Gel Nail Extensions 1 2600 728 F | 28 % 1872 Avijit Das Advanced Nai…" at bounding box center [466, 263] width 768 height 360
click at [975, 76] on div "Last Visit: 29-07-2025" at bounding box center [939, 77] width 309 height 19
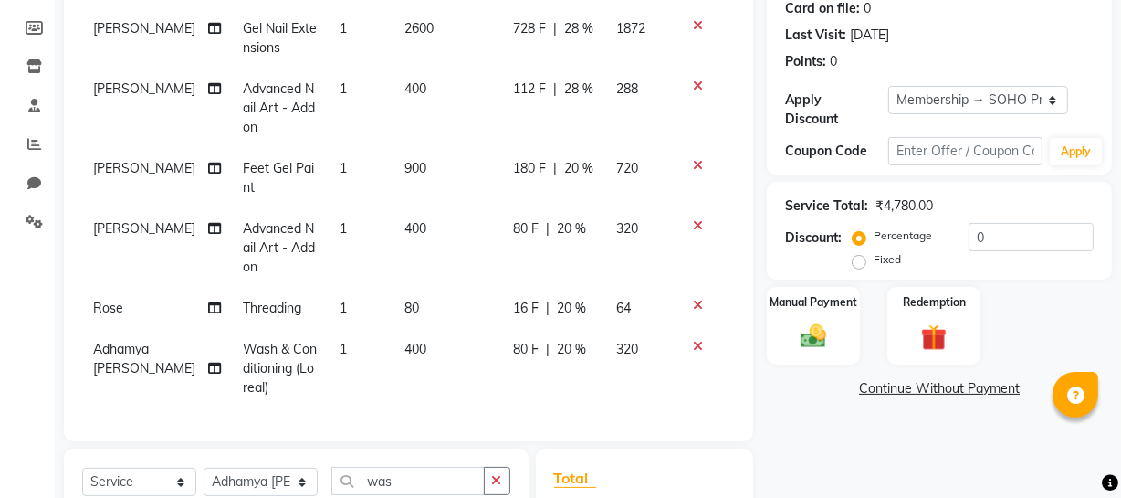
scroll to position [508, 0]
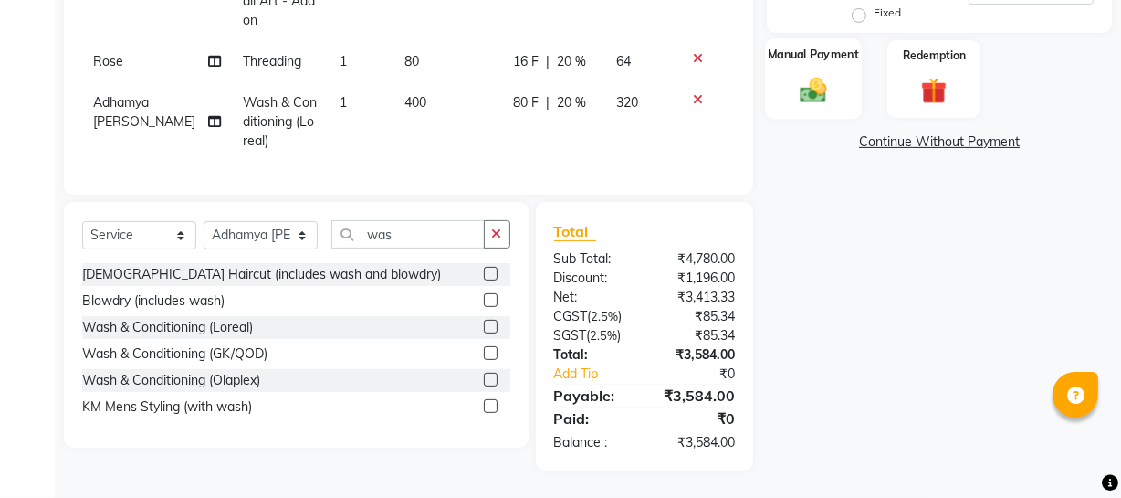
click at [786, 105] on div "Manual Payment" at bounding box center [813, 78] width 97 height 81
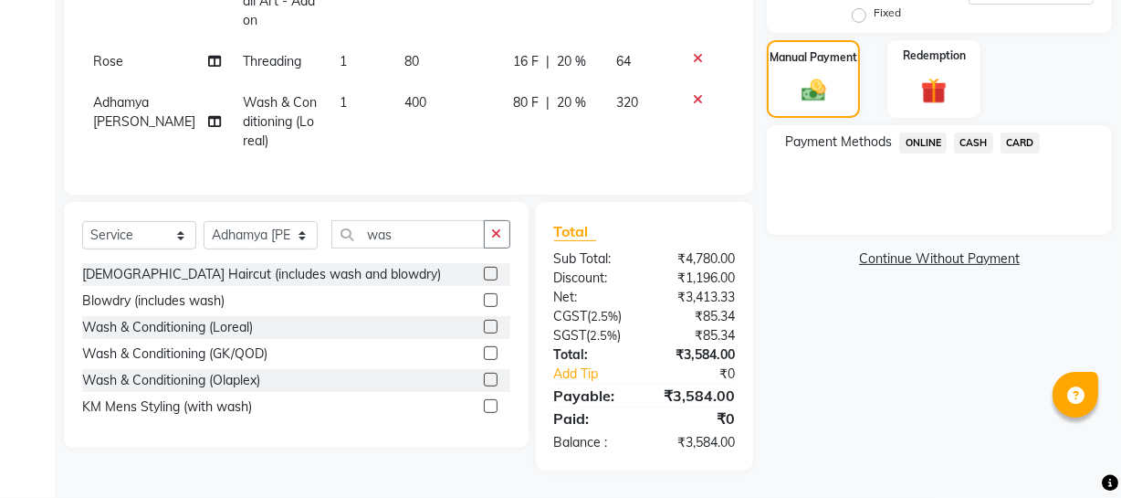
click at [921, 139] on span "ONLINE" at bounding box center [922, 142] width 47 height 21
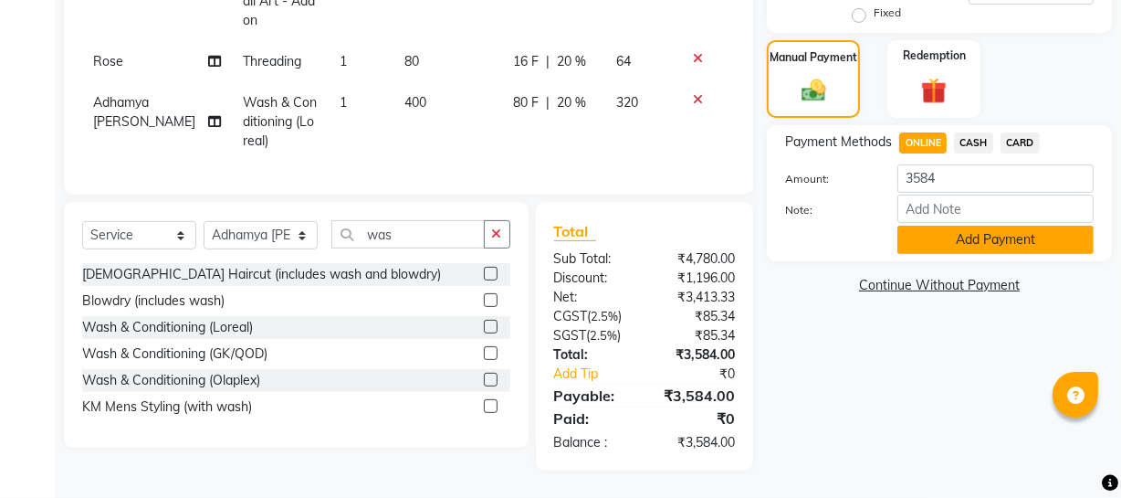
click at [919, 246] on button "Add Payment" at bounding box center [996, 240] width 196 height 28
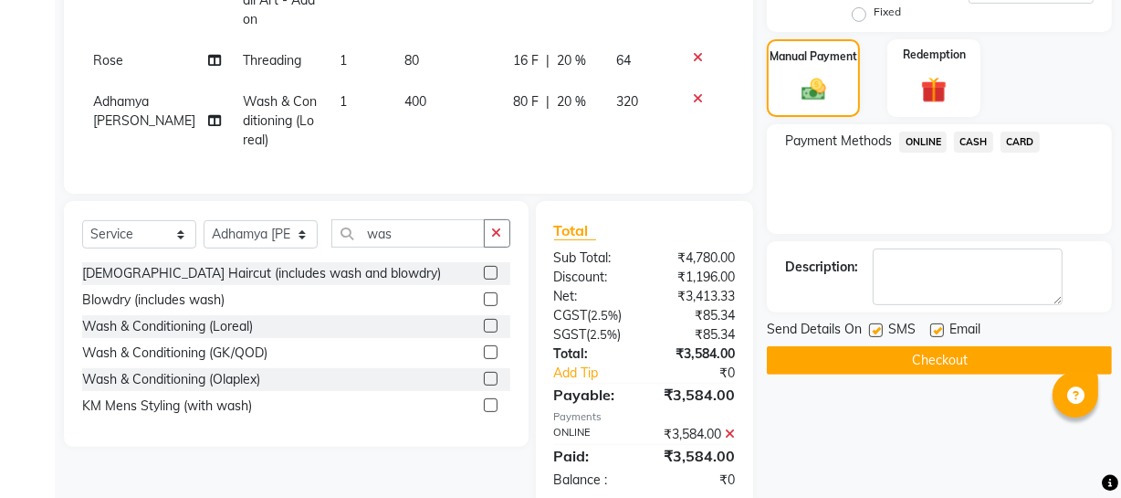
click at [1006, 346] on button "Checkout" at bounding box center [939, 360] width 345 height 28
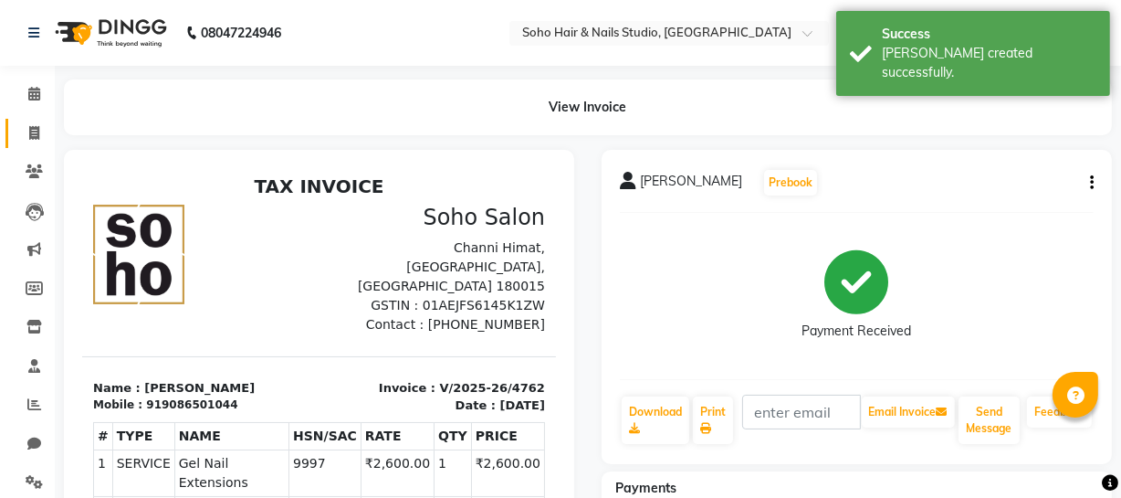
click at [38, 128] on icon at bounding box center [34, 133] width 10 height 14
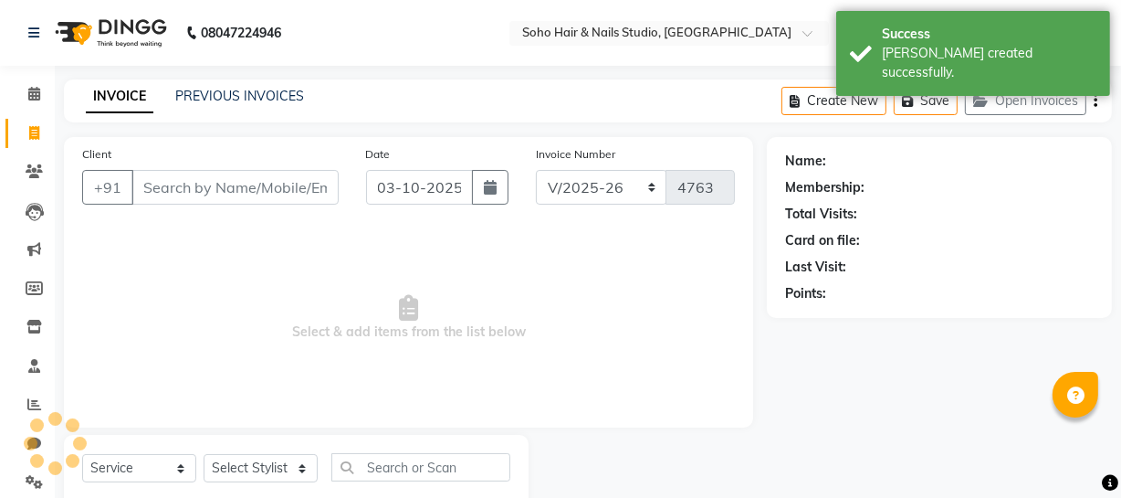
scroll to position [52, 0]
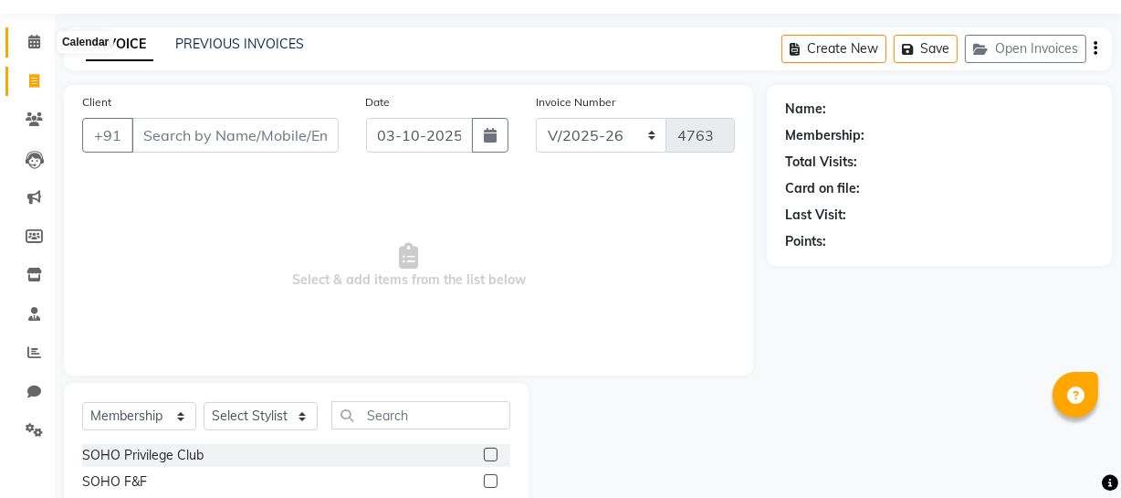
click at [37, 49] on span at bounding box center [34, 42] width 32 height 21
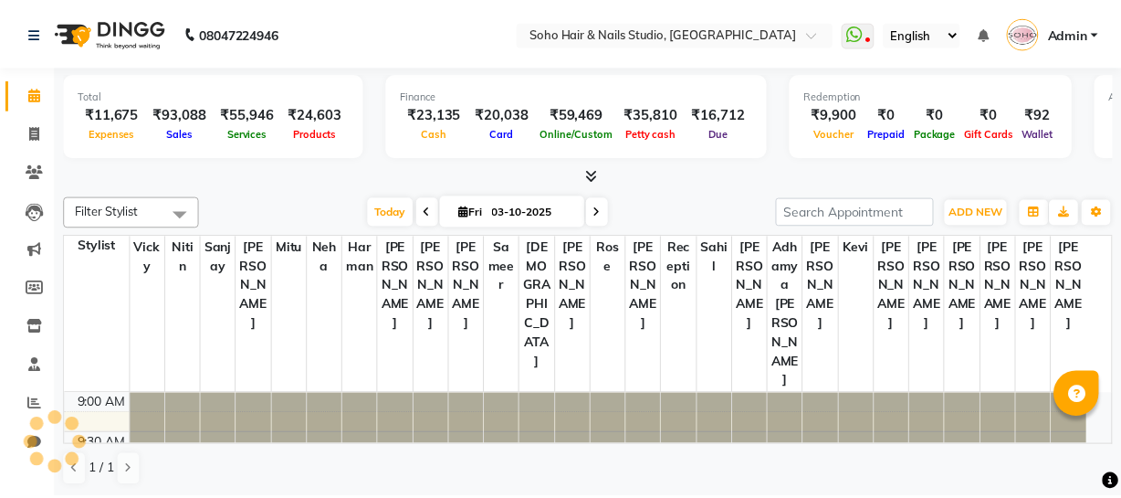
scroll to position [835, 0]
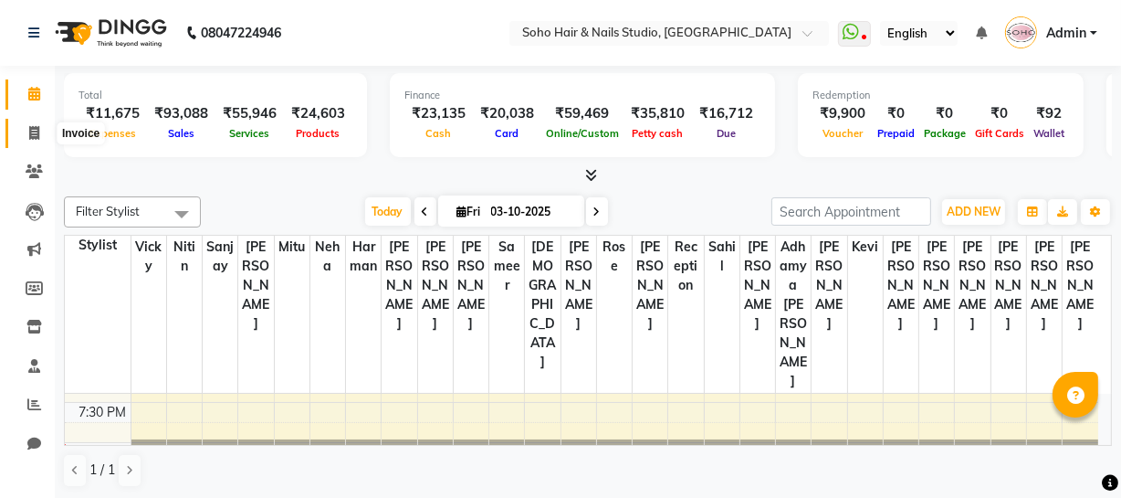
click at [37, 131] on icon at bounding box center [34, 133] width 10 height 14
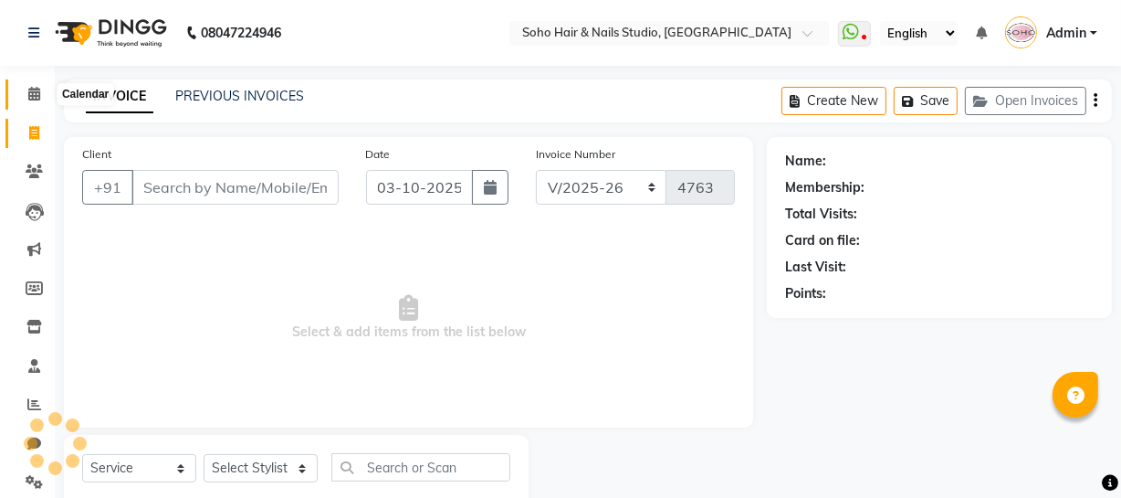
click at [31, 95] on icon at bounding box center [34, 94] width 12 height 14
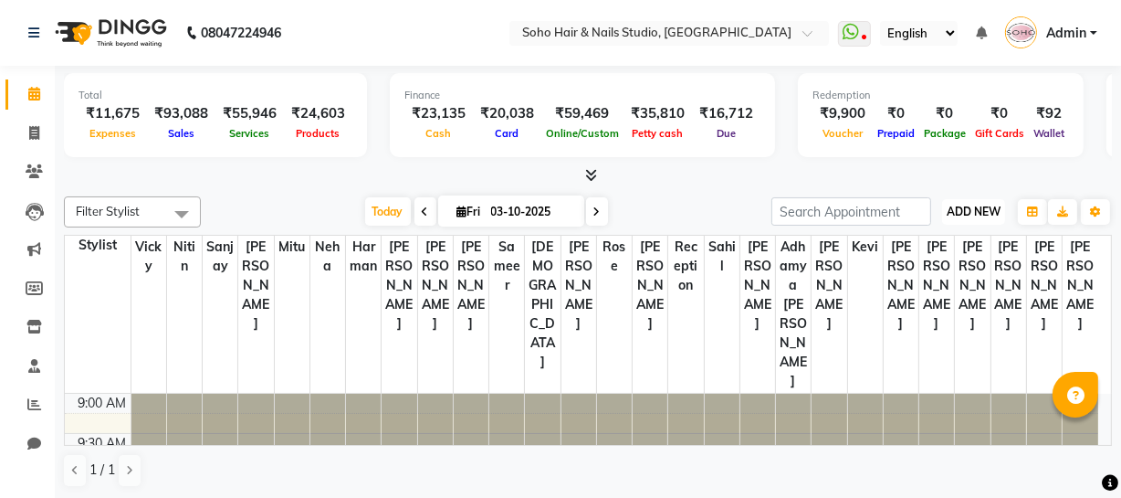
click at [969, 209] on span "ADD NEW" at bounding box center [974, 212] width 54 height 14
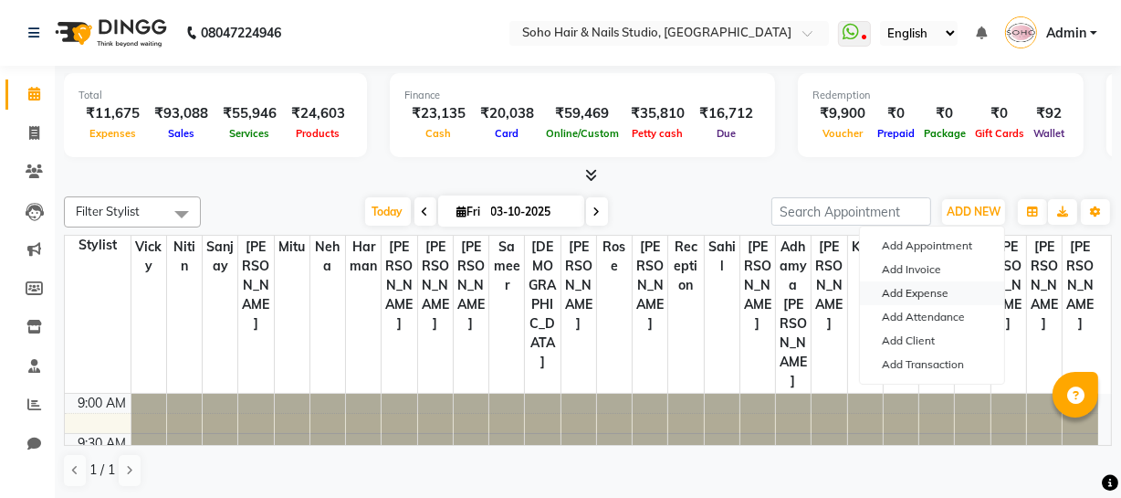
click at [928, 293] on link "Add Expense" at bounding box center [932, 293] width 144 height 24
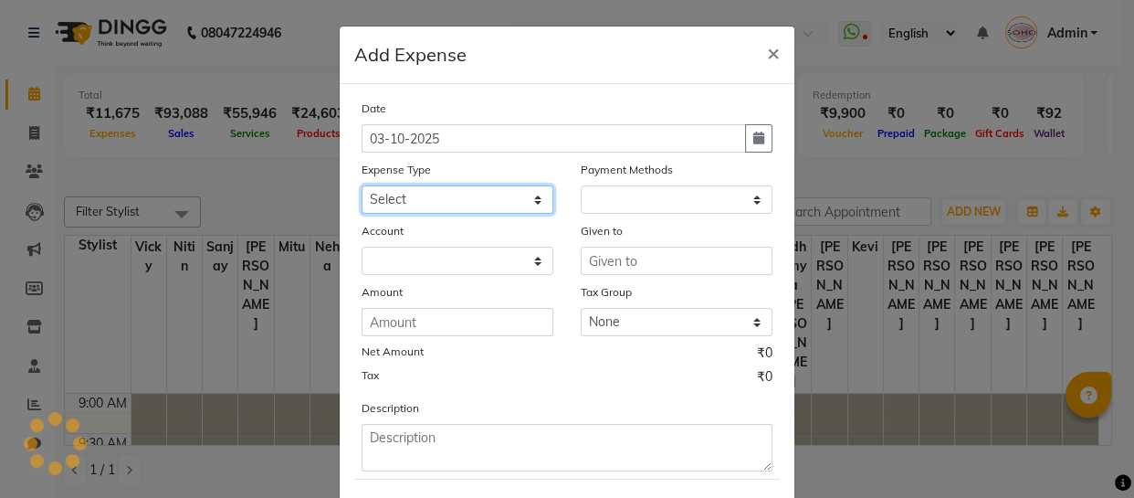
click at [514, 203] on select "Select Cash transfer to bank Client Snacks Fuel Govt fee Incentive Maintenance …" at bounding box center [458, 199] width 192 height 28
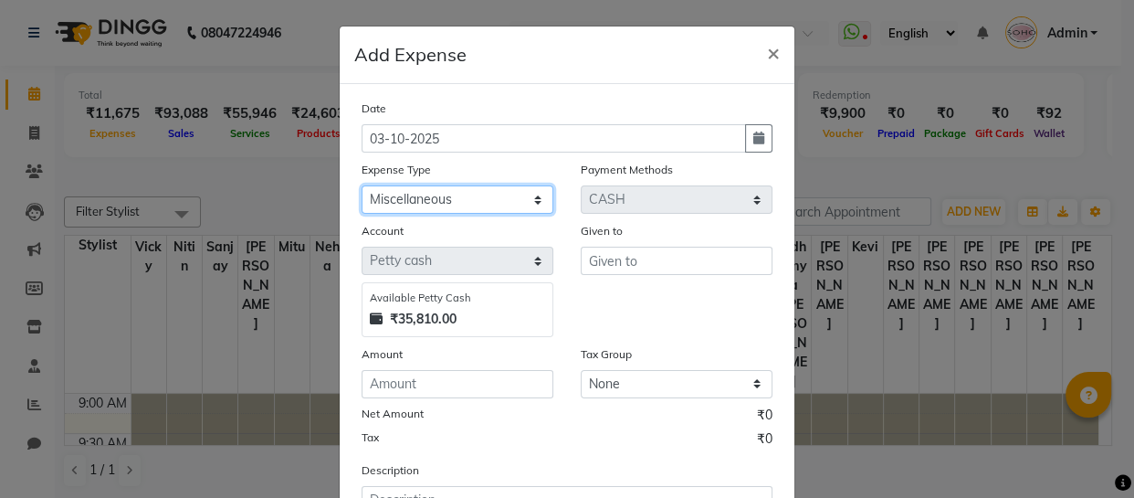
click at [362, 186] on select "Select Cash transfer to bank Client Snacks Fuel Govt fee Incentive Maintenance …" at bounding box center [458, 199] width 192 height 28
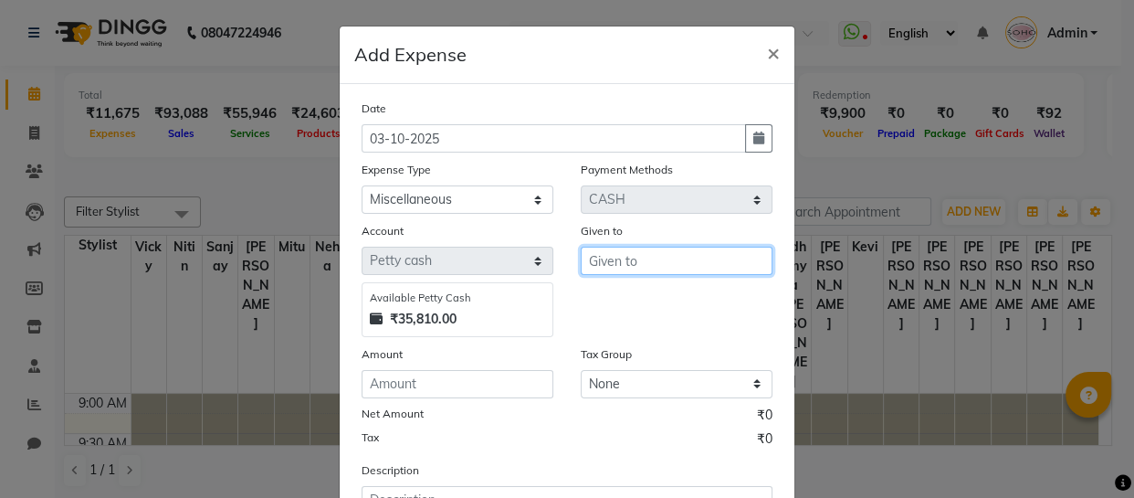
click at [648, 255] on input "text" at bounding box center [677, 261] width 192 height 28
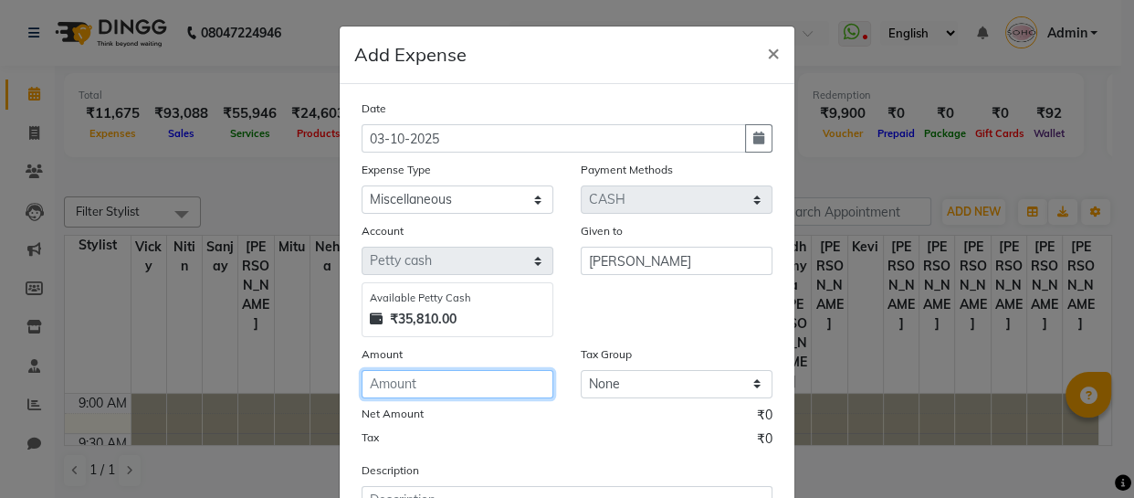
click at [464, 378] on input "number" at bounding box center [458, 384] width 192 height 28
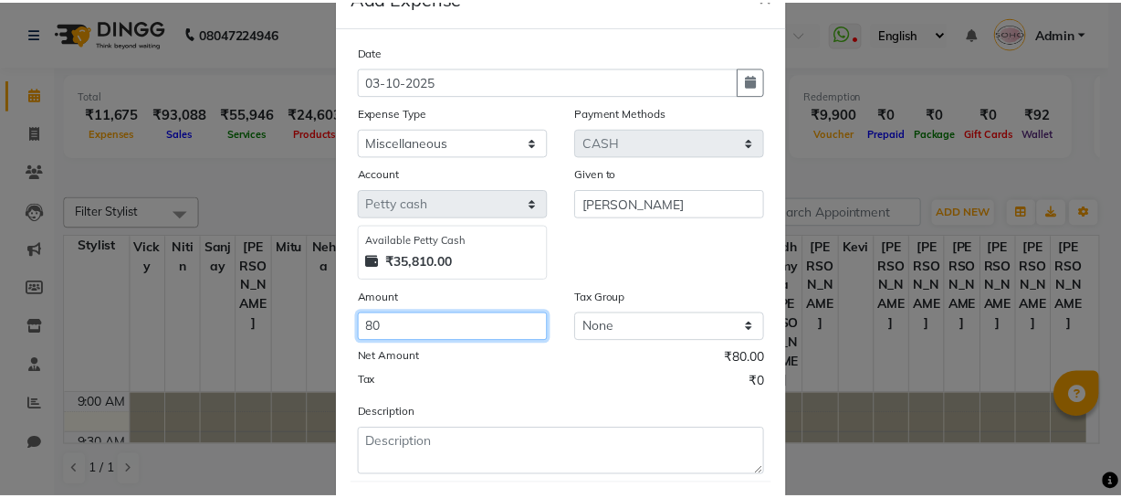
scroll to position [158, 0]
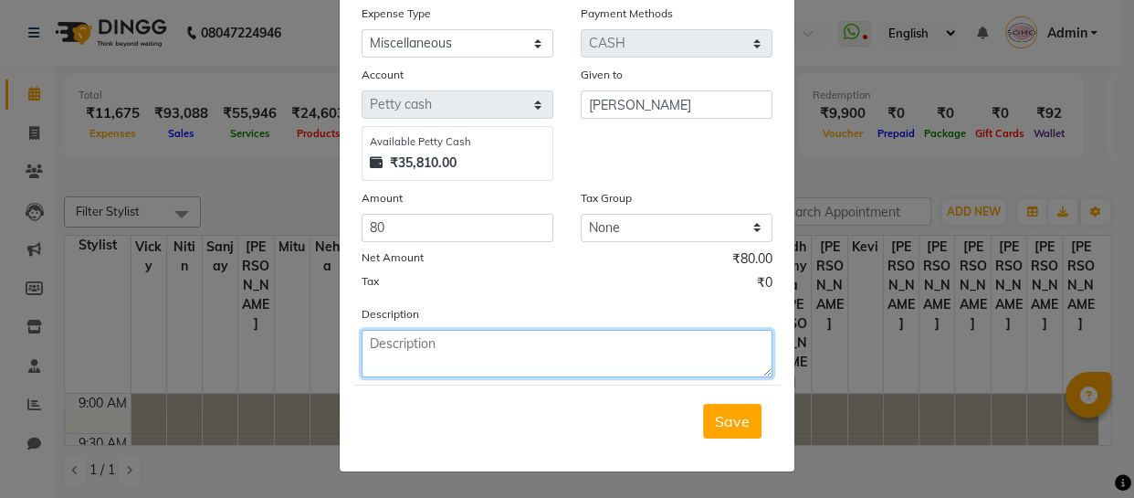
click at [444, 365] on textarea at bounding box center [567, 353] width 411 height 47
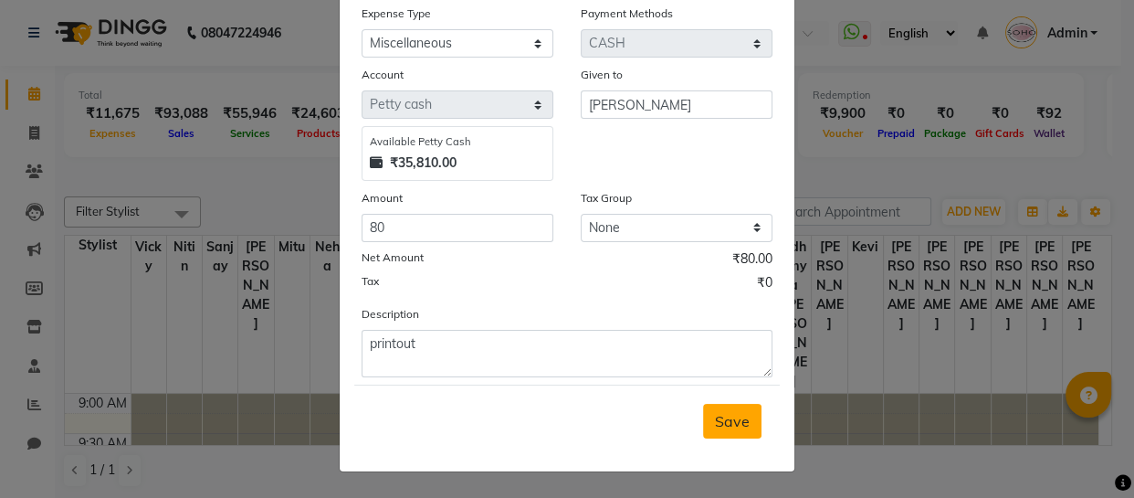
click at [720, 430] on button "Save" at bounding box center [732, 421] width 58 height 35
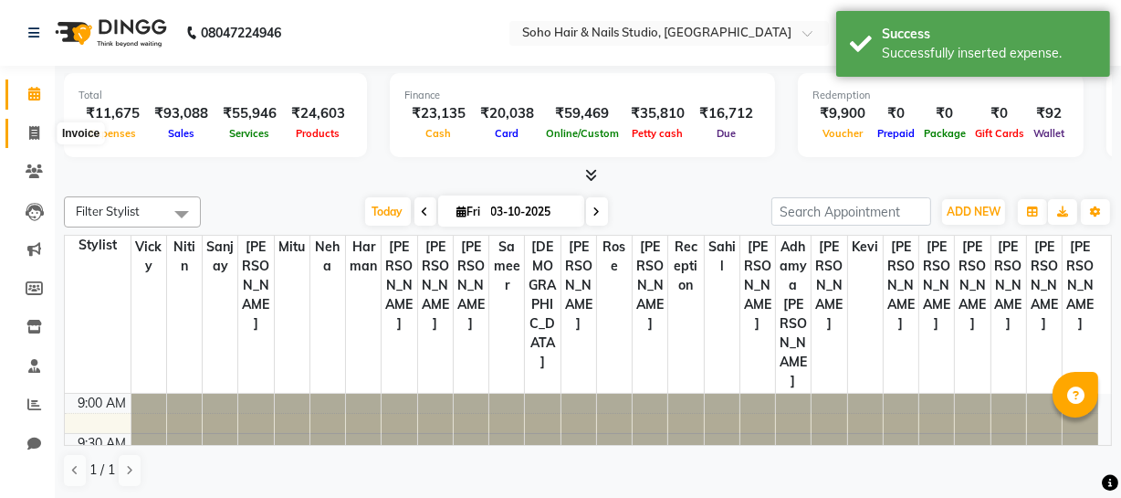
click at [37, 132] on icon at bounding box center [34, 133] width 10 height 14
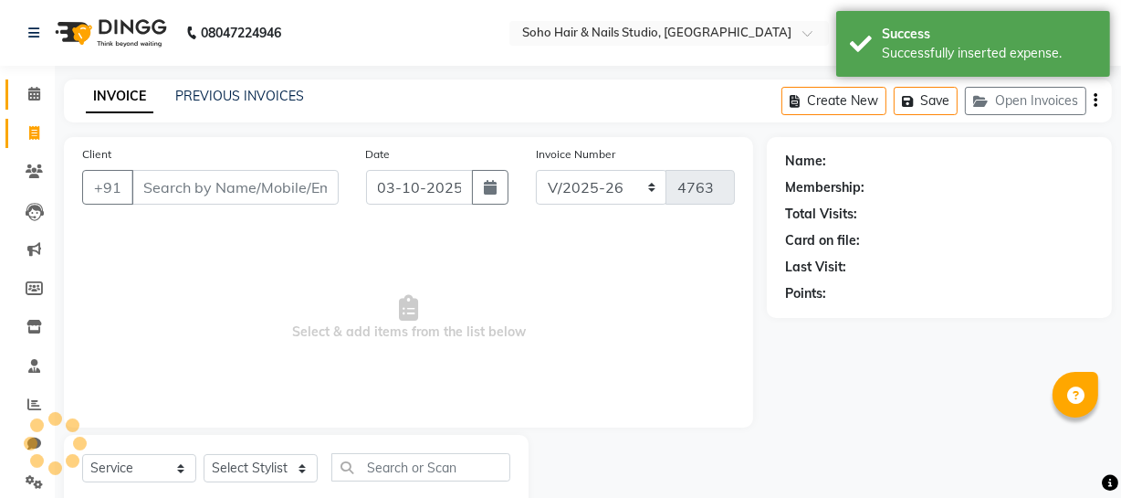
click at [30, 82] on link "Calendar" at bounding box center [27, 94] width 44 height 30
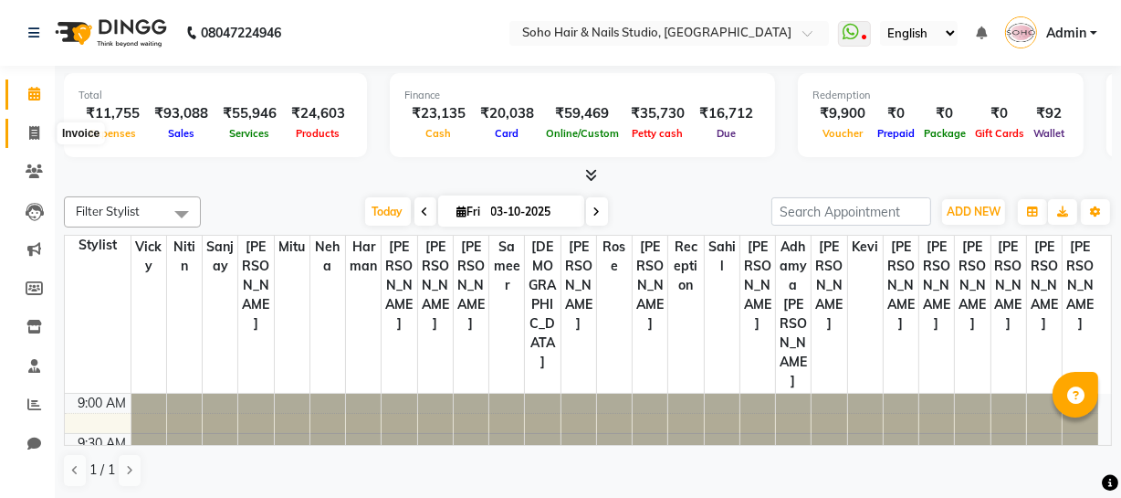
click at [23, 128] on span at bounding box center [34, 133] width 32 height 21
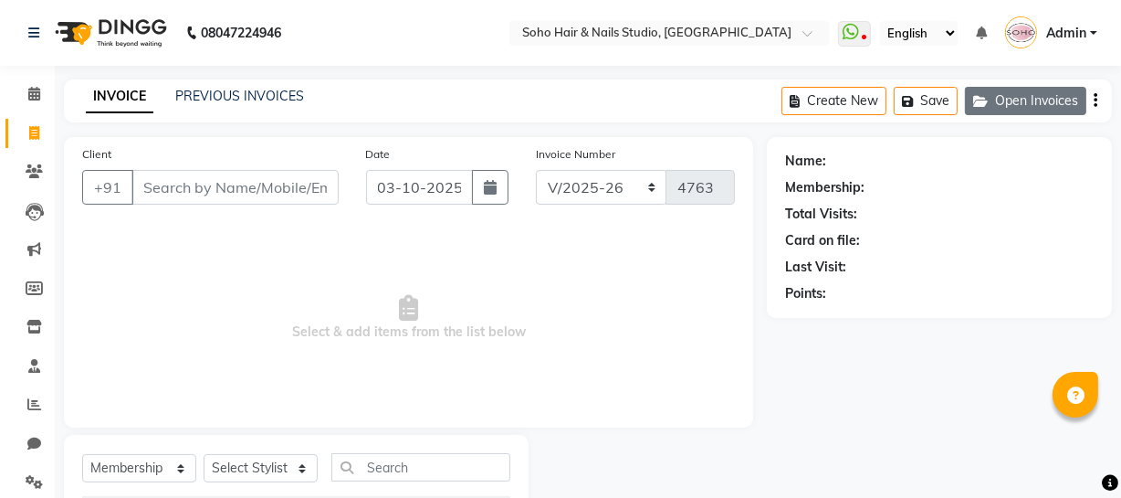
drag, startPoint x: 1061, startPoint y: 121, endPoint x: 1054, endPoint y: 111, distance: 11.7
click at [1059, 118] on div "Create New Save Open Invoices" at bounding box center [947, 100] width 331 height 43
click at [1052, 108] on button "Open Invoices" at bounding box center [1025, 101] width 121 height 28
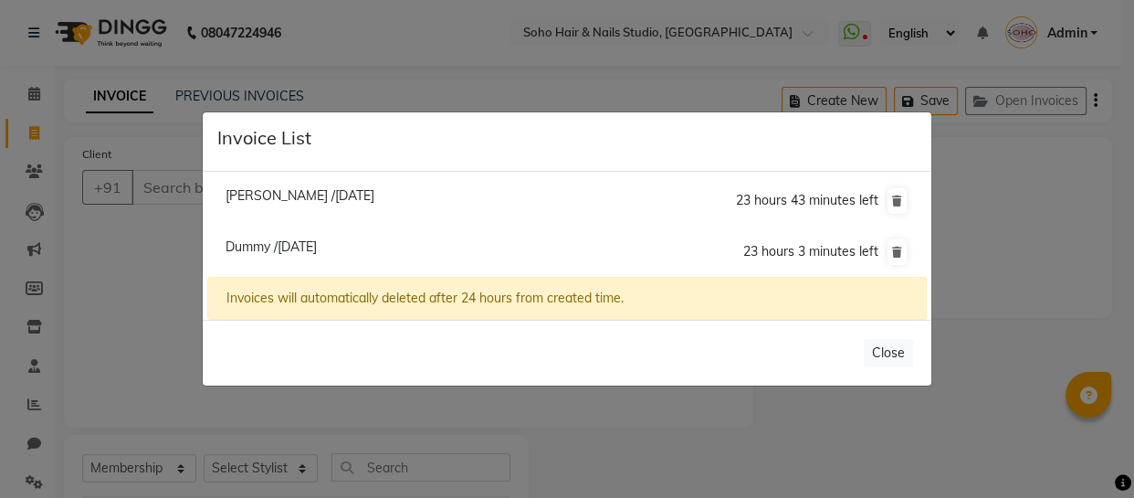
click at [289, 202] on span "Veronica /03 October 2025" at bounding box center [300, 195] width 149 height 16
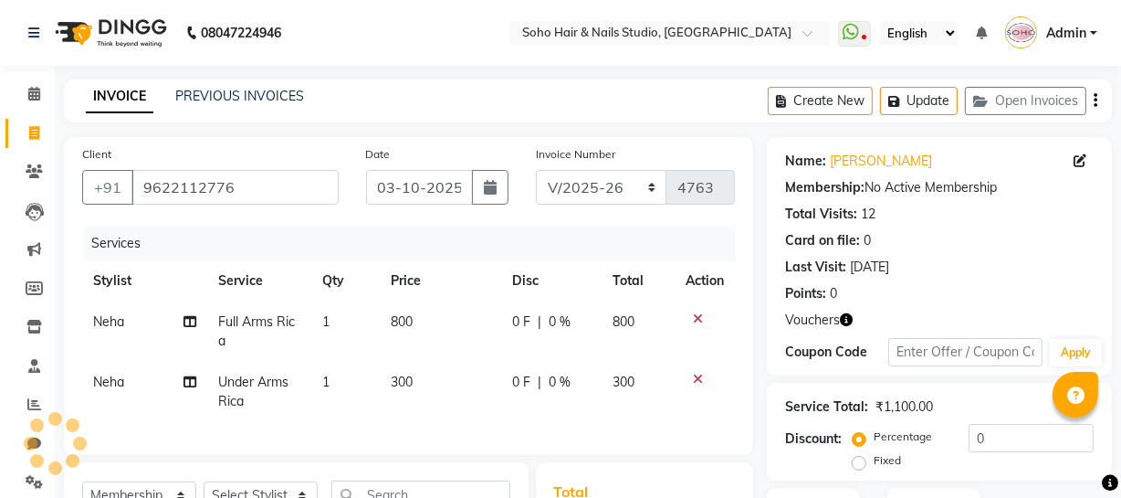
scroll to position [165, 0]
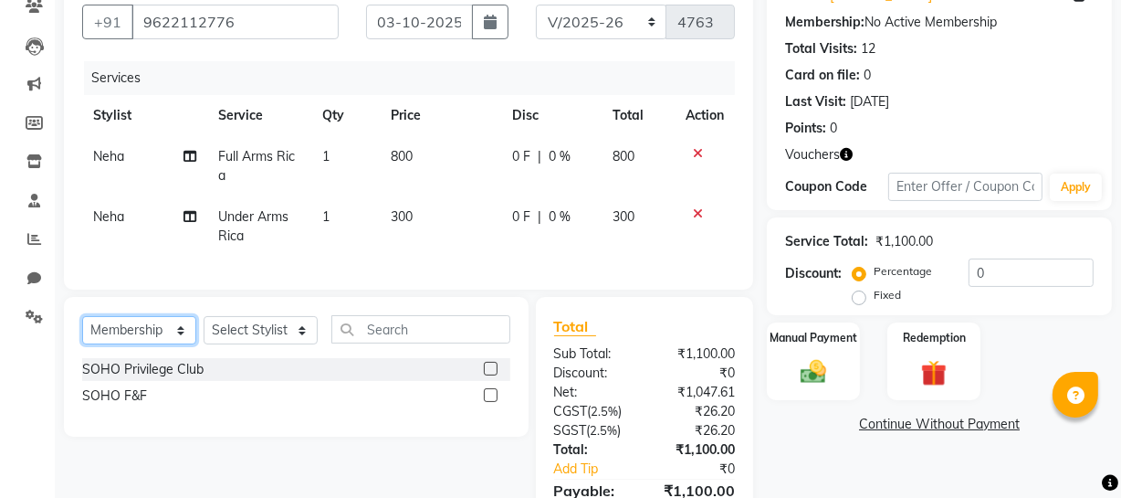
drag, startPoint x: 129, startPoint y: 337, endPoint x: 141, endPoint y: 334, distance: 12.2
click at [131, 339] on select "Select Service Product Membership Package Voucher Prepaid Gift Card" at bounding box center [139, 330] width 114 height 28
click at [82, 328] on select "Select Service Product Membership Package Voucher Prepaid Gift Card" at bounding box center [139, 330] width 114 height 28
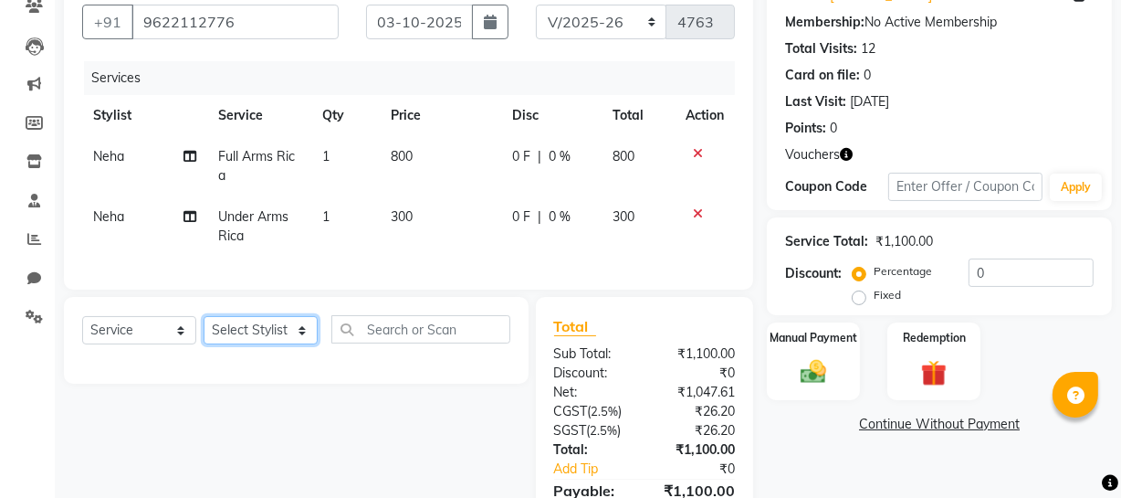
drag, startPoint x: 256, startPoint y: 347, endPoint x: 244, endPoint y: 330, distance: 21.0
click at [250, 338] on select "Select Stylist Abhishek Kohli Adhamya Bamotra Amit Anita Kumari Arun Sain Aviji…" at bounding box center [261, 330] width 114 height 28
click at [204, 328] on select "Select Stylist Abhishek Kohli Adhamya Bamotra Amit Anita Kumari Arun Sain Aviji…" at bounding box center [261, 330] width 114 height 28
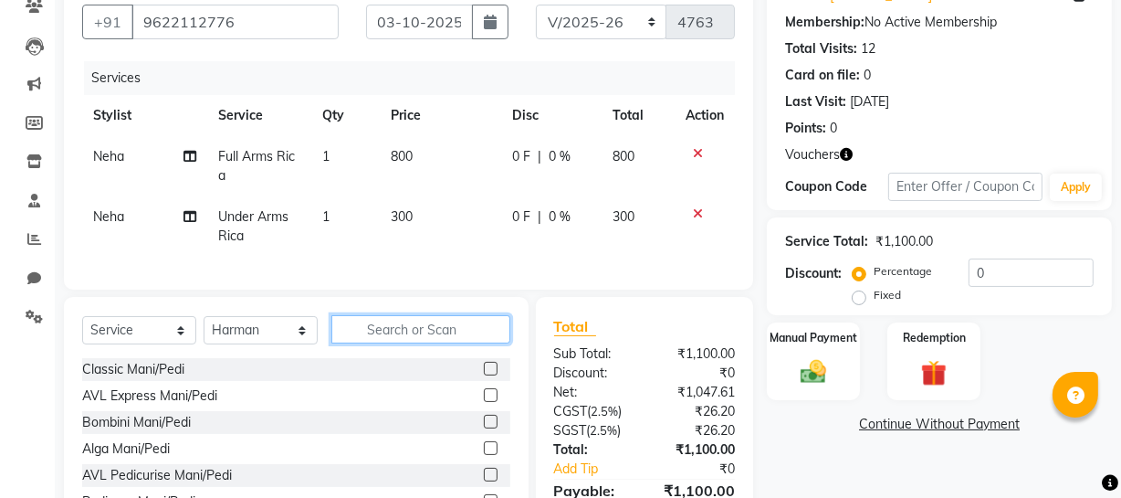
click at [377, 340] on input "text" at bounding box center [420, 329] width 179 height 28
click at [169, 434] on div "Bombini Mani/Pedi" at bounding box center [296, 422] width 428 height 23
click at [173, 432] on div "Bombini Mani/Pedi" at bounding box center [136, 422] width 109 height 19
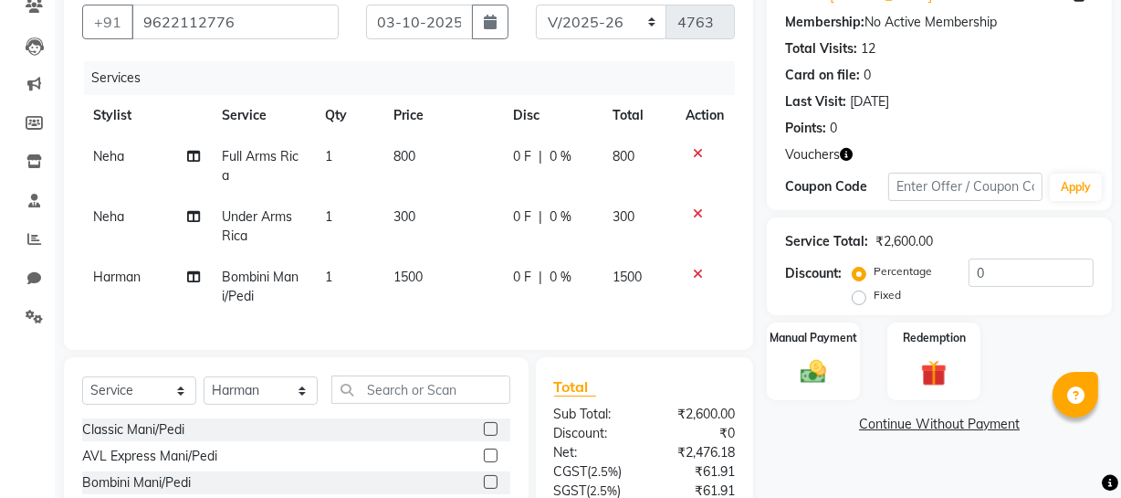
scroll to position [0, 0]
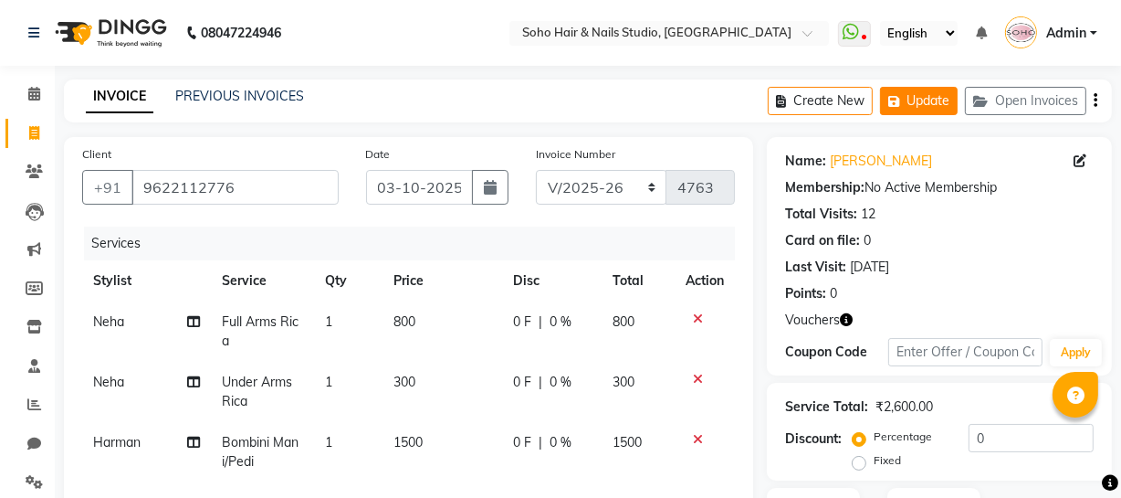
click at [906, 105] on button "Update" at bounding box center [919, 101] width 78 height 28
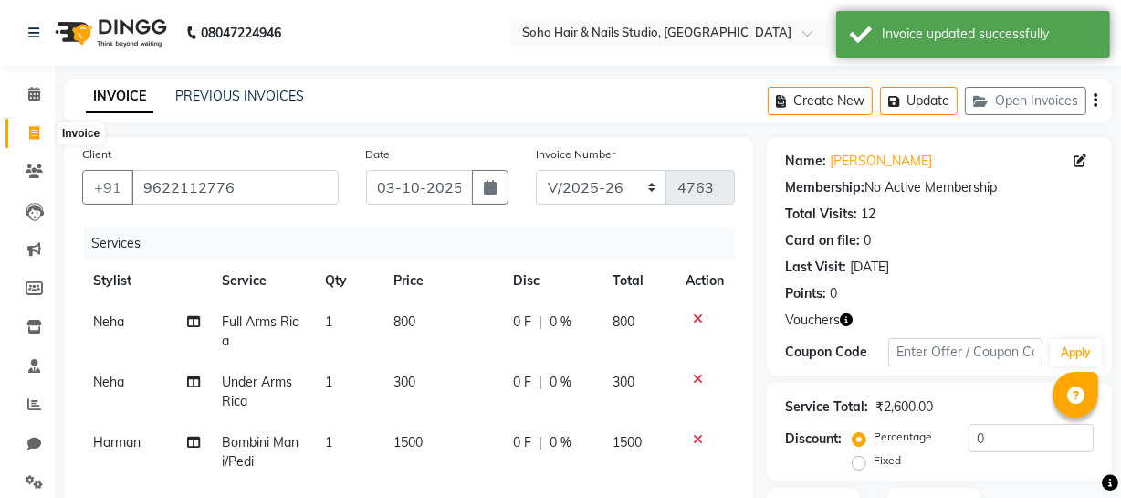
click at [21, 133] on span at bounding box center [34, 133] width 32 height 21
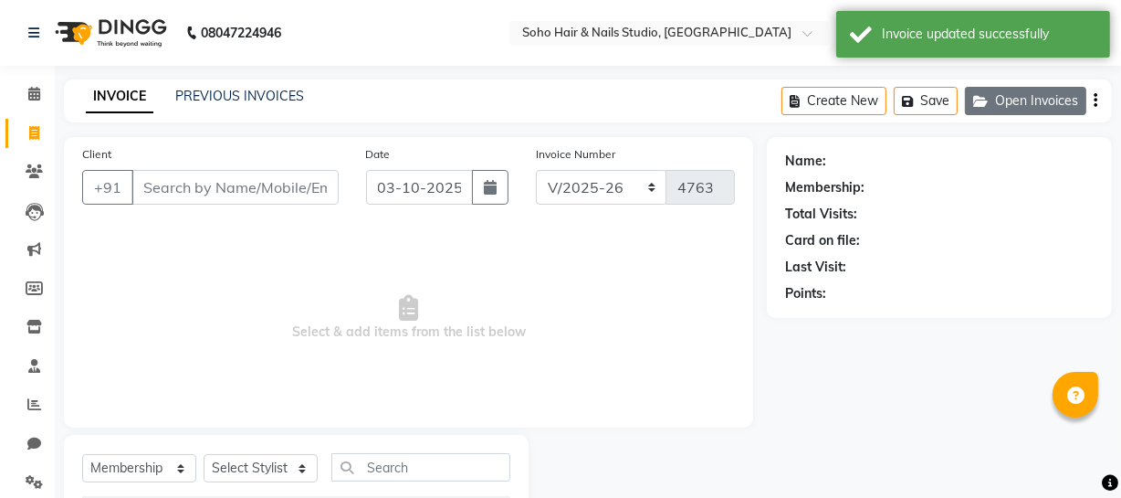
click at [1010, 91] on button "Open Invoices" at bounding box center [1025, 101] width 121 height 28
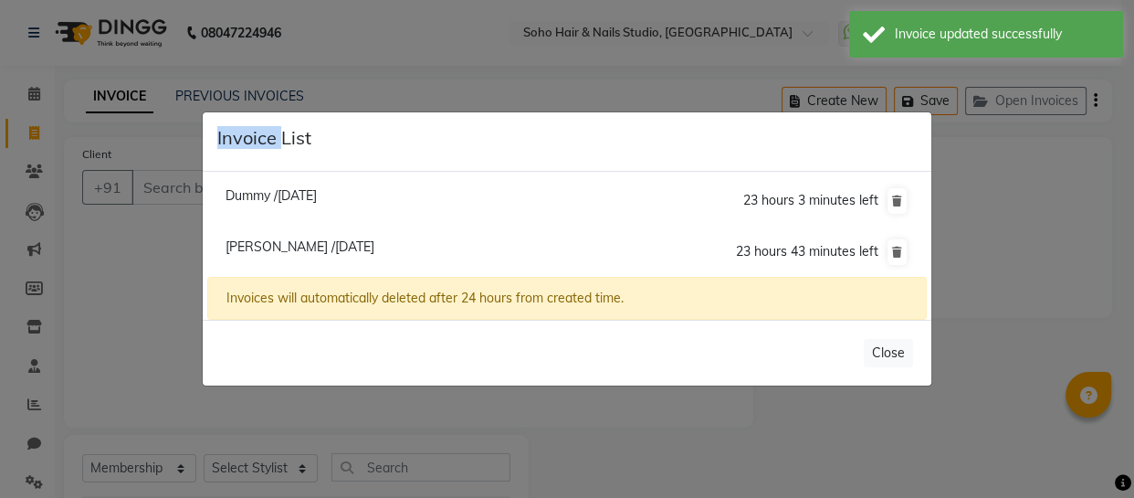
click at [1010, 92] on ngb-modal-window "Invoice List Dummy /03 October 2025 23 hours 3 minutes left Veronica /03 Octobe…" at bounding box center [567, 249] width 1134 height 498
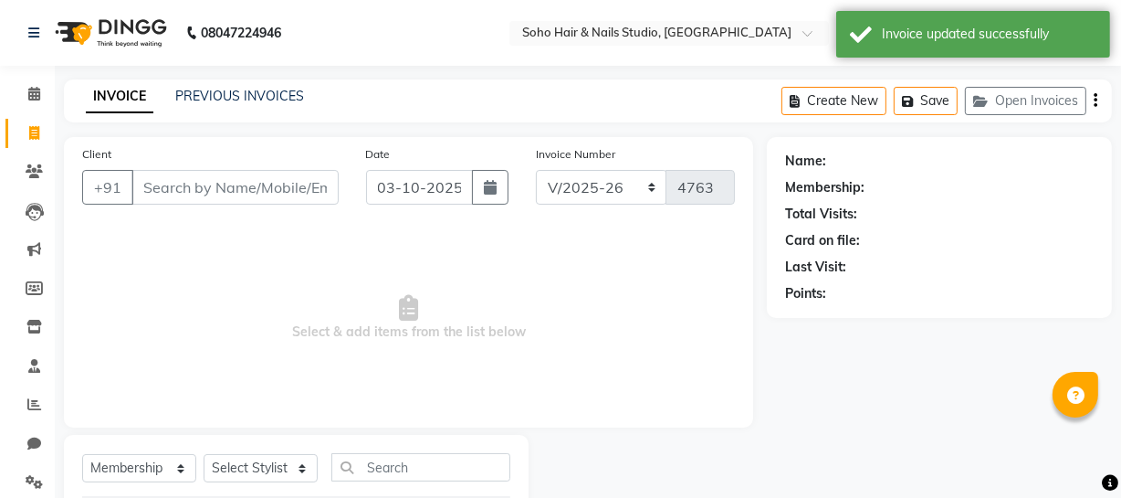
click at [1004, 92] on button "Open Invoices" at bounding box center [1025, 101] width 121 height 28
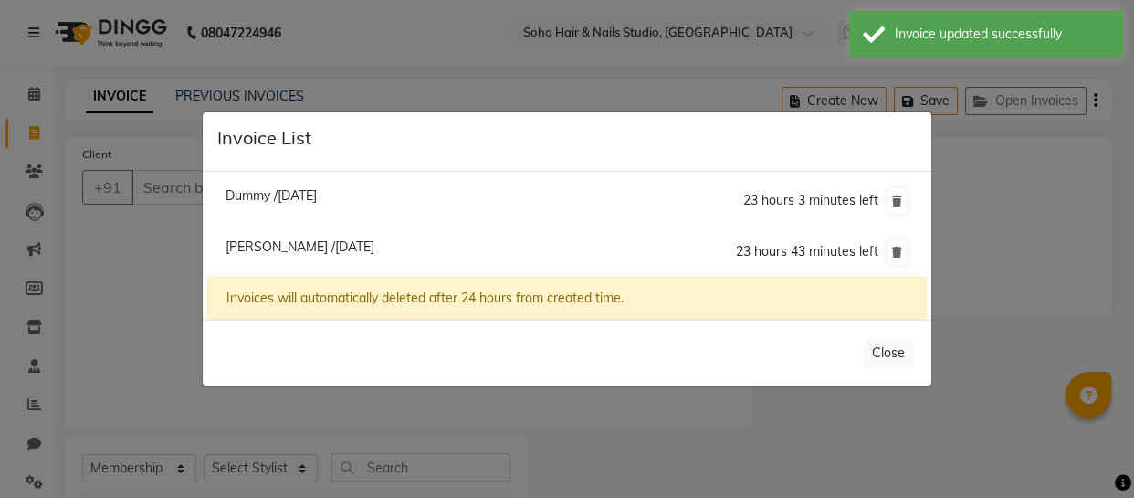
click at [310, 193] on span "Dummy /03 October 2025" at bounding box center [271, 195] width 91 height 16
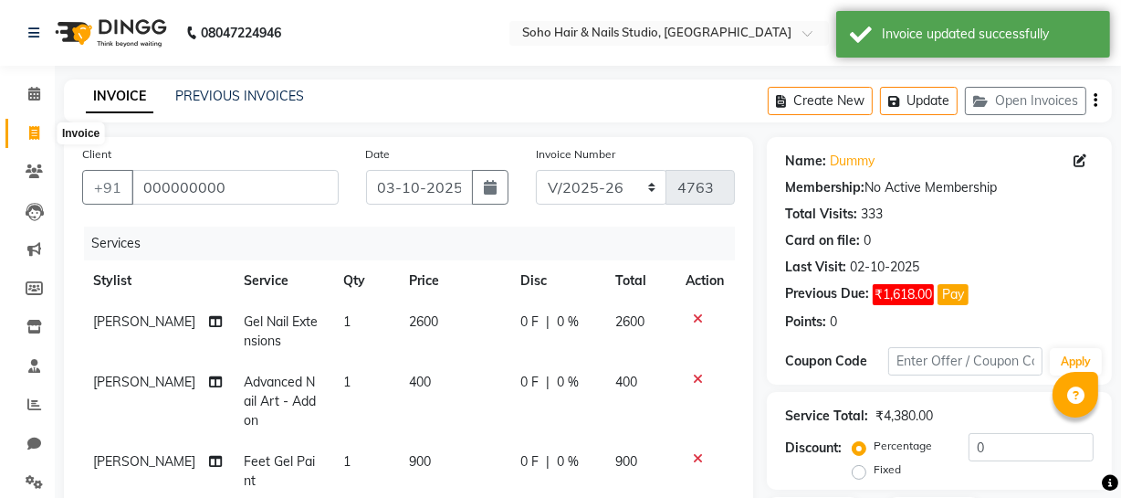
click at [31, 131] on icon at bounding box center [34, 133] width 10 height 14
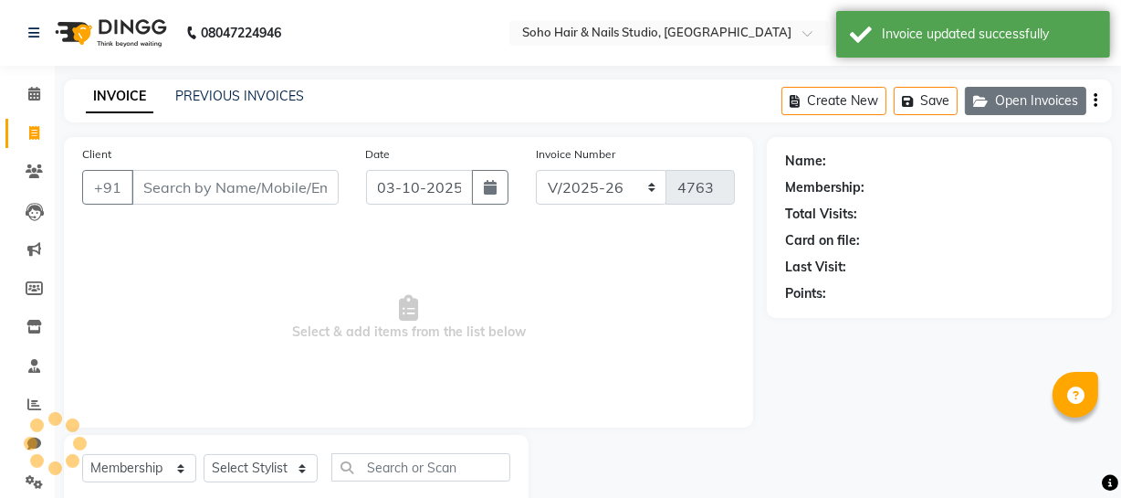
click at [985, 100] on icon "button" at bounding box center [984, 101] width 22 height 13
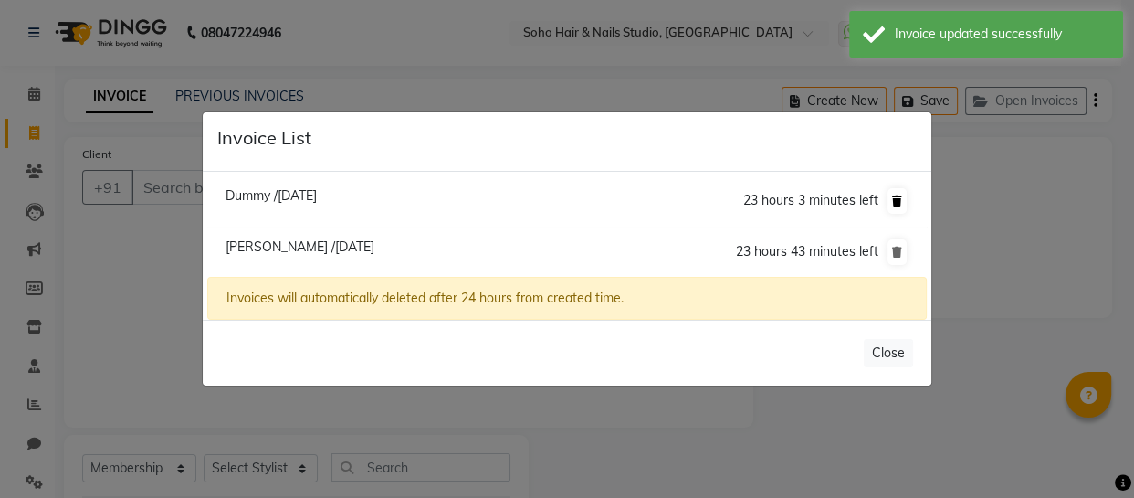
click at [892, 203] on icon at bounding box center [897, 200] width 10 height 11
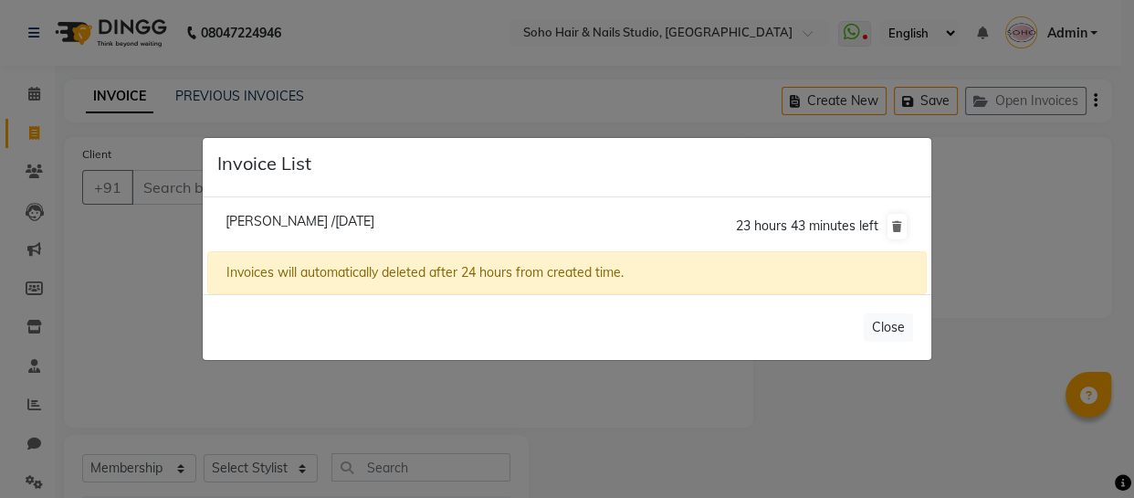
drag, startPoint x: 1050, startPoint y: 194, endPoint x: 1025, endPoint y: 190, distance: 25.1
click at [1049, 194] on ngb-modal-window "Invoice List Veronica /03 October 2025 23 hours 43 minutes left Invoices will a…" at bounding box center [567, 249] width 1134 height 498
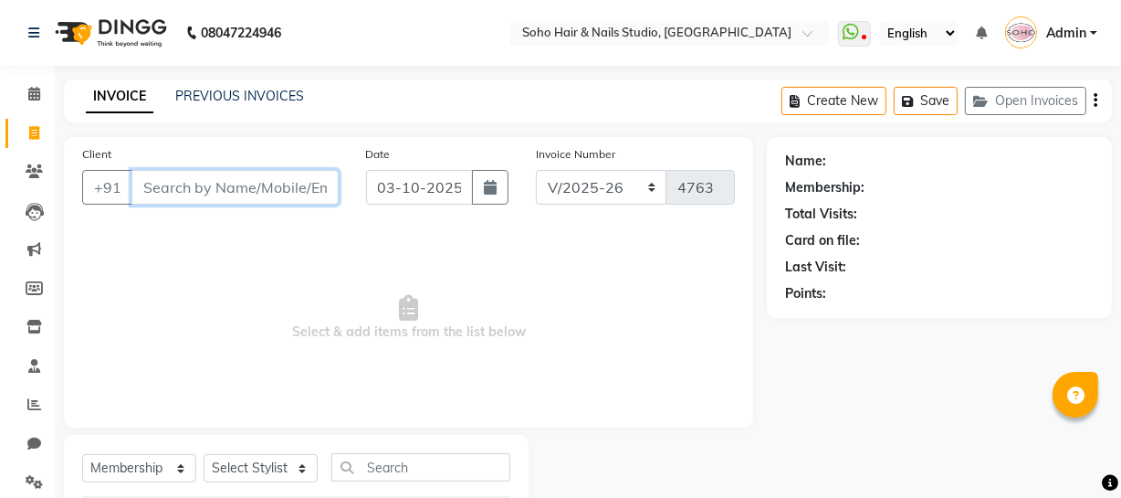
click at [180, 183] on input "Client" at bounding box center [234, 187] width 207 height 35
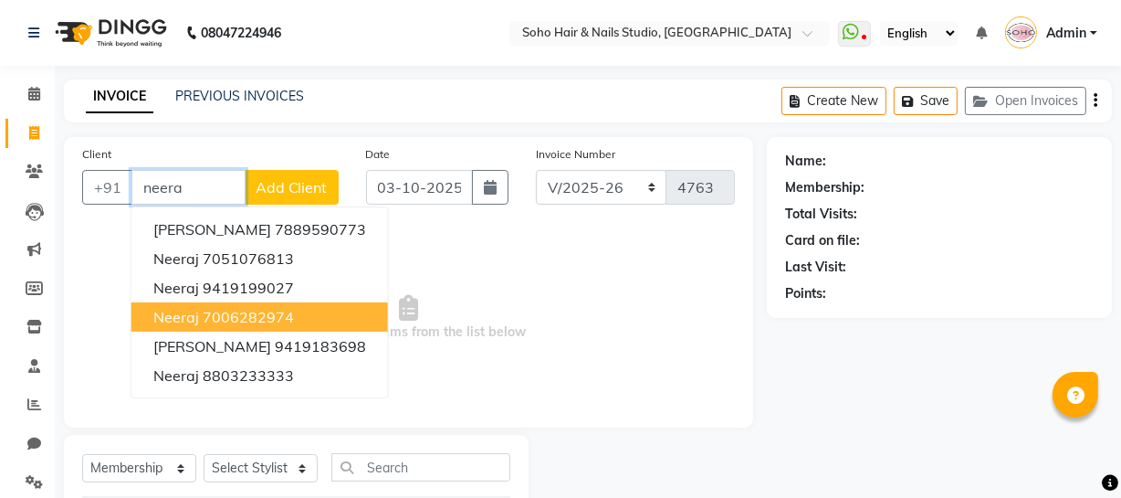
click at [306, 322] on button "Neeraj 7006282974" at bounding box center [259, 316] width 257 height 29
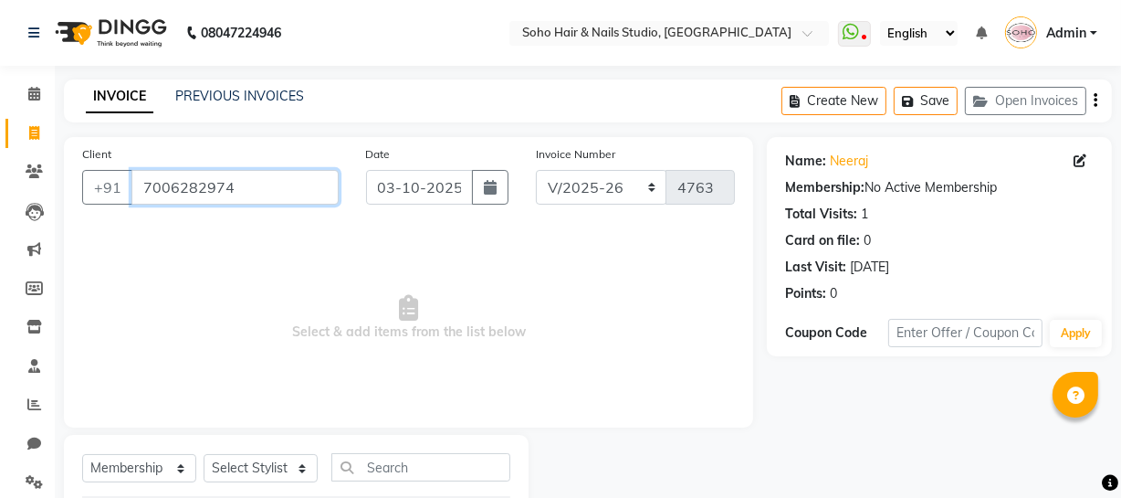
drag, startPoint x: 269, startPoint y: 173, endPoint x: 252, endPoint y: 193, distance: 25.9
click at [257, 186] on input "7006282974" at bounding box center [234, 187] width 207 height 35
drag, startPoint x: 252, startPoint y: 193, endPoint x: 0, endPoint y: 145, distance: 256.4
click at [0, 177] on app-home "08047224946 Select Location × Soho Hair & Nails Studio, Jammu WhatsApp Status ✕…" at bounding box center [560, 301] width 1121 height 602
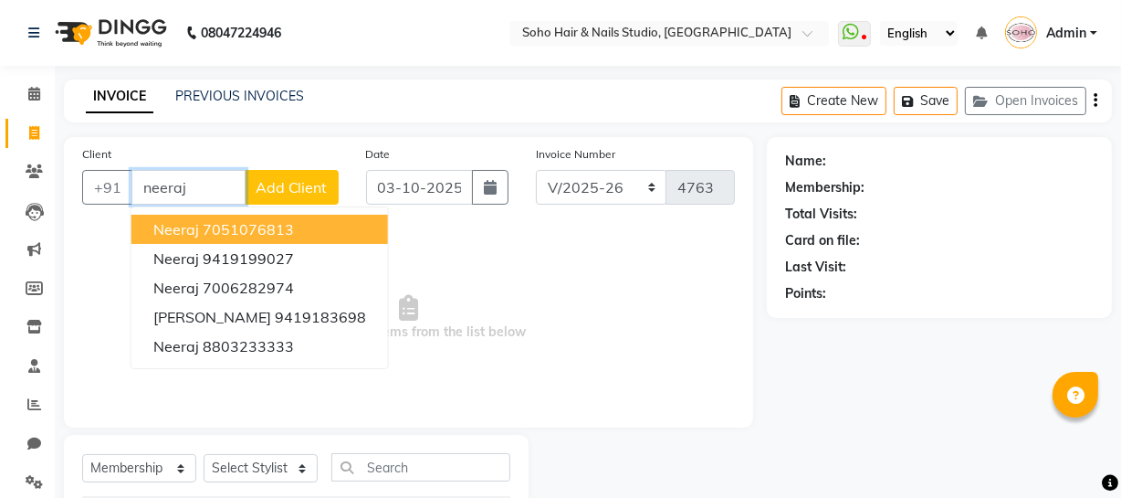
click at [206, 227] on ngb-highlight "7051076813" at bounding box center [248, 229] width 91 height 18
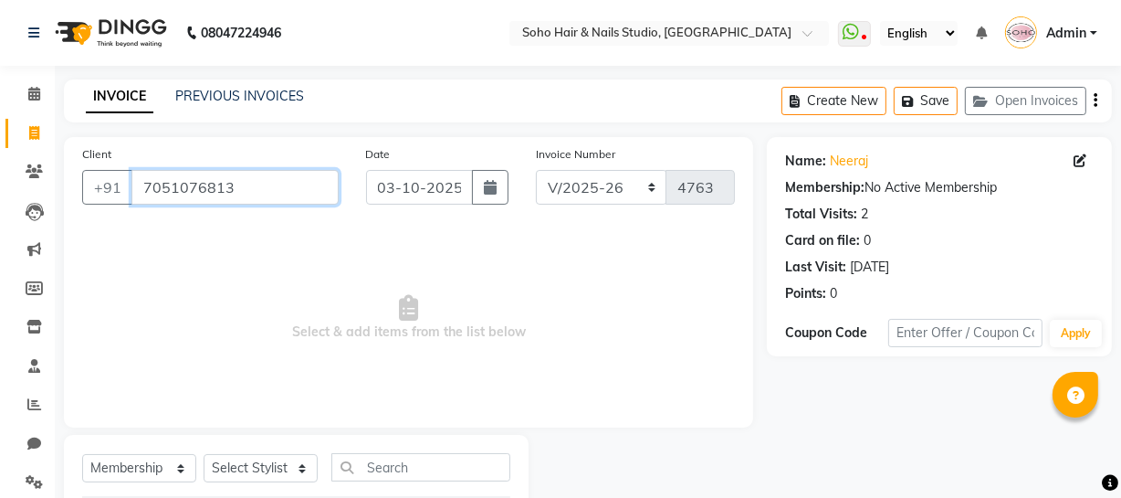
drag, startPoint x: 247, startPoint y: 192, endPoint x: 0, endPoint y: 187, distance: 246.6
click at [0, 196] on app-home "08047224946 Select Location × Soho Hair & Nails Studio, Jammu WhatsApp Status ✕…" at bounding box center [560, 301] width 1121 height 602
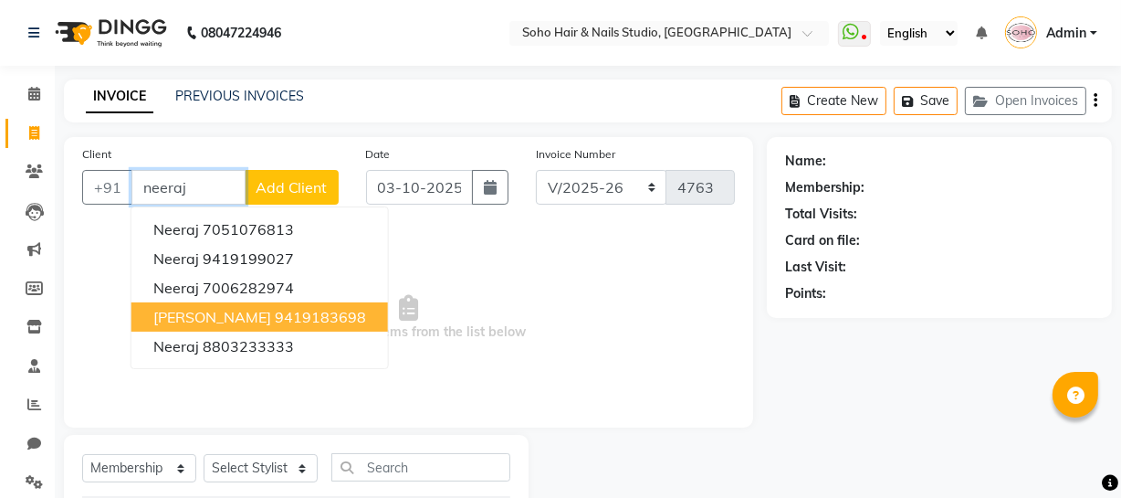
click at [275, 320] on ngb-highlight "9419183698" at bounding box center [320, 317] width 91 height 18
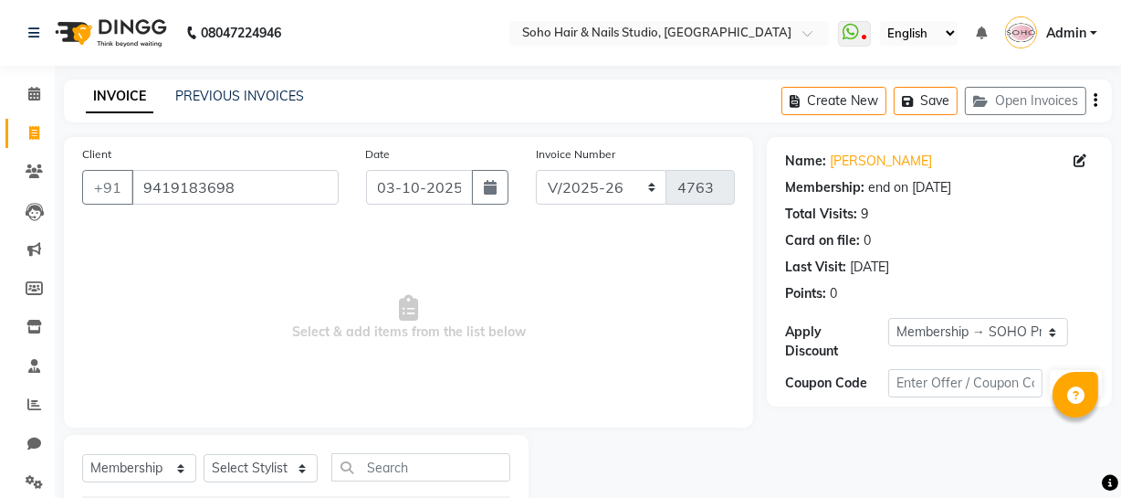
scroll to position [104, 0]
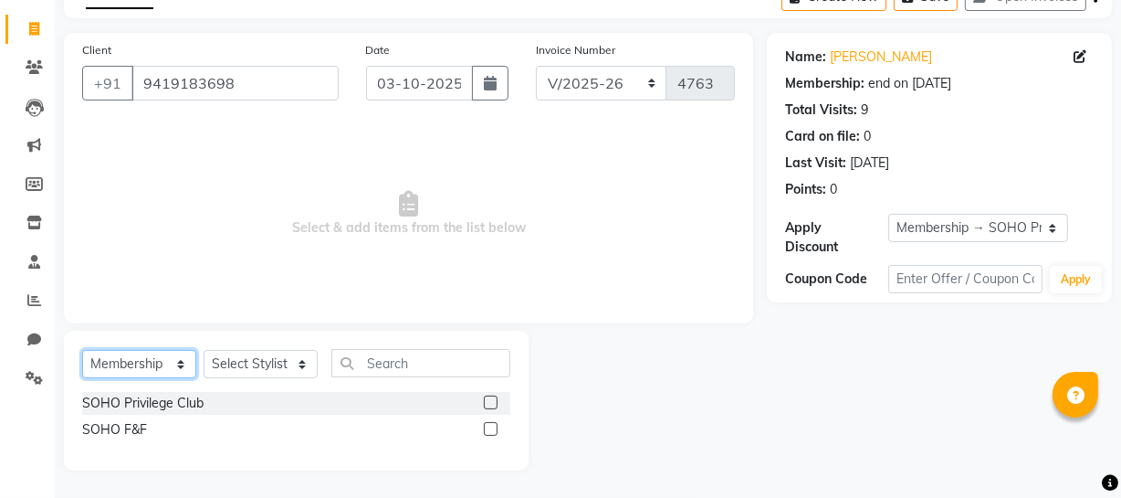
click at [180, 362] on select "Select Service Product Membership Package Voucher Prepaid Gift Card" at bounding box center [139, 364] width 114 height 28
click at [82, 350] on select "Select Service Product Membership Package Voucher Prepaid Gift Card" at bounding box center [139, 364] width 114 height 28
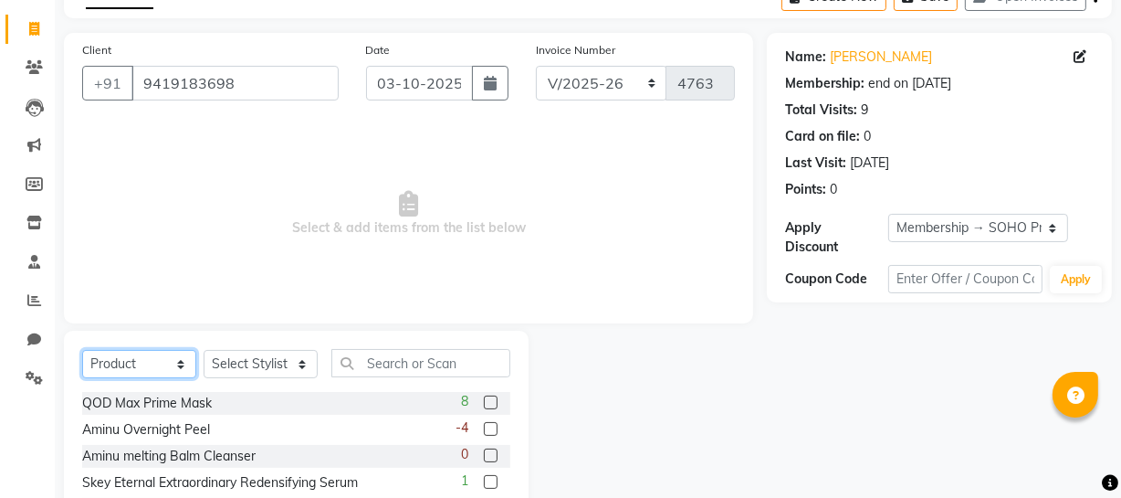
click at [144, 366] on select "Select Service Product Membership Package Voucher Prepaid Gift Card" at bounding box center [139, 364] width 114 height 28
click at [82, 378] on select "Select Service Product Membership Package Voucher Prepaid Gift Card" at bounding box center [139, 364] width 114 height 28
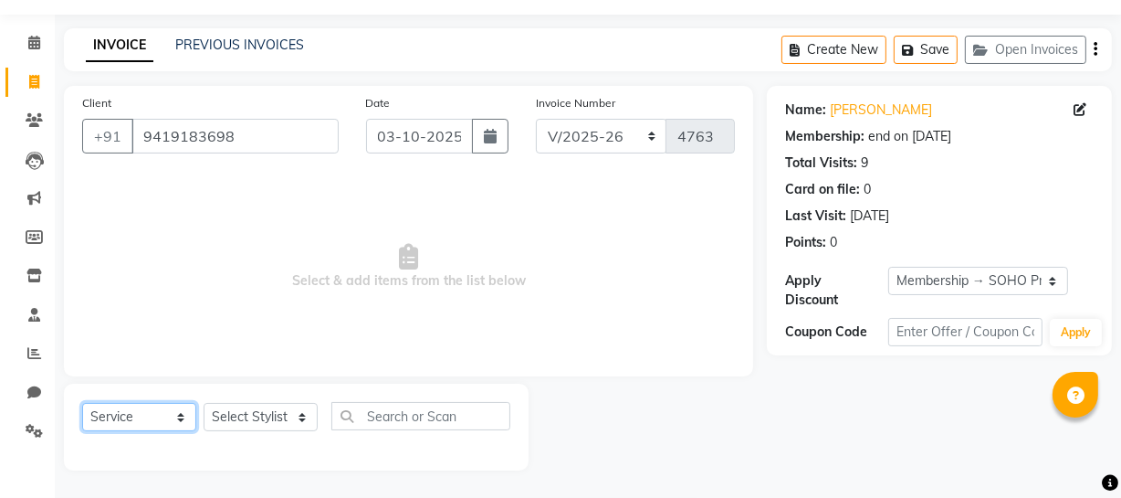
scroll to position [52, 0]
click at [261, 410] on select "Select Stylist Abhishek Kohli Adhamya Bamotra Amit Anita Kumari Arun Sain Aviji…" at bounding box center [261, 417] width 114 height 28
click at [204, 403] on select "Select Stylist Abhishek Kohli Adhamya Bamotra Amit Anita Kumari Arun Sain Aviji…" at bounding box center [261, 417] width 114 height 28
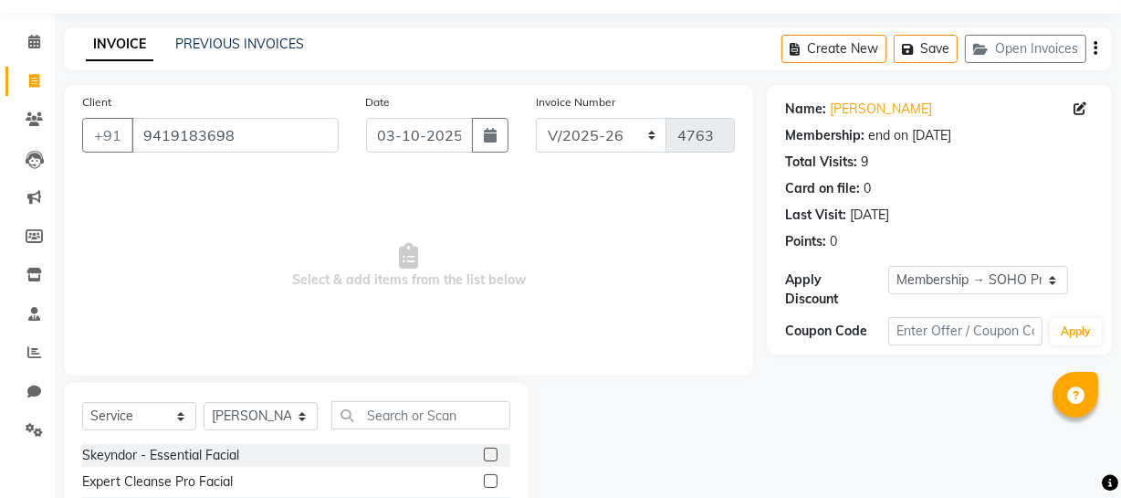
click at [368, 404] on input "text" at bounding box center [420, 415] width 179 height 28
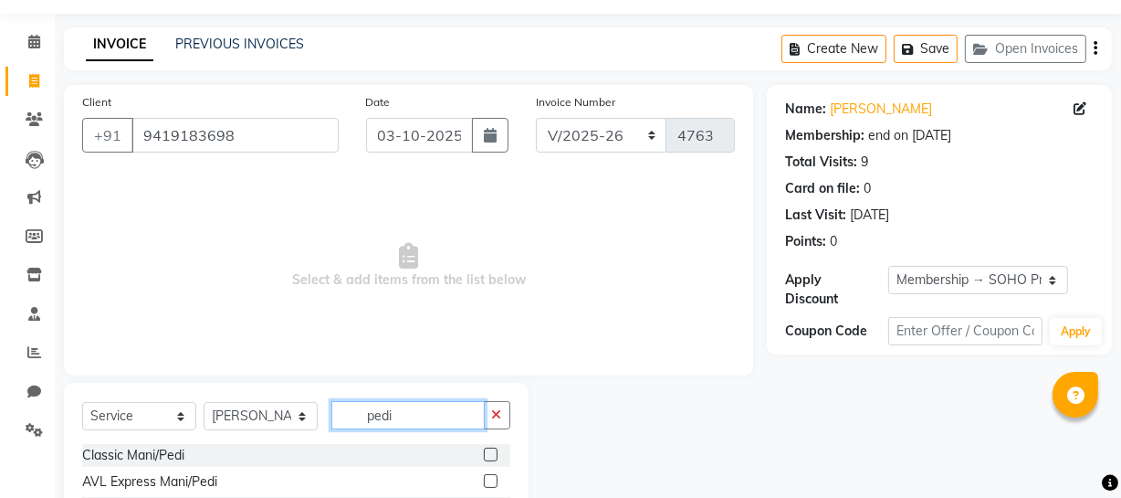
scroll to position [235, 0]
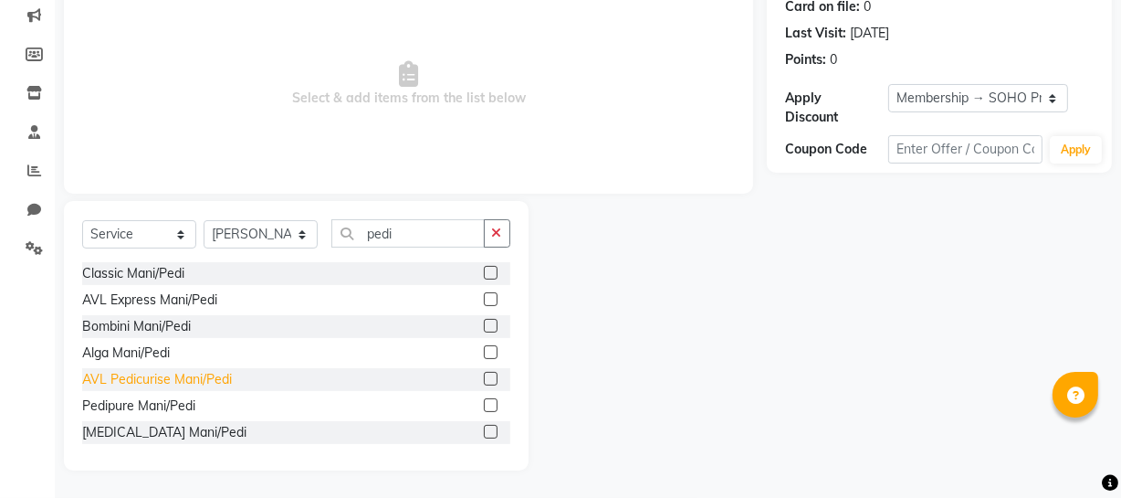
click at [188, 374] on div "AVL Pedicurise Mani/Pedi" at bounding box center [157, 379] width 150 height 19
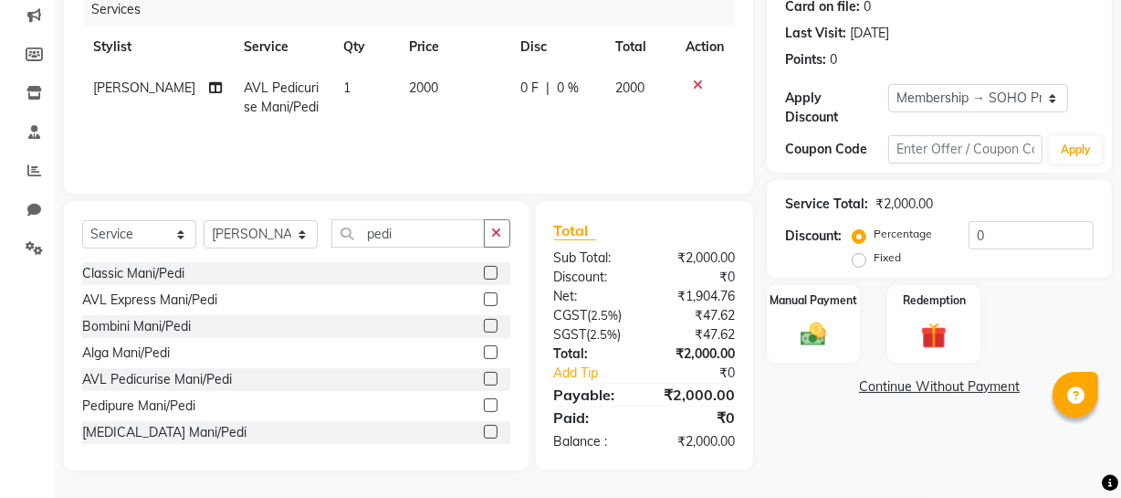
scroll to position [0, 0]
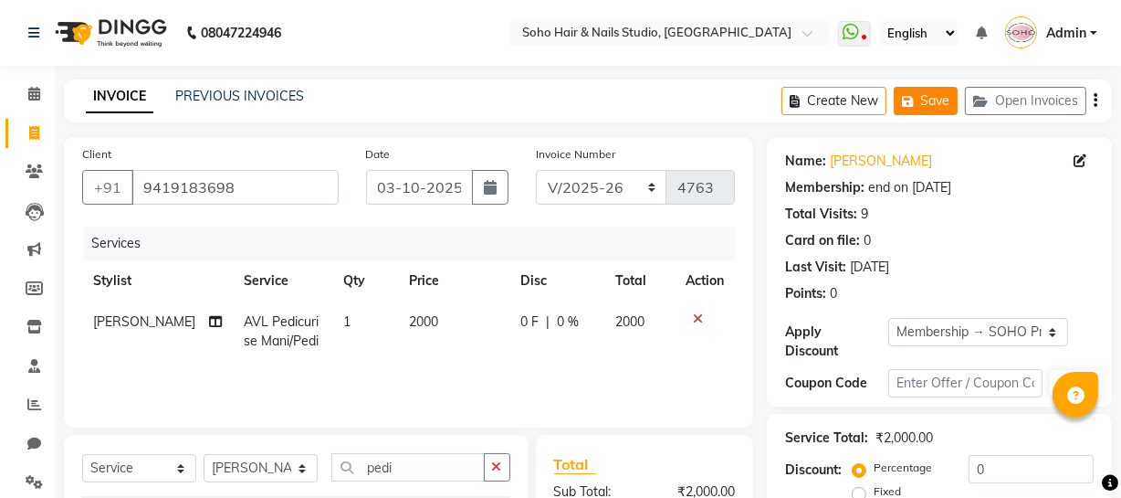
click at [933, 106] on button "Save" at bounding box center [926, 101] width 64 height 28
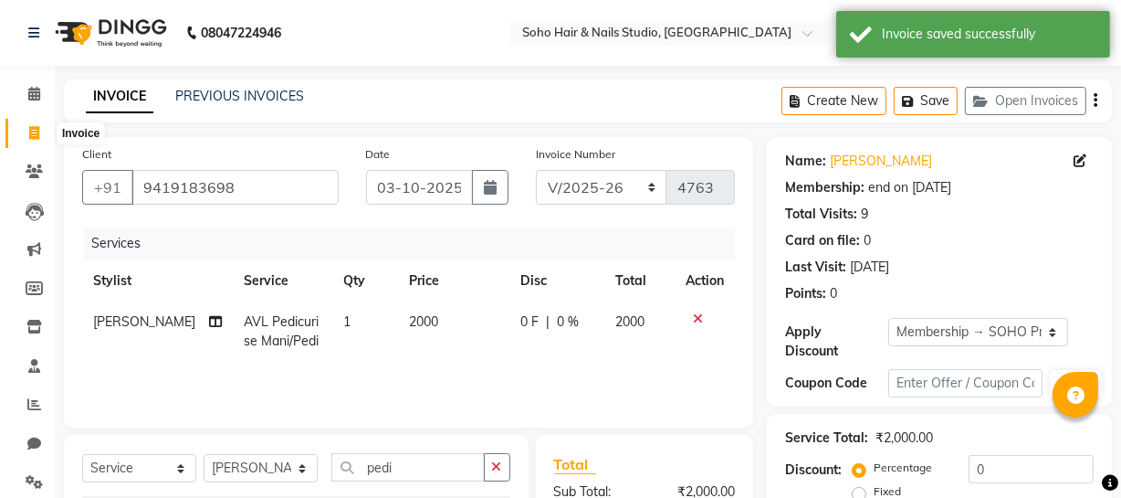
drag, startPoint x: 43, startPoint y: 132, endPoint x: 54, endPoint y: 133, distance: 11.0
click at [43, 132] on span at bounding box center [34, 133] width 32 height 21
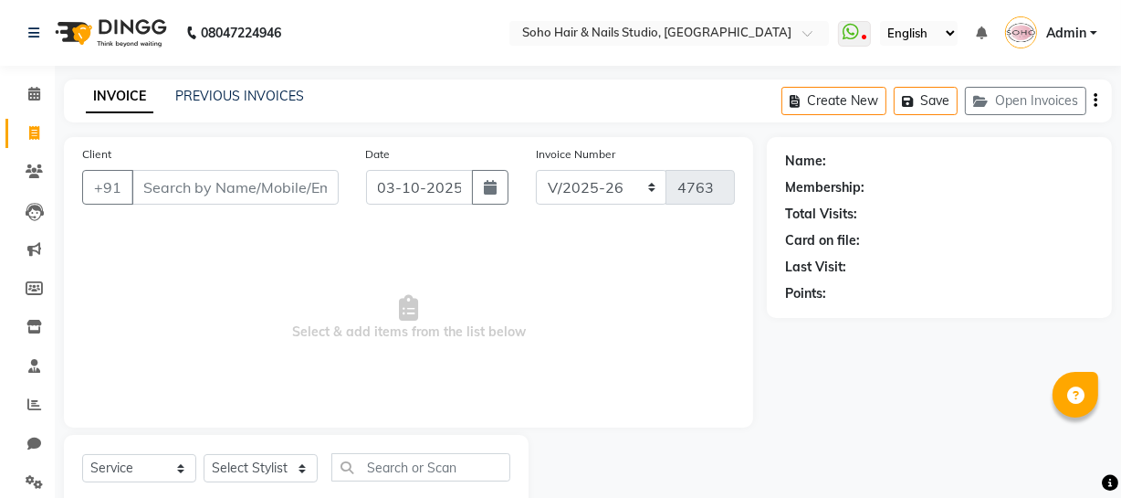
scroll to position [52, 0]
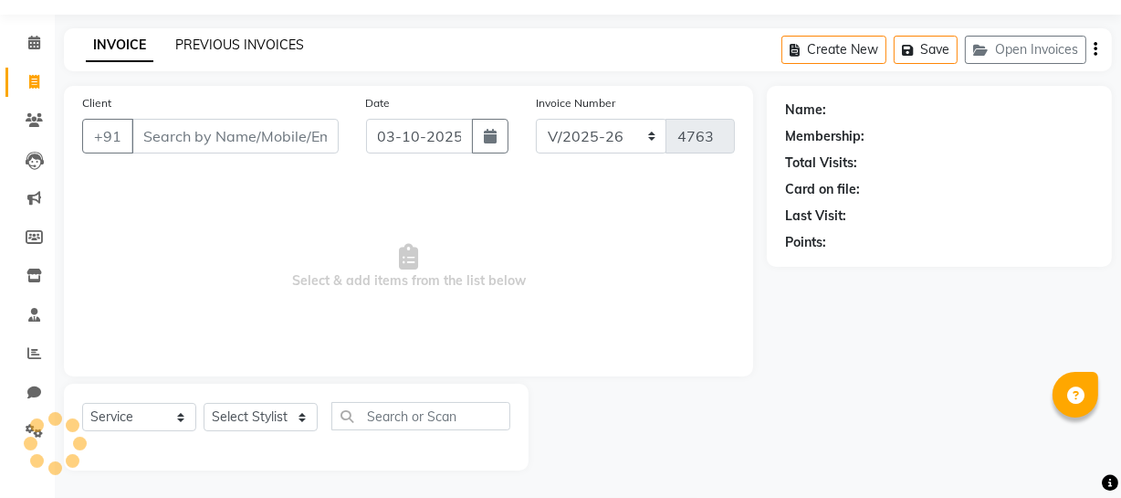
click at [208, 41] on link "PREVIOUS INVOICES" at bounding box center [239, 45] width 129 height 16
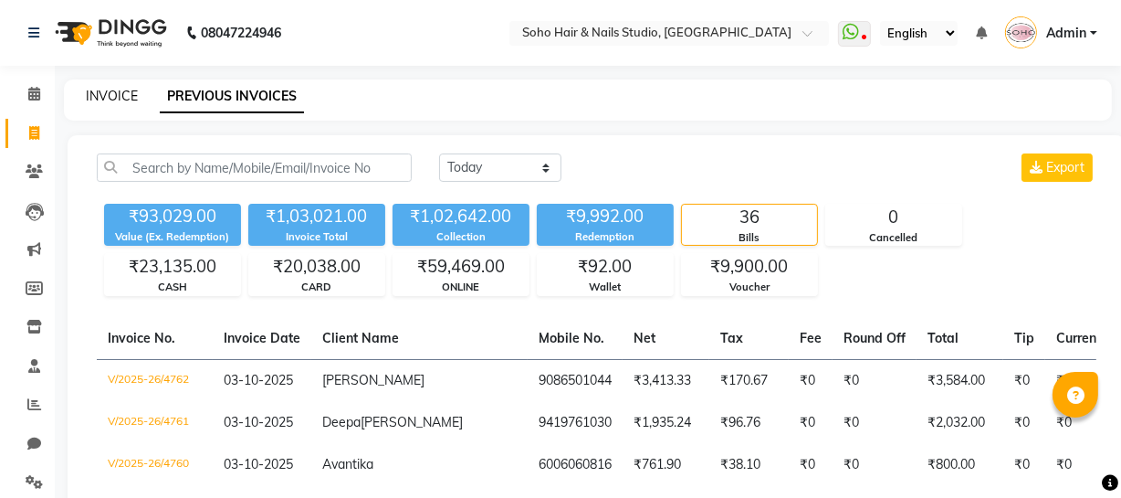
click at [121, 90] on link "INVOICE" at bounding box center [112, 96] width 52 height 16
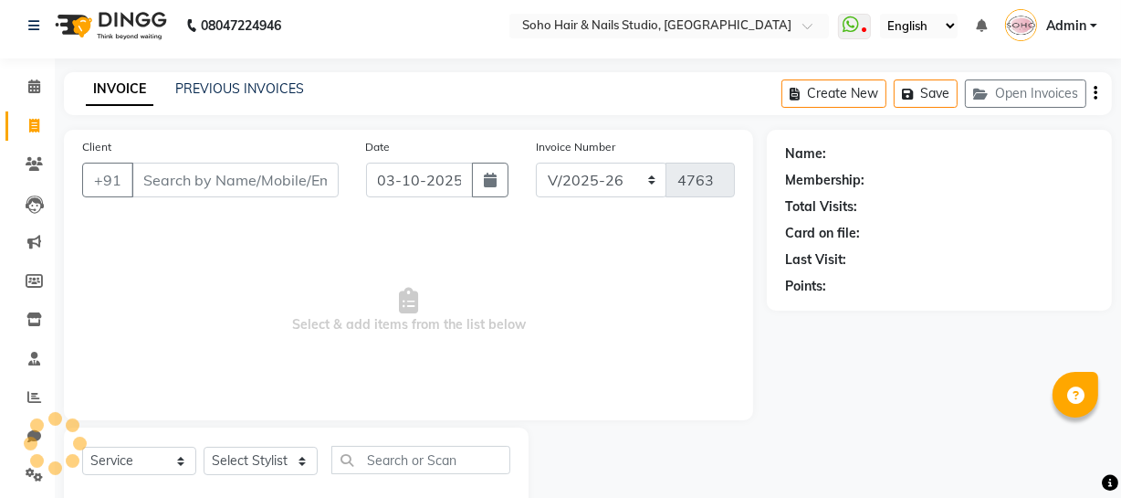
scroll to position [52, 0]
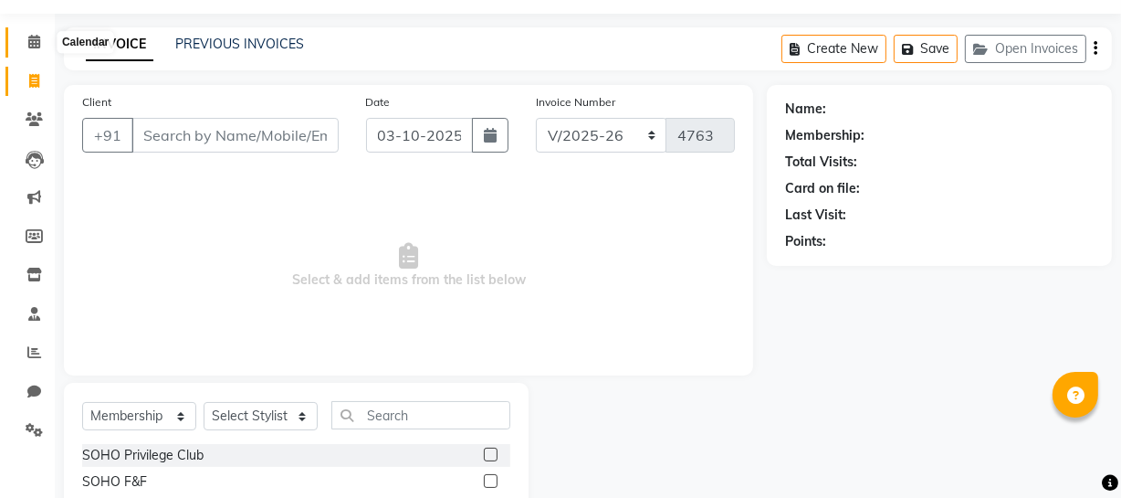
click at [32, 47] on icon at bounding box center [34, 42] width 12 height 14
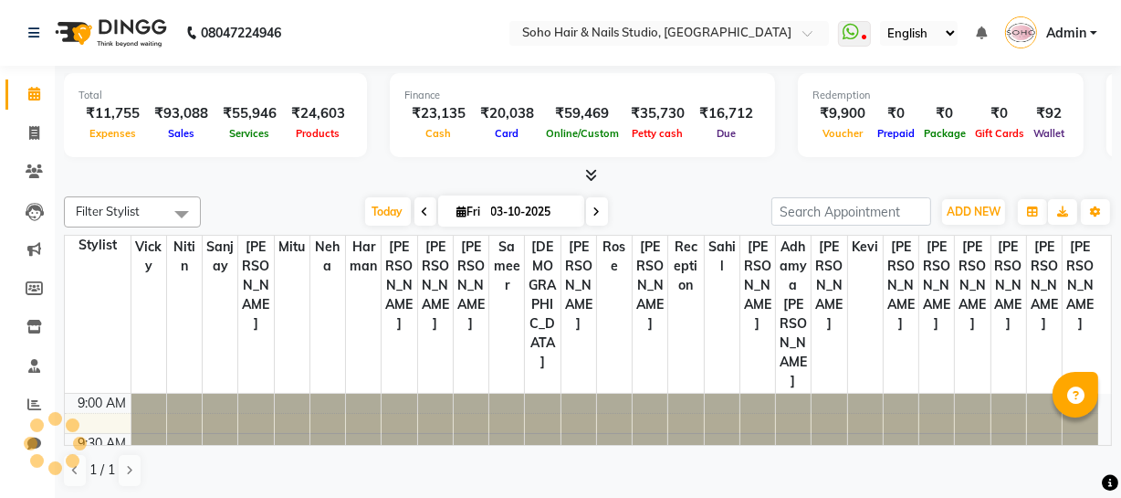
scroll to position [835, 0]
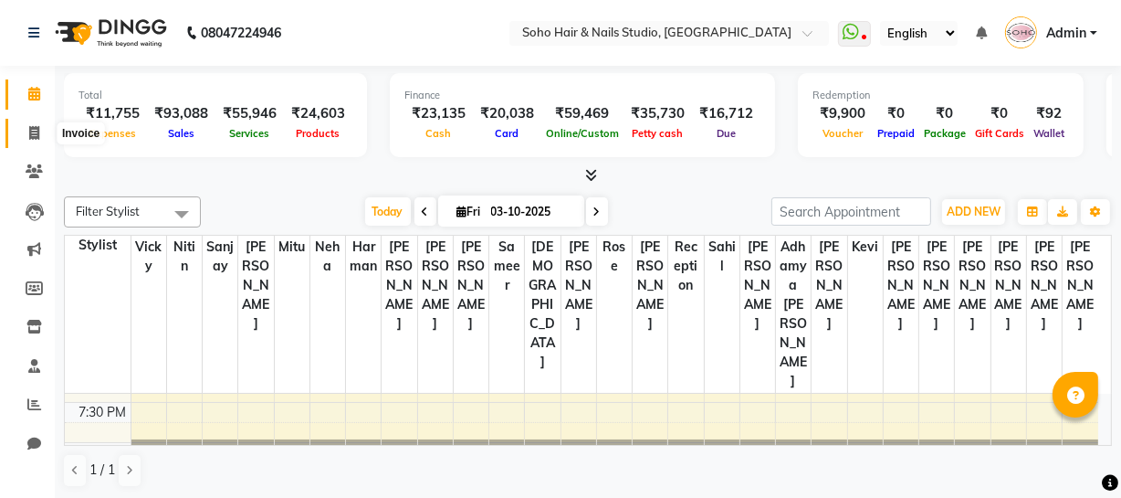
click at [29, 134] on icon at bounding box center [34, 133] width 10 height 14
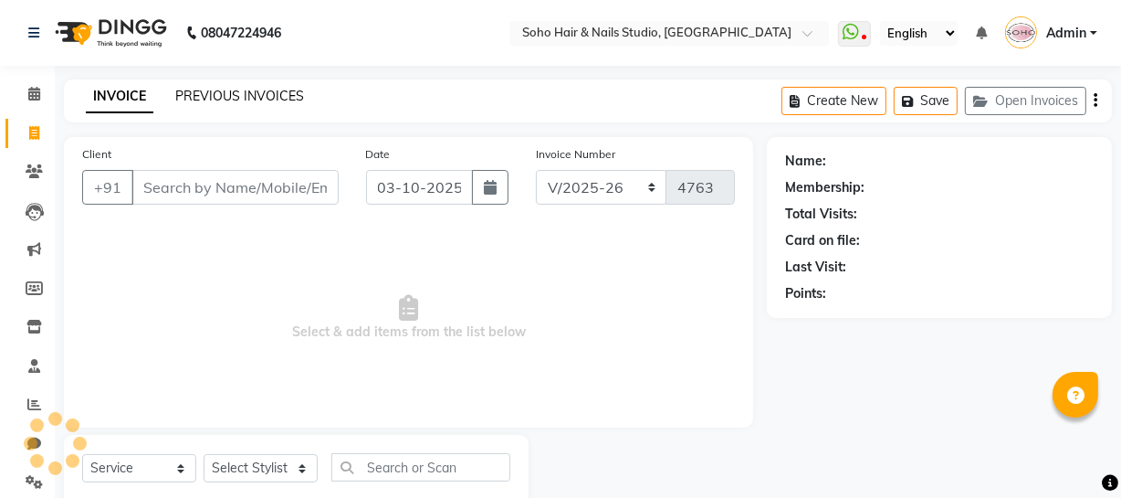
click at [251, 89] on link "PREVIOUS INVOICES" at bounding box center [239, 96] width 129 height 16
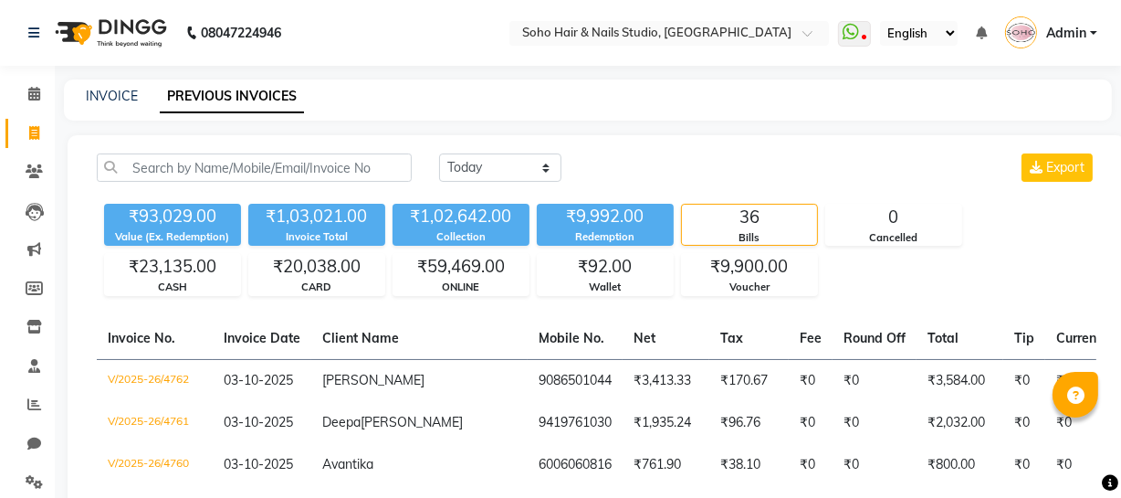
click at [111, 107] on div "INVOICE PREVIOUS INVOICES" at bounding box center [588, 99] width 1048 height 41
click at [111, 94] on link "INVOICE" at bounding box center [112, 96] width 52 height 16
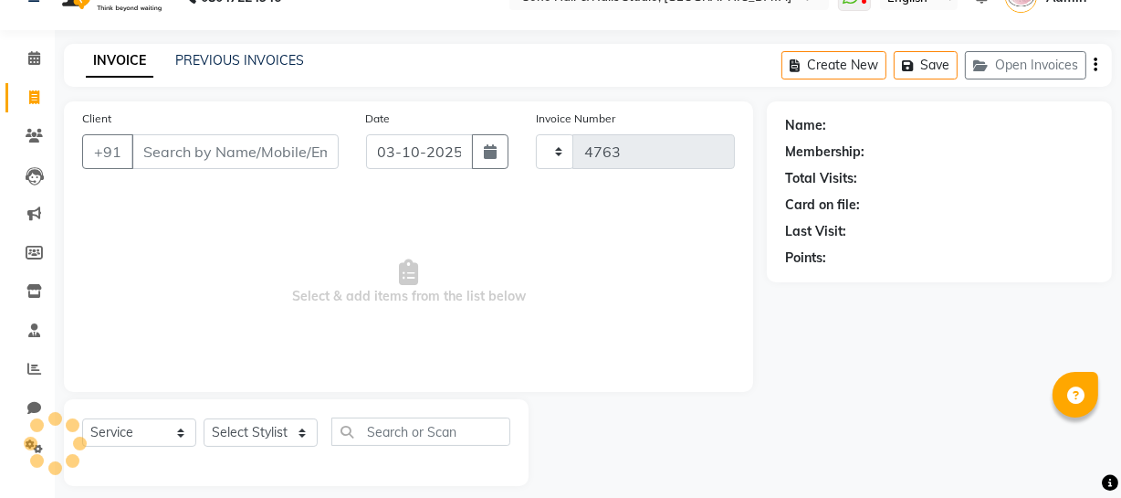
scroll to position [52, 0]
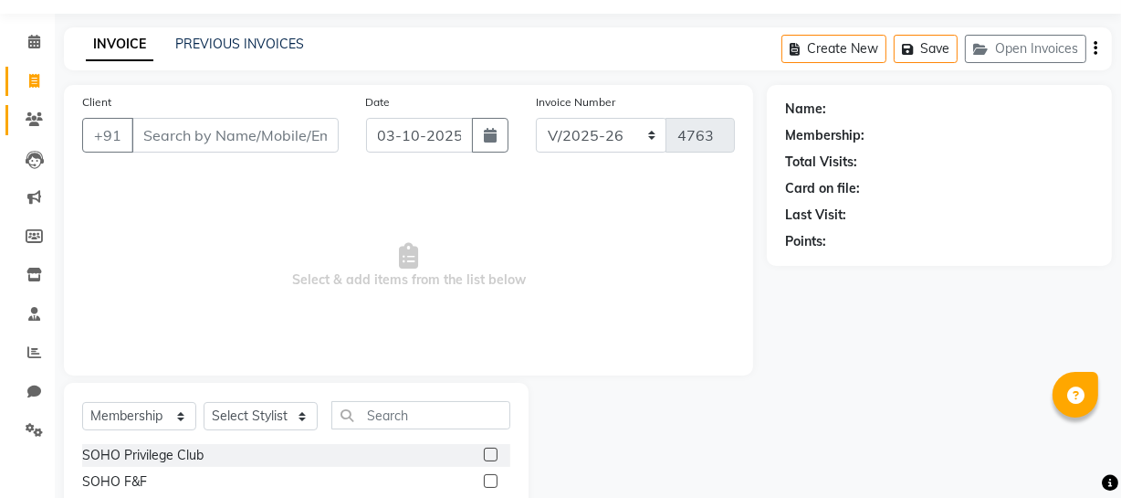
click at [26, 123] on icon at bounding box center [34, 119] width 17 height 14
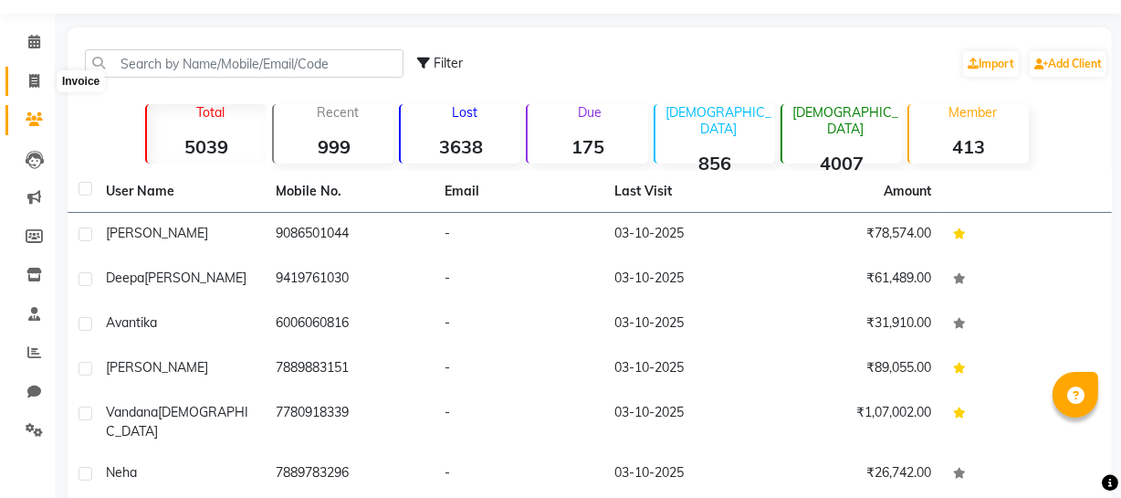
click at [43, 89] on span at bounding box center [34, 81] width 32 height 21
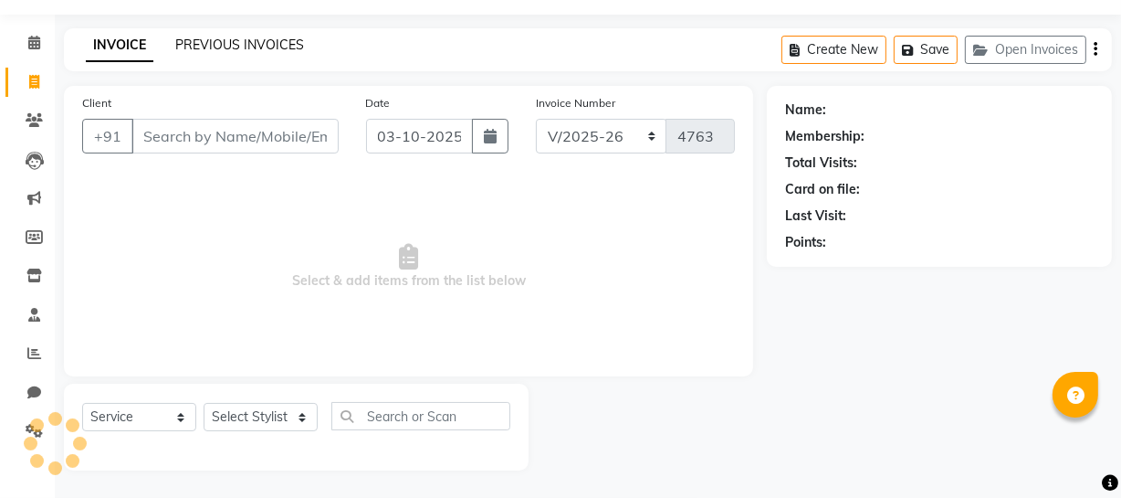
click at [191, 48] on link "PREVIOUS INVOICES" at bounding box center [239, 45] width 129 height 16
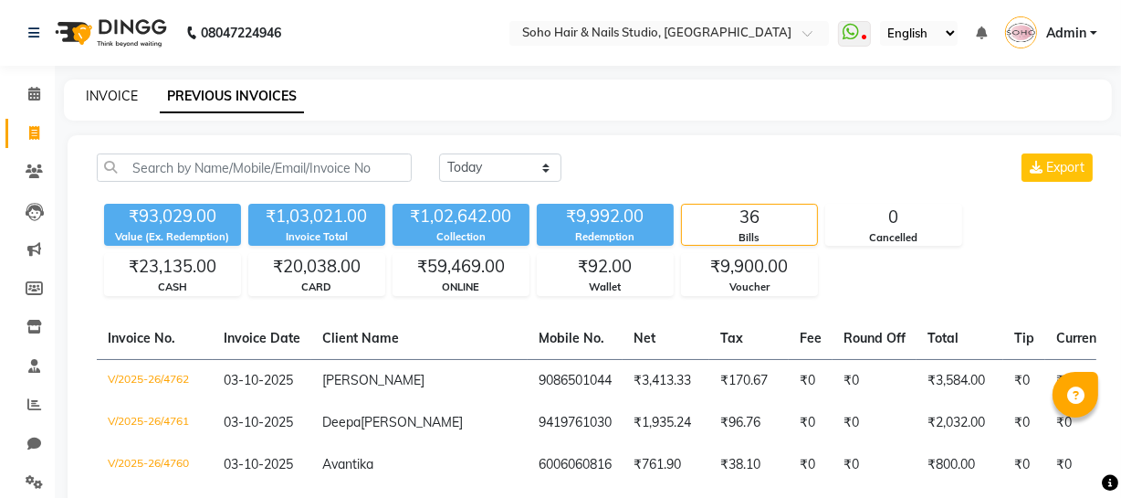
drag, startPoint x: 109, startPoint y: 82, endPoint x: 110, endPoint y: 96, distance: 13.8
click at [109, 89] on div "INVOICE PREVIOUS INVOICES" at bounding box center [588, 99] width 1048 height 41
click at [110, 96] on link "INVOICE" at bounding box center [112, 96] width 52 height 16
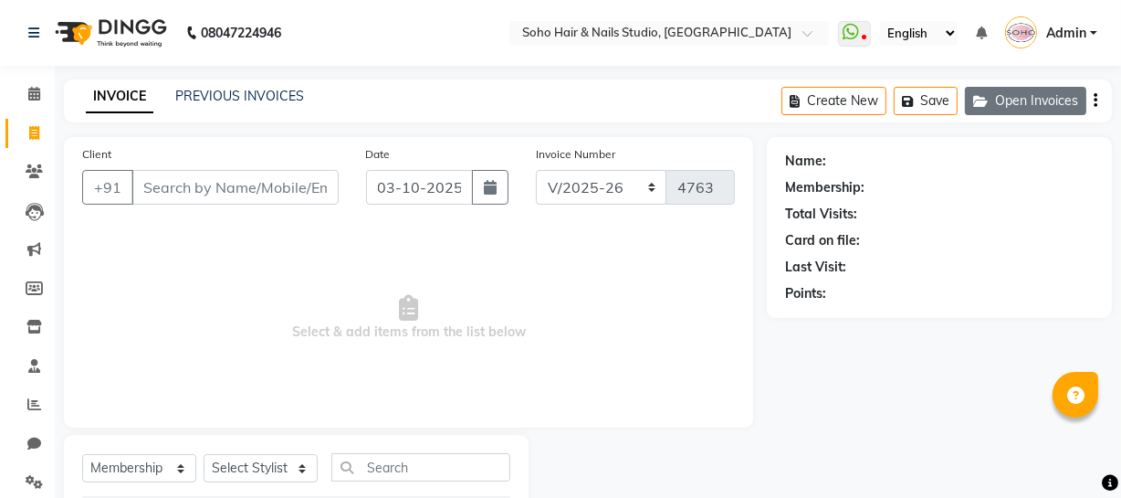
click at [1014, 109] on button "Open Invoices" at bounding box center [1025, 101] width 121 height 28
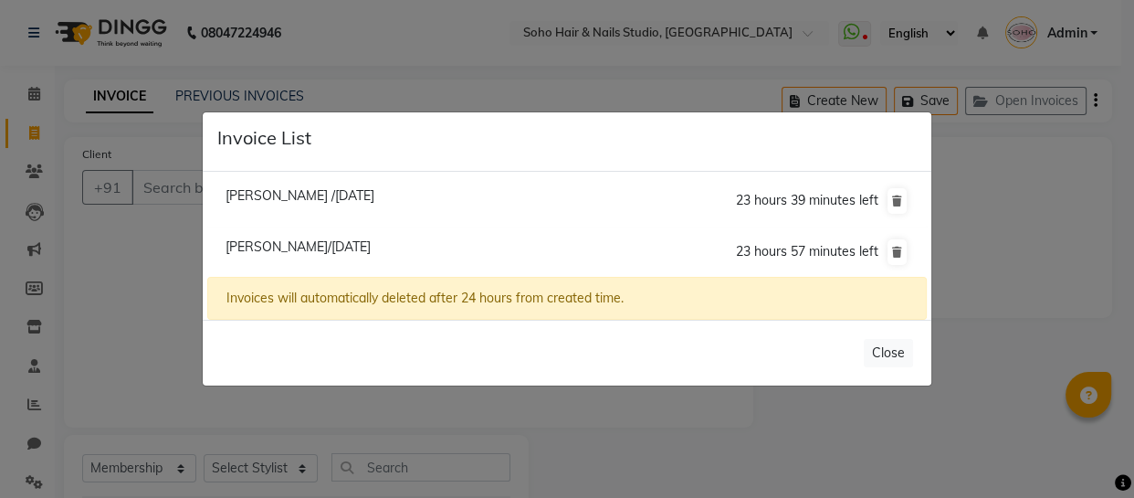
click at [269, 240] on span "Neeraj Sharma/03 October 2025" at bounding box center [298, 246] width 145 height 16
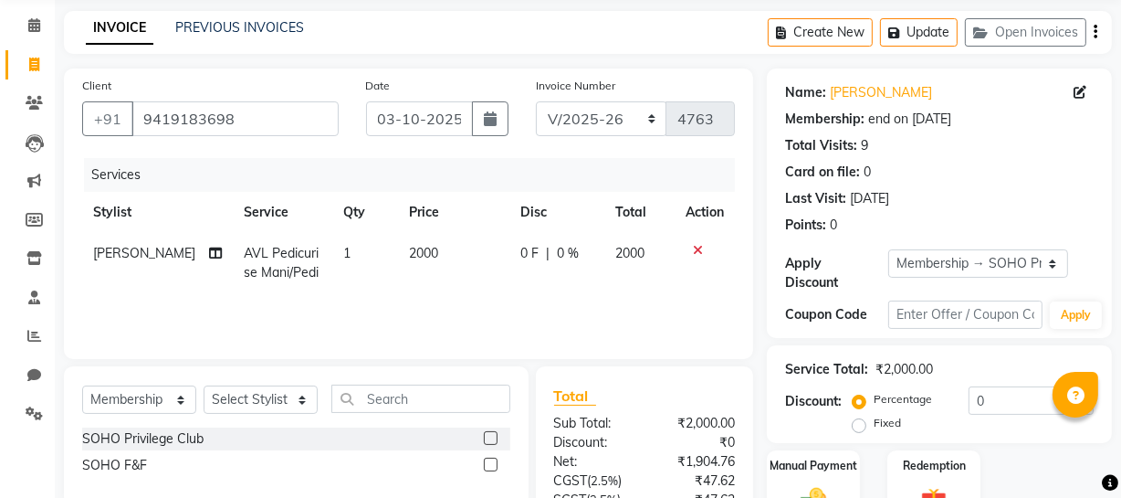
scroll to position [151, 0]
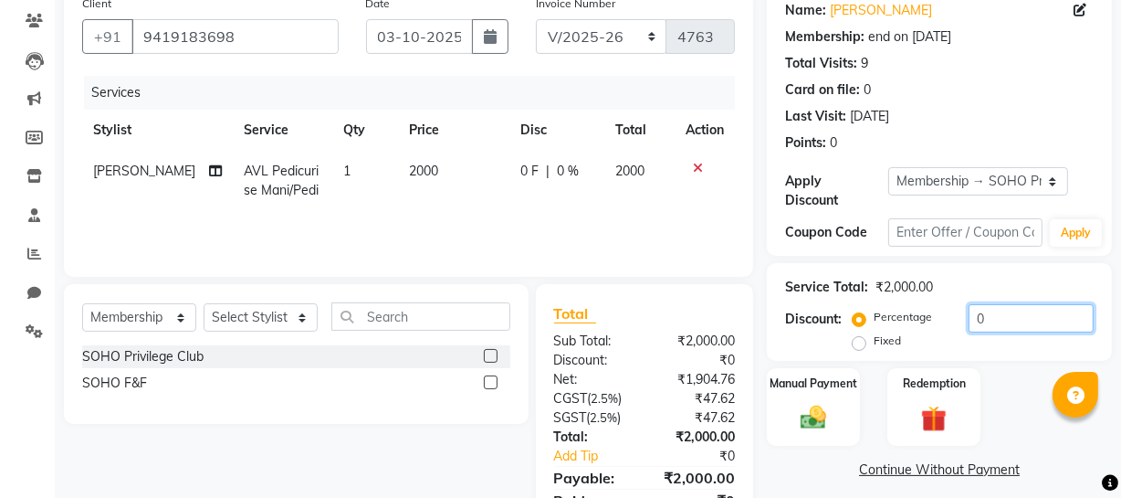
click at [1014, 319] on input "0" at bounding box center [1031, 318] width 125 height 28
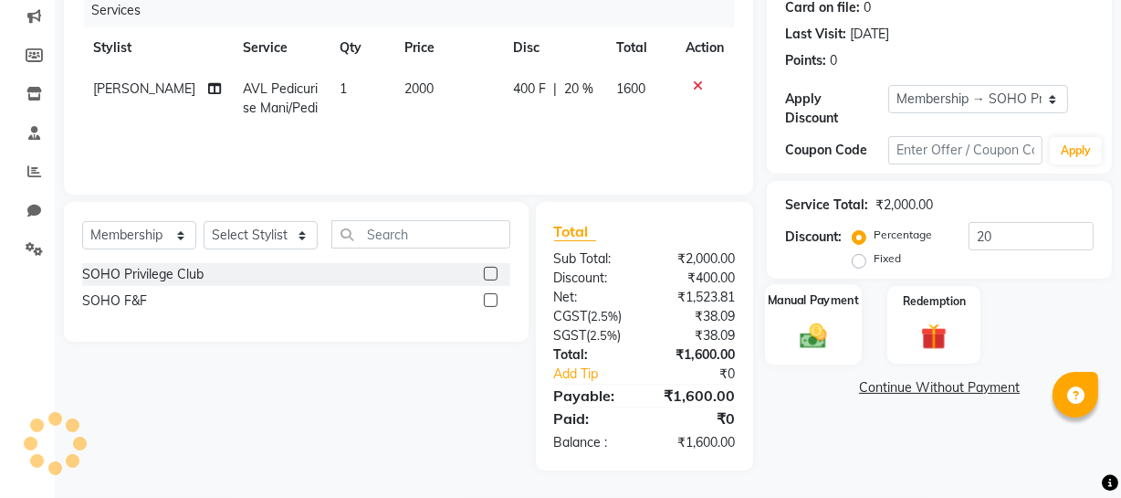
click at [847, 338] on div "Manual Payment" at bounding box center [813, 324] width 97 height 81
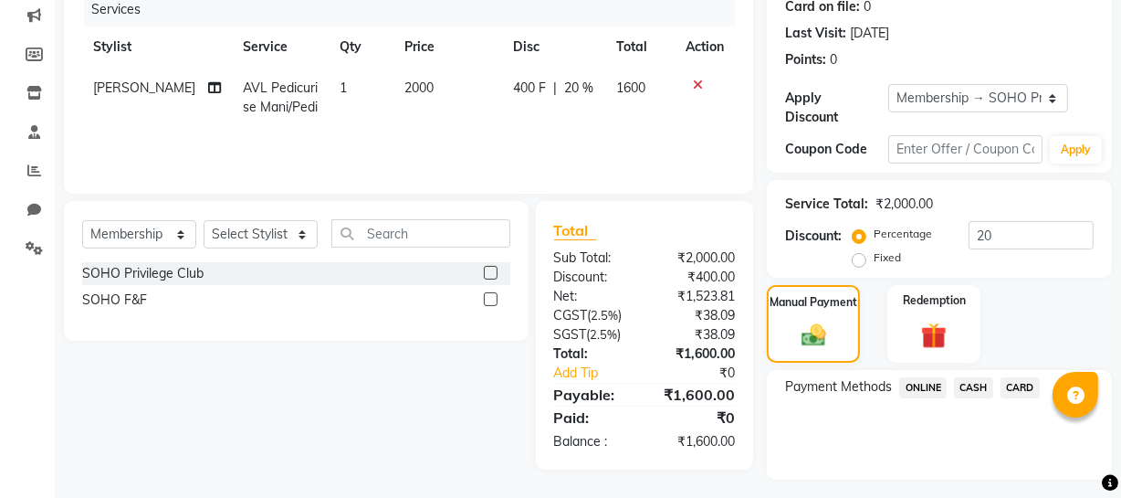
click at [985, 391] on span "CASH" at bounding box center [973, 387] width 39 height 21
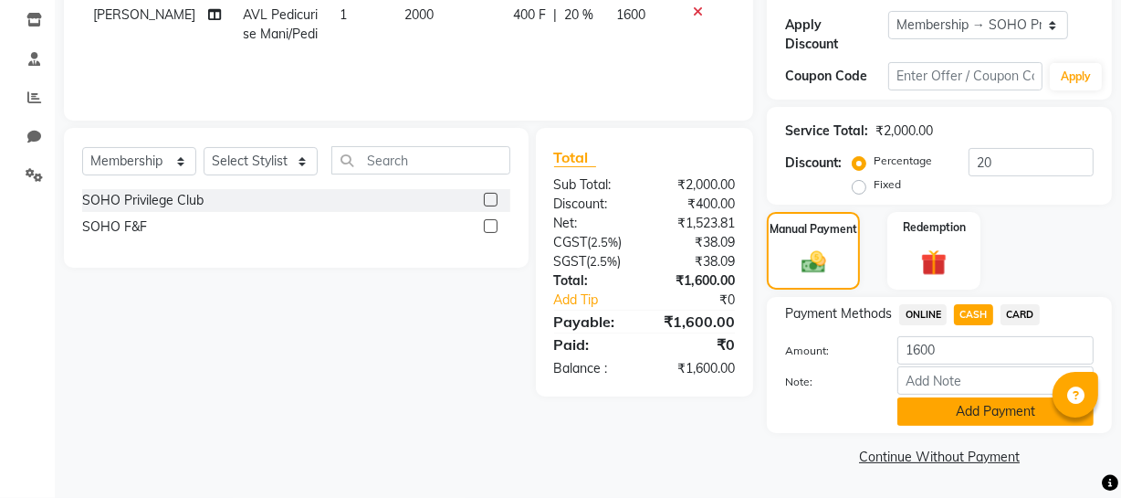
click at [969, 412] on button "Add Payment" at bounding box center [996, 411] width 196 height 28
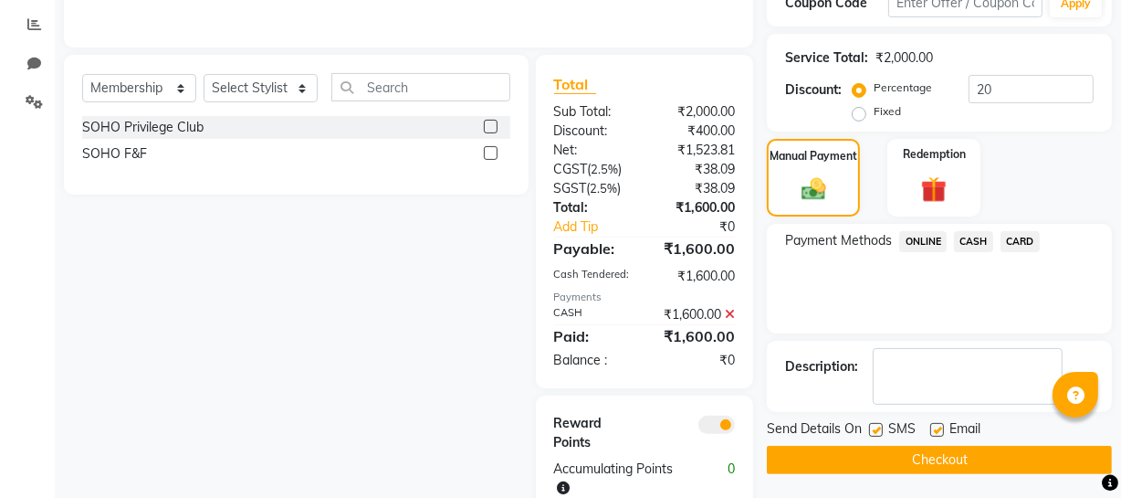
scroll to position [426, 0]
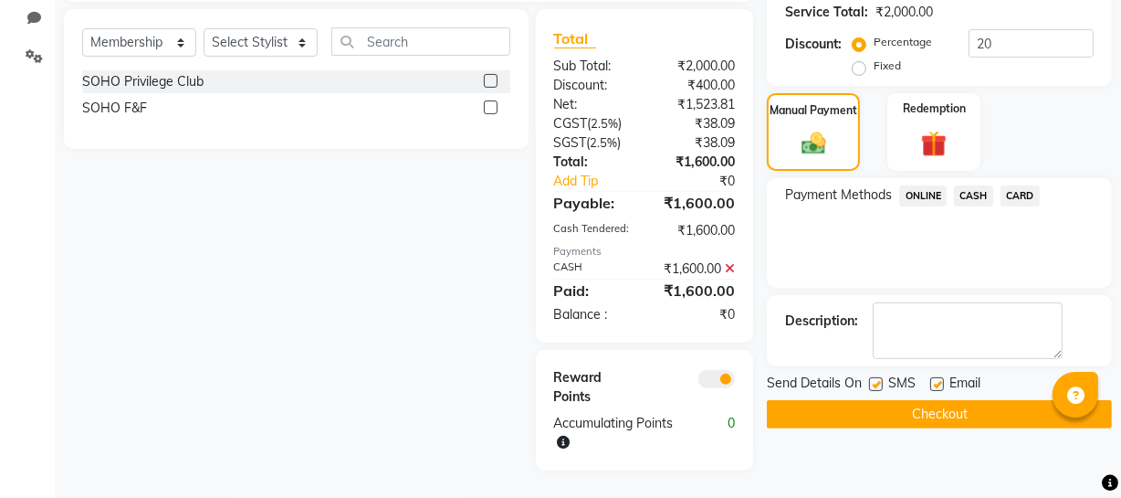
click at [917, 429] on div "Name: Neeraj Sharma Membership: end on 01-02-2026 Total Visits: 9 Card on file:…" at bounding box center [946, 90] width 359 height 759
click at [917, 411] on button "Checkout" at bounding box center [939, 414] width 345 height 28
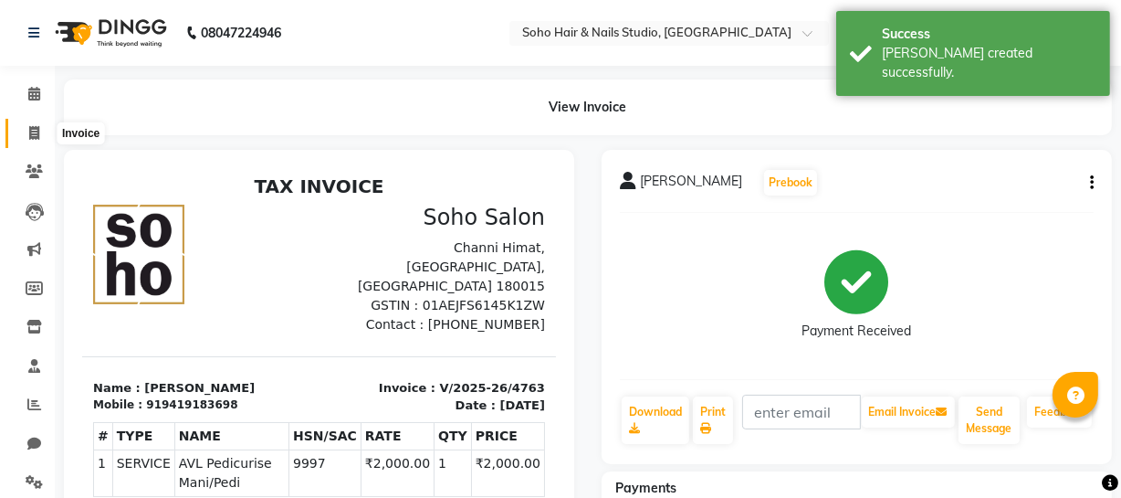
click at [37, 129] on icon at bounding box center [34, 133] width 10 height 14
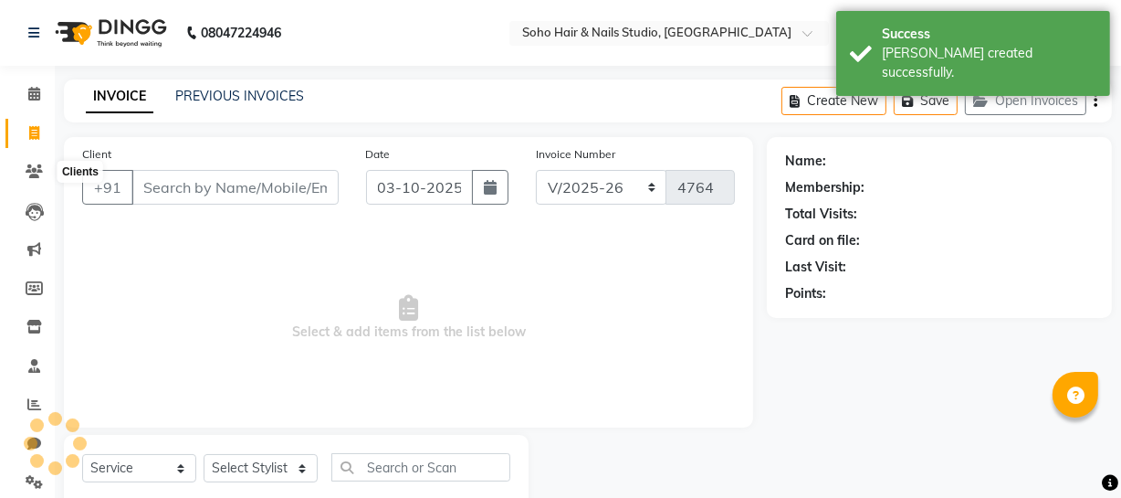
scroll to position [52, 0]
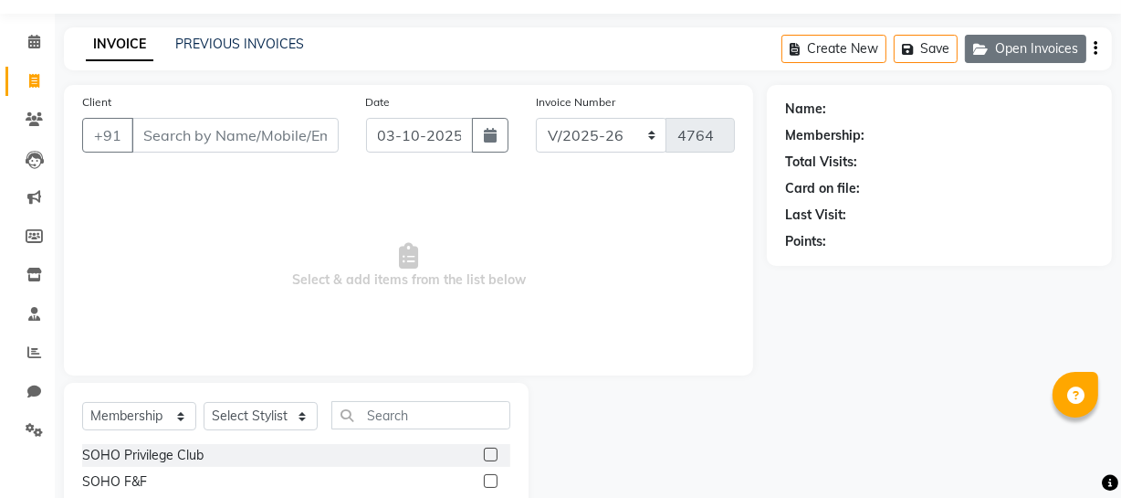
click at [1022, 50] on button "Open Invoices" at bounding box center [1025, 49] width 121 height 28
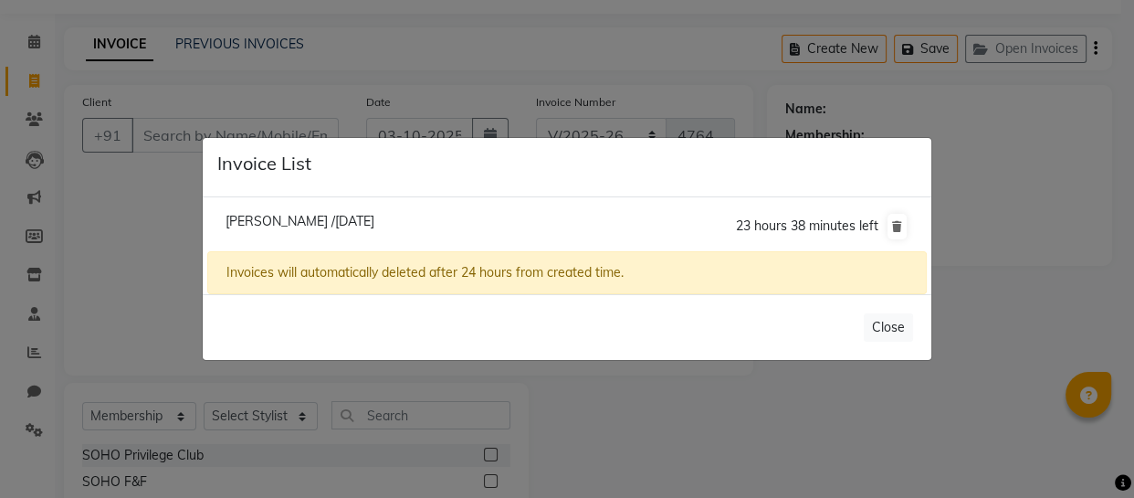
click at [285, 216] on span "Veronica /03 October 2025" at bounding box center [300, 221] width 149 height 16
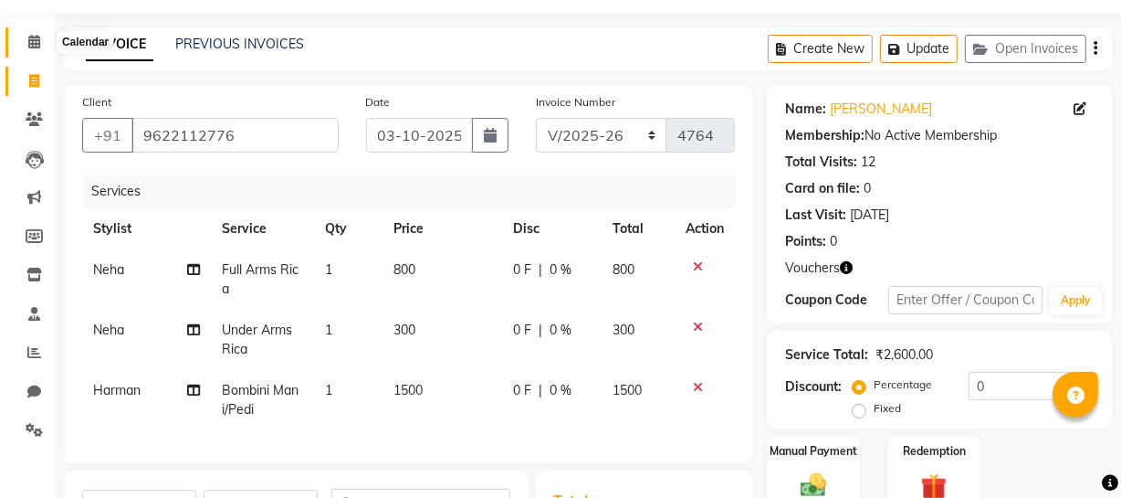
click at [34, 47] on icon at bounding box center [34, 42] width 12 height 14
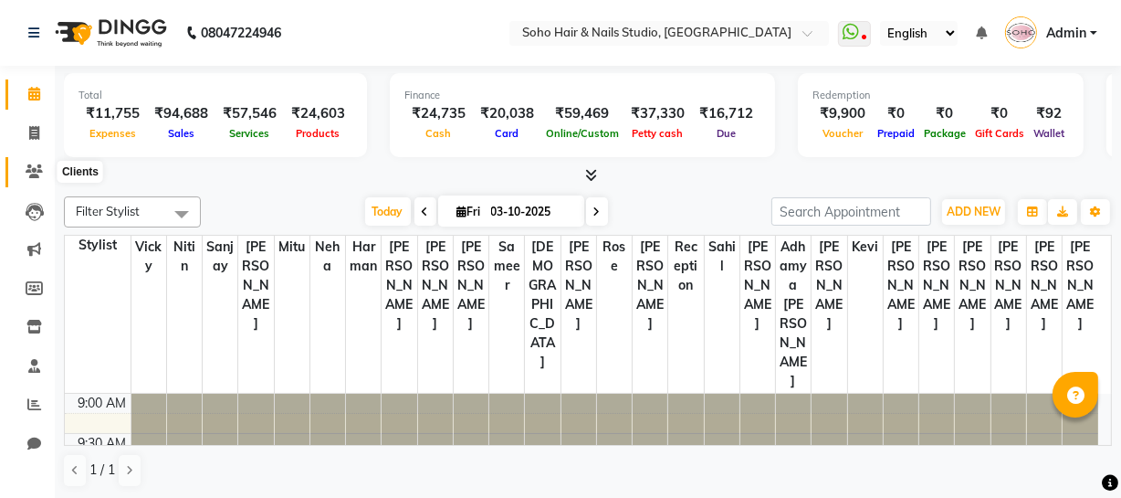
click at [27, 174] on icon at bounding box center [34, 171] width 17 height 14
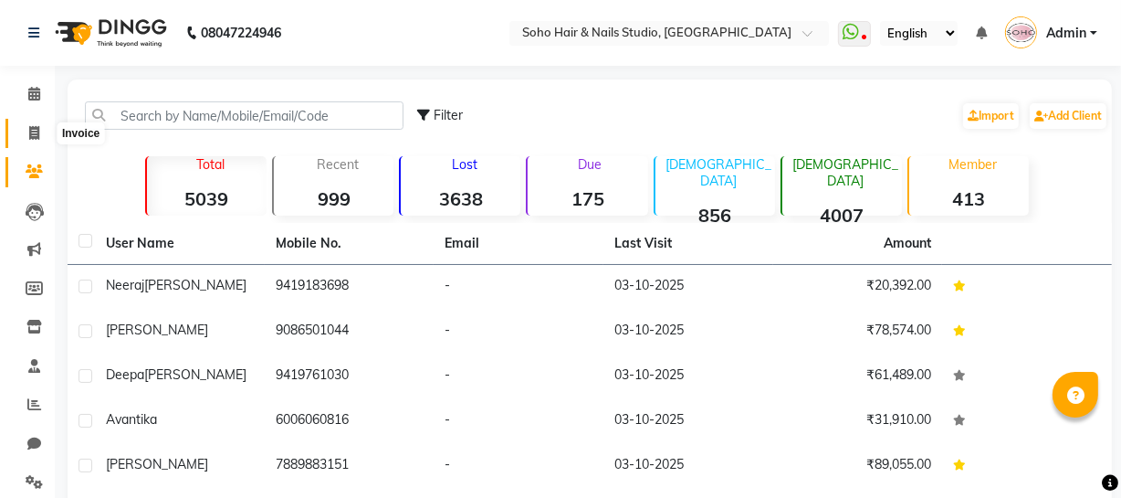
click at [35, 129] on icon at bounding box center [34, 133] width 10 height 14
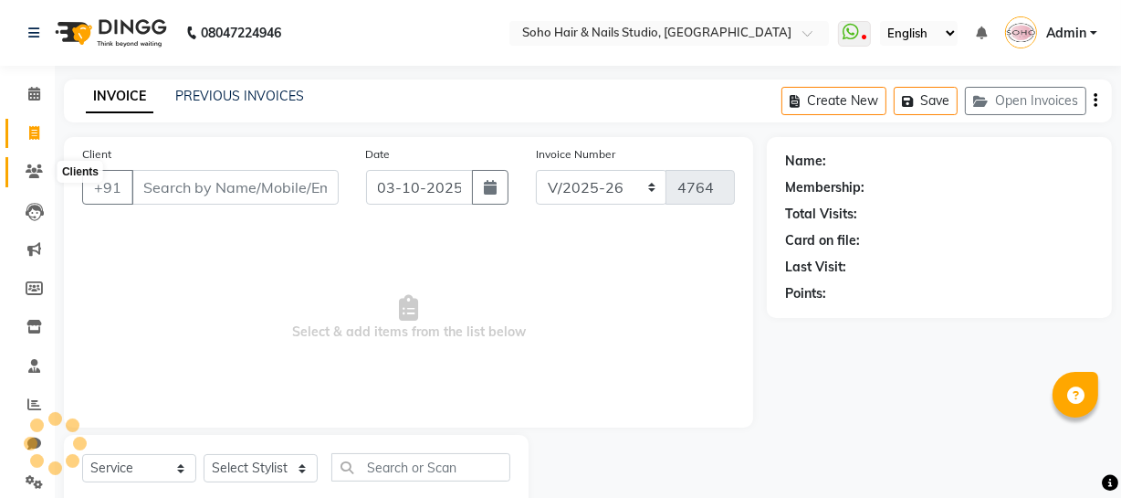
scroll to position [52, 0]
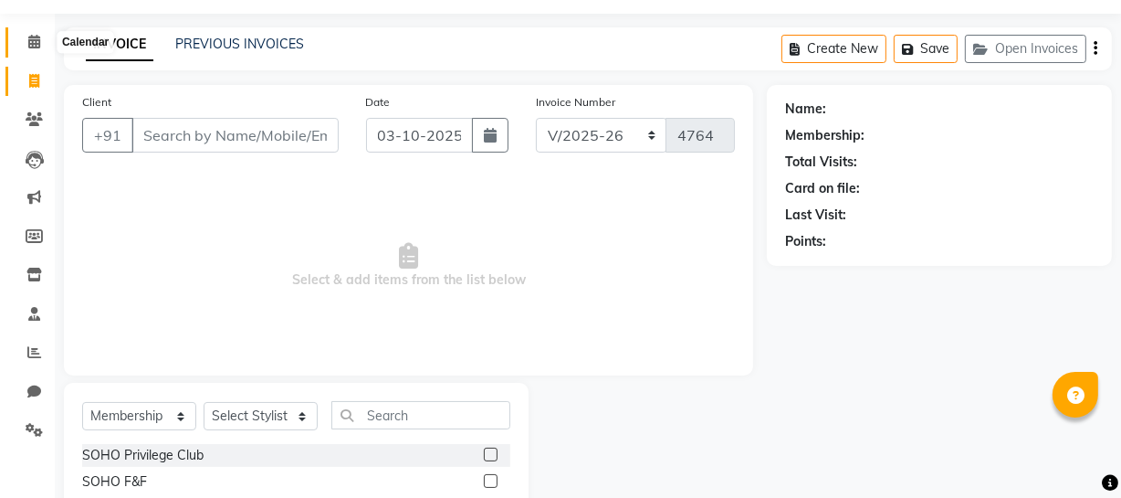
click at [33, 43] on icon at bounding box center [34, 42] width 12 height 14
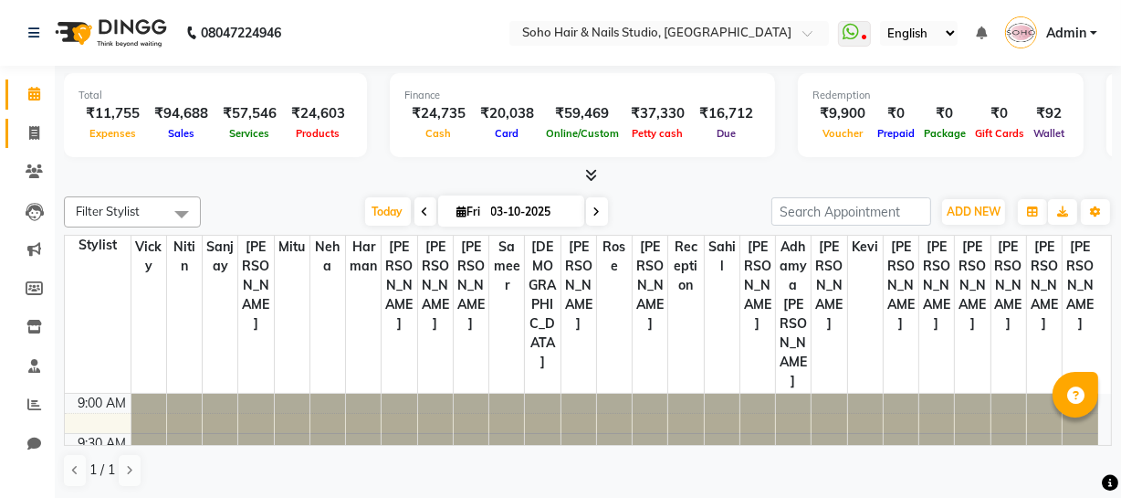
click at [36, 143] on link "Invoice" at bounding box center [27, 134] width 44 height 30
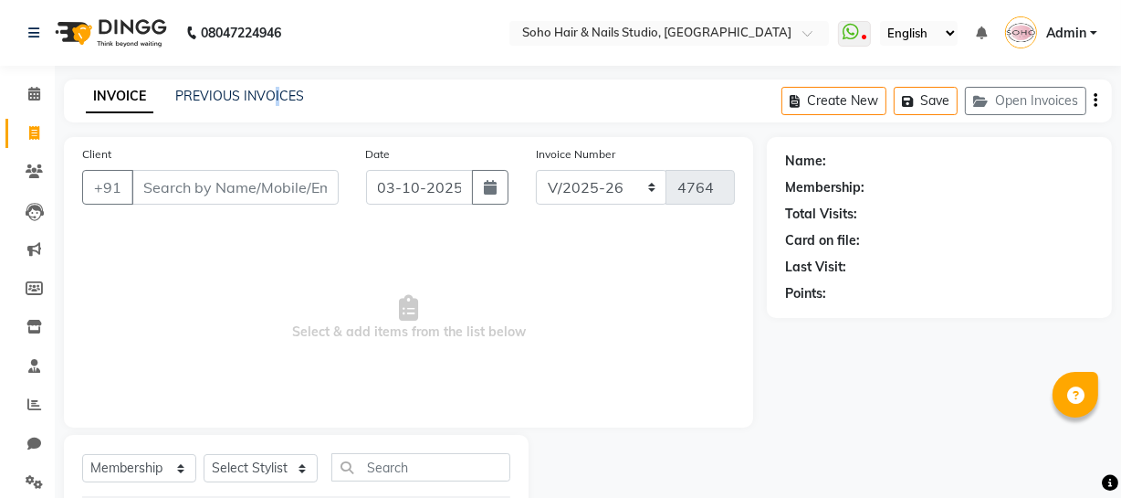
click at [275, 83] on div "INVOICE PREVIOUS INVOICES Create New Save Open Invoices" at bounding box center [588, 100] width 1048 height 43
click at [270, 92] on link "PREVIOUS INVOICES" at bounding box center [239, 96] width 129 height 16
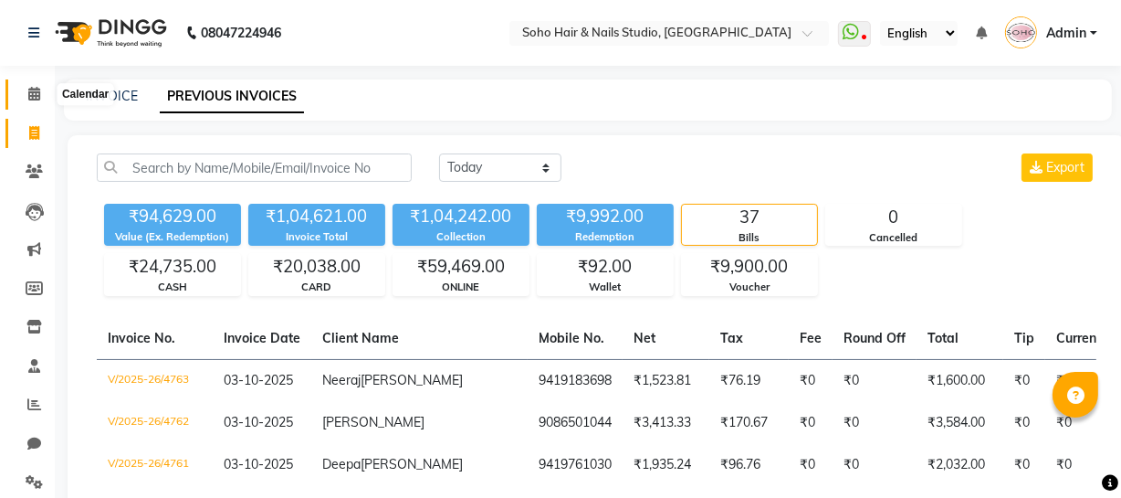
click at [37, 91] on icon at bounding box center [34, 94] width 12 height 14
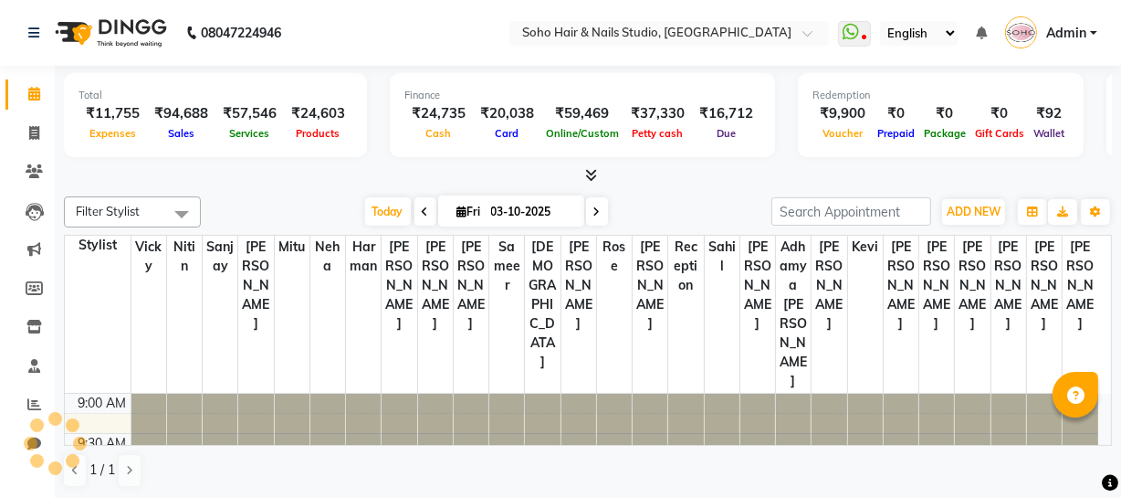
scroll to position [835, 0]
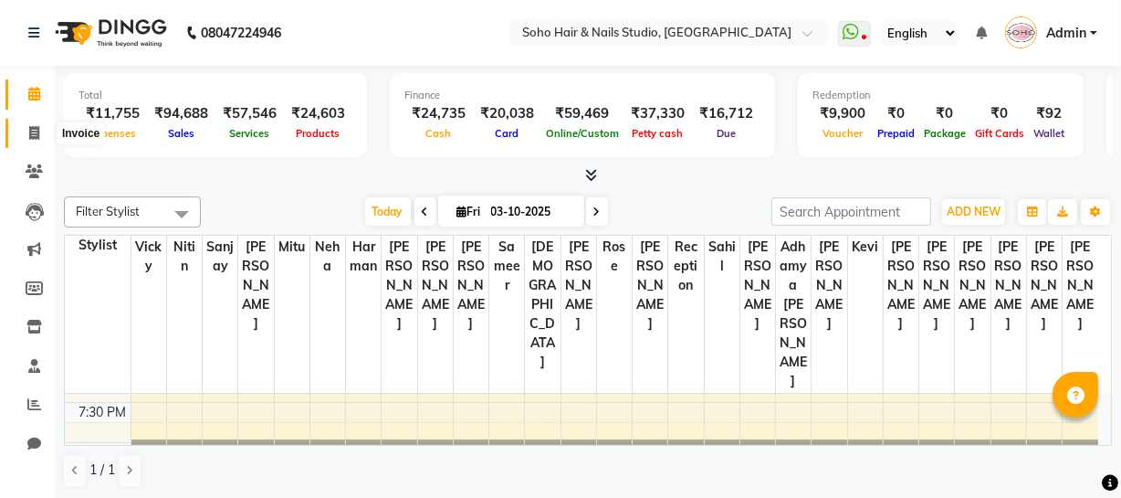
click at [20, 131] on span at bounding box center [34, 133] width 32 height 21
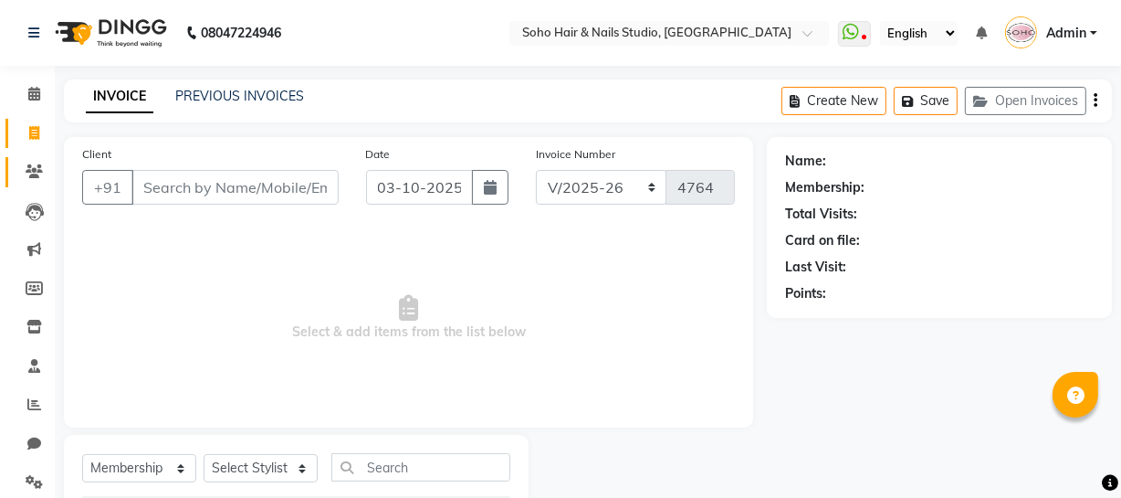
click at [35, 162] on span at bounding box center [34, 172] width 32 height 21
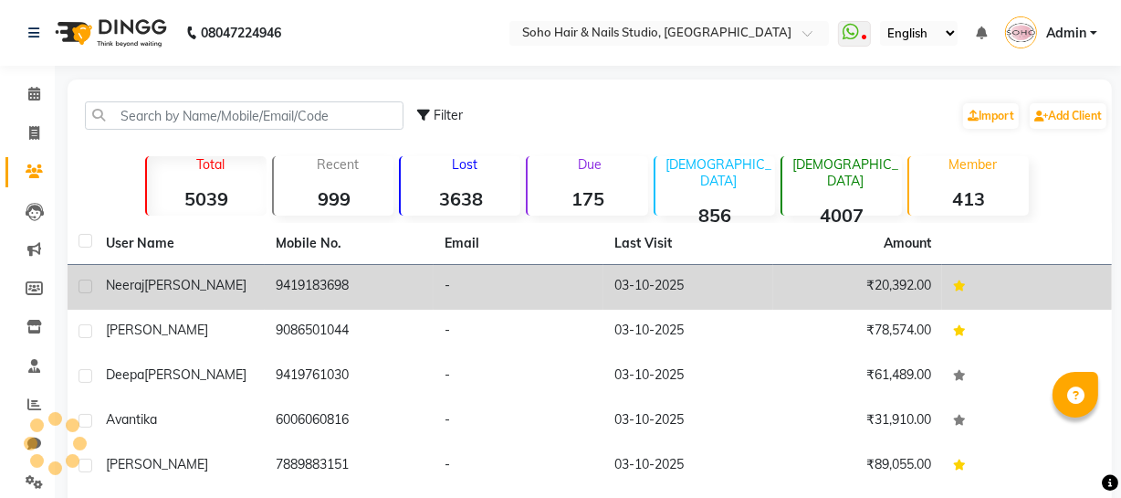
click at [136, 283] on span "Neeraj" at bounding box center [125, 285] width 38 height 16
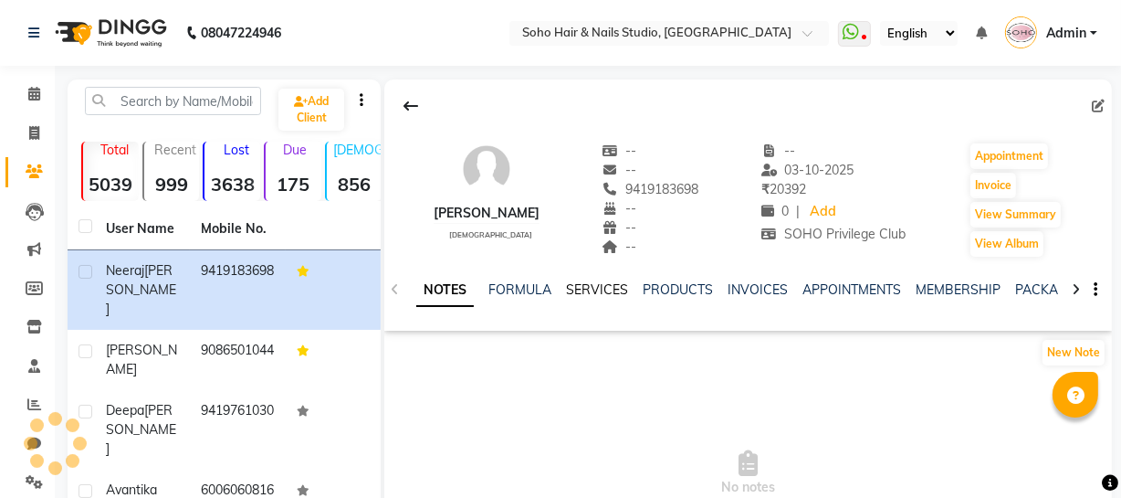
click at [612, 289] on link "SERVICES" at bounding box center [597, 289] width 62 height 16
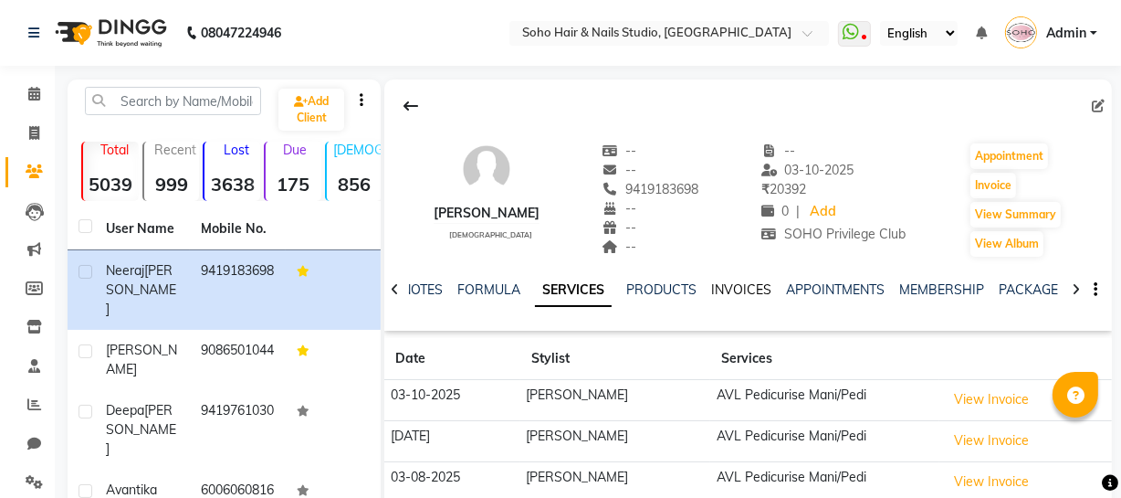
click at [734, 292] on link "INVOICES" at bounding box center [741, 289] width 60 height 16
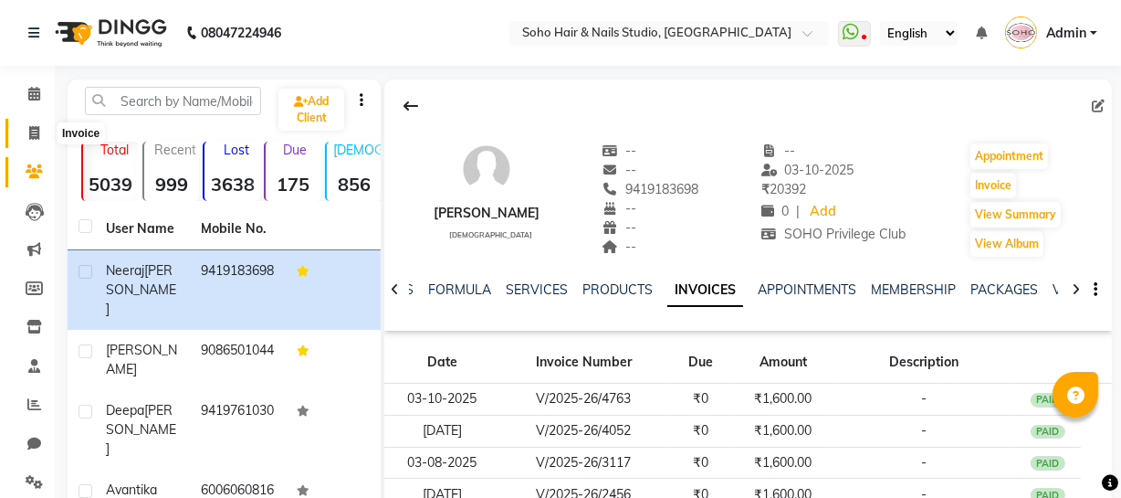
click at [24, 129] on span at bounding box center [34, 133] width 32 height 21
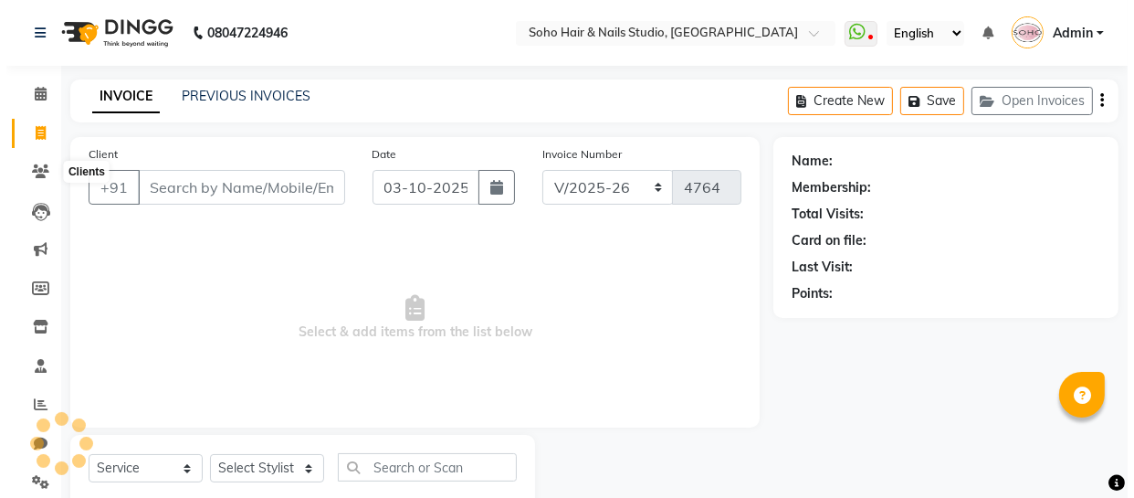
scroll to position [52, 0]
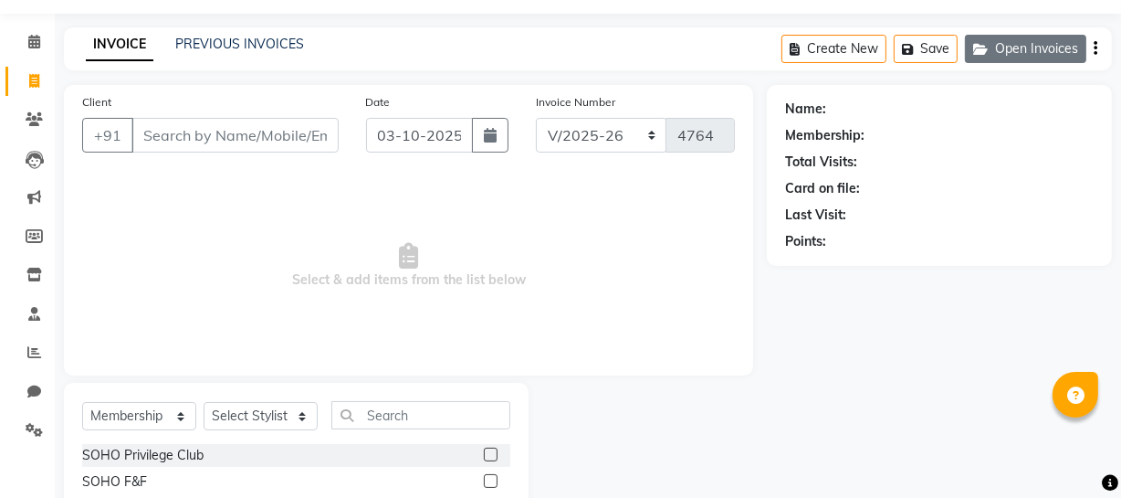
click at [1053, 47] on button "Open Invoices" at bounding box center [1025, 49] width 121 height 28
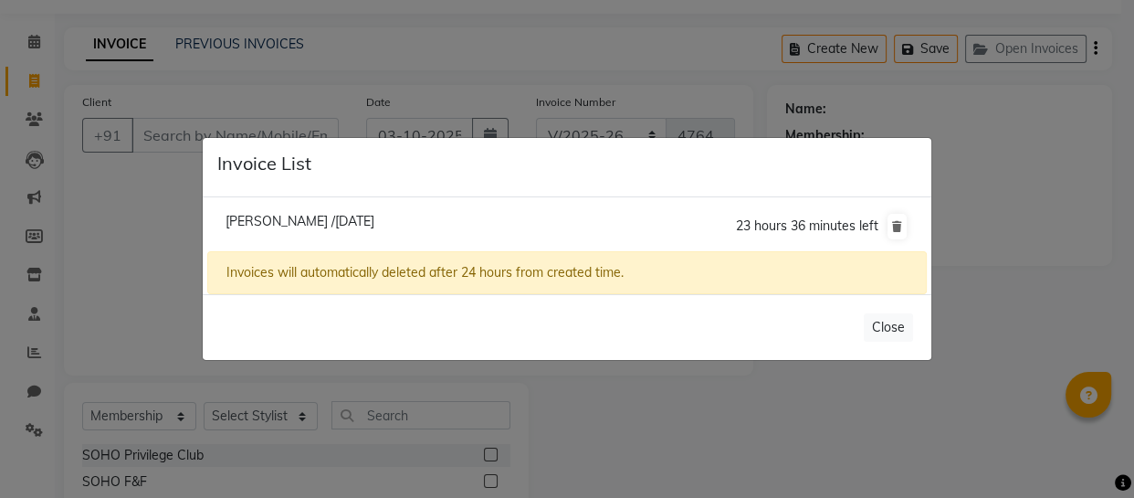
click at [1030, 225] on ngb-modal-window "Invoice List Veronica /03 October 2025 23 hours 36 minutes left Invoices will a…" at bounding box center [567, 249] width 1134 height 498
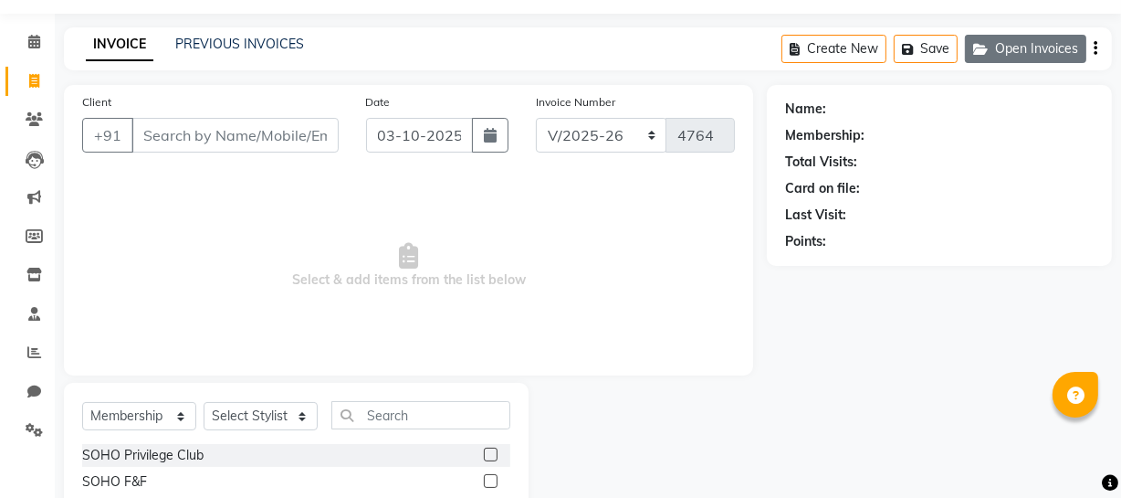
click at [1057, 46] on button "Open Invoices" at bounding box center [1025, 49] width 121 height 28
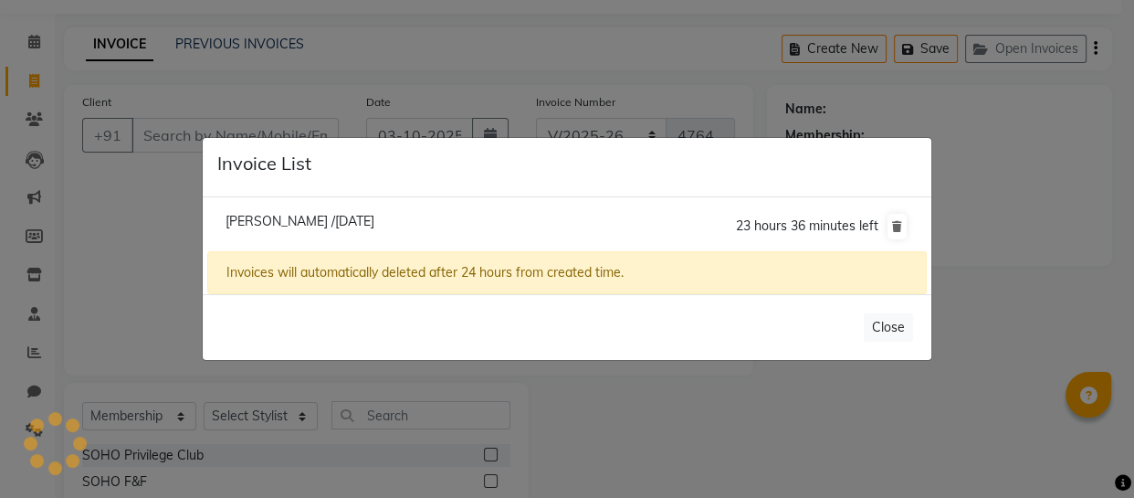
click at [275, 222] on span "Veronica /03 October 2025" at bounding box center [300, 221] width 149 height 16
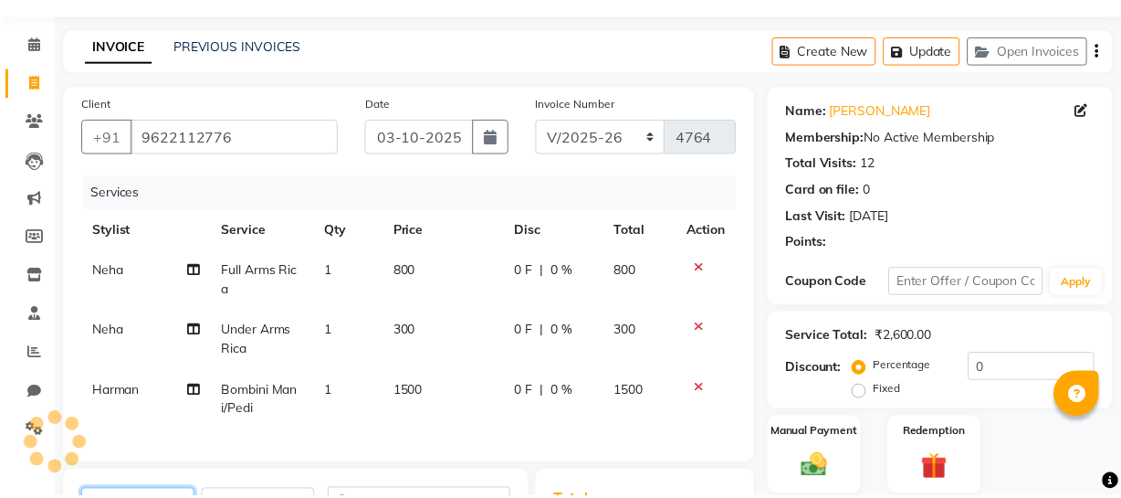
scroll to position [301, 0]
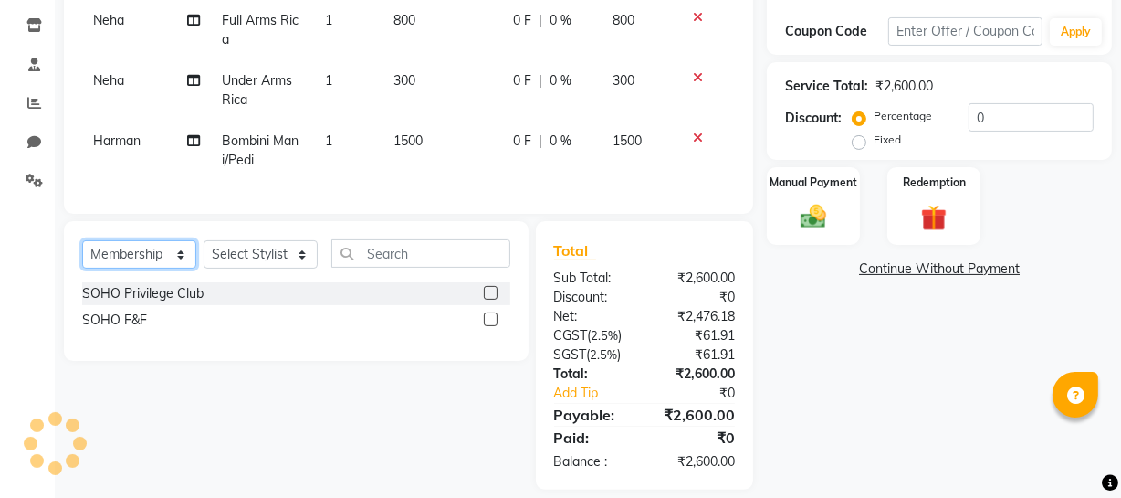
click at [131, 268] on select "Select Service Product Membership Package Voucher Prepaid Gift Card" at bounding box center [139, 254] width 114 height 28
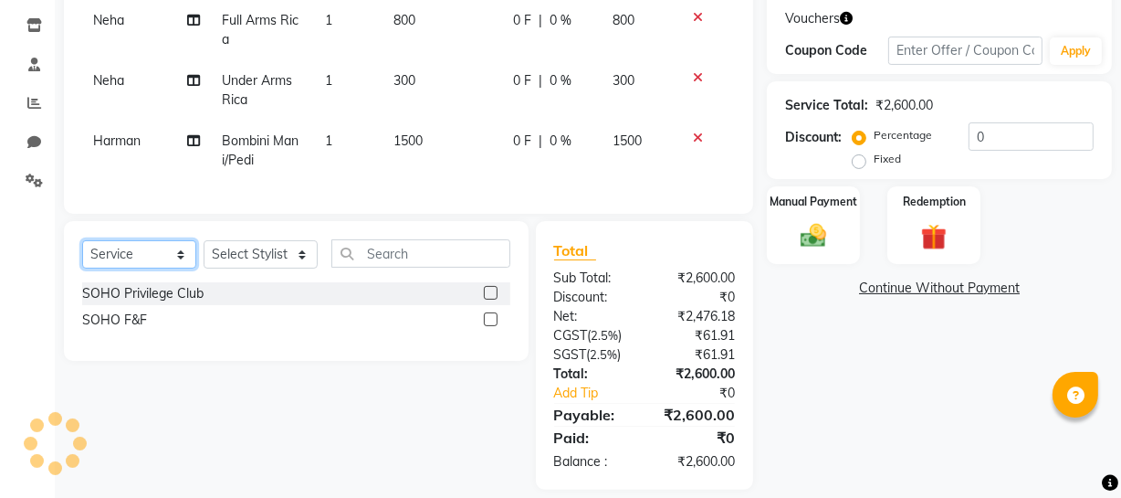
click at [82, 253] on select "Select Service Product Membership Package Voucher Prepaid Gift Card" at bounding box center [139, 254] width 114 height 28
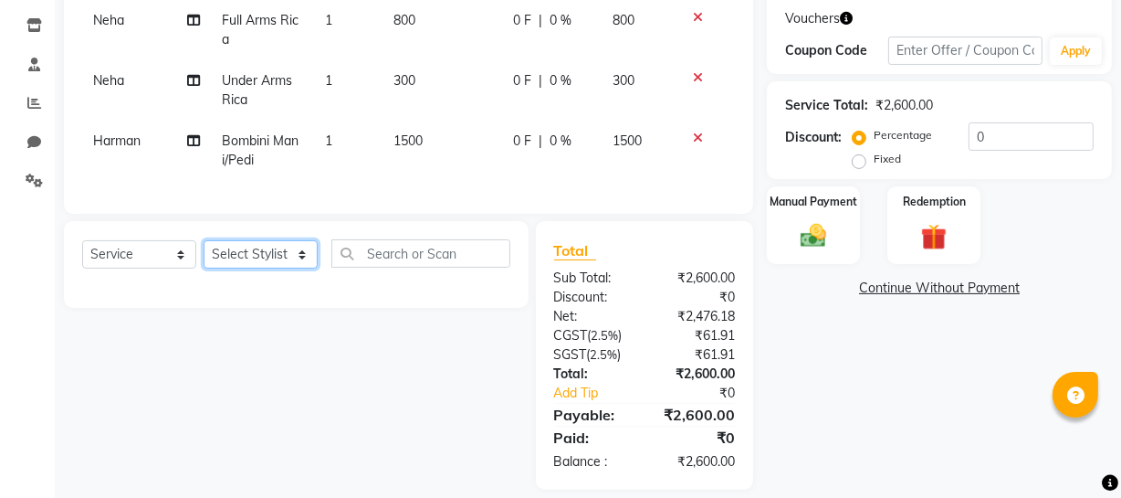
click at [246, 264] on select "Select Stylist Abhishek Kohli Adhamya Bamotra Amit Anita Kumari Arun Sain Aviji…" at bounding box center [261, 254] width 114 height 28
click at [204, 253] on select "Select Stylist Abhishek Kohli Adhamya Bamotra Amit Anita Kumari Arun Sain Aviji…" at bounding box center [261, 254] width 114 height 28
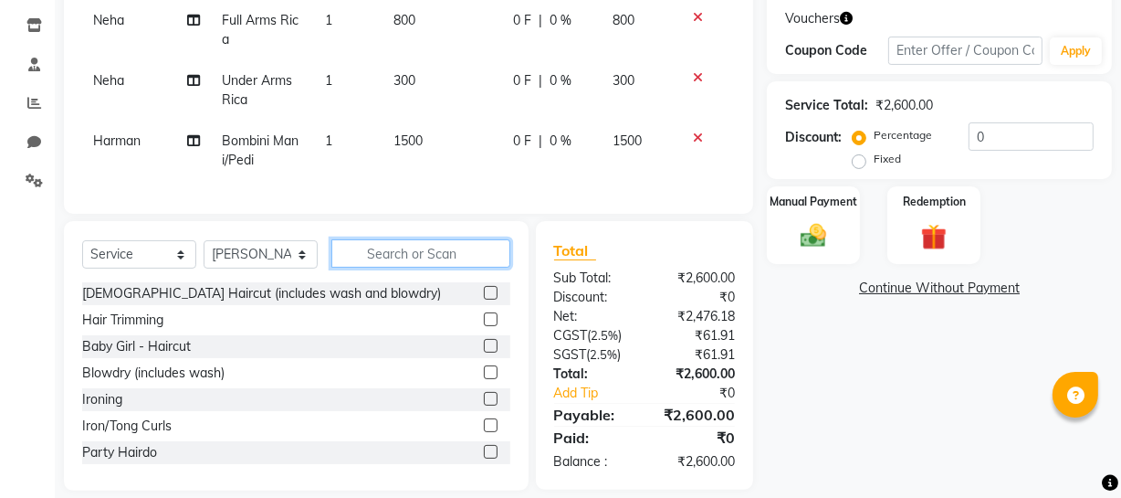
click at [369, 250] on div "Select Service Product Membership Package Voucher Prepaid Gift Card Select Styl…" at bounding box center [296, 355] width 465 height 269
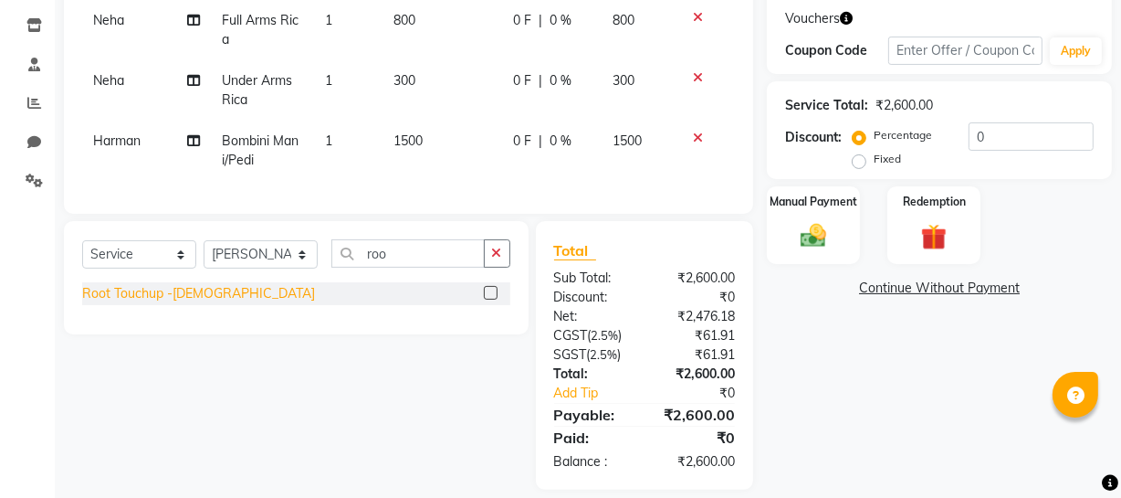
click at [181, 299] on div "Root Touchup -Female" at bounding box center [198, 293] width 233 height 19
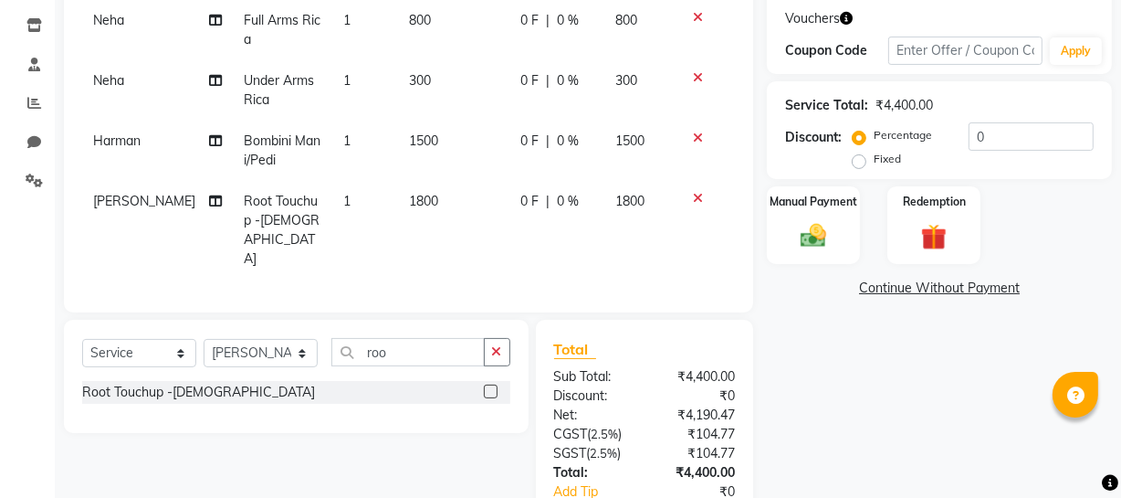
scroll to position [0, 0]
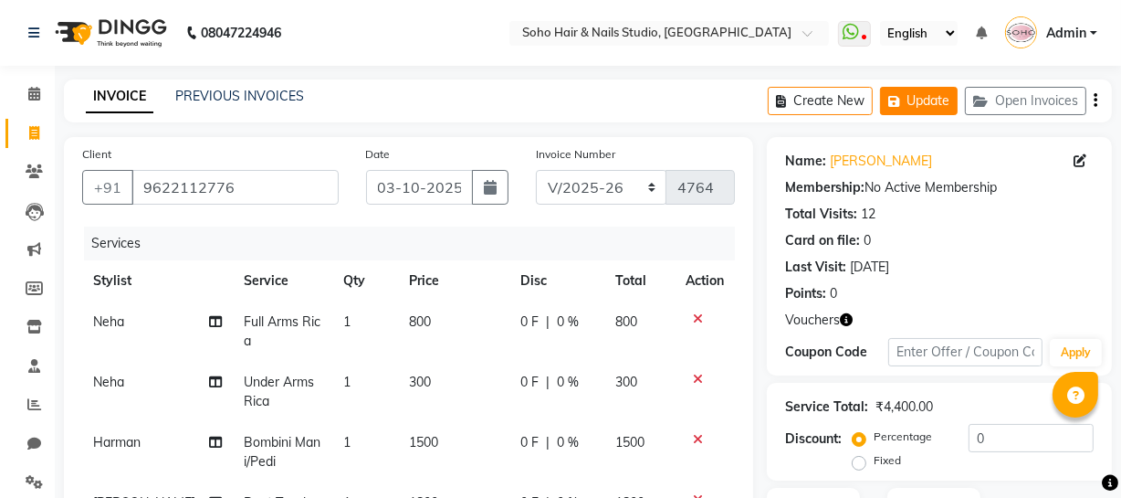
click at [934, 92] on button "Update" at bounding box center [919, 101] width 78 height 28
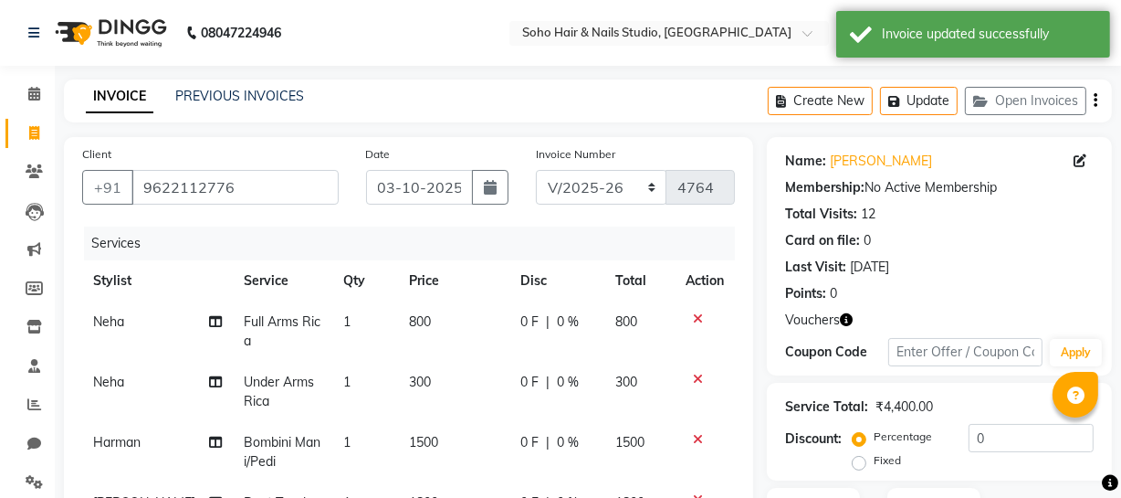
click at [28, 123] on span at bounding box center [34, 133] width 32 height 21
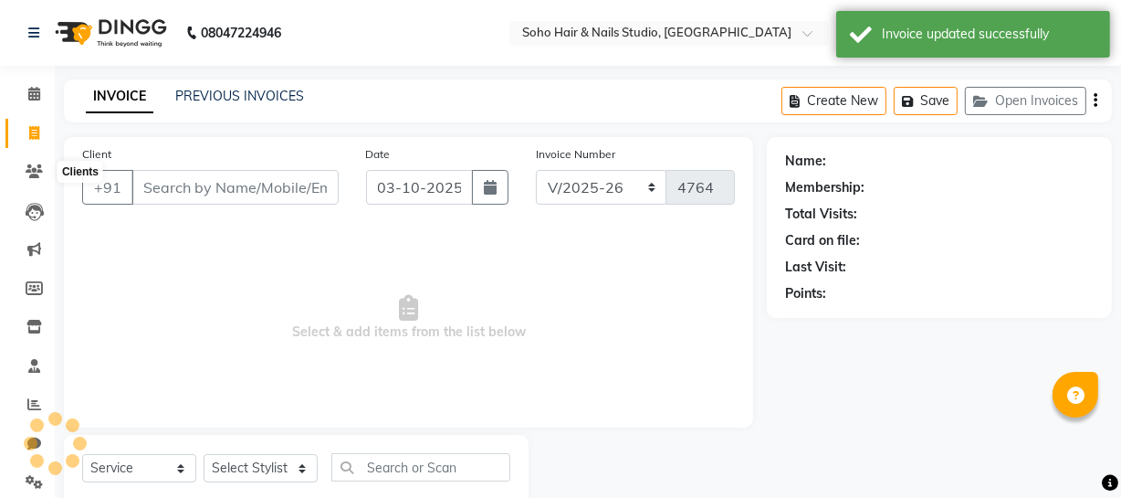
scroll to position [52, 0]
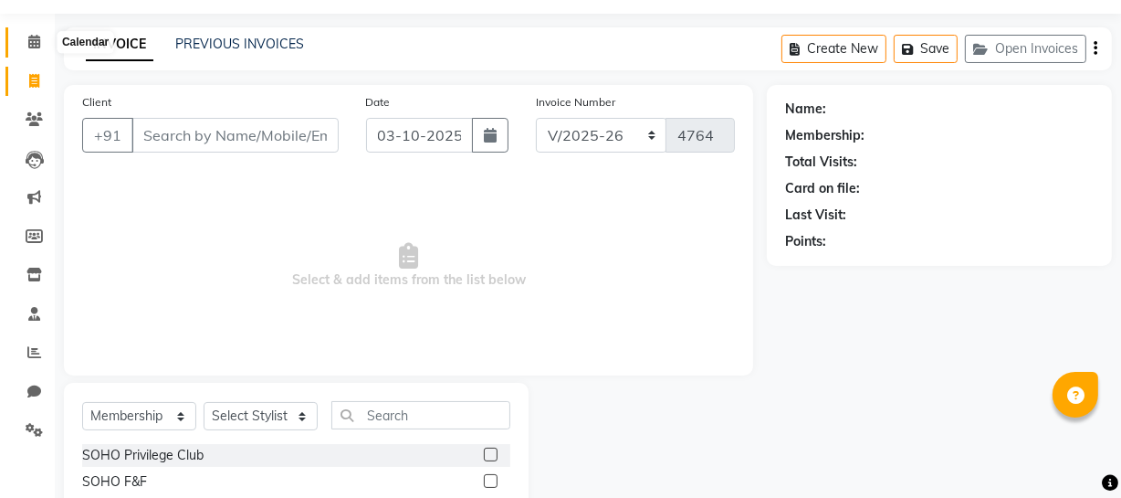
click at [35, 39] on icon at bounding box center [34, 42] width 12 height 14
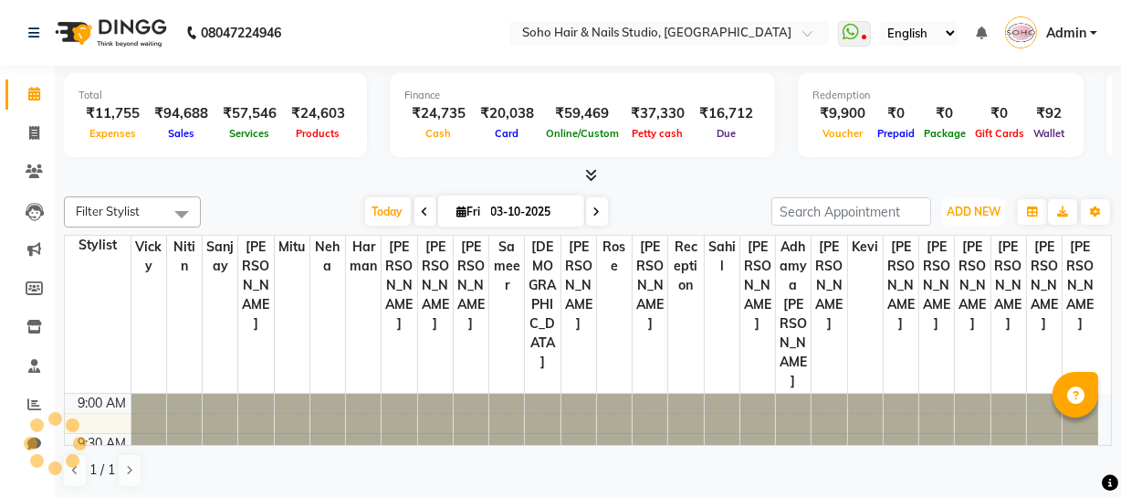
drag, startPoint x: 982, startPoint y: 208, endPoint x: 961, endPoint y: 301, distance: 95.3
click at [981, 208] on span "ADD NEW" at bounding box center [974, 212] width 54 height 14
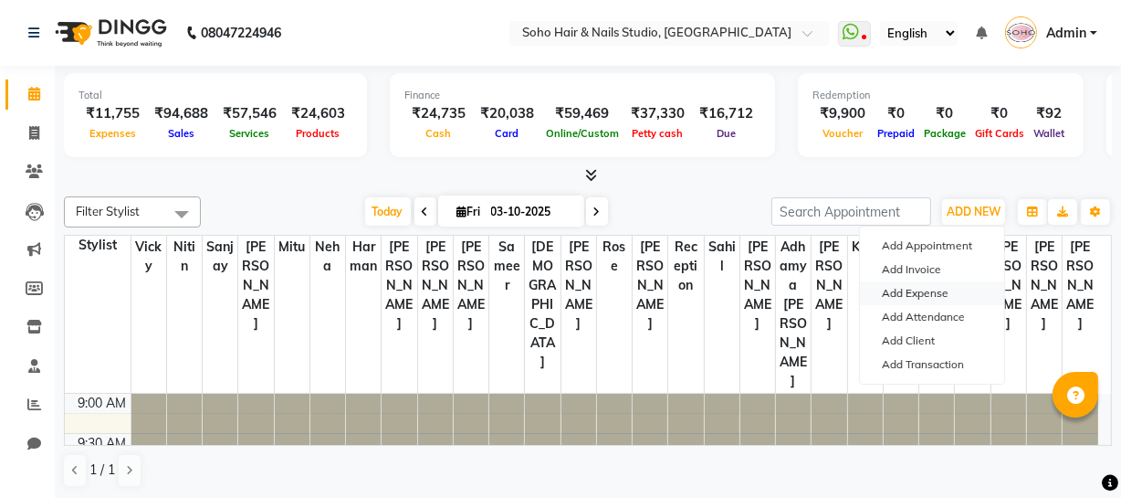
click at [952, 283] on link "Add Expense" at bounding box center [932, 293] width 144 height 24
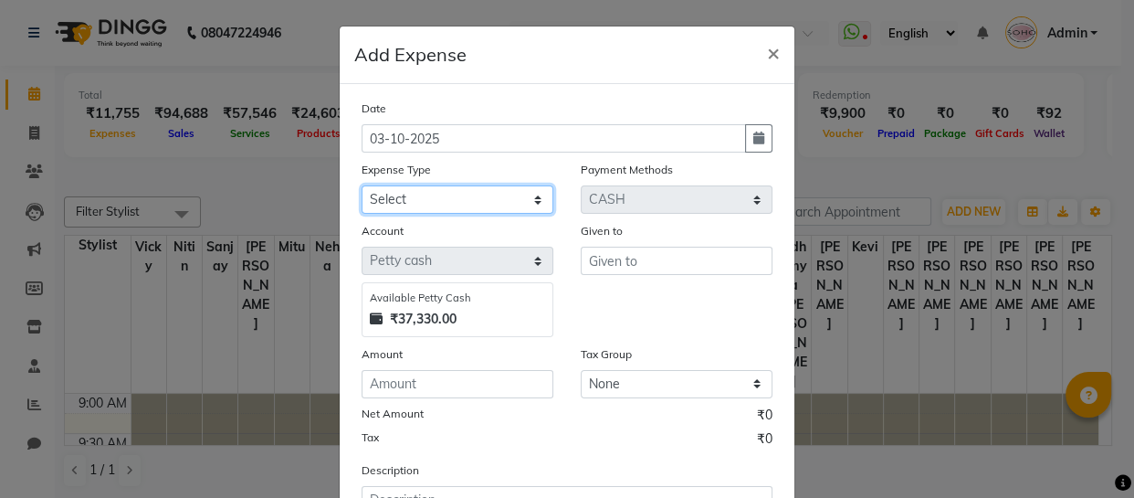
click at [456, 210] on select "Select Cash transfer to bank Client Snacks Fuel Govt fee Incentive Maintenance …" at bounding box center [458, 199] width 192 height 28
click at [362, 186] on select "Select Cash transfer to bank Client Snacks Fuel Govt fee Incentive Maintenance …" at bounding box center [458, 199] width 192 height 28
click at [597, 248] on div "Given to" at bounding box center [676, 279] width 219 height 116
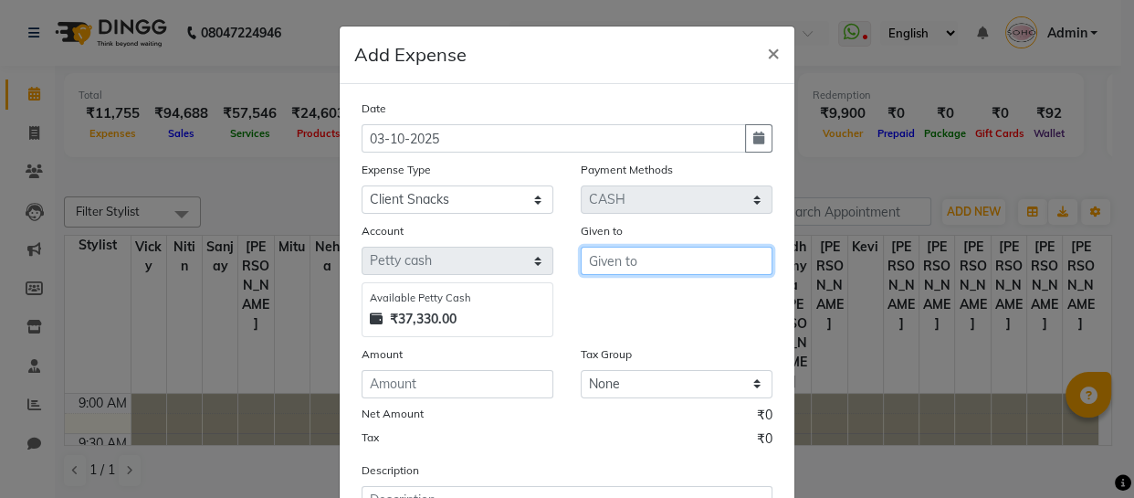
click at [601, 256] on input "text" at bounding box center [677, 261] width 192 height 28
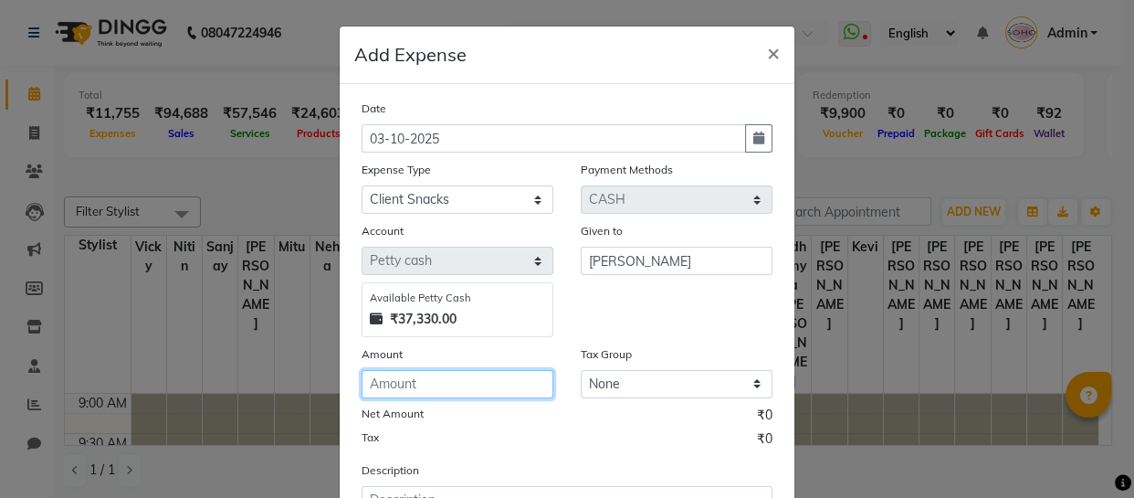
click at [489, 396] on input "number" at bounding box center [458, 384] width 192 height 28
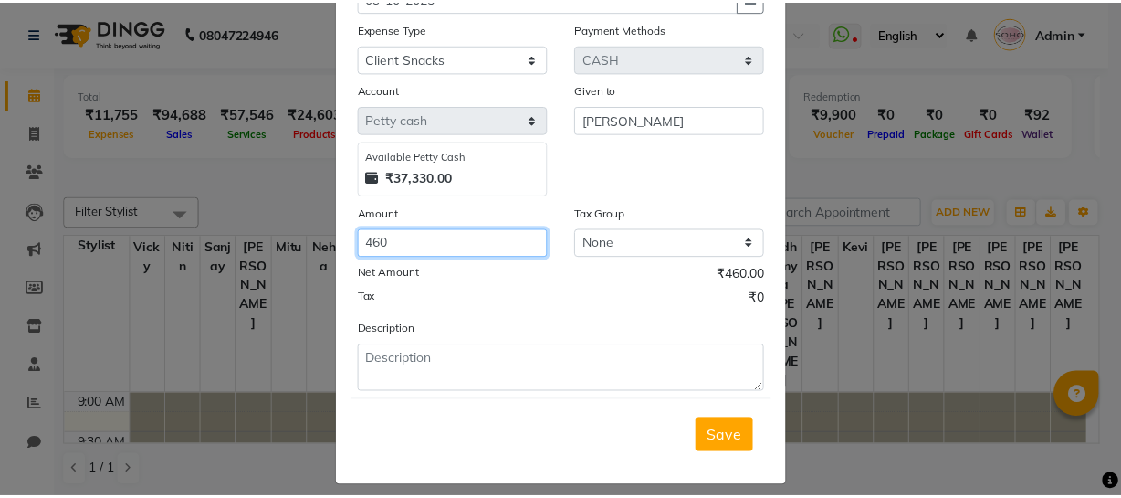
scroll to position [158, 0]
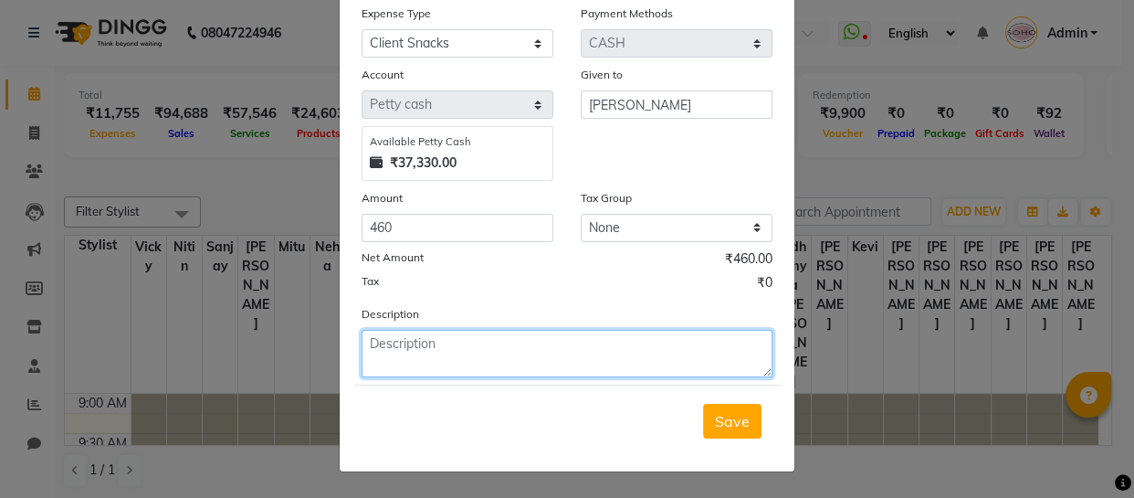
click at [496, 360] on textarea at bounding box center [567, 353] width 411 height 47
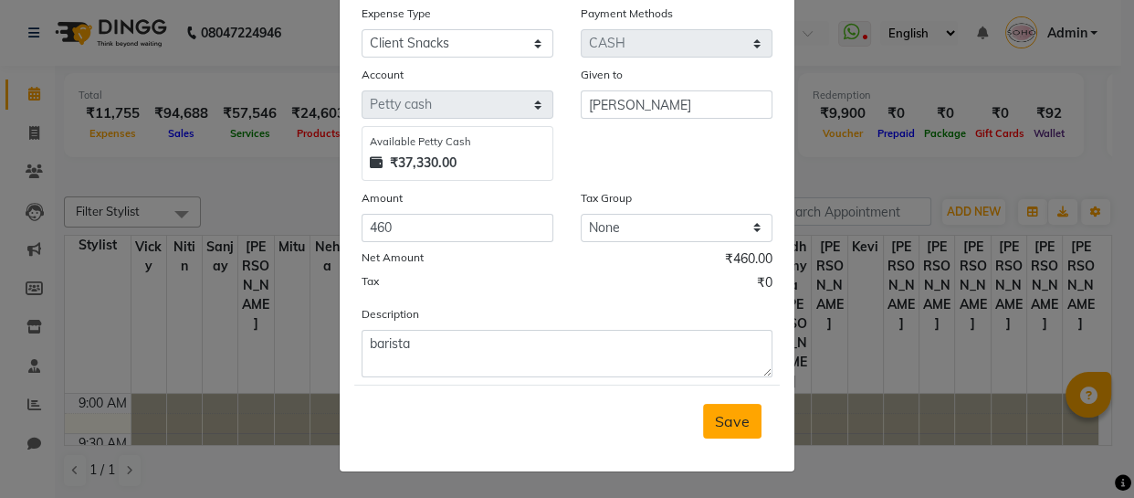
click at [730, 408] on button "Save" at bounding box center [732, 421] width 58 height 35
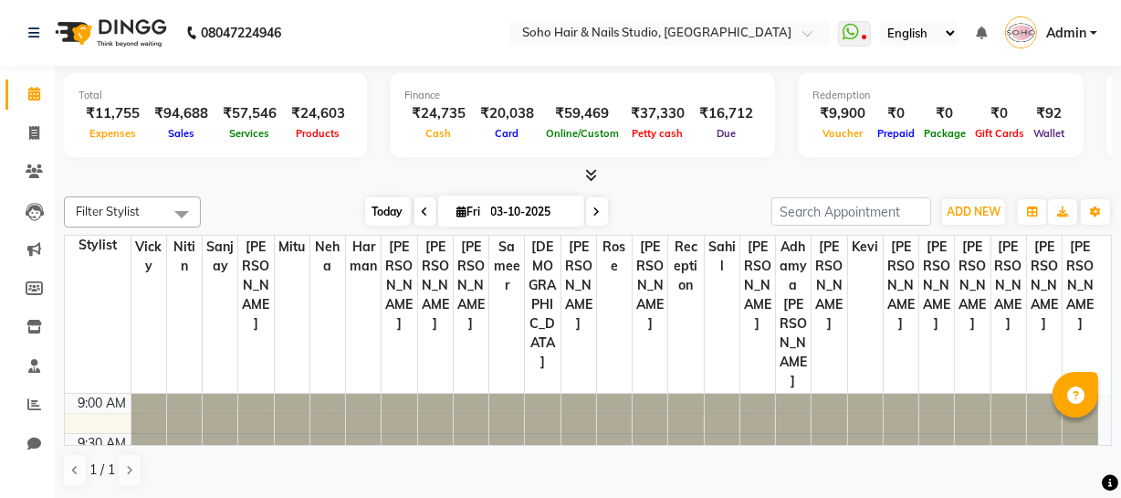
scroll to position [1, 0]
click at [41, 129] on span at bounding box center [34, 132] width 32 height 21
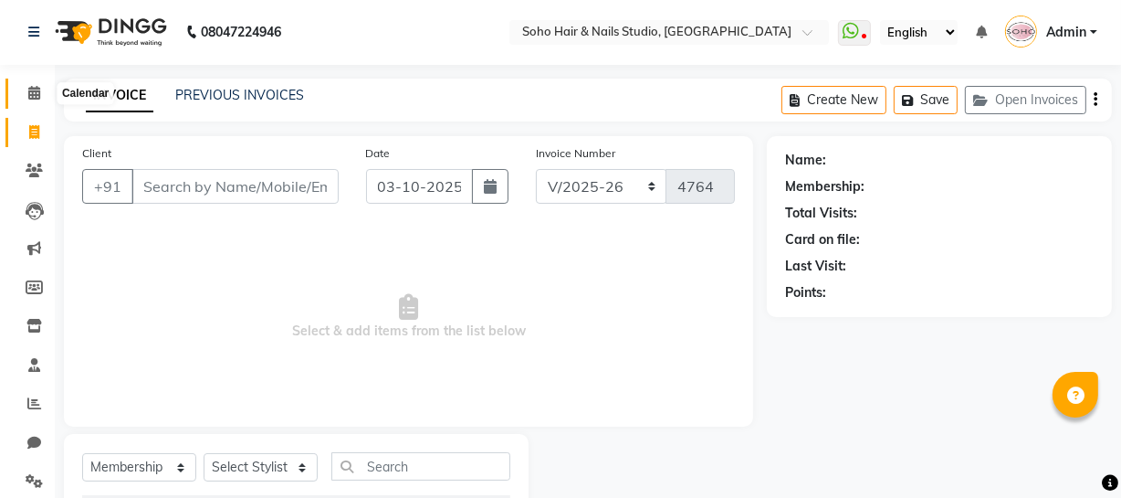
click at [24, 94] on span at bounding box center [34, 93] width 32 height 21
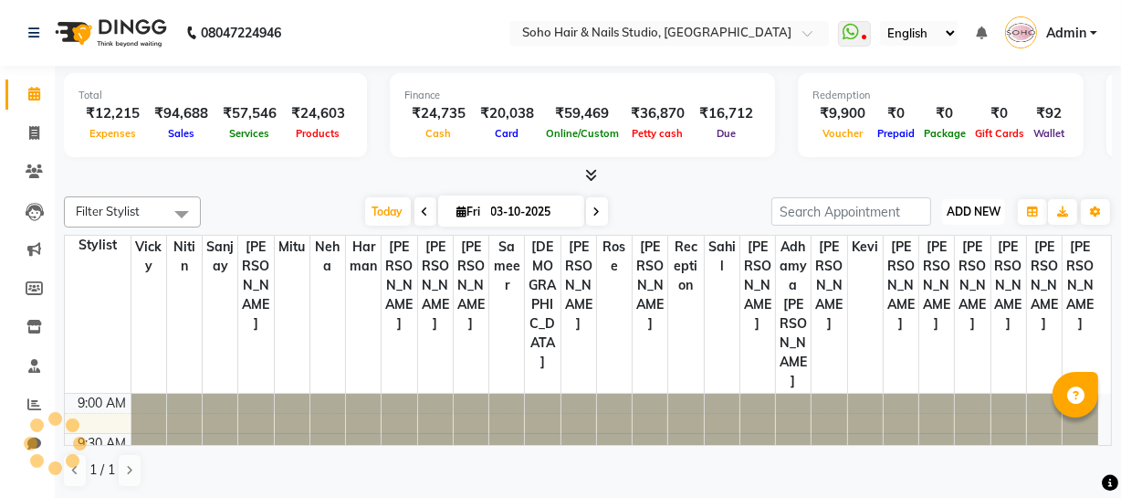
click at [982, 210] on span "ADD NEW" at bounding box center [974, 212] width 54 height 14
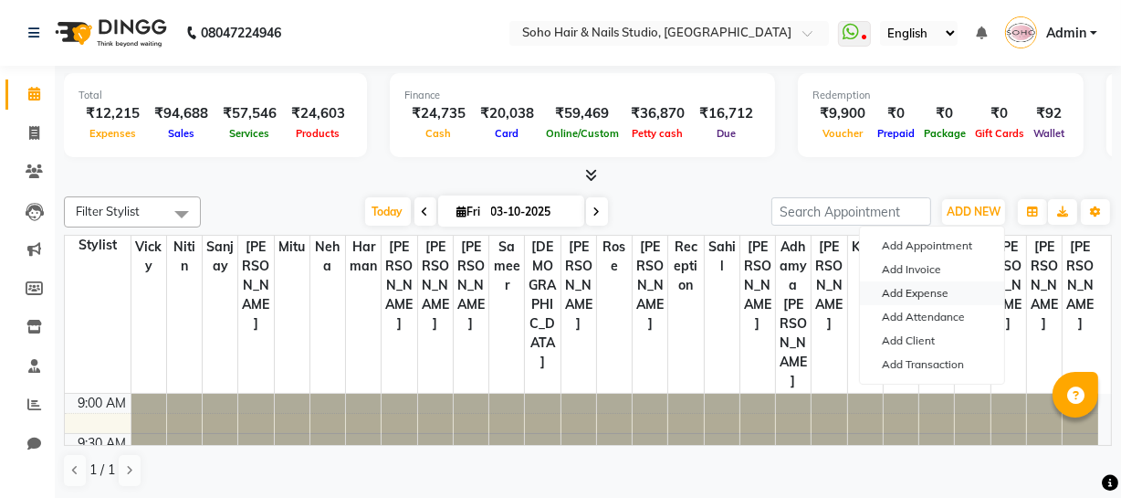
click at [953, 283] on link "Add Expense" at bounding box center [932, 293] width 144 height 24
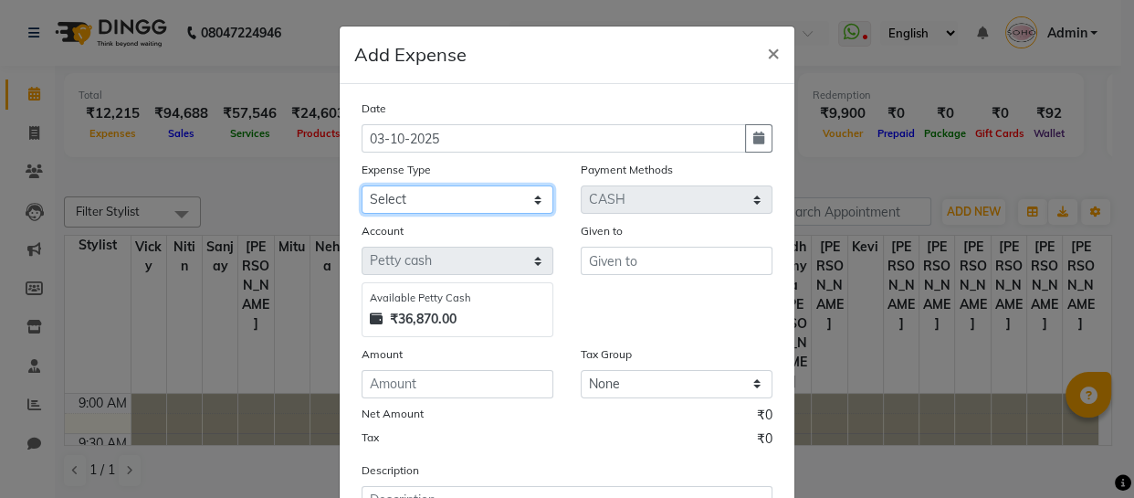
click at [439, 197] on select "Select Cash transfer to bank Client Snacks Fuel Govt fee Incentive Maintenance …" at bounding box center [458, 199] width 192 height 28
click at [362, 186] on select "Select Cash transfer to bank Client Snacks Fuel Govt fee Incentive Maintenance …" at bounding box center [458, 199] width 192 height 28
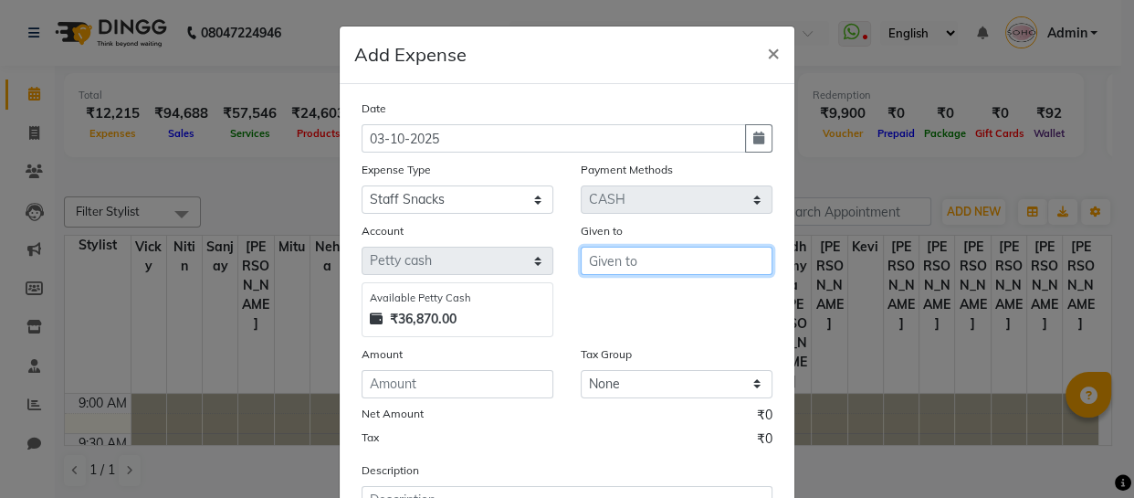
click at [613, 272] on input "text" at bounding box center [677, 261] width 192 height 28
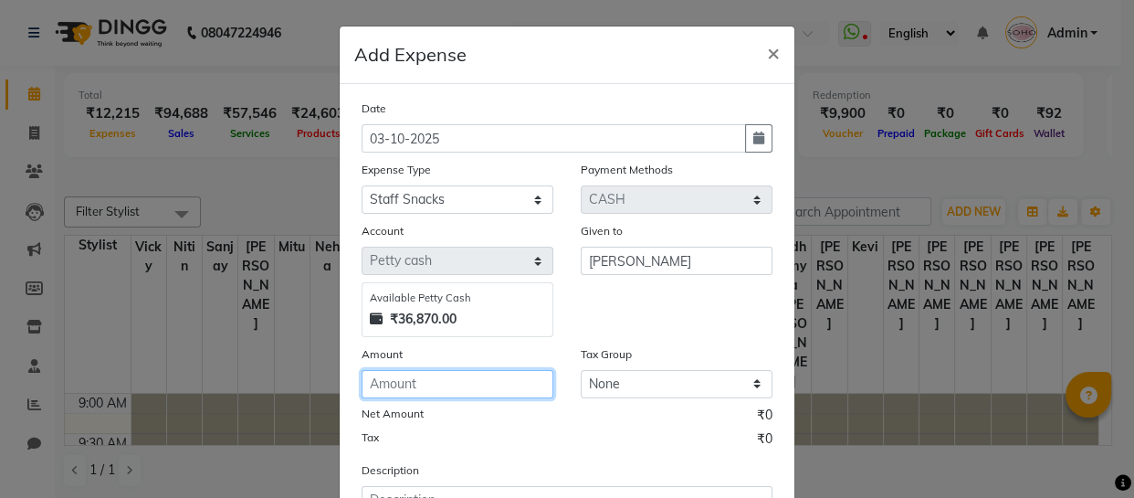
click at [419, 396] on input "number" at bounding box center [458, 384] width 192 height 28
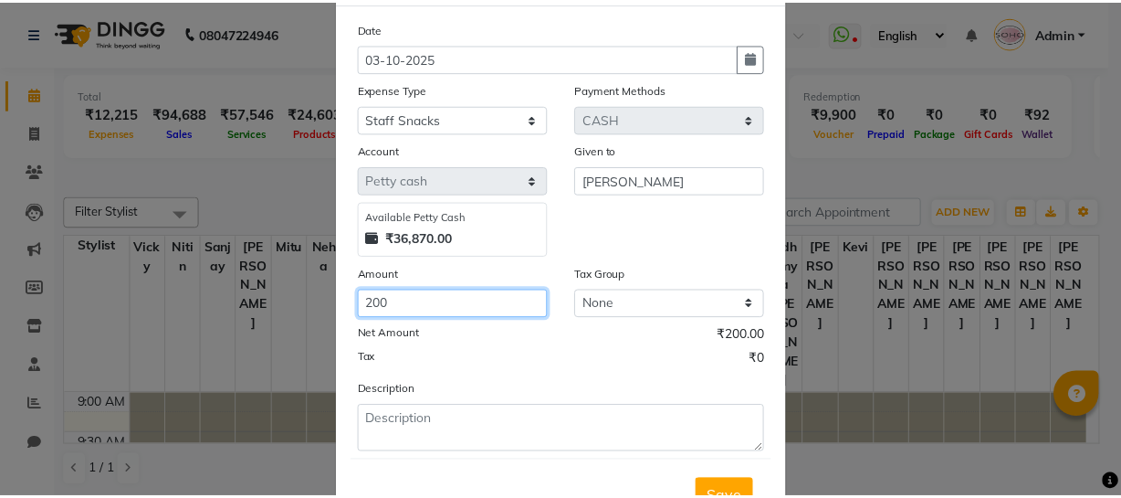
scroll to position [158, 0]
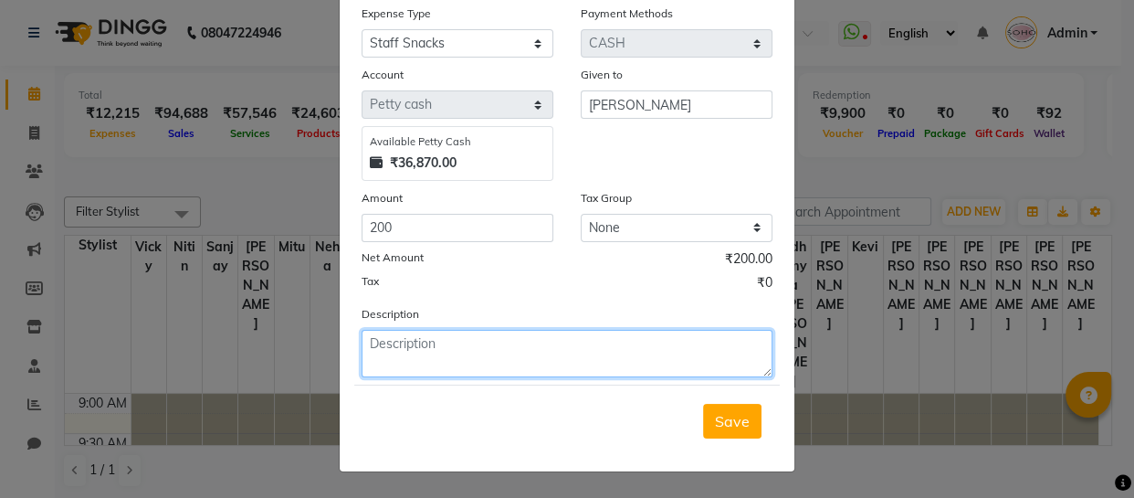
click at [437, 361] on textarea at bounding box center [567, 353] width 411 height 47
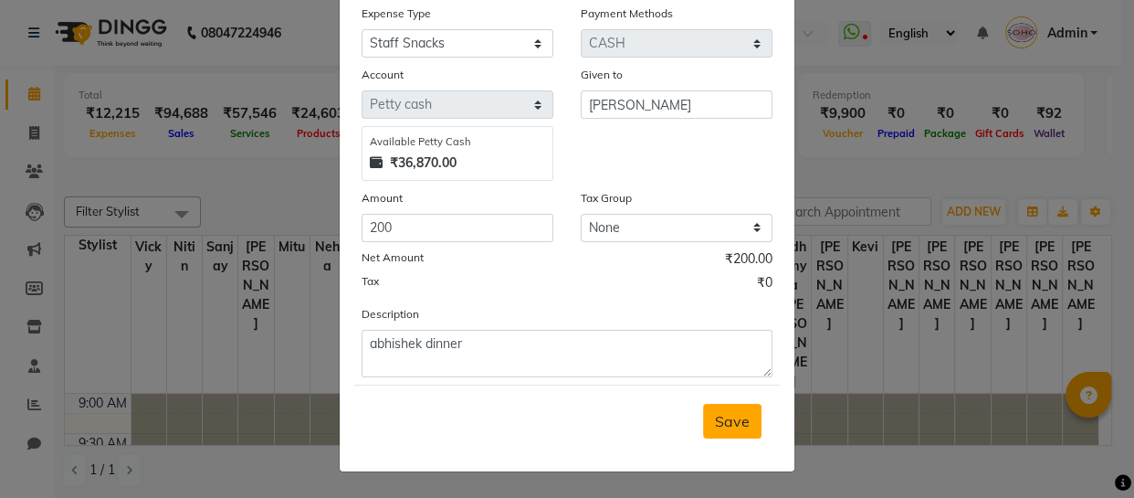
click at [716, 423] on span "Save" at bounding box center [732, 421] width 35 height 18
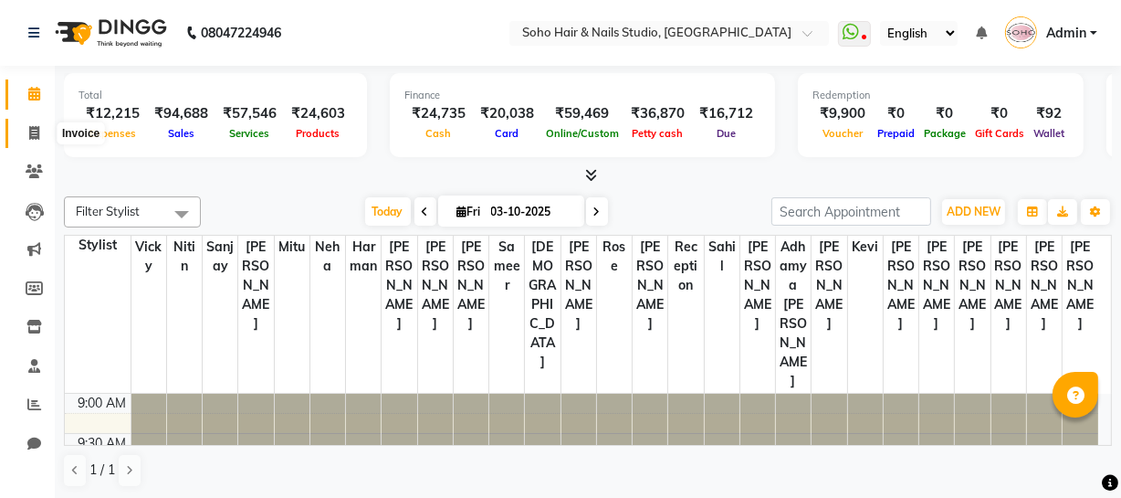
click at [42, 127] on span at bounding box center [34, 133] width 32 height 21
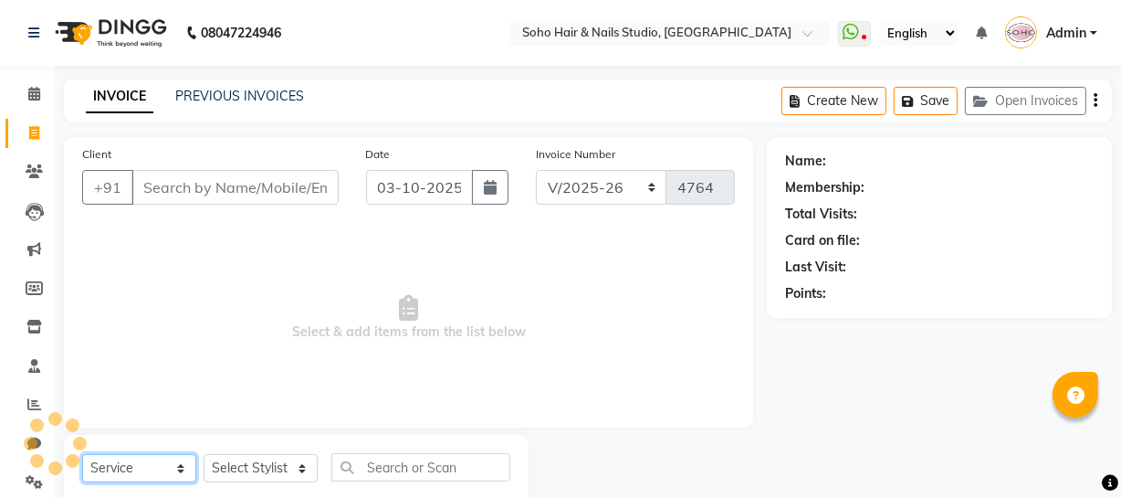
drag, startPoint x: 194, startPoint y: 467, endPoint x: 182, endPoint y: 456, distance: 16.8
click at [195, 467] on select "Select Service Product Membership Package Voucher Prepaid Gift Card" at bounding box center [139, 468] width 114 height 28
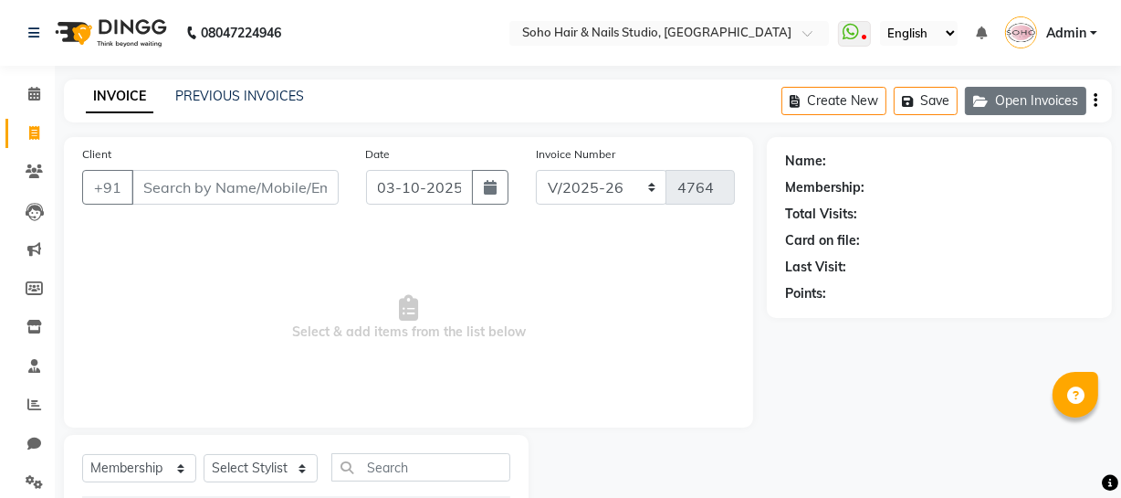
click at [1029, 103] on button "Open Invoices" at bounding box center [1025, 101] width 121 height 28
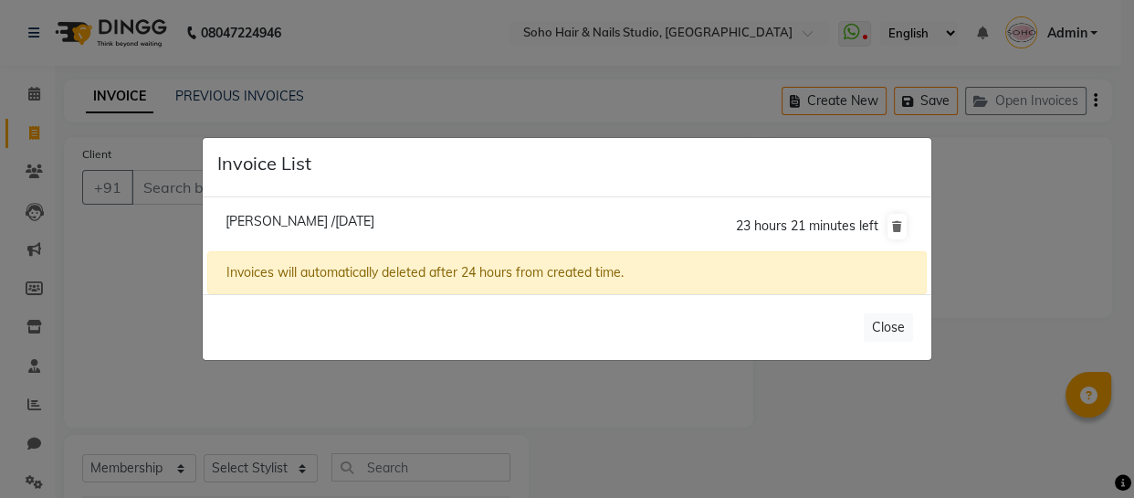
click at [319, 226] on span "Veronica /03 October 2025" at bounding box center [300, 221] width 149 height 16
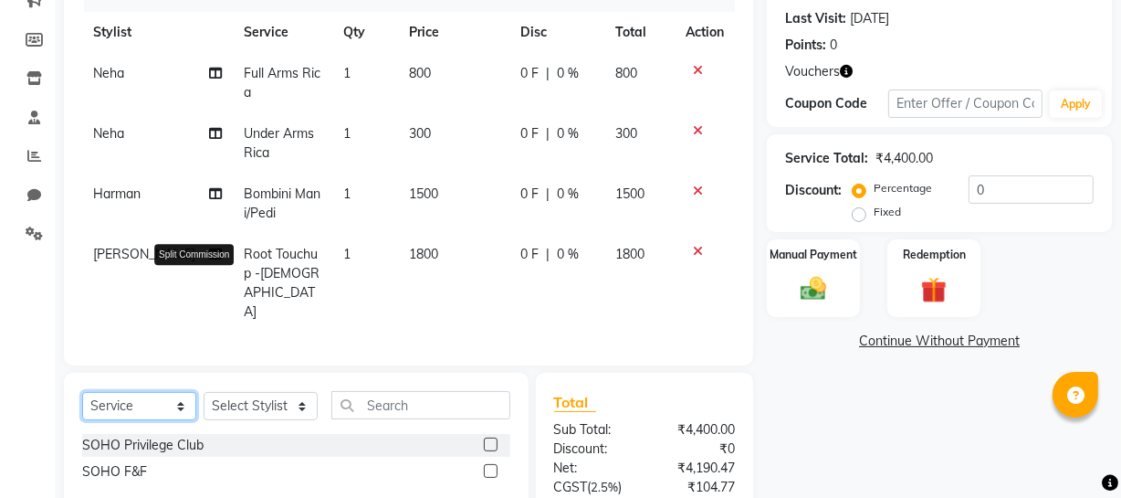
click at [82, 392] on select "Select Service Product Membership Package Voucher Prepaid Gift Card" at bounding box center [139, 406] width 114 height 28
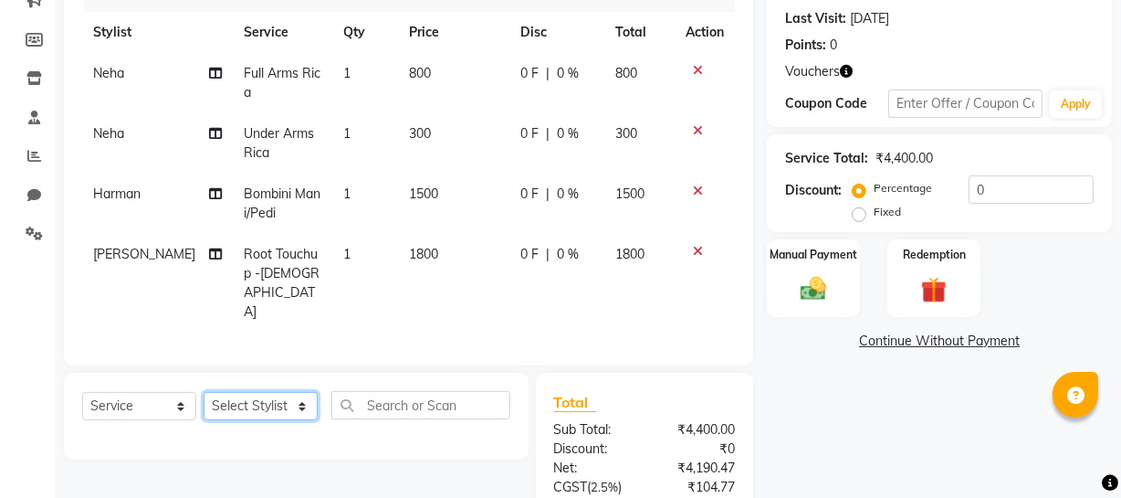
click at [288, 392] on select "Select Stylist Abhishek Kohli Adhamya Bamotra Amit Anita Kumari Arun Sain Aviji…" at bounding box center [261, 406] width 114 height 28
click at [204, 392] on select "Select Stylist Abhishek Kohli Adhamya Bamotra Amit Anita Kumari Arun Sain Aviji…" at bounding box center [261, 406] width 114 height 28
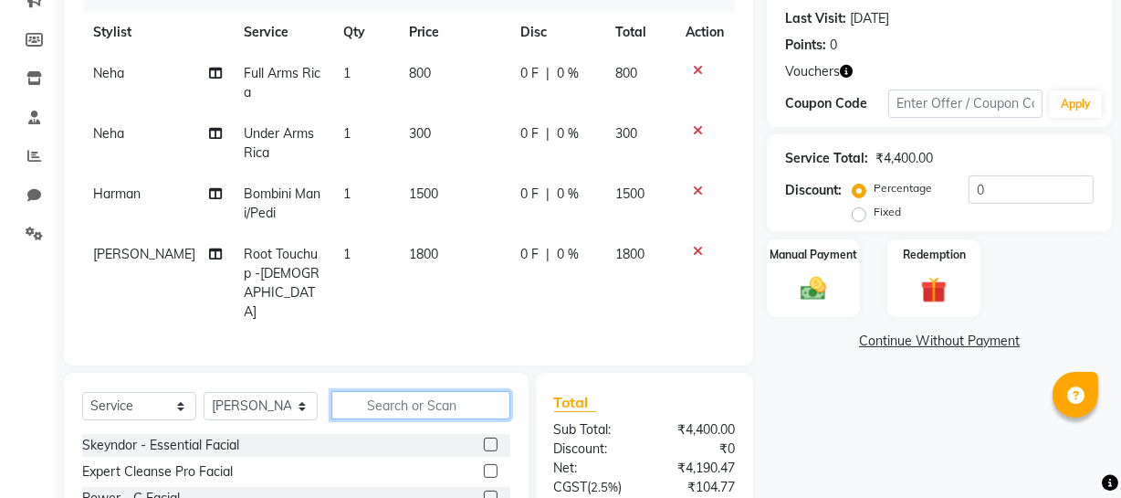
click at [390, 391] on input "text" at bounding box center [420, 405] width 179 height 28
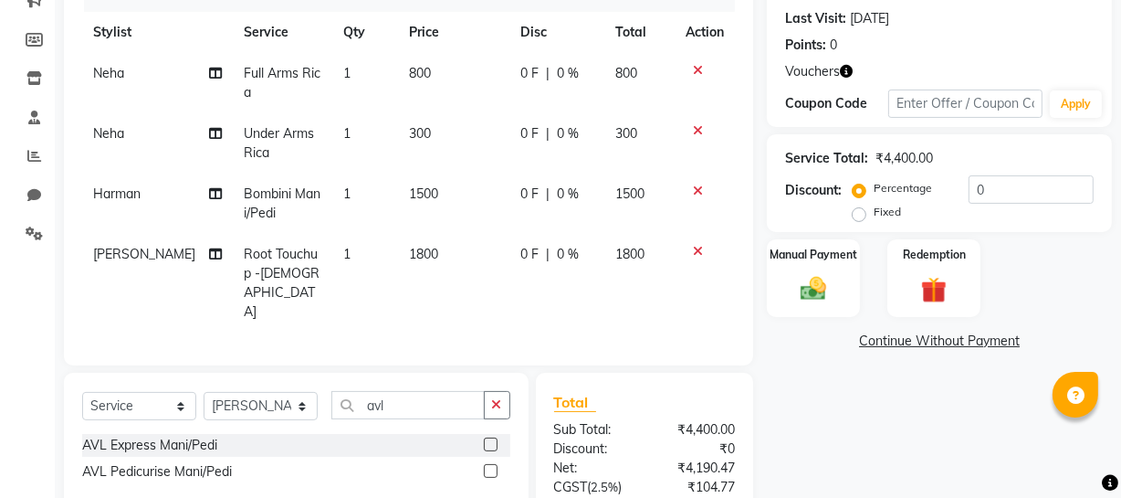
click at [489, 437] on label at bounding box center [491, 444] width 14 height 14
click at [489, 439] on input "checkbox" at bounding box center [490, 445] width 12 height 12
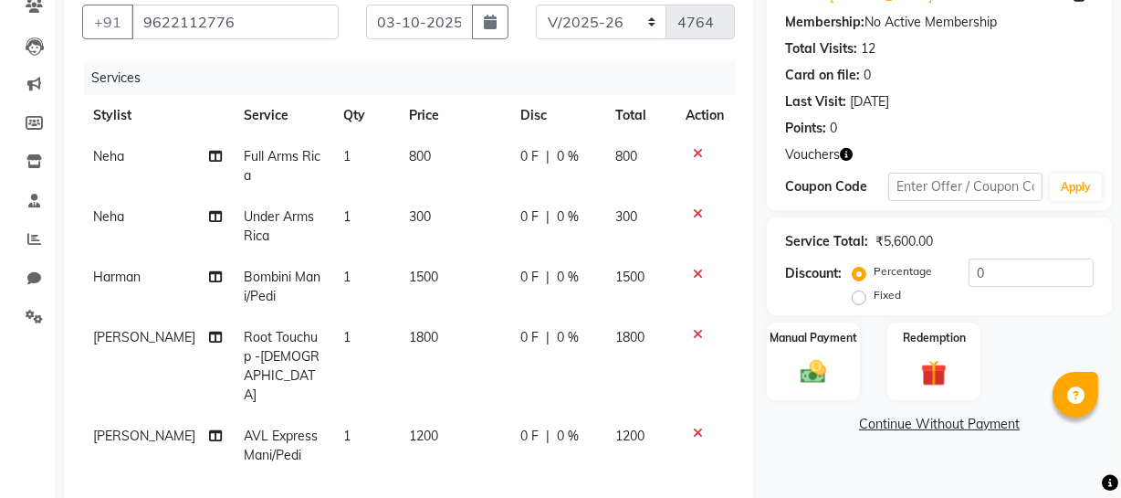
scroll to position [82, 0]
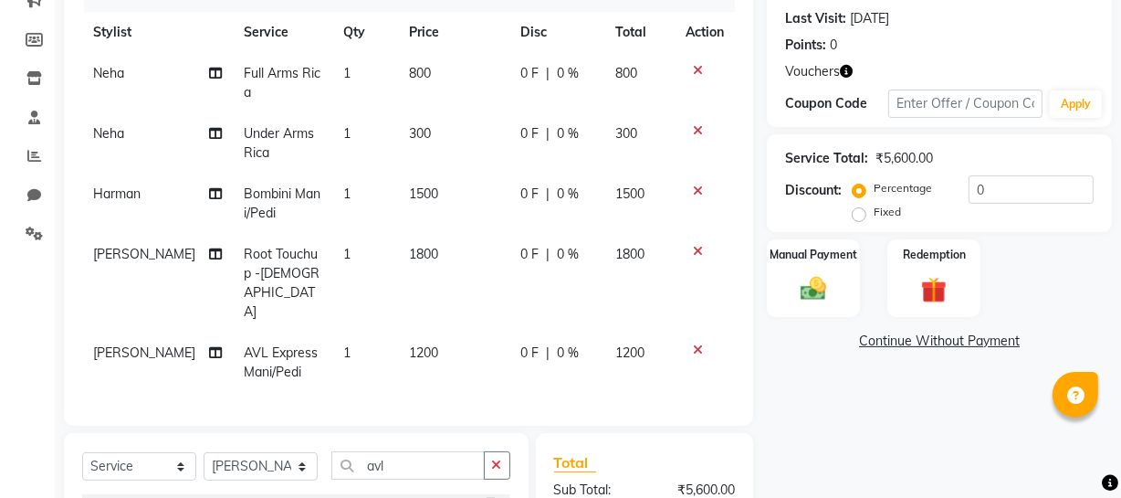
click at [164, 451] on div "Select Service Product Membership Package Voucher Prepaid Gift Card Select Styl…" at bounding box center [296, 472] width 428 height 43
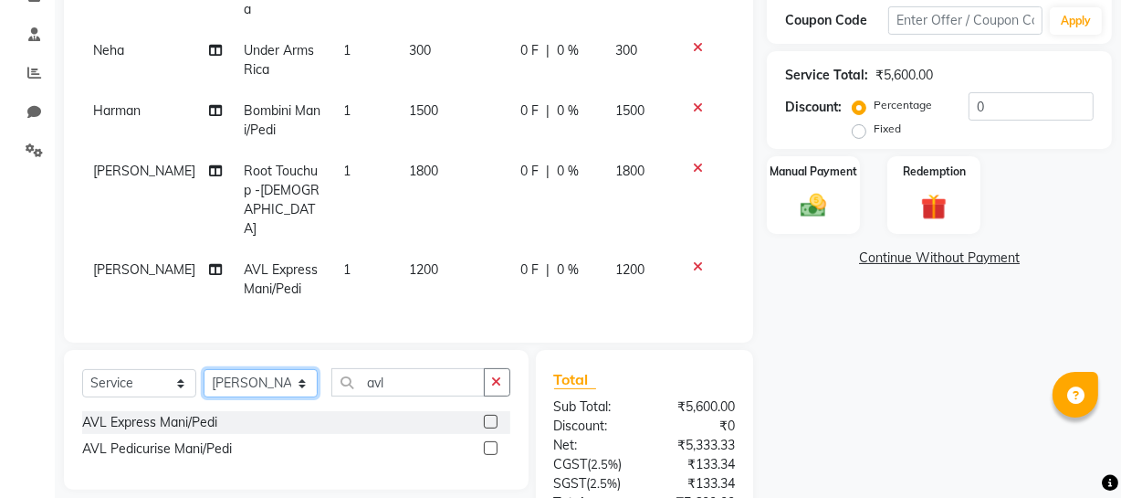
click at [224, 369] on select "Select Stylist Abhishek Kohli Adhamya Bamotra Amit Anita Kumari Arun Sain Aviji…" at bounding box center [261, 383] width 114 height 28
click at [180, 369] on select "Select Service Product Membership Package Voucher Prepaid Gift Card" at bounding box center [139, 383] width 114 height 28
click at [181, 369] on select "Select Service Product Membership Package Voucher Prepaid Gift Card" at bounding box center [139, 383] width 114 height 28
click at [82, 369] on select "Select Service Product Membership Package Voucher Prepaid Gift Card" at bounding box center [139, 383] width 114 height 28
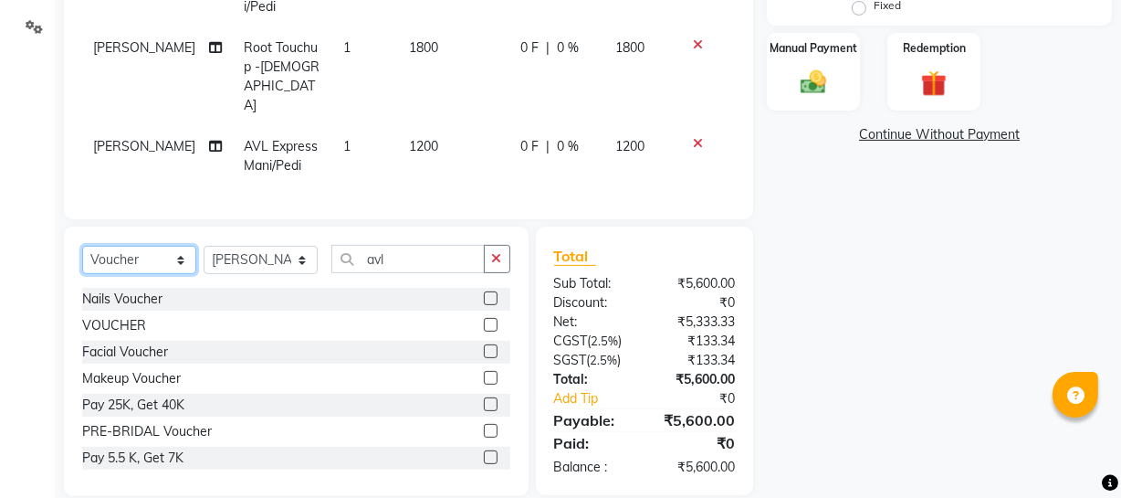
scroll to position [28, 0]
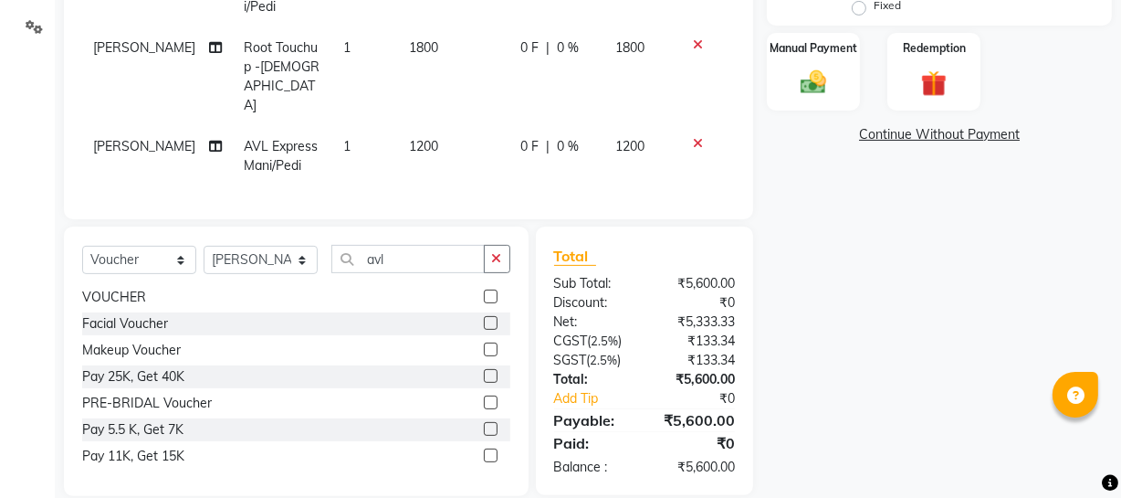
click at [484, 448] on label at bounding box center [491, 455] width 14 height 14
click at [484, 450] on input "checkbox" at bounding box center [490, 456] width 12 height 12
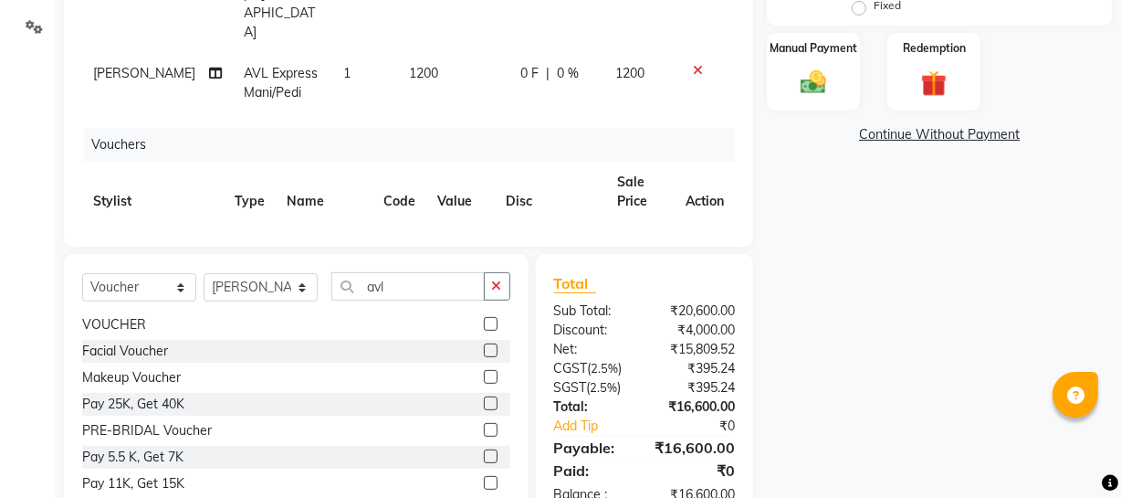
scroll to position [115, 0]
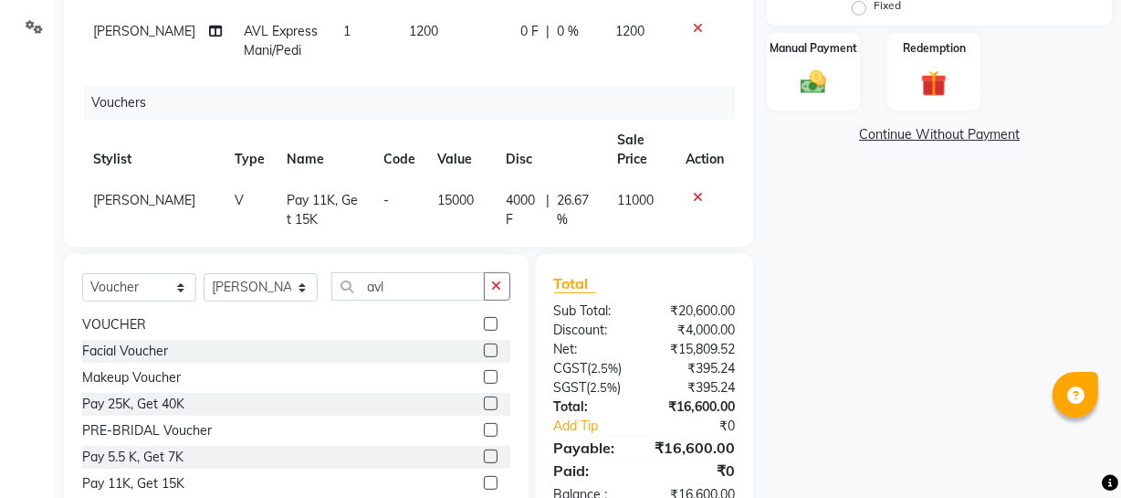
click at [437, 192] on span "15000" at bounding box center [455, 200] width 37 height 16
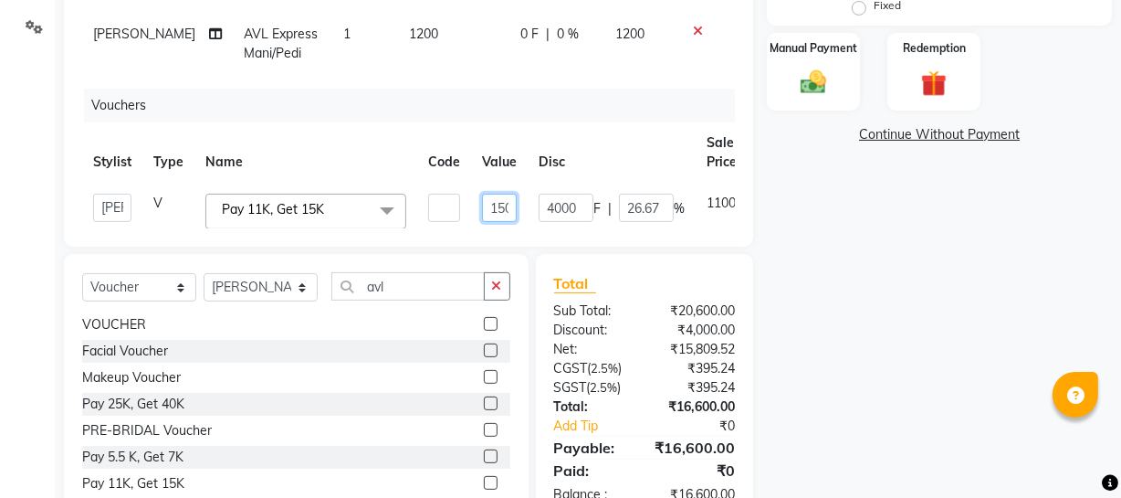
scroll to position [0, 19]
drag, startPoint x: 479, startPoint y: 162, endPoint x: 518, endPoint y: 164, distance: 38.4
click at [517, 183] on td "15000" at bounding box center [499, 212] width 57 height 58
click at [553, 190] on td "4000 F | 26.67 %" at bounding box center [612, 212] width 168 height 58
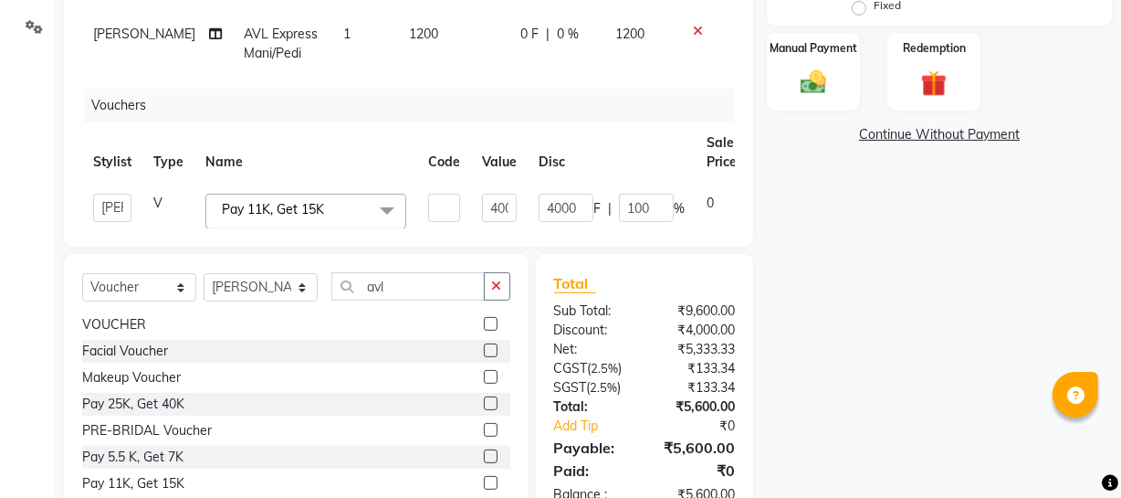
click at [590, 122] on th "Disc" at bounding box center [612, 152] width 168 height 60
click at [637, 131] on th "Disc" at bounding box center [612, 152] width 168 height 60
click at [662, 194] on input "100" at bounding box center [646, 208] width 55 height 28
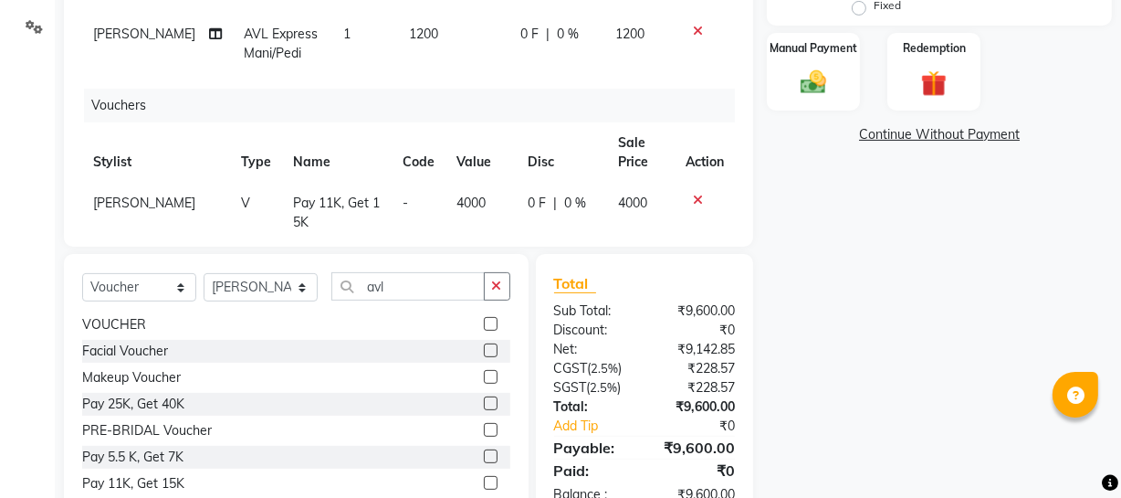
click at [652, 122] on tr "Stylist Type Name Code Value Disc Sale Price Action" at bounding box center [408, 152] width 653 height 60
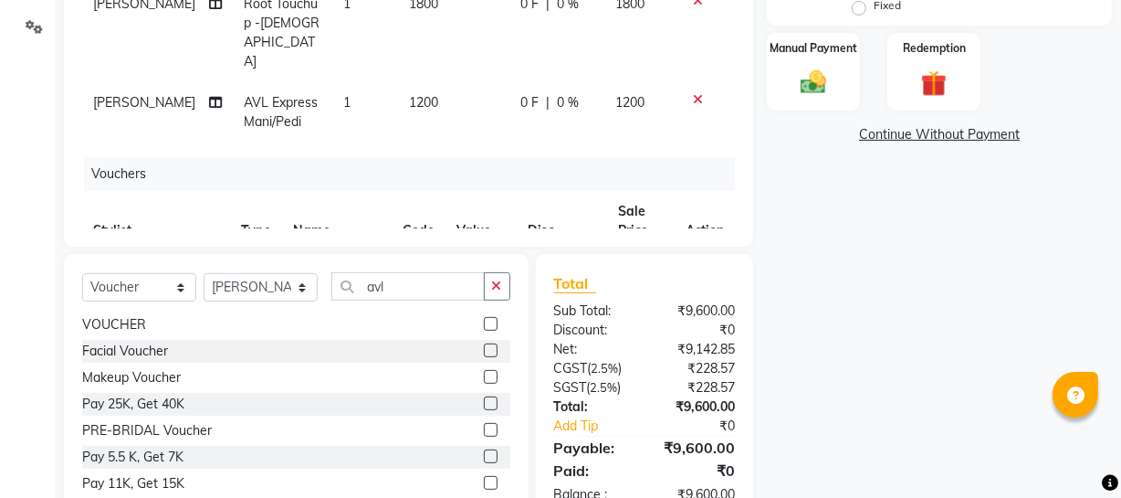
scroll to position [115, 0]
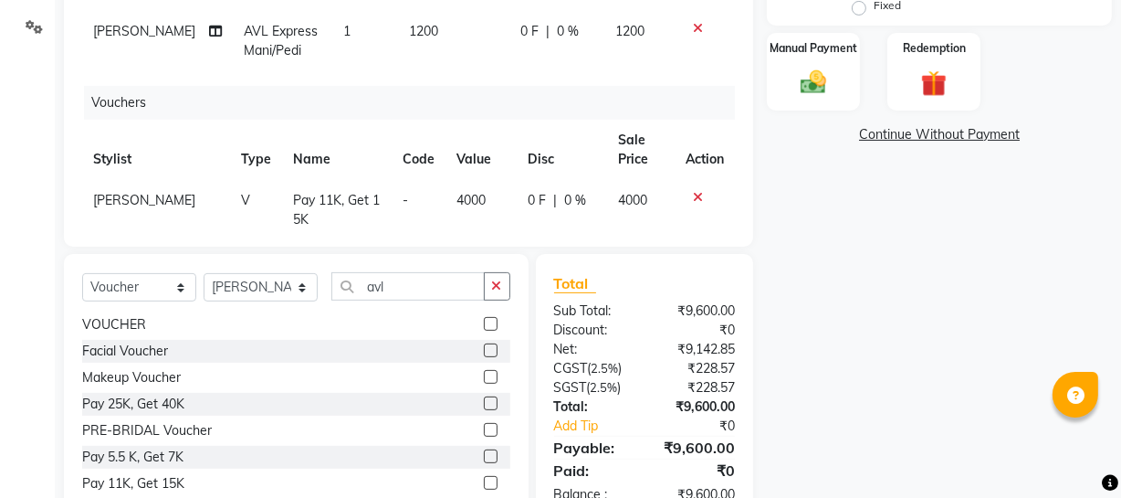
click at [693, 191] on icon at bounding box center [698, 197] width 10 height 13
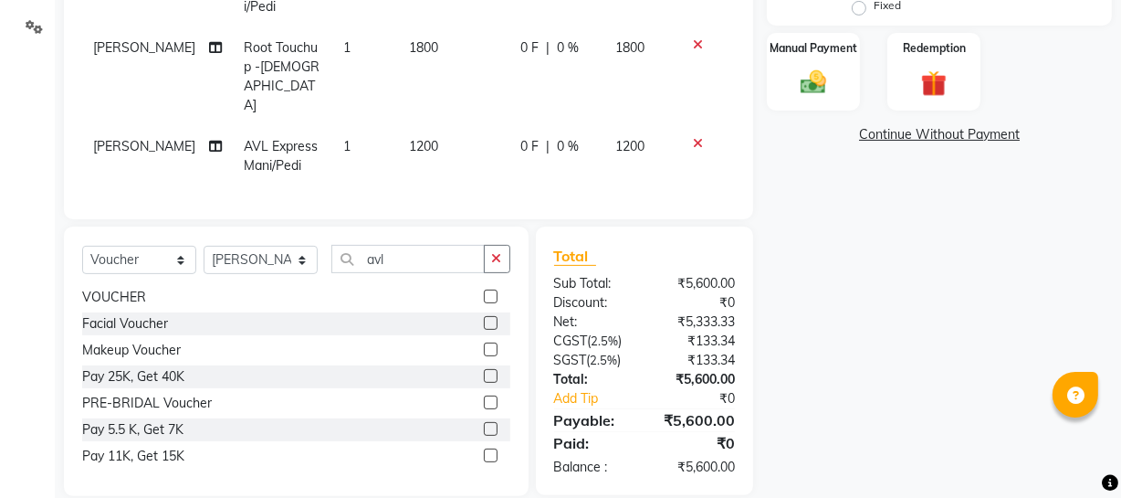
scroll to position [0, 0]
click at [484, 448] on label at bounding box center [491, 455] width 14 height 14
click at [484, 450] on input "checkbox" at bounding box center [490, 456] width 12 height 12
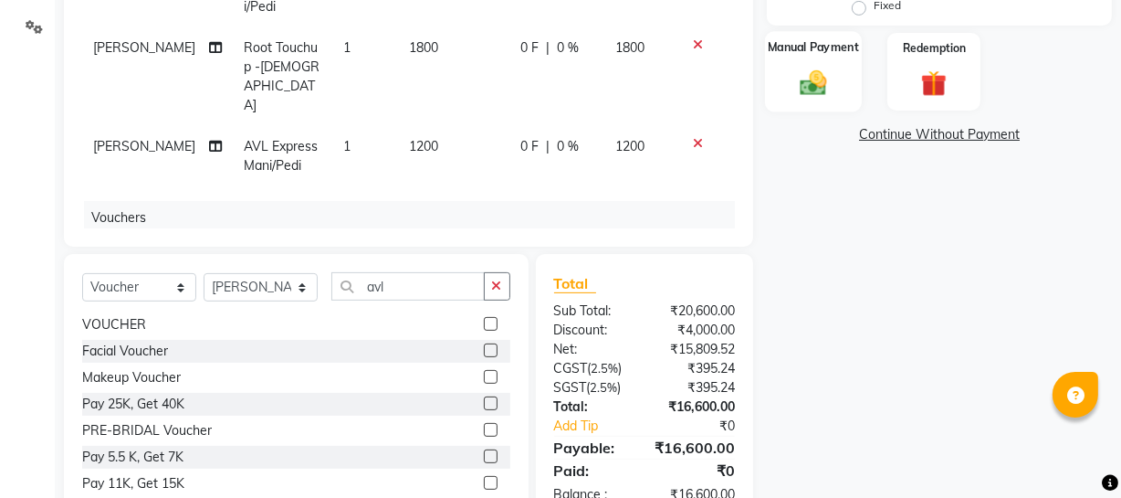
click at [824, 96] on img at bounding box center [814, 82] width 44 height 31
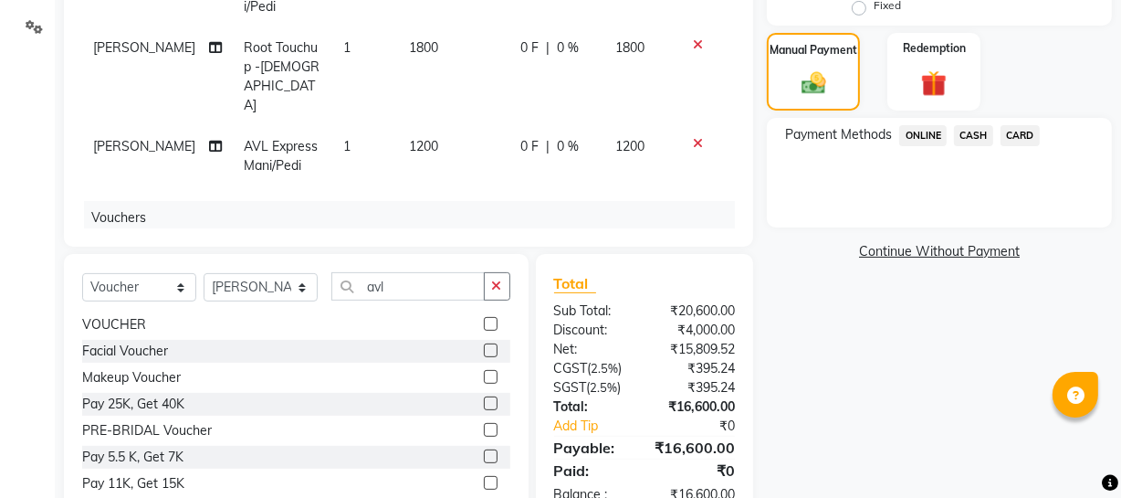
click at [976, 137] on span "CASH" at bounding box center [973, 135] width 39 height 21
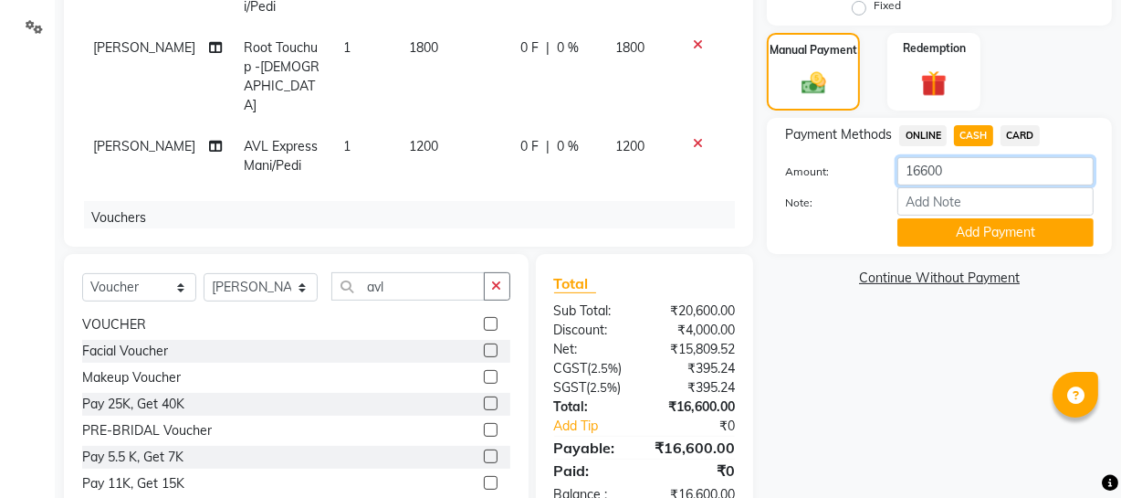
click at [961, 157] on input "16600" at bounding box center [996, 171] width 196 height 28
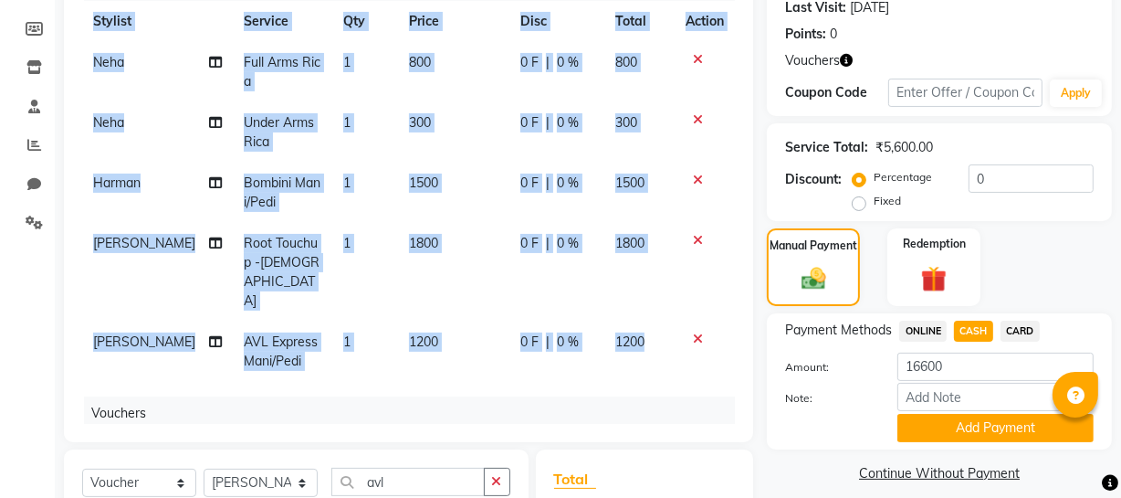
scroll to position [0, 14]
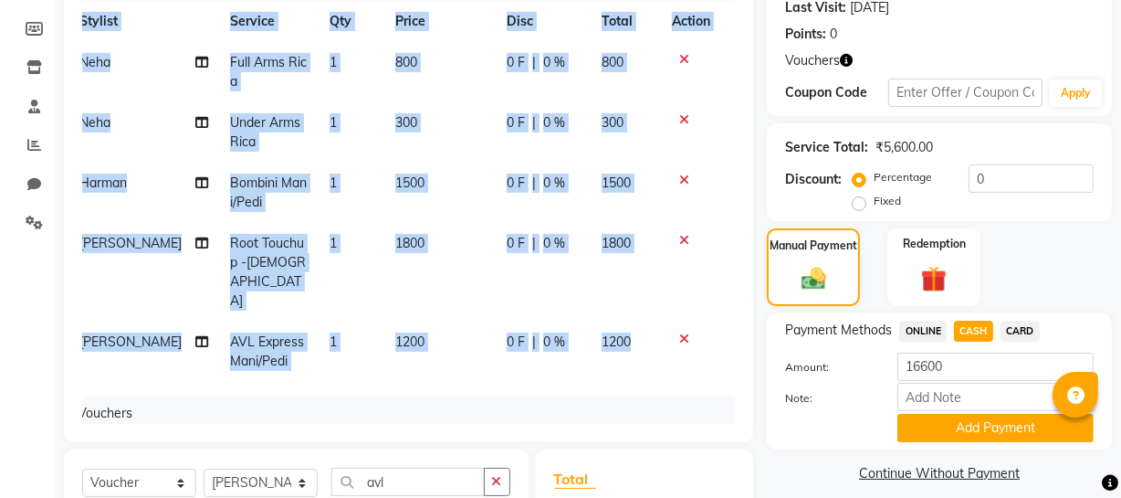
drag, startPoint x: 721, startPoint y: 282, endPoint x: 724, endPoint y: 300, distance: 18.5
click at [725, 310] on div "Services Stylist Service Qty Price Disc Total Action Neha Full Arms Rica 1 800 …" at bounding box center [408, 195] width 653 height 457
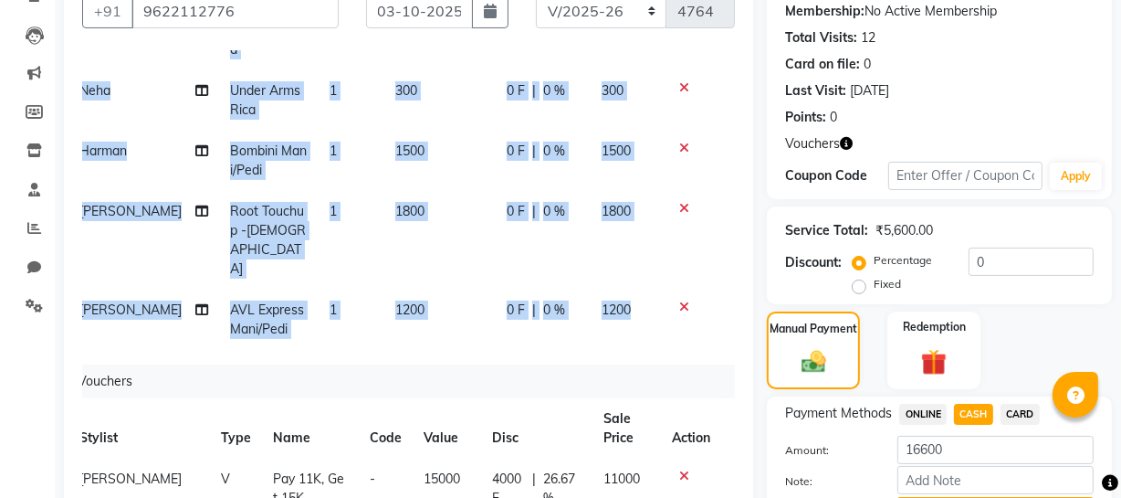
scroll to position [89, 14]
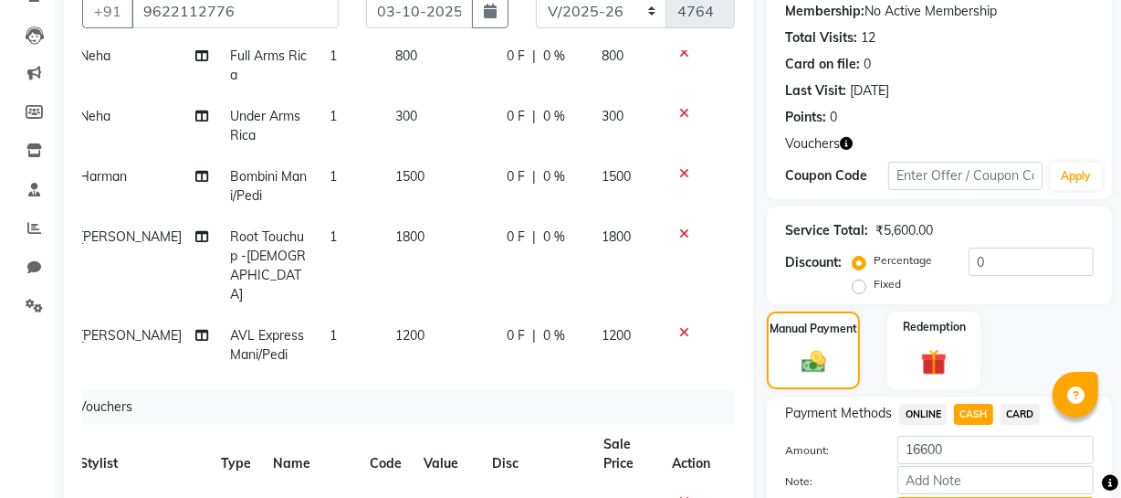
click at [679, 495] on icon at bounding box center [684, 501] width 10 height 13
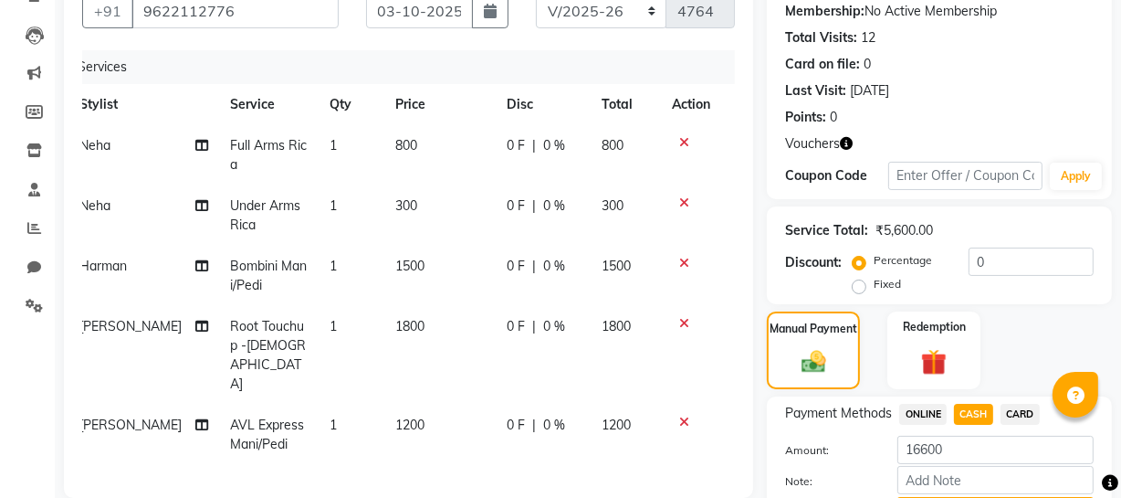
scroll to position [0, 14]
click at [848, 149] on icon "button" at bounding box center [846, 143] width 13 height 13
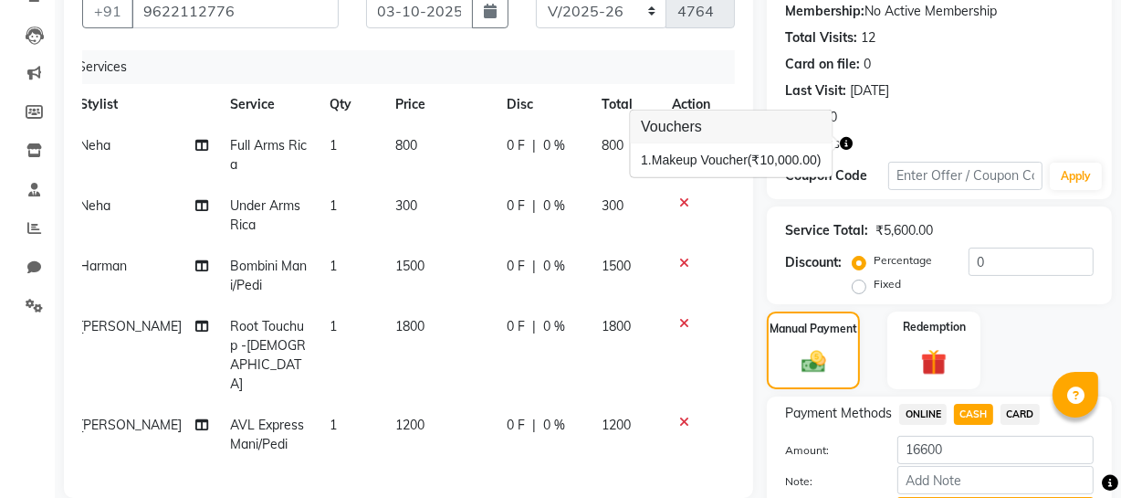
click at [716, 331] on td at bounding box center [691, 355] width 60 height 99
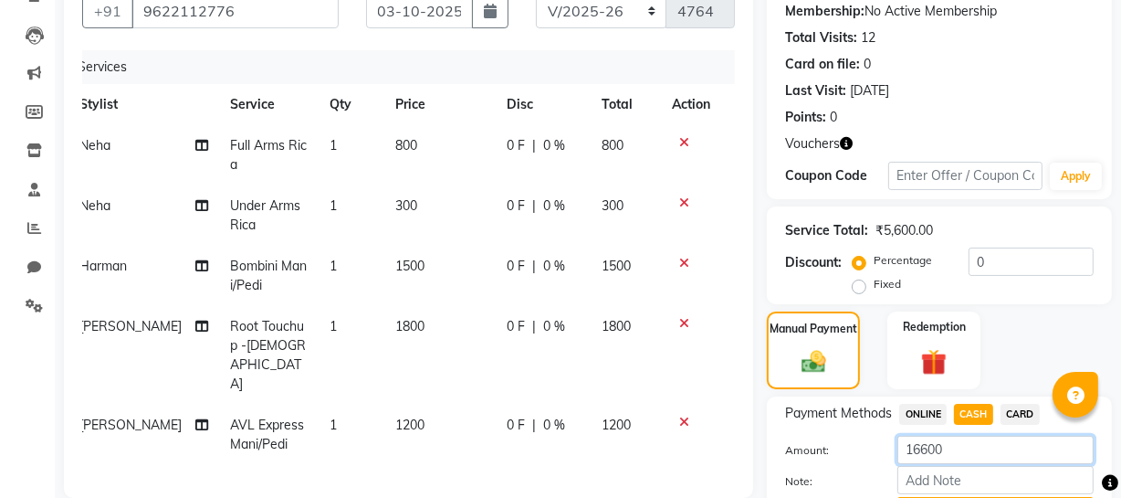
click at [970, 447] on input "16600" at bounding box center [996, 450] width 196 height 28
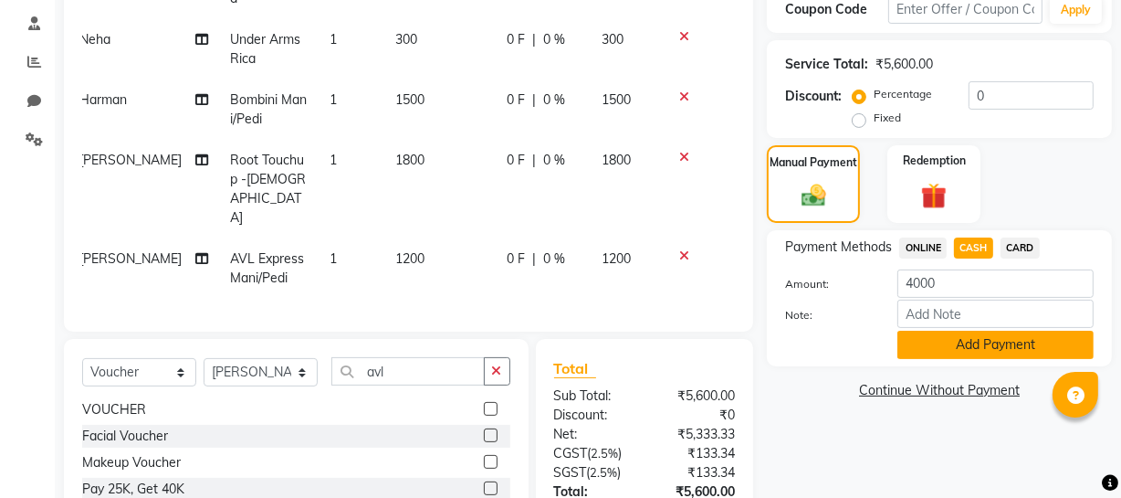
click at [953, 343] on button "Add Payment" at bounding box center [996, 345] width 196 height 28
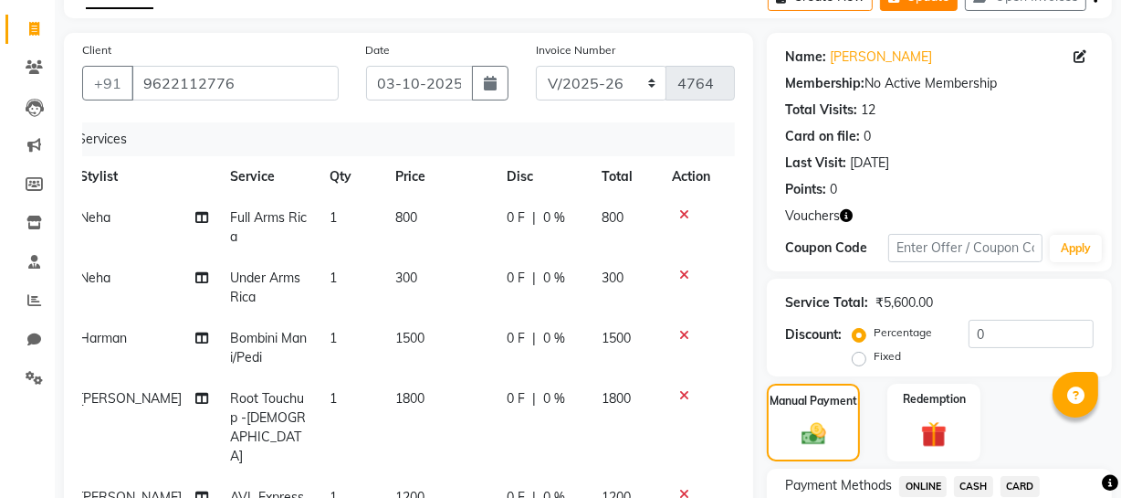
scroll to position [0, 0]
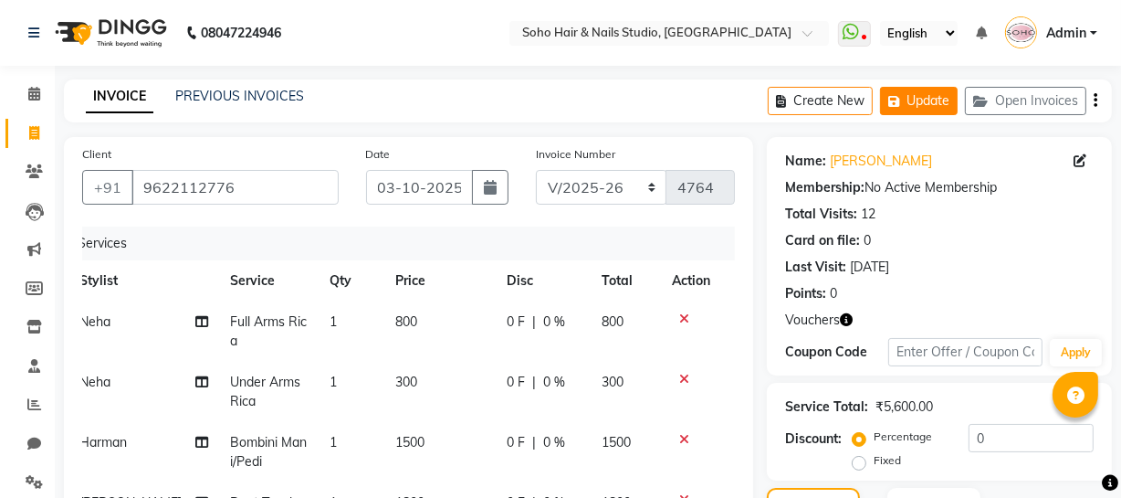
click at [931, 106] on button "Update" at bounding box center [919, 101] width 78 height 28
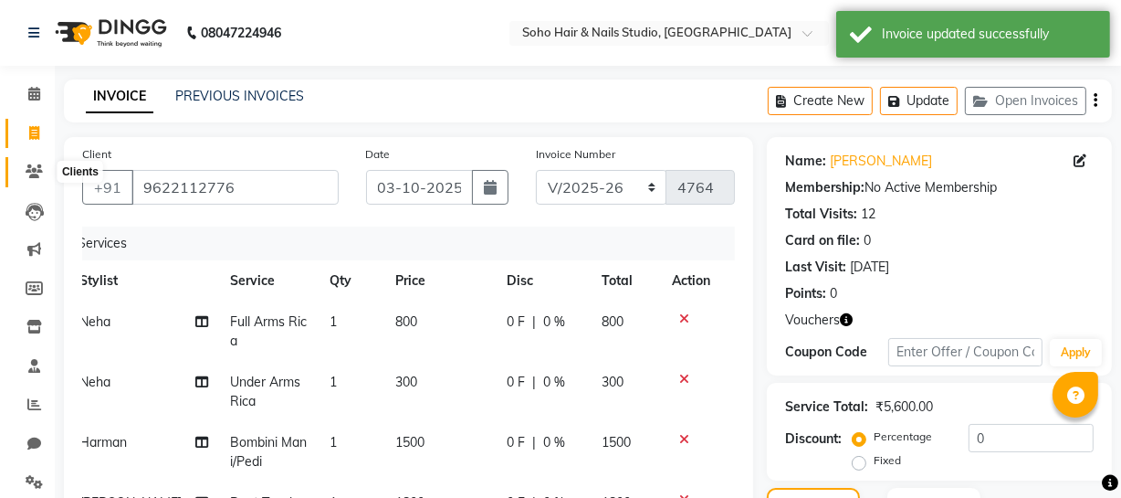
drag, startPoint x: 29, startPoint y: 171, endPoint x: 26, endPoint y: 160, distance: 11.3
click at [29, 171] on icon at bounding box center [34, 171] width 17 height 14
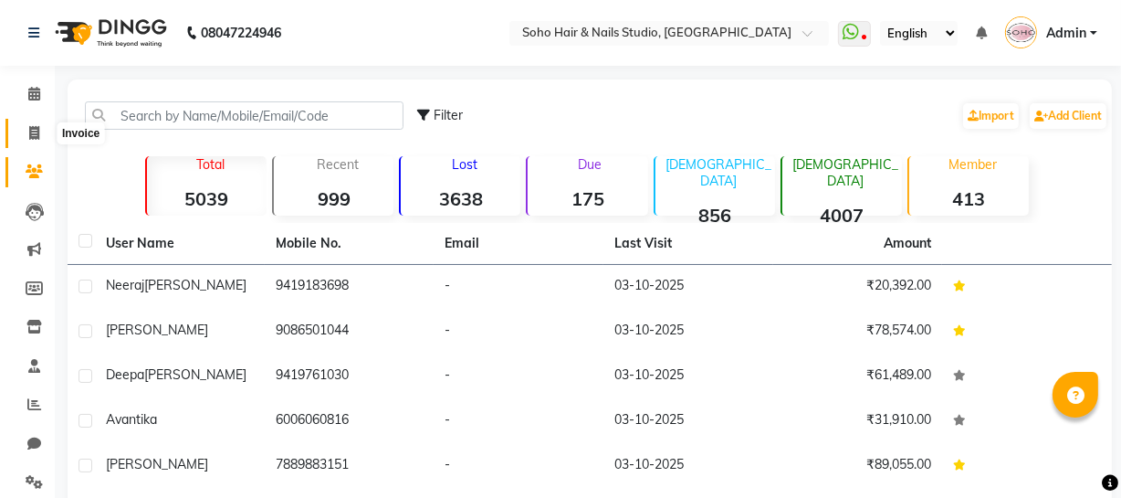
click at [43, 125] on span at bounding box center [34, 133] width 32 height 21
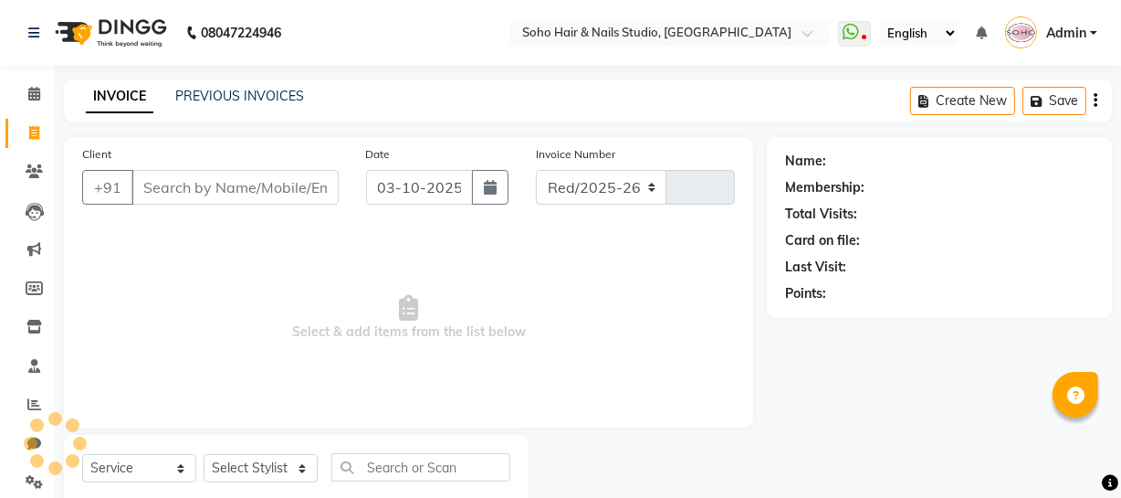
scroll to position [52, 0]
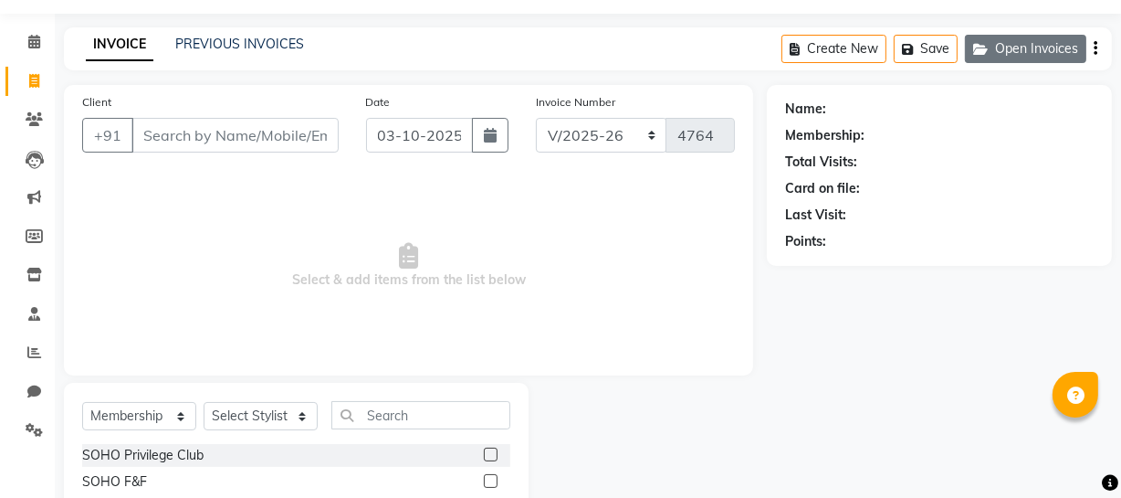
click at [1050, 49] on button "Open Invoices" at bounding box center [1025, 49] width 121 height 28
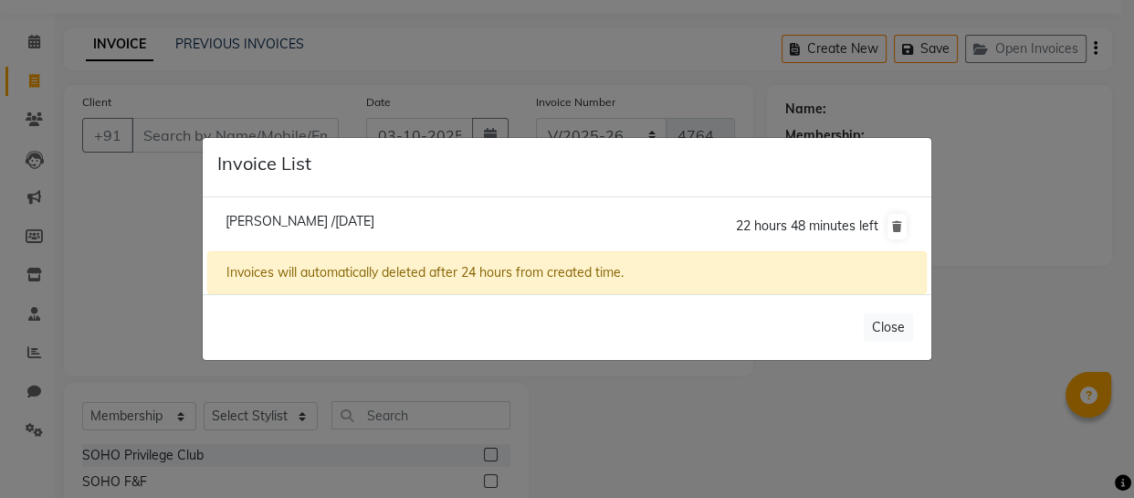
click at [321, 215] on span "Veronica /03 October 2025" at bounding box center [300, 221] width 149 height 16
click at [321, 218] on span "Veronica /03 October 2025" at bounding box center [300, 221] width 149 height 16
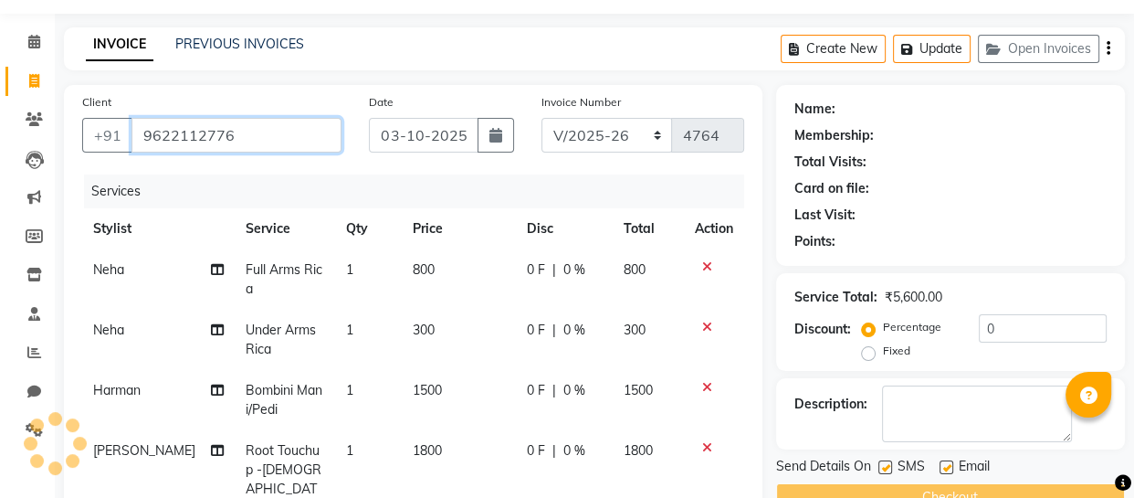
drag, startPoint x: 262, startPoint y: 142, endPoint x: 196, endPoint y: 139, distance: 65.8
click at [85, 126] on div "+91 9622112776" at bounding box center [211, 135] width 259 height 35
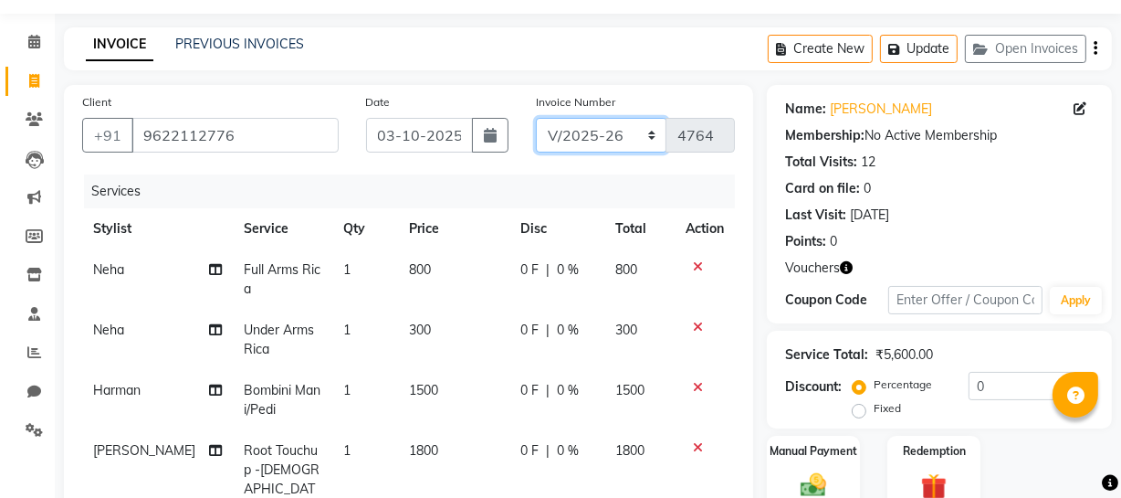
click at [596, 146] on select "Red/2025-26 V/2025 V/2025-26" at bounding box center [601, 135] width 131 height 35
click at [600, 92] on div "Invoice Number Red/2025-26 V/2025 V/2025-26 4764" at bounding box center [635, 129] width 226 height 75
click at [933, 47] on button "Update" at bounding box center [919, 49] width 78 height 28
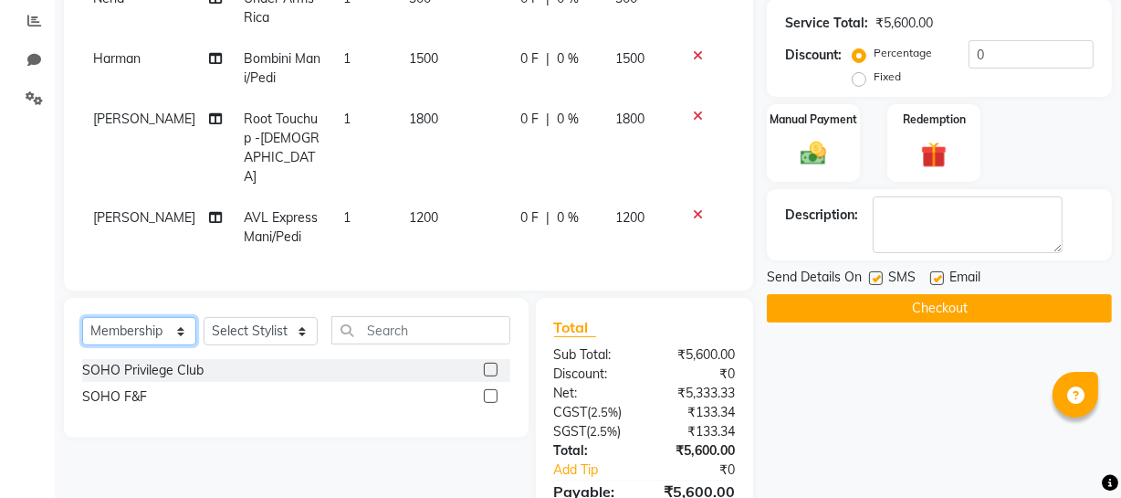
click at [183, 317] on select "Select Service Product Membership Package Voucher Prepaid Gift Card" at bounding box center [139, 331] width 114 height 28
click at [82, 317] on select "Select Service Product Membership Package Voucher Prepaid Gift Card" at bounding box center [139, 331] width 114 height 28
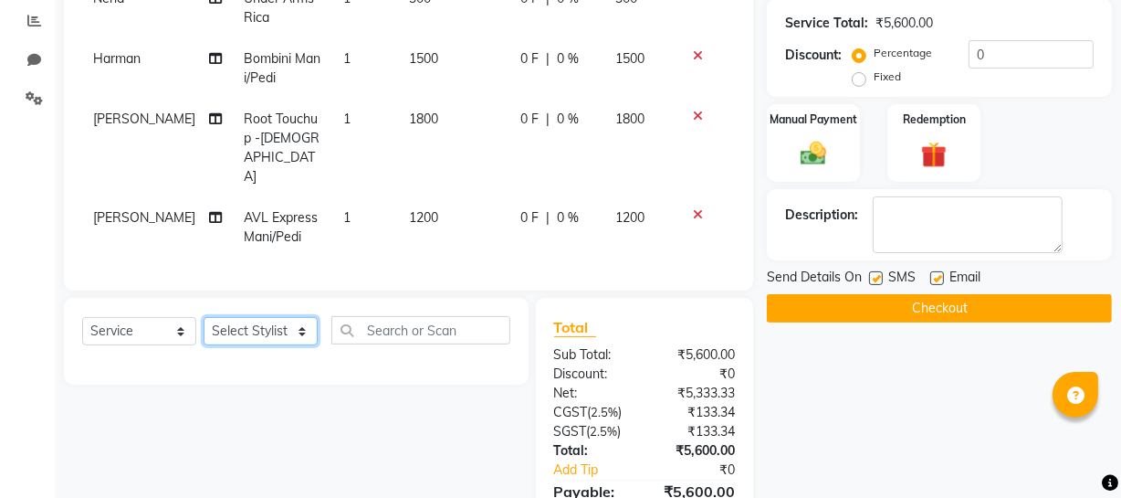
click at [263, 317] on select "Select Stylist Abhishek Kohli Adhamya Bamotra Amit Anita Kumari Arun Sain Aviji…" at bounding box center [261, 331] width 114 height 28
click at [204, 317] on select "Select Stylist Abhishek Kohli Adhamya Bamotra Amit Anita Kumari Arun Sain Aviji…" at bounding box center [261, 331] width 114 height 28
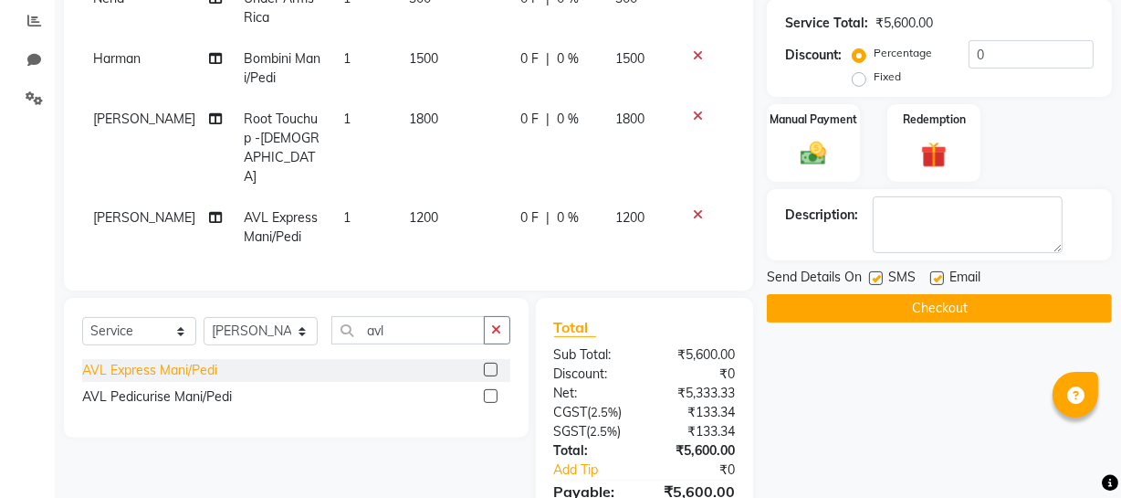
click at [129, 361] on div "AVL Express Mani/Pedi" at bounding box center [149, 370] width 135 height 19
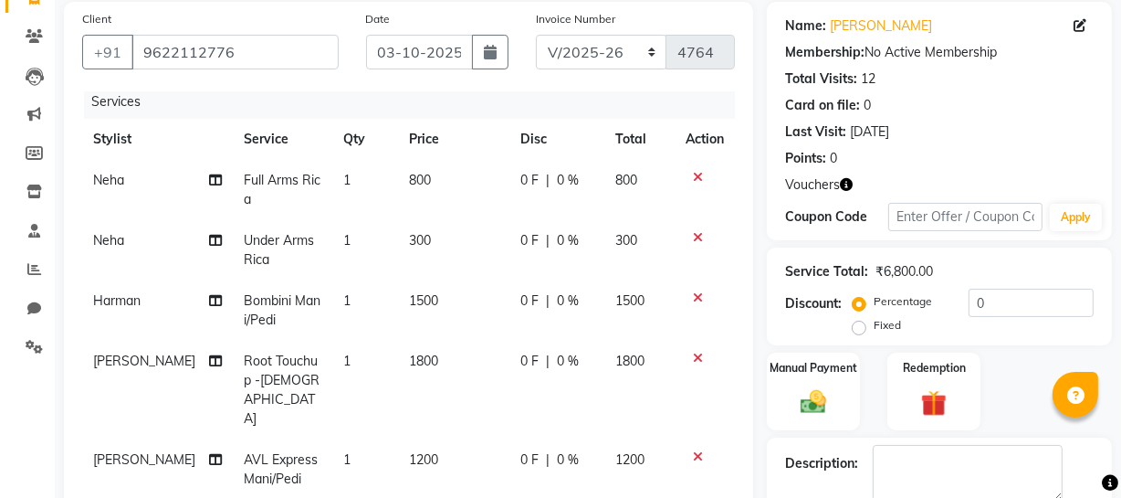
scroll to position [301, 0]
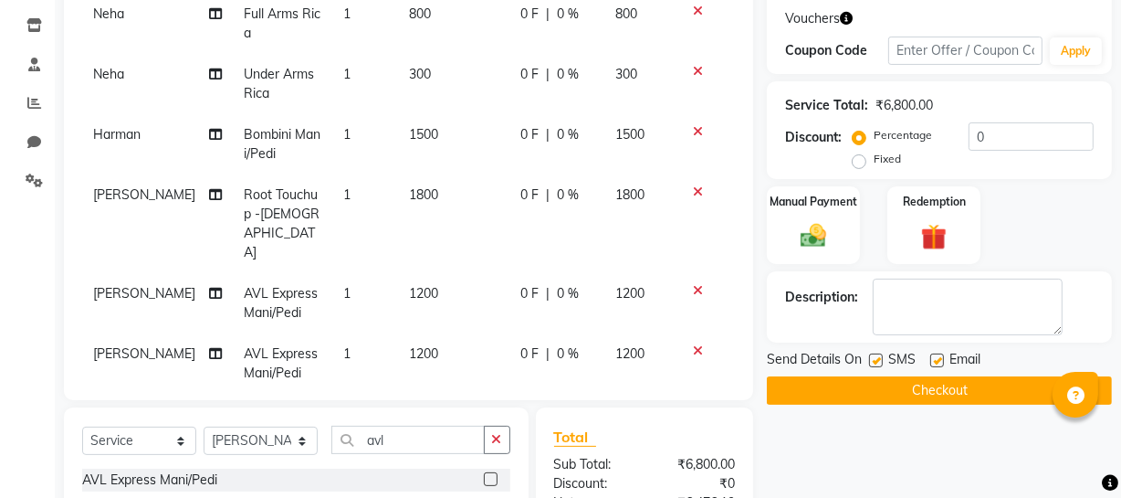
click at [693, 344] on icon at bounding box center [698, 350] width 10 height 13
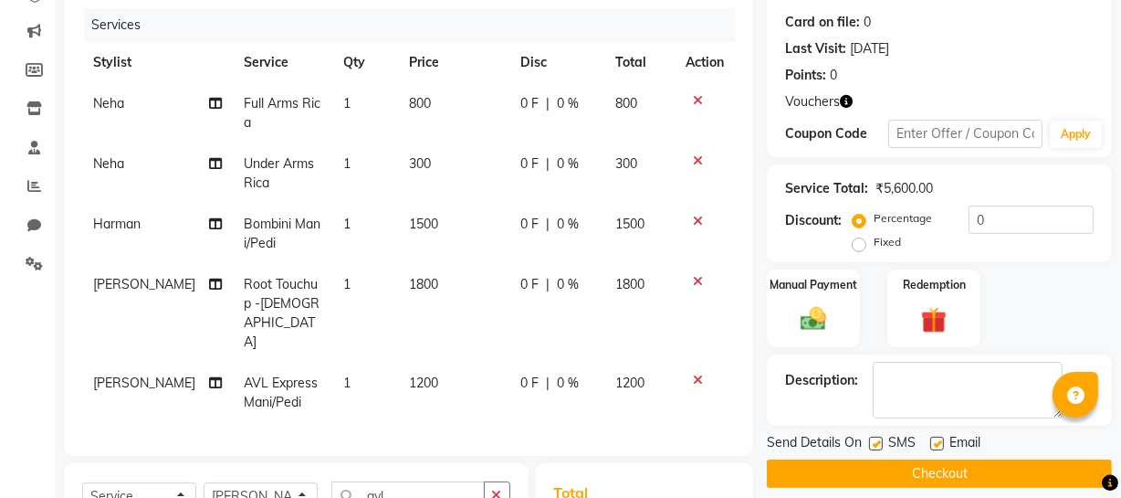
scroll to position [52, 0]
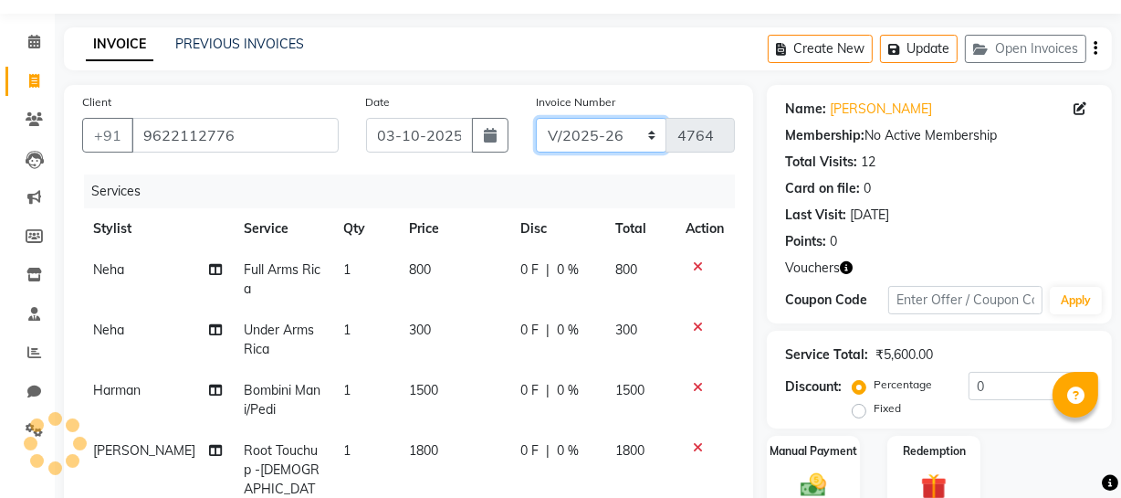
click at [594, 140] on select "Red/2025-26 V/2025 V/2025-26" at bounding box center [601, 135] width 131 height 35
click at [536, 118] on select "Red/2025-26 V/2025 V/2025-26" at bounding box center [601, 135] width 131 height 35
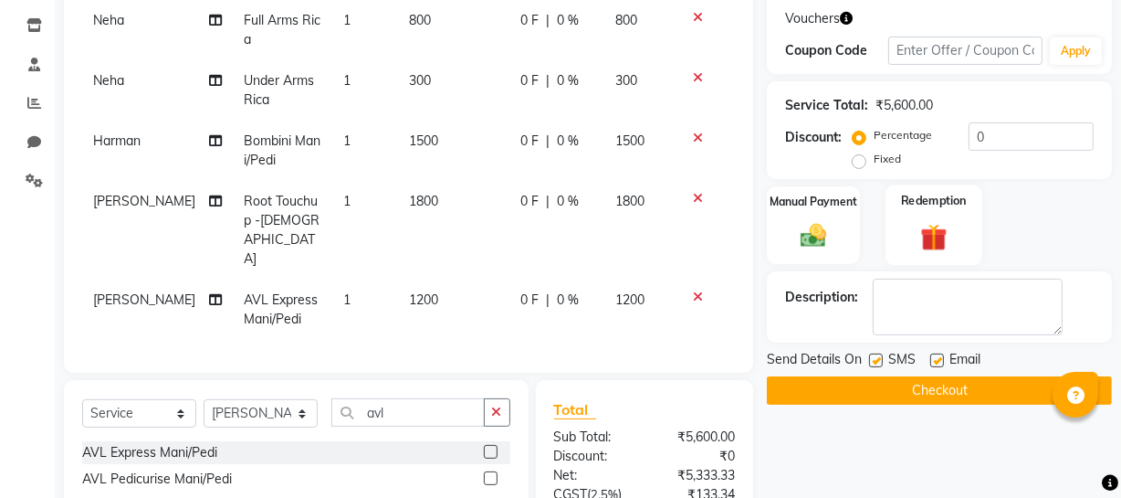
click at [924, 235] on img at bounding box center [934, 237] width 44 height 34
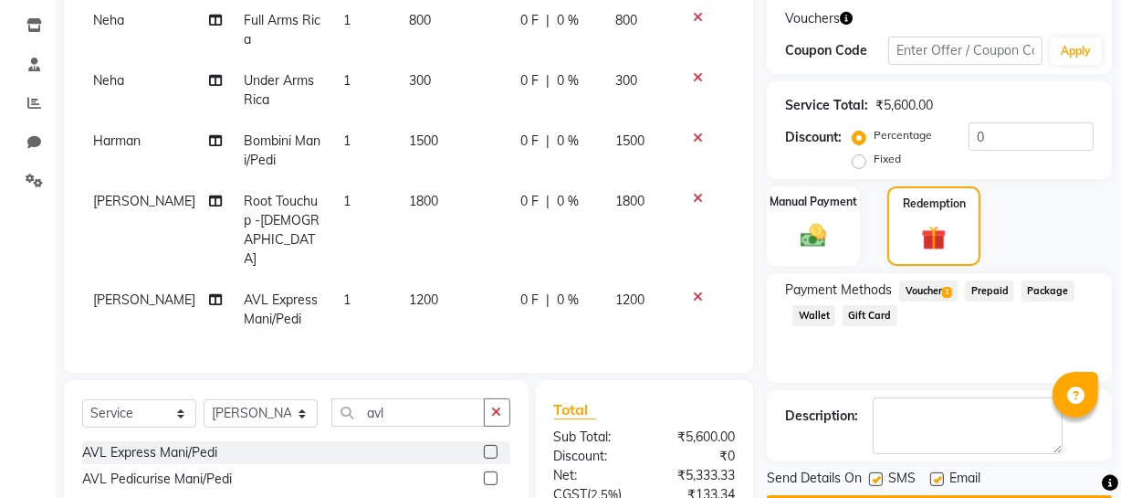
click at [929, 284] on span "Voucher 1" at bounding box center [928, 290] width 58 height 21
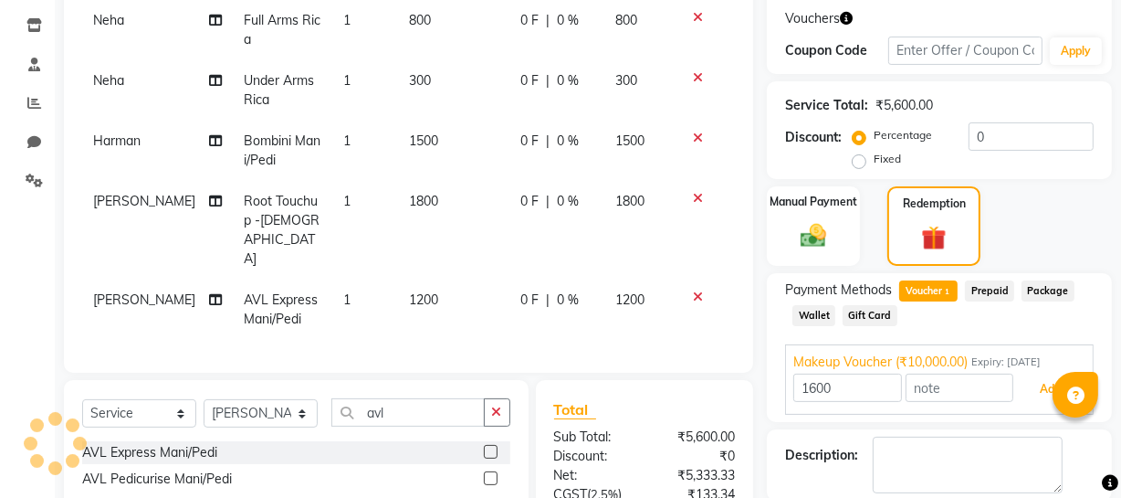
drag, startPoint x: 1034, startPoint y: 383, endPoint x: 865, endPoint y: 346, distance: 172.8
click at [877, 352] on div "Makeup Voucher (₹10,000.00) Expiry: 25-12-2025 1600 Add" at bounding box center [939, 379] width 309 height 70
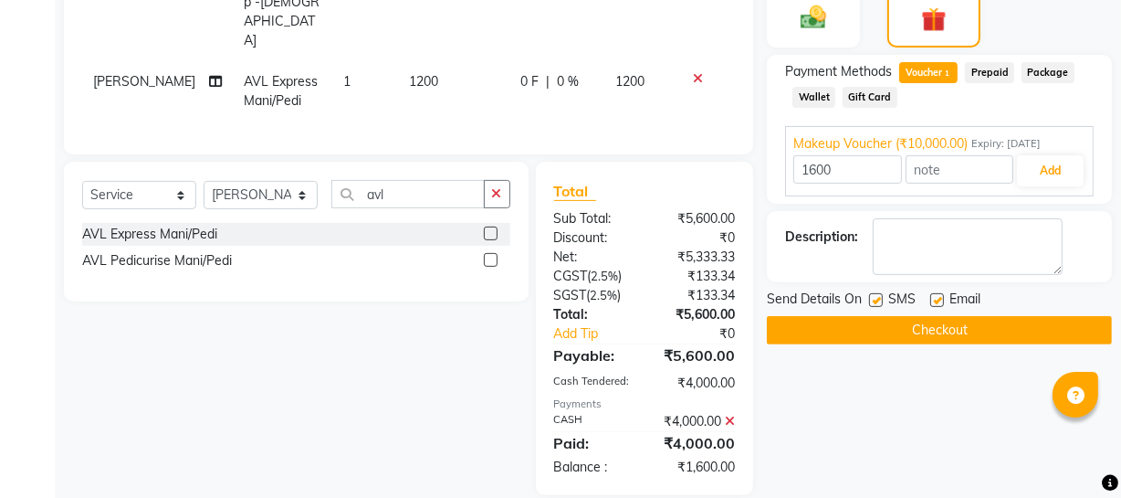
click at [730, 415] on icon at bounding box center [730, 421] width 10 height 13
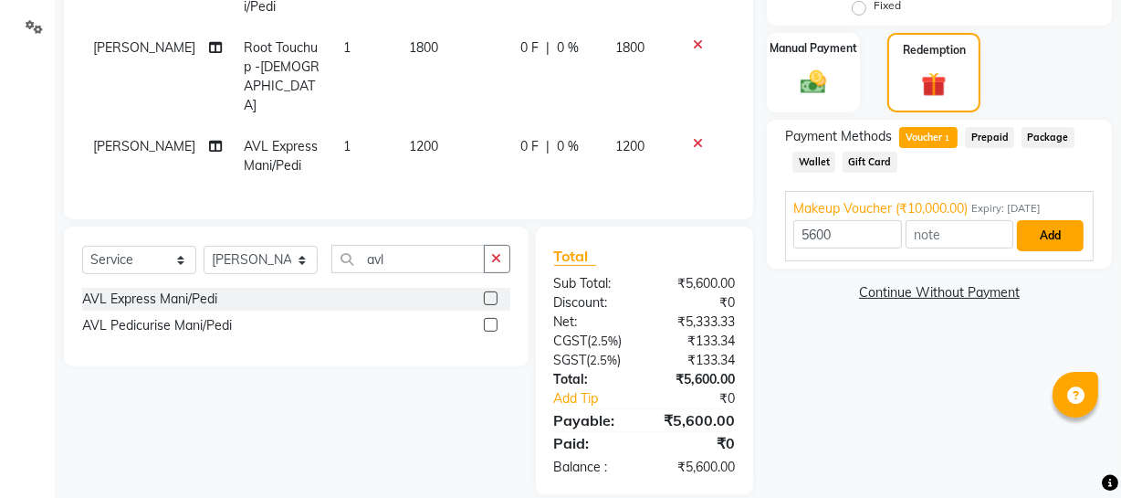
click at [1029, 236] on button "Add" at bounding box center [1050, 235] width 67 height 31
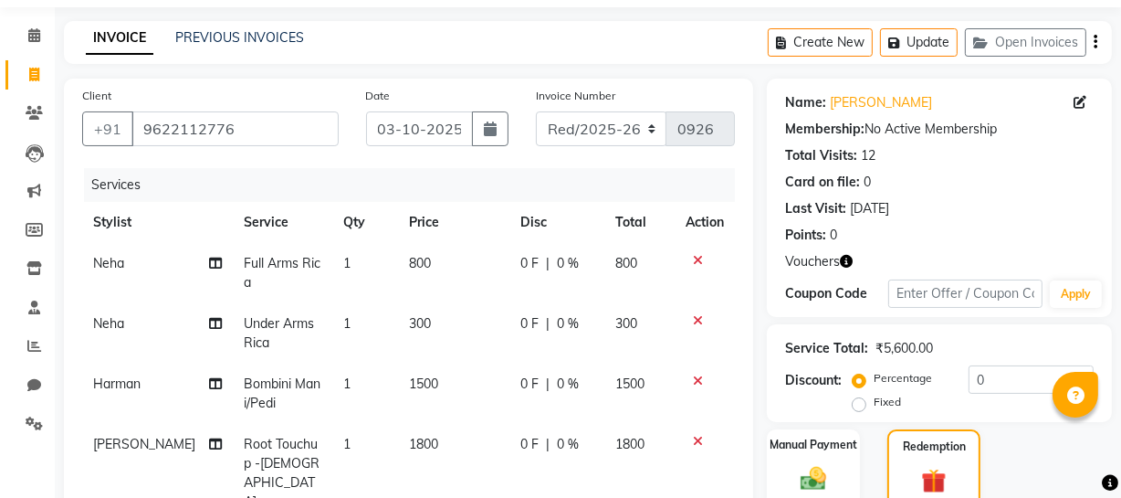
scroll to position [371, 0]
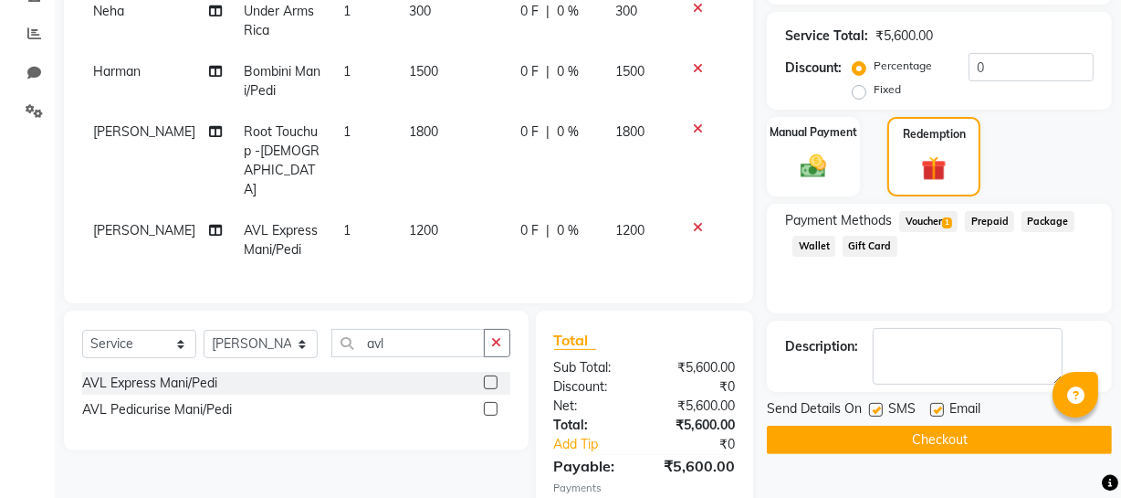
click at [923, 438] on button "Checkout" at bounding box center [939, 440] width 345 height 28
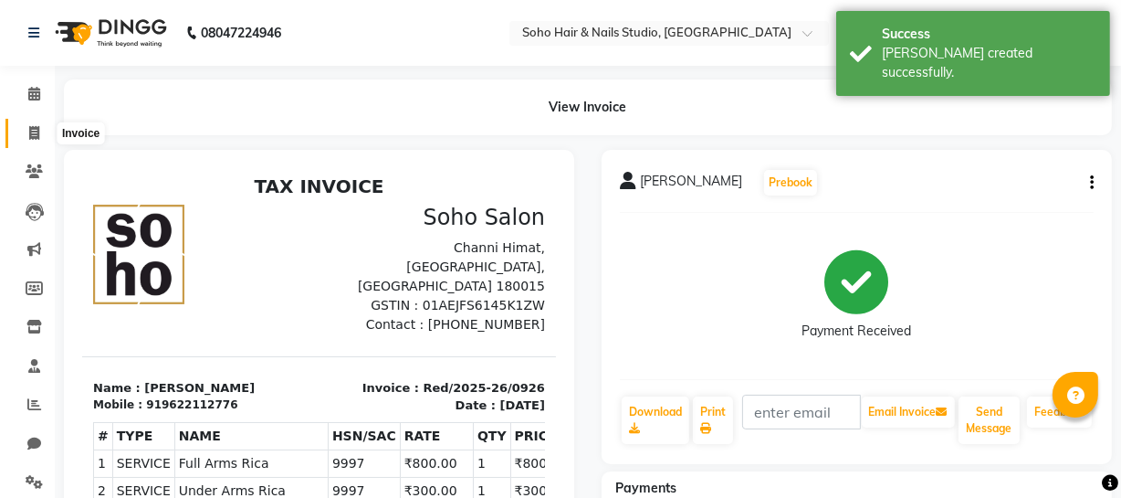
click at [29, 138] on icon at bounding box center [34, 133] width 10 height 14
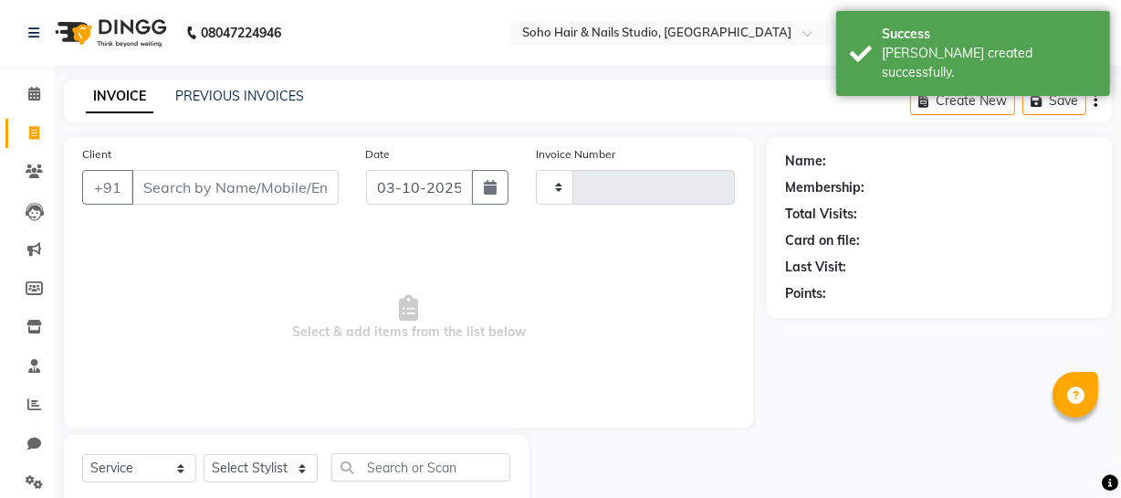
scroll to position [52, 0]
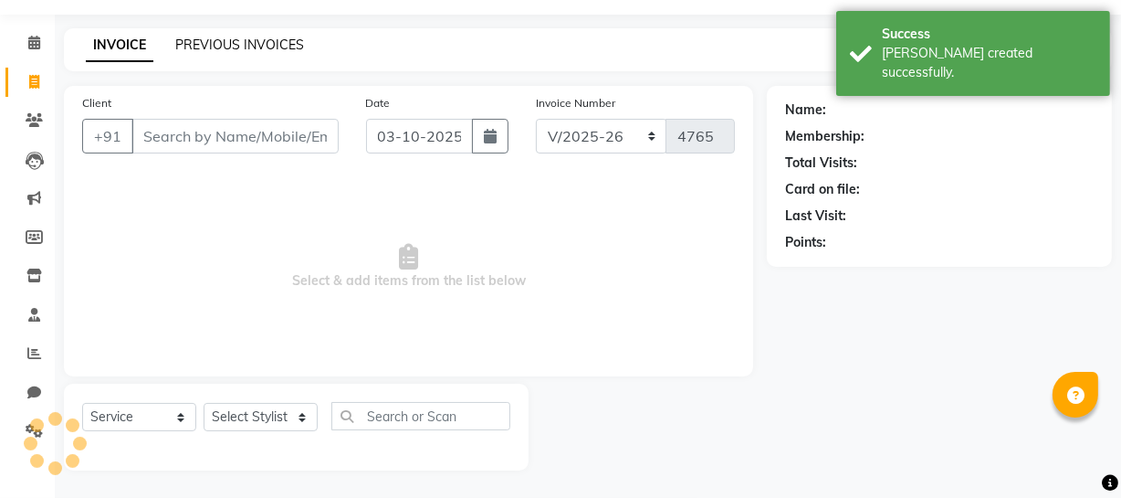
click at [240, 44] on link "PREVIOUS INVOICES" at bounding box center [239, 45] width 129 height 16
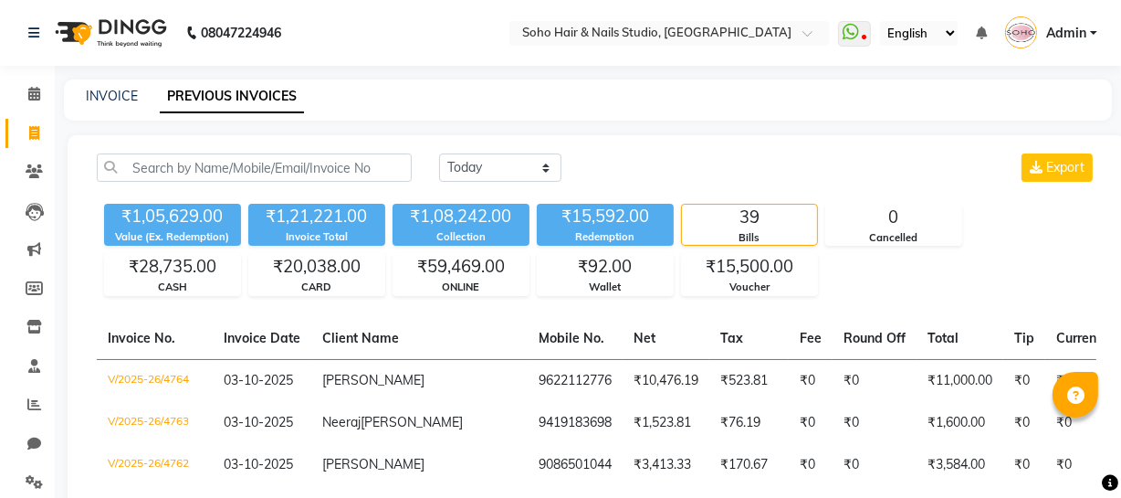
click at [910, 165] on div "Today Yesterday Custom Range Export" at bounding box center [767, 167] width 657 height 28
click at [37, 101] on span at bounding box center [34, 94] width 32 height 21
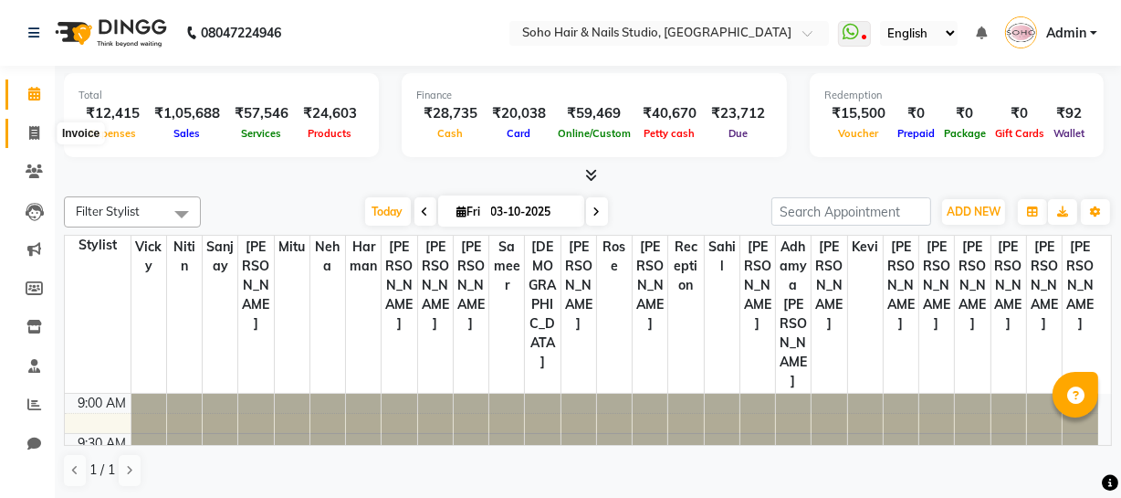
click at [18, 142] on span at bounding box center [34, 133] width 32 height 21
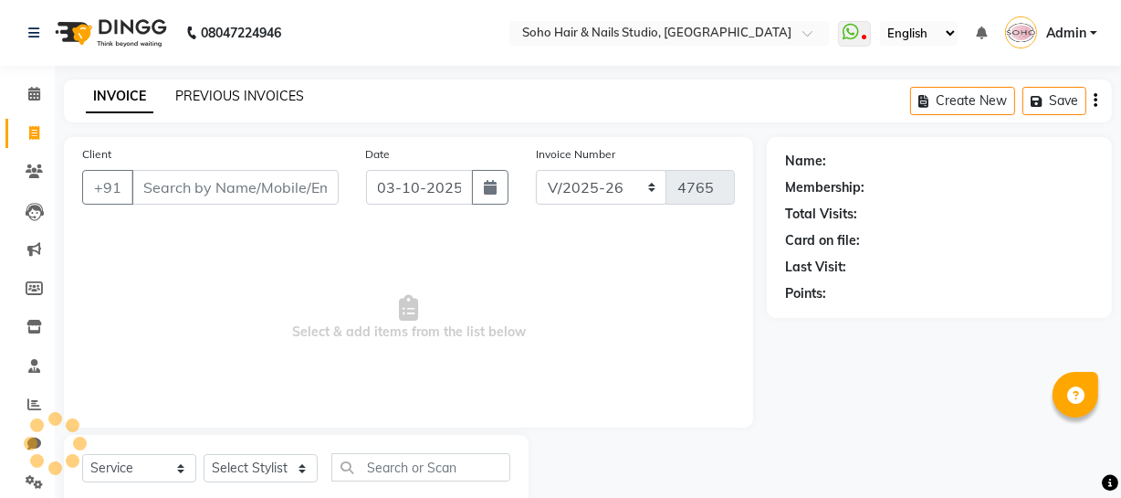
click at [264, 100] on link "PREVIOUS INVOICES" at bounding box center [239, 96] width 129 height 16
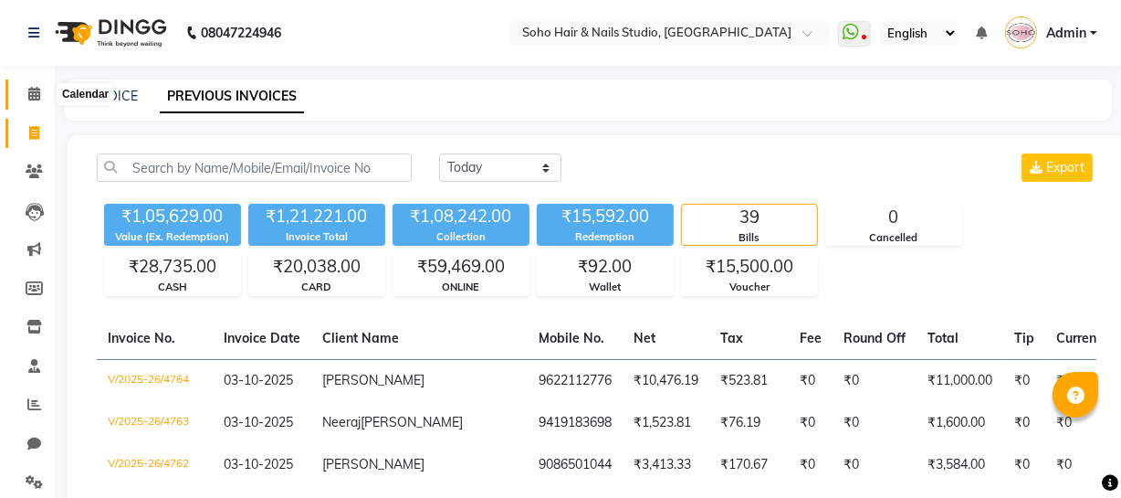
click at [30, 92] on icon at bounding box center [34, 94] width 12 height 14
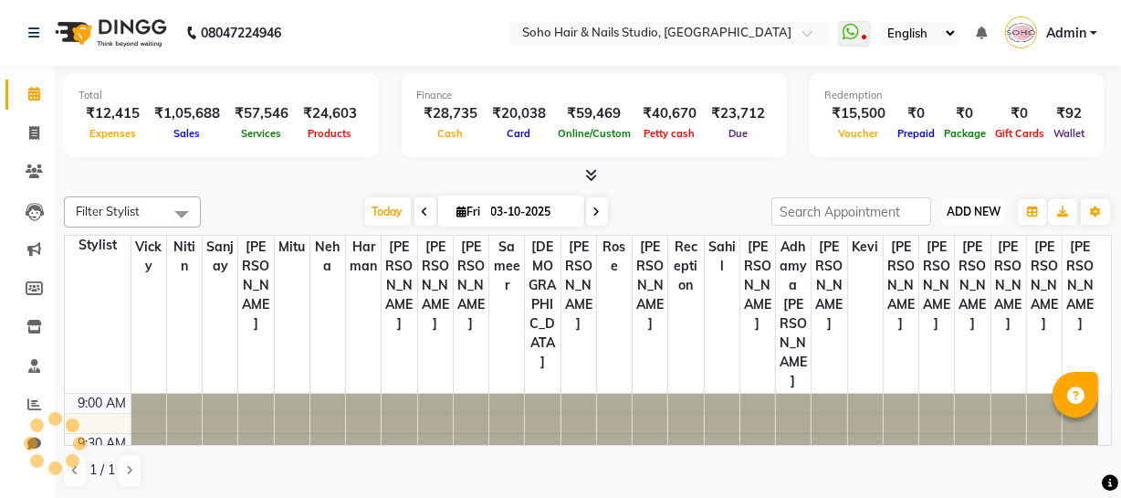
click at [973, 210] on span "ADD NEW" at bounding box center [974, 212] width 54 height 14
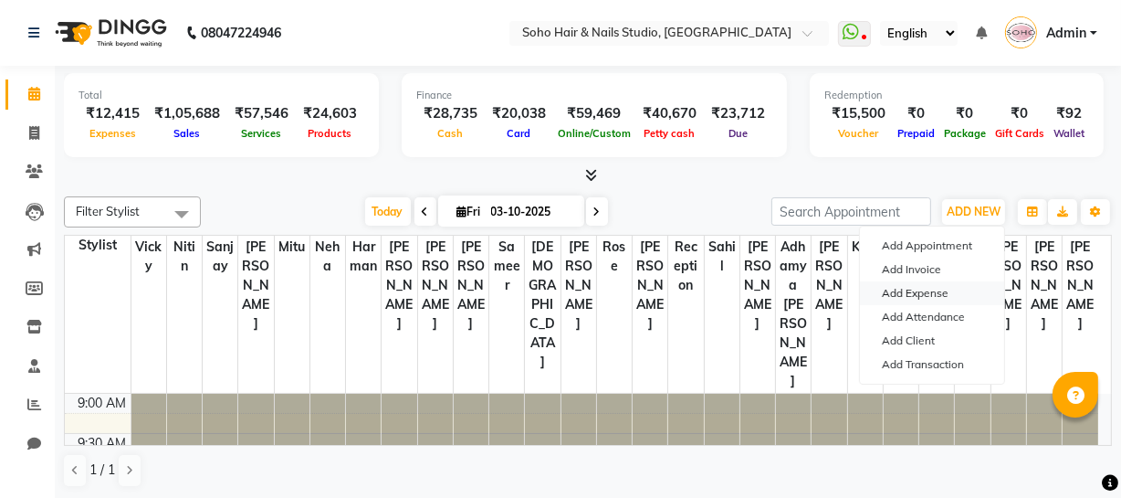
click at [931, 296] on link "Add Expense" at bounding box center [932, 293] width 144 height 24
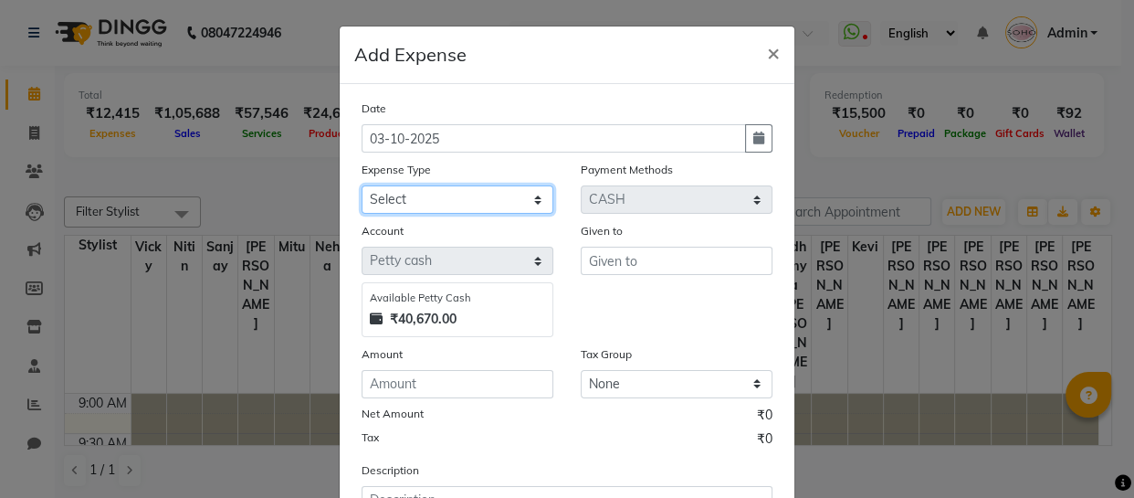
drag, startPoint x: 416, startPoint y: 198, endPoint x: 418, endPoint y: 209, distance: 11.1
click at [418, 209] on select "Select Cash transfer to bank Client Snacks Fuel Govt fee Incentive Maintenance …" at bounding box center [458, 199] width 192 height 28
click at [362, 186] on select "Select Cash transfer to bank Client Snacks Fuel Govt fee Incentive Maintenance …" at bounding box center [458, 199] width 192 height 28
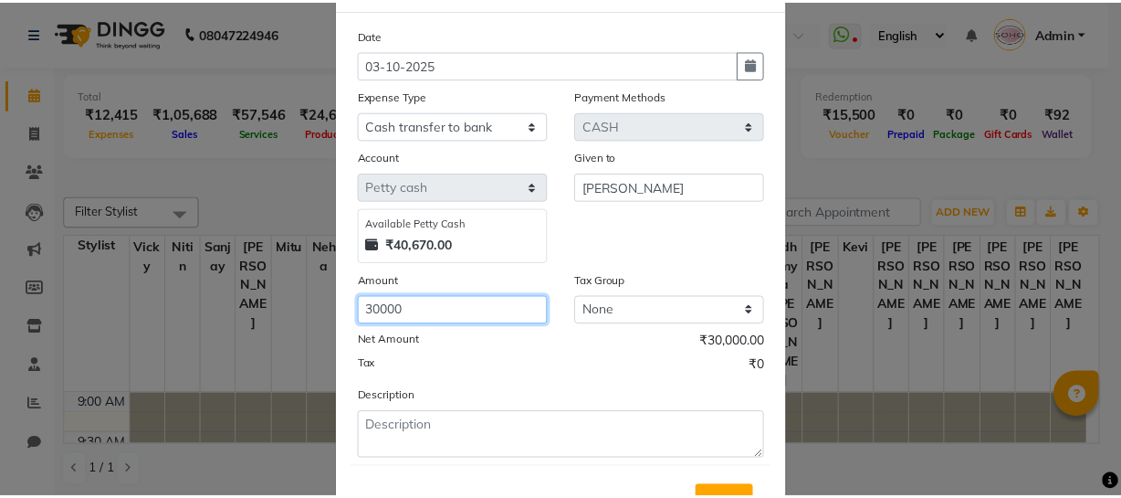
scroll to position [158, 0]
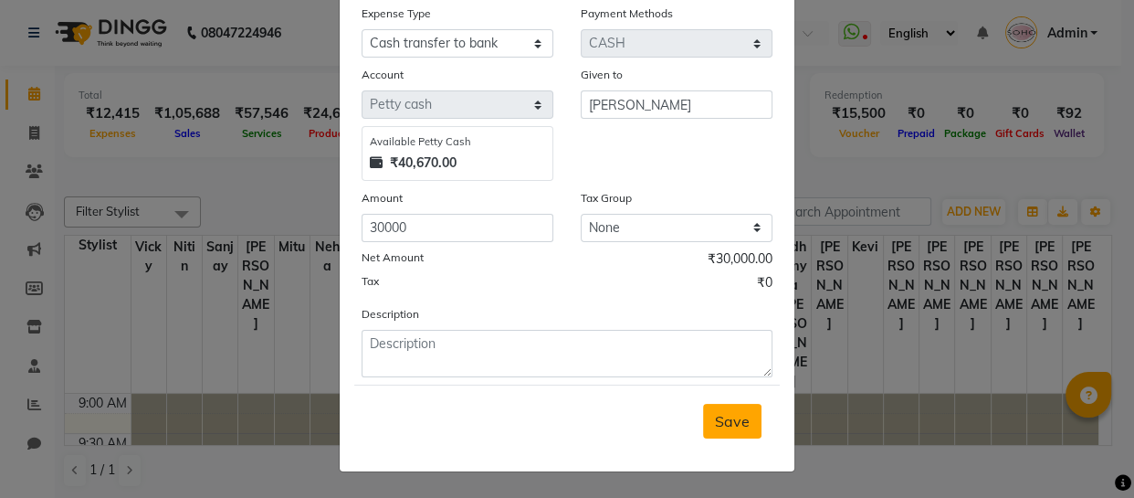
click at [720, 415] on span "Save" at bounding box center [732, 421] width 35 height 18
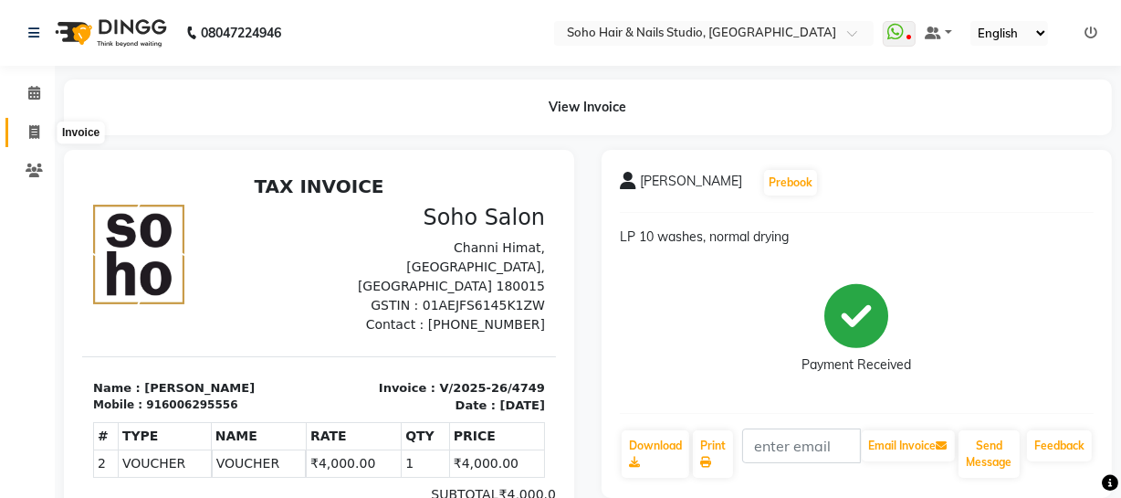
click at [32, 123] on span at bounding box center [34, 132] width 32 height 21
select select "service"
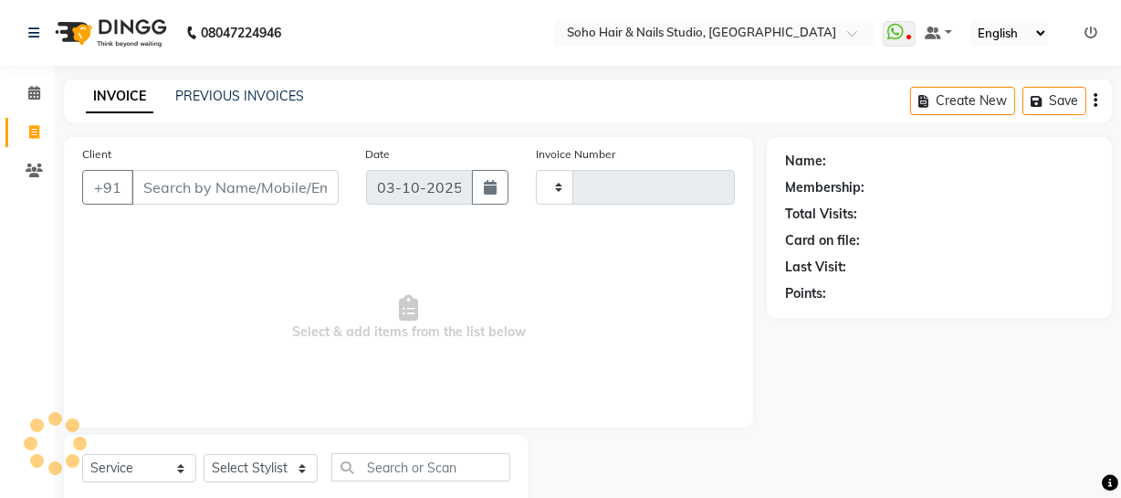
scroll to position [52, 0]
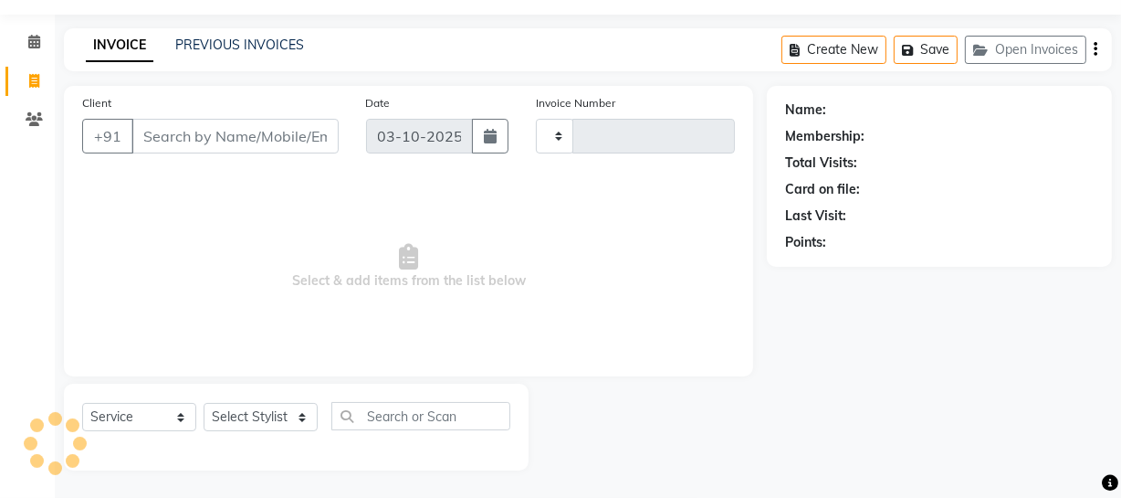
type input "4751"
select select "735"
select select "membership"
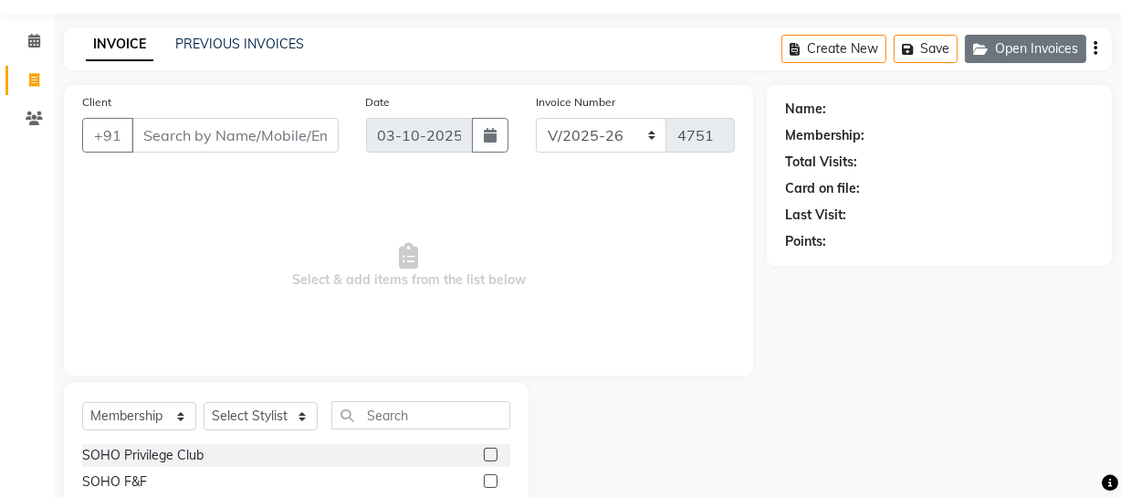
click at [1022, 49] on button "Open Invoices" at bounding box center [1025, 49] width 121 height 28
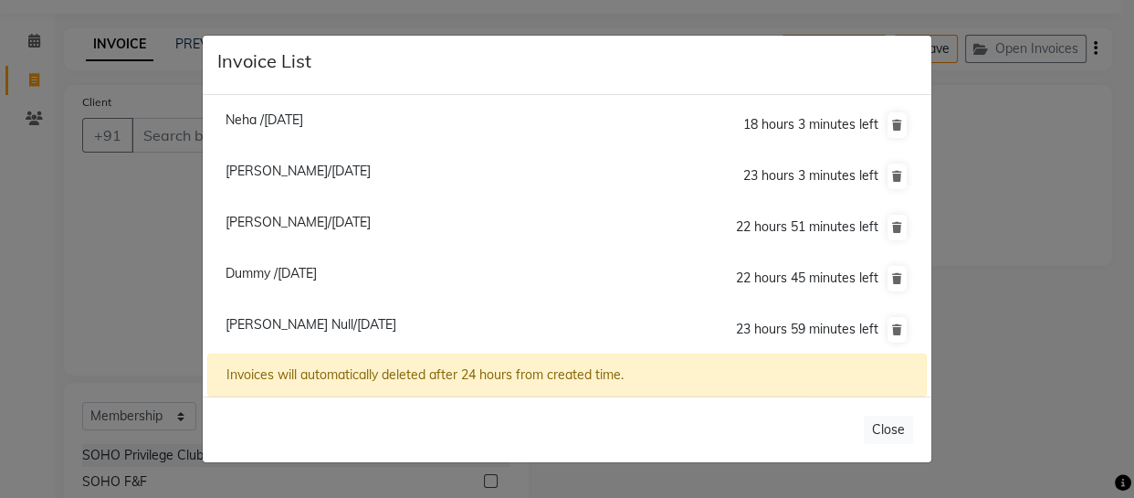
click at [292, 218] on span "[PERSON_NAME]/[DATE]" at bounding box center [298, 222] width 145 height 16
type input "6005026590"
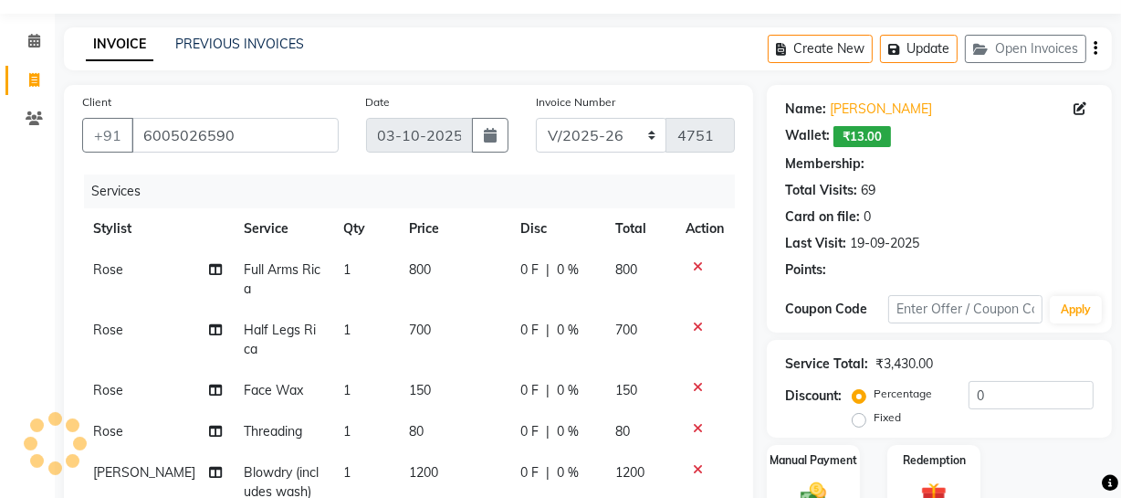
select select "1: Object"
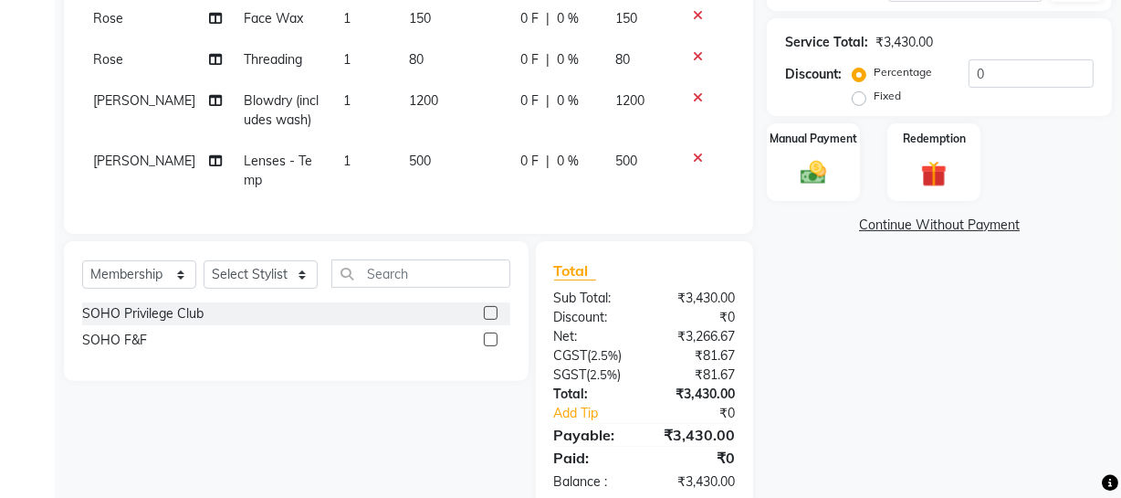
scroll to position [383, 0]
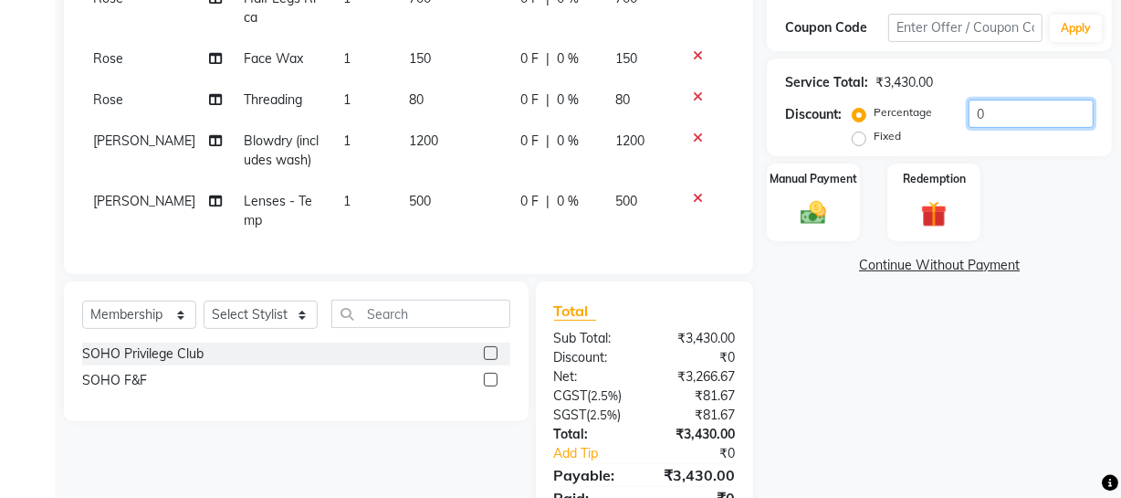
click at [1024, 115] on input "0" at bounding box center [1031, 114] width 125 height 28
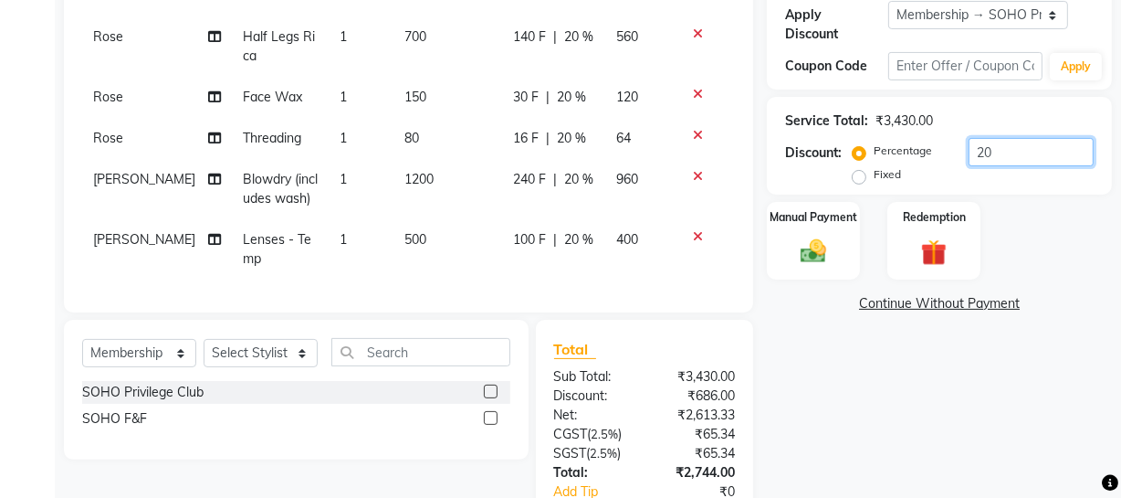
scroll to position [476, 0]
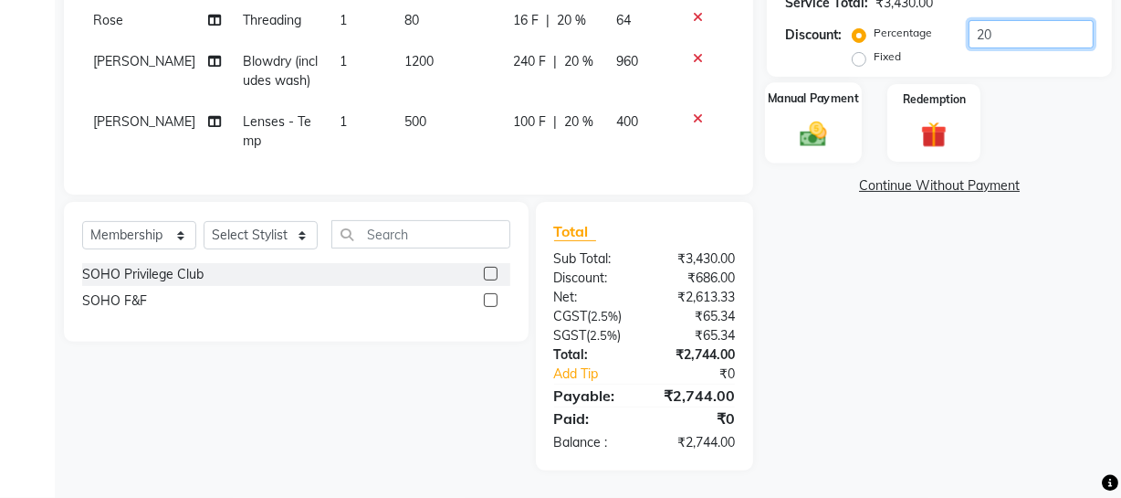
type input "20"
click at [838, 100] on div "Manual Payment" at bounding box center [813, 122] width 97 height 81
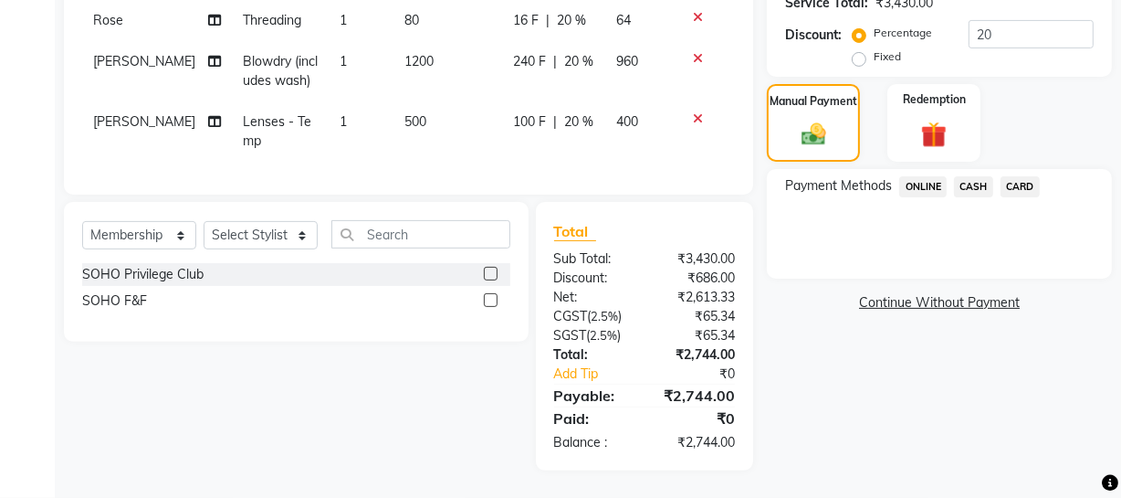
click at [909, 179] on span "ONLINE" at bounding box center [922, 186] width 47 height 21
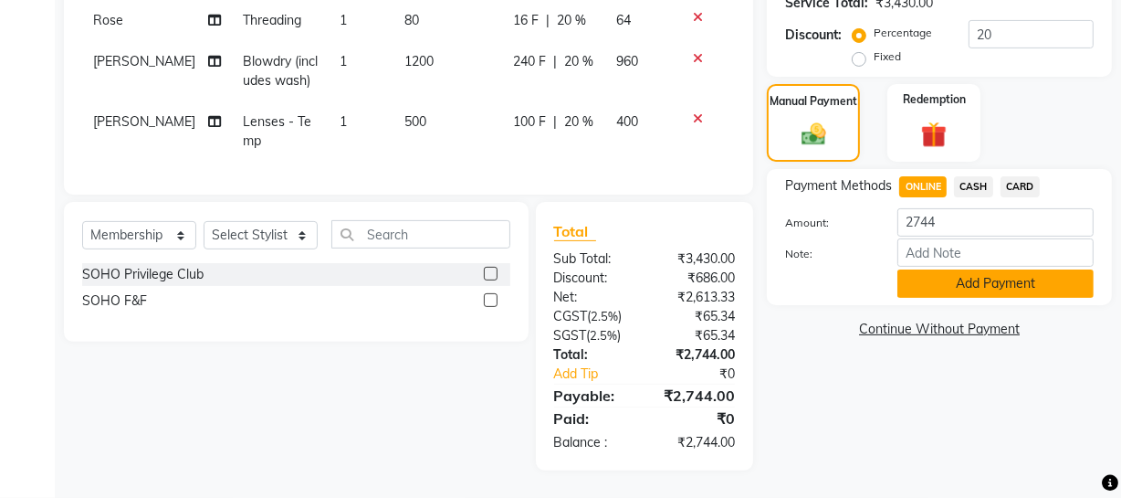
click at [945, 269] on button "Add Payment" at bounding box center [996, 283] width 196 height 28
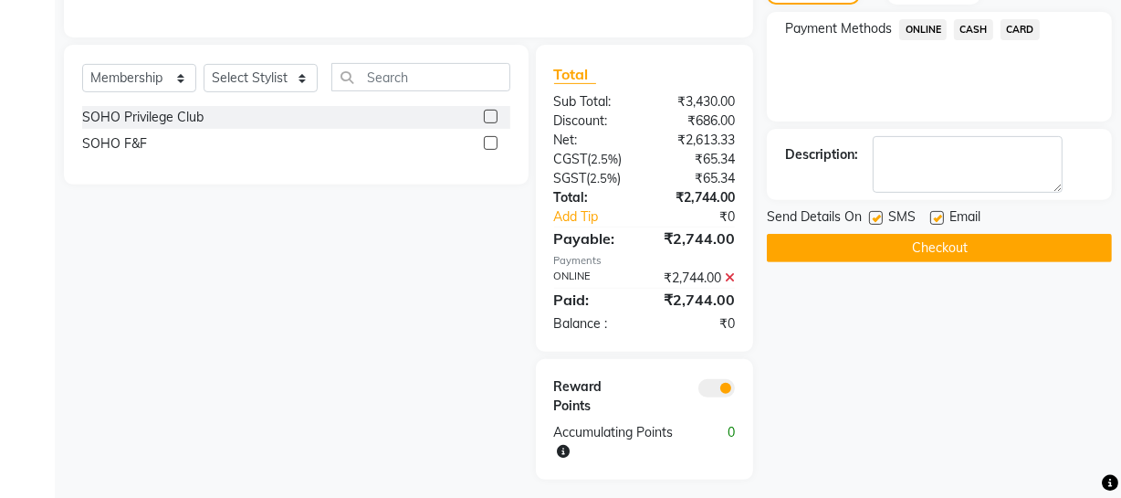
scroll to position [642, 0]
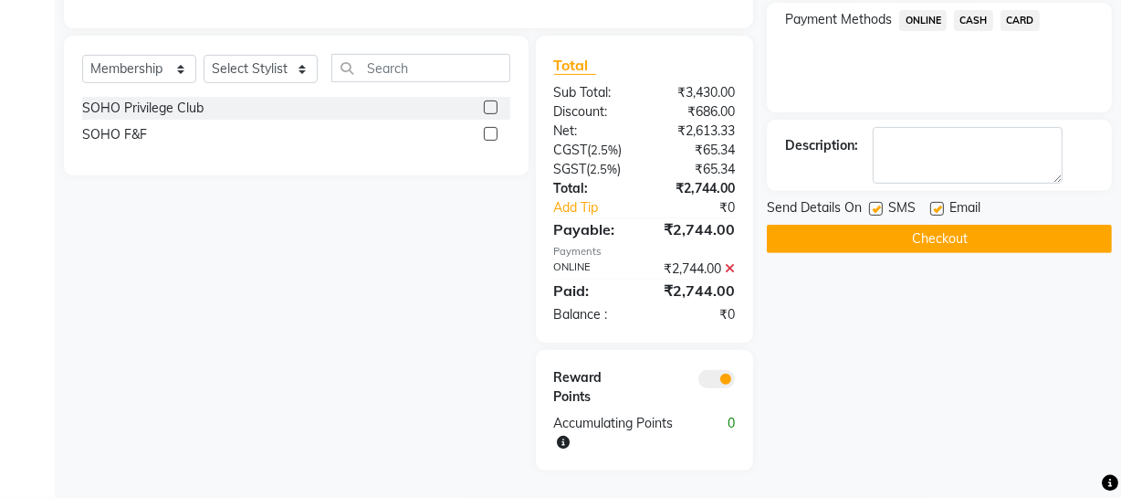
click at [907, 233] on button "Checkout" at bounding box center [939, 239] width 345 height 28
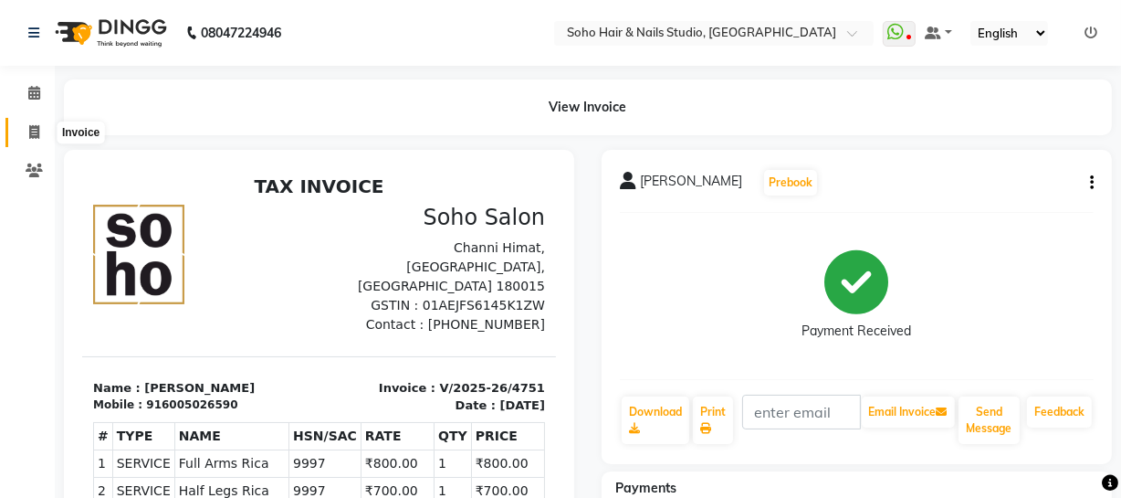
click at [26, 122] on span at bounding box center [34, 132] width 32 height 21
select select "service"
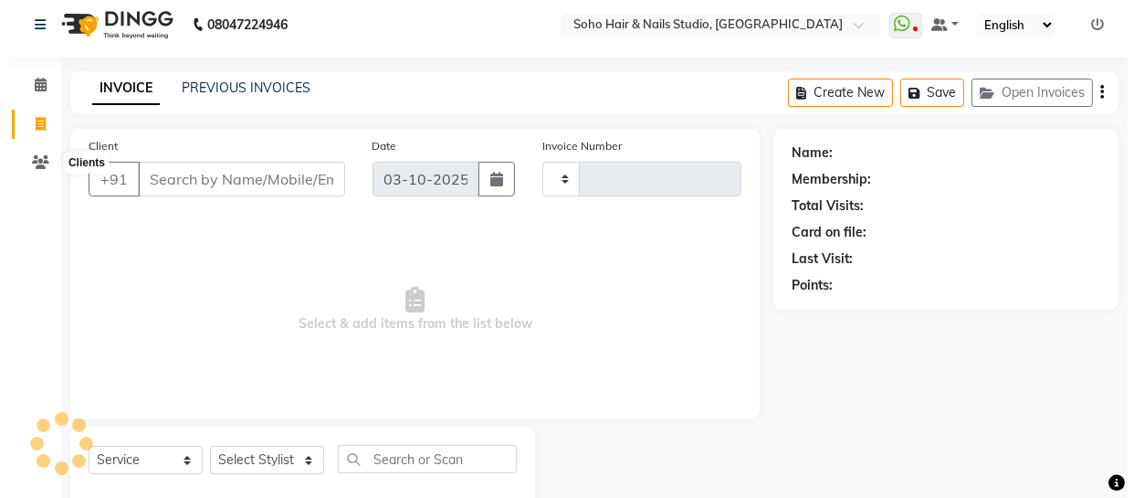
scroll to position [52, 0]
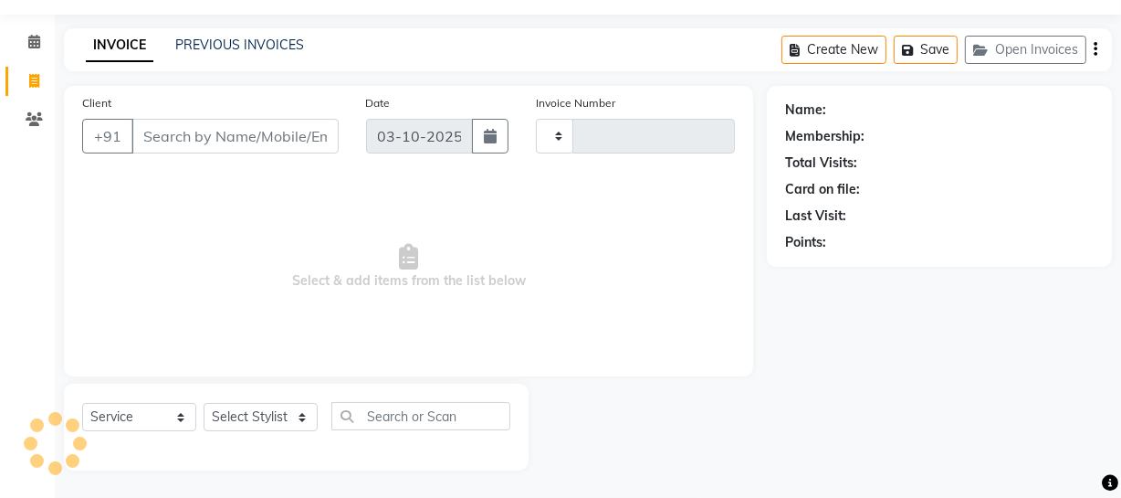
type input "4753"
select select "735"
select select "membership"
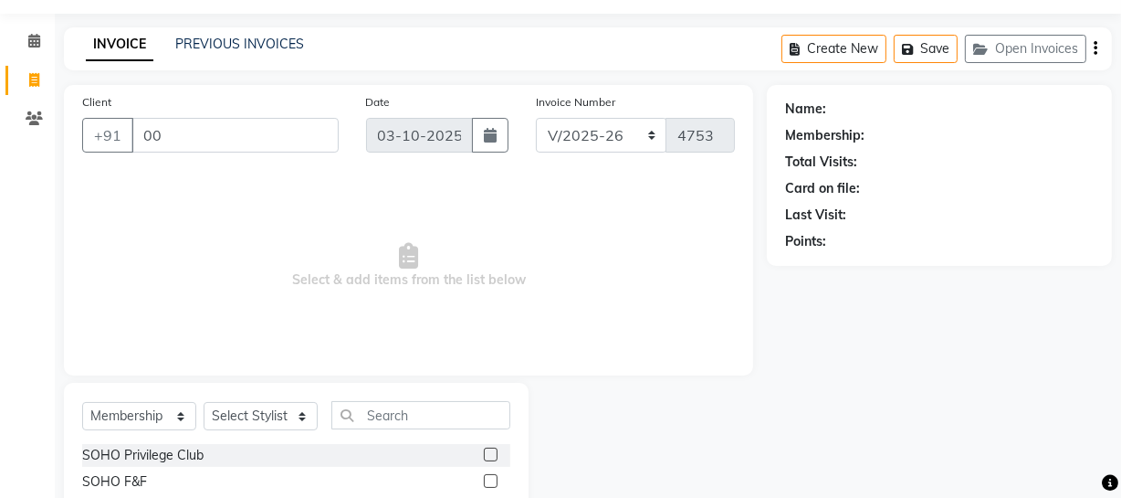
type input "0"
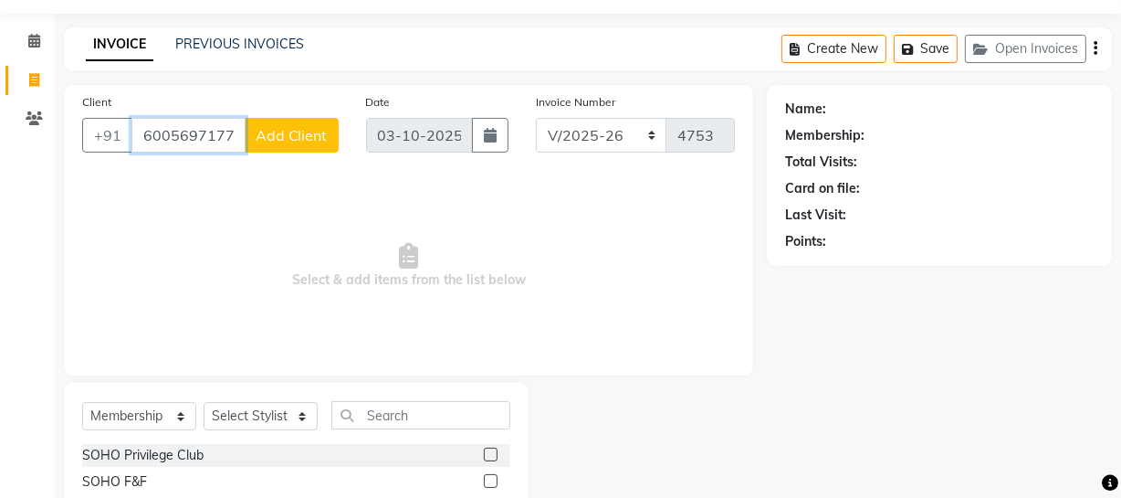
type input "6005697177"
click at [329, 128] on button "Add Client" at bounding box center [292, 135] width 94 height 35
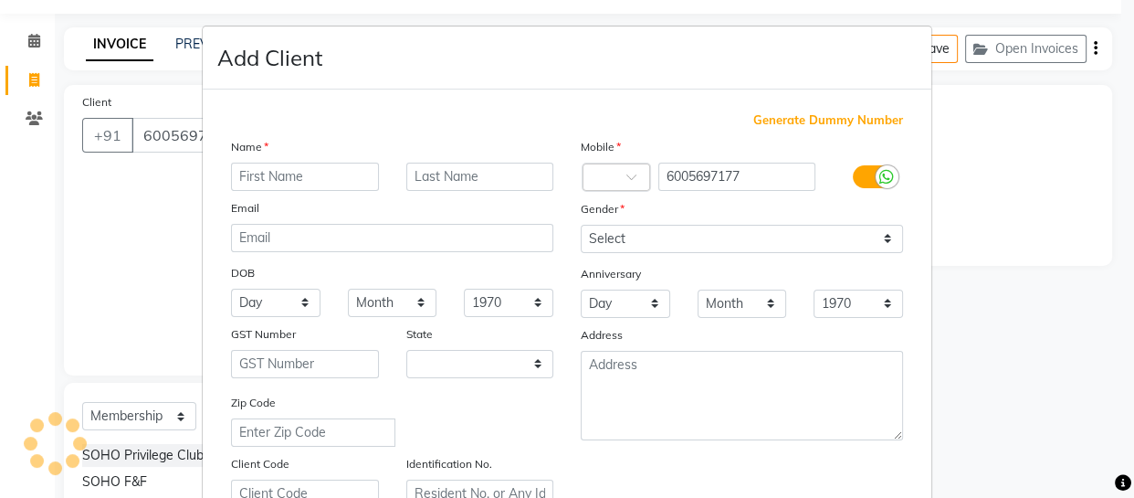
select select "15"
type input "Moksh"
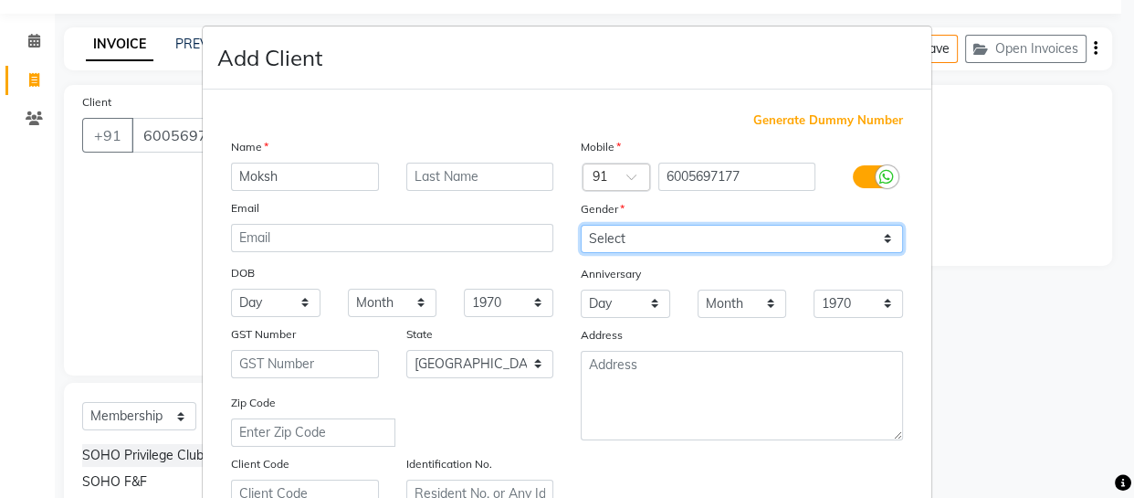
click at [667, 230] on select "Select Male Female Other Prefer Not To Say" at bounding box center [742, 239] width 322 height 28
select select "[DEMOGRAPHIC_DATA]"
click at [581, 225] on select "Select Male Female Other Prefer Not To Say" at bounding box center [742, 239] width 322 height 28
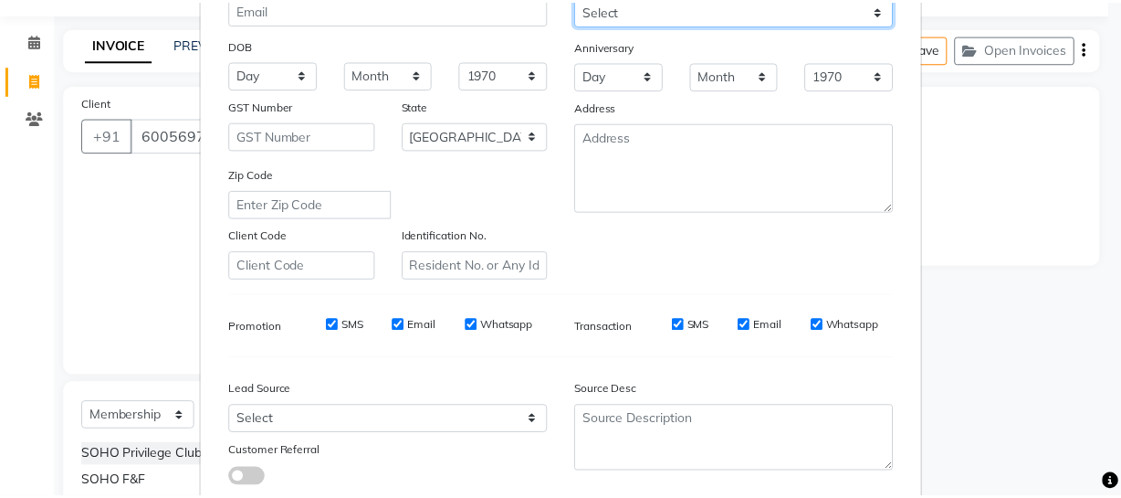
scroll to position [351, 0]
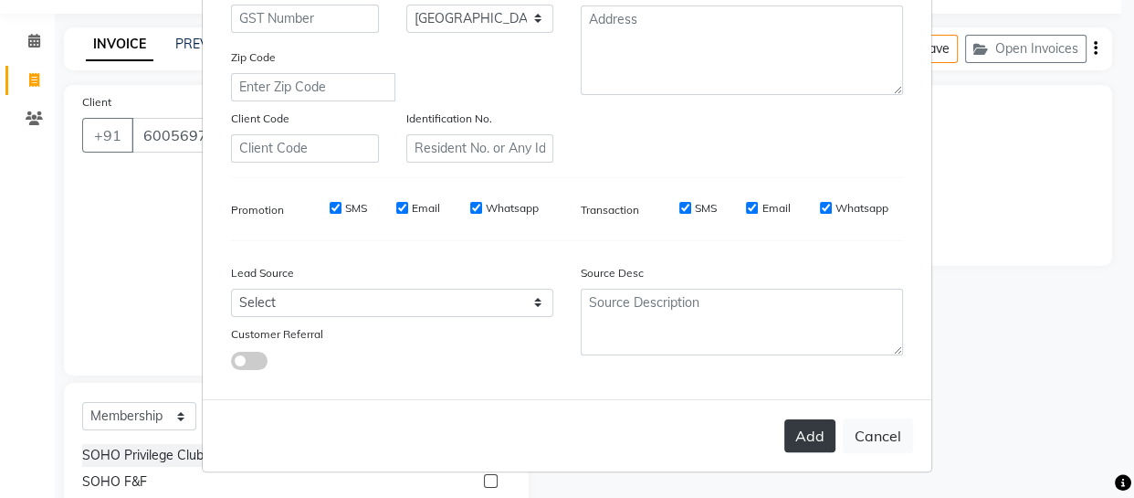
click at [799, 444] on button "Add" at bounding box center [809, 435] width 51 height 33
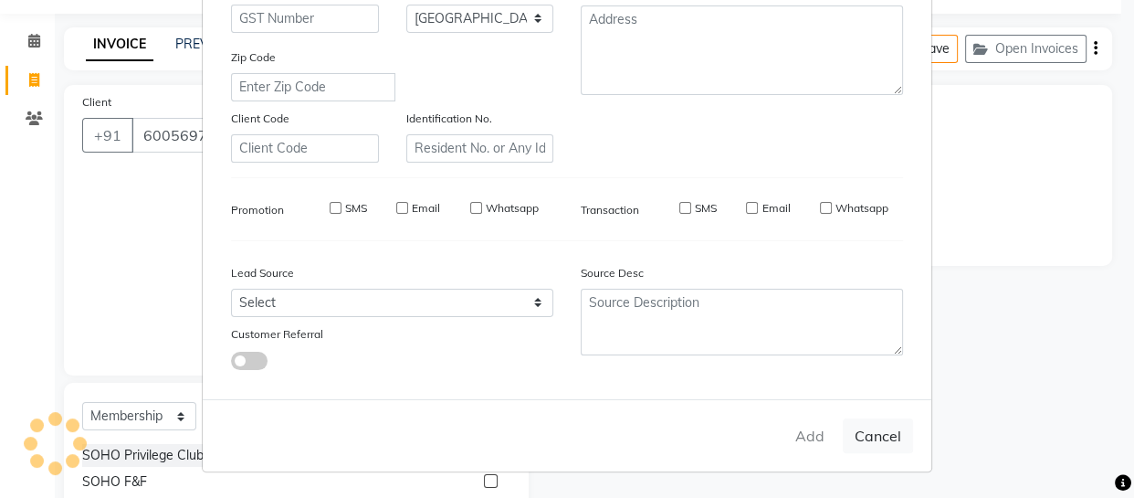
select select
select select "null"
select select
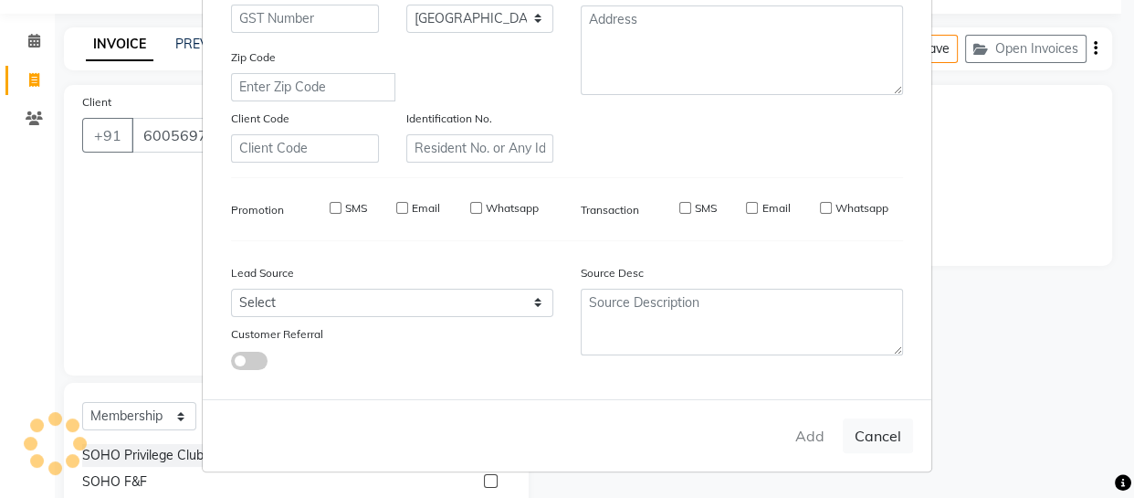
select select
checkbox input "false"
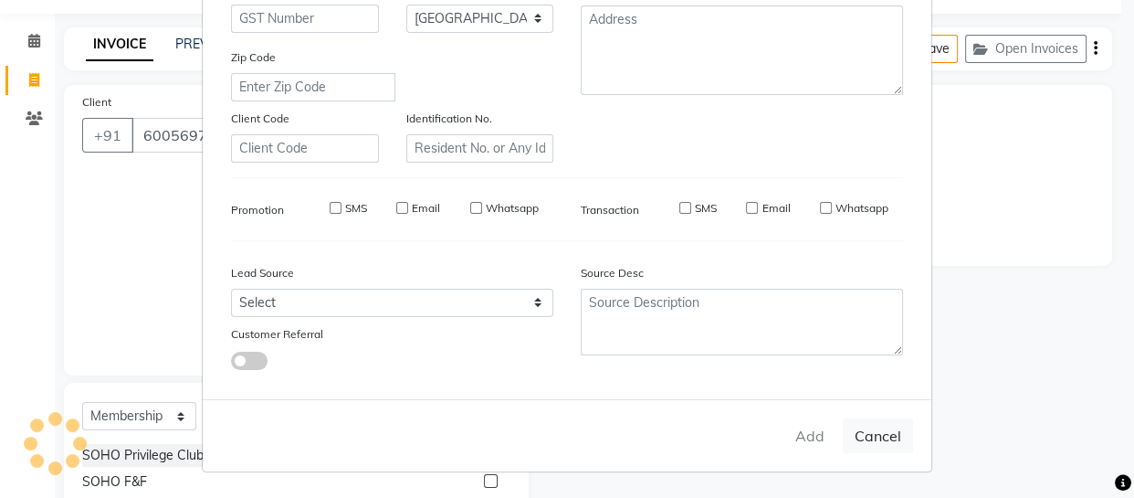
checkbox input "false"
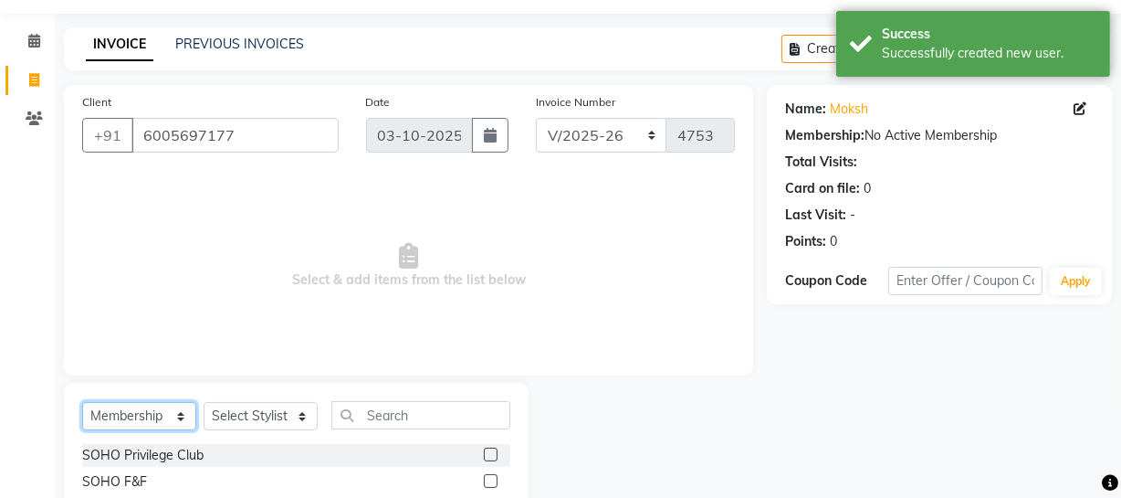
drag, startPoint x: 165, startPoint y: 419, endPoint x: 162, endPoint y: 404, distance: 15.1
click at [164, 419] on select "Select Service Product Membership Package Voucher Prepaid Gift Card" at bounding box center [139, 416] width 114 height 28
select select "service"
click at [82, 402] on select "Select Service Product Membership Package Voucher Prepaid Gift Card" at bounding box center [139, 416] width 114 height 28
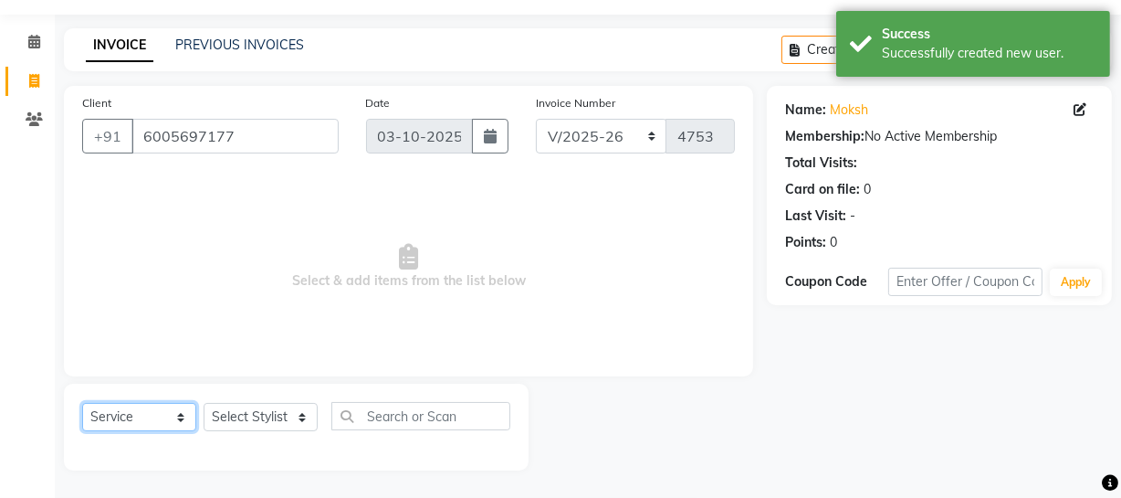
click at [173, 420] on select "Select Service Product Membership Package Voucher Prepaid Gift Card" at bounding box center [139, 417] width 114 height 28
click at [237, 427] on select "Select Stylist [PERSON_NAME] Adhamya [PERSON_NAME] [PERSON_NAME] [PERSON_NAME] …" at bounding box center [261, 417] width 114 height 28
select select "58119"
click at [204, 403] on select "Select Stylist [PERSON_NAME] Adhamya [PERSON_NAME] [PERSON_NAME] [PERSON_NAME] …" at bounding box center [261, 417] width 114 height 28
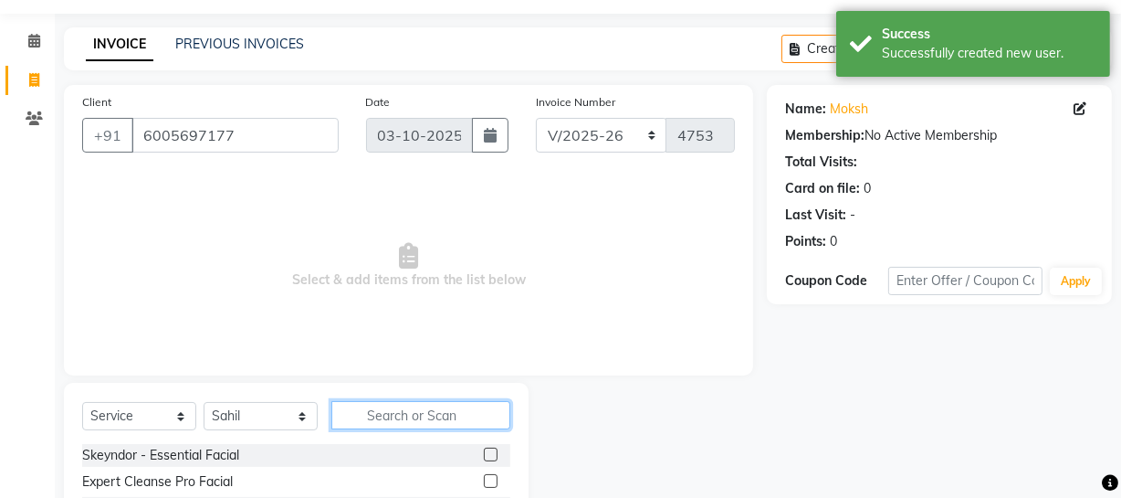
click at [368, 417] on input "text" at bounding box center [420, 415] width 179 height 28
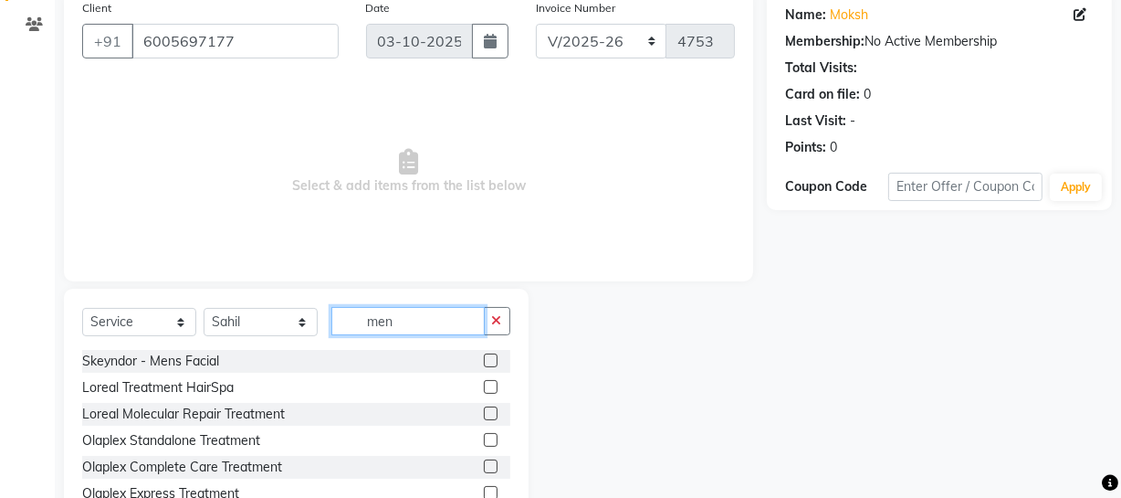
scroll to position [235, 0]
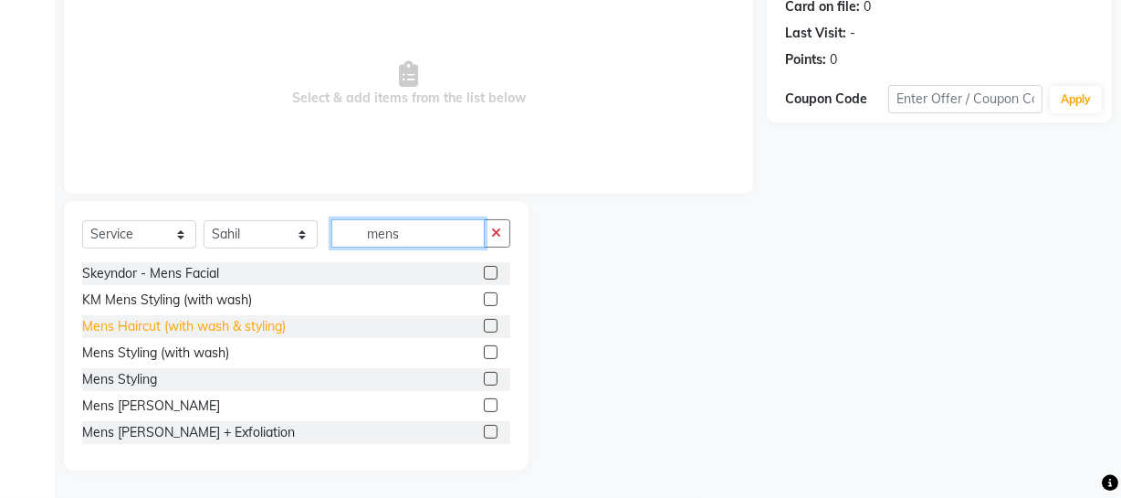
type input "mens"
click at [220, 317] on div "Mens Haircut (with wash & styling)" at bounding box center [184, 326] width 204 height 19
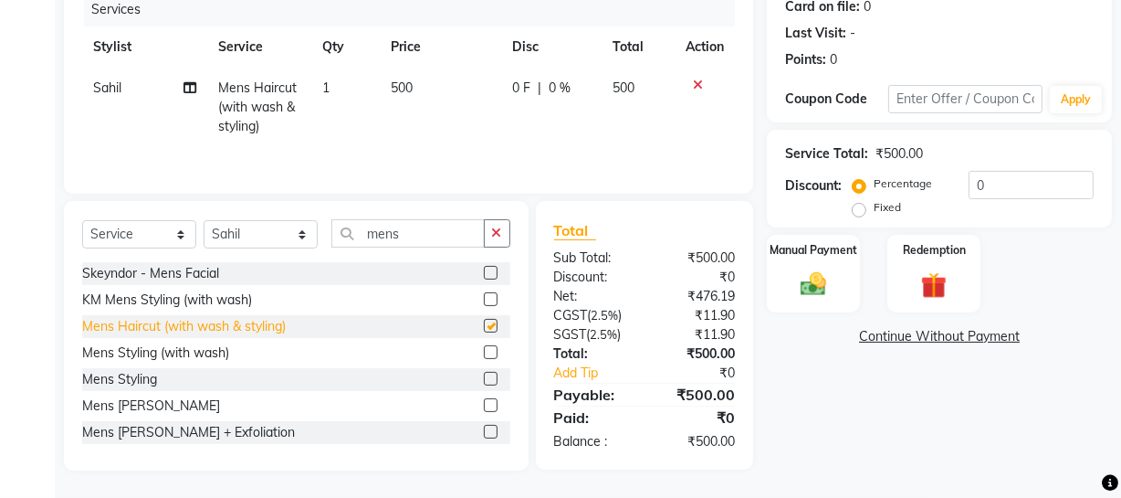
checkbox input "false"
drag, startPoint x: 830, startPoint y: 289, endPoint x: 934, endPoint y: 316, distance: 107.4
click at [831, 289] on img at bounding box center [814, 284] width 42 height 30
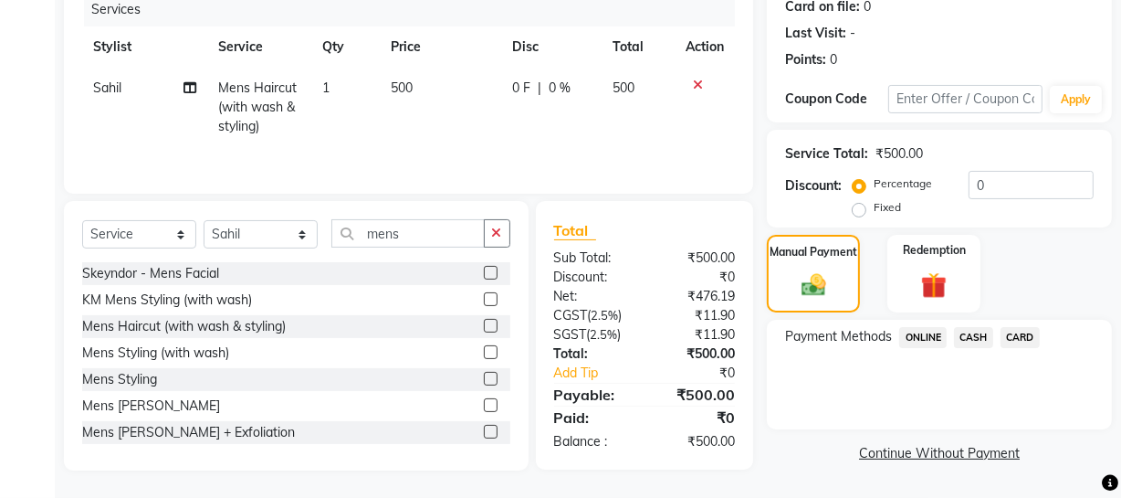
click at [922, 342] on span "ONLINE" at bounding box center [922, 337] width 47 height 21
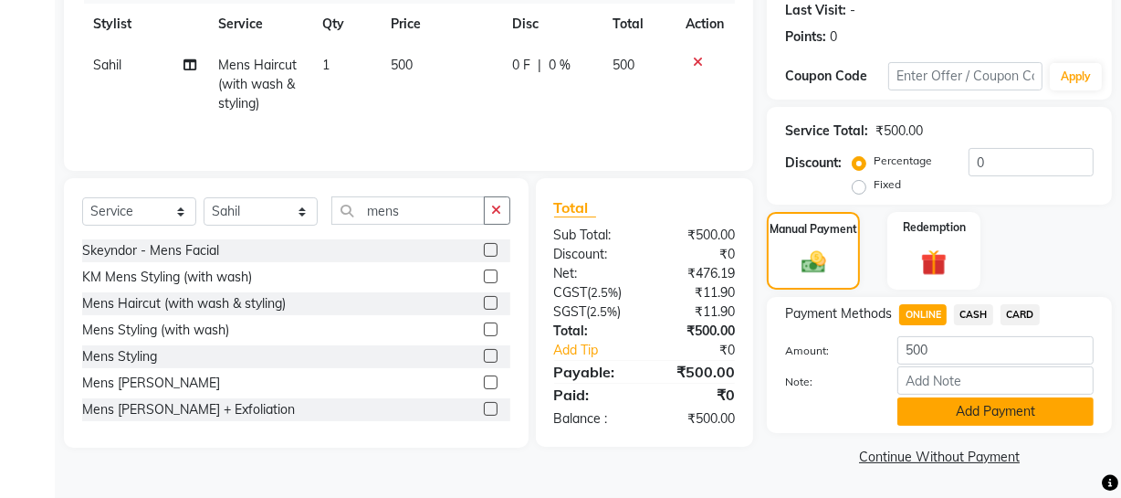
click at [920, 404] on button "Add Payment" at bounding box center [996, 411] width 196 height 28
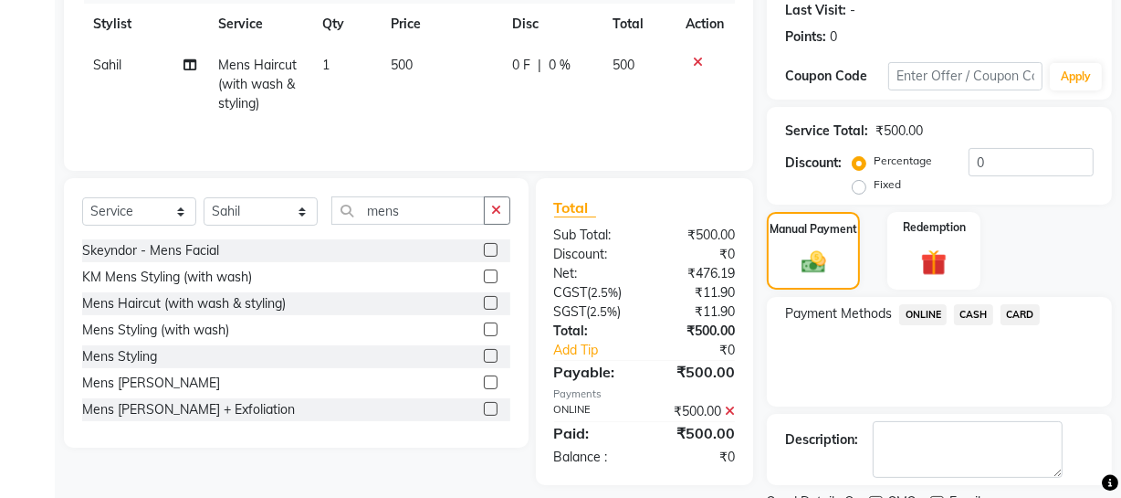
scroll to position [332, 0]
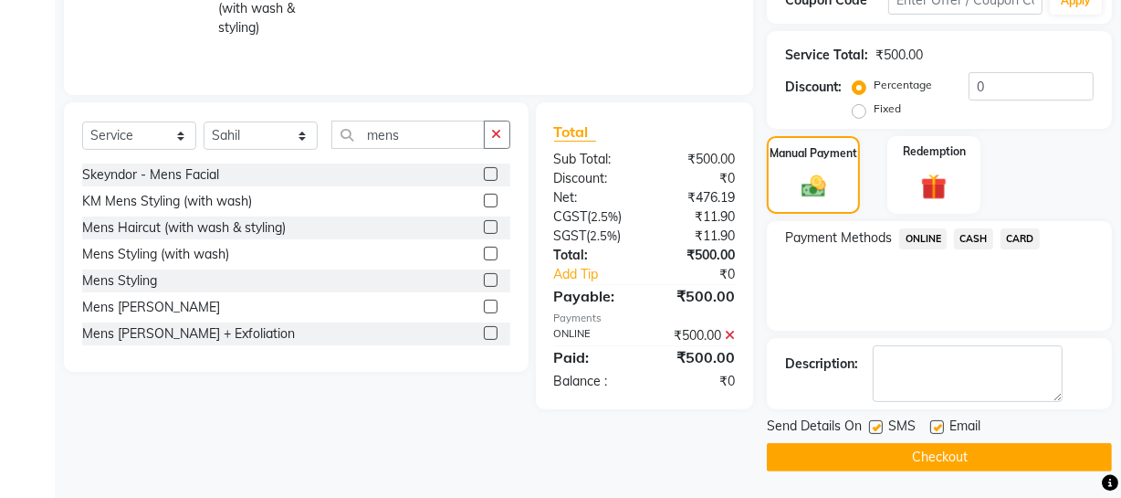
click at [903, 439] on div "Send Details On SMS Email Checkout" at bounding box center [939, 443] width 345 height 55
click at [894, 461] on button "Checkout" at bounding box center [939, 457] width 345 height 28
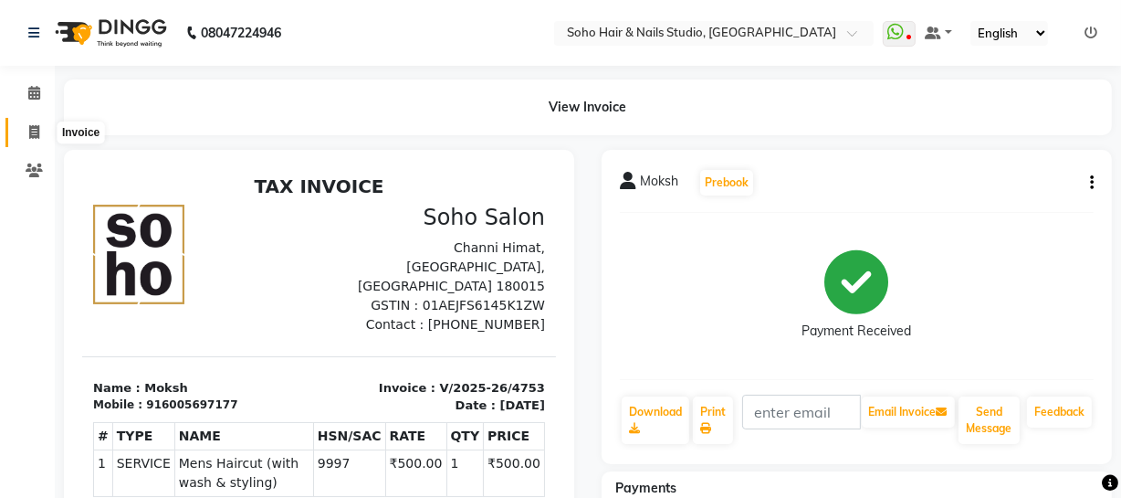
drag, startPoint x: 39, startPoint y: 126, endPoint x: 54, endPoint y: 126, distance: 14.6
click at [39, 126] on span at bounding box center [34, 132] width 32 height 21
select select "service"
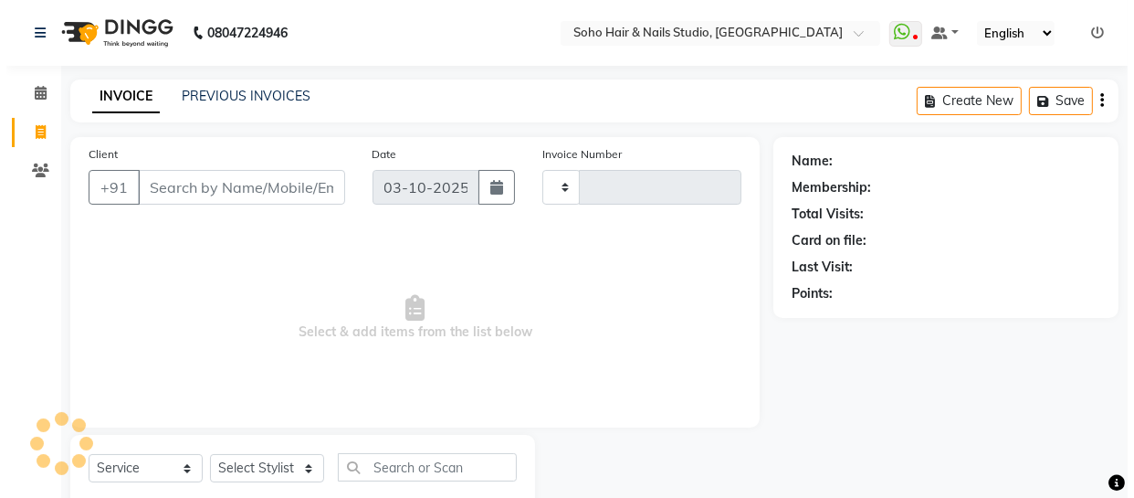
scroll to position [52, 0]
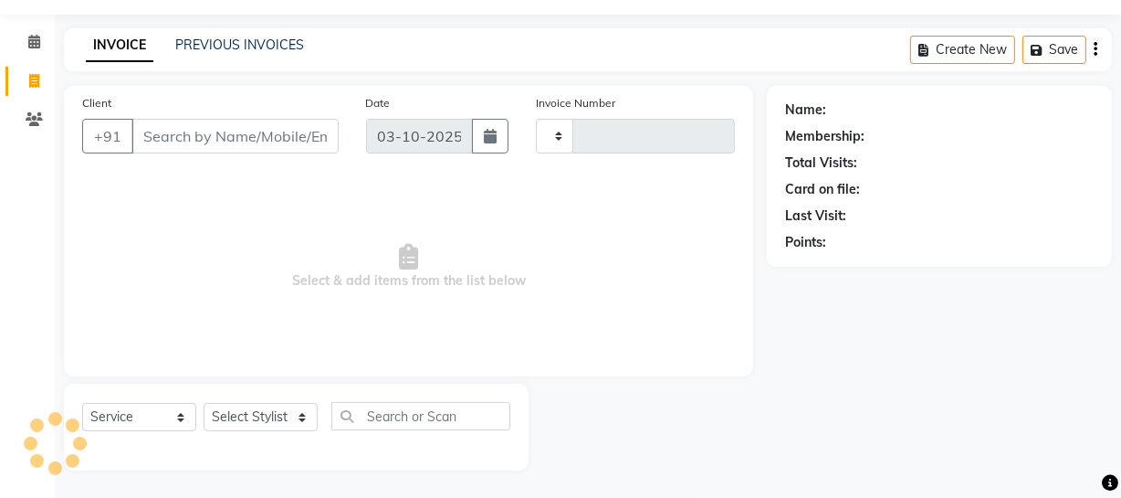
type input "4756"
select select "735"
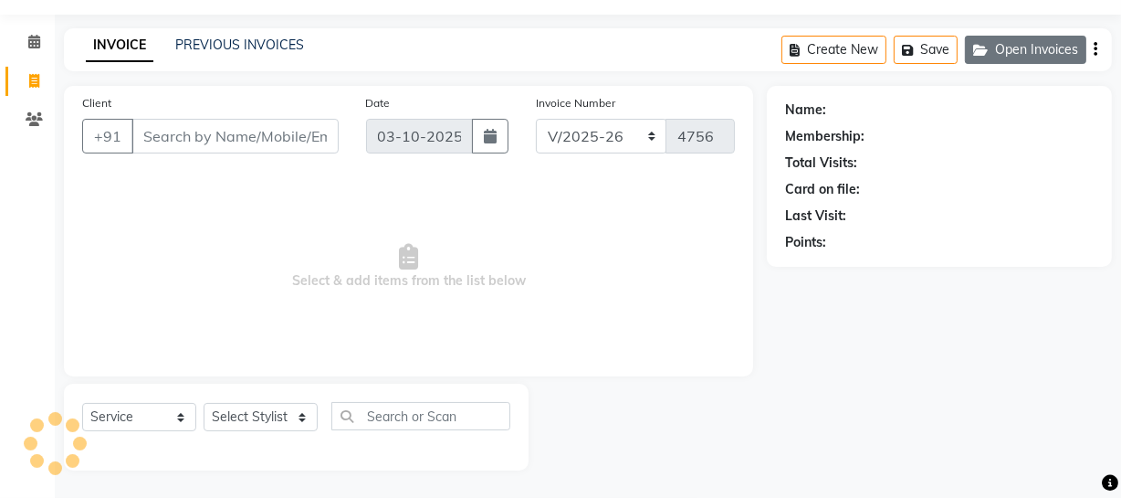
click at [975, 51] on icon "button" at bounding box center [984, 50] width 22 height 13
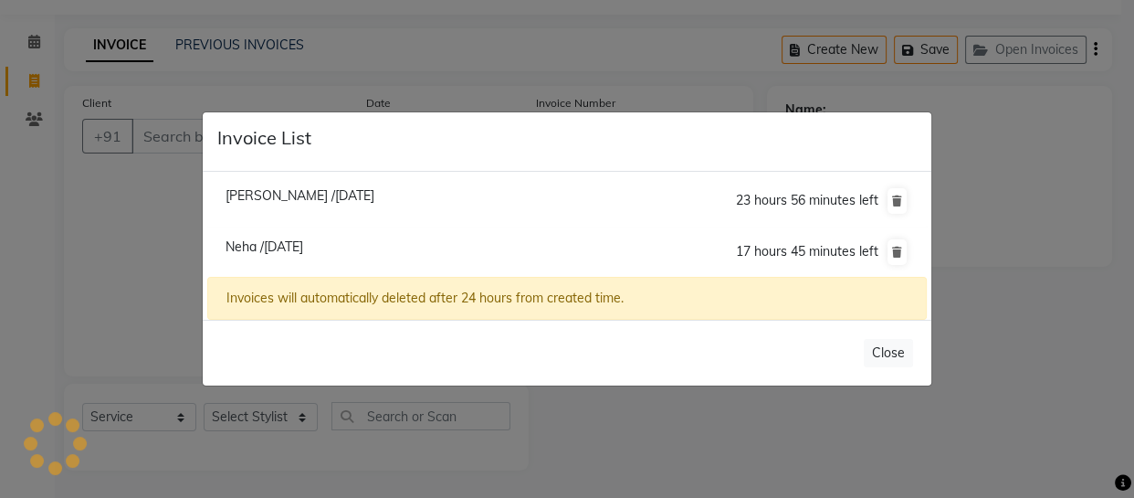
select select "membership"
click at [282, 243] on span "Neha /03 October 2025" at bounding box center [265, 246] width 78 height 16
type input "7889783296"
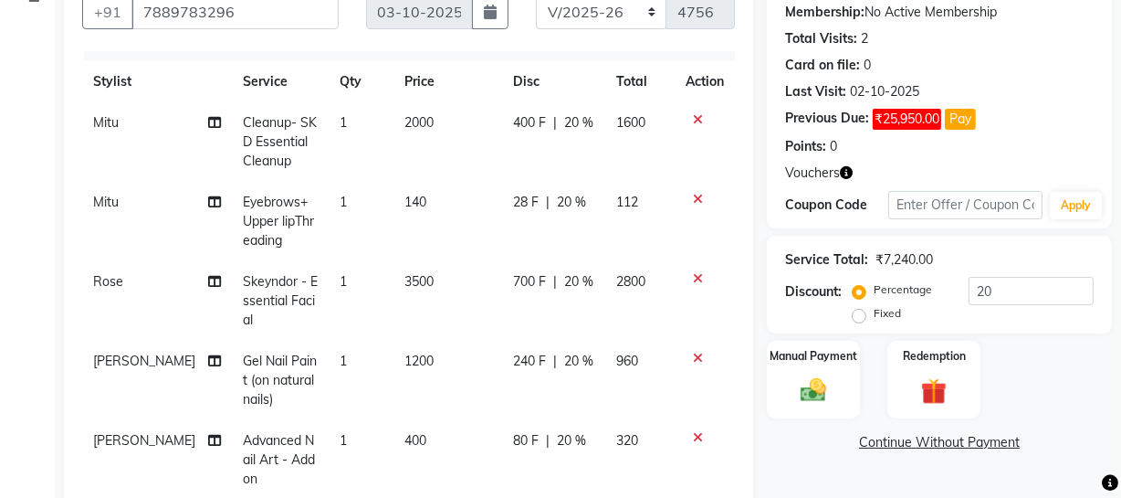
scroll to position [42, 0]
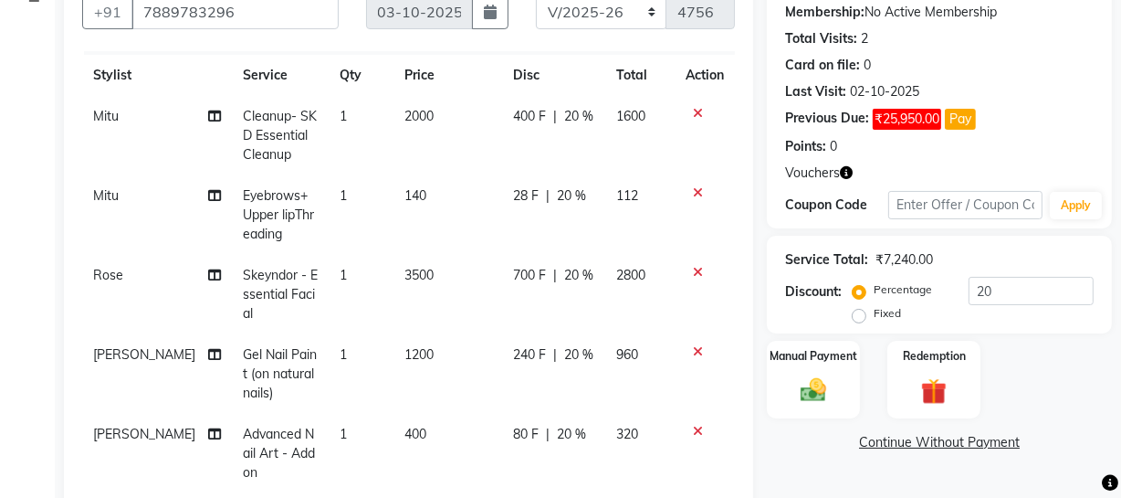
click at [957, 117] on button "Pay" at bounding box center [960, 119] width 31 height 21
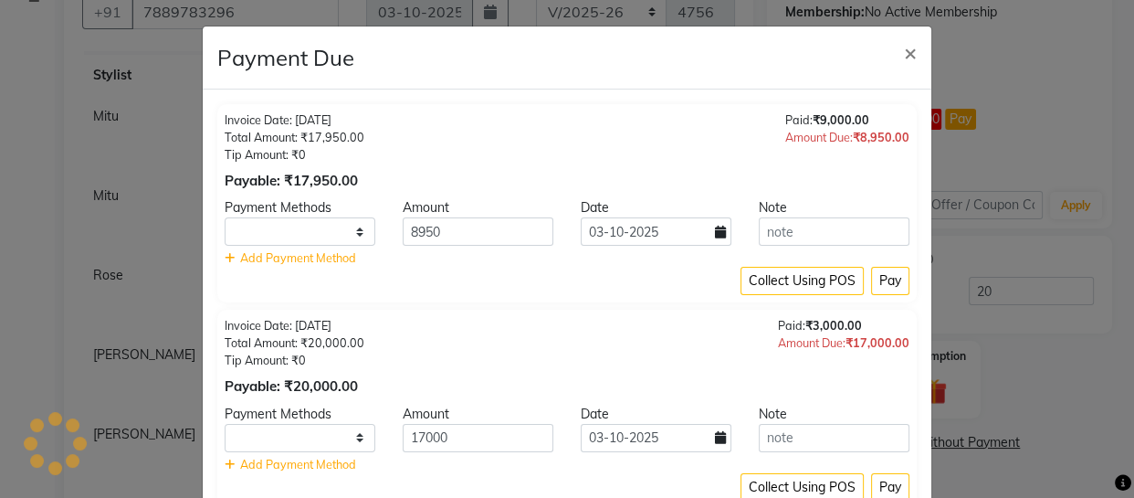
select select "1"
click at [909, 56] on span "×" at bounding box center [910, 51] width 13 height 27
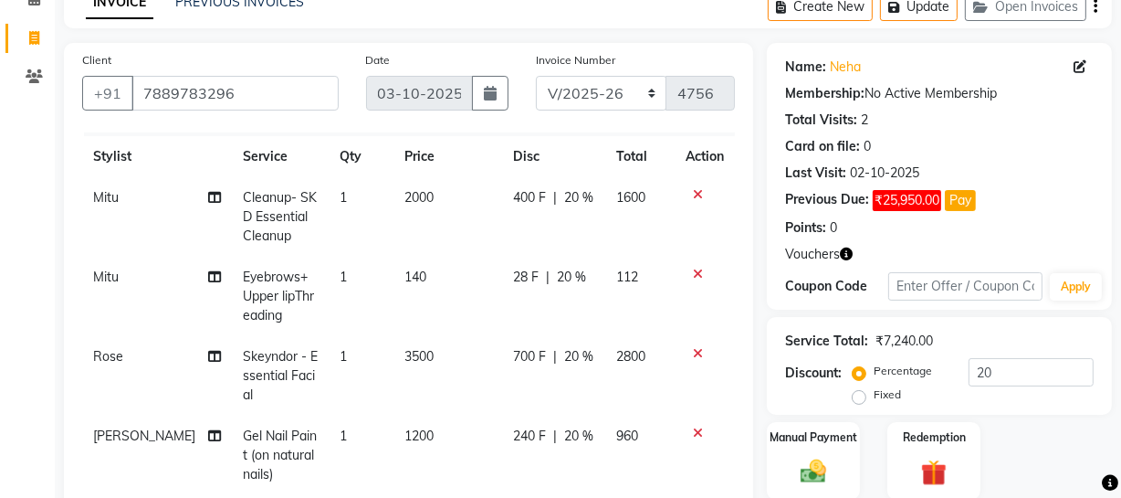
scroll to position [92, 0]
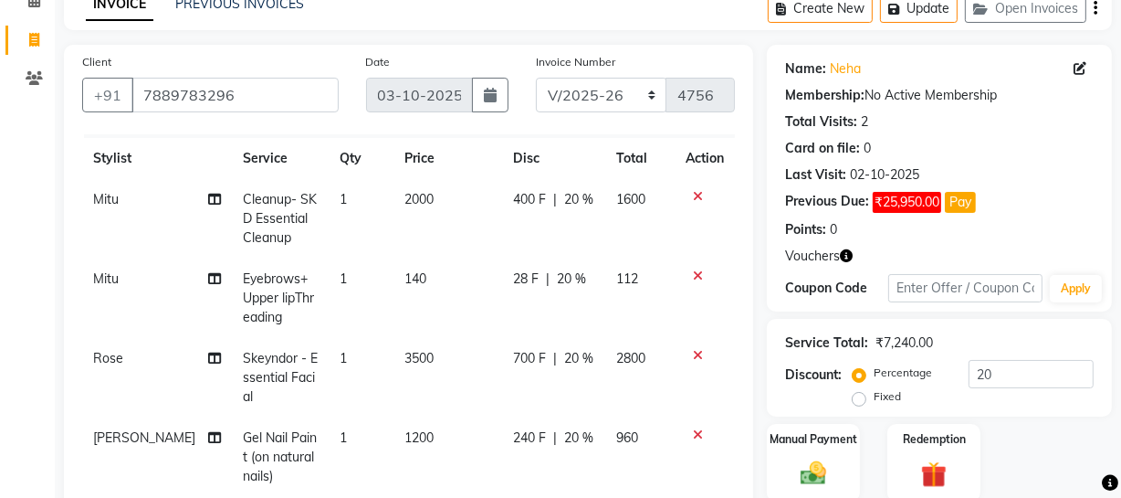
click at [919, 192] on span "₹25,950.00" at bounding box center [907, 202] width 68 height 21
click at [959, 194] on button "Pay" at bounding box center [960, 202] width 31 height 21
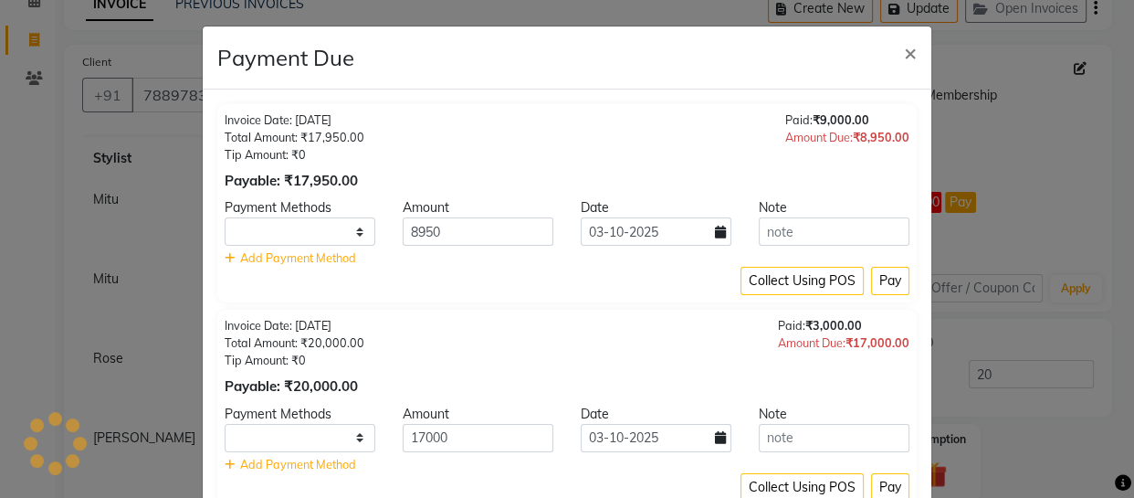
select select "1"
click at [904, 50] on span "×" at bounding box center [910, 51] width 13 height 27
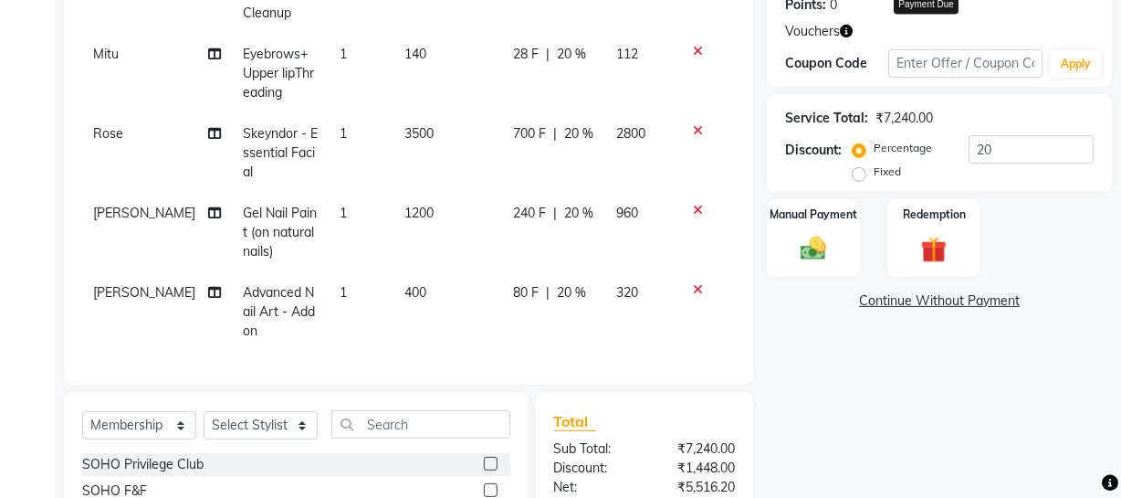
scroll to position [258, 0]
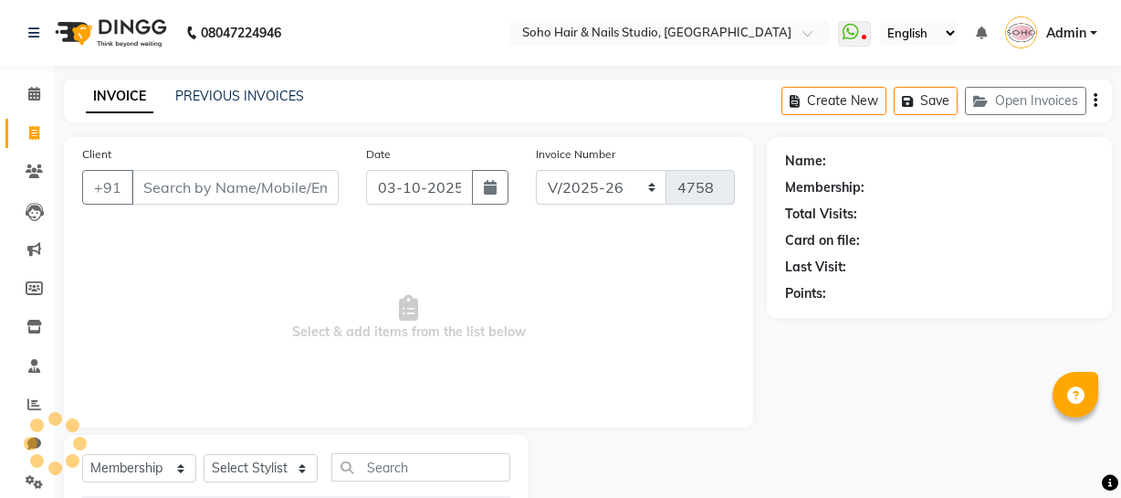
select select "735"
select select "membership"
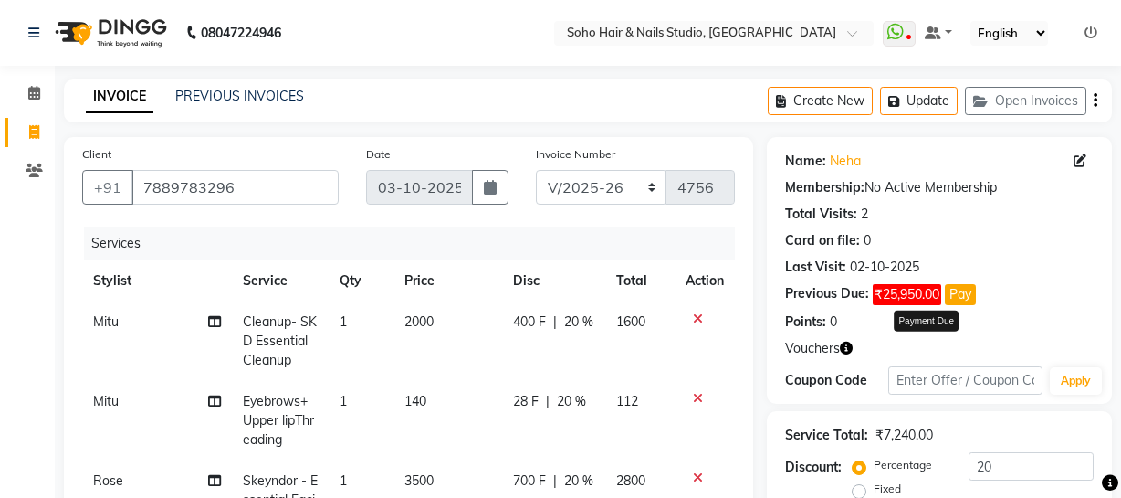
select select "735"
select select "membership"
drag, startPoint x: 38, startPoint y: 137, endPoint x: 56, endPoint y: 137, distance: 17.3
click at [38, 137] on icon at bounding box center [34, 132] width 10 height 14
select select "service"
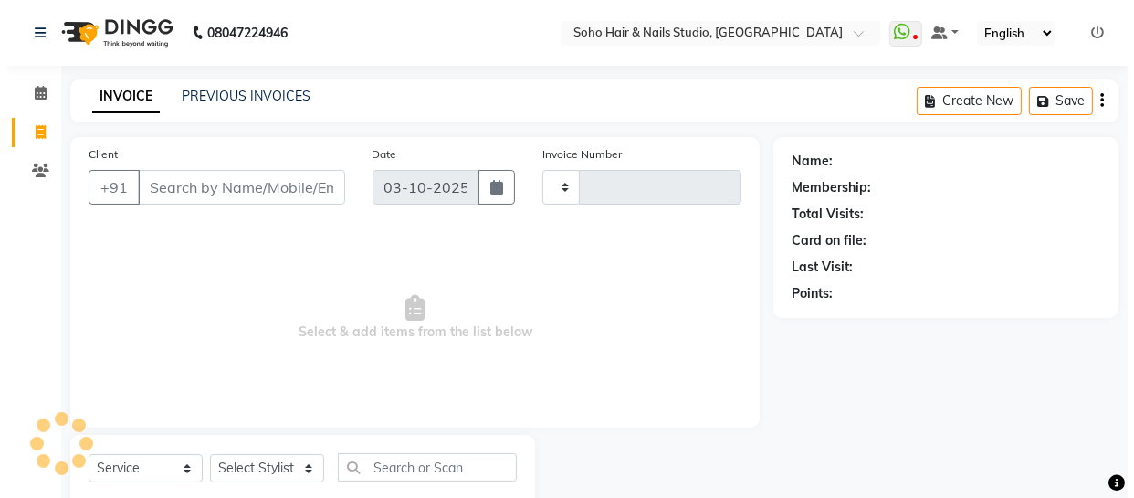
scroll to position [52, 0]
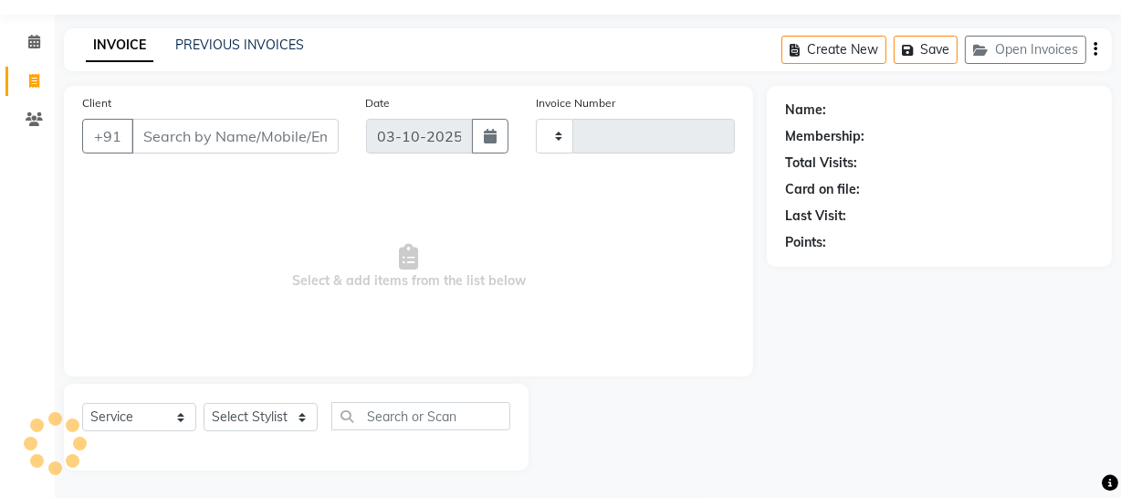
type input "4760"
select select "735"
select select "membership"
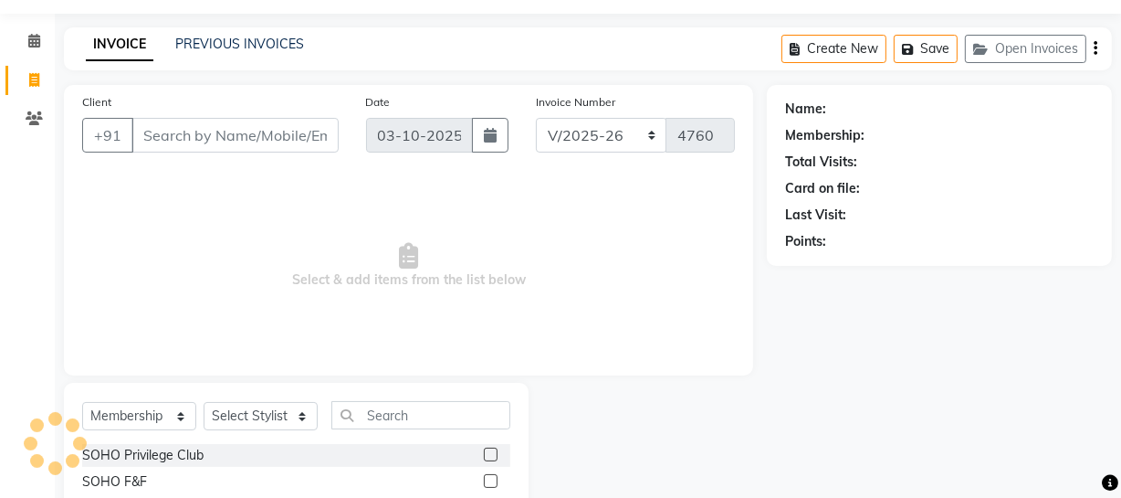
click at [1039, 30] on div "Create New Save Open Invoices" at bounding box center [947, 48] width 331 height 43
click at [1032, 49] on button "Open Invoices" at bounding box center [1025, 49] width 121 height 28
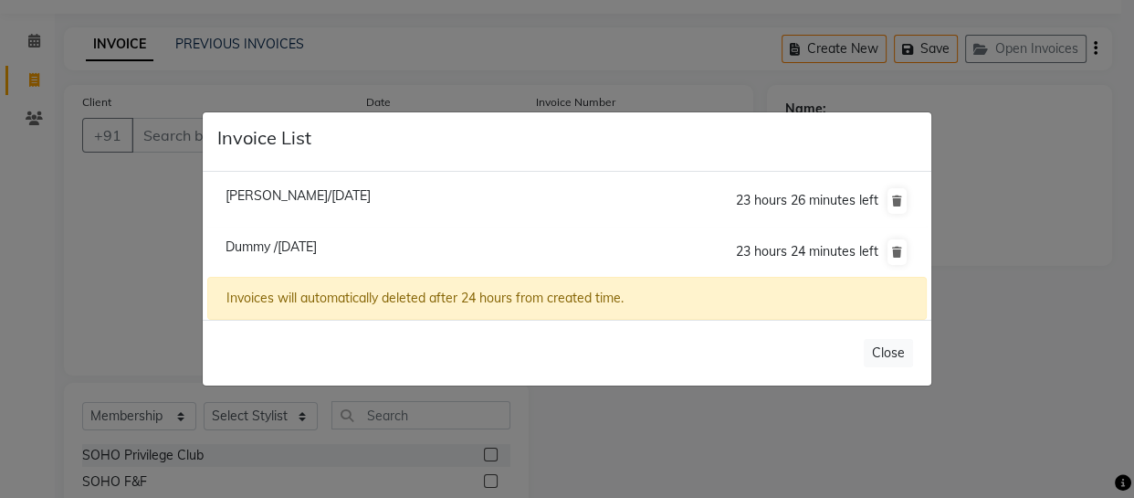
click at [1023, 202] on ngb-modal-window "Invoice List Deepa Bhalla/03 October 2025 23 hours 26 minutes left Dummy /03 Oc…" at bounding box center [567, 249] width 1134 height 498
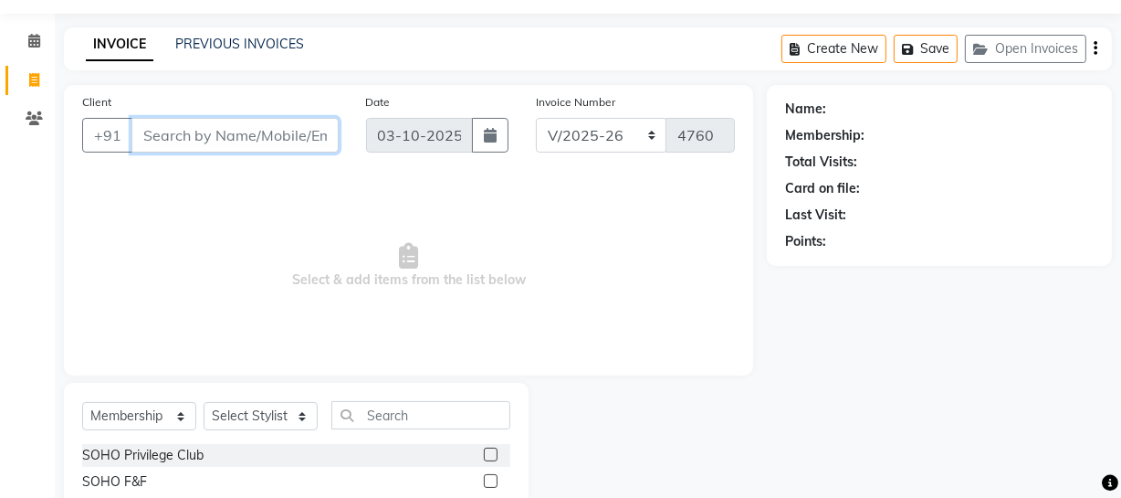
click at [289, 131] on input "Client" at bounding box center [234, 135] width 207 height 35
drag, startPoint x: 40, startPoint y: 122, endPoint x: 82, endPoint y: 109, distance: 44.2
click at [40, 121] on icon at bounding box center [34, 118] width 17 height 14
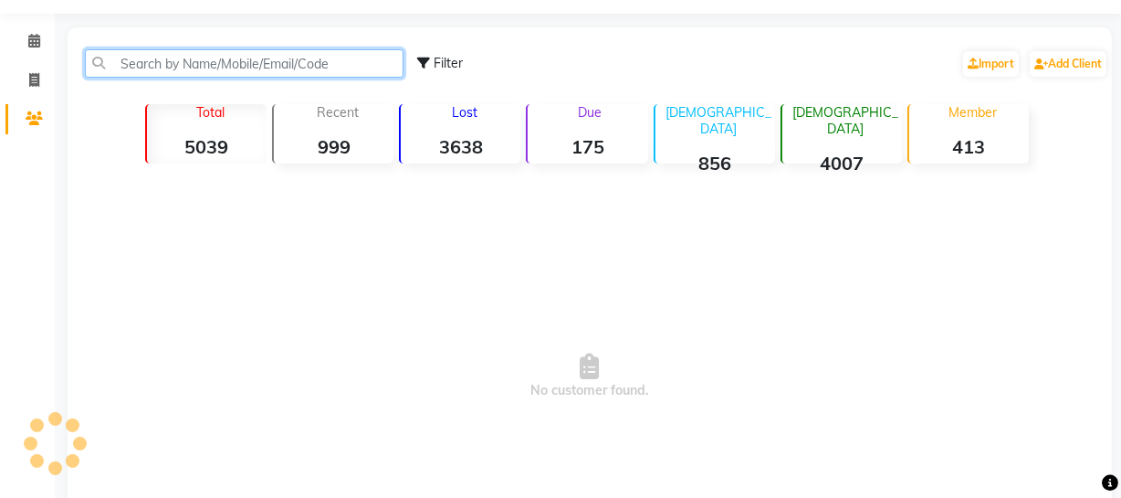
click at [184, 73] on input "text" at bounding box center [244, 63] width 319 height 28
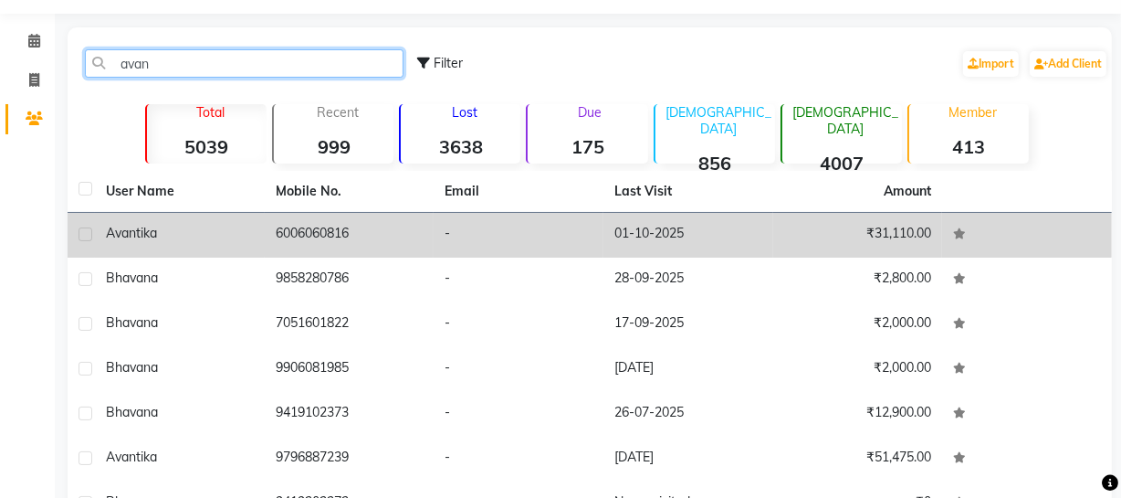
type input "avan"
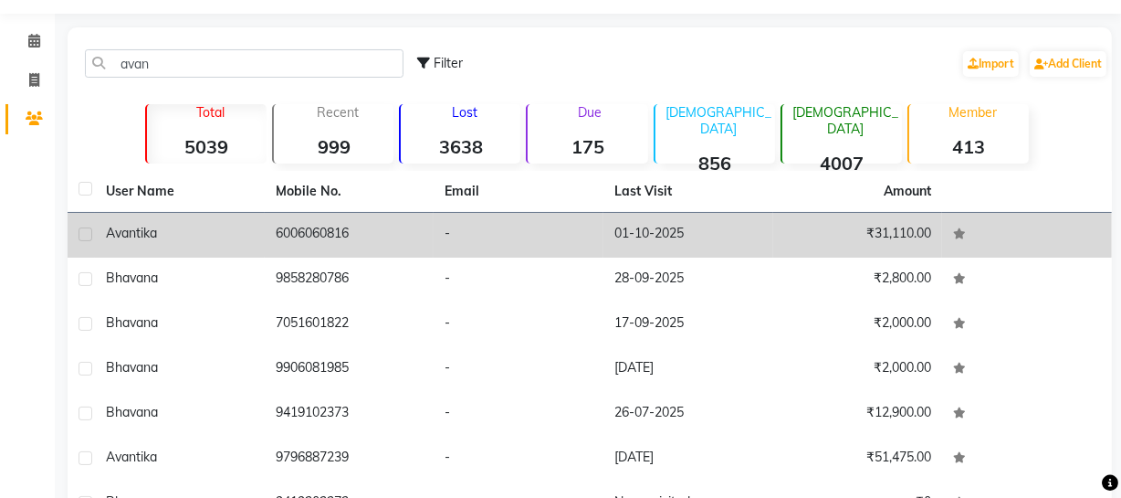
click at [356, 215] on td "6006060816" at bounding box center [350, 235] width 170 height 45
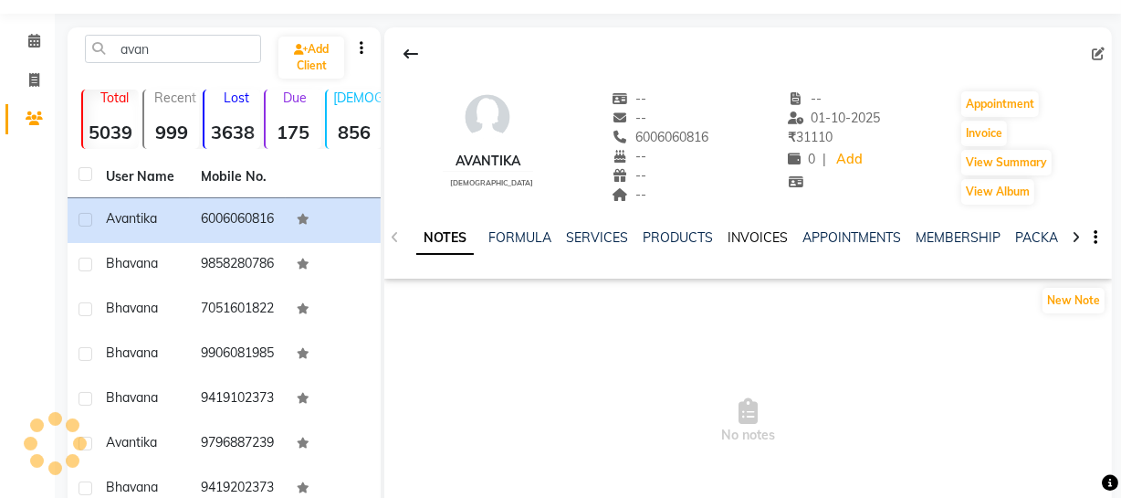
click at [737, 234] on link "INVOICES" at bounding box center [758, 237] width 60 height 16
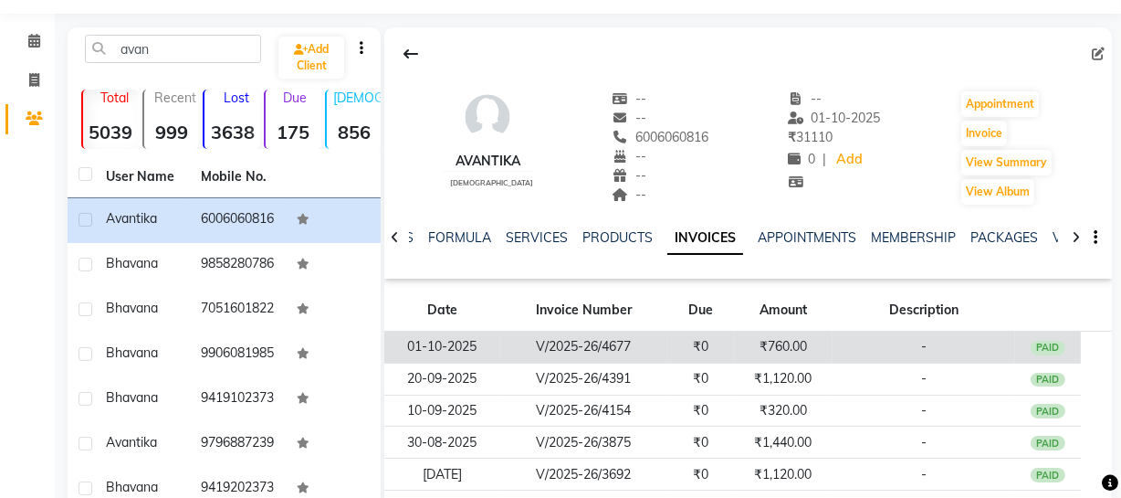
click at [789, 336] on td "₹760.00" at bounding box center [783, 347] width 99 height 32
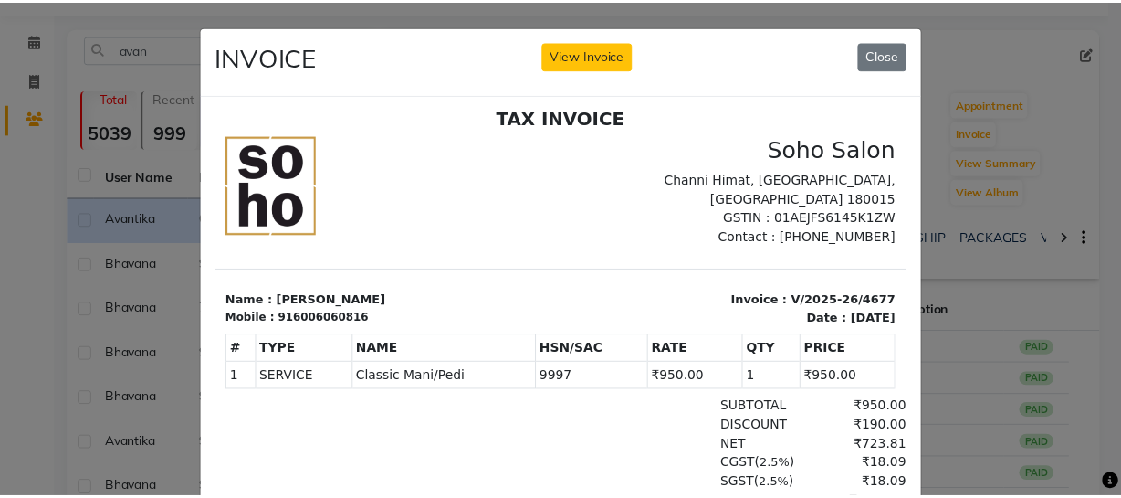
scroll to position [15, 0]
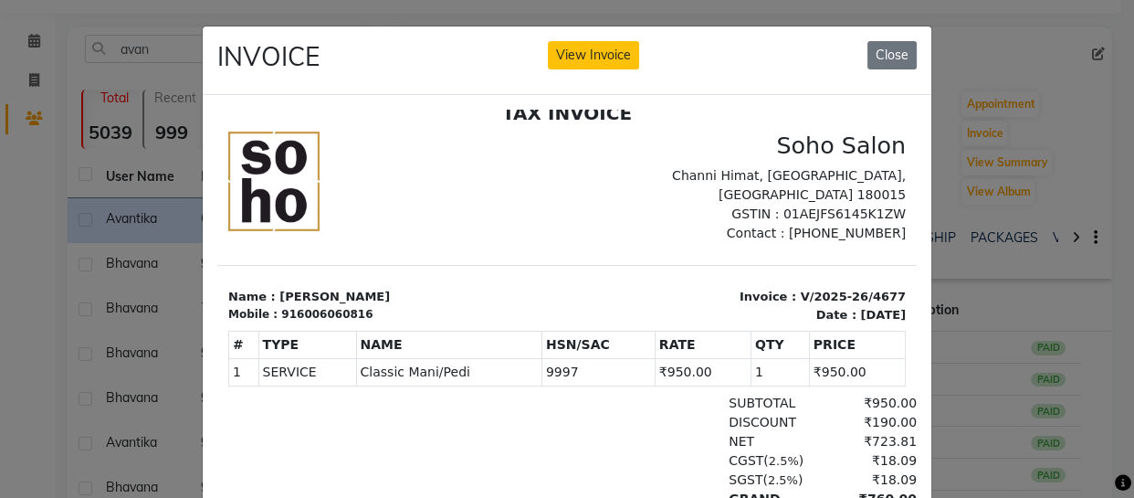
click at [910, 54] on div "INVOICE View Invoice Close" at bounding box center [567, 60] width 729 height 68
click at [901, 51] on button "Close" at bounding box center [891, 55] width 49 height 28
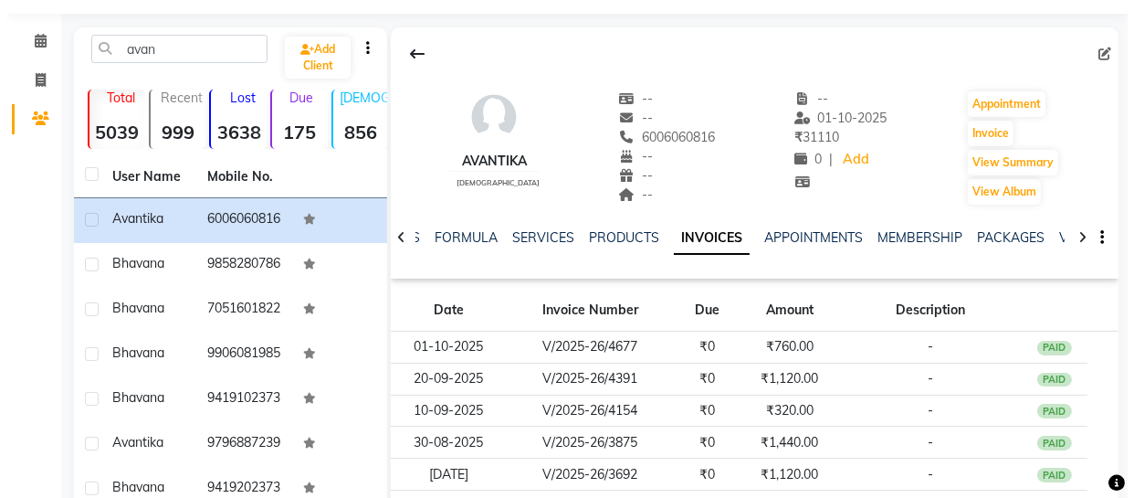
scroll to position [135, 0]
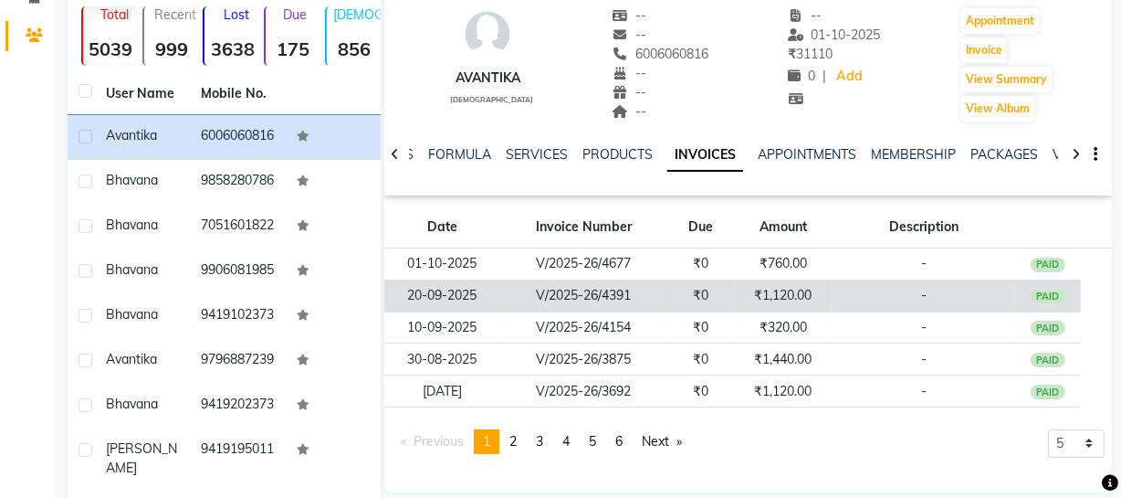
click at [821, 292] on td "₹1,120.00" at bounding box center [783, 295] width 99 height 32
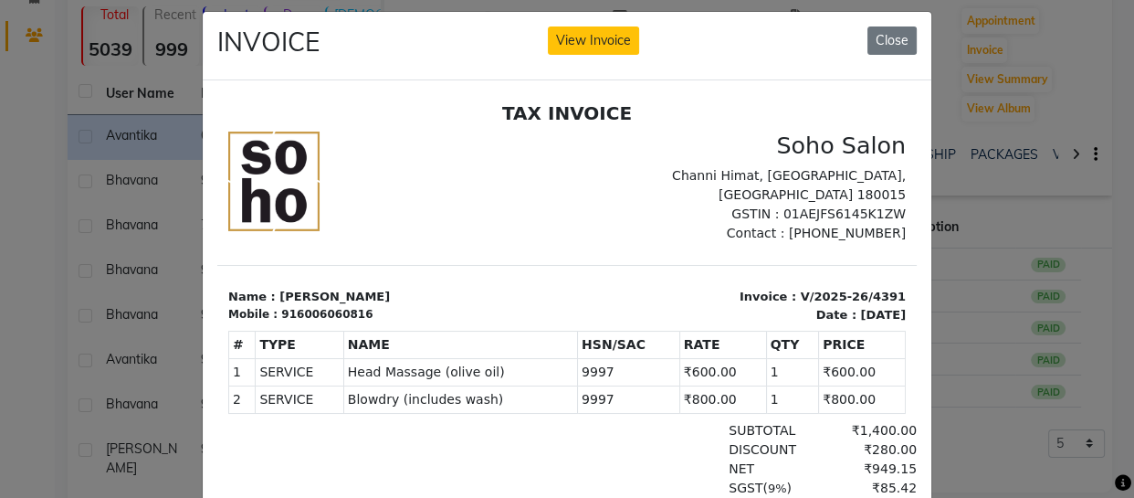
scroll to position [0, 0]
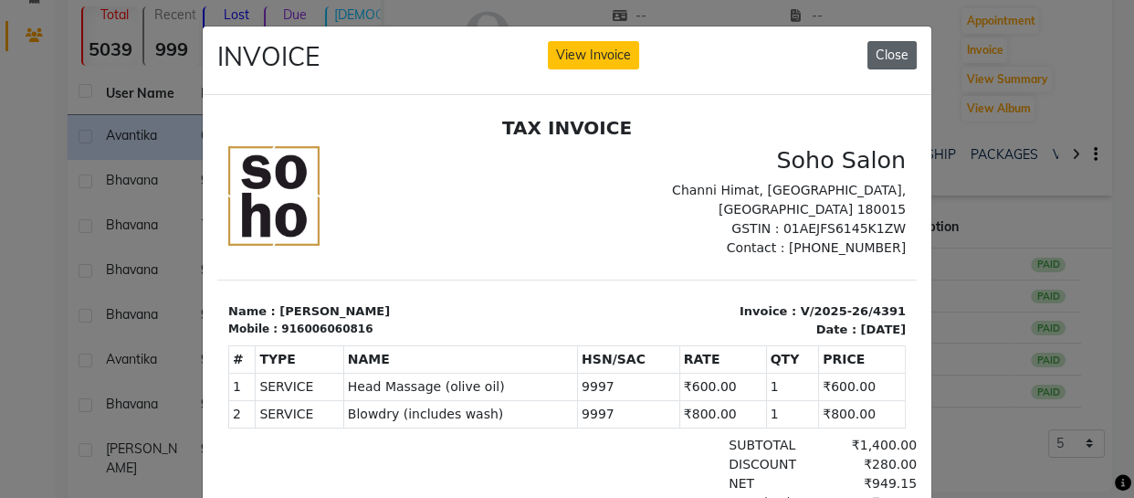
click at [876, 59] on button "Close" at bounding box center [891, 55] width 49 height 28
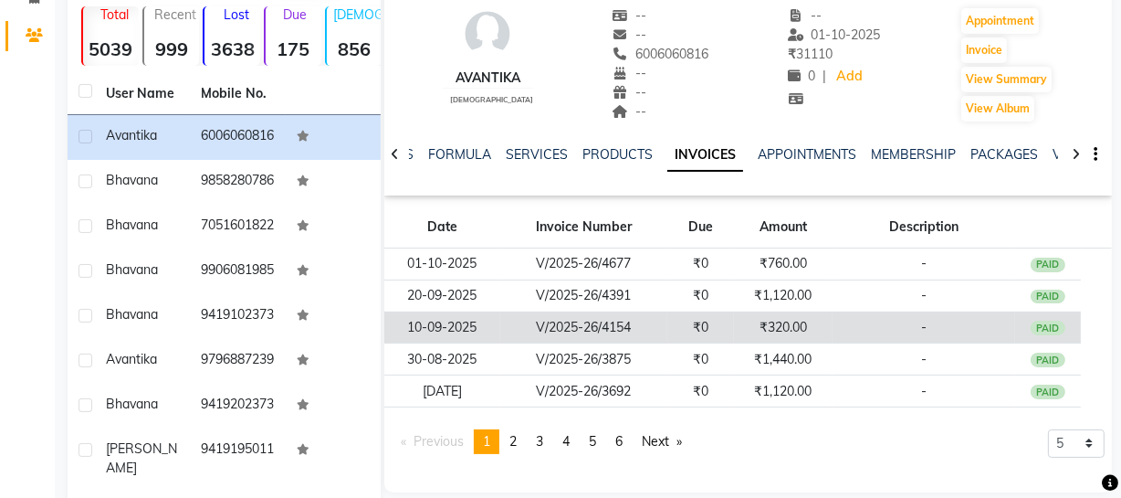
click at [894, 329] on td "-" at bounding box center [924, 327] width 183 height 32
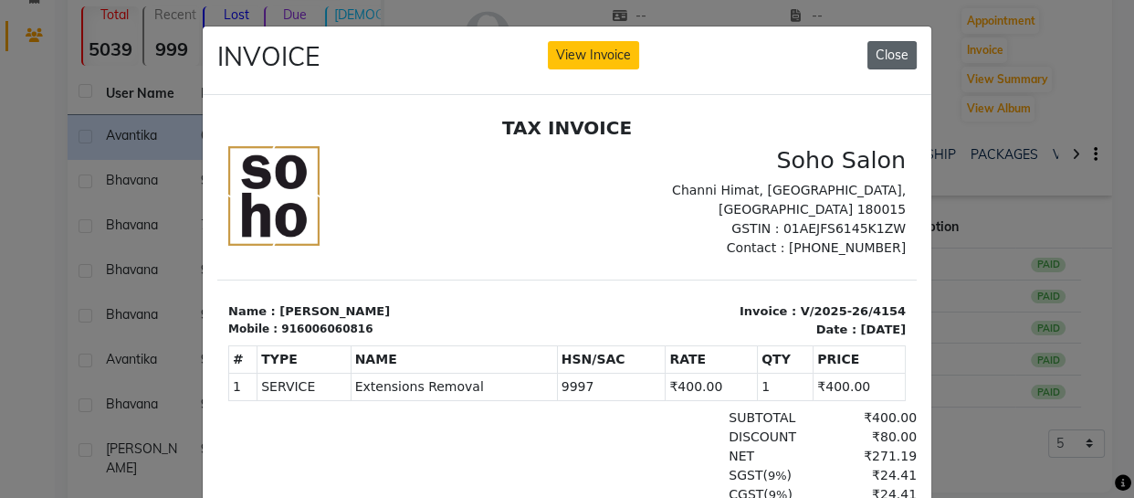
click at [884, 55] on button "Close" at bounding box center [891, 55] width 49 height 28
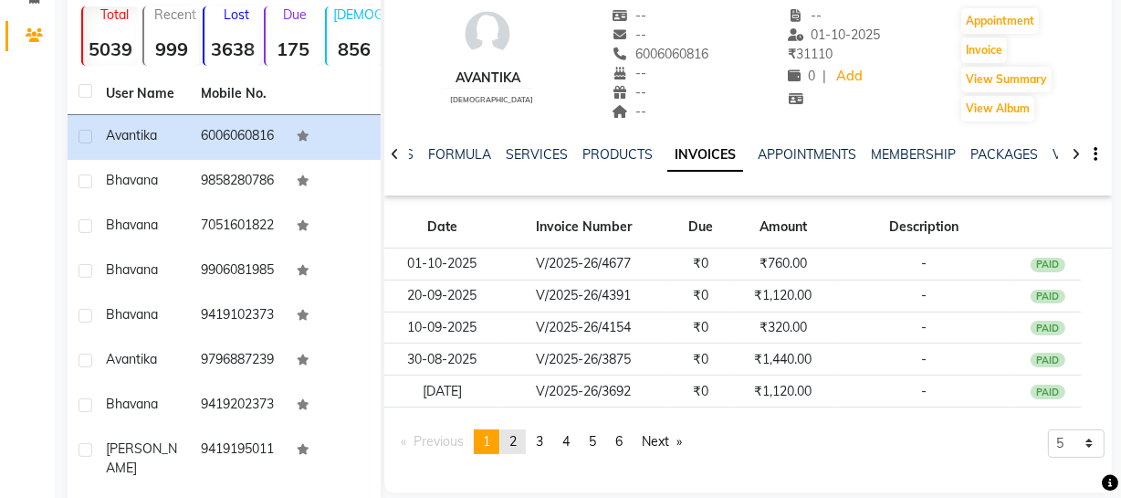
click at [525, 436] on link "page 2" at bounding box center [513, 441] width 26 height 25
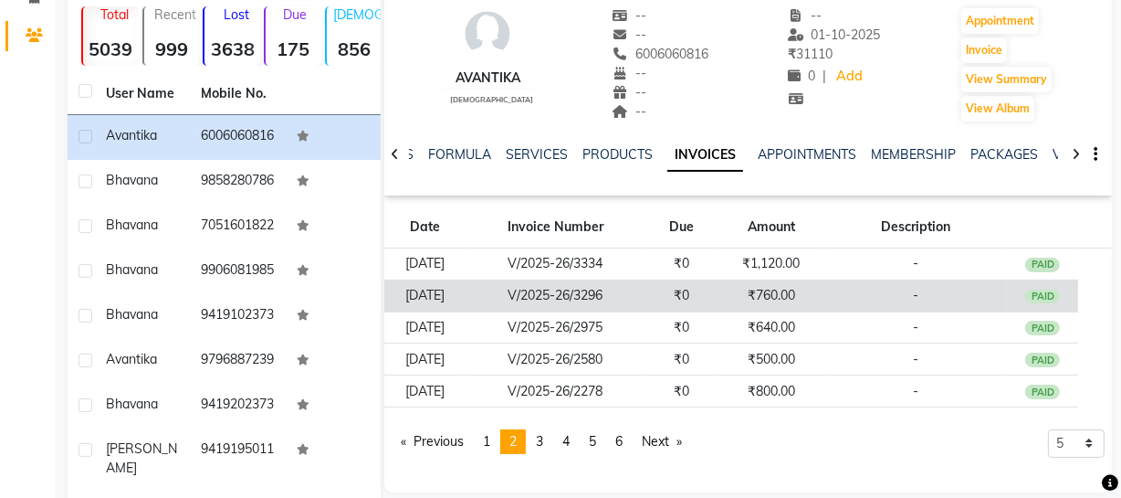
click at [597, 310] on td "V/2025-26/3296" at bounding box center [556, 295] width 182 height 32
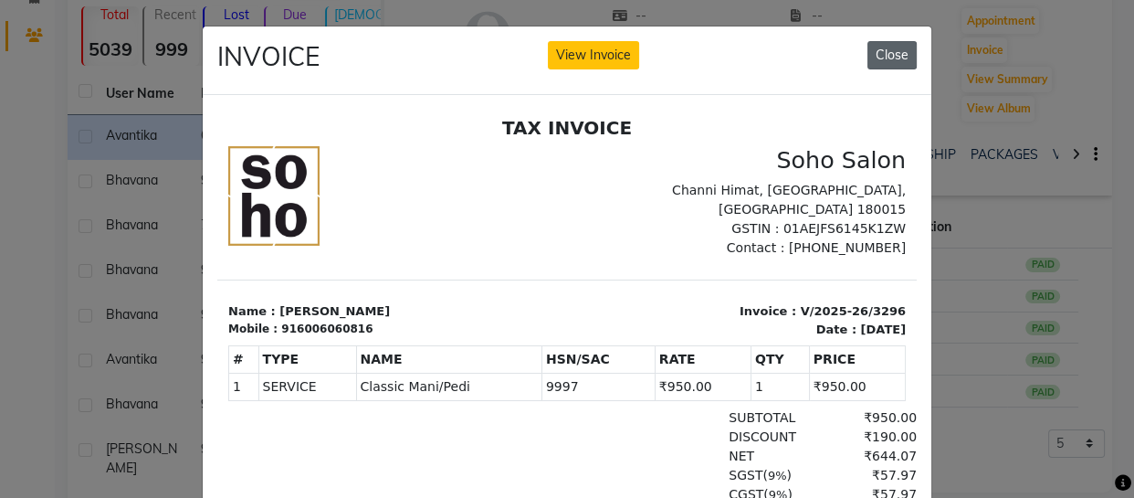
click at [898, 58] on button "Close" at bounding box center [891, 55] width 49 height 28
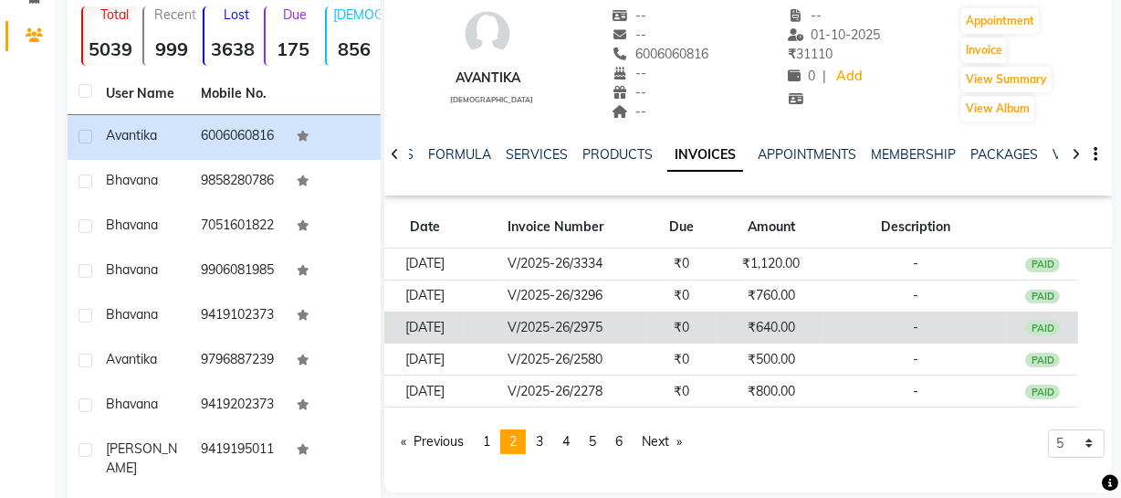
click at [772, 318] on td "₹640.00" at bounding box center [771, 327] width 107 height 32
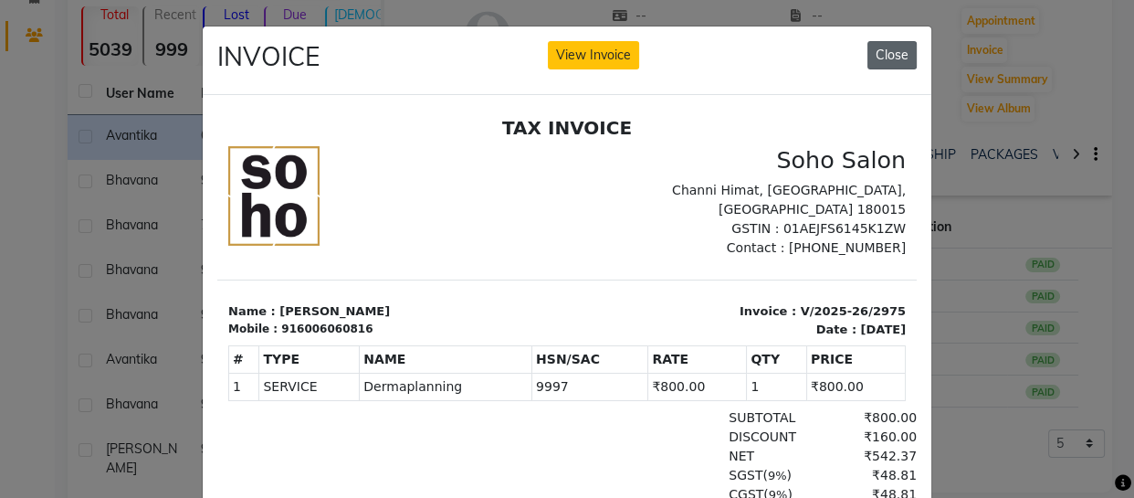
click at [889, 54] on button "Close" at bounding box center [891, 55] width 49 height 28
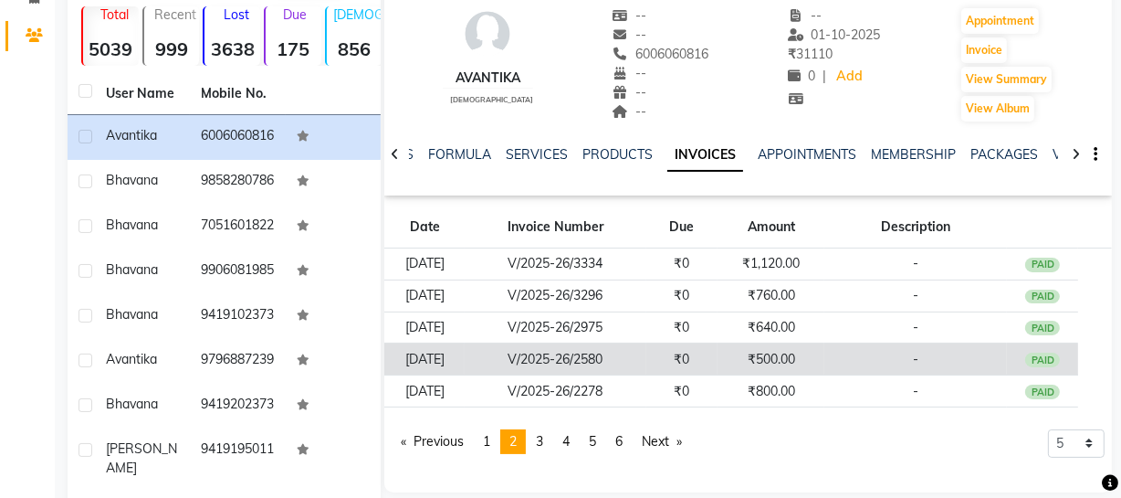
click at [810, 346] on td "₹500.00" at bounding box center [771, 359] width 107 height 32
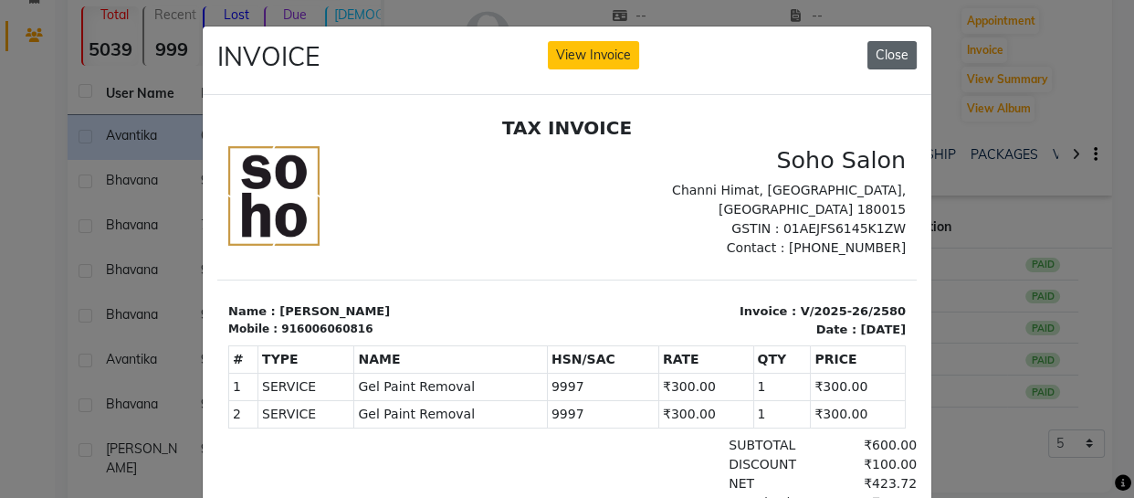
click at [892, 60] on button "Close" at bounding box center [891, 55] width 49 height 28
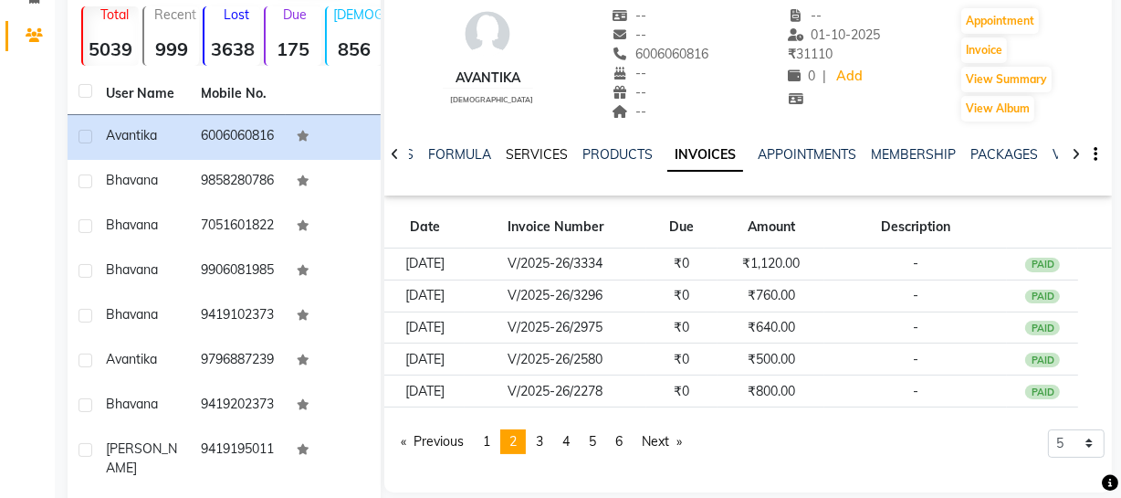
click at [517, 155] on link "SERVICES" at bounding box center [537, 154] width 62 height 16
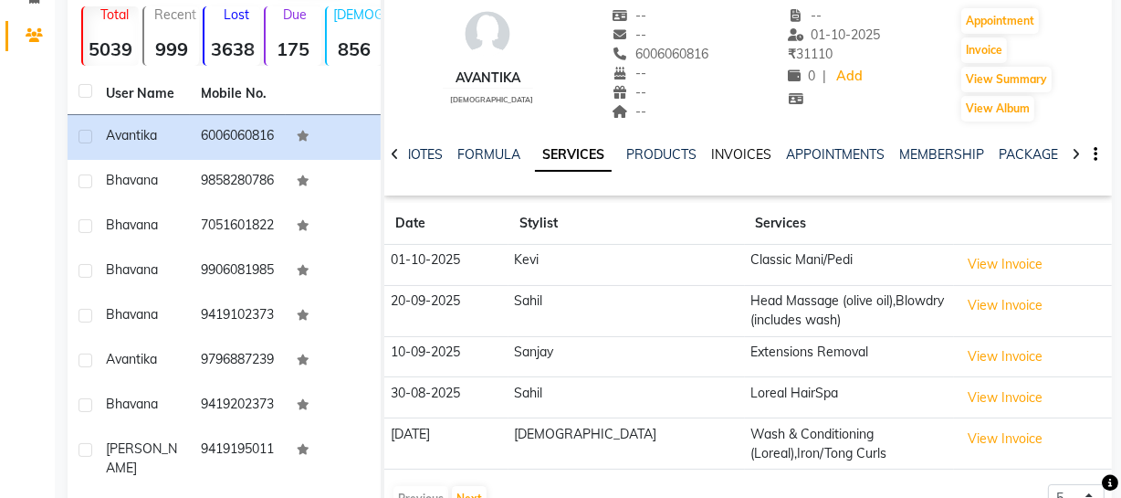
click at [741, 154] on link "INVOICES" at bounding box center [741, 154] width 60 height 16
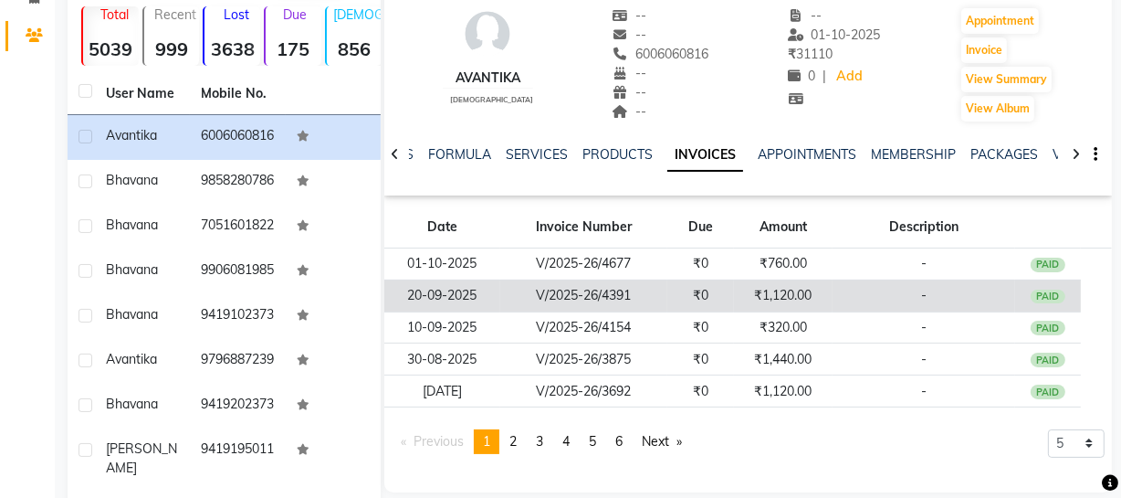
click at [848, 304] on td "-" at bounding box center [924, 295] width 183 height 32
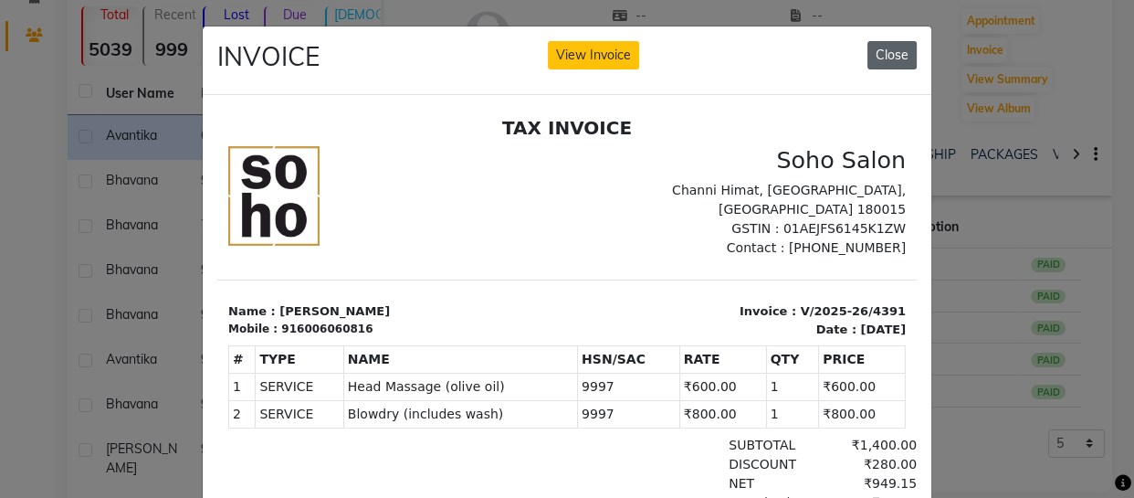
drag, startPoint x: 866, startPoint y: 49, endPoint x: 856, endPoint y: 77, distance: 28.9
click at [867, 49] on button "Close" at bounding box center [891, 55] width 49 height 28
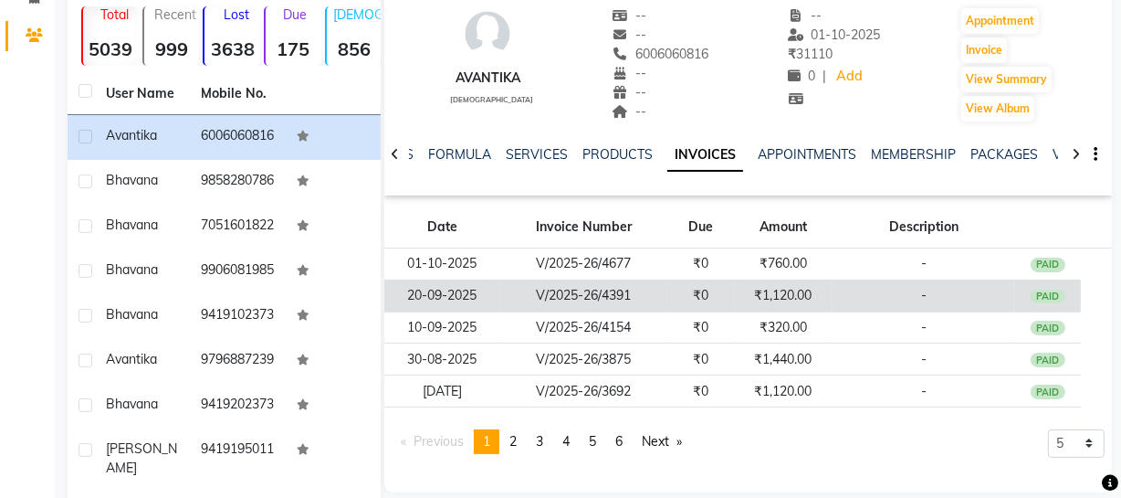
click at [793, 290] on td "₹1,120.00" at bounding box center [783, 295] width 99 height 32
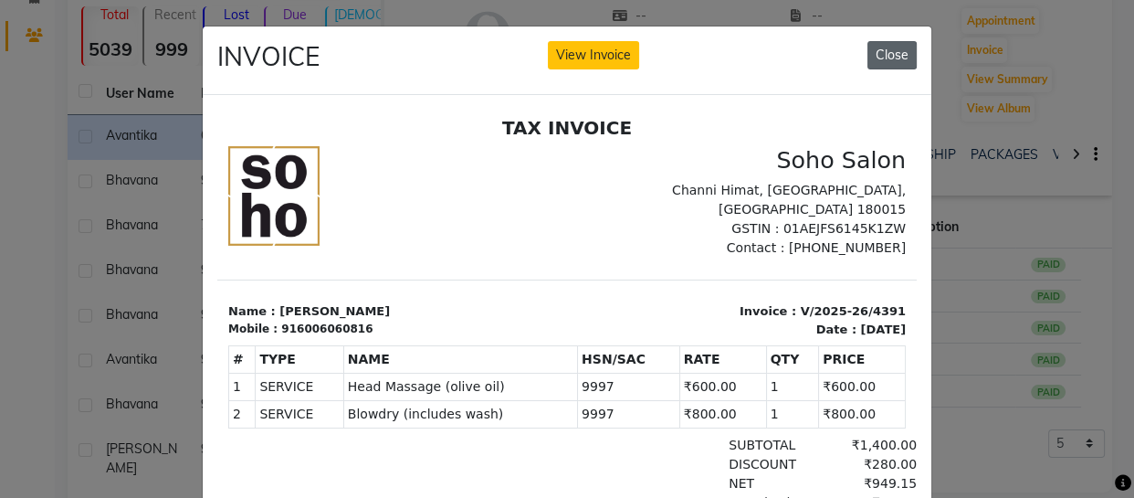
click at [888, 53] on button "Close" at bounding box center [891, 55] width 49 height 28
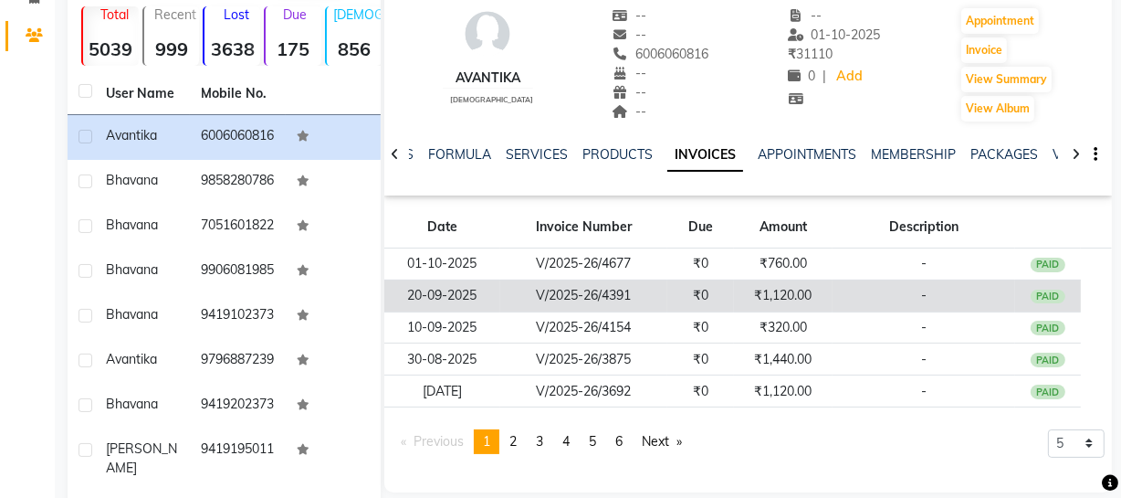
click at [986, 299] on td "-" at bounding box center [924, 295] width 183 height 32
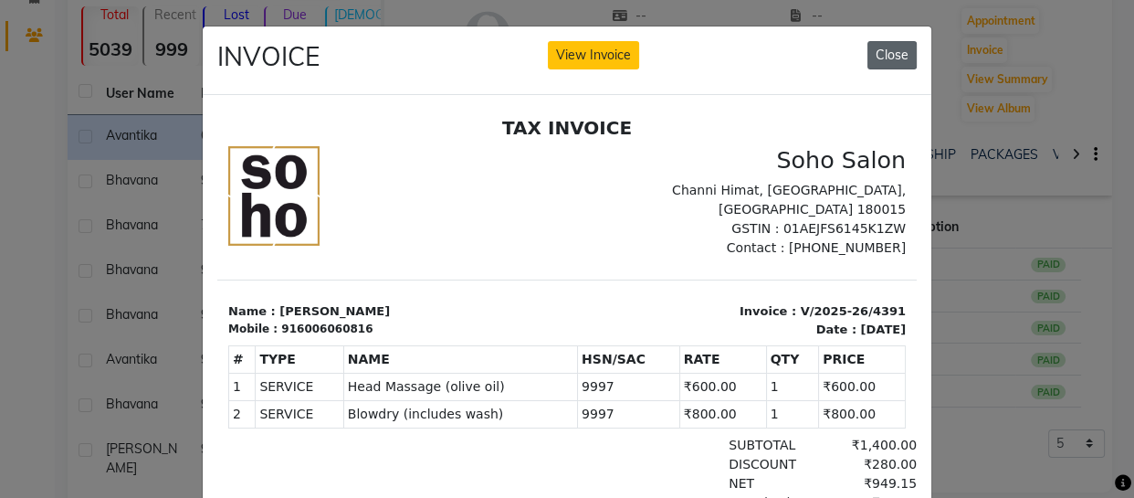
click at [893, 51] on button "Close" at bounding box center [891, 55] width 49 height 28
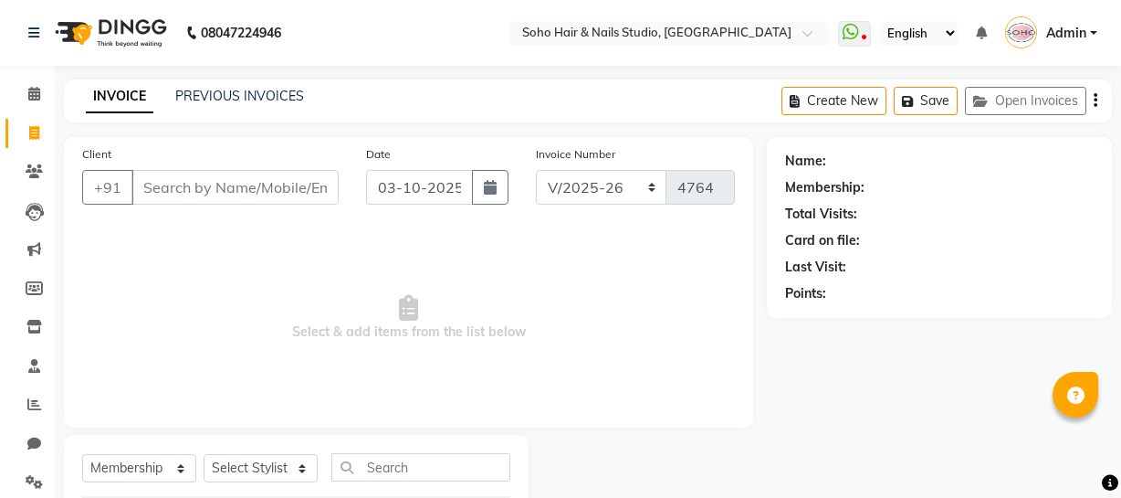
select select "735"
select select "membership"
click at [33, 179] on span at bounding box center [34, 172] width 32 height 21
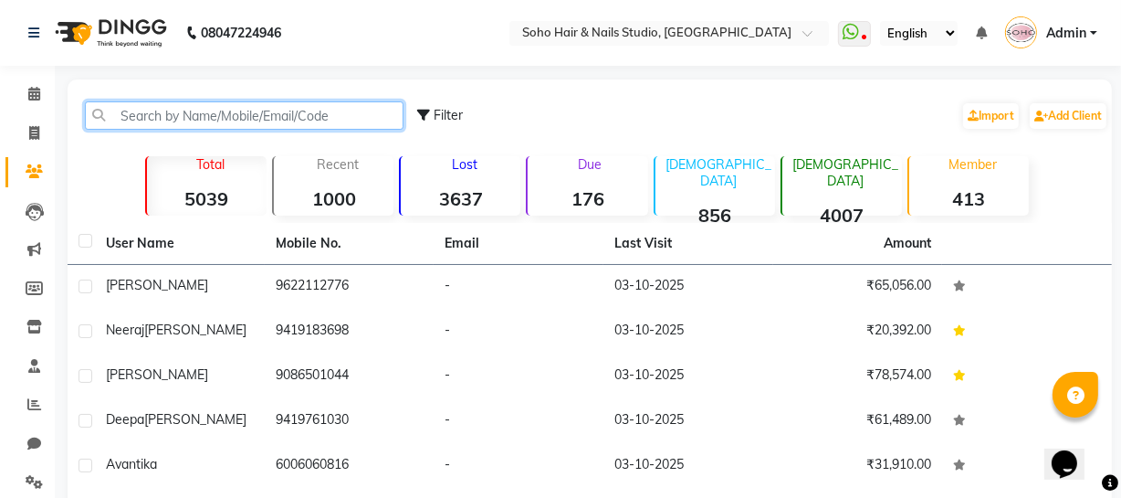
click at [138, 114] on input "text" at bounding box center [244, 115] width 319 height 28
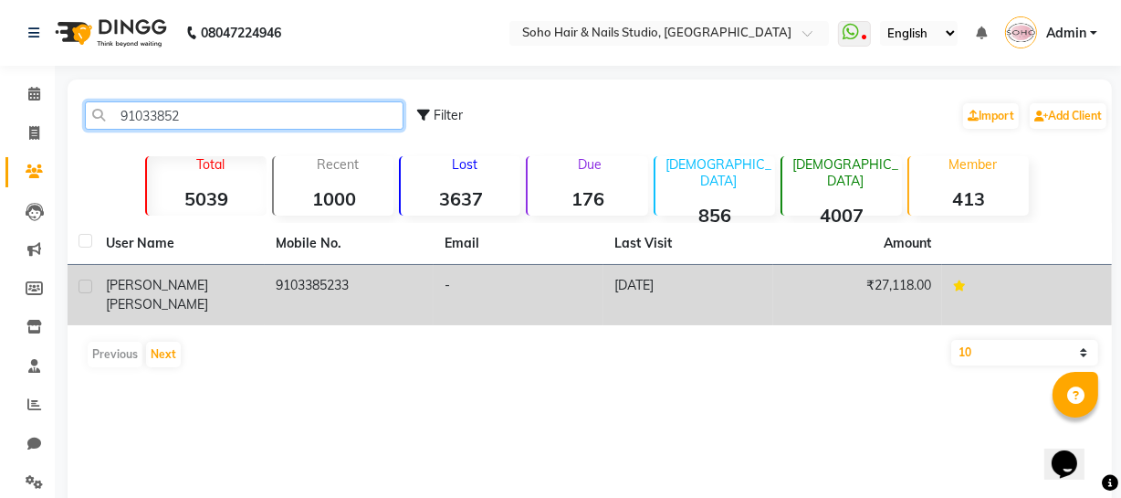
type input "91033852"
click at [440, 278] on td "-" at bounding box center [519, 295] width 170 height 60
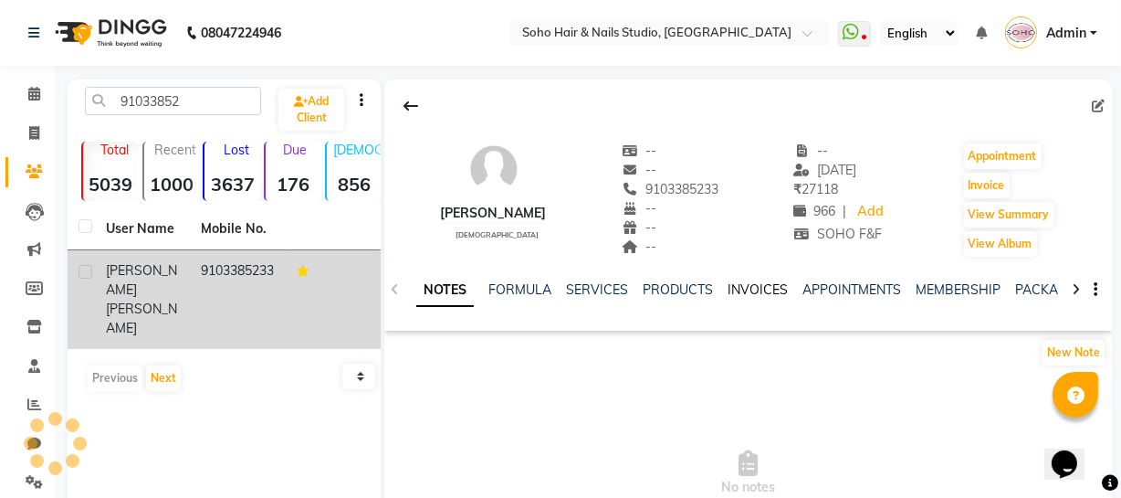
click at [751, 294] on link "INVOICES" at bounding box center [758, 289] width 60 height 16
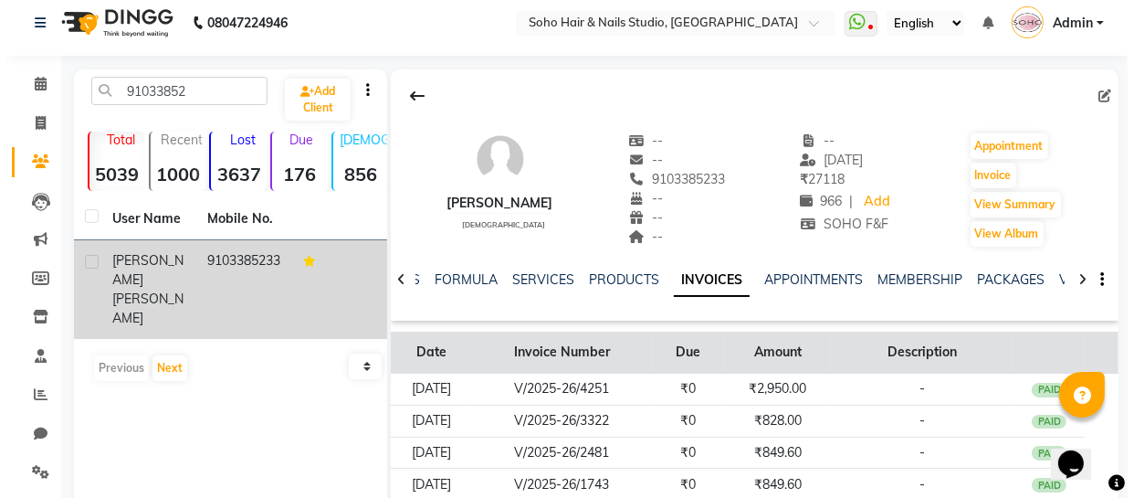
scroll to position [82, 0]
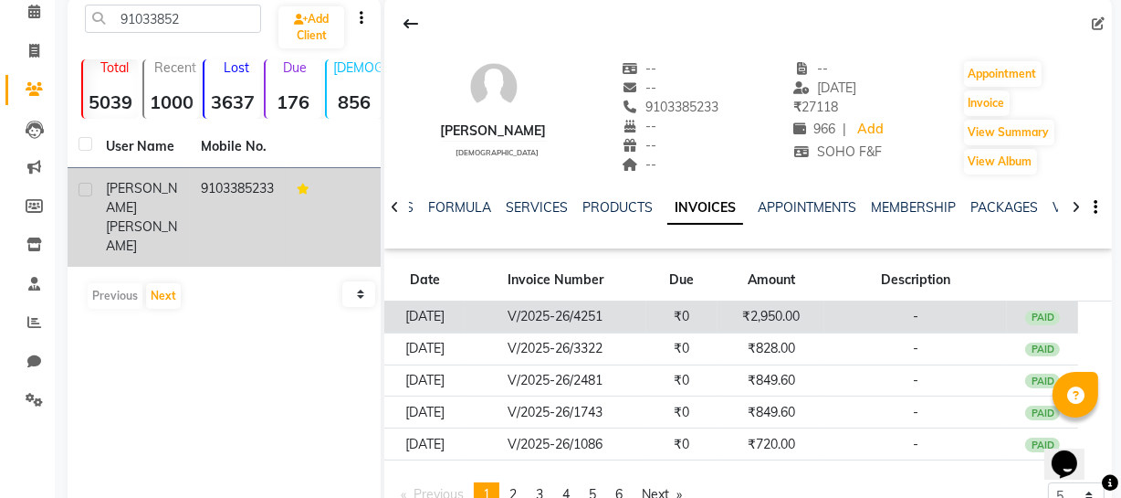
click at [719, 319] on td "₹0" at bounding box center [682, 317] width 72 height 32
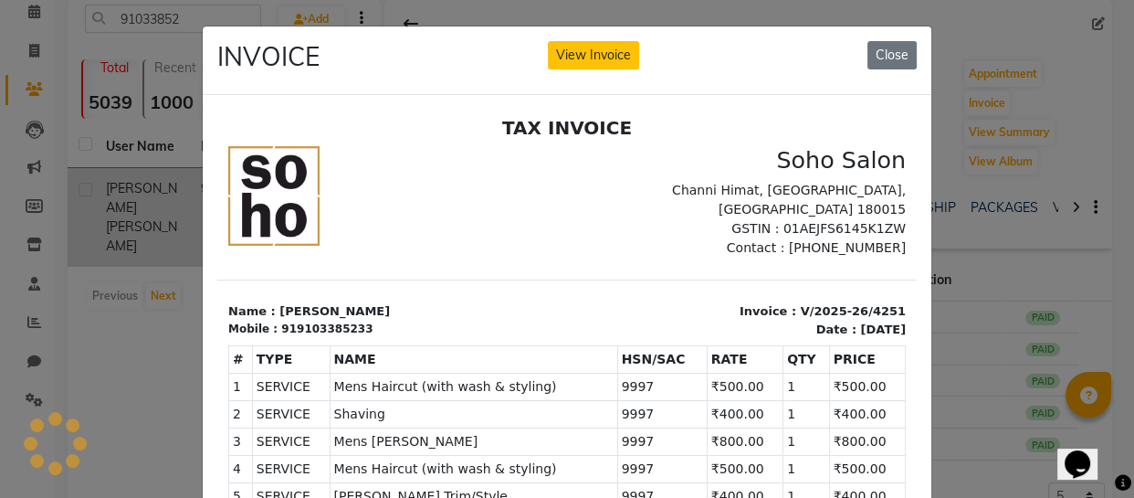
scroll to position [0, 0]
click at [598, 33] on div "INVOICE View Invoice Close" at bounding box center [567, 60] width 729 height 68
click at [602, 53] on button "View Invoice" at bounding box center [593, 55] width 91 height 28
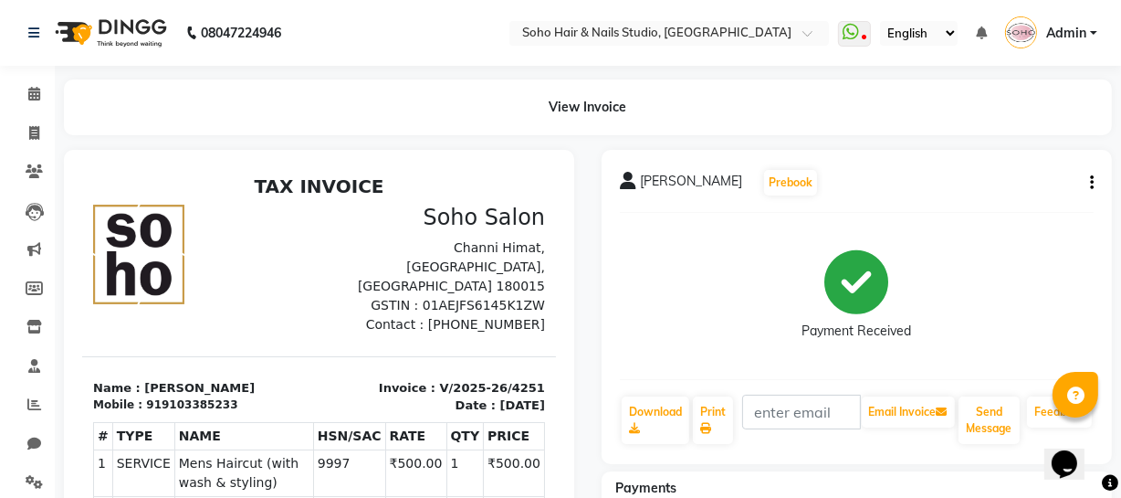
click at [1091, 184] on icon "button" at bounding box center [1092, 183] width 4 height 1
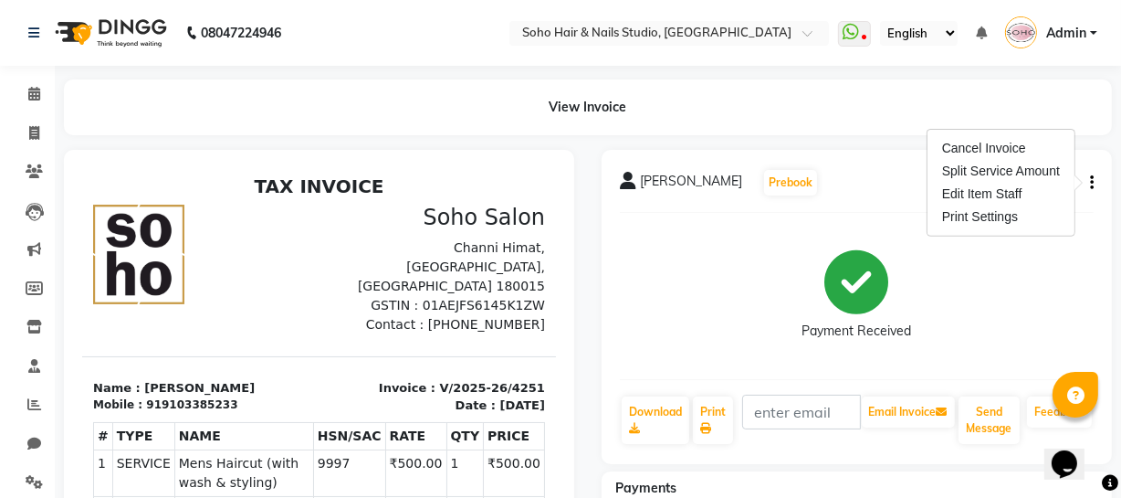
click at [807, 244] on div "Payment Received" at bounding box center [857, 295] width 474 height 137
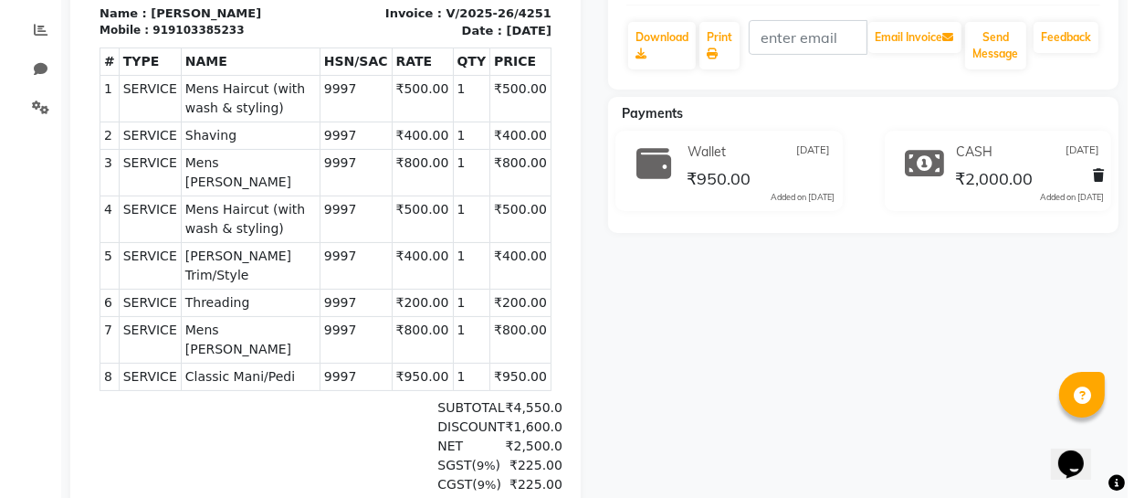
scroll to position [415, 0]
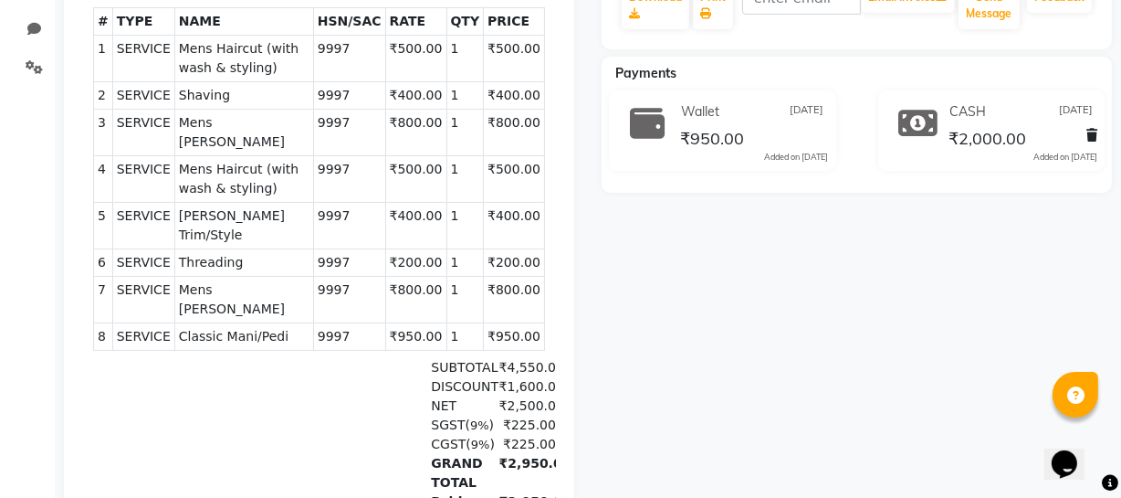
click at [1090, 136] on icon at bounding box center [1092, 135] width 11 height 13
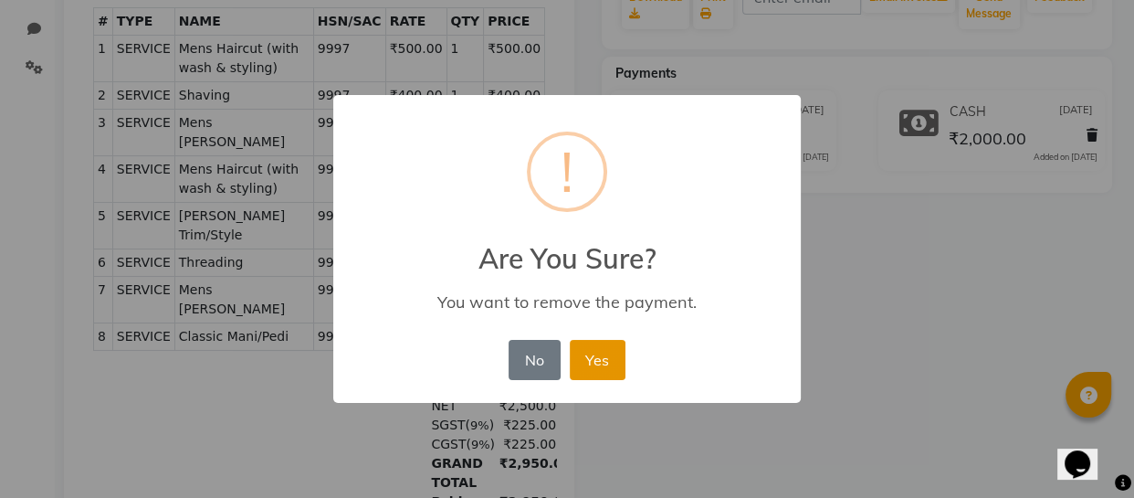
click at [586, 373] on button "Yes" at bounding box center [598, 360] width 56 height 40
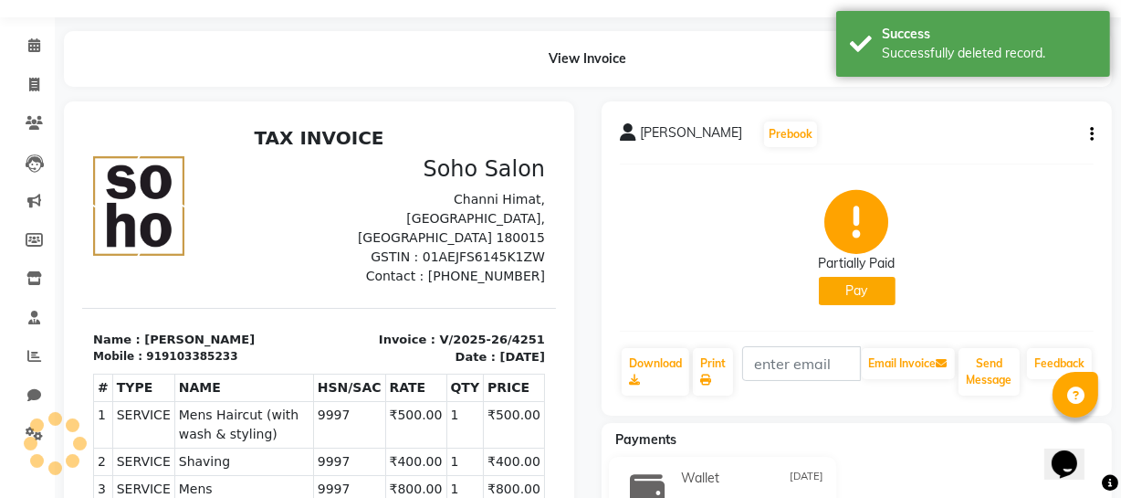
scroll to position [0, 0]
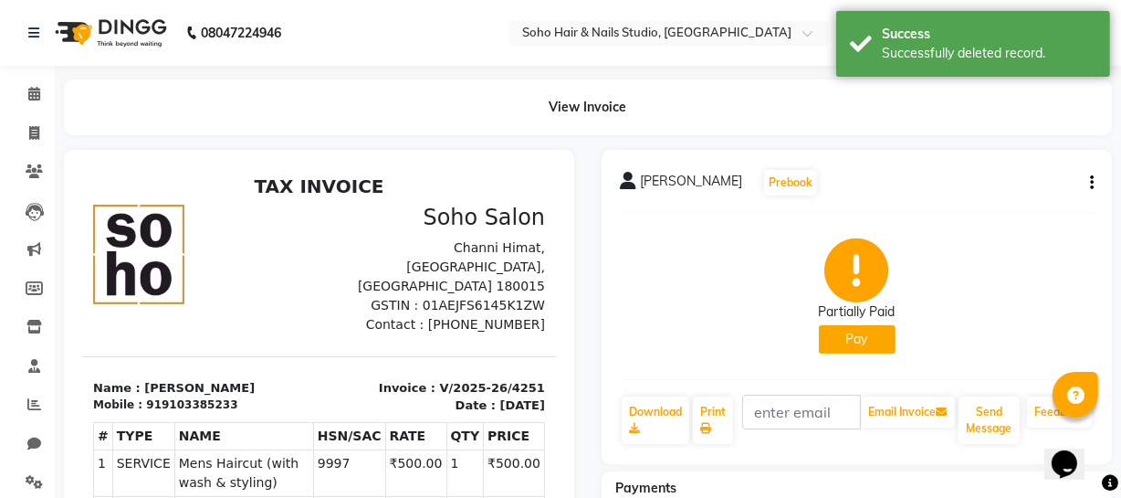
click at [1090, 183] on icon "button" at bounding box center [1092, 183] width 4 height 1
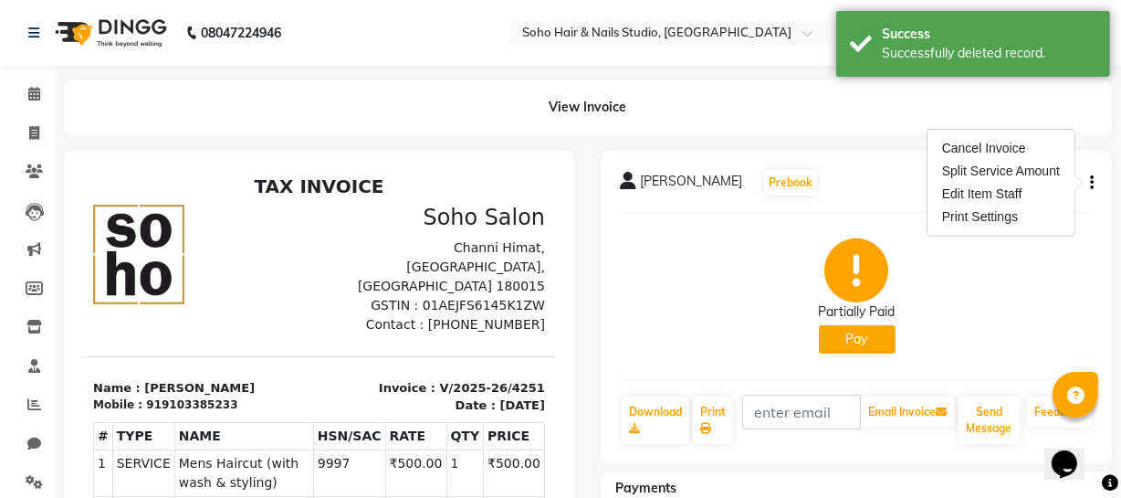
click at [1088, 180] on button "button" at bounding box center [1088, 182] width 11 height 19
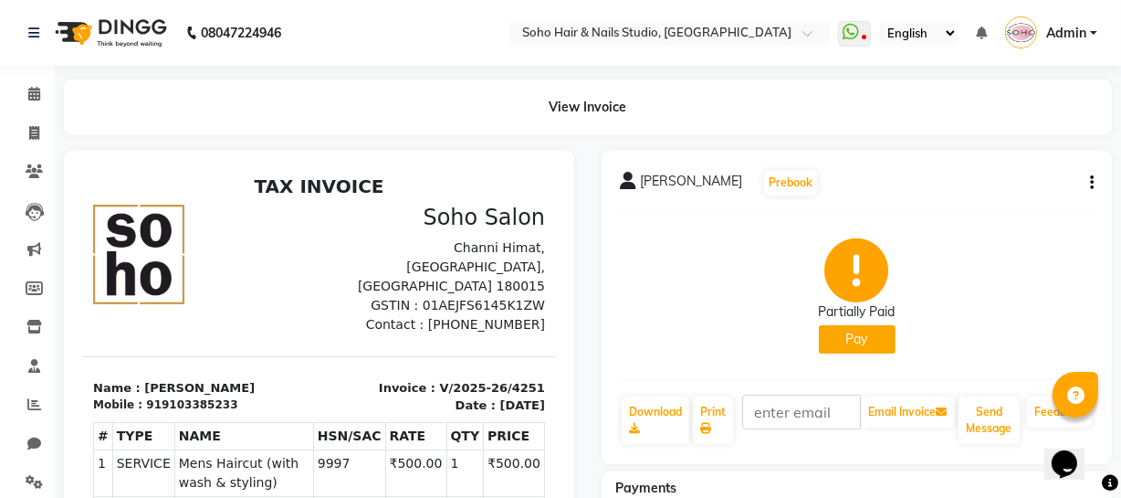
click at [1084, 180] on button "button" at bounding box center [1088, 182] width 11 height 19
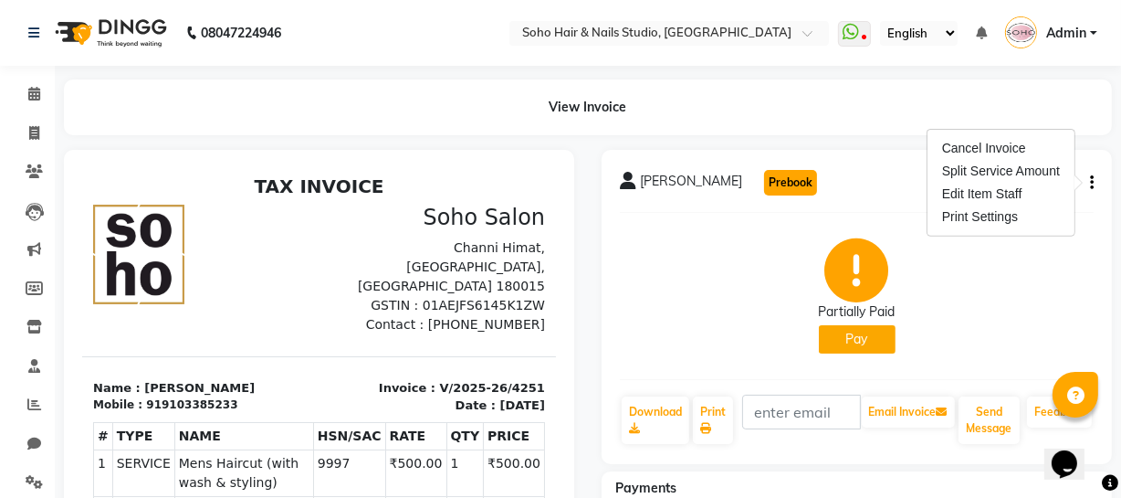
click at [812, 175] on button "Prebook" at bounding box center [790, 183] width 53 height 26
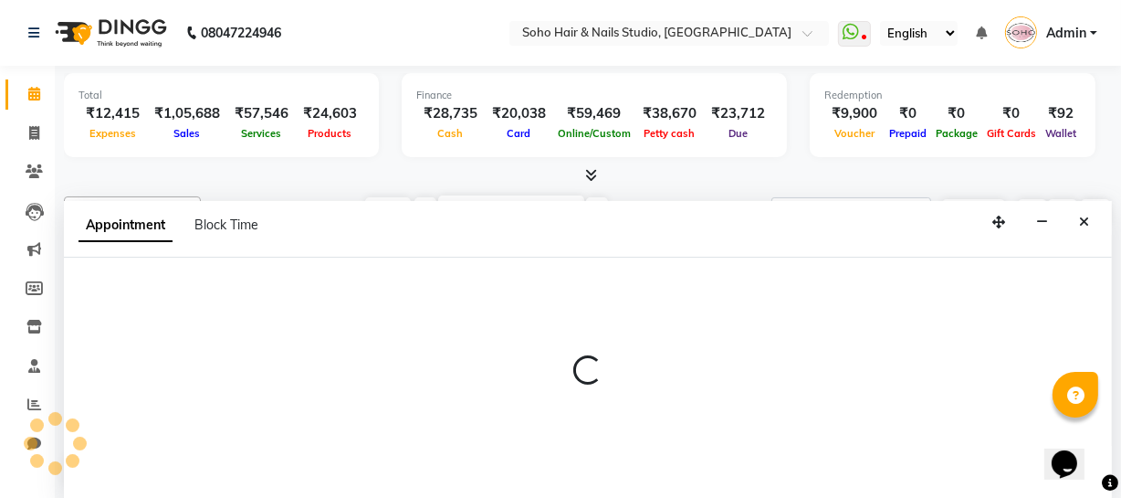
scroll to position [1, 0]
select select "30406"
select select "tentative"
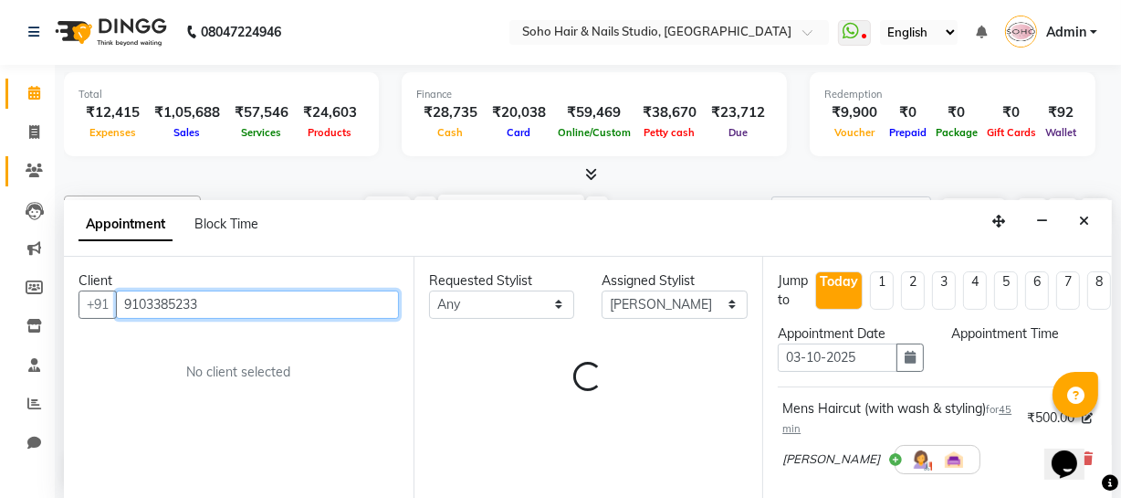
select select "600"
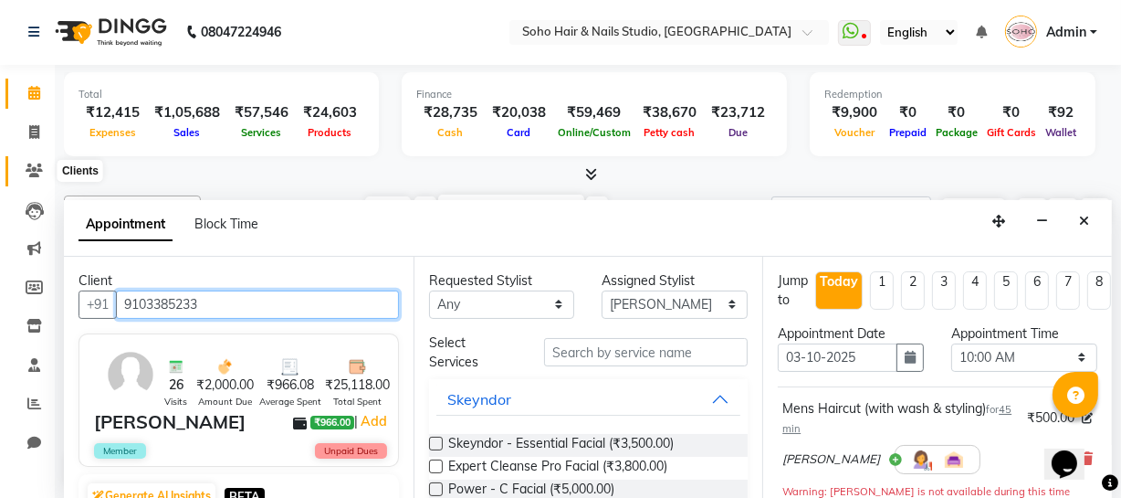
scroll to position [869, 0]
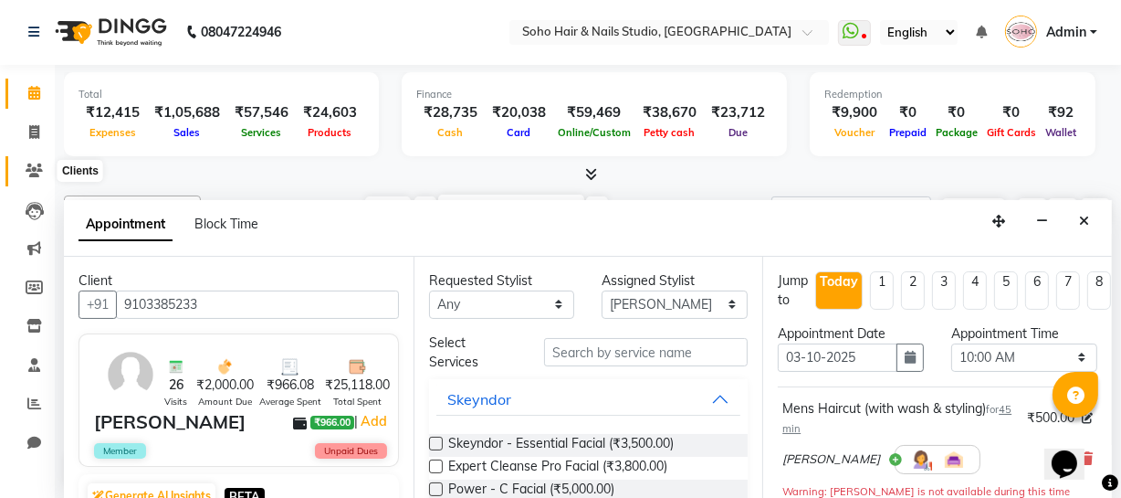
click at [30, 168] on icon at bounding box center [34, 170] width 17 height 14
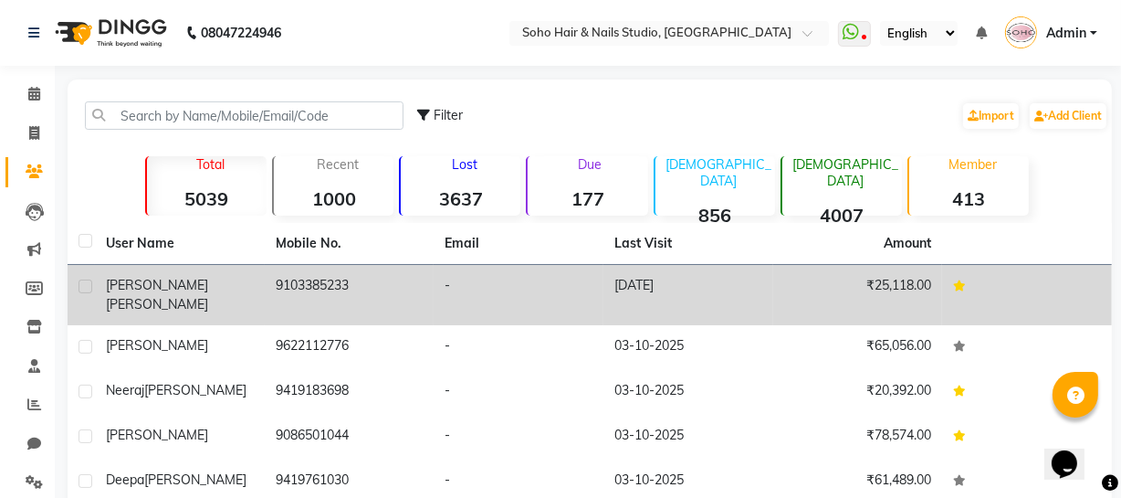
click at [263, 294] on td "Shubanker Sabherwal" at bounding box center [180, 295] width 170 height 60
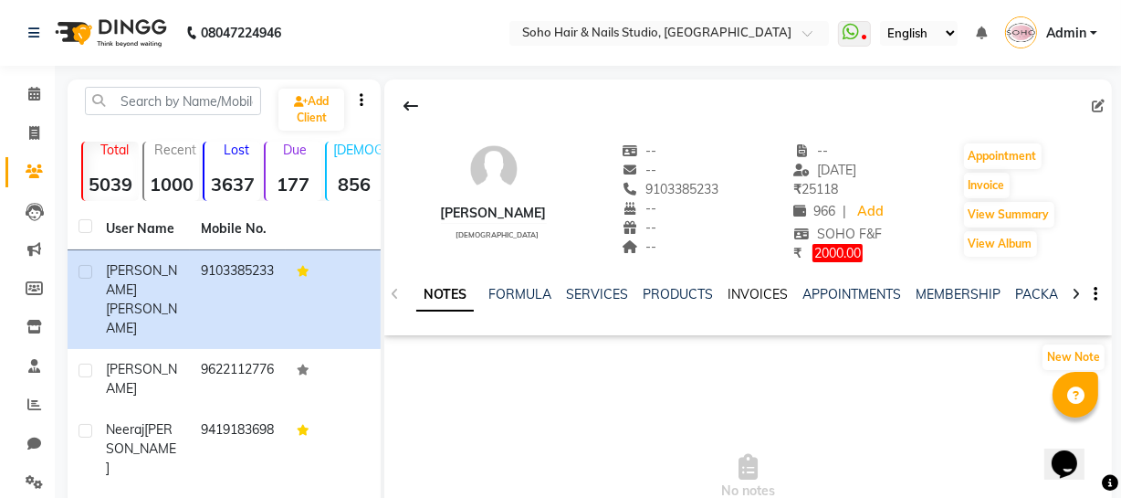
click at [741, 298] on link "INVOICES" at bounding box center [758, 294] width 60 height 16
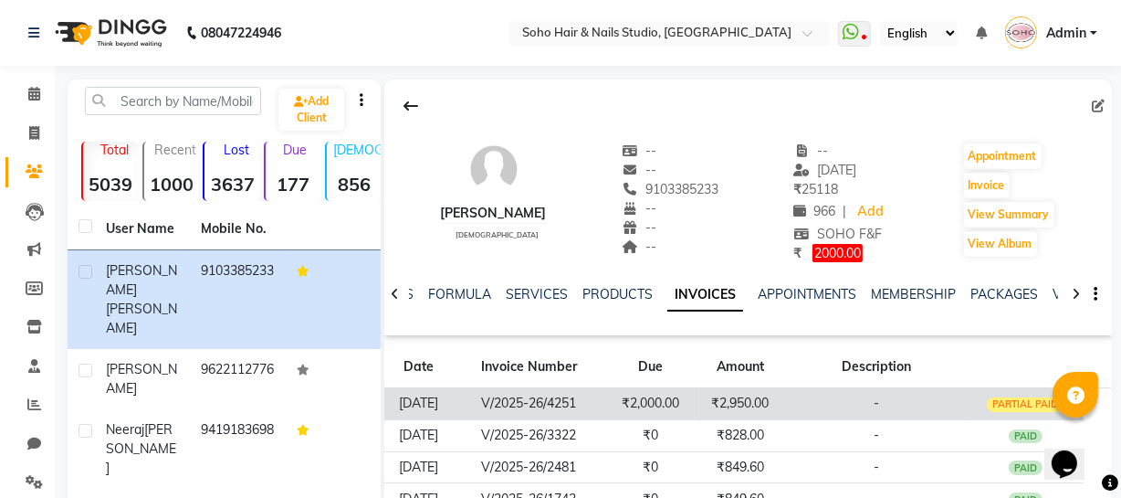
click at [781, 398] on td "₹2,950.00" at bounding box center [740, 403] width 90 height 32
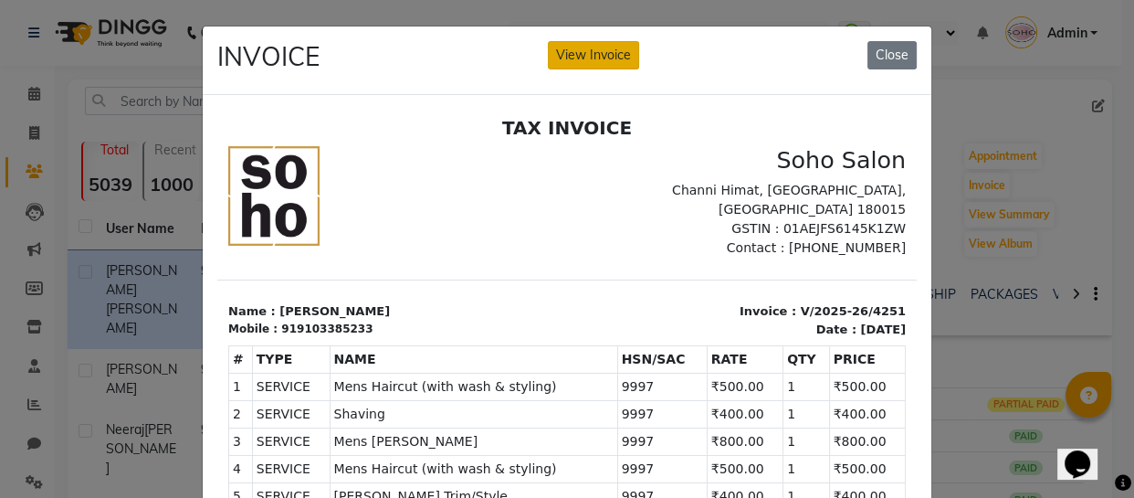
click at [590, 59] on button "View Invoice" at bounding box center [593, 55] width 91 height 28
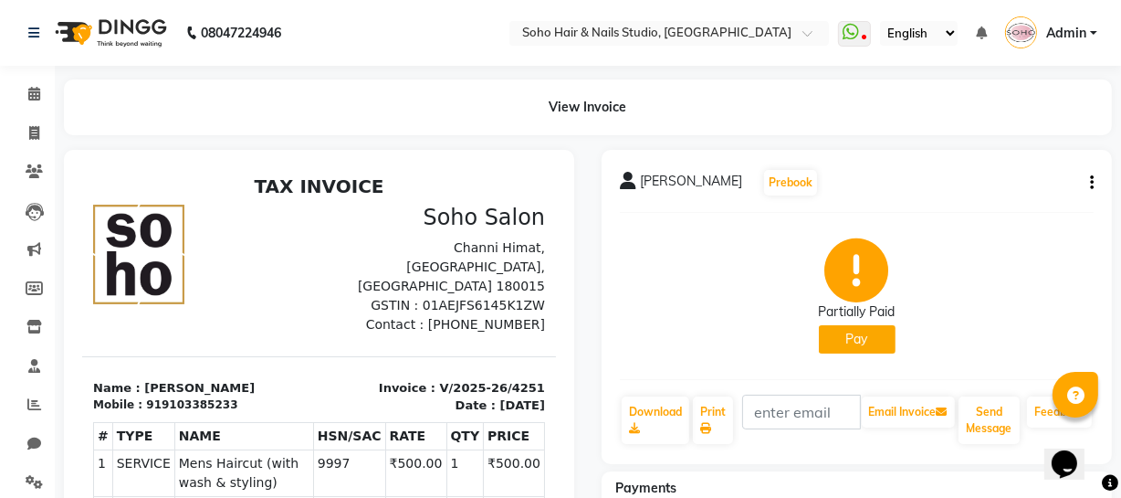
click at [1090, 183] on icon "button" at bounding box center [1092, 183] width 4 height 1
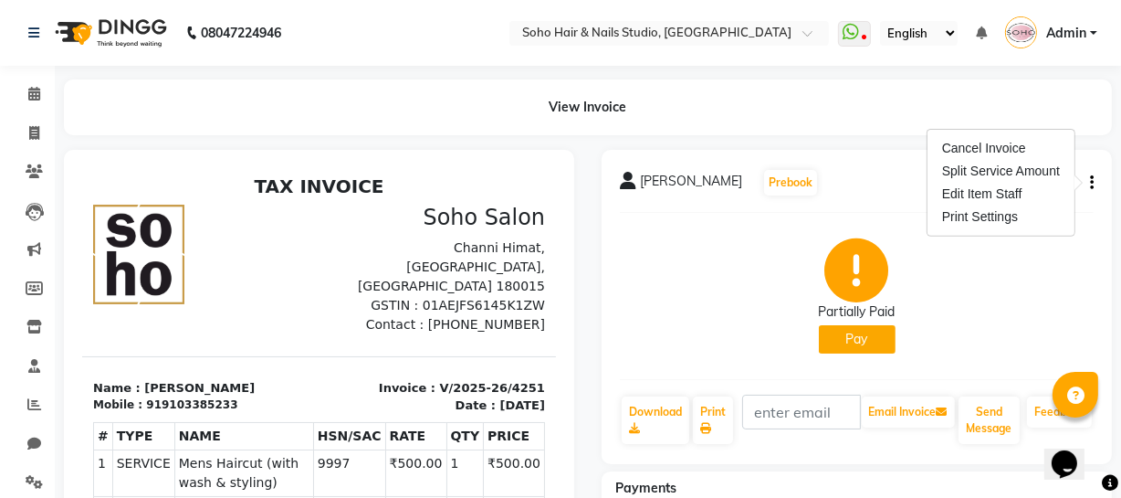
click at [726, 271] on div "Partially Paid Pay" at bounding box center [857, 295] width 474 height 137
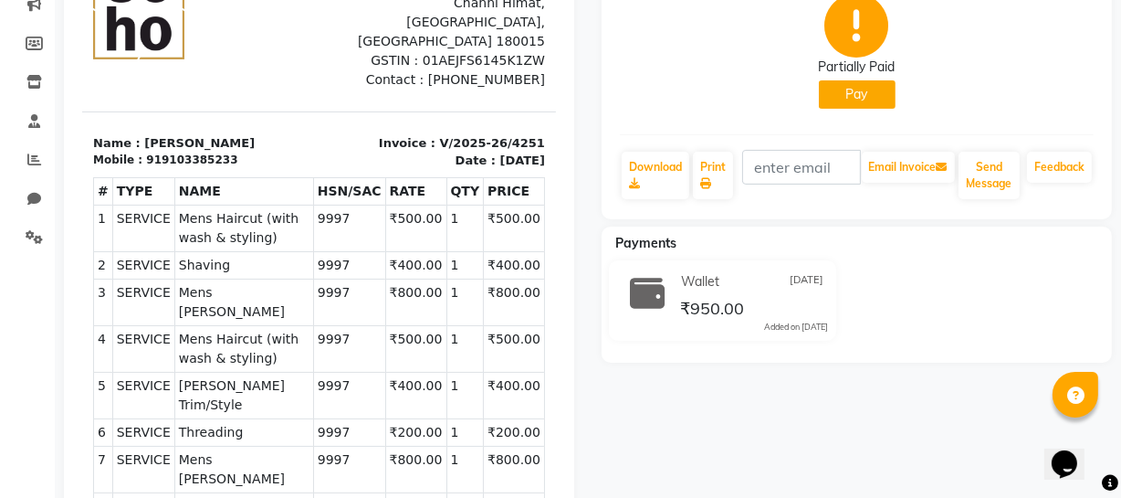
scroll to position [248, 0]
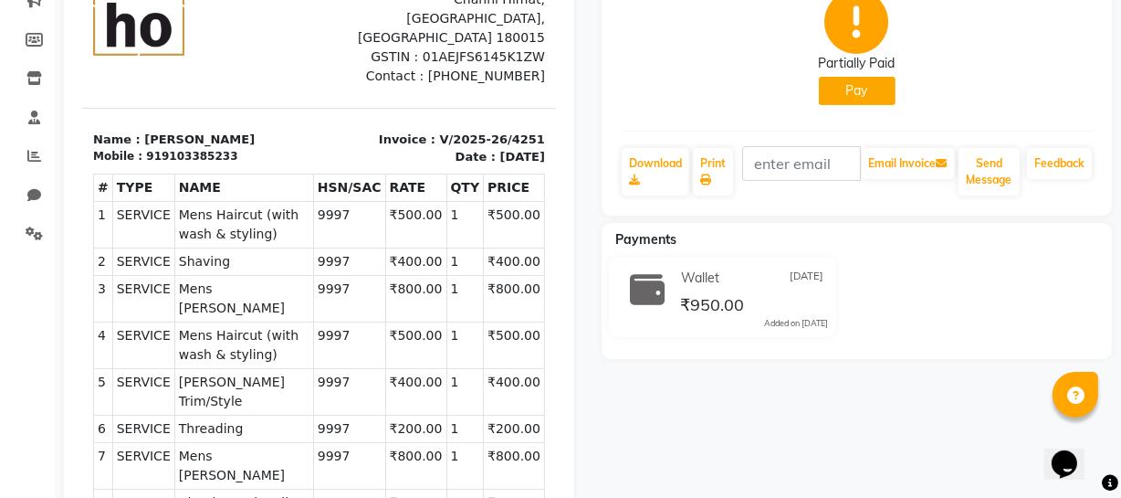
click at [867, 89] on button "Pay" at bounding box center [857, 91] width 77 height 28
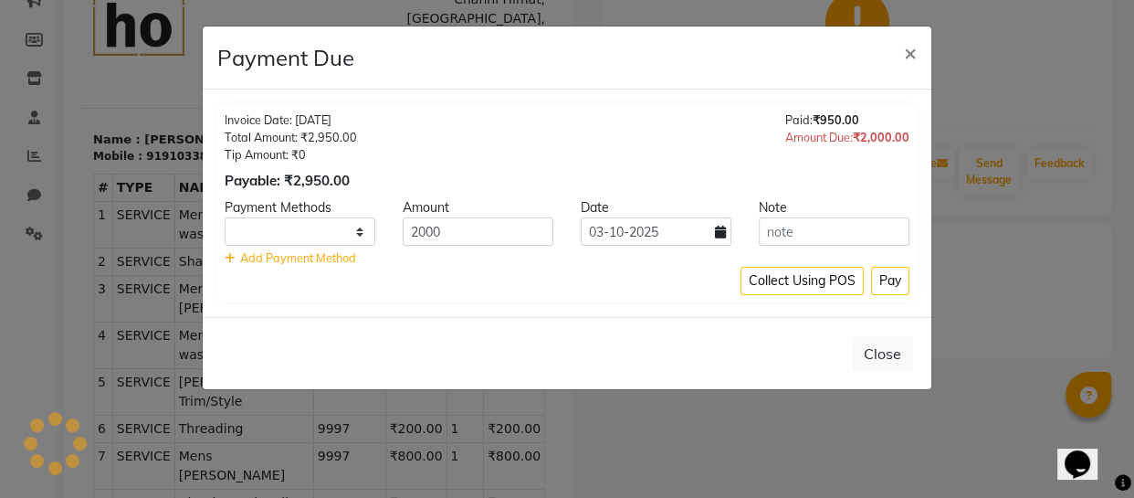
select select "1"
click at [712, 231] on input "03-10-2025" at bounding box center [656, 231] width 151 height 28
select select "10"
select select "2025"
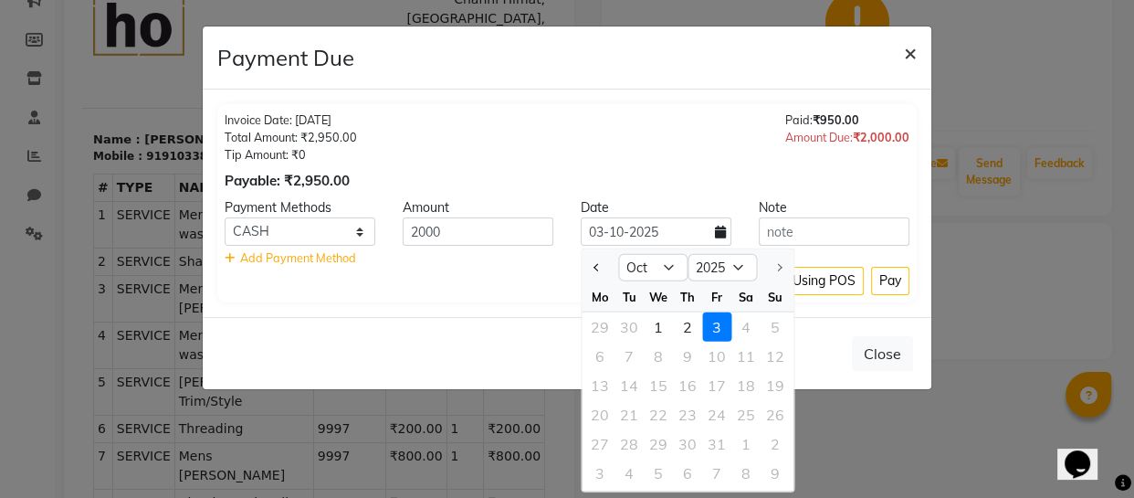
click at [912, 51] on span "×" at bounding box center [910, 51] width 13 height 27
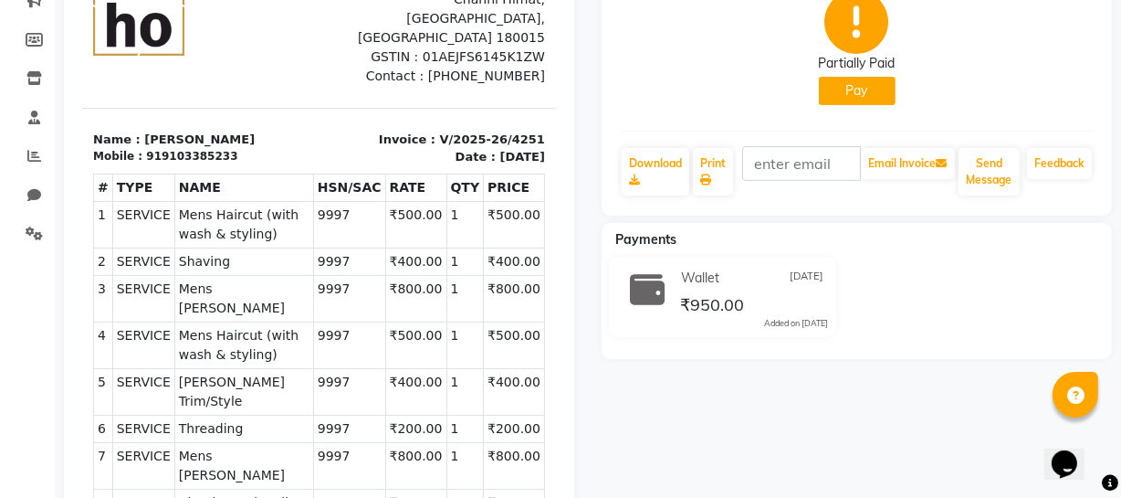
click at [866, 81] on button "Pay" at bounding box center [857, 91] width 77 height 28
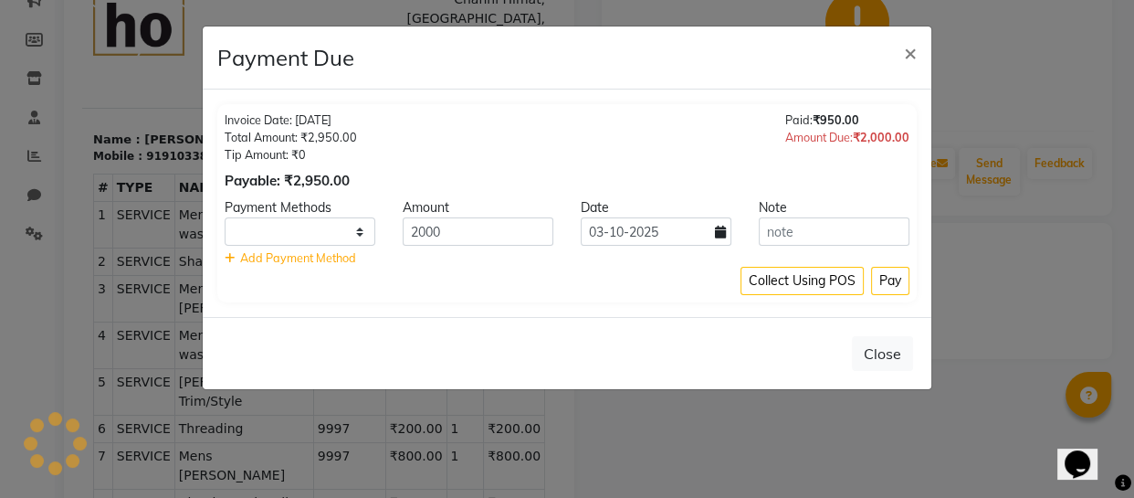
select select "1"
click at [693, 227] on input "03-10-2025" at bounding box center [656, 231] width 151 height 28
select select "10"
select select "2025"
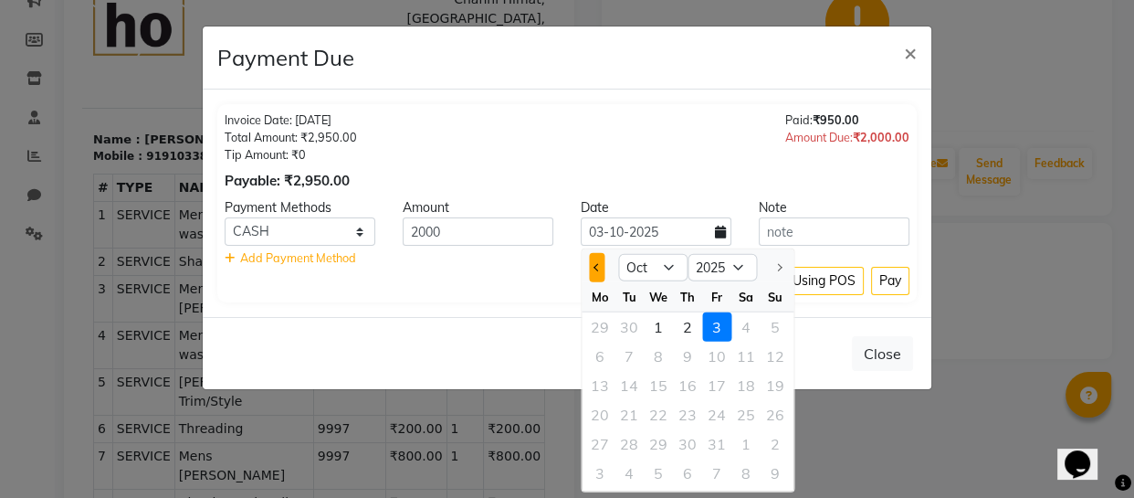
click at [594, 268] on button "Previous month" at bounding box center [597, 267] width 16 height 29
select select "9"
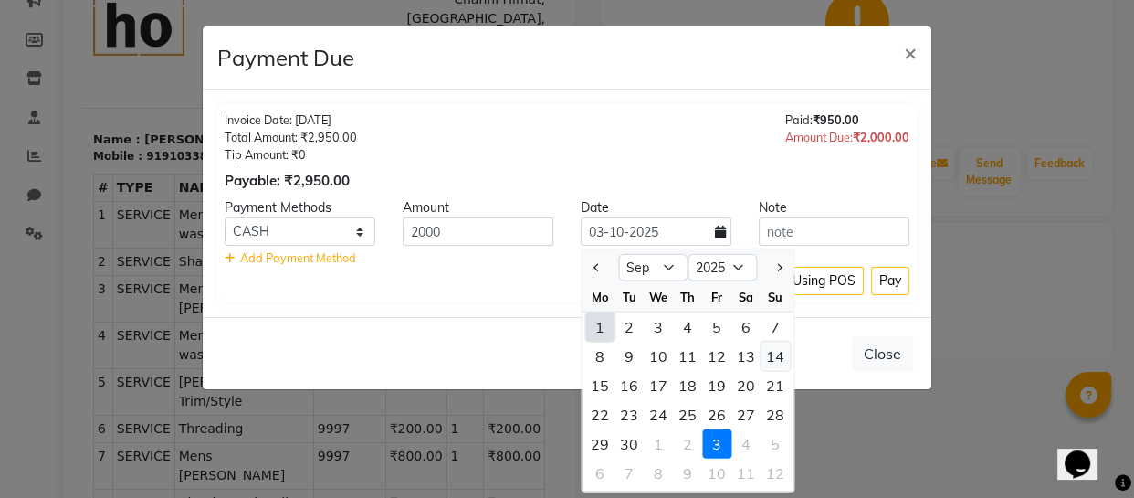
click at [771, 348] on div "14" at bounding box center [775, 355] width 29 height 29
type input "[DATE]"
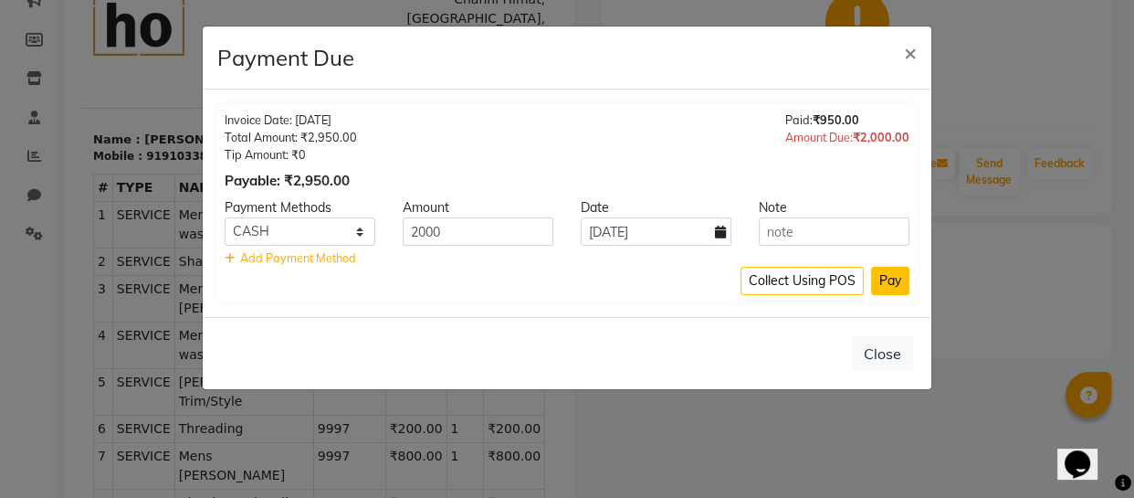
click at [892, 283] on button "Pay" at bounding box center [890, 281] width 38 height 28
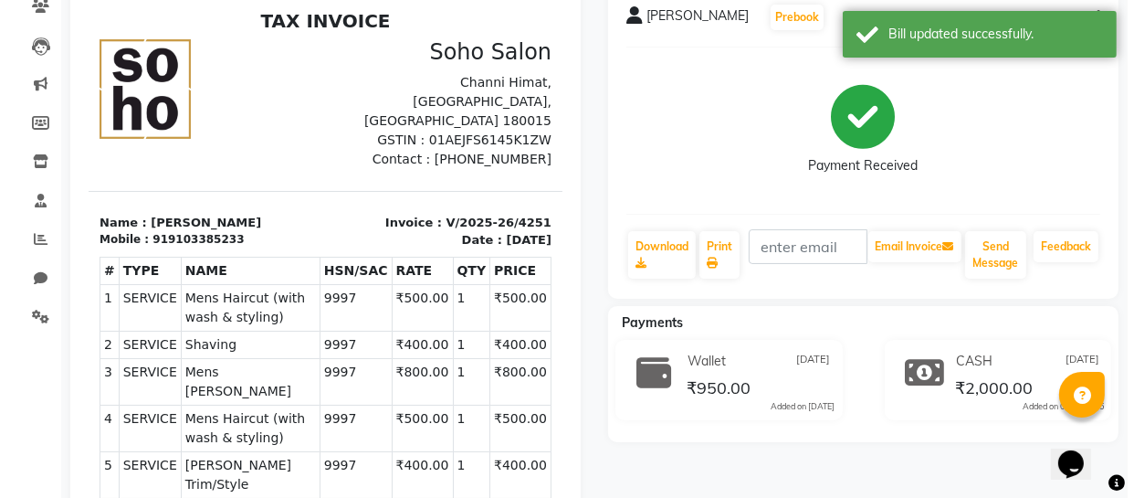
scroll to position [0, 0]
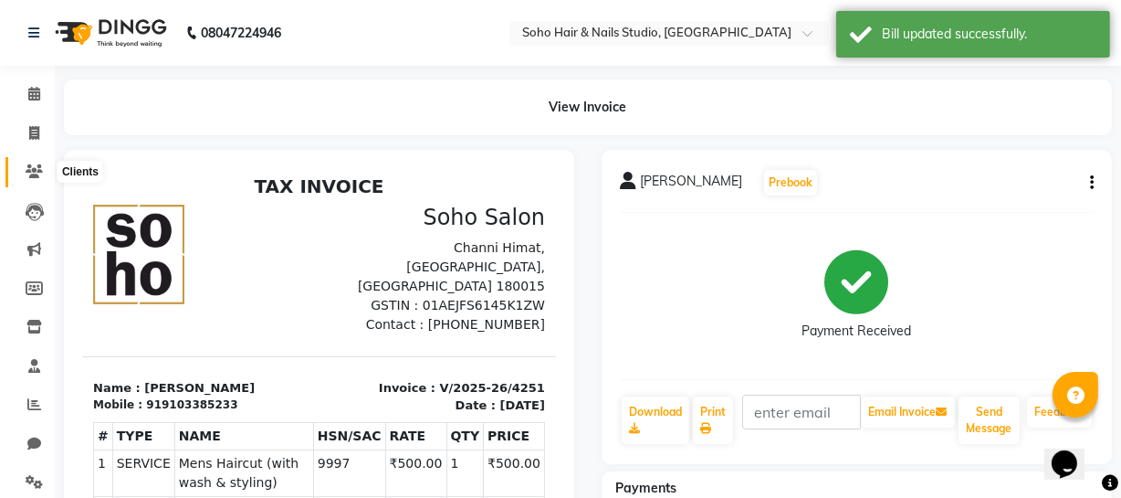
click at [47, 162] on span at bounding box center [34, 172] width 32 height 21
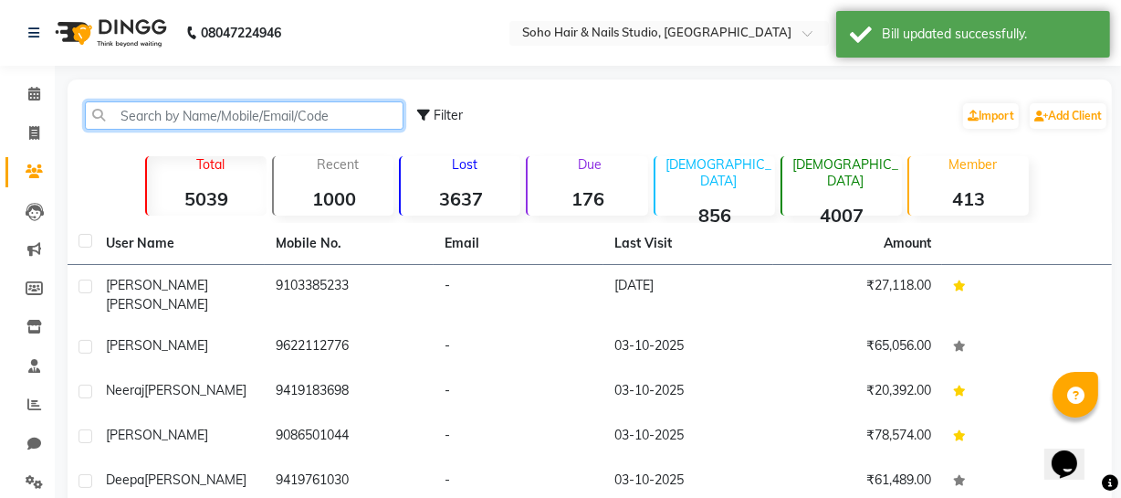
click at [257, 124] on input "text" at bounding box center [244, 115] width 319 height 28
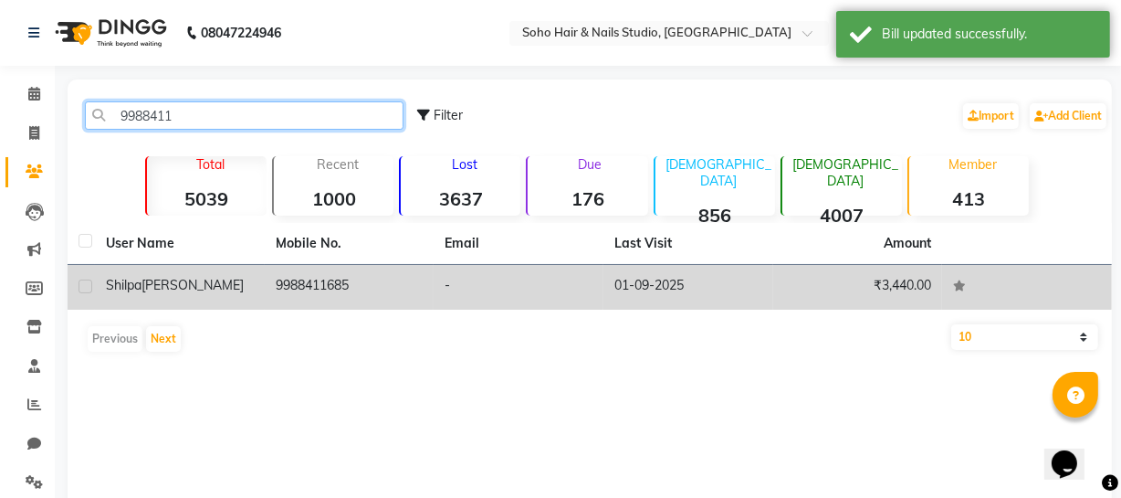
type input "9988411"
click at [395, 284] on td "9988411685" at bounding box center [350, 287] width 170 height 45
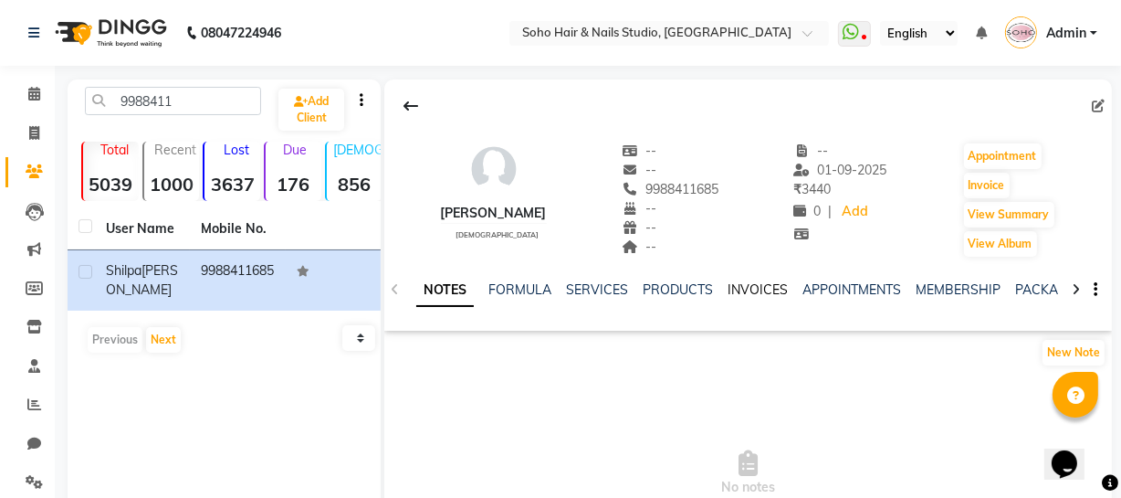
click at [761, 288] on link "INVOICES" at bounding box center [758, 289] width 60 height 16
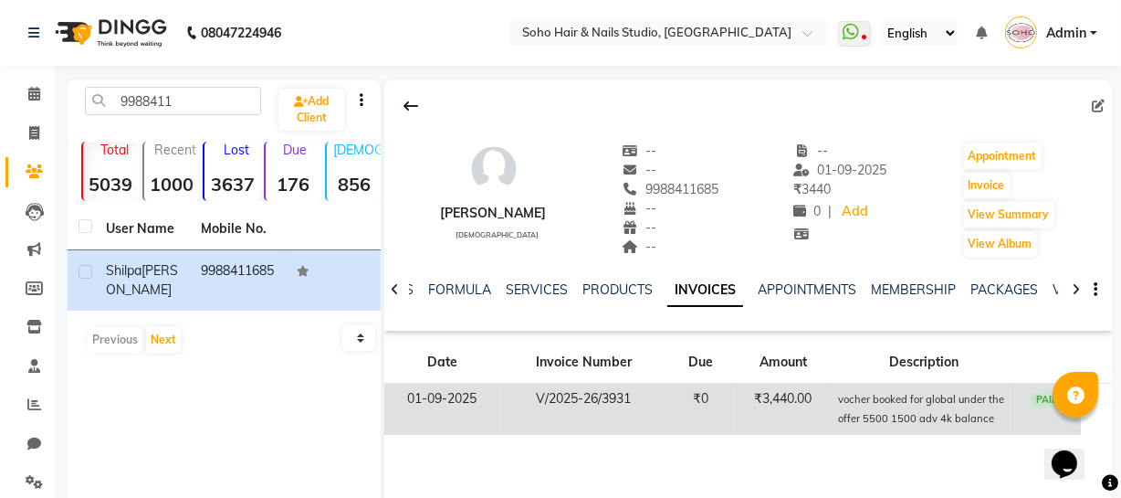
click at [848, 402] on small "vocher booked for global under the offer 5500 1500 adv 4k balance" at bounding box center [921, 409] width 166 height 32
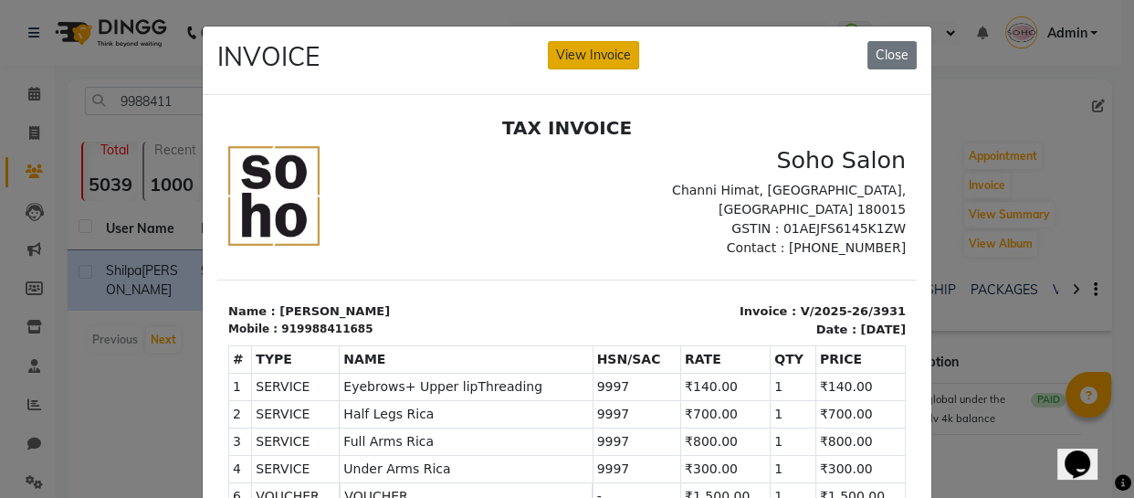
click at [570, 67] on button "View Invoice" at bounding box center [593, 55] width 91 height 28
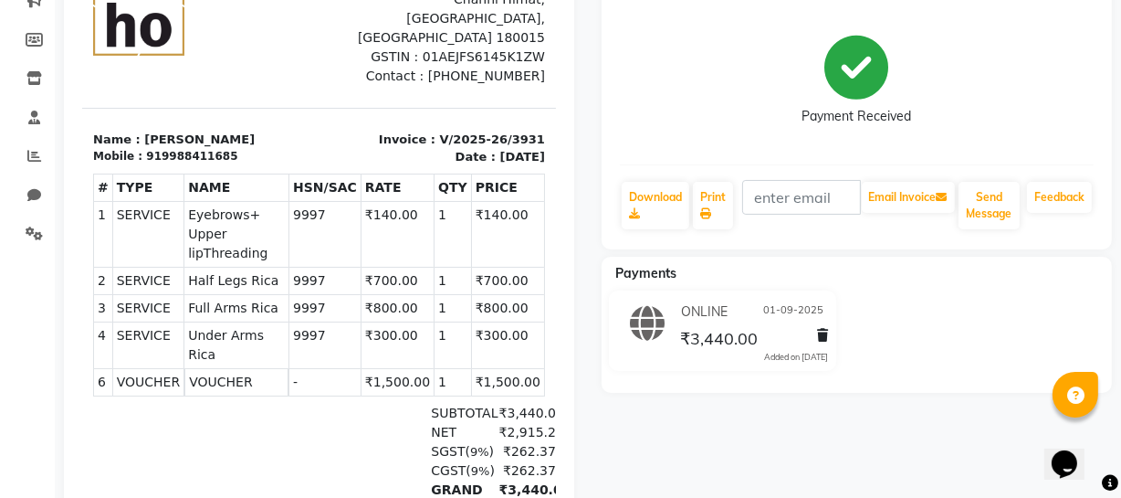
scroll to position [0, 5]
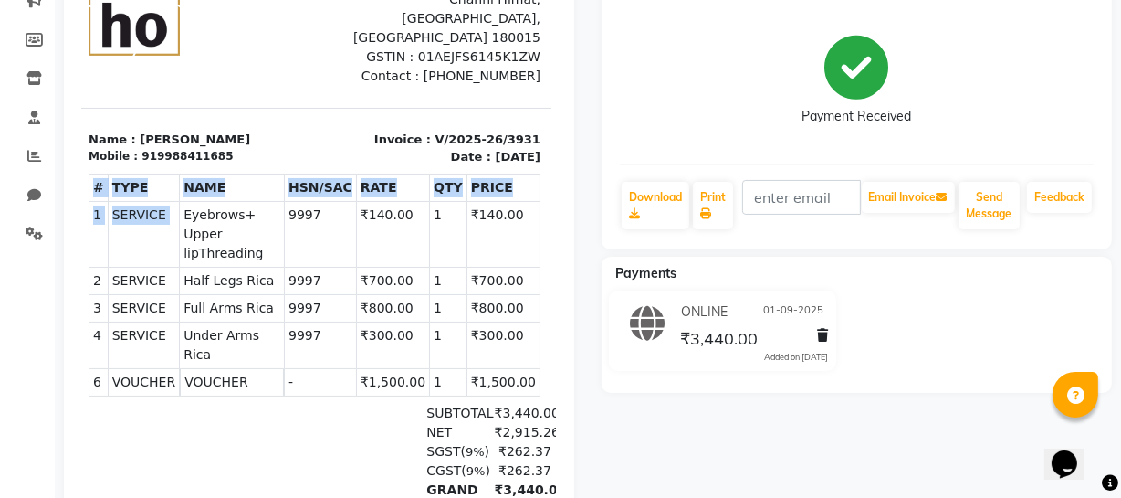
drag, startPoint x: 174, startPoint y: 182, endPoint x: 541, endPoint y: 299, distance: 384.6
click at [541, 299] on html "TAX INVOICE Soho Salon Channi Himat, Jammu, Jammu and Kashmir 180015 GSTIN : 01…" at bounding box center [314, 265] width 474 height 688
click at [444, 341] on div "# TYPE NAME HSN/SAC RATE QTY PRICE 1 SERVICE SERVICE 2 3 4 6" at bounding box center [314, 285] width 452 height 237
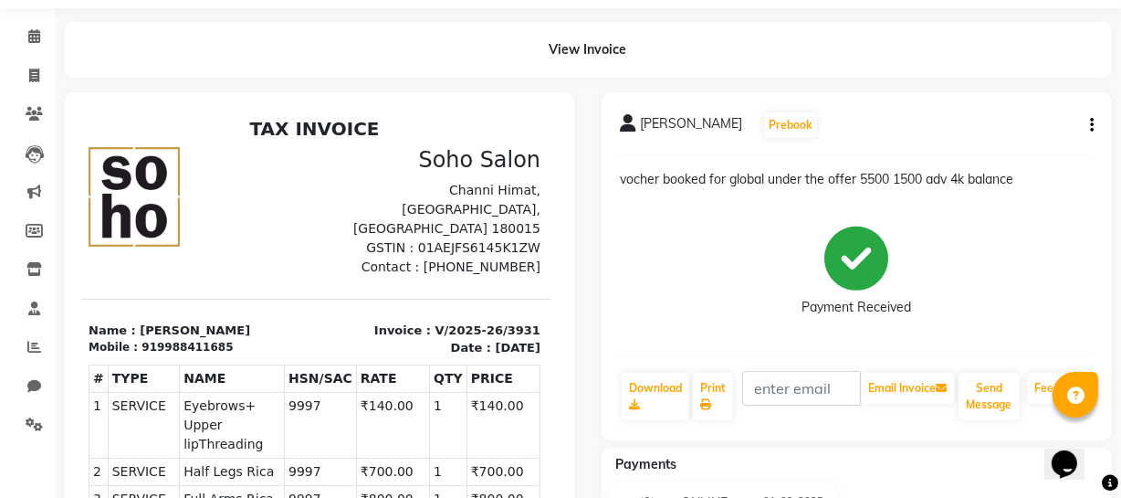
scroll to position [55, 0]
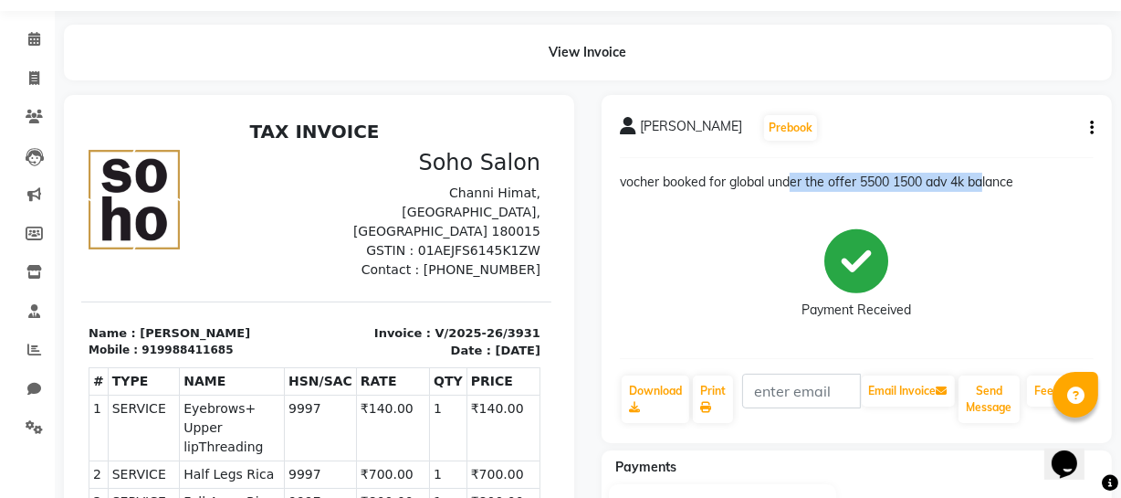
drag, startPoint x: 846, startPoint y: 182, endPoint x: 982, endPoint y: 178, distance: 136.1
click at [982, 178] on p "vocher booked for global under the offer 5500 1500 adv 4k balance" at bounding box center [857, 182] width 474 height 19
click at [983, 178] on p "vocher booked for global under the offer 5500 1500 adv 4k balance" at bounding box center [857, 182] width 474 height 19
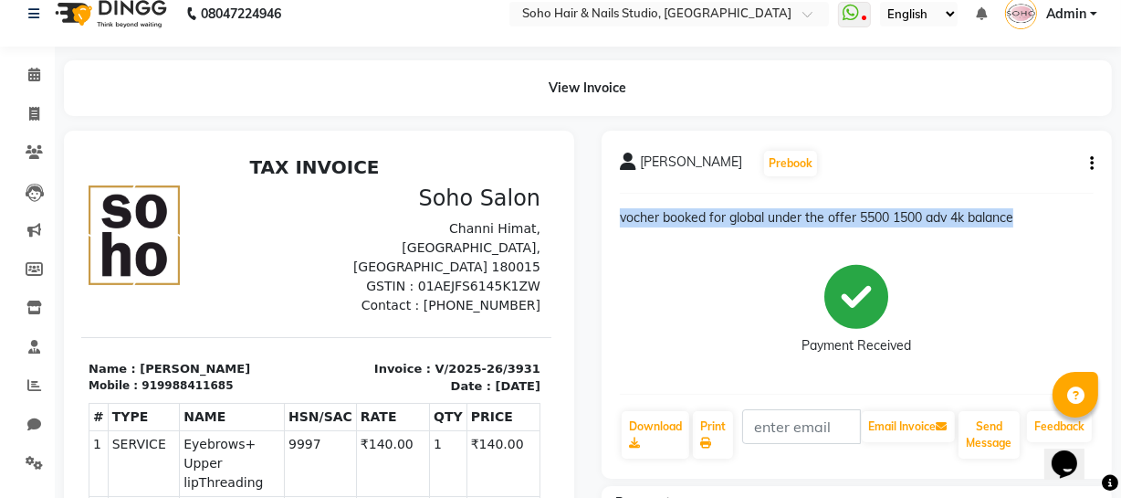
scroll to position [0, 0]
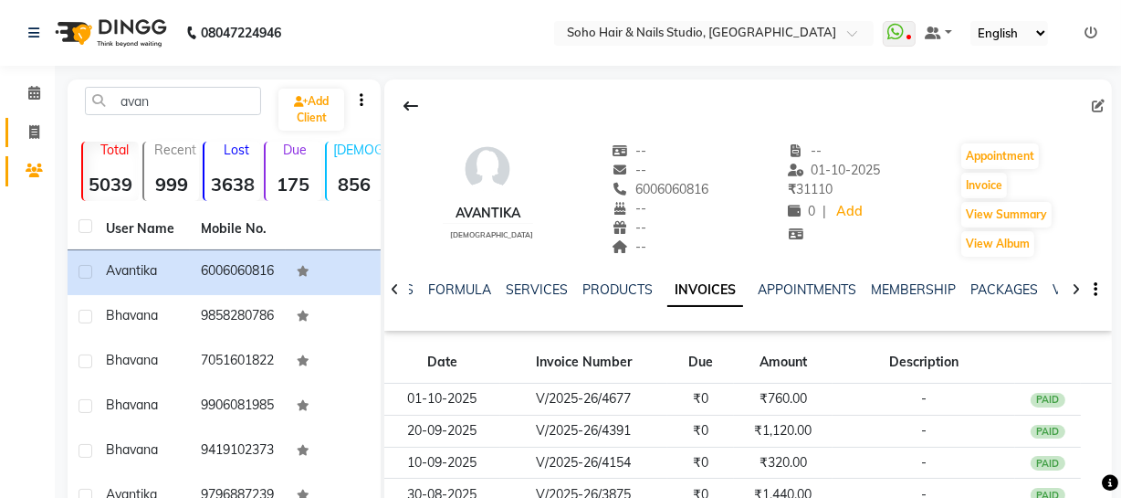
click at [28, 119] on link "Invoice" at bounding box center [27, 133] width 44 height 30
select select "service"
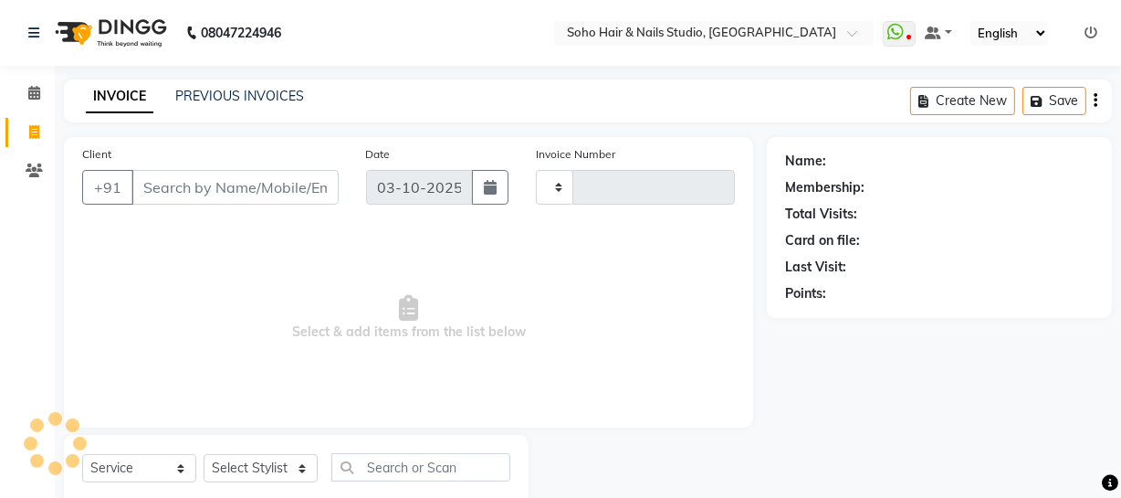
scroll to position [52, 0]
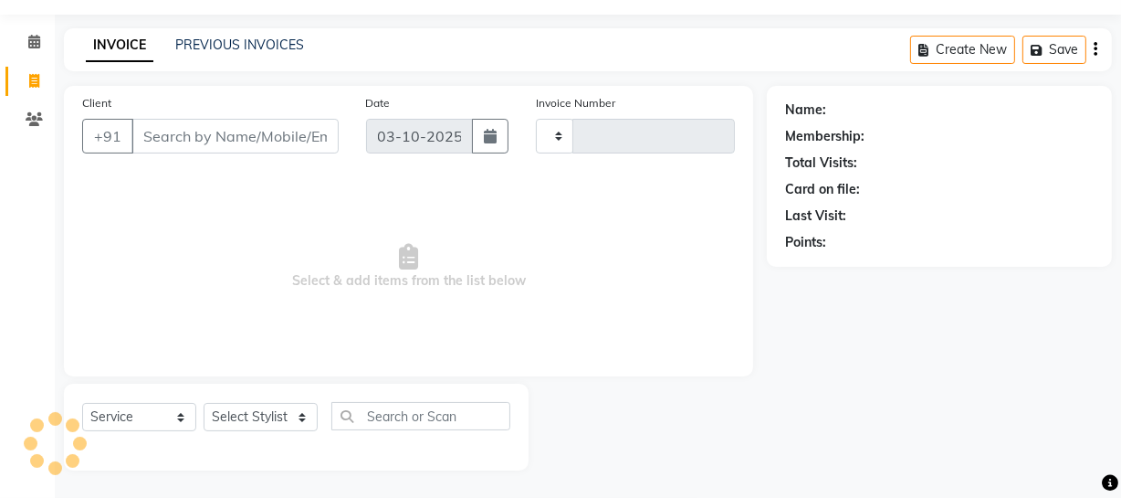
type input "4764"
select select "735"
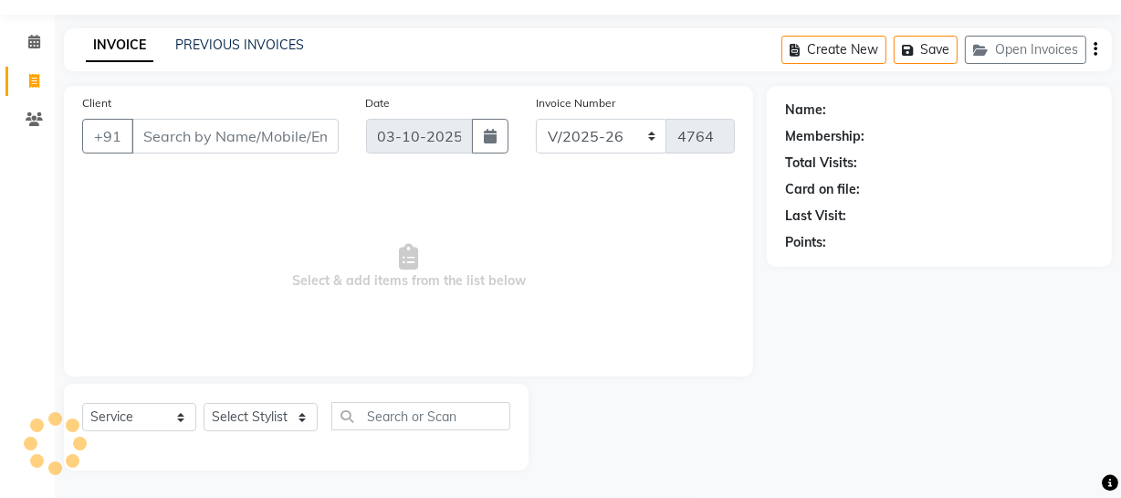
select select "membership"
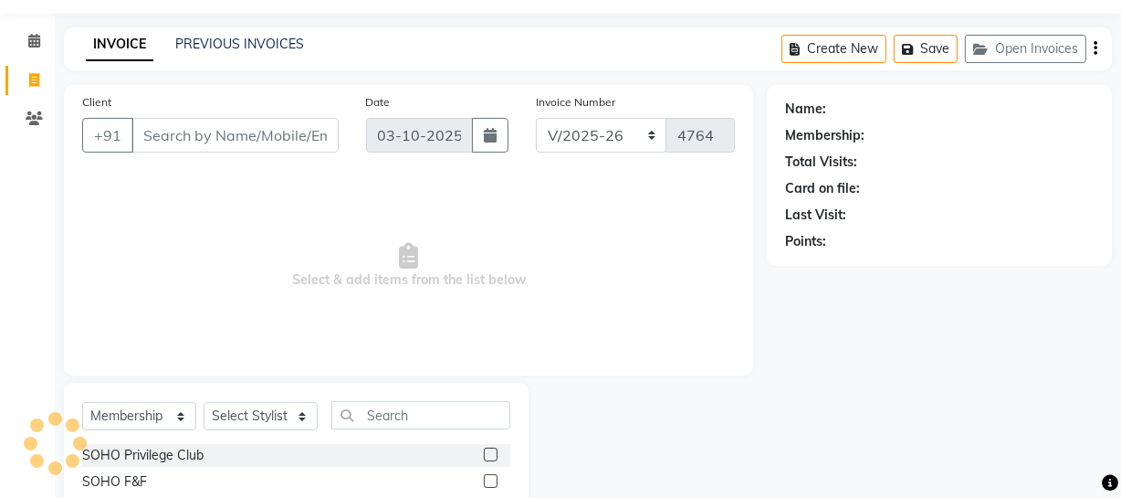
click at [247, 128] on input "Client" at bounding box center [234, 135] width 207 height 35
type input "9622112776"
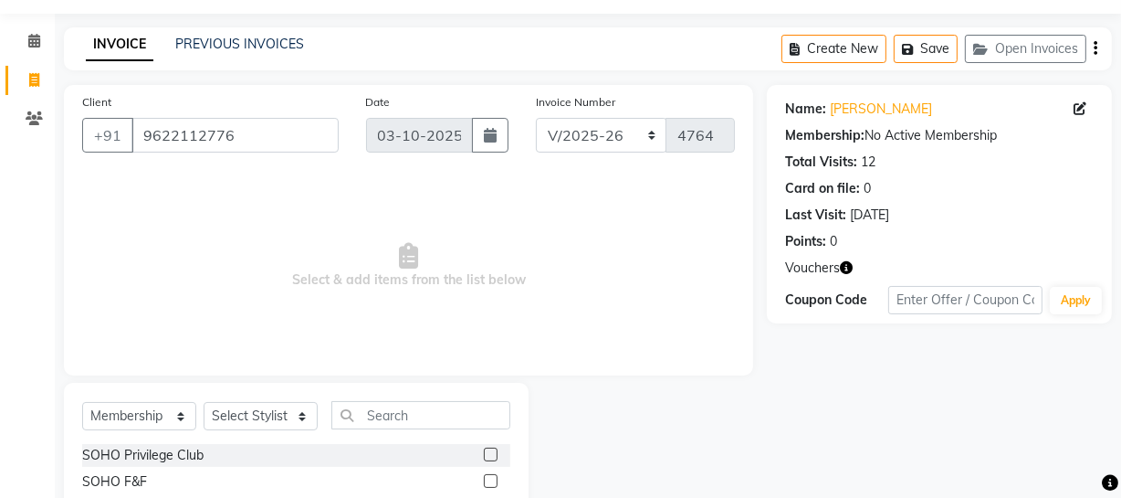
click at [176, 430] on div "Select Service Product Membership Package Voucher Prepaid Gift Card Select Styl…" at bounding box center [296, 422] width 428 height 43
click at [159, 410] on select "Select Service Product Membership Package Voucher Prepaid Gift Card" at bounding box center [139, 416] width 114 height 28
select select "V"
click at [82, 402] on select "Select Service Product Membership Package Voucher Prepaid Gift Card" at bounding box center [139, 416] width 114 height 28
click at [846, 267] on icon "button" at bounding box center [846, 267] width 13 height 13
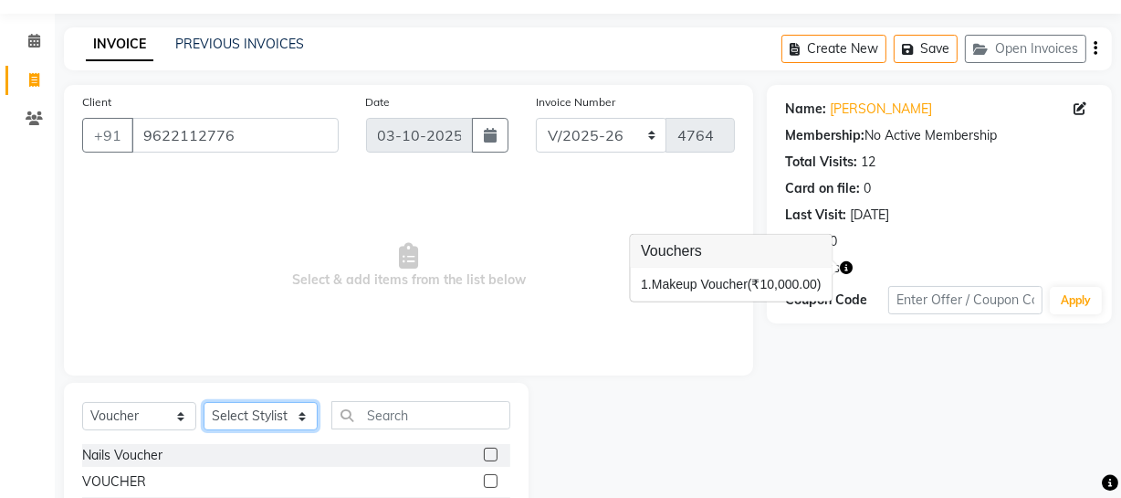
click at [237, 415] on select "Select Stylist [PERSON_NAME] Adhamya [PERSON_NAME] [PERSON_NAME] [PERSON_NAME] …" at bounding box center [261, 416] width 114 height 28
select select "22783"
click at [204, 402] on select "Select Stylist [PERSON_NAME] Adhamya [PERSON_NAME] [PERSON_NAME] [PERSON_NAME] …" at bounding box center [261, 416] width 114 height 28
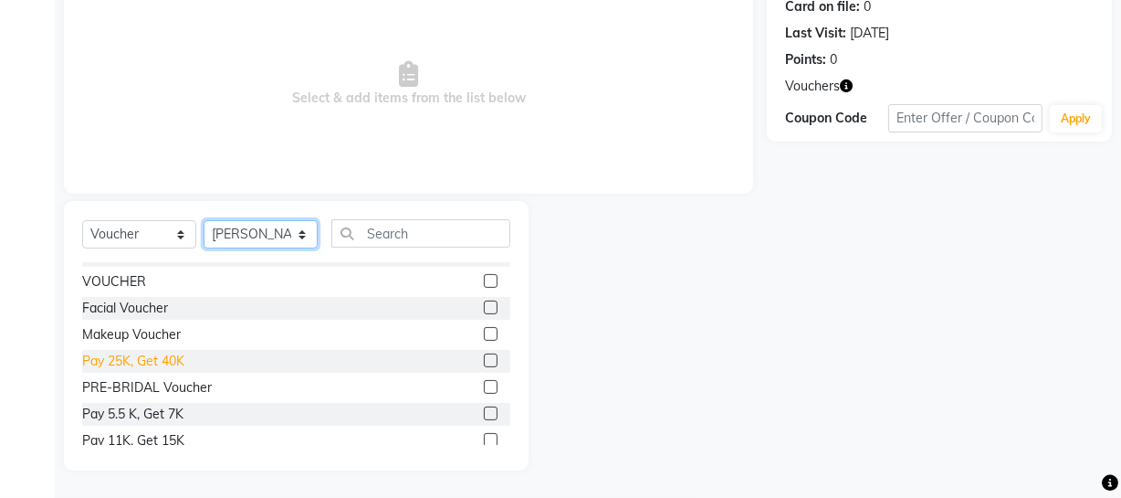
scroll to position [28, 0]
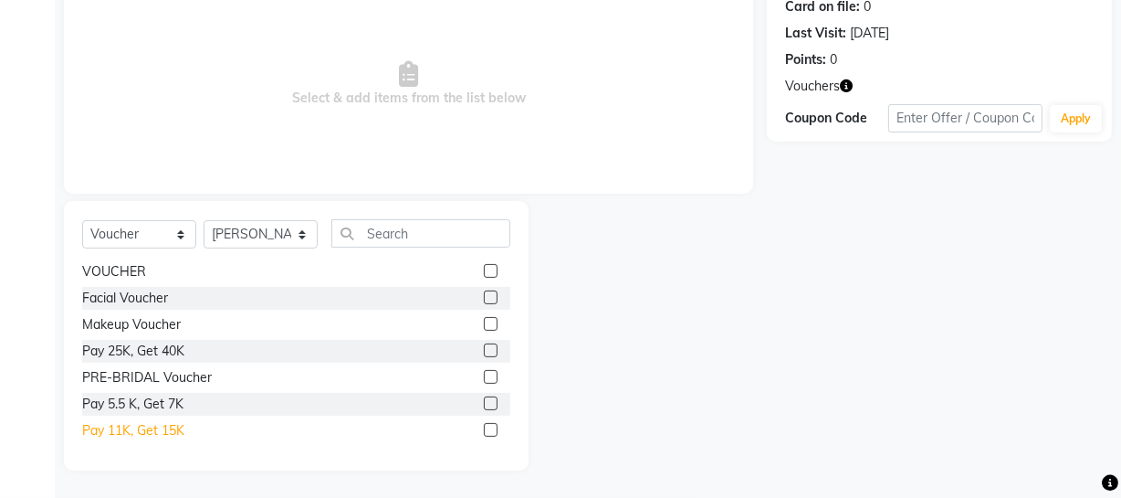
click at [150, 434] on div "Pay 11K, Get 15K" at bounding box center [133, 430] width 102 height 19
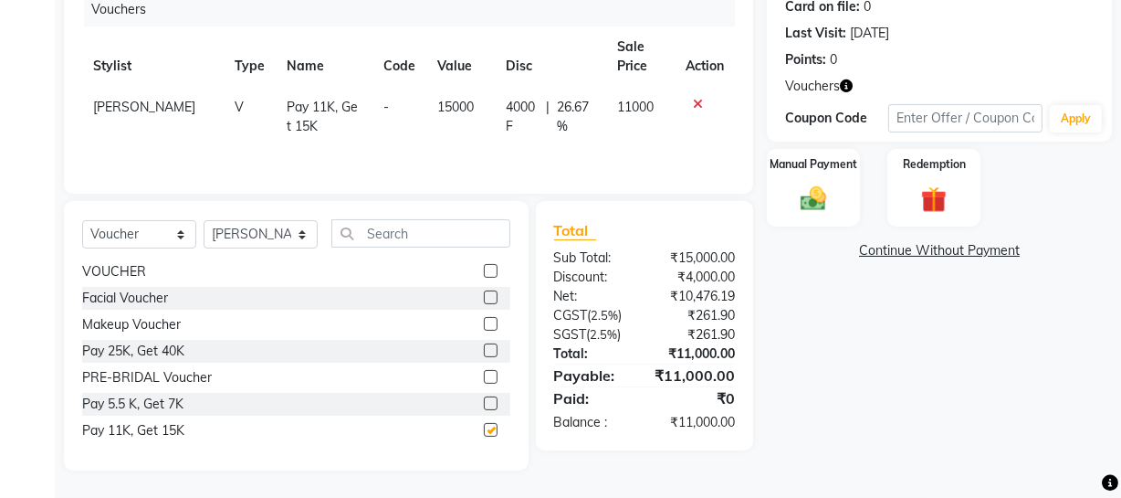
checkbox input "false"
click at [802, 206] on img at bounding box center [814, 199] width 44 height 31
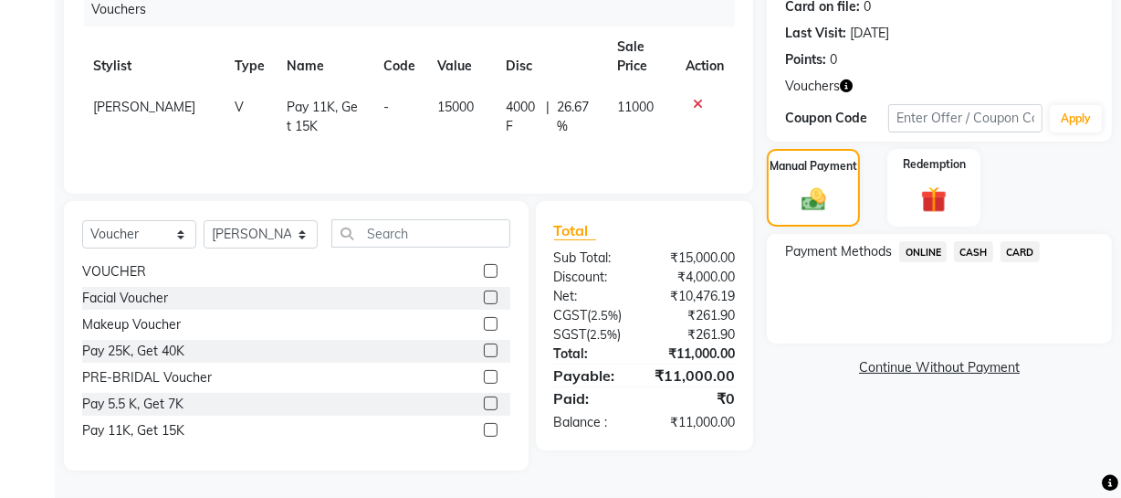
drag, startPoint x: 965, startPoint y: 247, endPoint x: 972, endPoint y: 262, distance: 16.8
click at [966, 247] on span "CASH" at bounding box center [973, 251] width 39 height 21
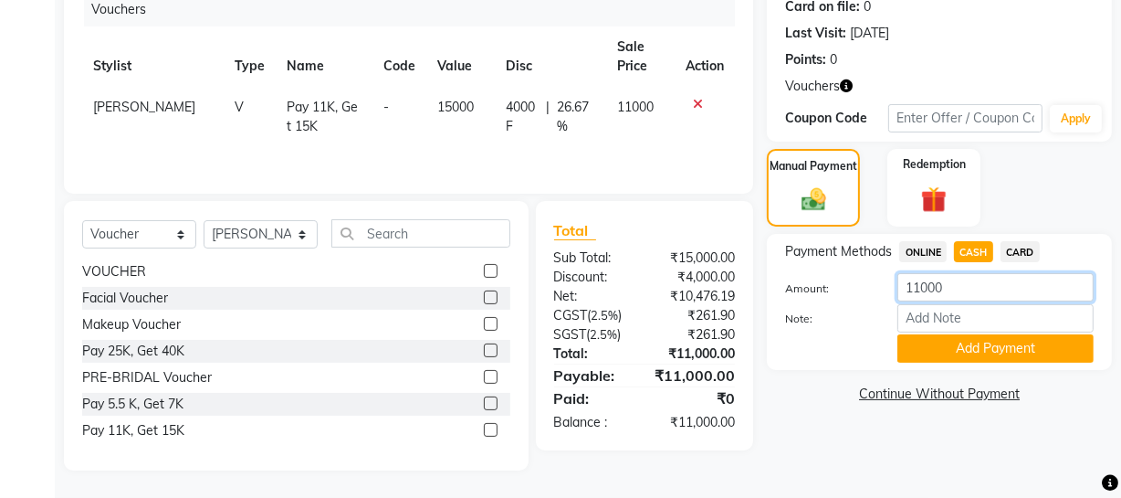
drag, startPoint x: 972, startPoint y: 288, endPoint x: 725, endPoint y: 267, distance: 248.3
click at [728, 266] on div "Client +91 9622112776 Date 03-10-2025 Invoice Number Red/2025-26 V/2025 V/2025-…" at bounding box center [588, 186] width 1076 height 567
type input "4000"
click at [1014, 347] on button "Add Payment" at bounding box center [996, 348] width 196 height 28
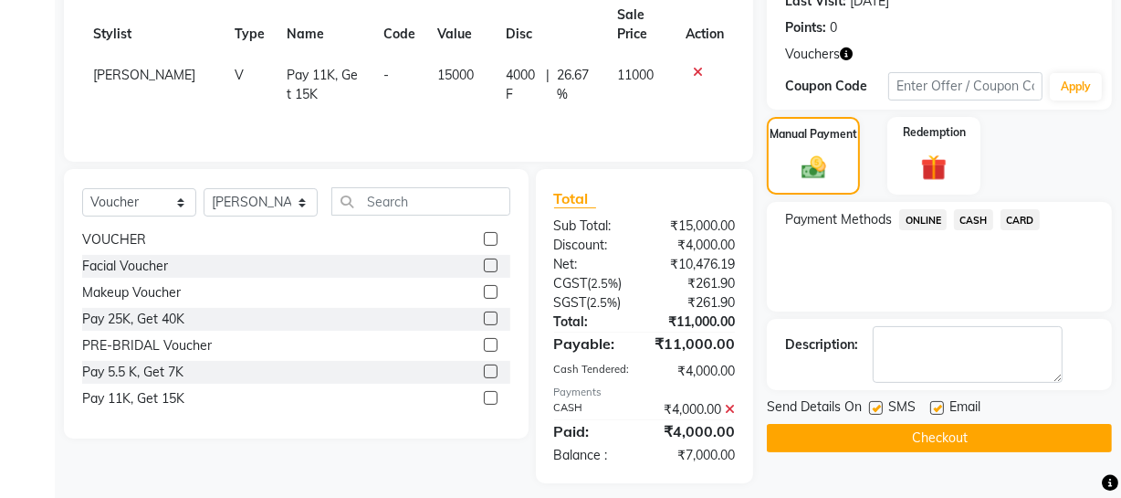
scroll to position [279, 0]
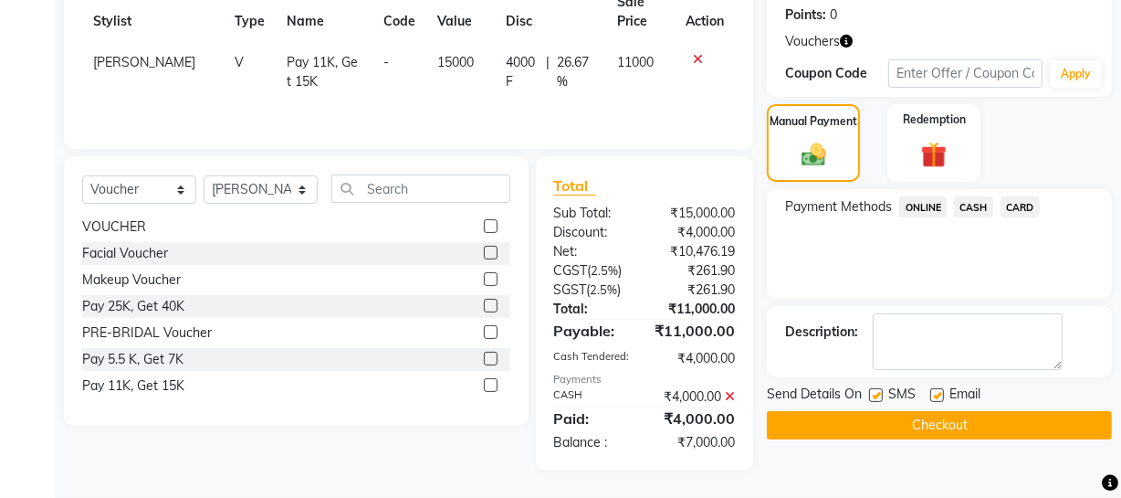
click at [960, 416] on button "Checkout" at bounding box center [939, 425] width 345 height 28
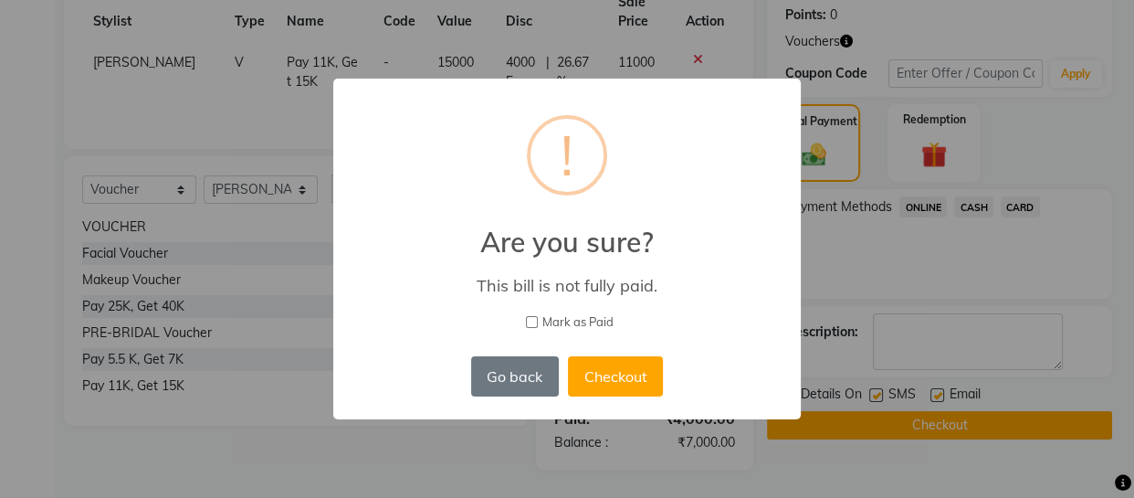
drag, startPoint x: 609, startPoint y: 353, endPoint x: 616, endPoint y: 370, distance: 18.0
click at [609, 354] on div "Go back No Checkout" at bounding box center [567, 376] width 201 height 49
click at [616, 370] on button "Checkout" at bounding box center [615, 376] width 95 height 40
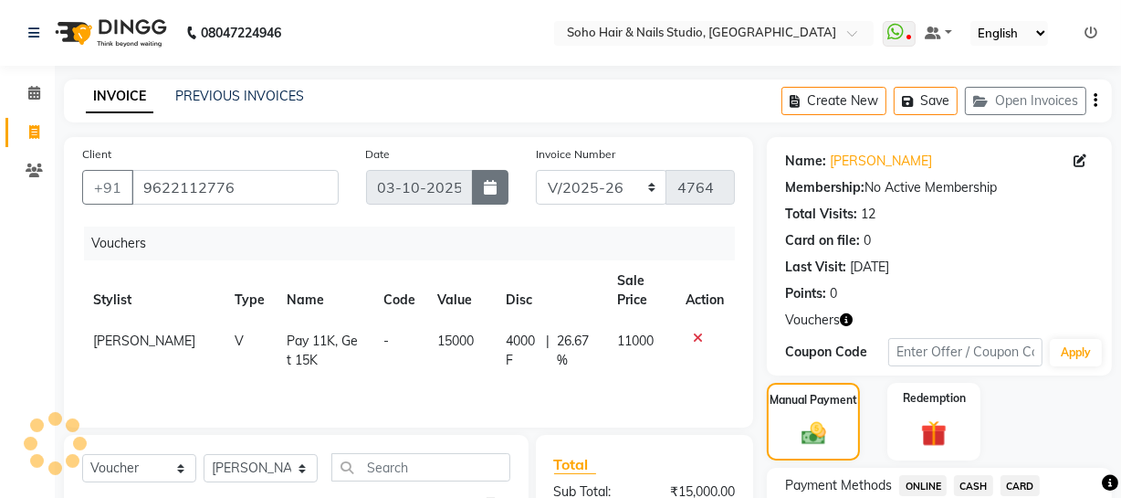
scroll to position [0, 0]
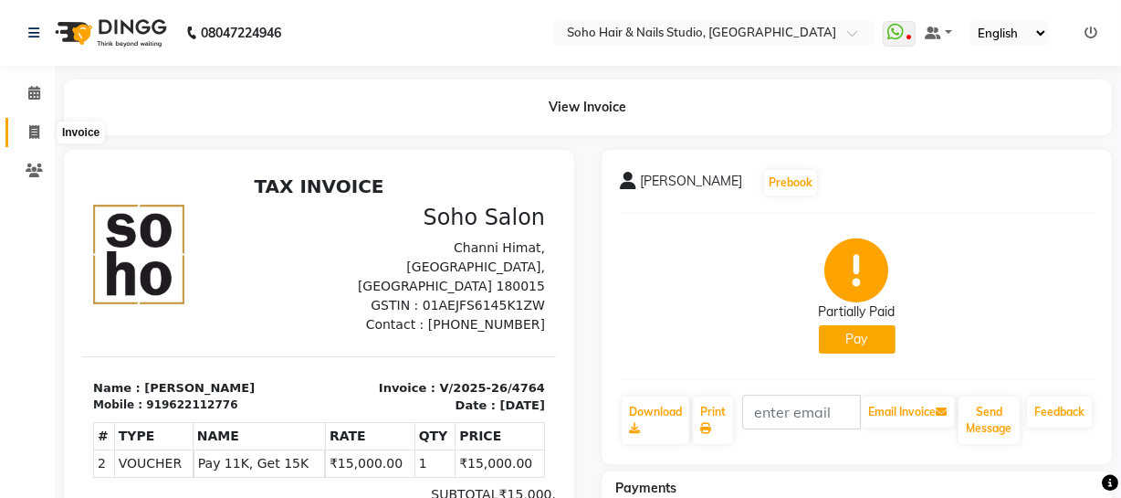
click at [33, 131] on icon at bounding box center [34, 132] width 10 height 14
select select "service"
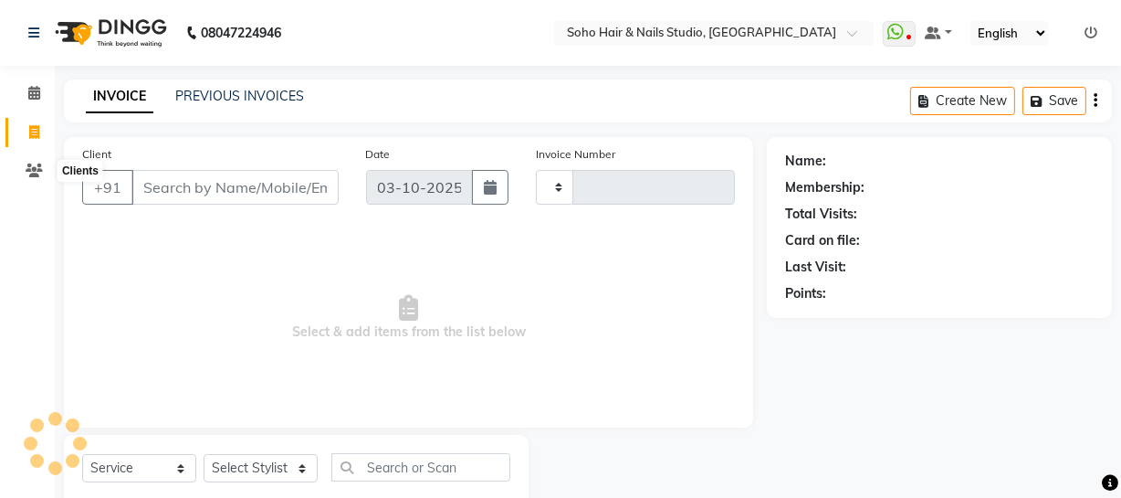
scroll to position [52, 0]
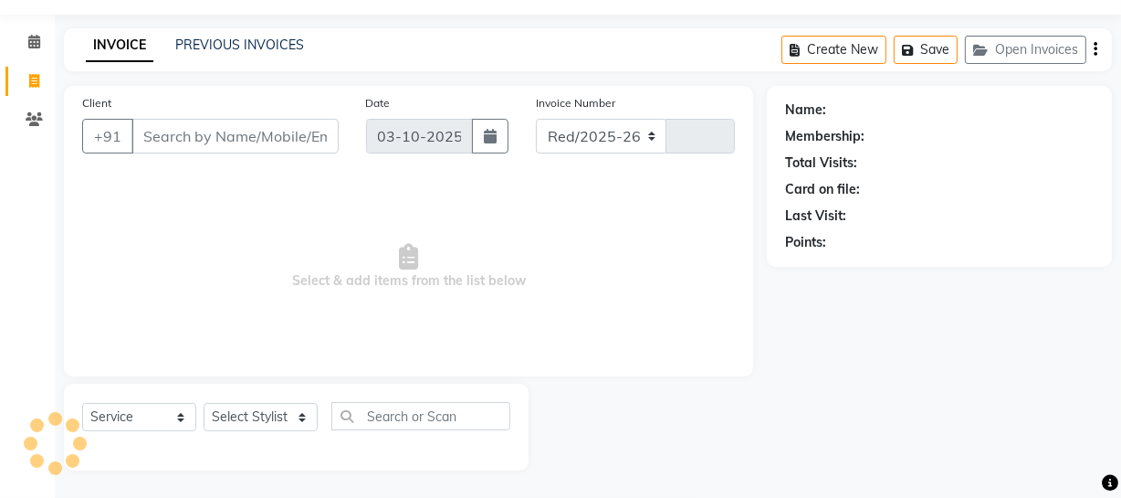
select select "735"
type input "4765"
click at [236, 48] on link "PREVIOUS INVOICES" at bounding box center [239, 45] width 129 height 16
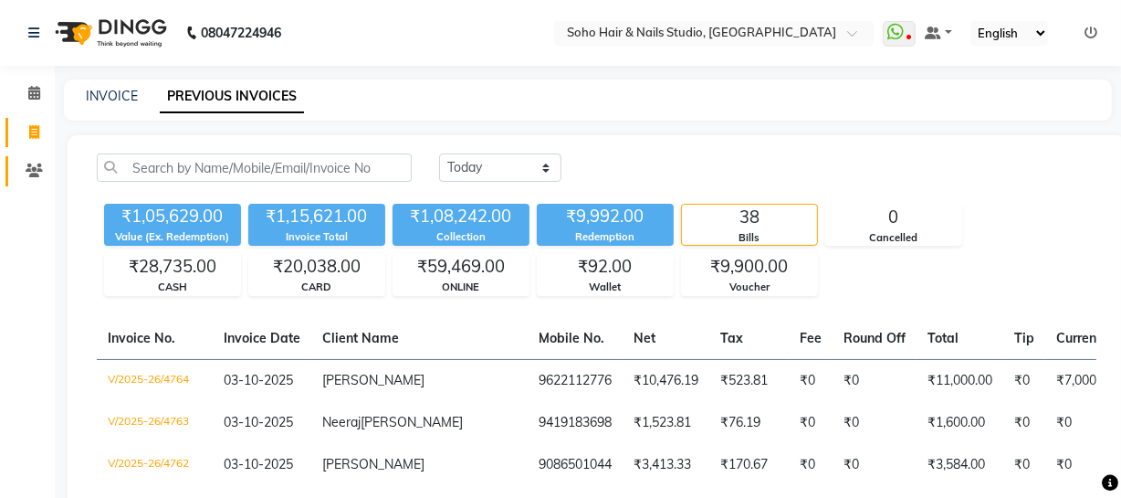
click at [45, 175] on span at bounding box center [34, 171] width 32 height 21
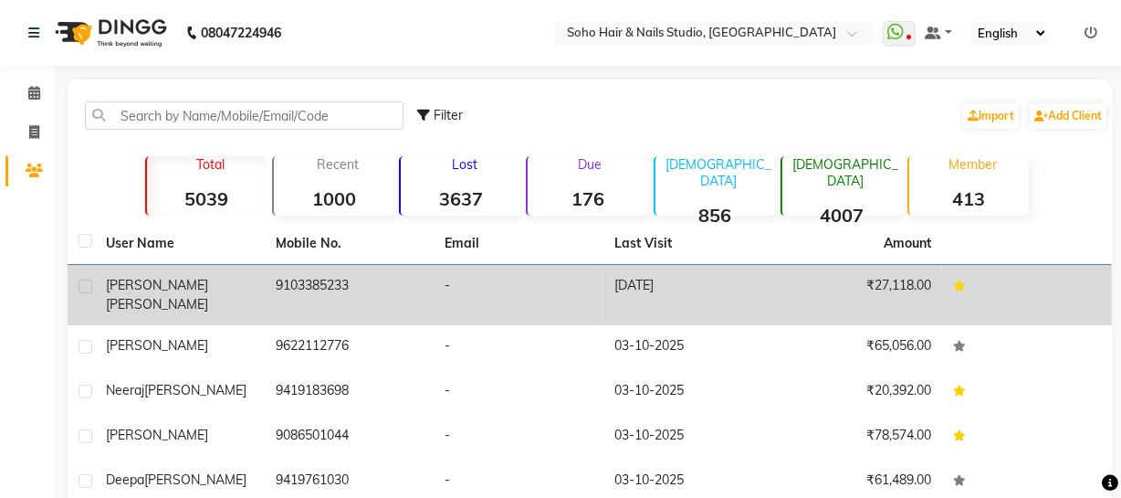
click at [310, 293] on td "9103385233" at bounding box center [350, 295] width 170 height 60
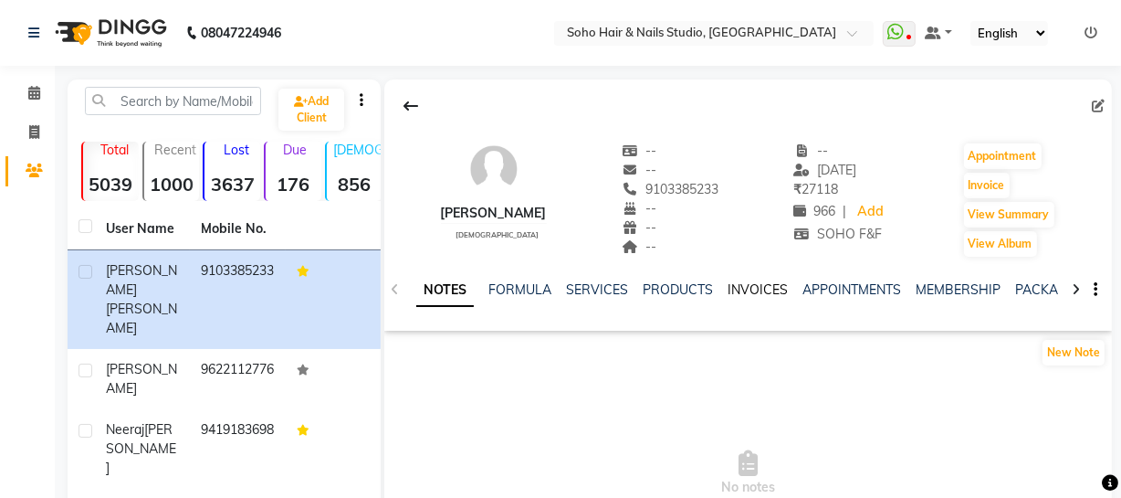
click at [773, 291] on link "INVOICES" at bounding box center [758, 289] width 60 height 16
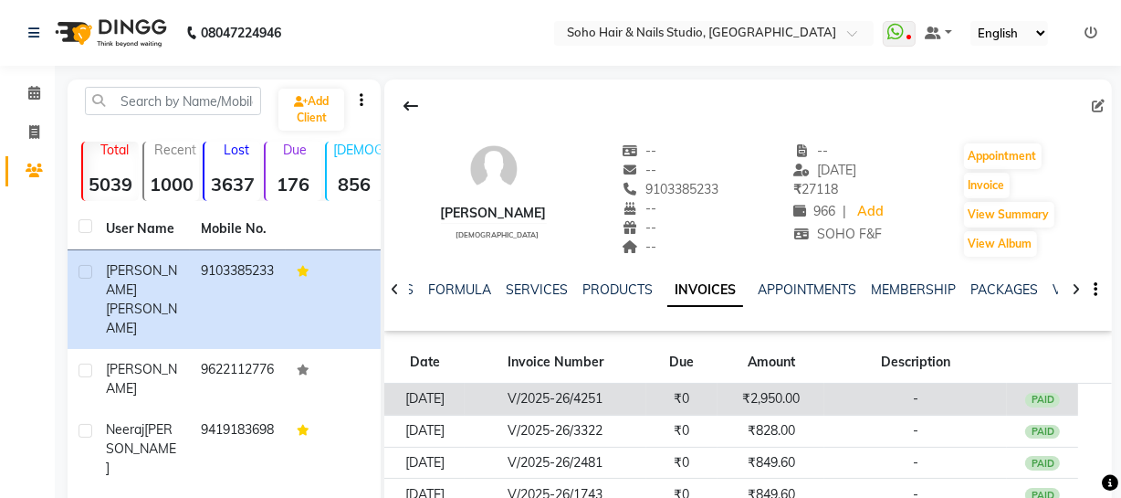
click at [825, 393] on td "₹2,950.00" at bounding box center [771, 399] width 107 height 32
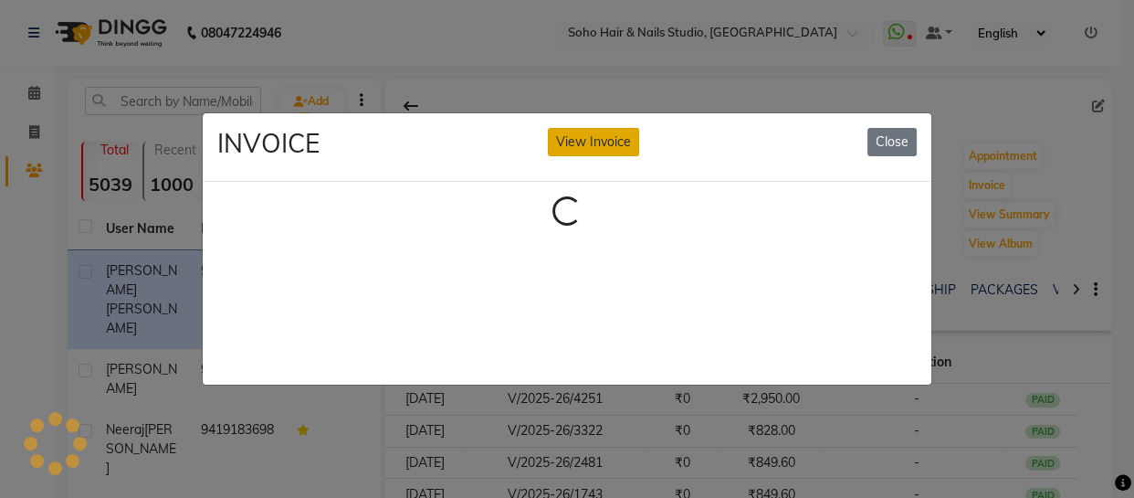
click at [612, 129] on button "View Invoice" at bounding box center [593, 142] width 91 height 28
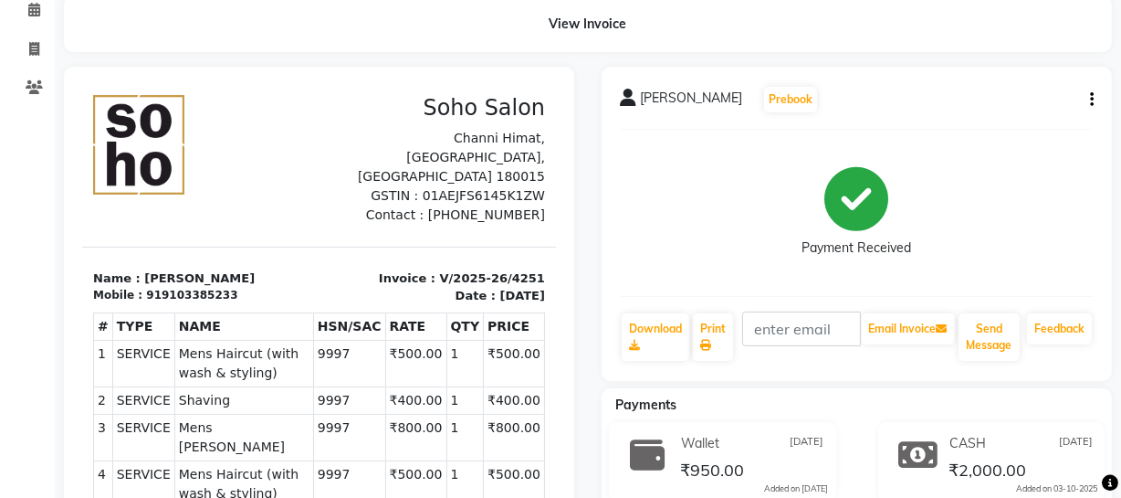
scroll to position [82, 0]
click at [1086, 101] on button "button" at bounding box center [1088, 100] width 11 height 19
click at [1003, 150] on div "Payment Received" at bounding box center [857, 213] width 474 height 137
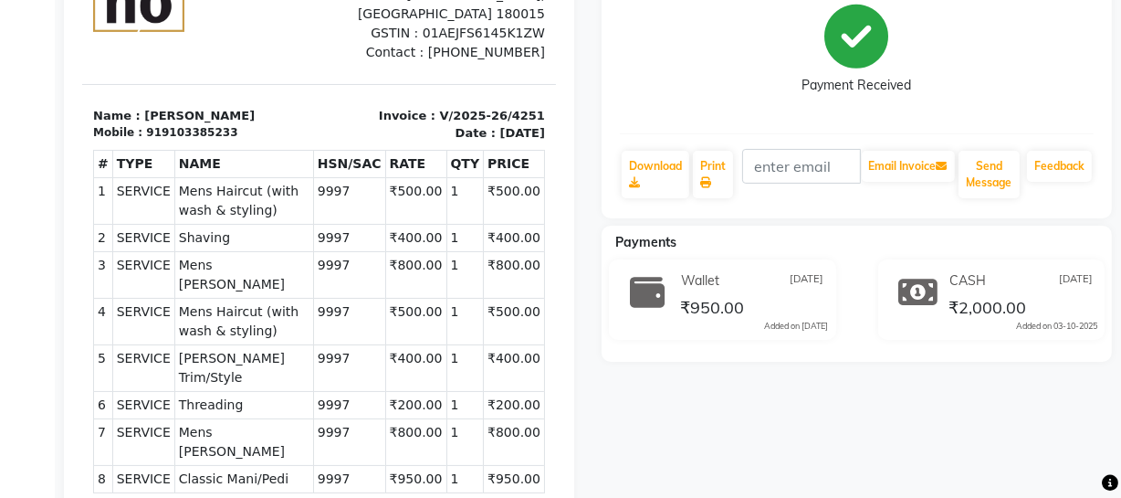
scroll to position [248, 0]
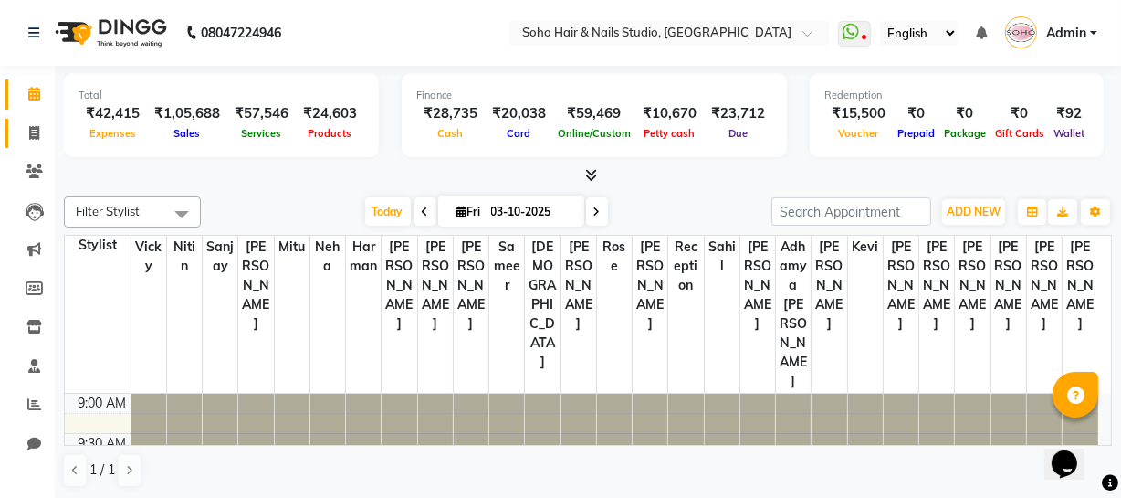
click at [29, 128] on icon at bounding box center [34, 133] width 10 height 14
select select "735"
select select "service"
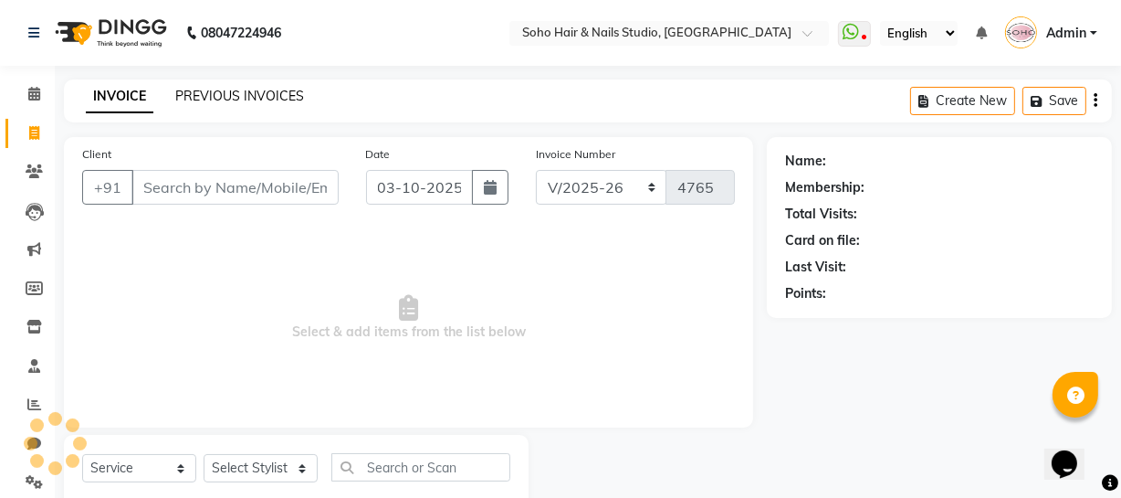
click at [233, 98] on link "PREVIOUS INVOICES" at bounding box center [239, 96] width 129 height 16
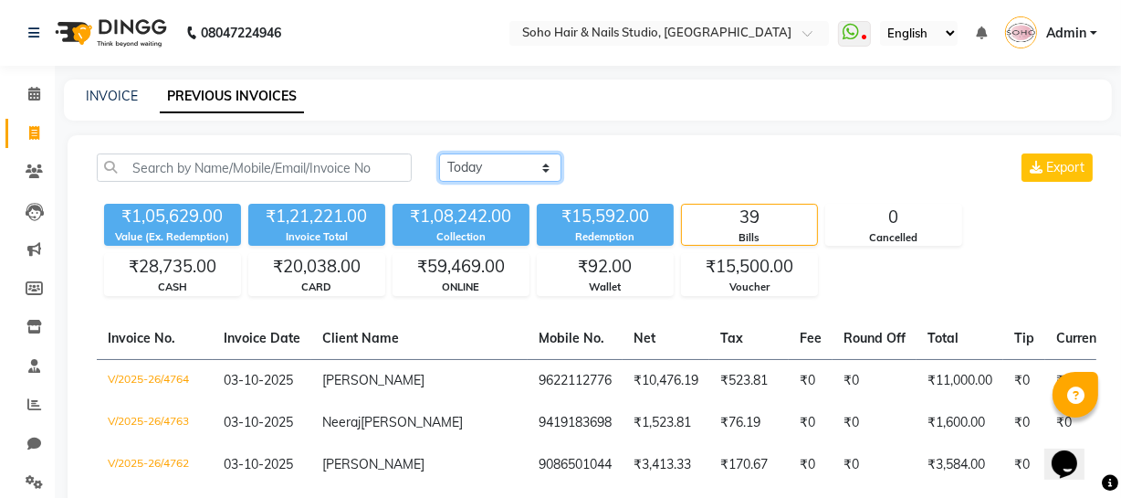
click at [492, 168] on select "[DATE] [DATE] Custom Range" at bounding box center [500, 167] width 122 height 28
select select "[DATE]"
click at [439, 153] on select "[DATE] [DATE] Custom Range" at bounding box center [500, 167] width 122 height 28
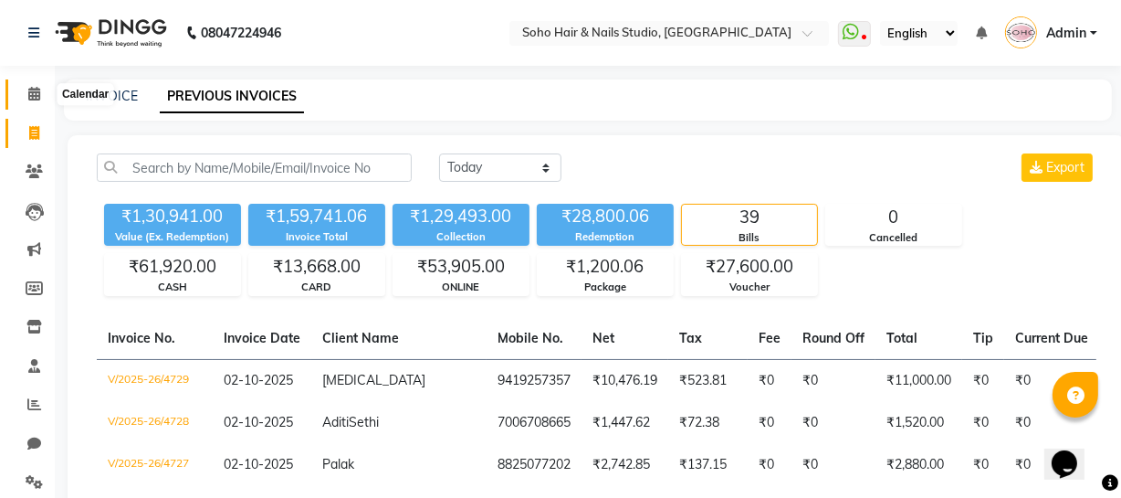
click at [37, 98] on icon at bounding box center [34, 94] width 12 height 14
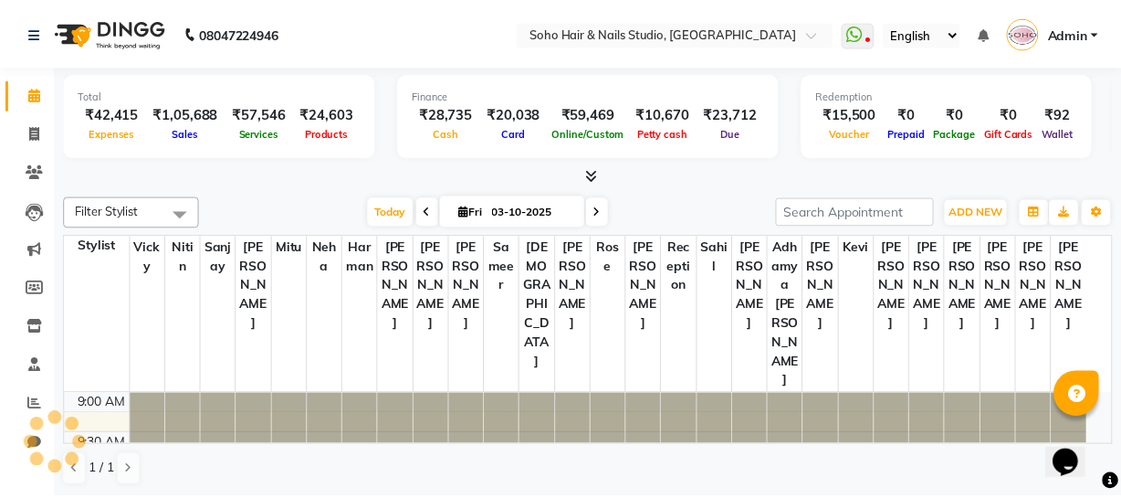
scroll to position [835, 0]
